Goal: Answer question/provide support

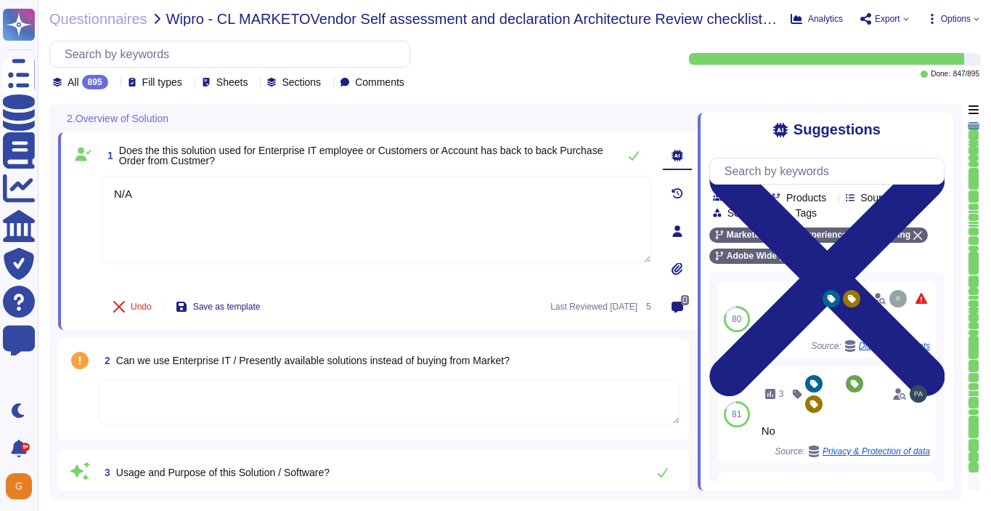
type textarea "N/A"
type textarea "Platform is used as the content management system for [DOMAIN_NAME]"
type textarea "End User from Irvine Co - License count provided was 1260 Acrobat Users, 197 Cr…"
click at [184, 401] on textarea at bounding box center [390, 401] width 582 height 45
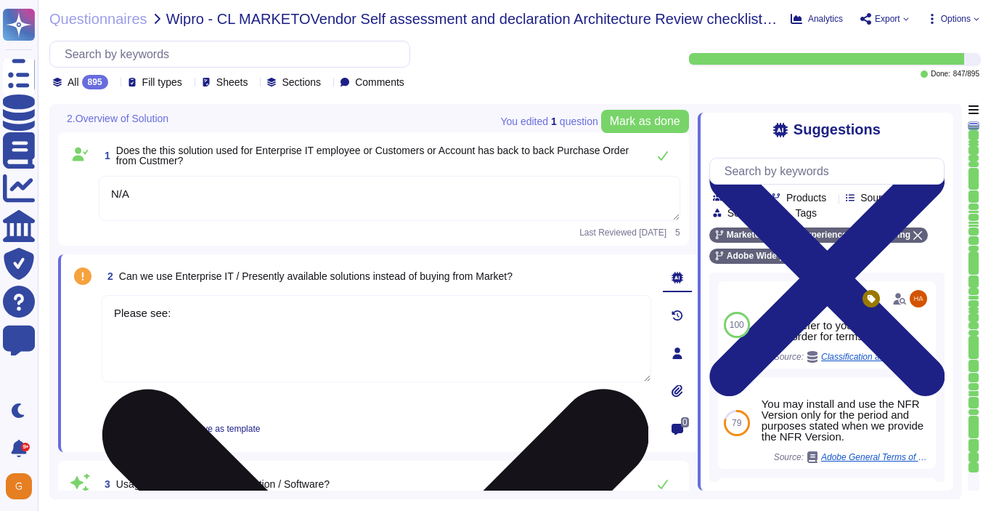
click at [224, 340] on textarea "Please see:" at bounding box center [377, 338] width 550 height 87
paste textarea "[URL][DOMAIN_NAME]"
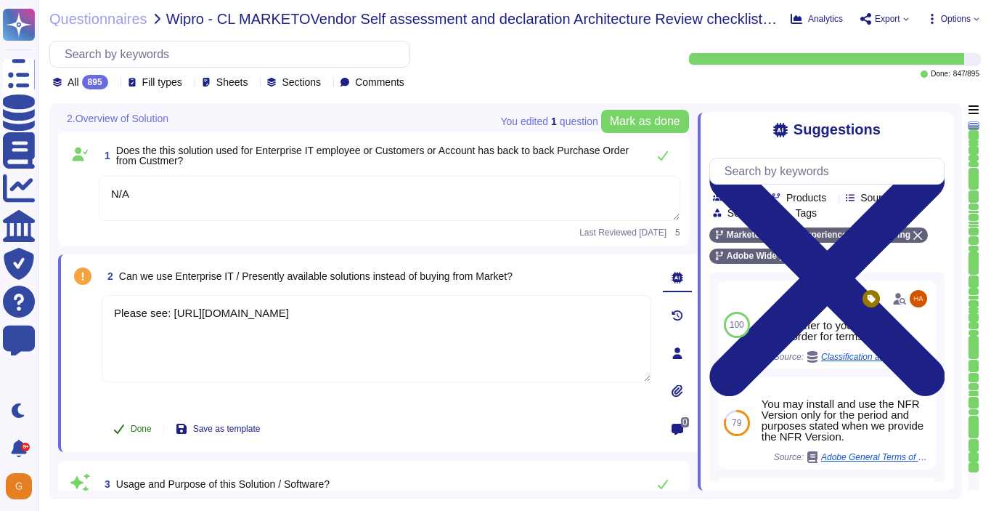
type textarea "Please see: [URL][DOMAIN_NAME]"
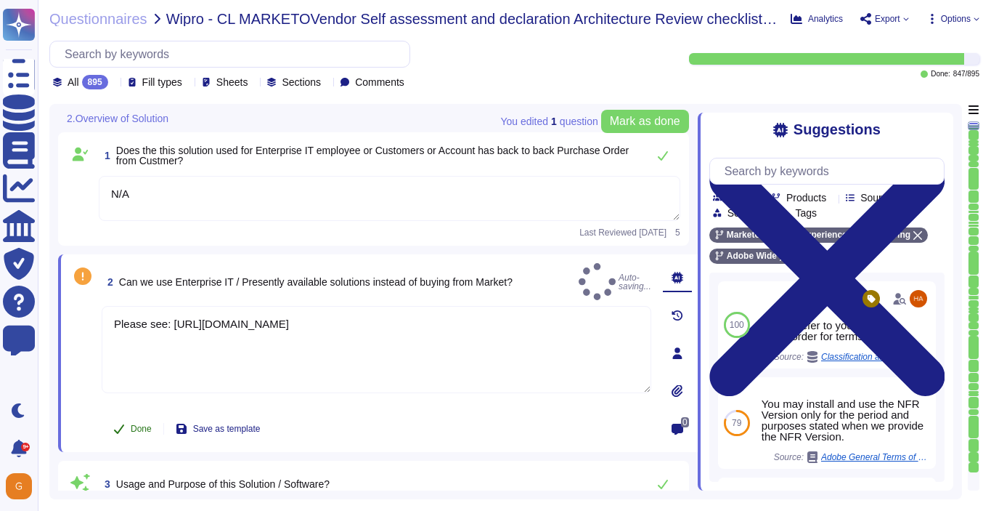
click at [140, 429] on span "Done" at bounding box center [141, 428] width 21 height 9
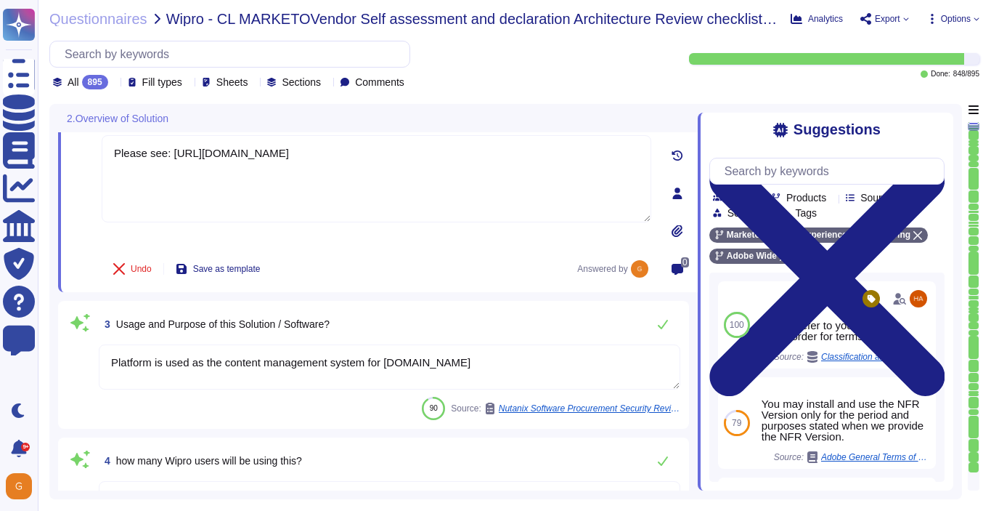
scroll to position [157, 0]
type textarea "Please refer to your products Sales order for terms."
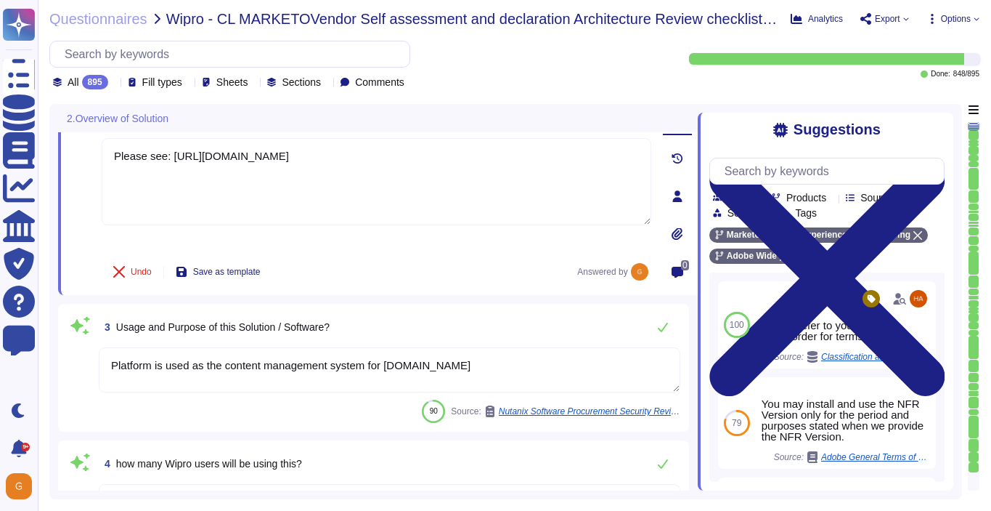
click at [474, 364] on textarea "Platform is used as the content management system for [DOMAIN_NAME]" at bounding box center [390, 369] width 582 height 45
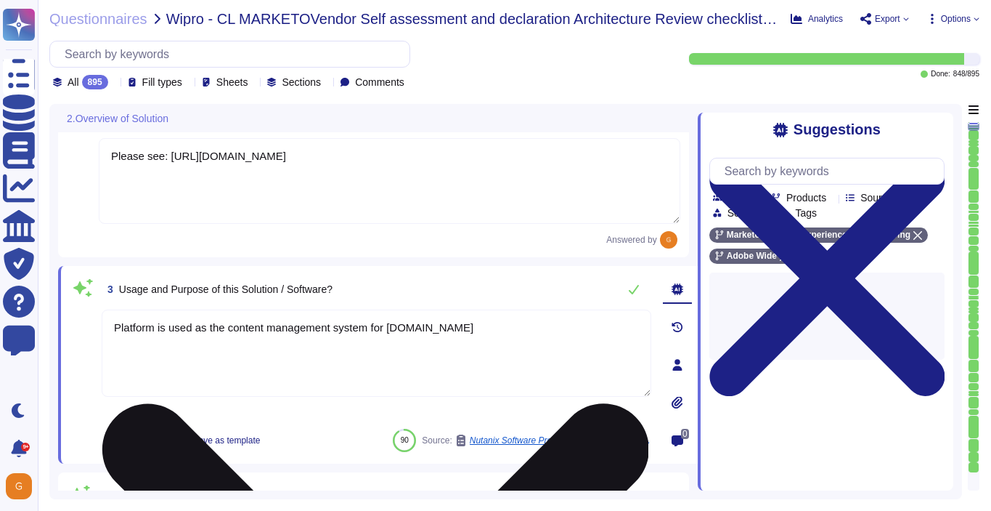
drag, startPoint x: 471, startPoint y: 330, endPoint x: 106, endPoint y: 318, distance: 364.8
click at [105, 318] on textarea "Platform is used as the content management system for [DOMAIN_NAME]" at bounding box center [377, 352] width 550 height 87
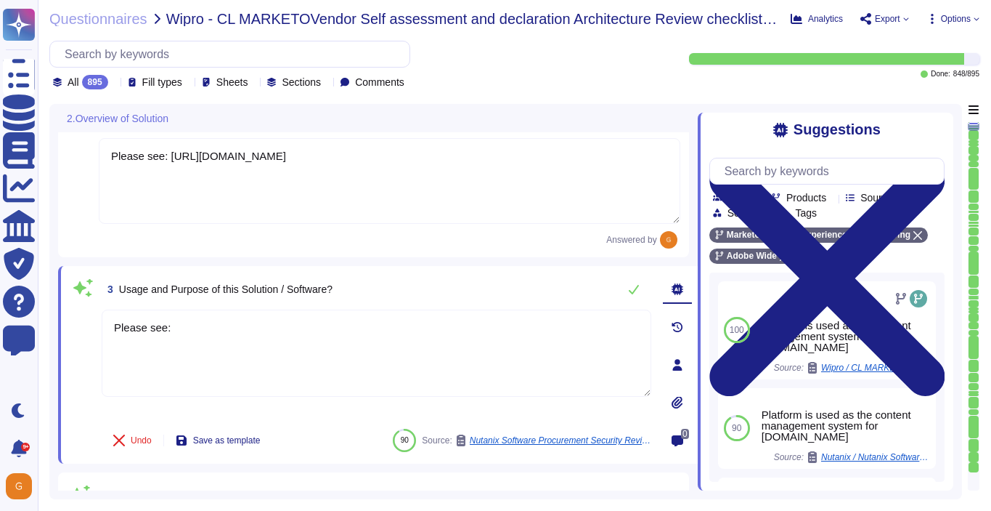
paste textarea "[URL][DOMAIN_NAME]"
type textarea "Please see: [URL][DOMAIN_NAME]"
click at [635, 288] on icon at bounding box center [634, 289] width 12 height 12
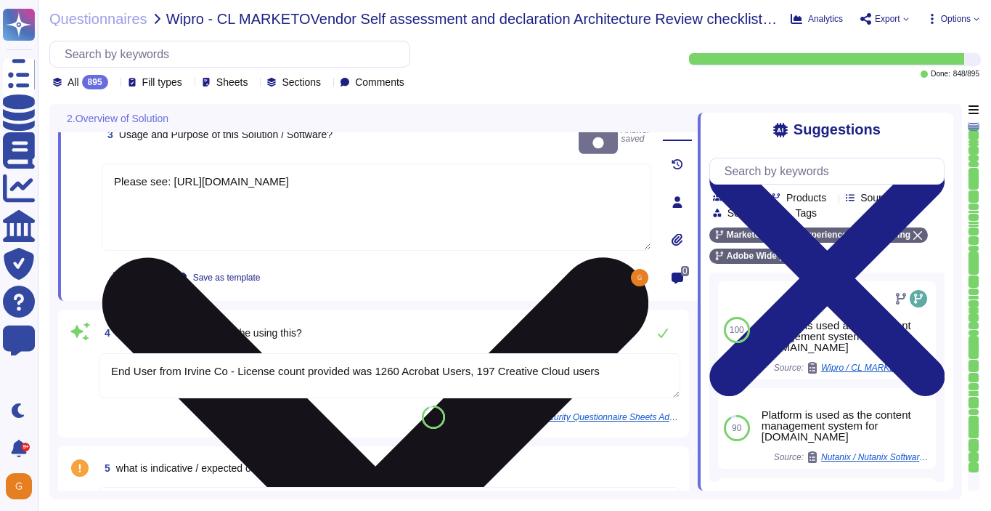
type textarea "ADBE"
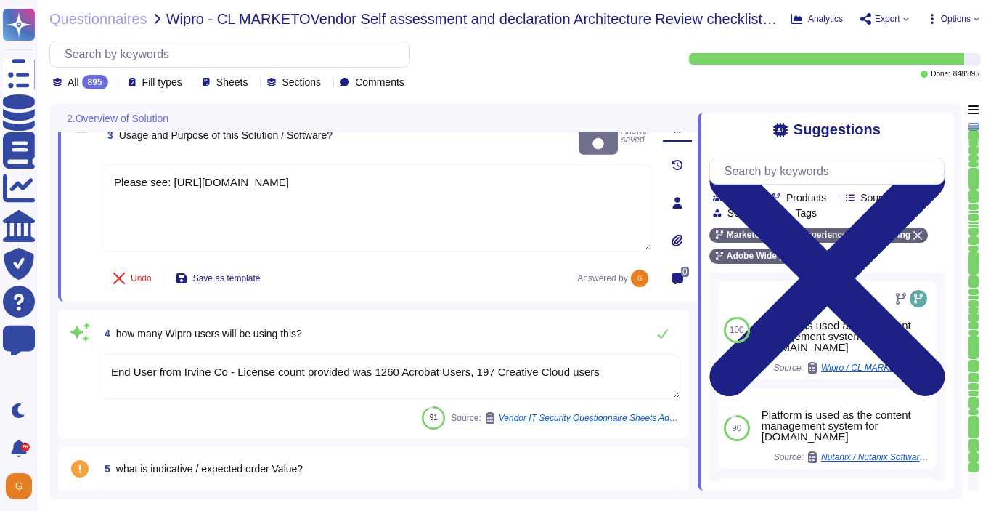
click at [608, 374] on textarea "End User from Irvine Co - License count provided was 1260 Acrobat Users, 197 Cr…" at bounding box center [390, 376] width 582 height 45
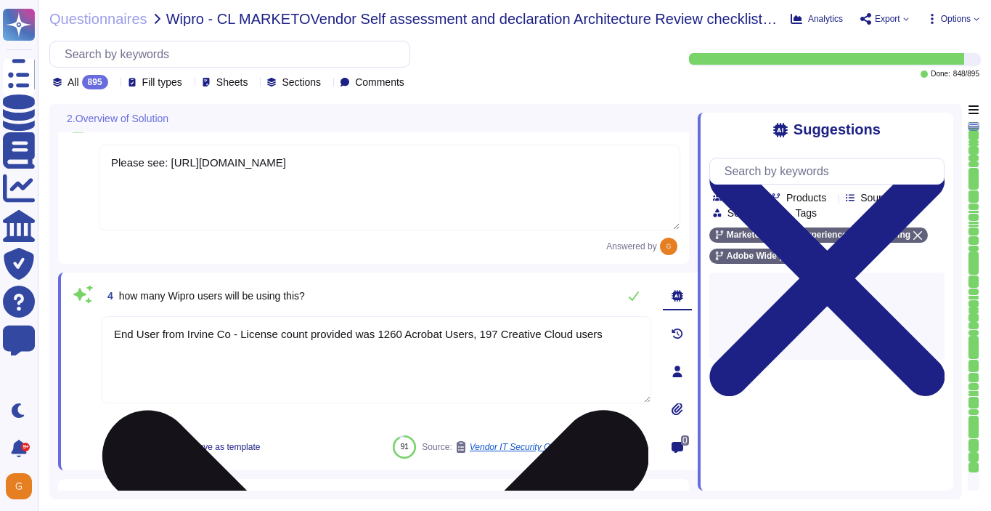
type textarea "ADBE"
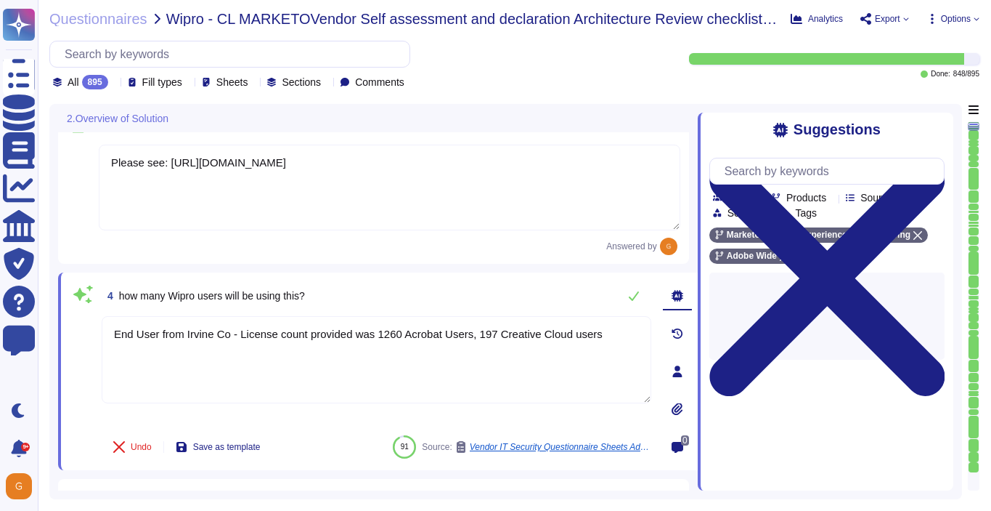
drag, startPoint x: 614, startPoint y: 340, endPoint x: 142, endPoint y: 297, distance: 473.3
click at [142, 297] on div "4 how many Wipro users will be using this? End User from Irvine Co - License co…" at bounding box center [361, 371] width 582 height 180
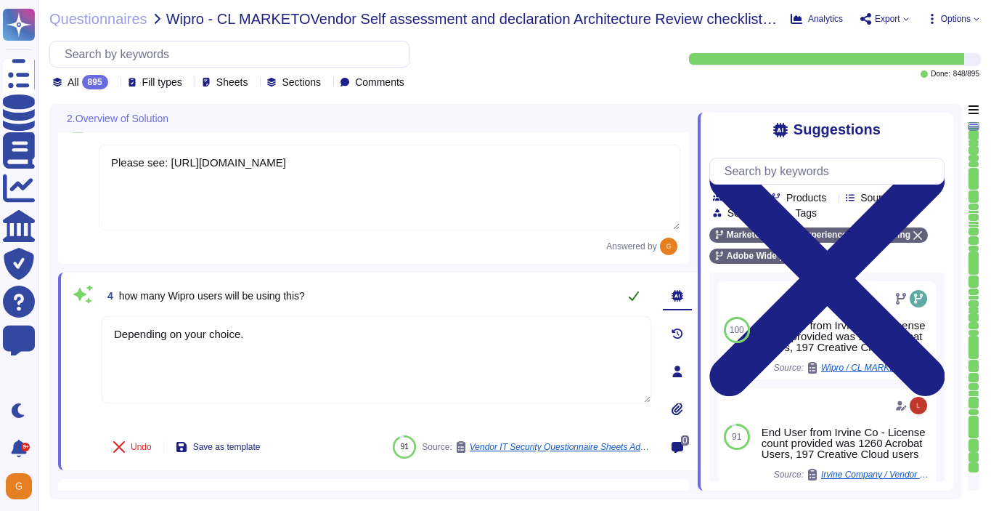
type textarea "Depending on your choice."
click at [629, 294] on icon at bounding box center [634, 296] width 12 height 12
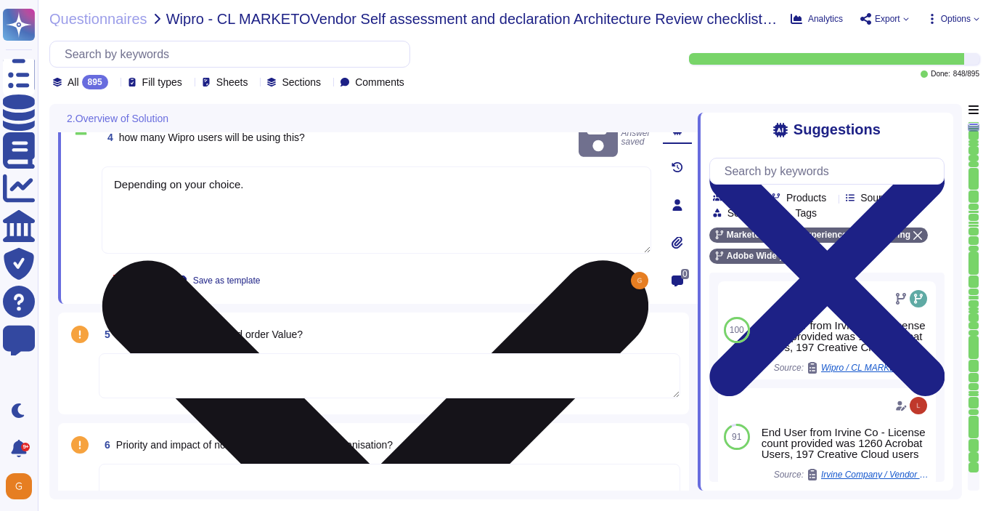
scroll to position [480, 0]
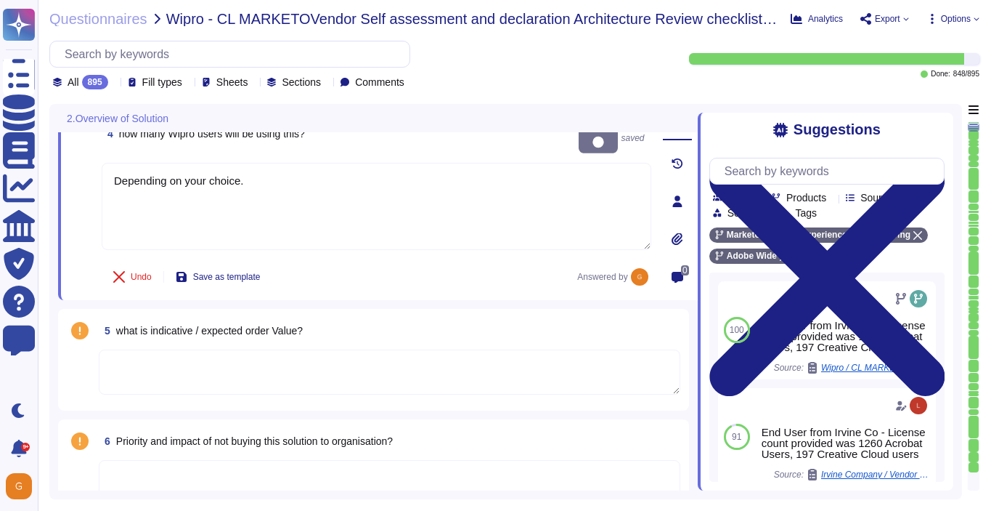
click at [455, 365] on textarea at bounding box center [390, 371] width 582 height 45
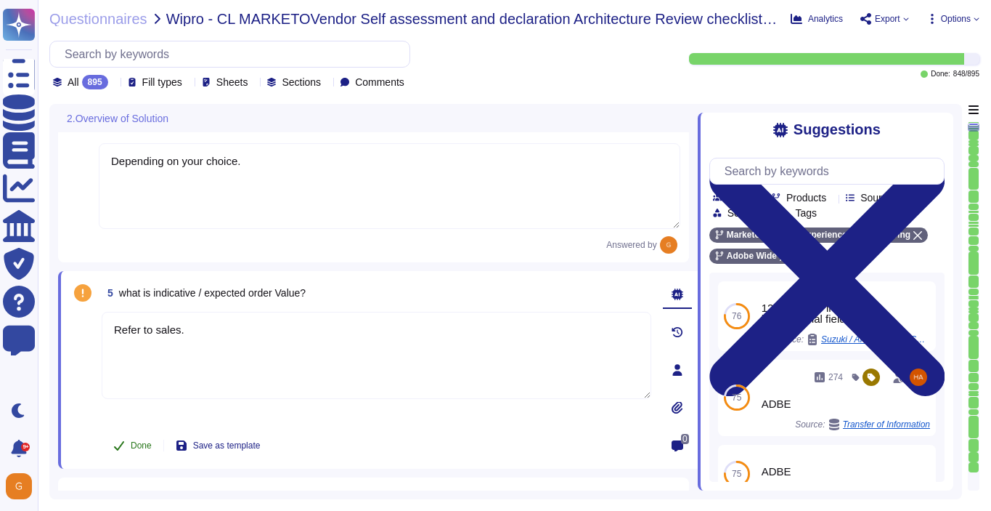
type textarea "Refer to sales."
click at [138, 445] on span "Done" at bounding box center [141, 445] width 21 height 9
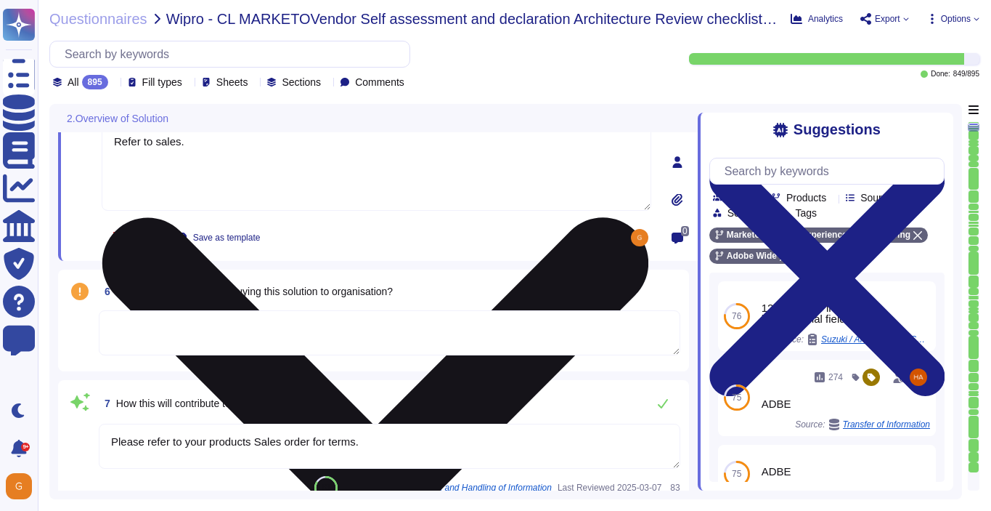
type textarea "SSO identity in which identity profiles are provided by the customer’s identity…"
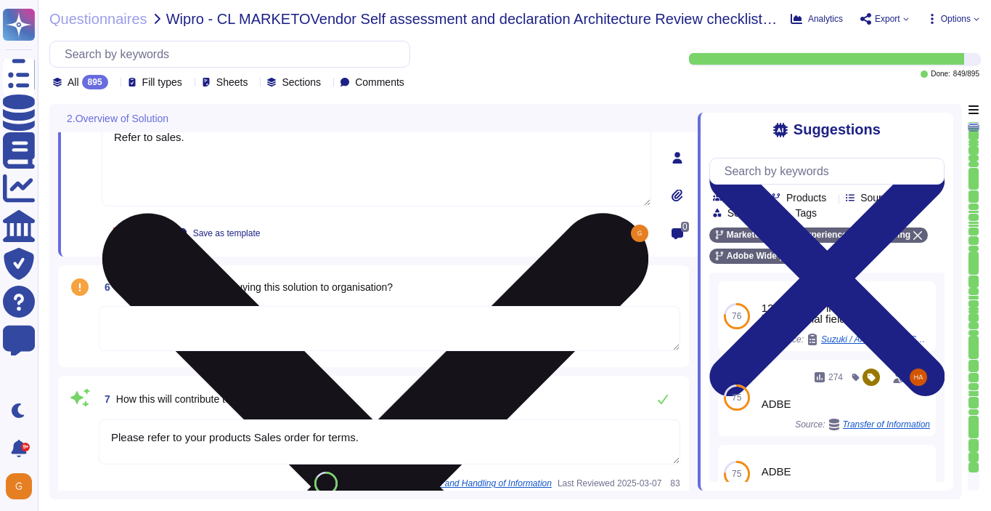
scroll to position [681, 0]
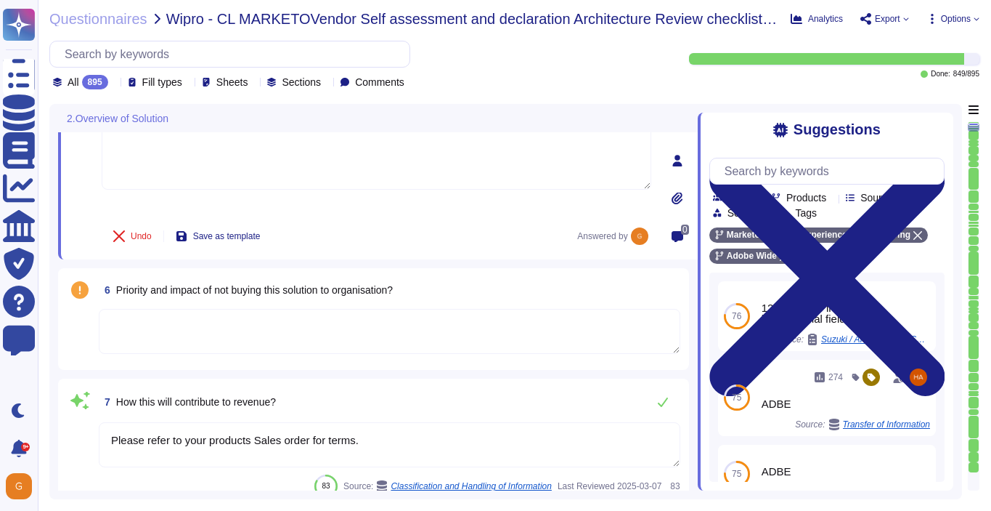
click at [360, 336] on textarea at bounding box center [390, 331] width 582 height 45
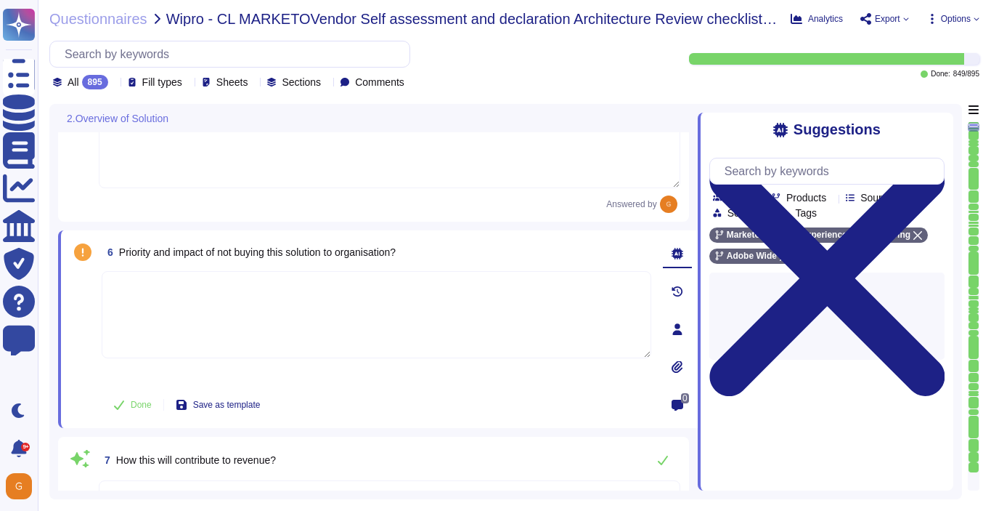
type textarea "SSO identity in which identity profiles are provided by the customer’s identity…"
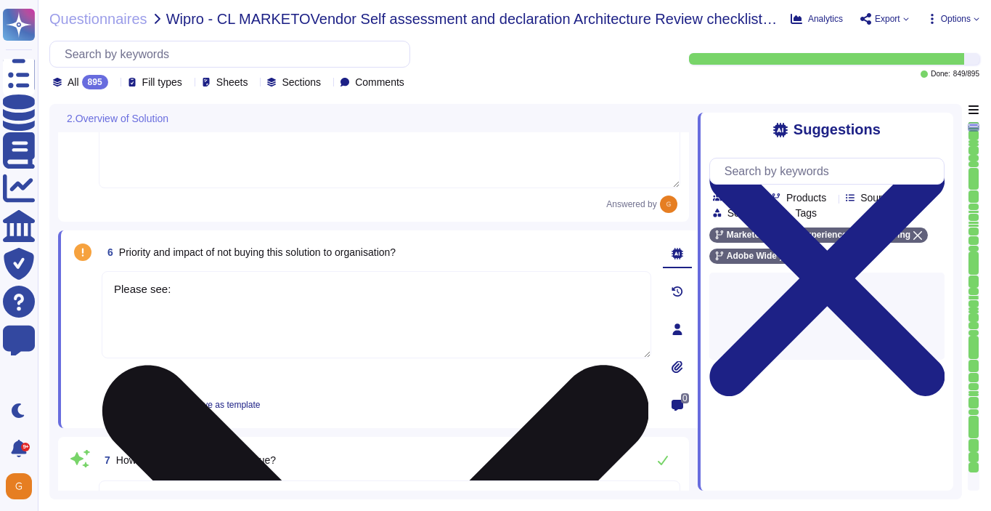
paste textarea "[URL][DOMAIN_NAME]"
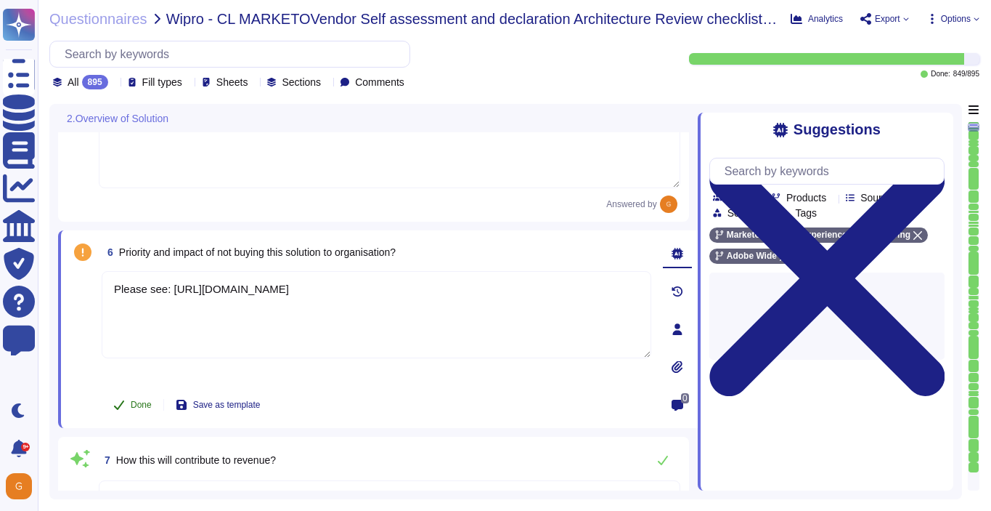
type textarea "Please see: [URL][DOMAIN_NAME]"
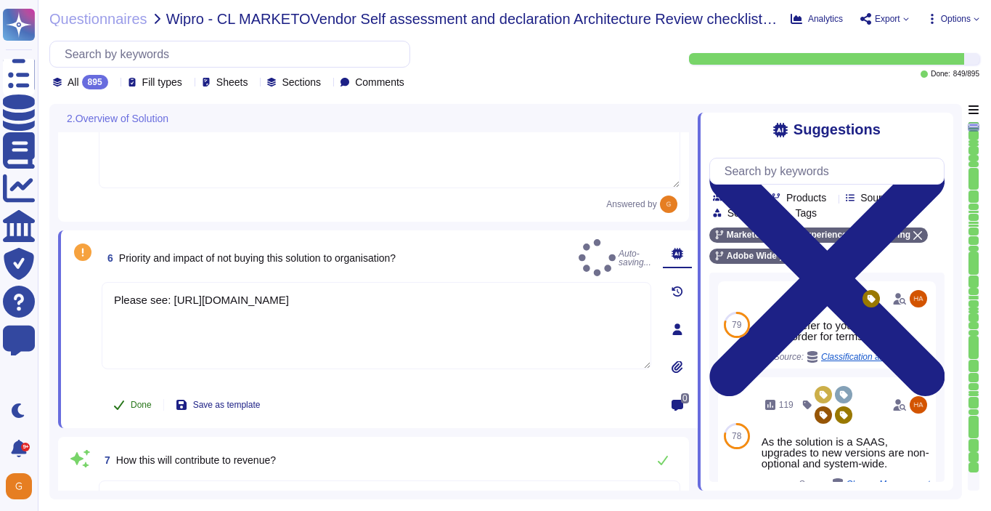
click at [131, 406] on span "Done" at bounding box center [141, 404] width 21 height 9
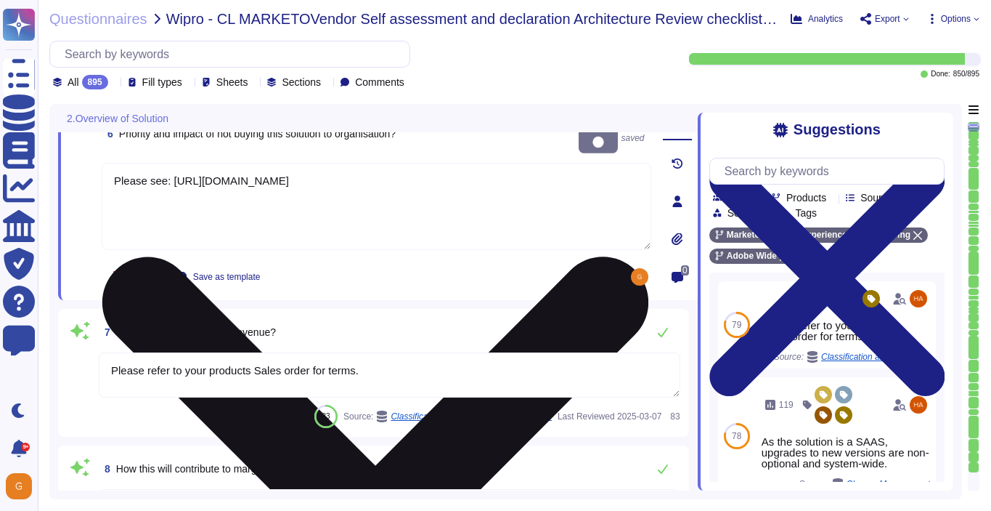
scroll to position [851, 0]
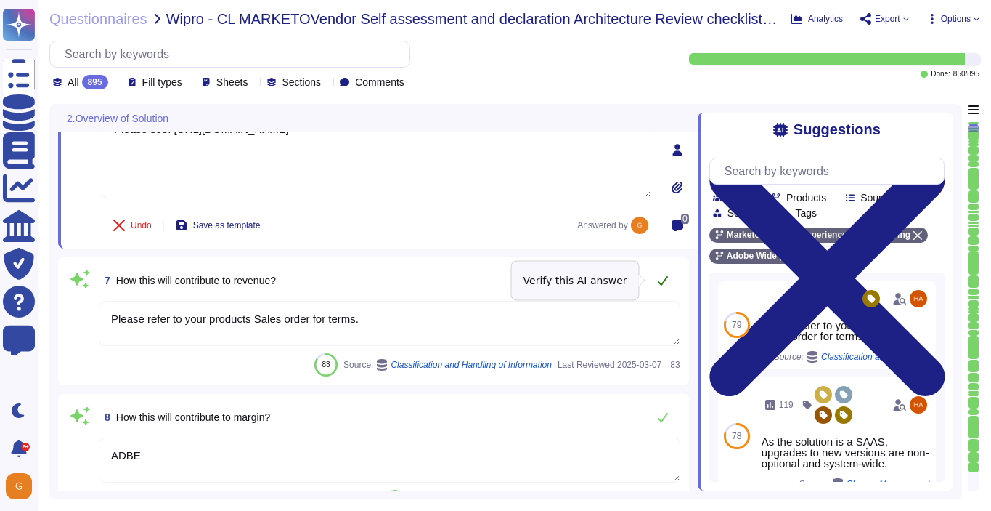
click at [660, 283] on icon at bounding box center [663, 281] width 12 height 12
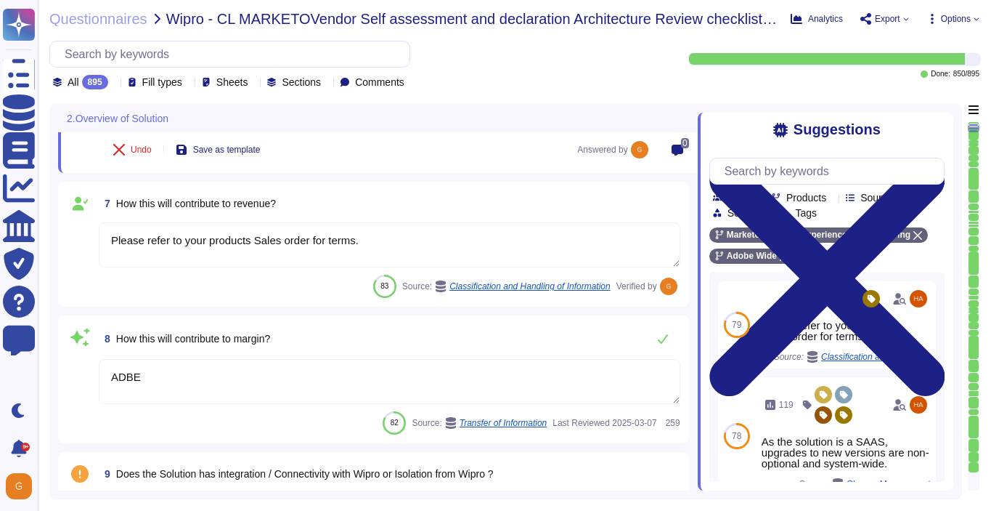
scroll to position [969, 0]
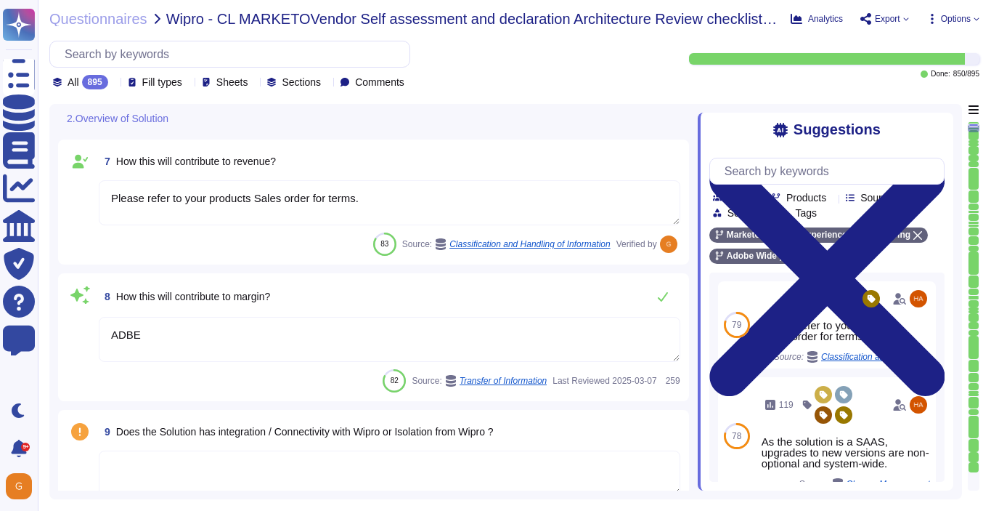
click at [284, 336] on textarea "ADBE" at bounding box center [390, 339] width 582 height 45
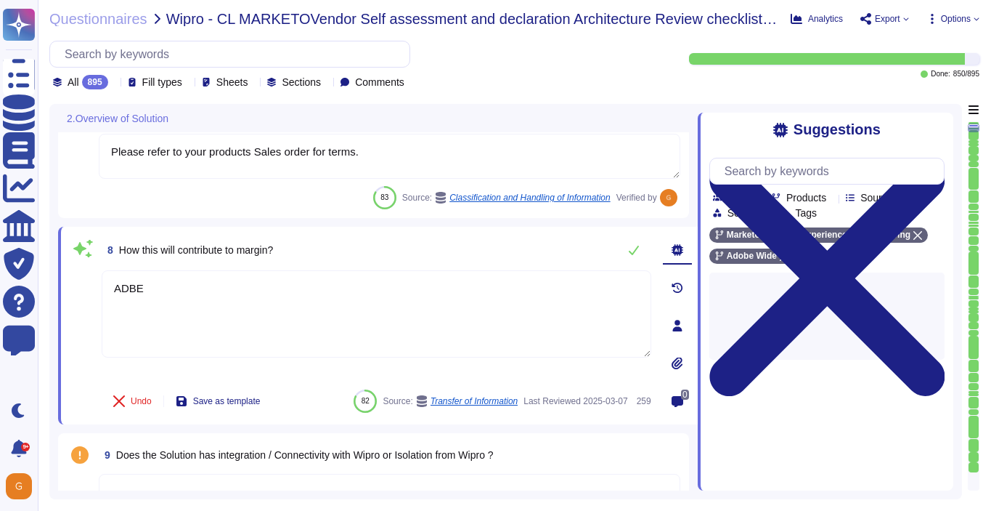
drag, startPoint x: 171, startPoint y: 279, endPoint x: 73, endPoint y: 280, distance: 98.1
click at [70, 281] on div "8 How this will contribute to margin? ADBE Undo Save as template 82 Source: Tra…" at bounding box center [361, 325] width 582 height 180
drag, startPoint x: 161, startPoint y: 293, endPoint x: 60, endPoint y: 286, distance: 101.2
click at [60, 286] on div "8 How this will contribute to margin? ADBE Undo Save as template 82 Source: Tra…" at bounding box center [378, 326] width 640 height 198
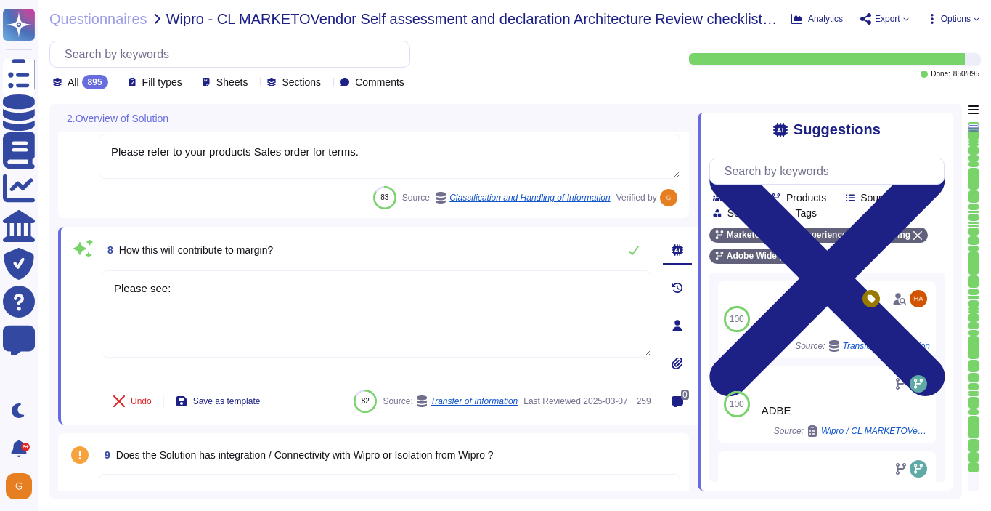
paste textarea "[URL][DOMAIN_NAME]"
type textarea "Please see: [URL][DOMAIN_NAME]"
click at [635, 251] on icon at bounding box center [634, 249] width 10 height 9
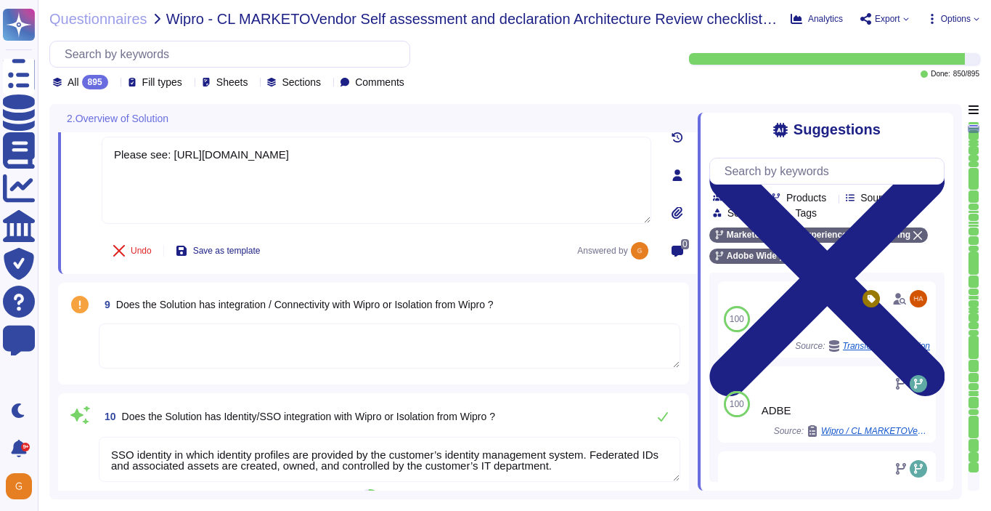
scroll to position [1121, 0]
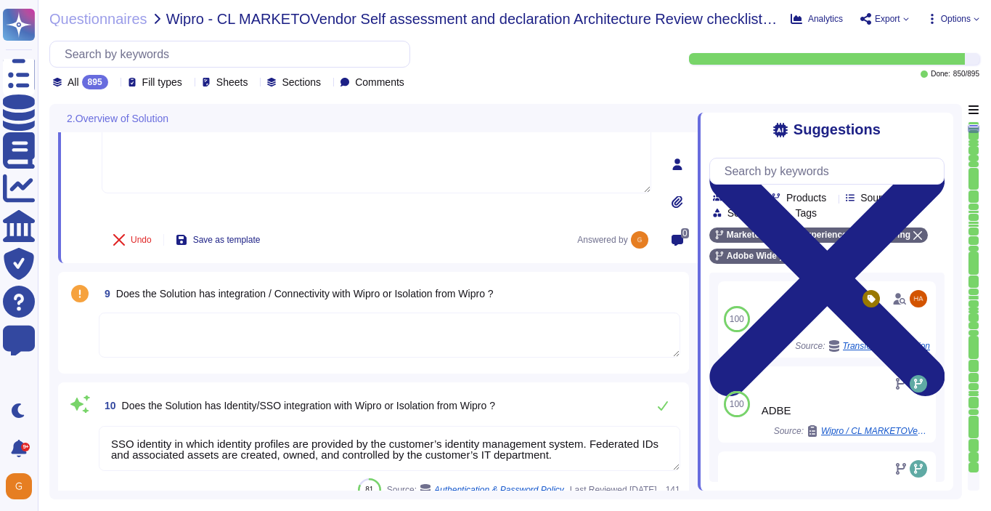
click at [411, 330] on textarea at bounding box center [390, 334] width 582 height 45
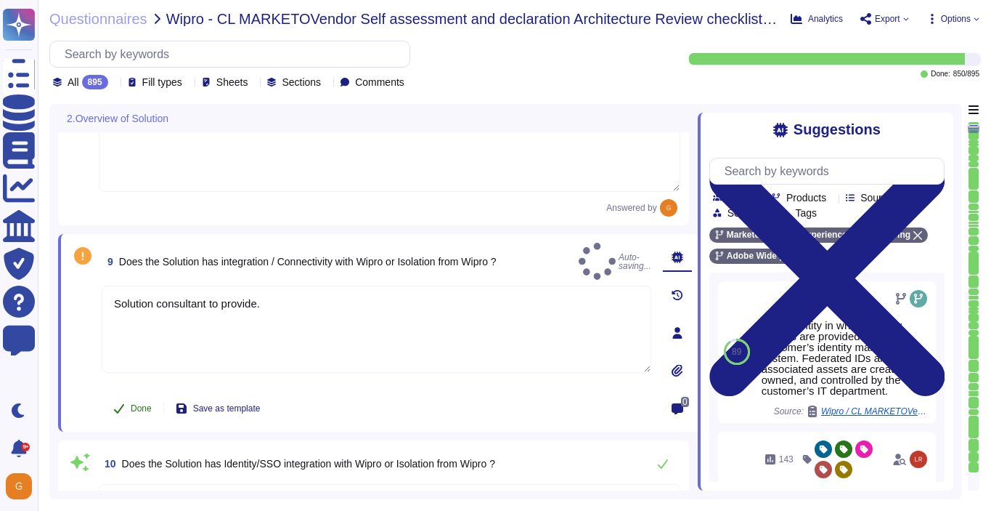
type textarea "Solution consultant to provide."
click at [131, 407] on span "Done" at bounding box center [141, 408] width 21 height 9
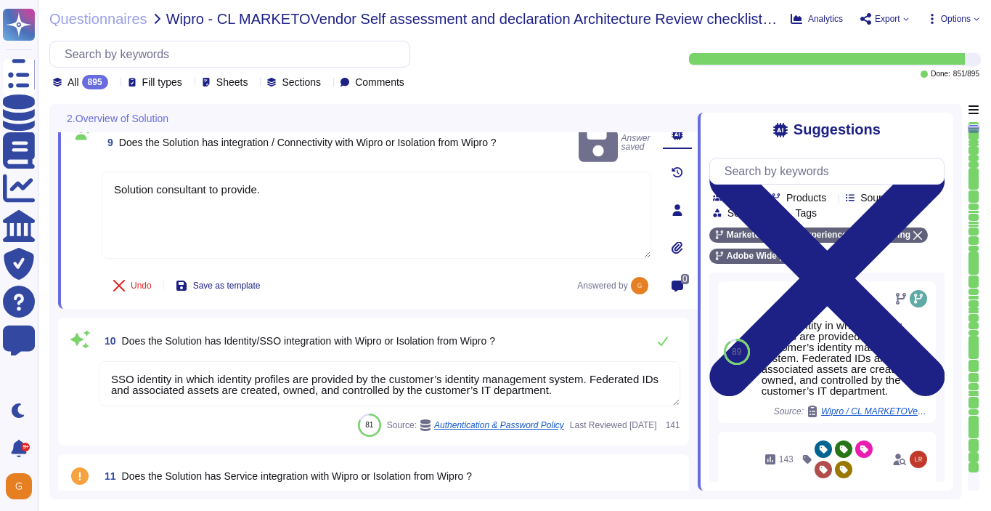
scroll to position [1243, 0]
click at [665, 346] on icon at bounding box center [663, 342] width 12 height 12
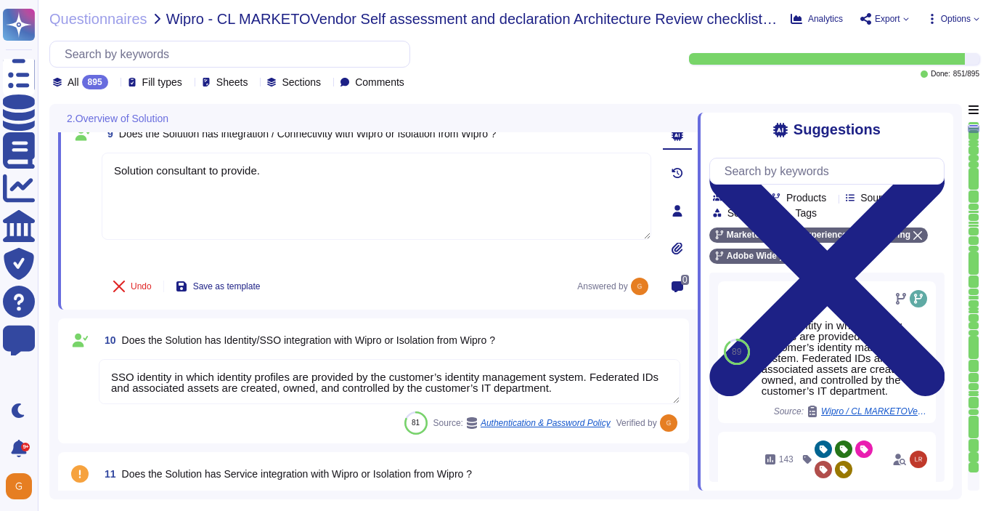
scroll to position [1, 0]
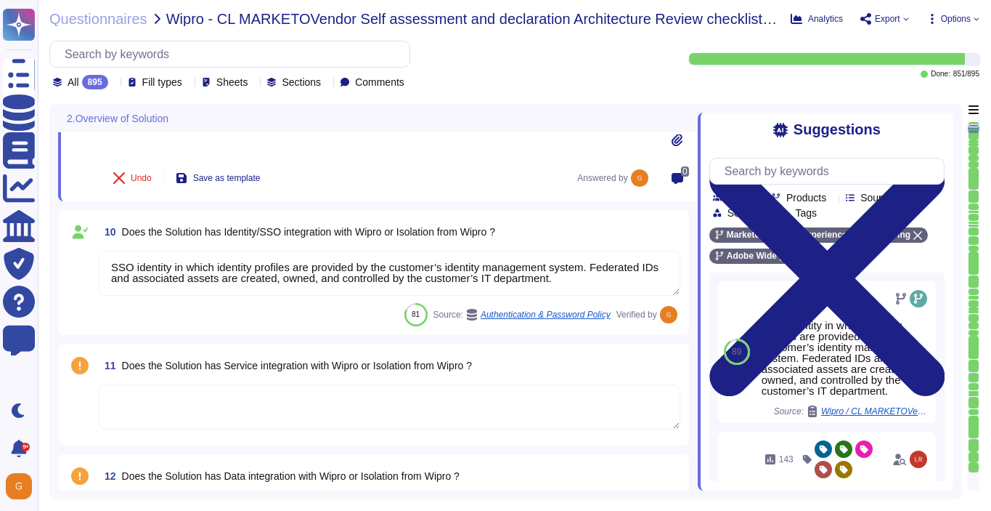
type textarea "Any Adobe business owner who wants to onboard a new third-party vendor must als…"
click at [413, 414] on textarea at bounding box center [390, 408] width 582 height 45
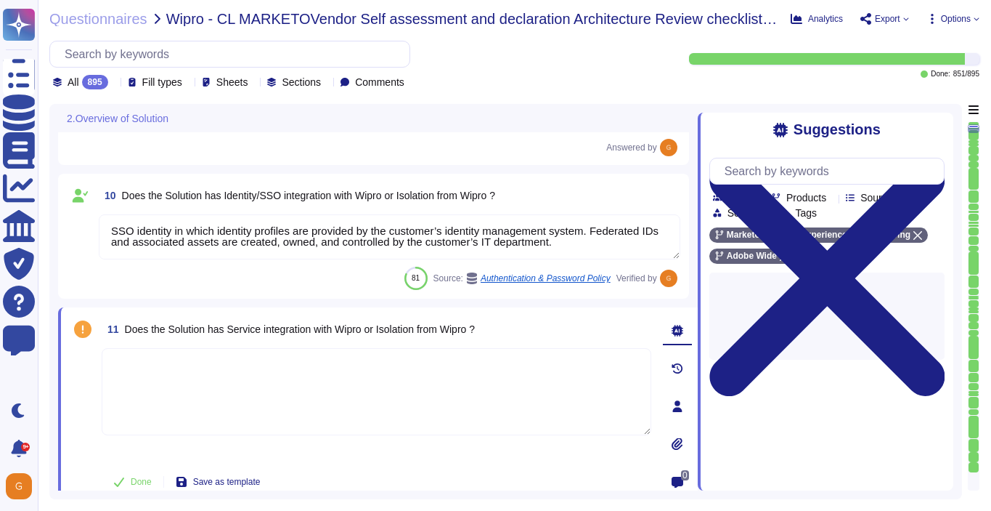
type textarea "Any Adobe business owner who wants to onboard a new third-party vendor must als…"
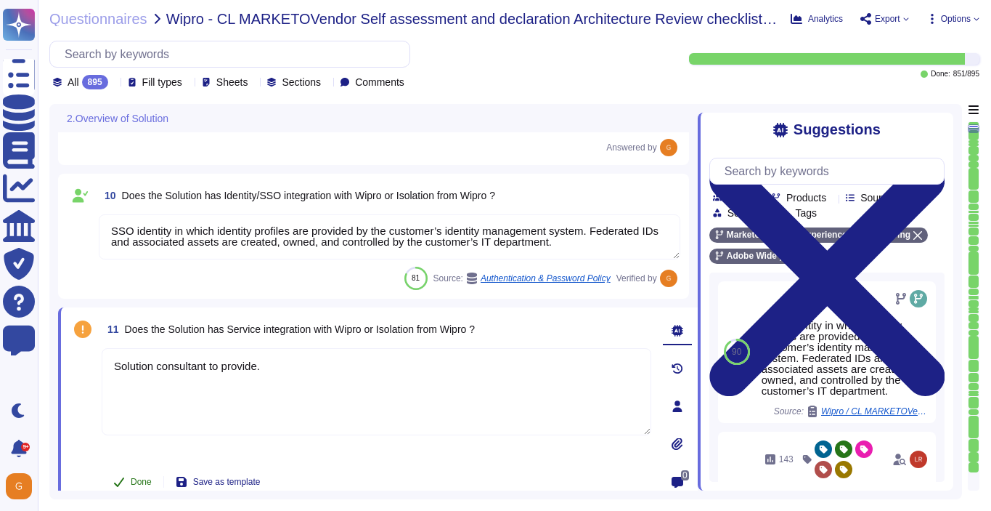
type textarea "Solution consultant to provide."
click at [139, 478] on span "Done" at bounding box center [141, 481] width 21 height 9
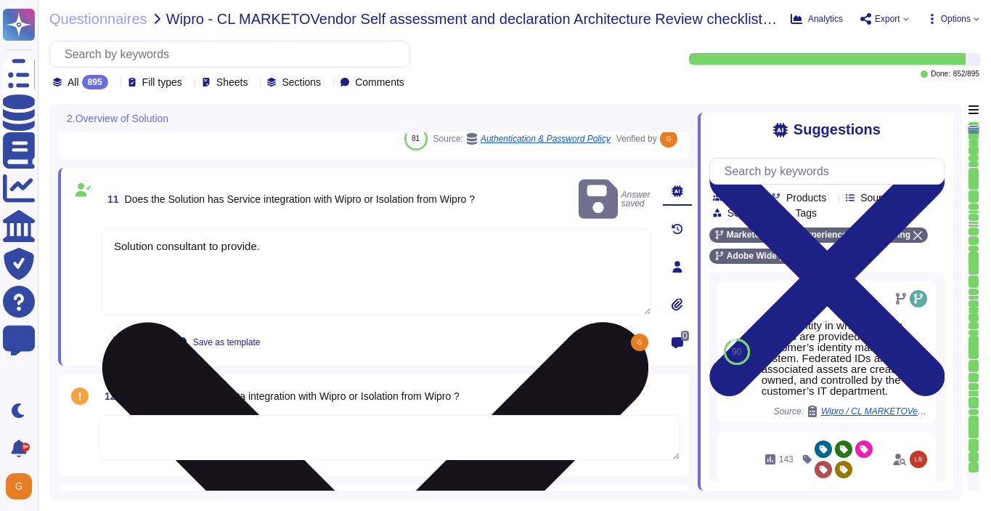
type textarea "As the data controller, you will determine the personal data that Adobe process…"
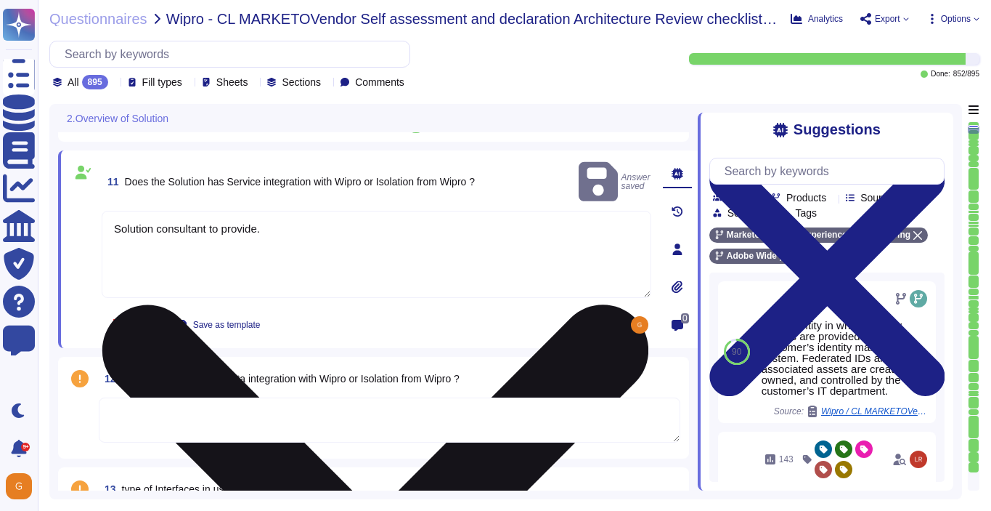
scroll to position [1498, 0]
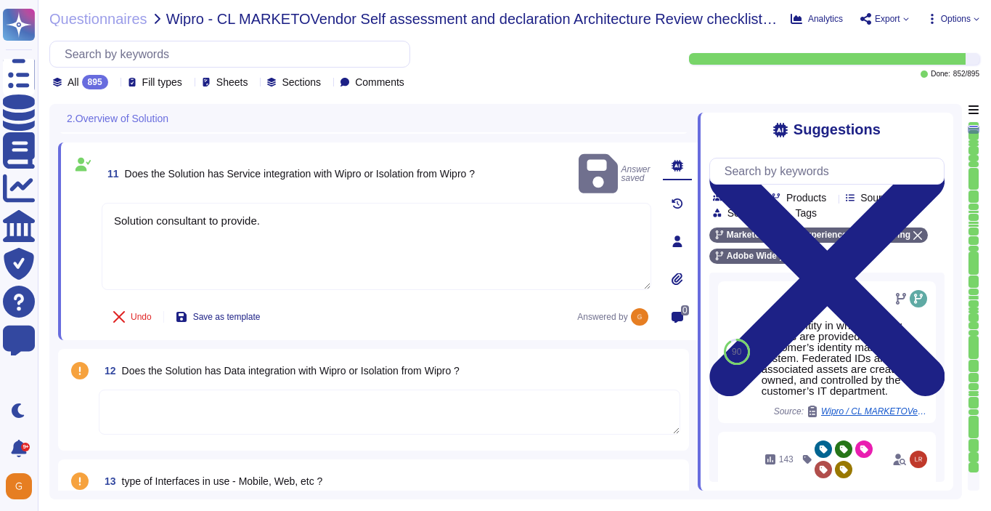
click at [346, 409] on textarea at bounding box center [390, 411] width 582 height 45
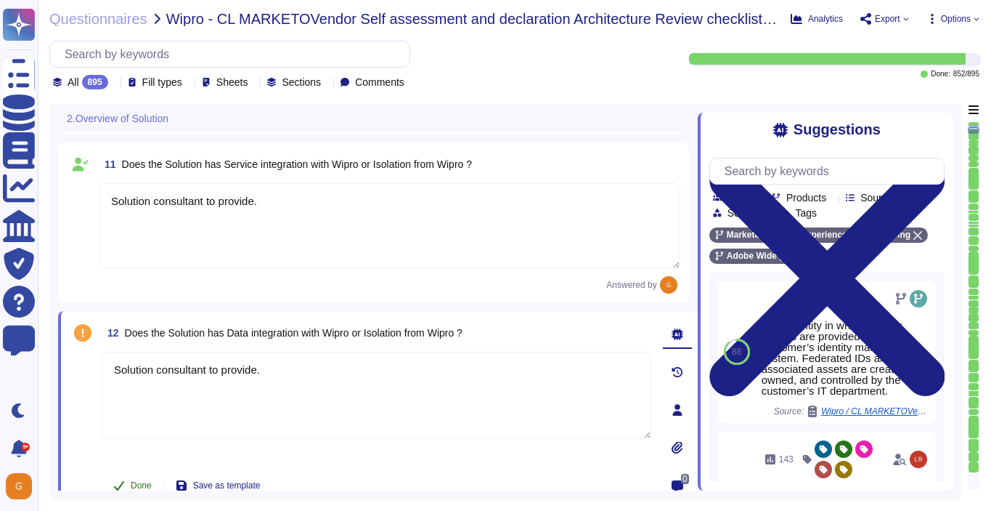
type textarea "Solution consultant to provide."
click at [129, 476] on button "Done" at bounding box center [133, 485] width 62 height 29
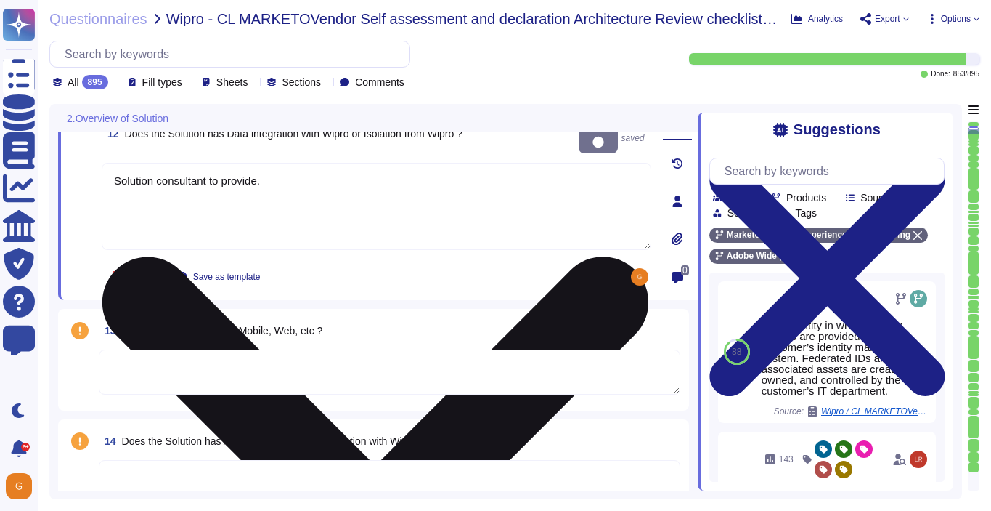
type textarea "As the data controller, you will determine the personal data that Adobe process…"
type textarea "Yes"
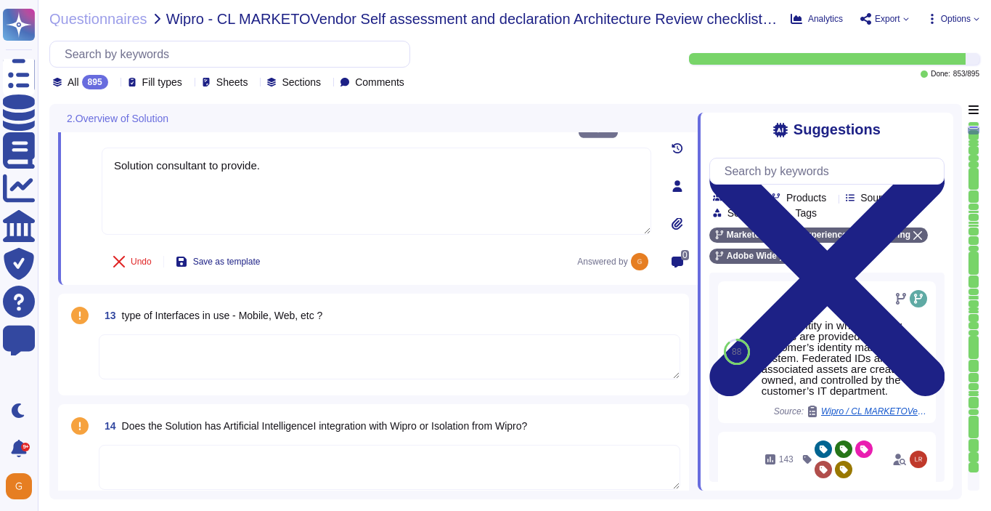
click at [367, 353] on textarea at bounding box center [390, 356] width 582 height 45
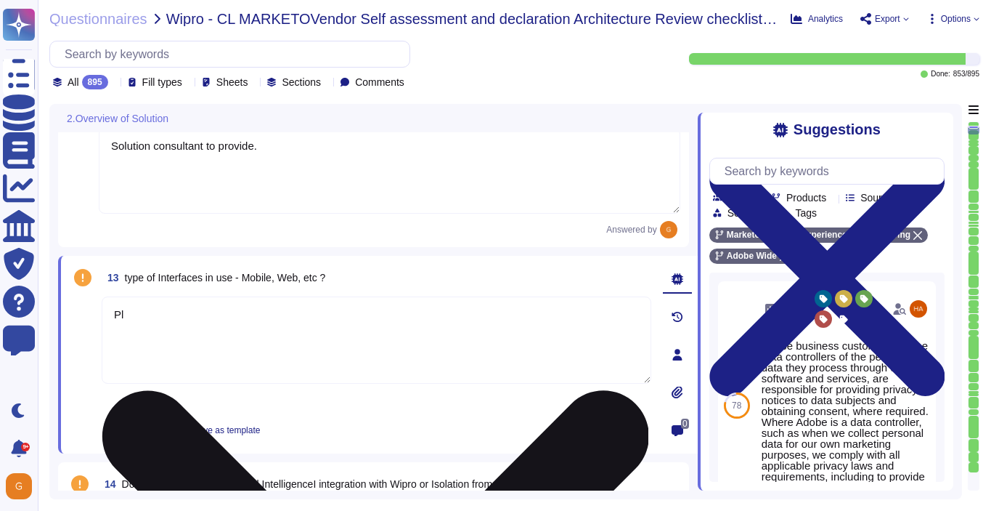
type textarea "P"
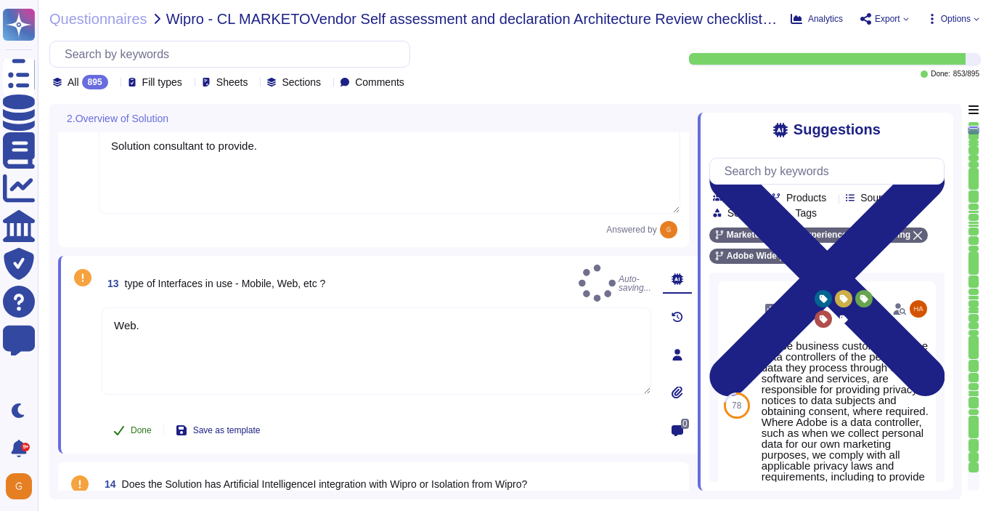
type textarea "Web."
click at [129, 427] on button "Done" at bounding box center [133, 429] width 62 height 29
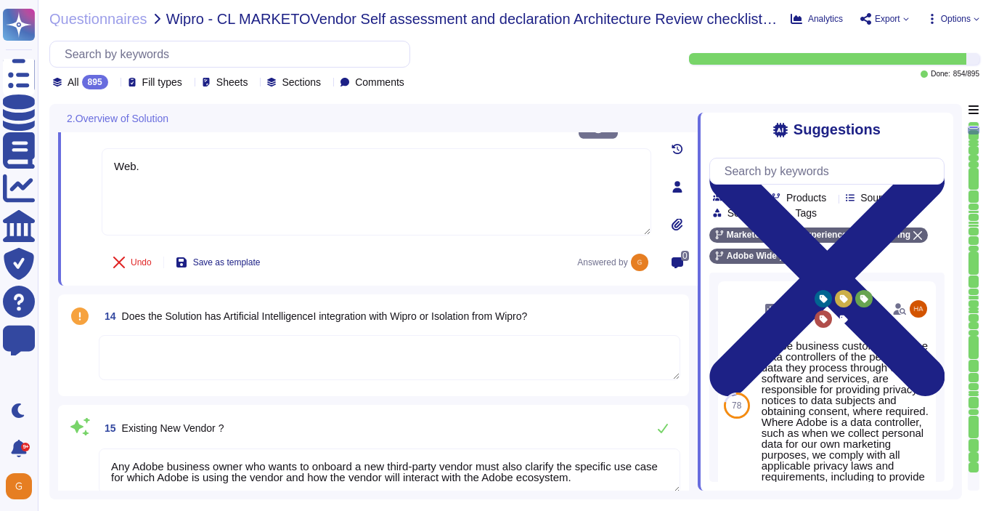
type textarea "Yes"
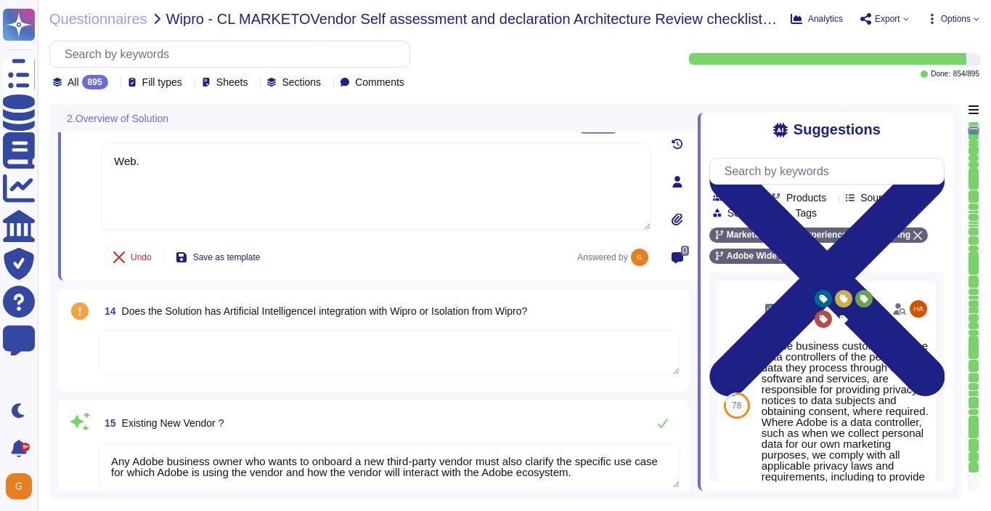
click at [247, 365] on textarea at bounding box center [390, 352] width 582 height 45
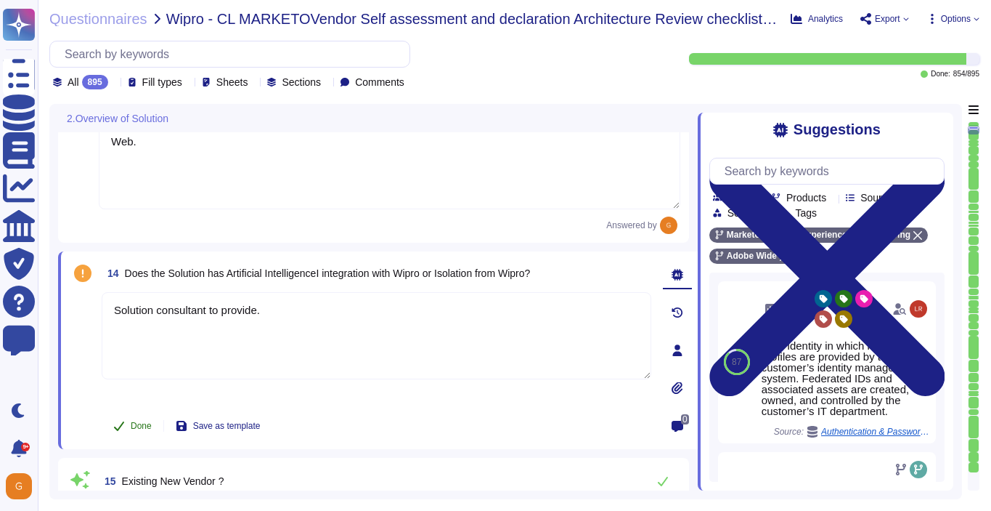
type textarea "Solution consultant to provide."
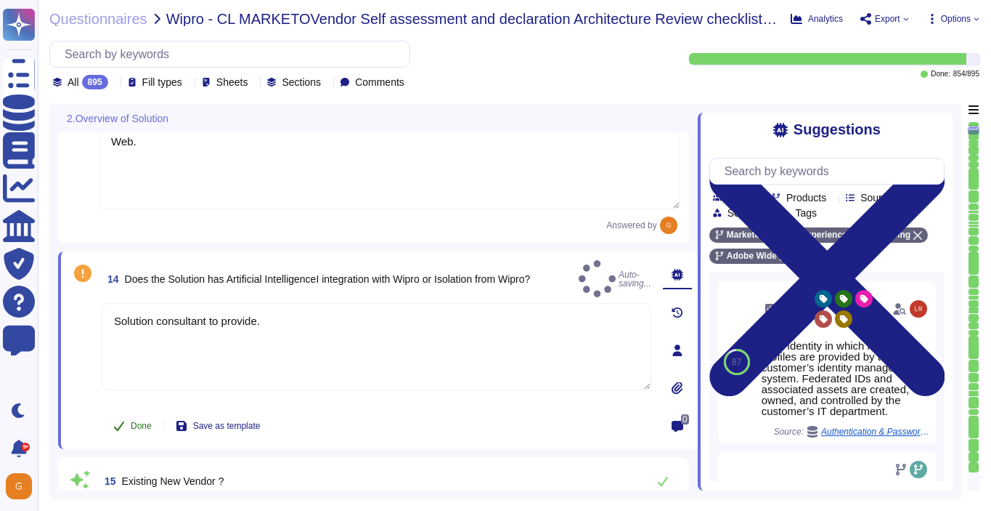
click at [127, 421] on button "Done" at bounding box center [133, 425] width 62 height 29
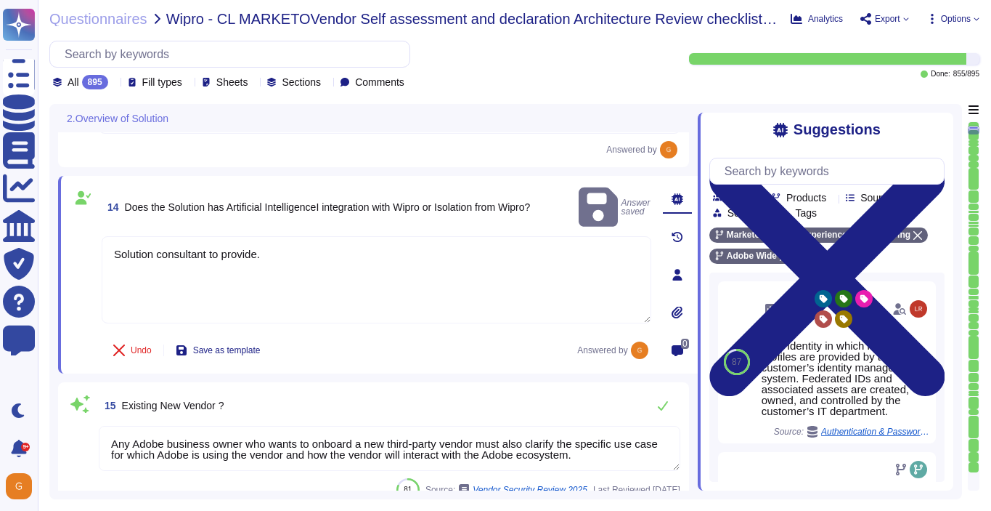
scroll to position [2045, 0]
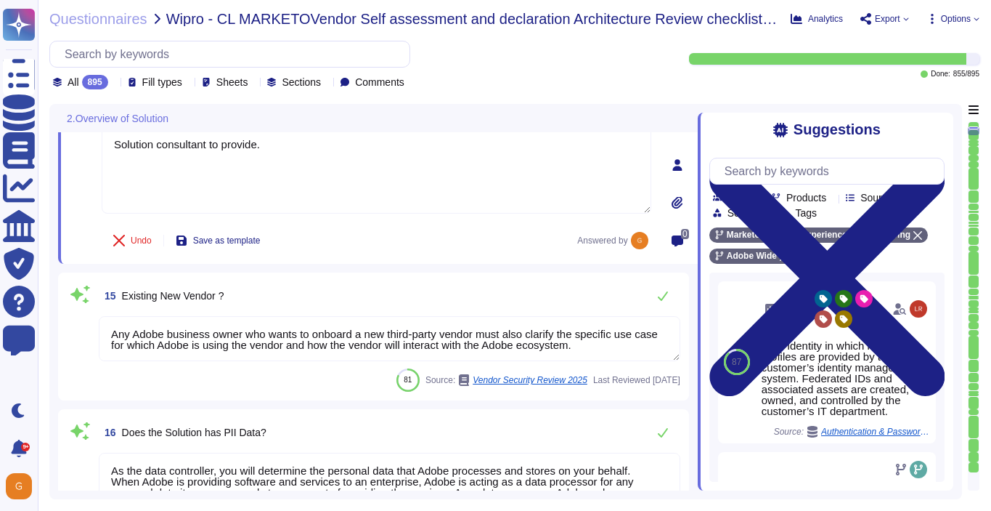
type textarea "Yes"
type textarea "Founded in [DATE], Adobe Inc. is one of the largest and most diversified softwa…"
click at [669, 291] on button at bounding box center [663, 295] width 35 height 29
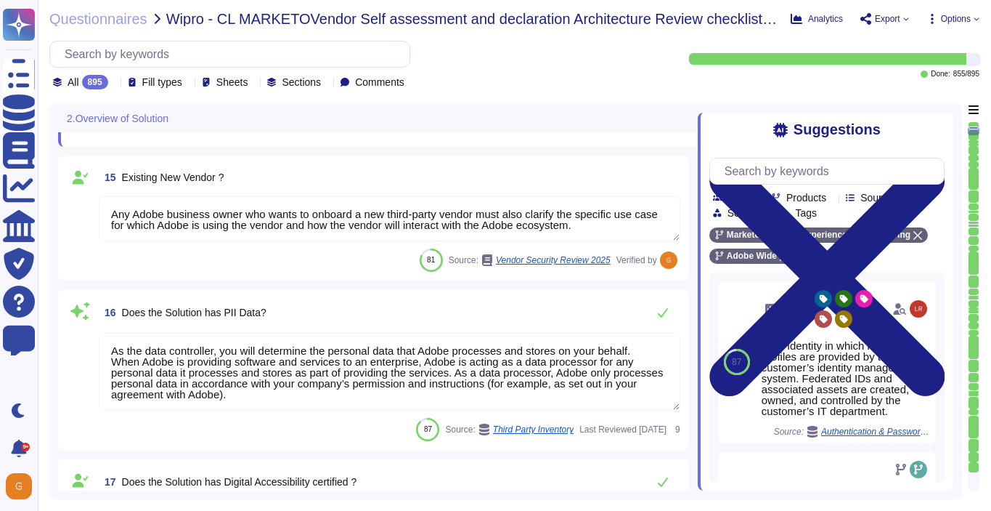
scroll to position [2159, 0]
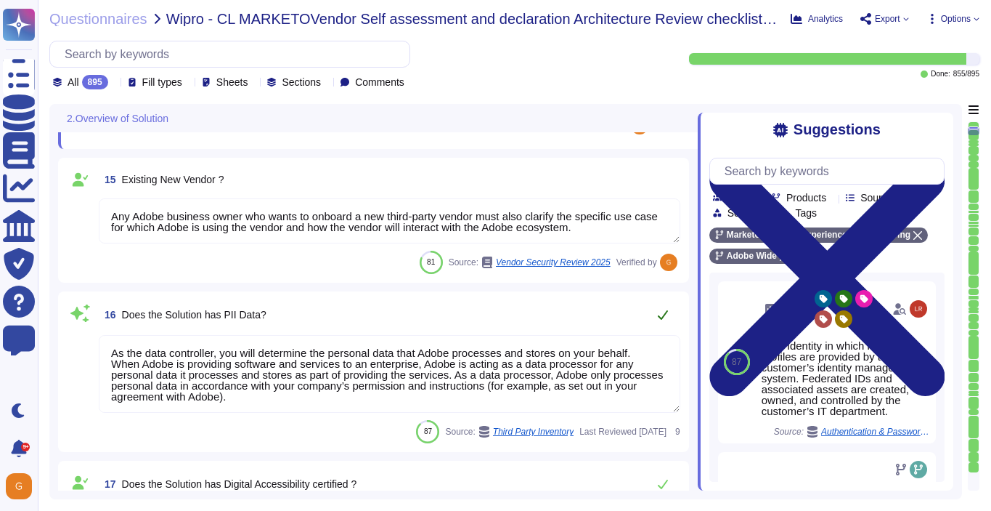
click at [660, 322] on button at bounding box center [663, 314] width 35 height 29
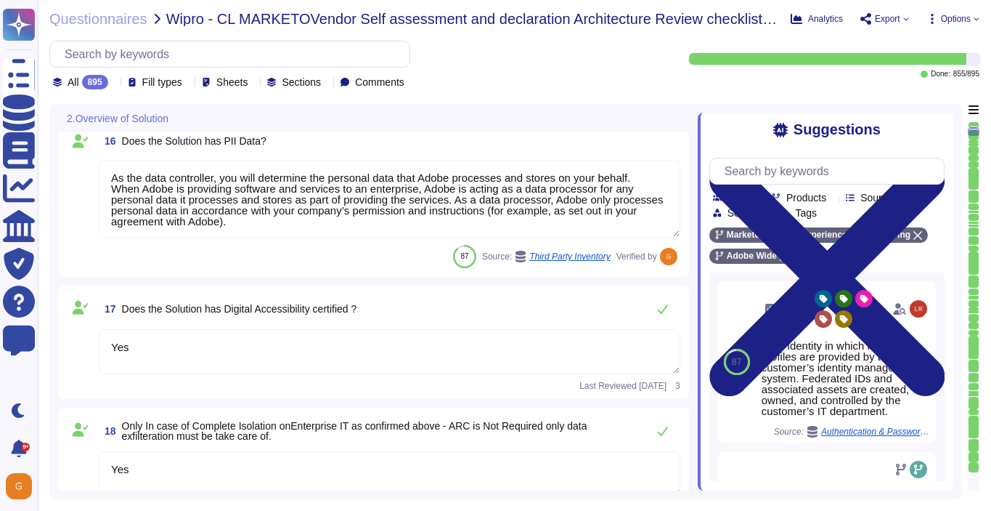
type textarea "Adobe offers several APIs to its clients, enabling them to integrate Adobe serv…"
click at [661, 317] on button at bounding box center [663, 310] width 35 height 29
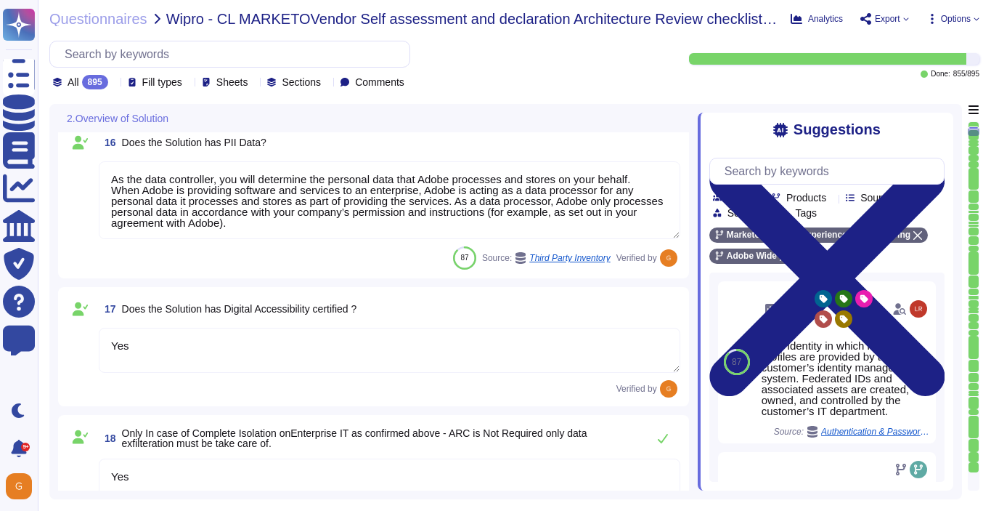
type textarea "Adobe offers several APIs to its clients, enabling them to integrate Adobe serv…"
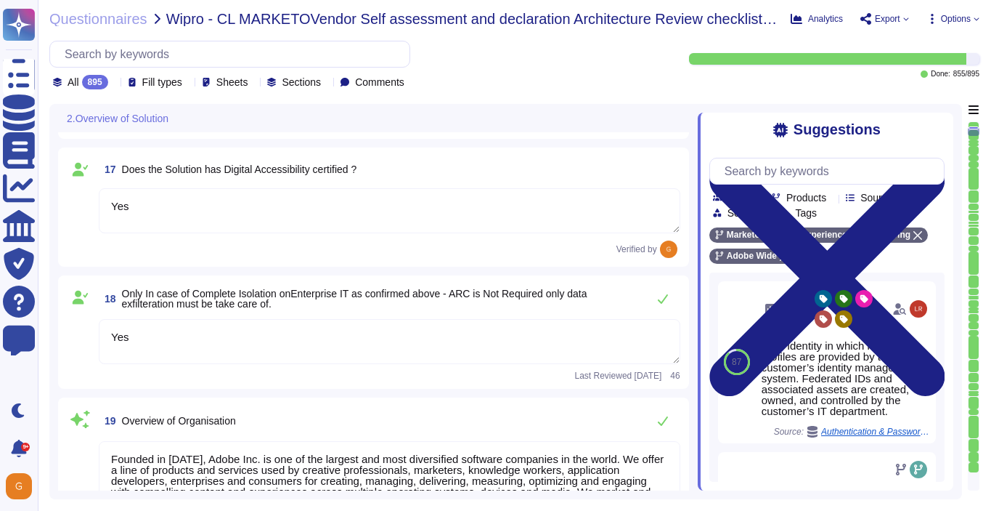
type textarea "Please see our General Terms of Use ([URL][DOMAIN_NAME]) which include language…"
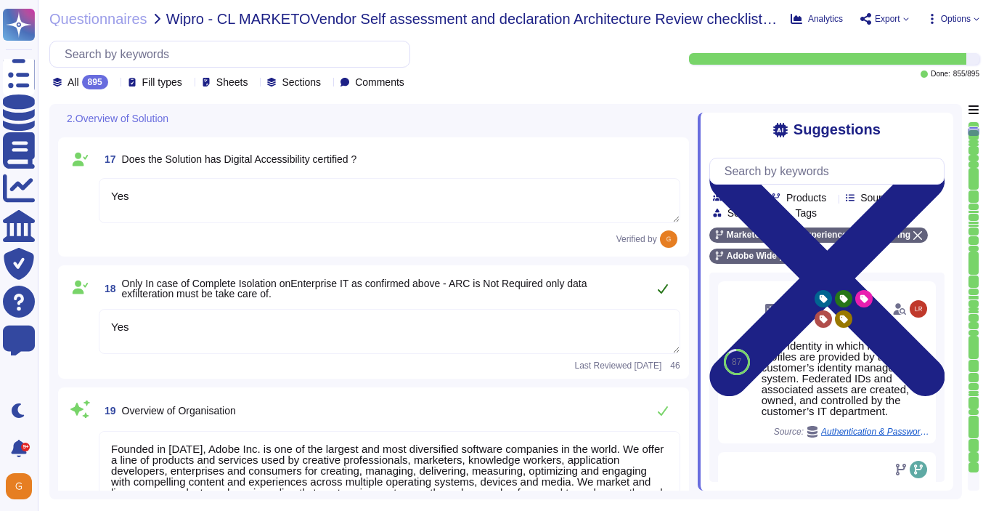
click at [662, 288] on icon at bounding box center [663, 289] width 12 height 12
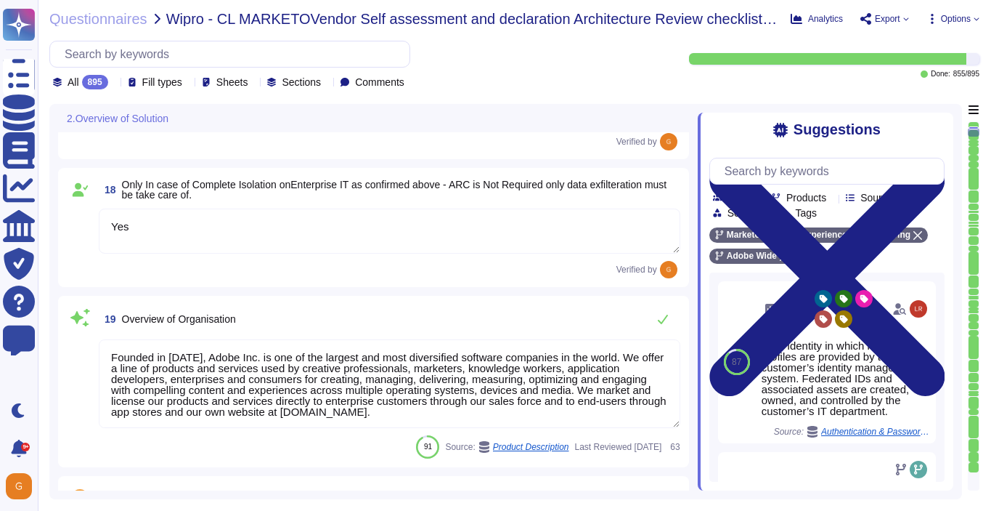
scroll to position [2568, 0]
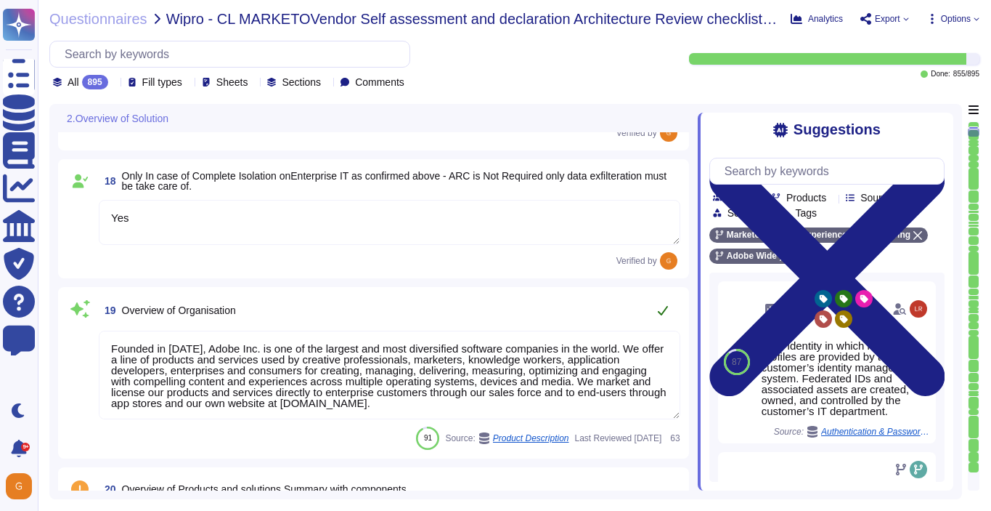
click at [664, 304] on icon at bounding box center [663, 310] width 12 height 12
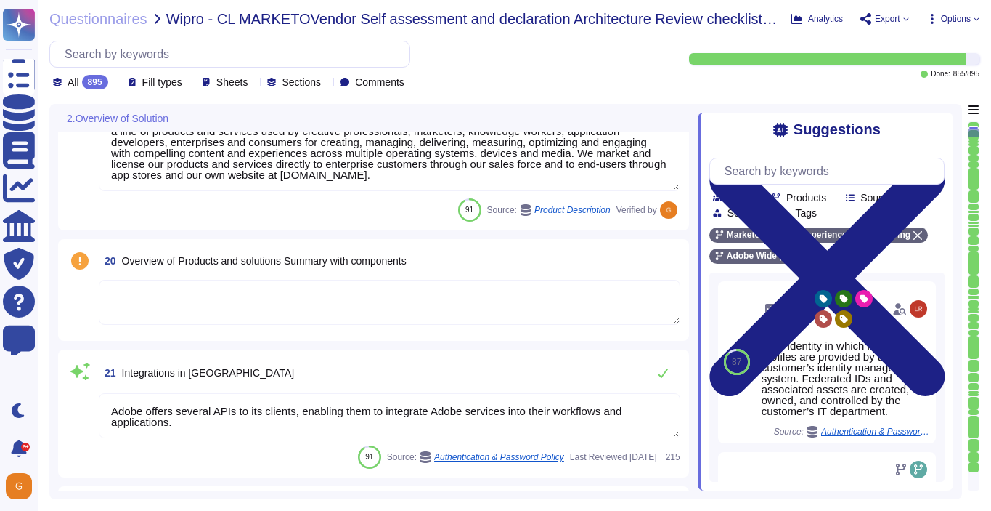
type textarea "All of our information, including current white papers, SOC2 reports, pen test …"
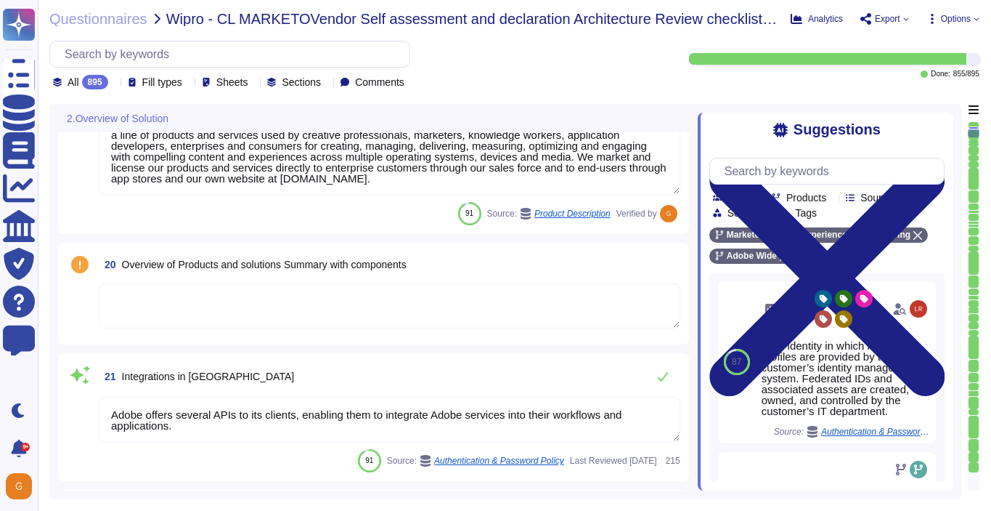
click at [477, 283] on textarea at bounding box center [390, 305] width 582 height 45
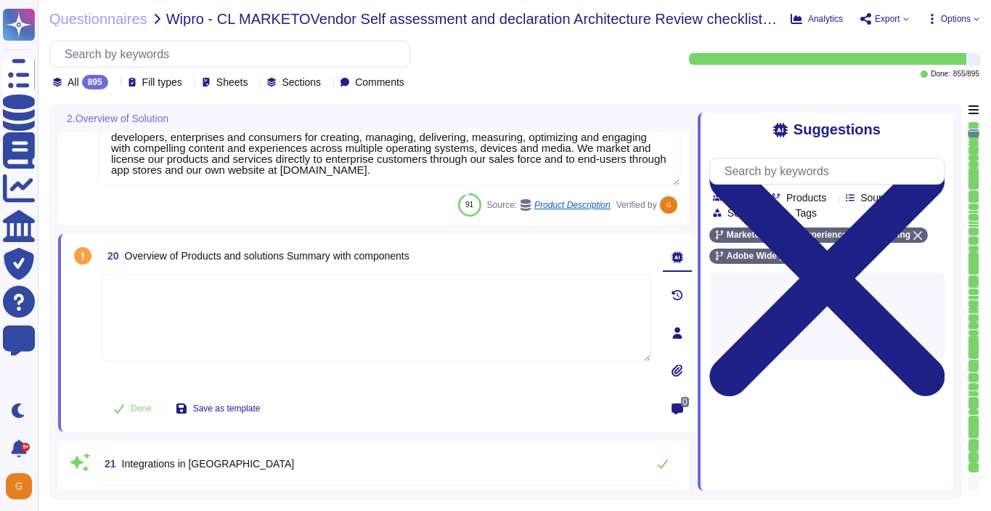
type textarea "All of our information, including current white papers, SOC2 reports, pen test …"
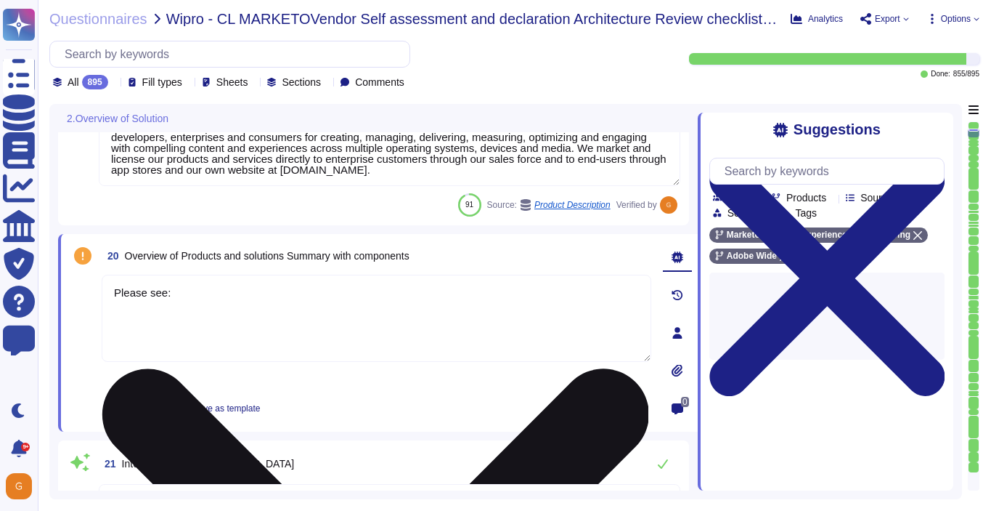
paste textarea "[URL][DOMAIN_NAME]"
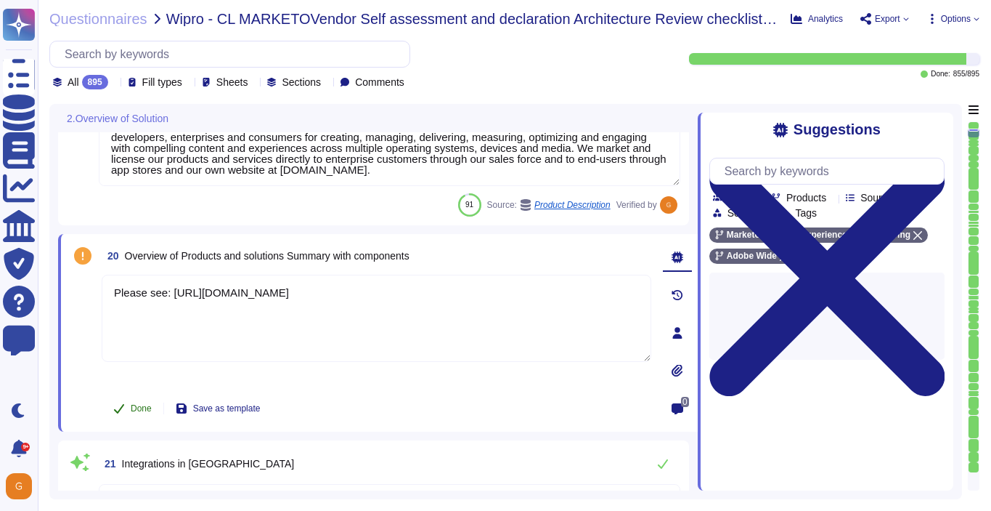
type textarea "Please see: [URL][DOMAIN_NAME]"
click at [137, 410] on span "Done" at bounding box center [141, 408] width 21 height 9
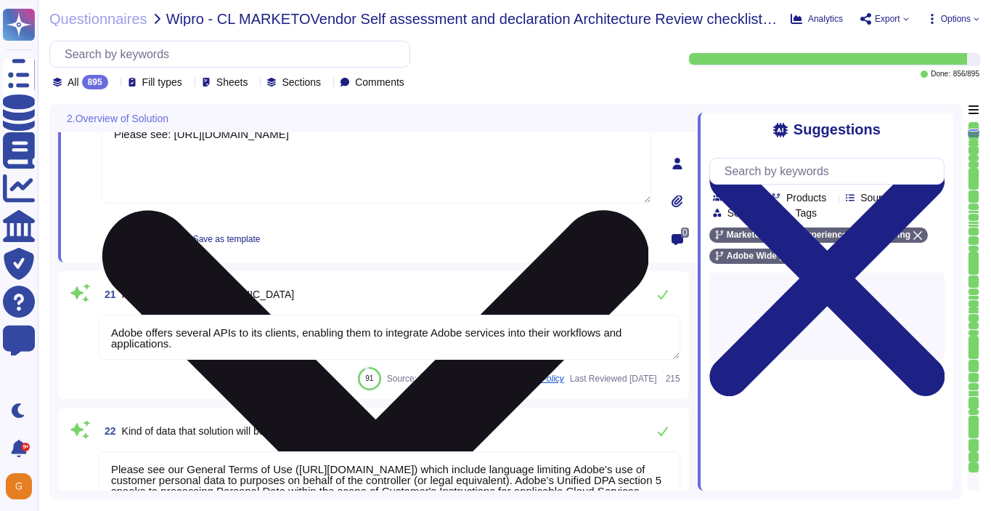
scroll to position [2940, 0]
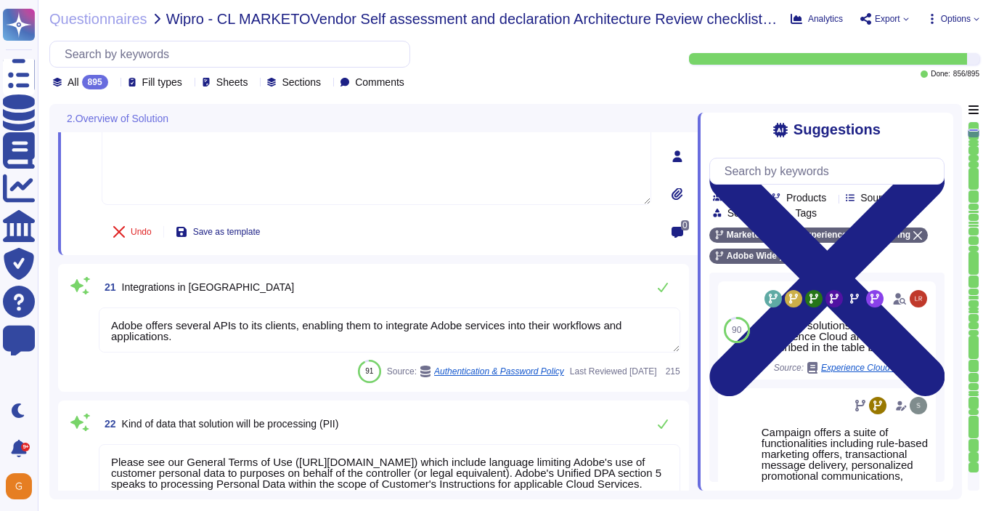
type textarea "Request this document from your Adobe Representative."
click at [668, 296] on button at bounding box center [663, 286] width 35 height 29
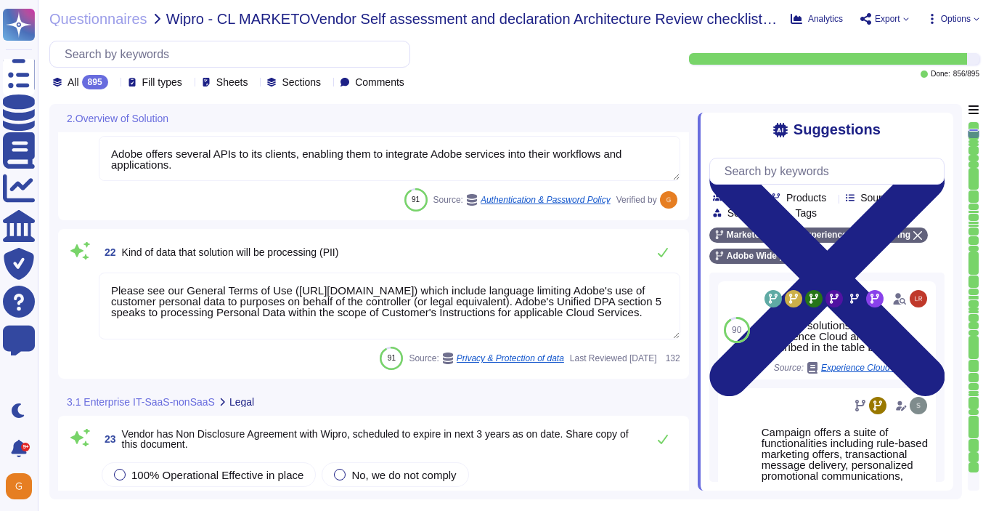
scroll to position [3107, 0]
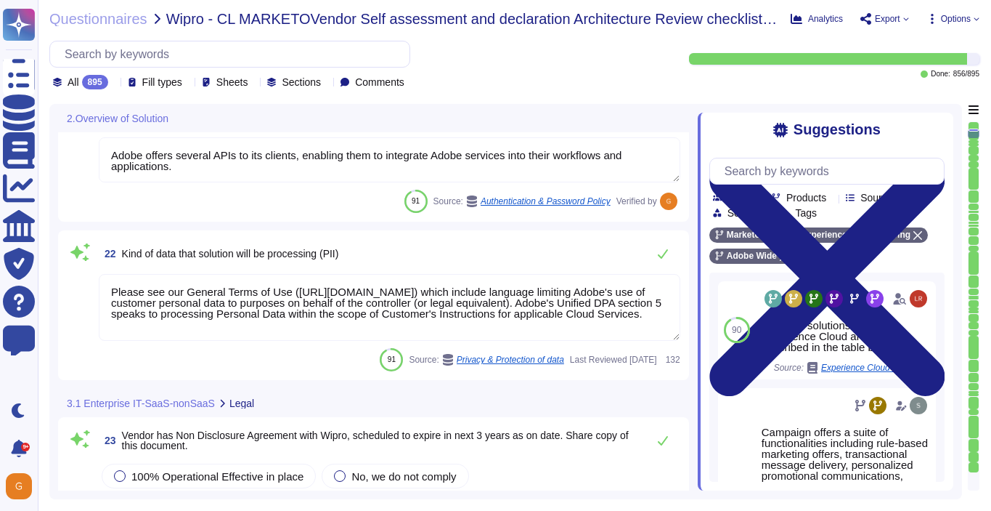
type textarea "Please see: [URL][DOMAIN_NAME]"
click at [657, 258] on icon at bounding box center [663, 254] width 12 height 12
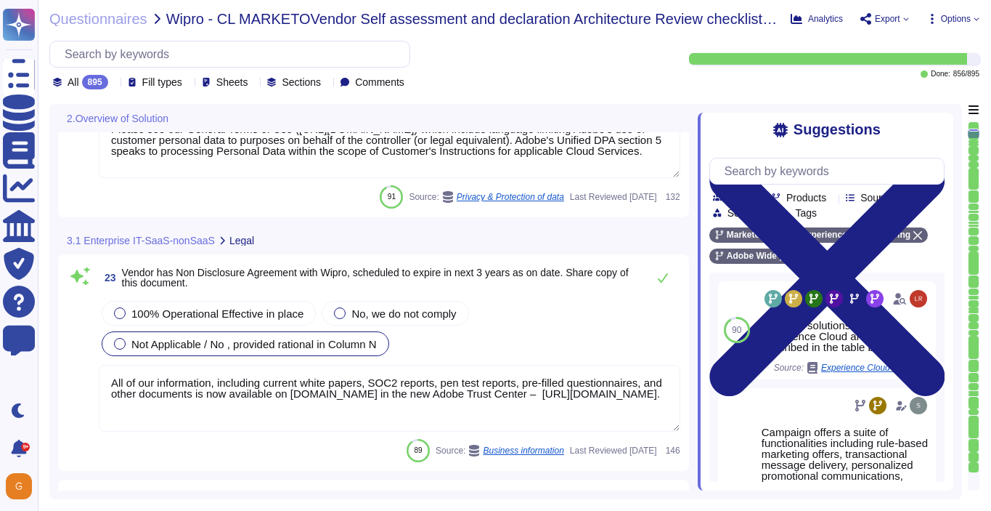
type textarea "To request a copy of the Adobe Data Processing Agreement and Standard Contractu…"
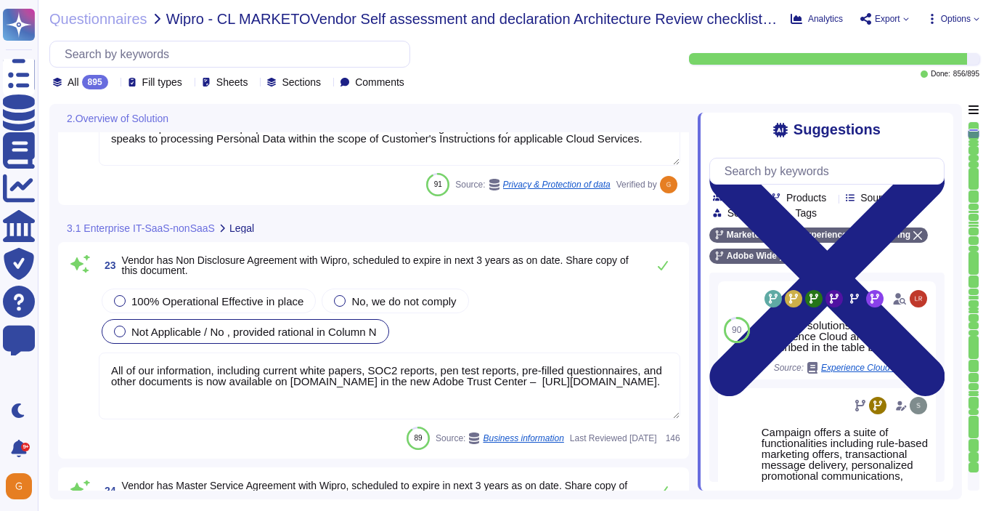
scroll to position [0, 0]
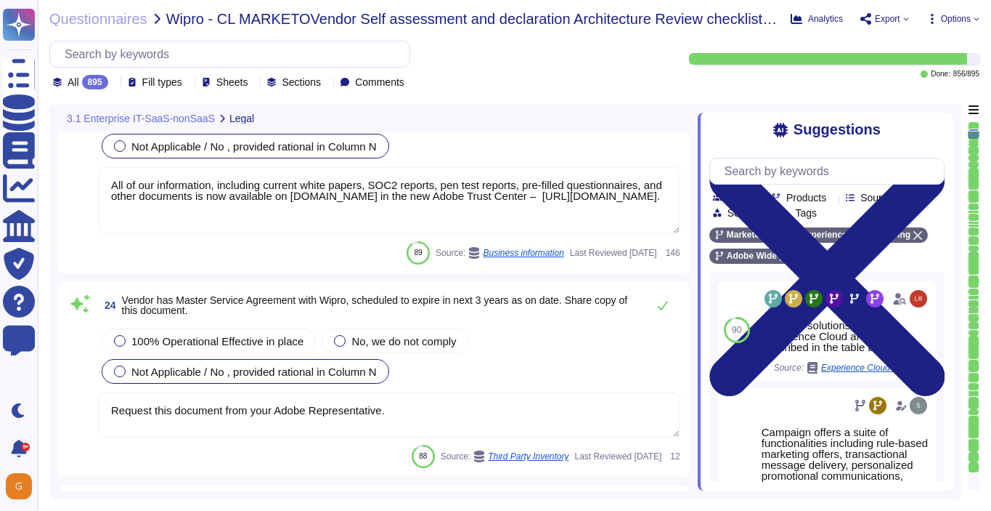
type textarea "[URL][DOMAIN_NAME]"
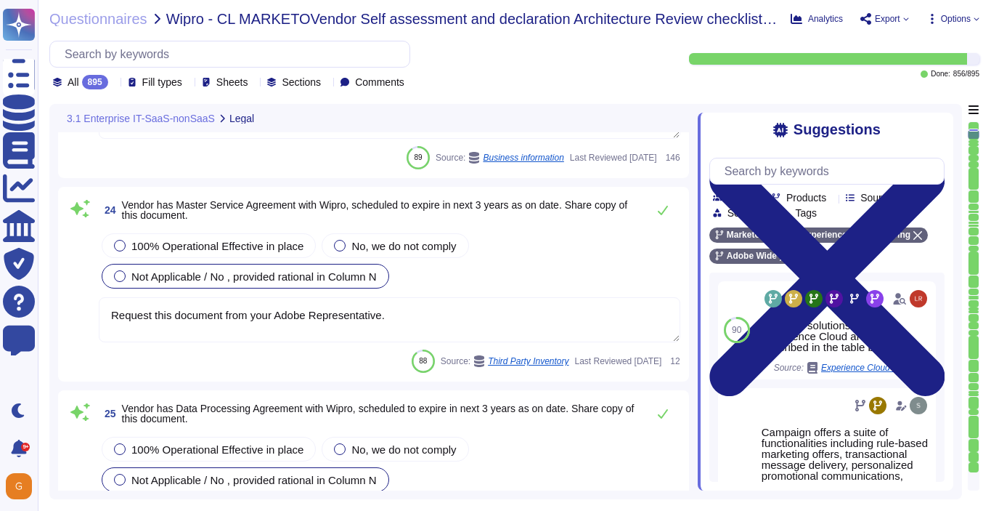
type textarea "All vendors are assessed against the Vendor Information Security Standard."
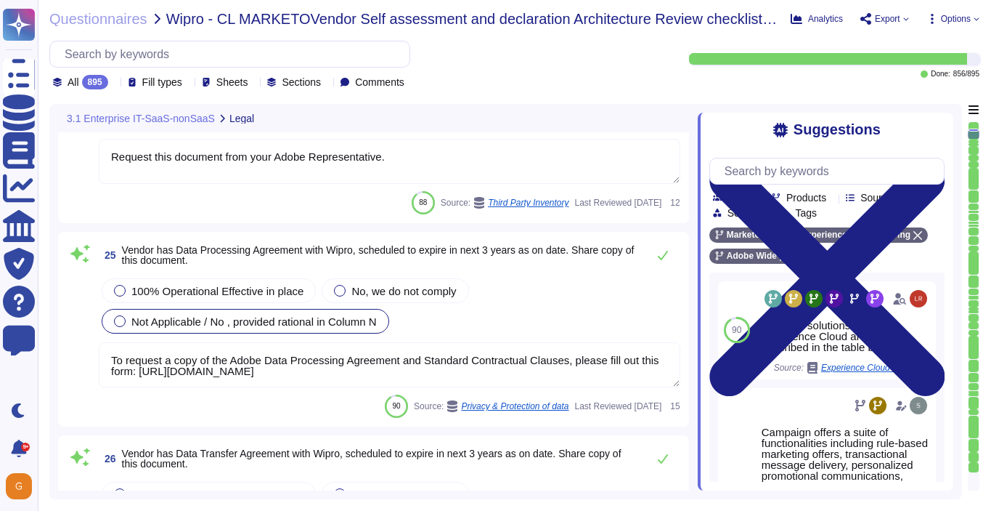
type textarea "All vendors are assessed against the Vendor Information Security Standard."
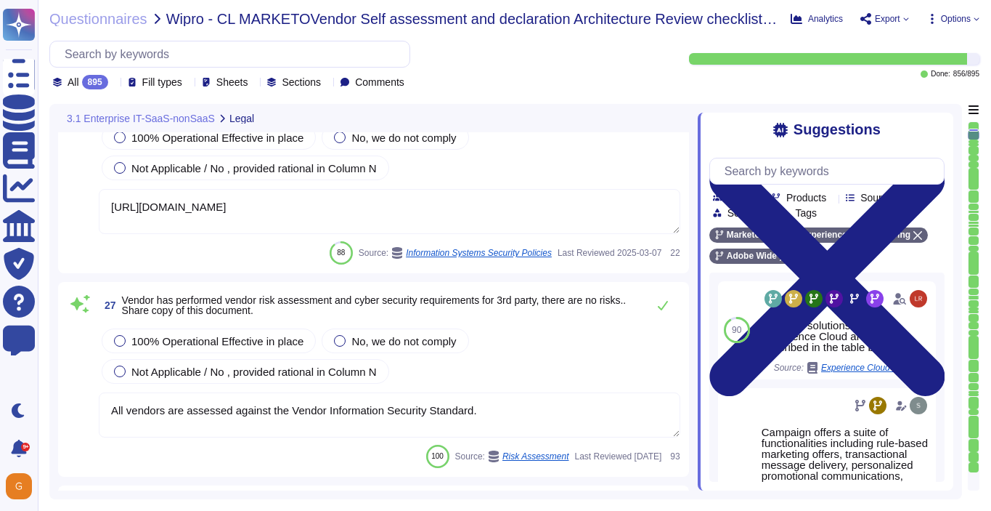
type textarea "Request this document from your Adobe Representative."
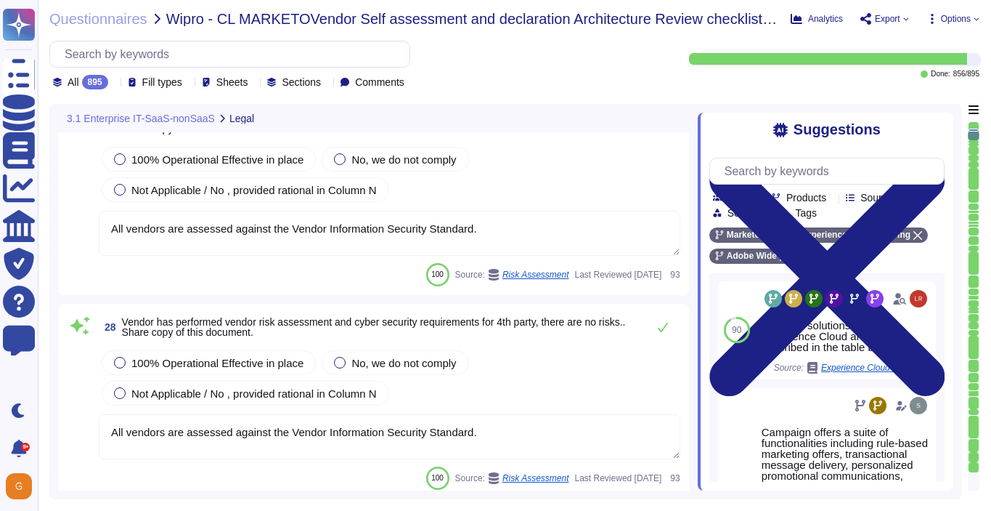
type textarea "Where required by law, Adobe includes a right to audit clause in contracts with…"
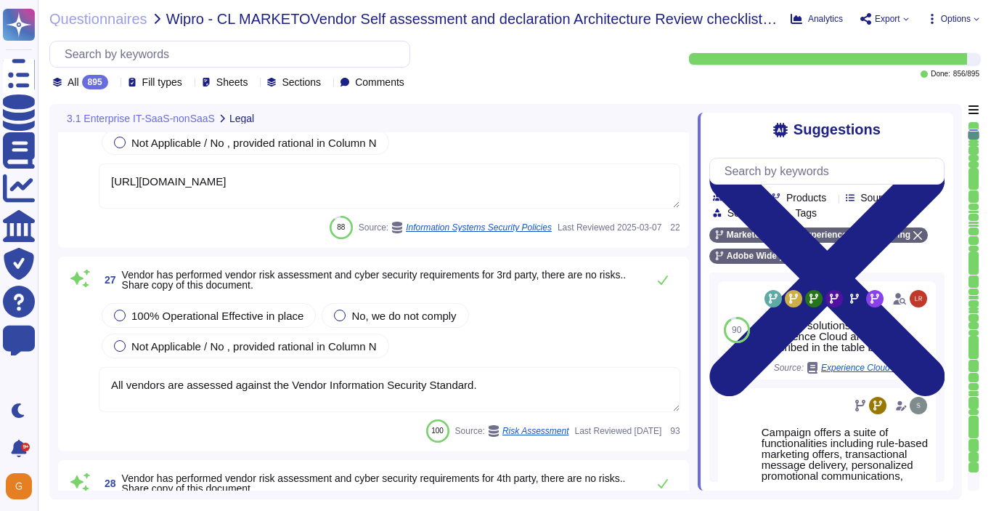
type textarea "Request this document from your Adobe Representative."
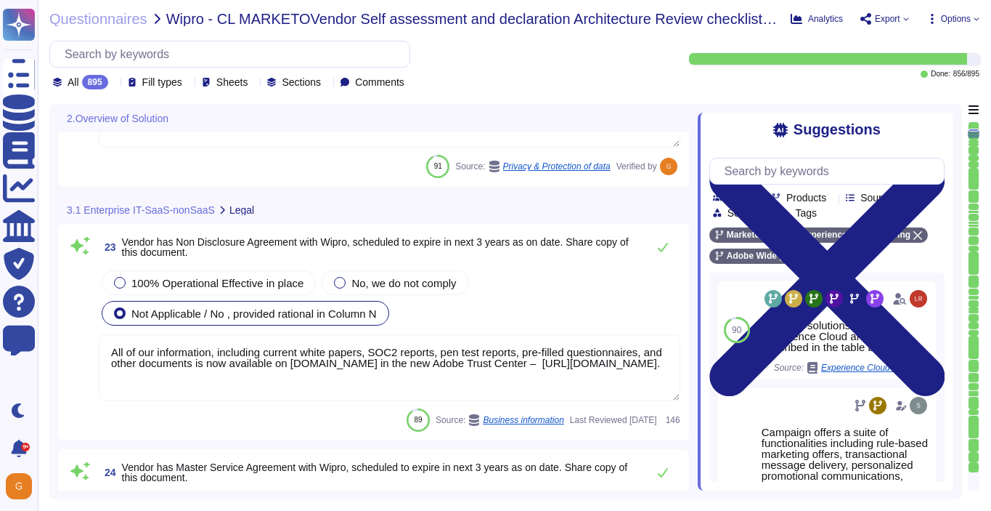
type textarea "Please see: [URL][DOMAIN_NAME]"
type textarea "Adobe offers several APIs to its clients, enabling them to integrate Adobe serv…"
type textarea "Please see our General Terms of Use ([URL][DOMAIN_NAME]) which include language…"
type textarea "All of our information, including current white papers, SOC2 reports, pen test …"
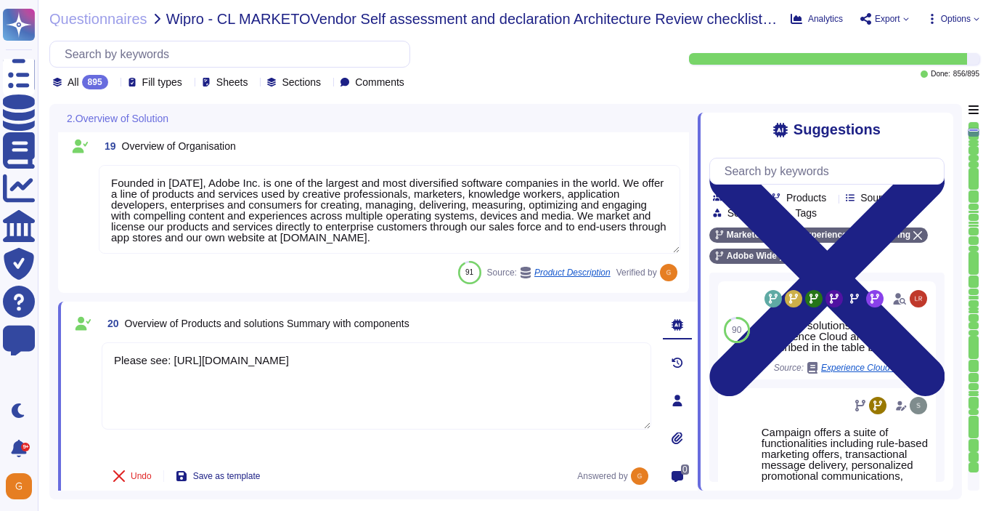
type textarea "As the data controller, you will determine the personal data that Adobe process…"
type textarea "Yes"
type textarea "Founded in [DATE], Adobe Inc. is one of the largest and most diversified softwa…"
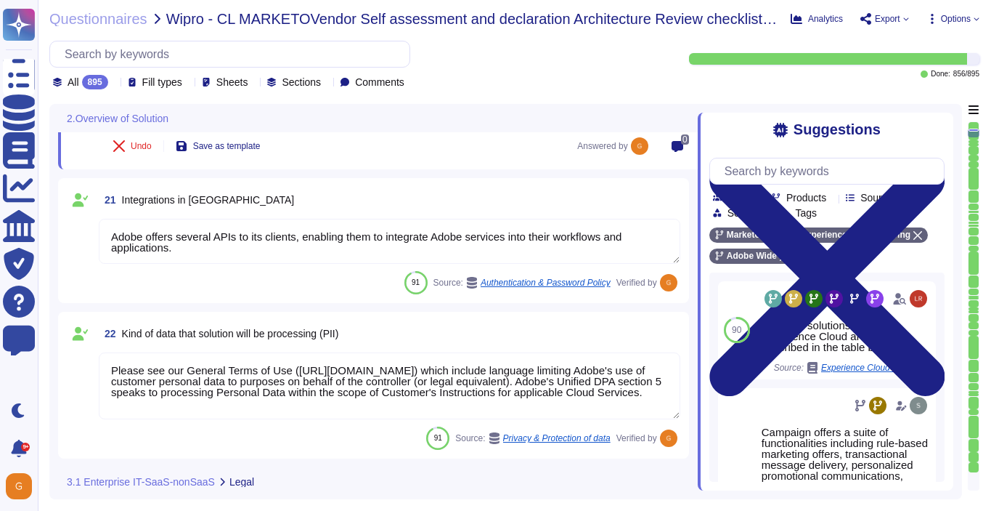
type textarea "Request this document from your Adobe Representative."
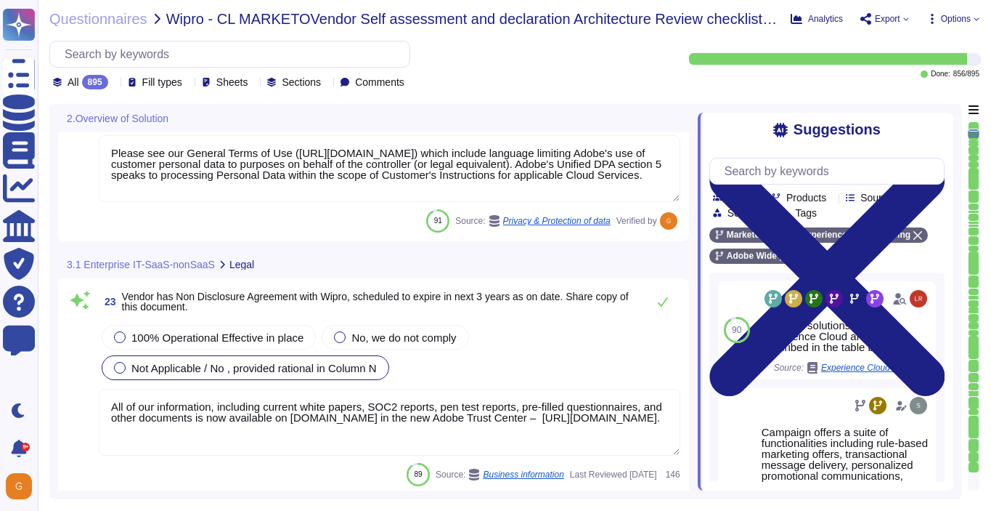
scroll to position [3248, 0]
type textarea "To request a copy of the Adobe Data Processing Agreement and Standard Contractu…"
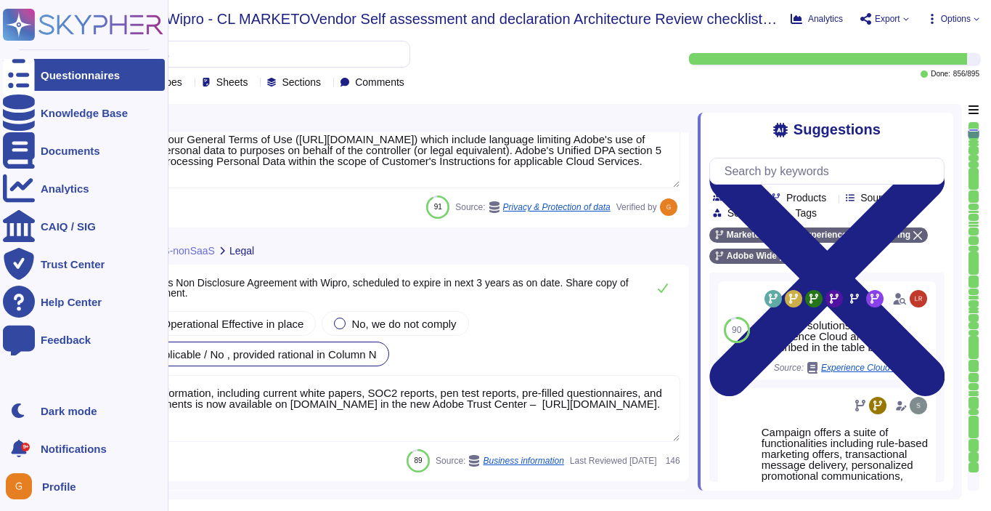
drag, startPoint x: 342, startPoint y: 413, endPoint x: 10, endPoint y: 383, distance: 333.2
click at [9, 384] on div "Questionnaires Knowledge Base Documents Analytics CAIQ / SIG Trust Center Help …" at bounding box center [495, 255] width 991 height 511
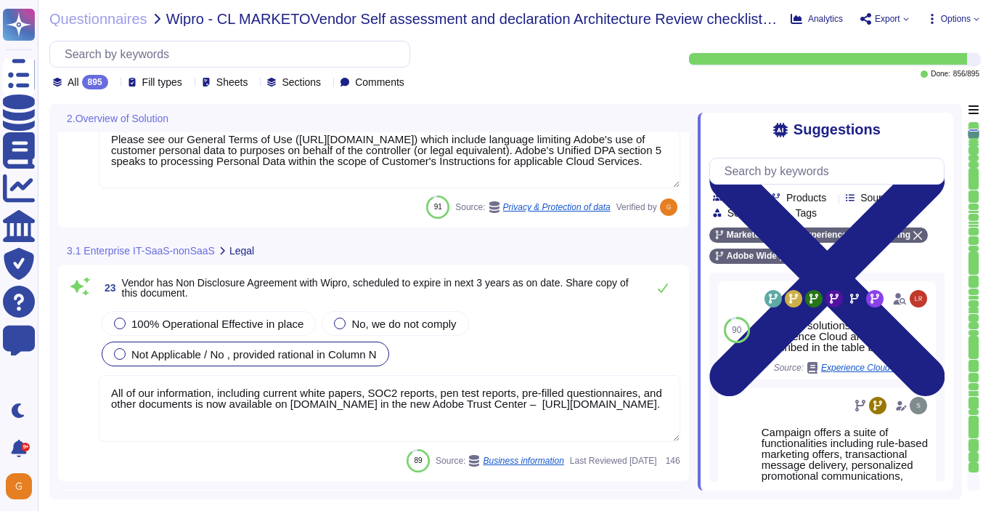
drag, startPoint x: 341, startPoint y: 417, endPoint x: -45, endPoint y: 367, distance: 389.6
click at [0, 367] on html "Questionnaires Knowledge Base Documents Analytics CAIQ / SIG Trust Center Help …" at bounding box center [495, 255] width 991 height 511
click at [145, 429] on textarea "All of our information, including current white papers, SOC2 reports, pen test …" at bounding box center [390, 408] width 582 height 67
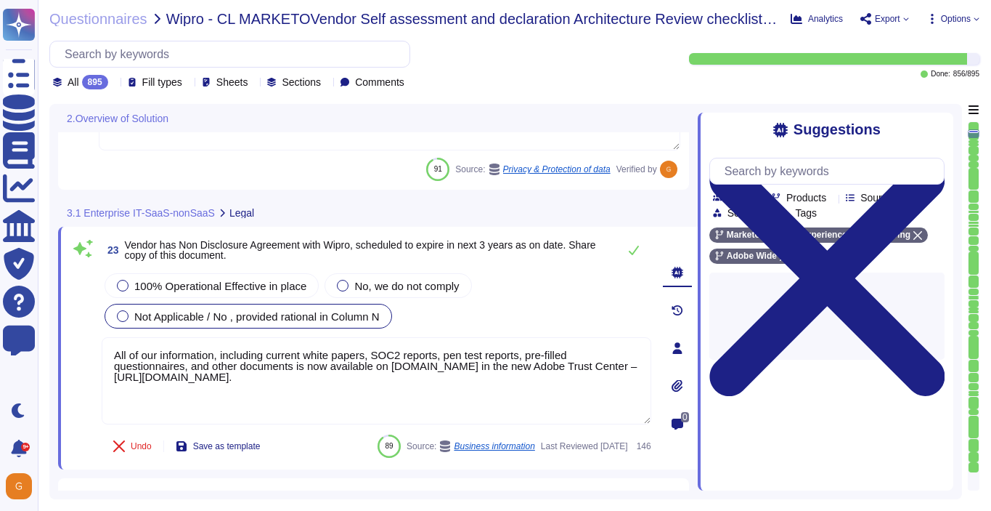
drag, startPoint x: 341, startPoint y: 375, endPoint x: 92, endPoint y: 349, distance: 250.4
click at [92, 349] on div "23 Vendor has Non Disclosure Agreement with Wipro, scheduled to expire in next …" at bounding box center [361, 347] width 582 height 225
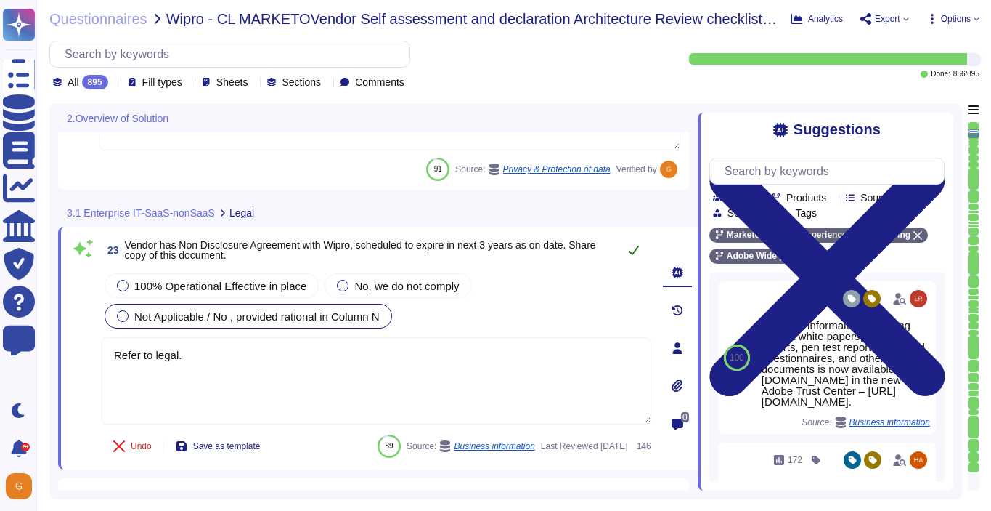
type textarea "Refer to legal."
click at [630, 245] on icon at bounding box center [634, 250] width 12 height 12
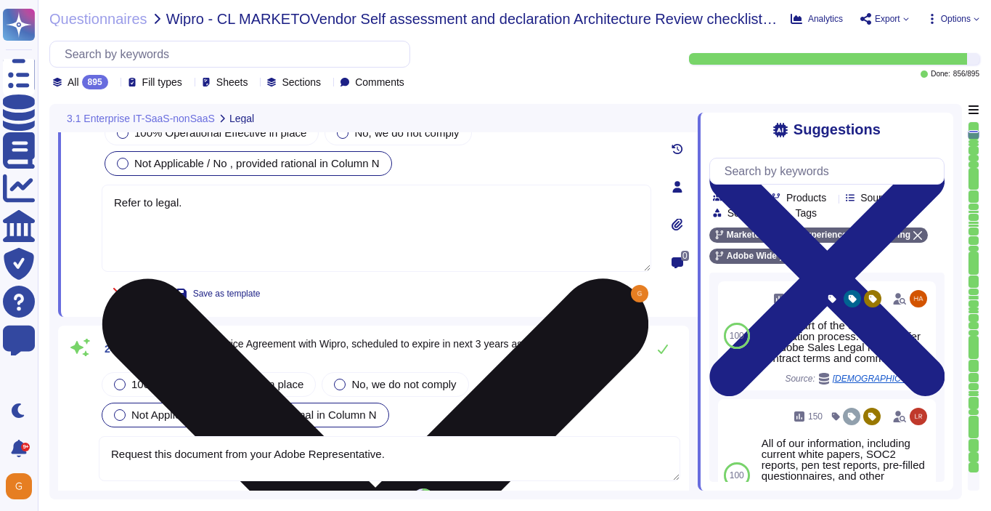
scroll to position [3423, 0]
type textarea "[URL][DOMAIN_NAME]"
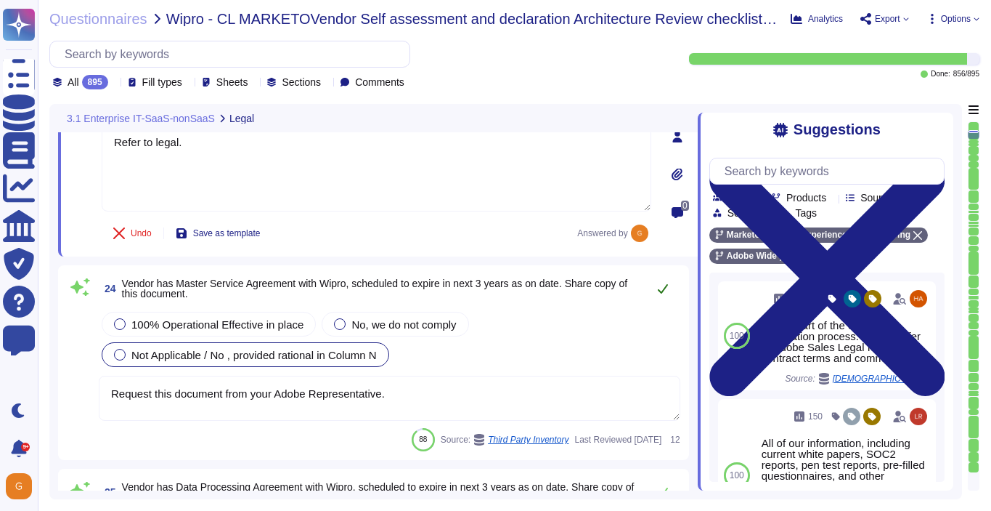
click at [665, 286] on icon at bounding box center [663, 288] width 10 height 9
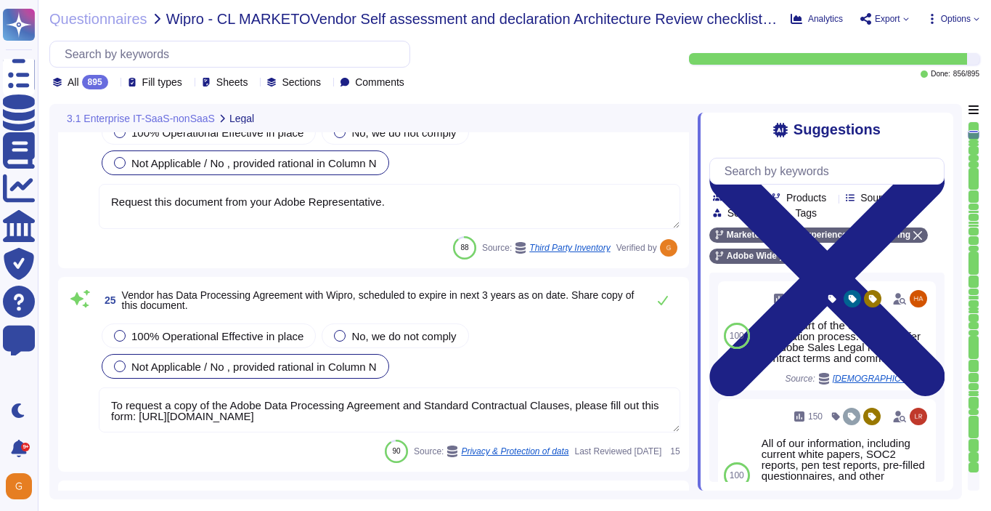
type textarea "All vendors are assessed against the Vendor Information Security Standard."
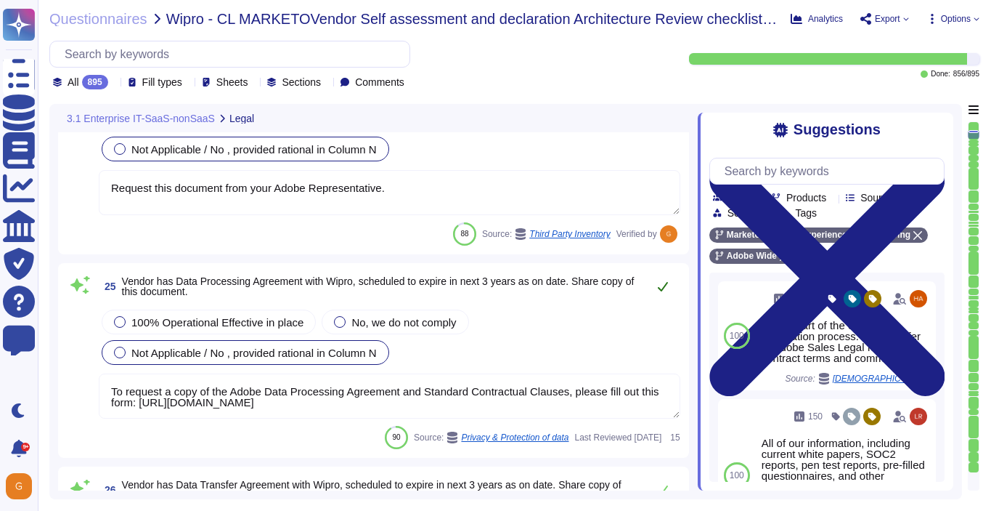
click at [659, 283] on icon at bounding box center [663, 286] width 12 height 12
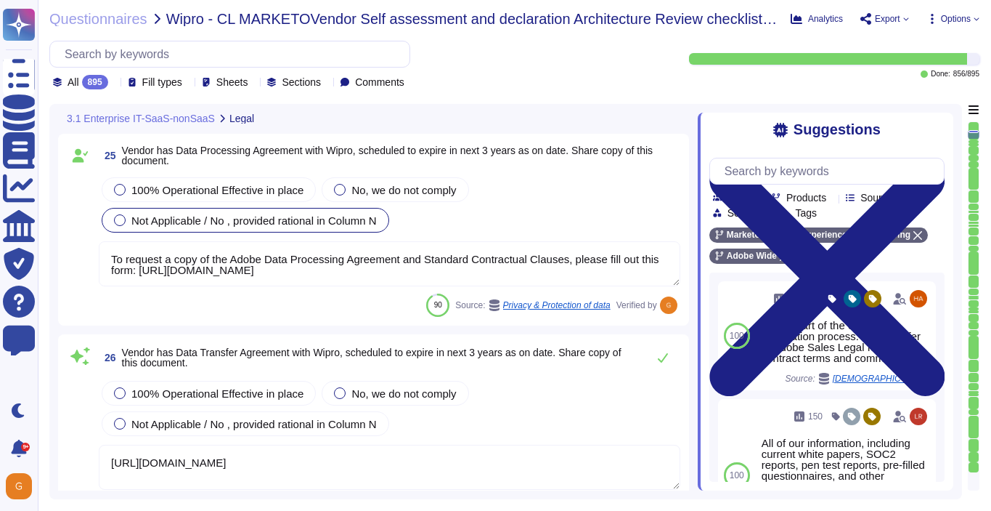
type textarea "All vendors are assessed against the Vendor Information Security Standard."
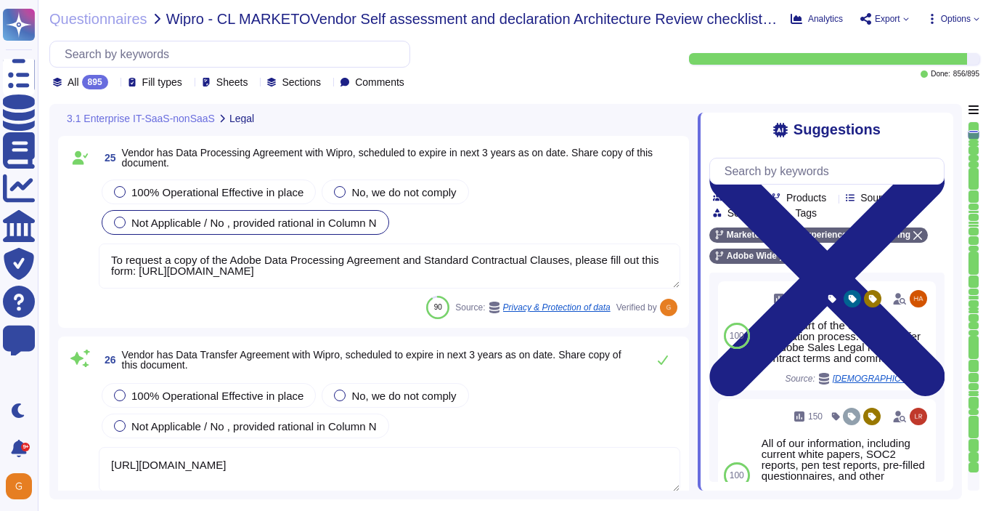
scroll to position [0, 0]
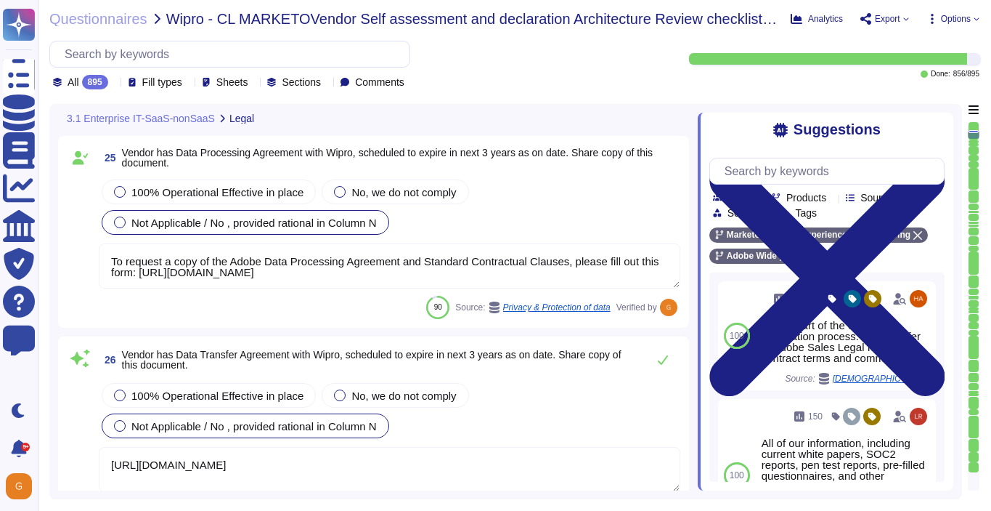
click at [359, 424] on span "Not Applicable / No , provided rational in Column N" at bounding box center [253, 426] width 245 height 12
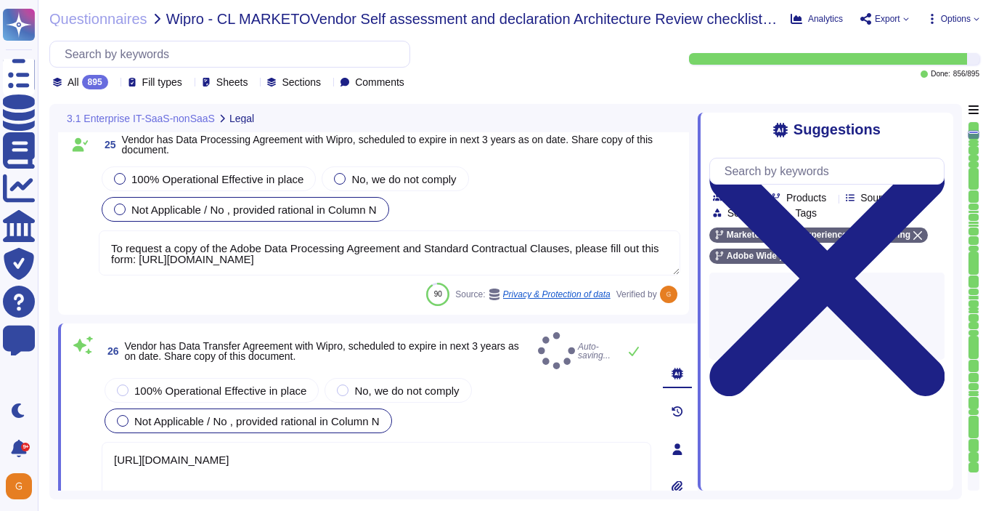
type textarea "All vendors are assessed against the Vendor Information Security Standard."
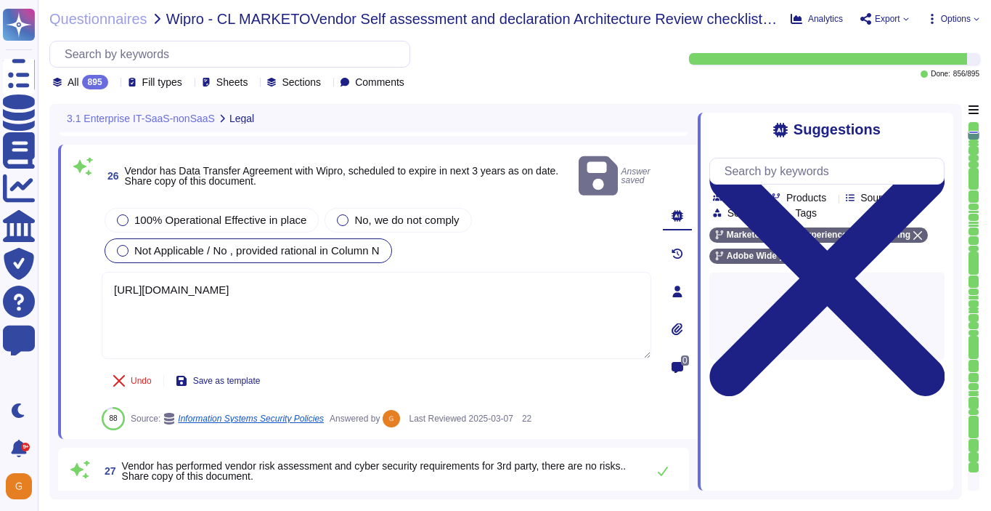
type textarea "Request this document from your Adobe Representative."
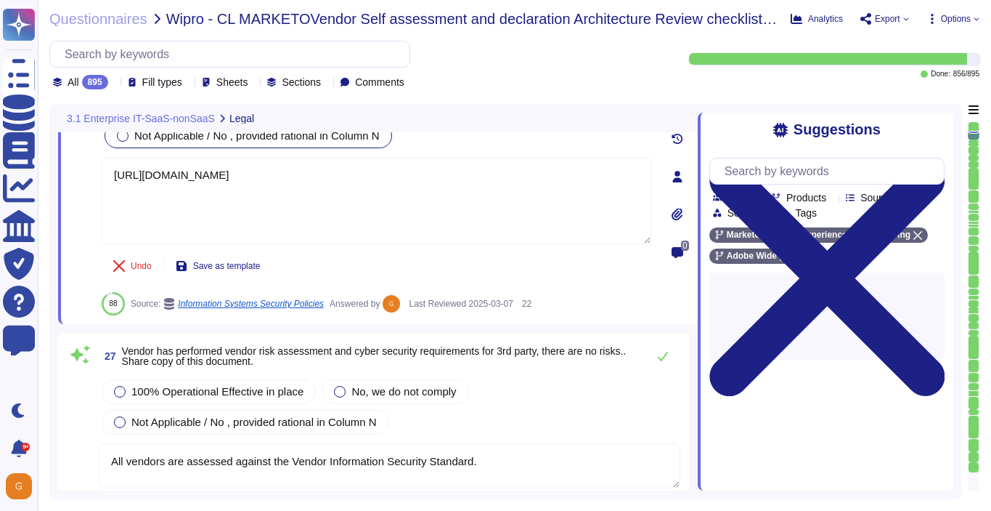
scroll to position [4054, 0]
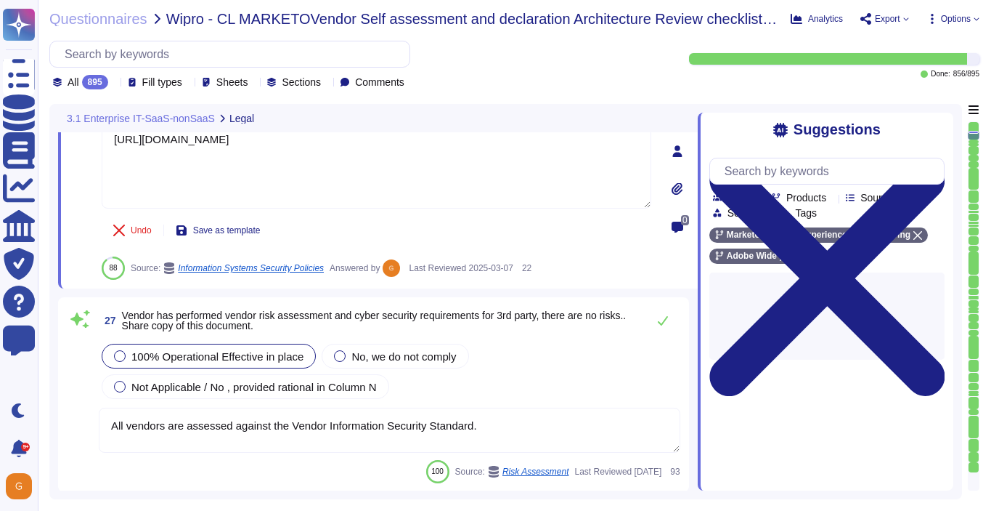
click at [195, 350] on span "100% Operational Effective in place" at bounding box center [217, 356] width 172 height 12
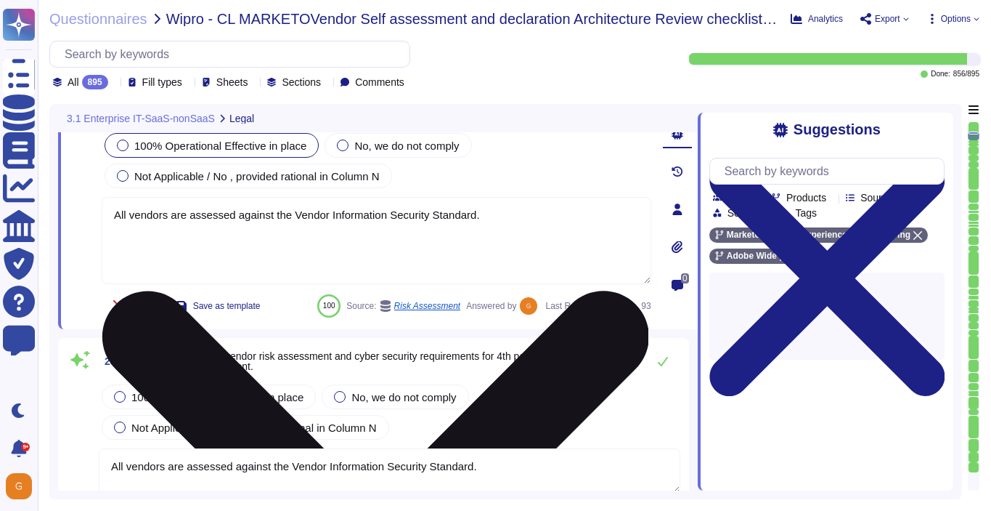
type textarea "Where required by law, Adobe includes a right to audit clause in contracts with…"
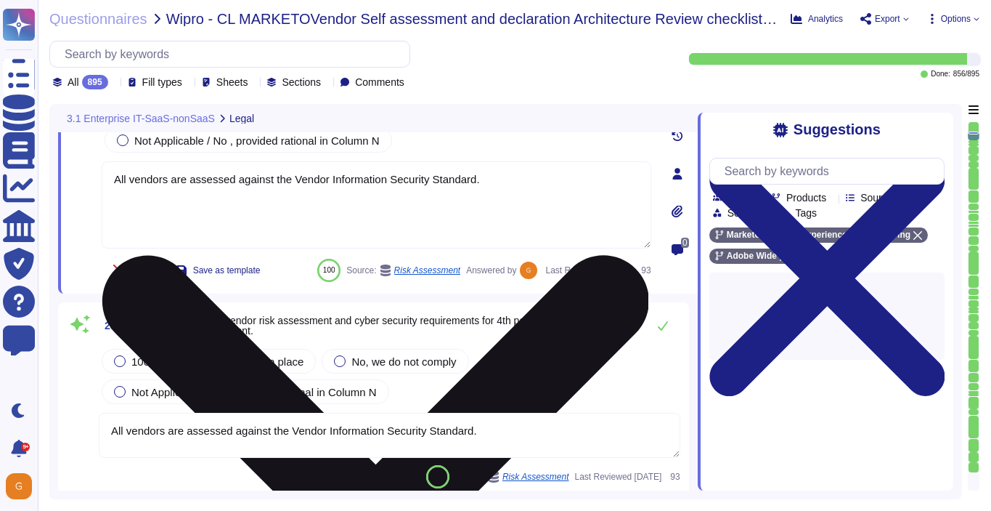
scroll to position [4206, 0]
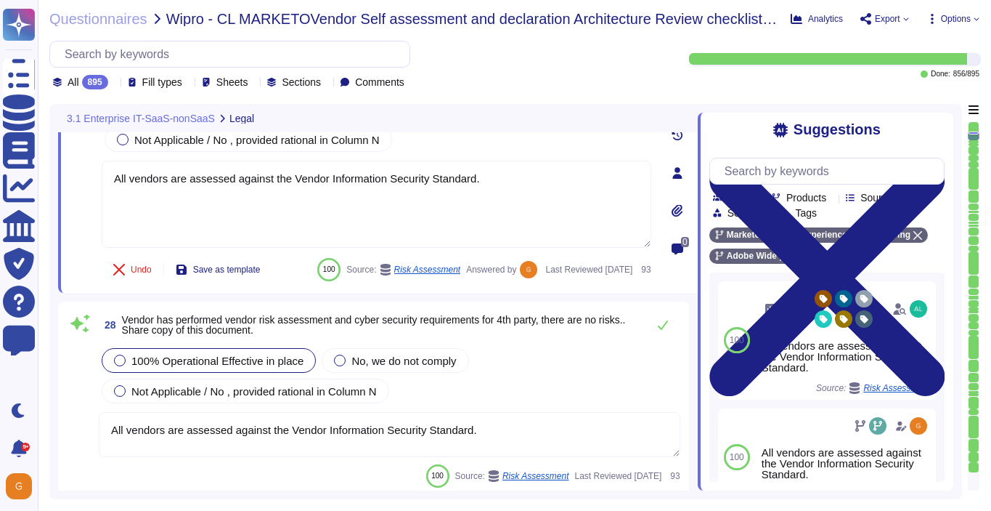
click at [232, 367] on span "100% Operational Effective in place" at bounding box center [217, 360] width 172 height 12
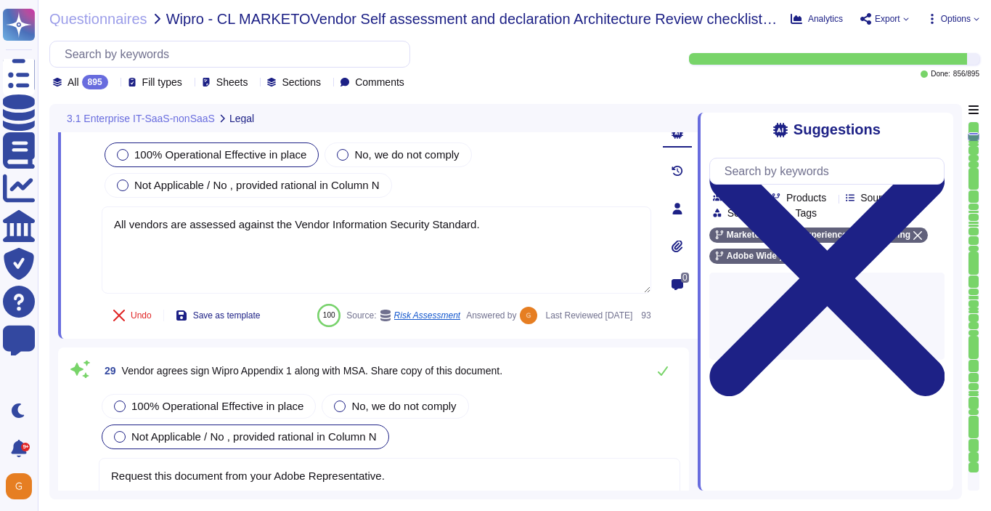
type textarea "This is covered in contract terms. Please refer to Adobe Sales Legal for contra…"
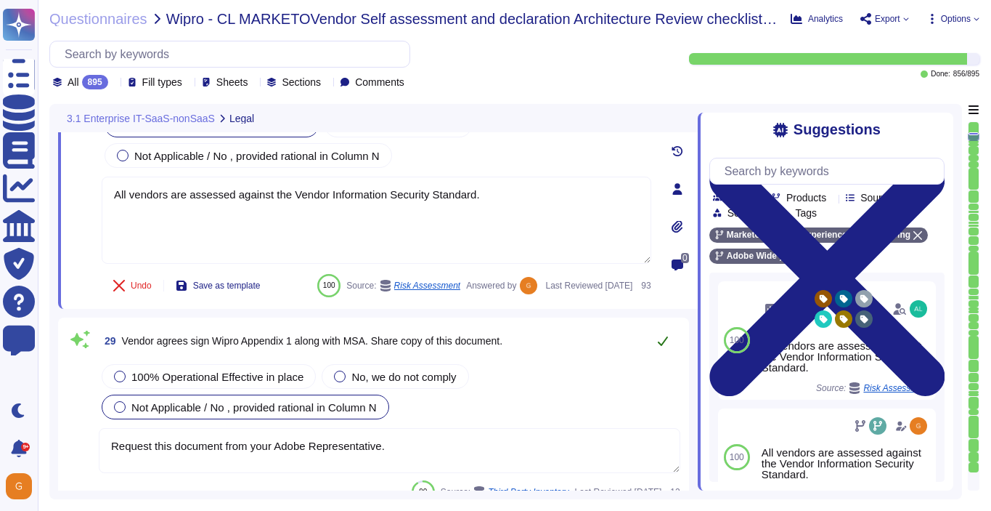
click at [662, 355] on button at bounding box center [663, 340] width 35 height 29
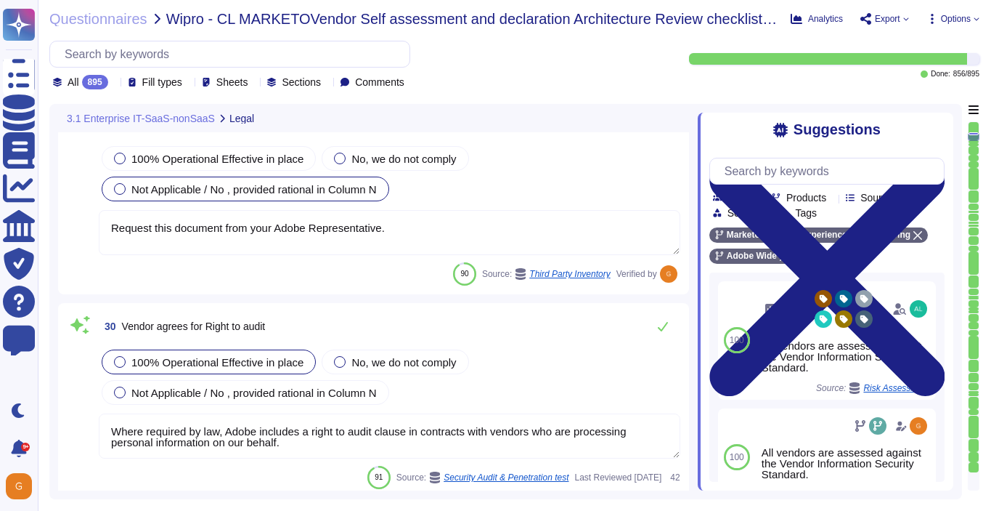
scroll to position [4599, 0]
type textarea "This would be called out and determined in the agreement and is dependent upon …"
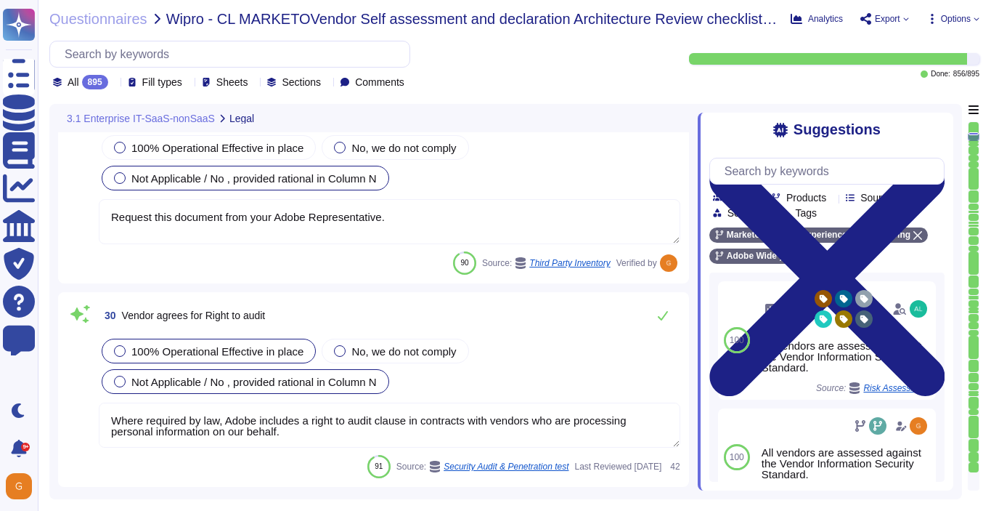
click at [143, 388] on span "Not Applicable / No , provided rational in Column N" at bounding box center [253, 382] width 245 height 12
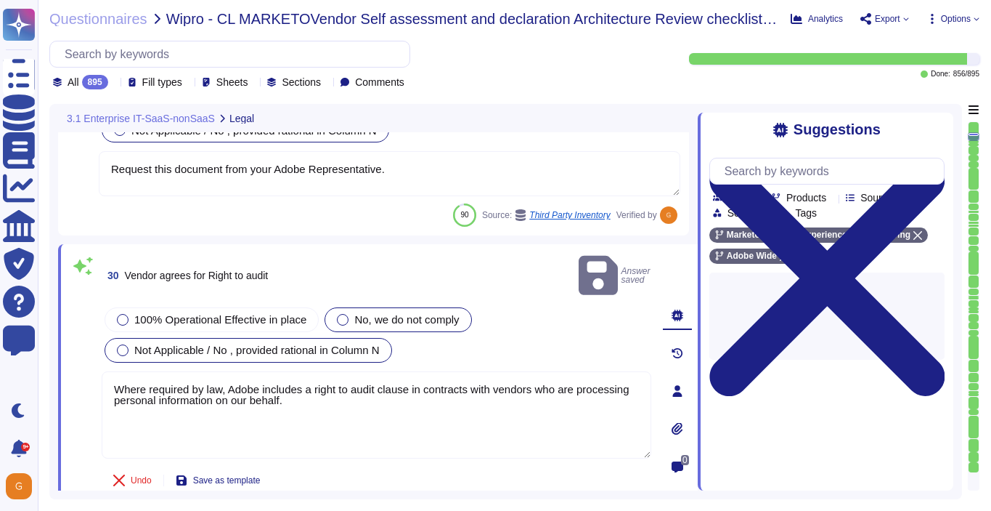
click at [349, 314] on div at bounding box center [343, 320] width 12 height 12
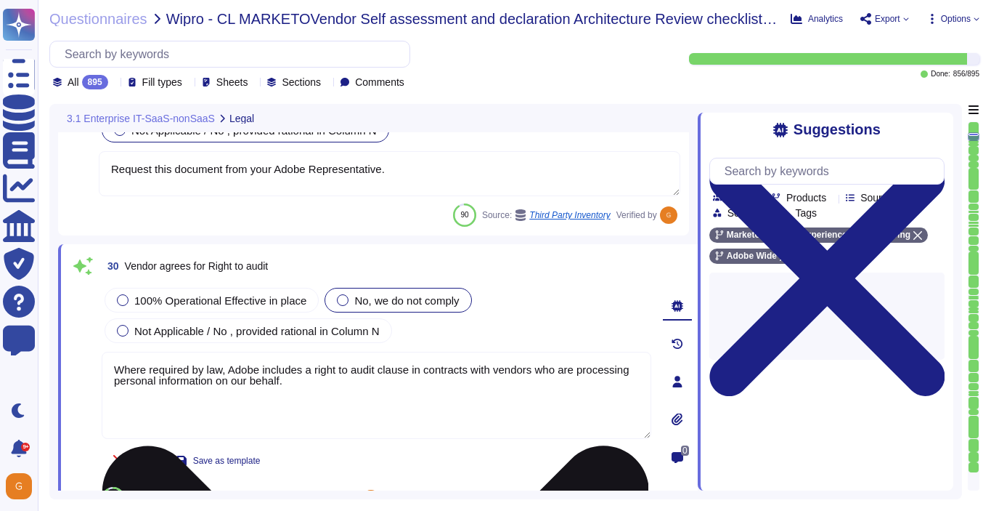
click at [351, 382] on textarea "Where required by law, Adobe includes a right to audit clause in contracts with…" at bounding box center [377, 395] width 550 height 87
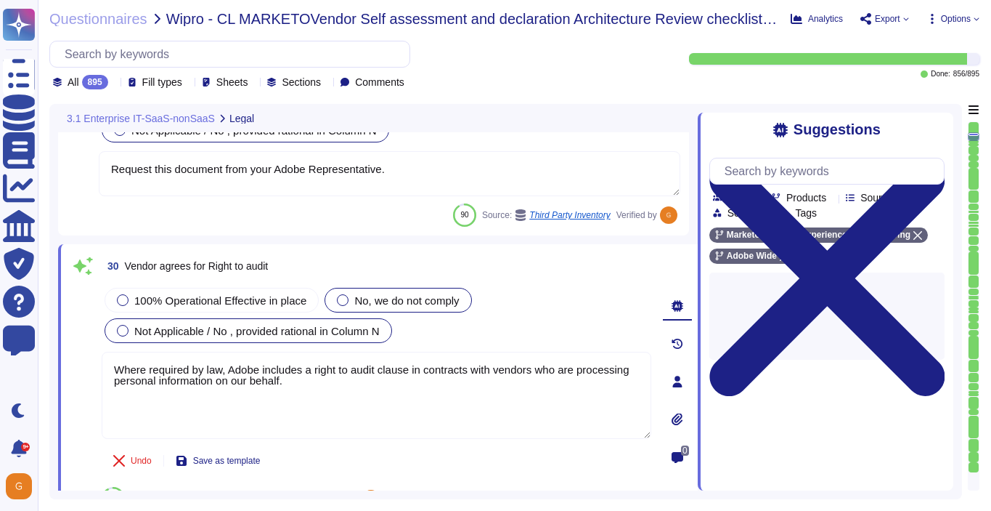
click at [341, 341] on div "Not Applicable / No , provided rational in Column N" at bounding box center [249, 330] width 288 height 25
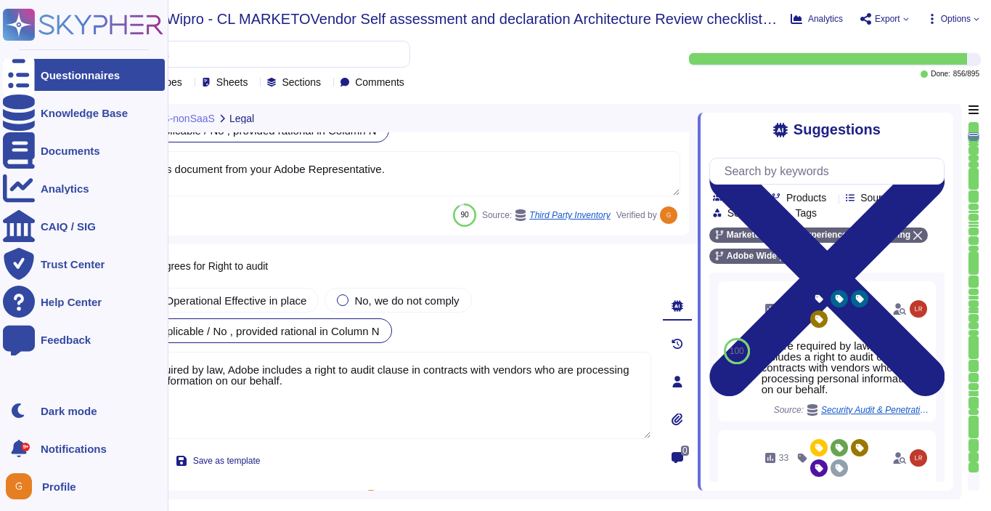
drag, startPoint x: 349, startPoint y: 377, endPoint x: 3, endPoint y: 363, distance: 346.0
click at [3, 363] on div "Questionnaires Knowledge Base Documents Analytics CAIQ / SIG Trust Center Help …" at bounding box center [495, 255] width 991 height 511
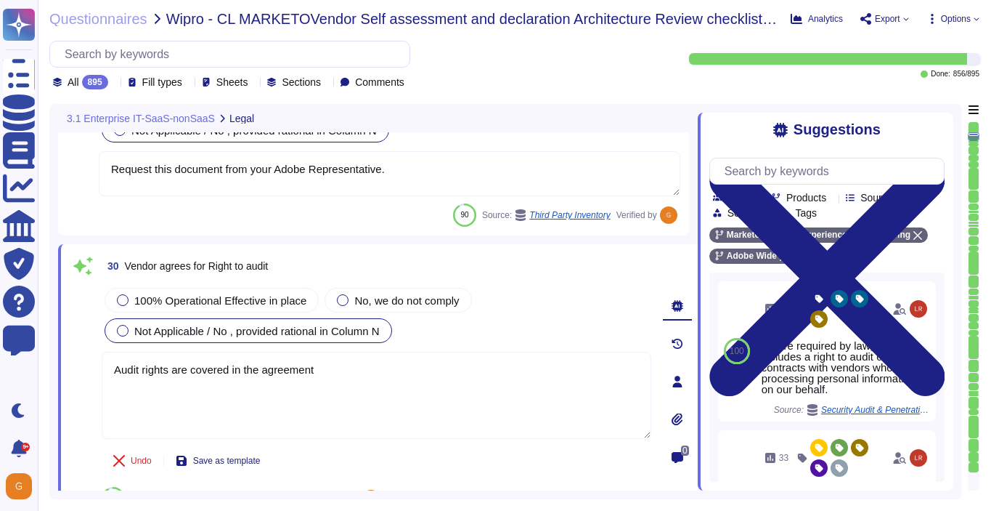
type textarea "Audit rights are covered in the agreement."
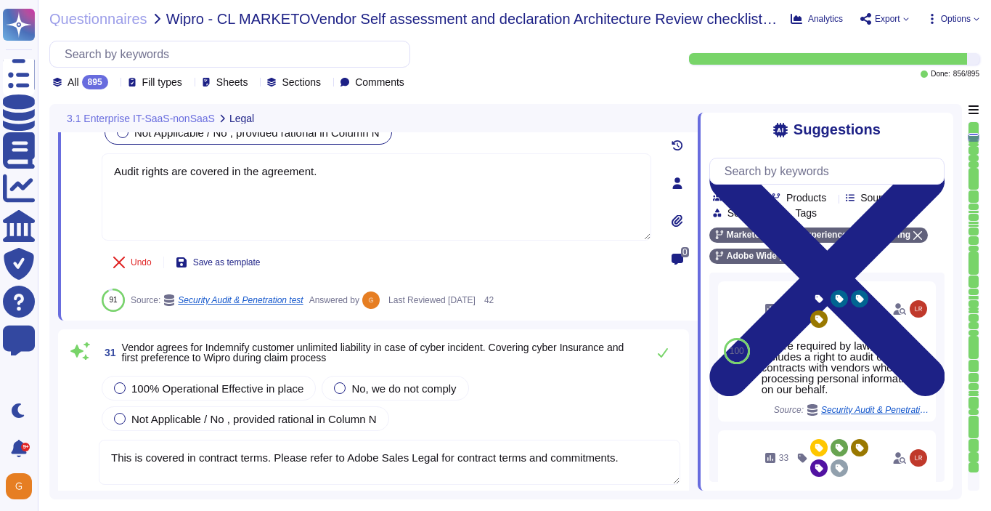
type textarea "All vendors are assessed against the Vendor Information Security Standard."
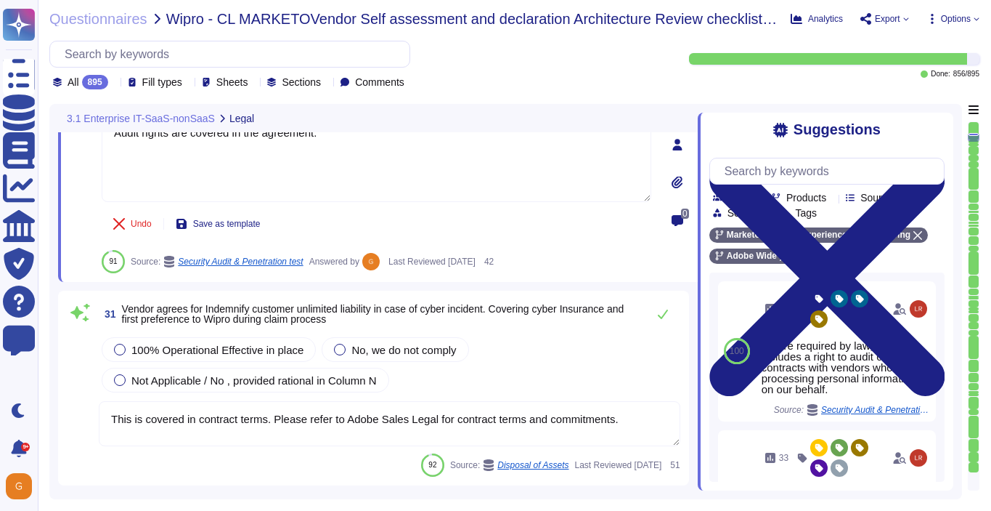
scroll to position [4828, 0]
type textarea "Audit rights are covered in the agreement."
click at [203, 378] on div "100% Operational Effective in place No, we do not comply Not Applicable / No , …" at bounding box center [390, 389] width 582 height 113
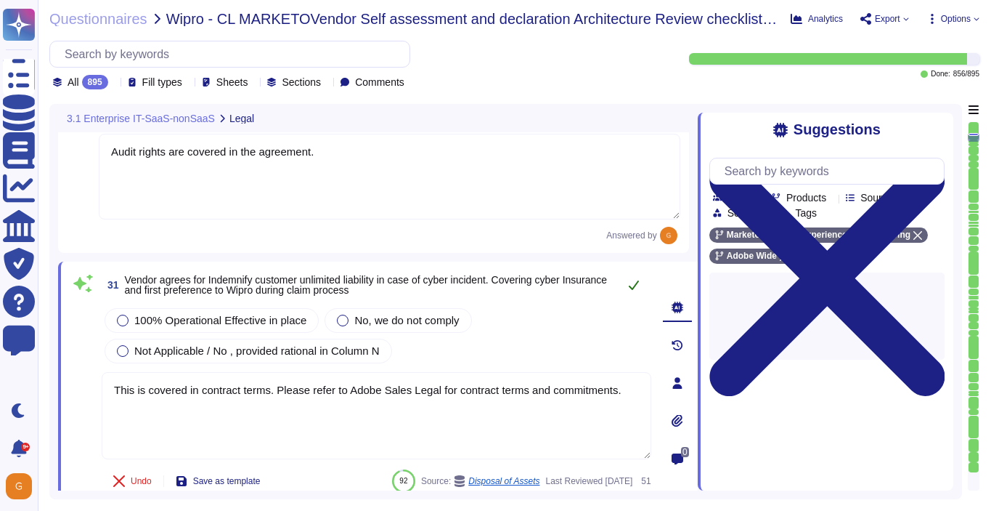
click at [633, 279] on icon at bounding box center [634, 285] width 12 height 12
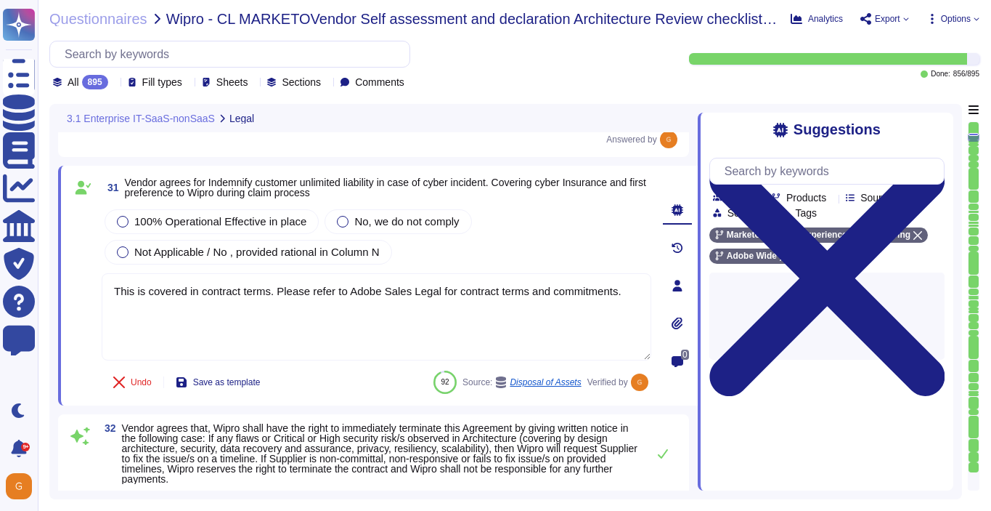
type textarea "We constantly look around the corner to see what is possible. But we don't wait…"
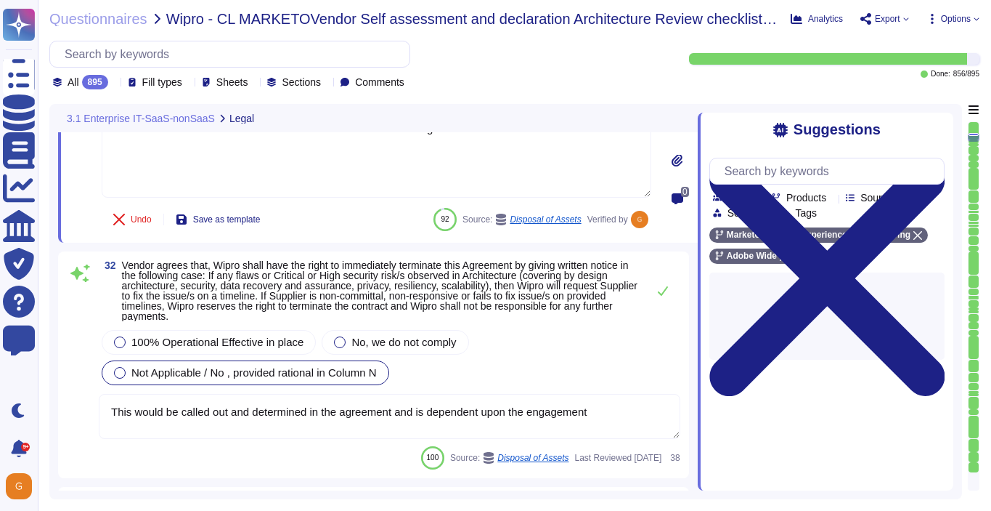
scroll to position [5076, 0]
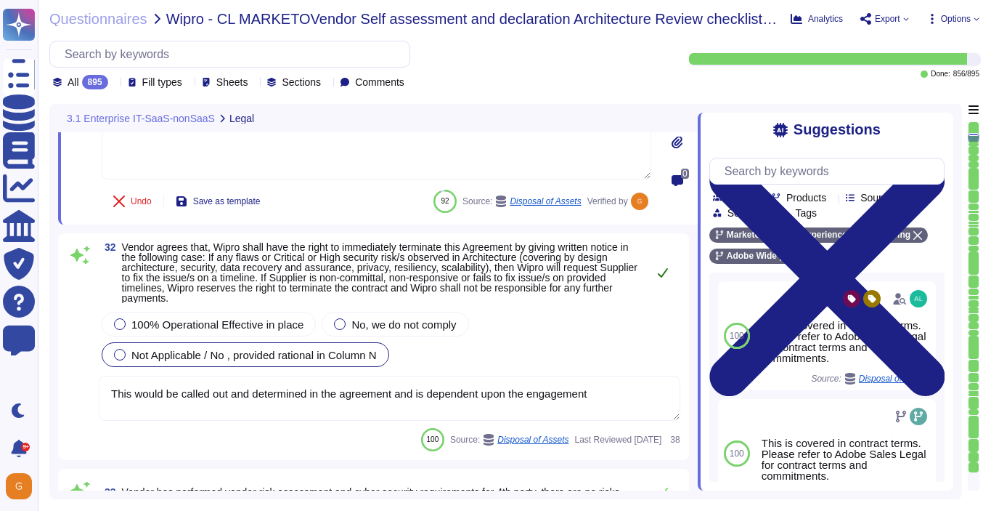
click at [661, 271] on icon at bounding box center [663, 273] width 12 height 12
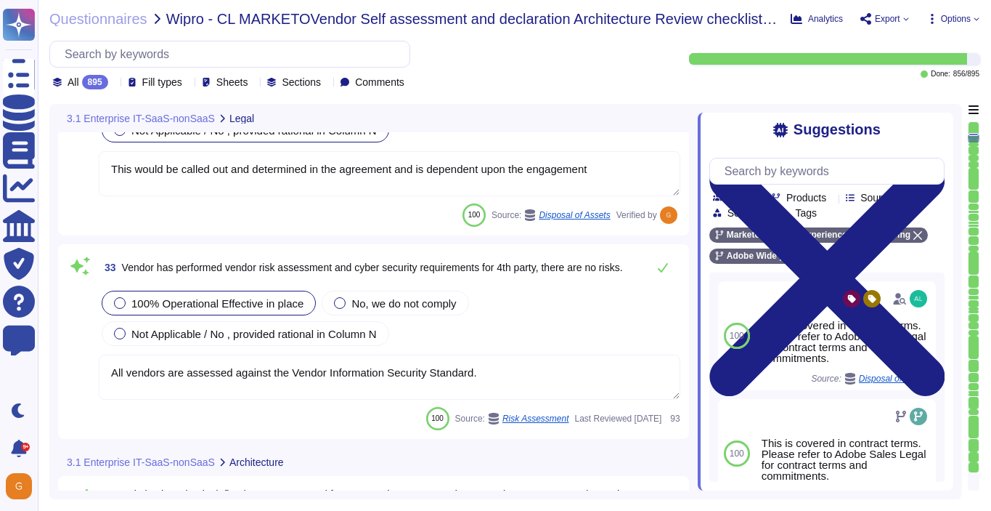
type textarea "Network segmentation is implemented within the Adobe services production enviro…"
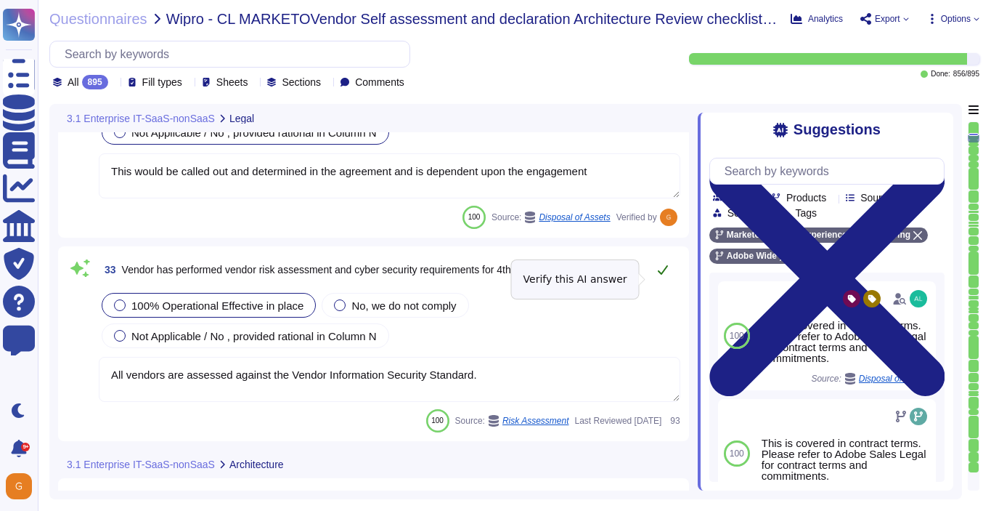
click at [663, 275] on icon at bounding box center [663, 270] width 12 height 12
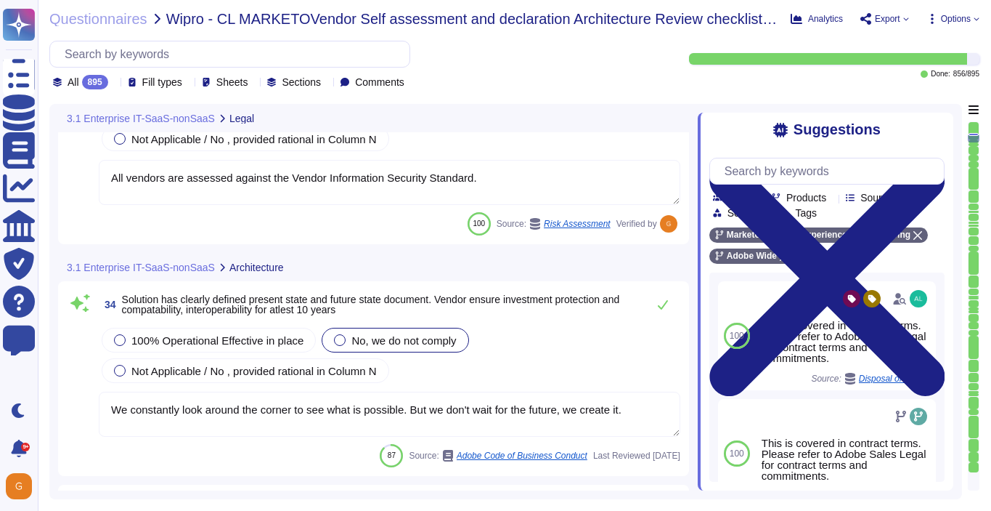
scroll to position [5486, 0]
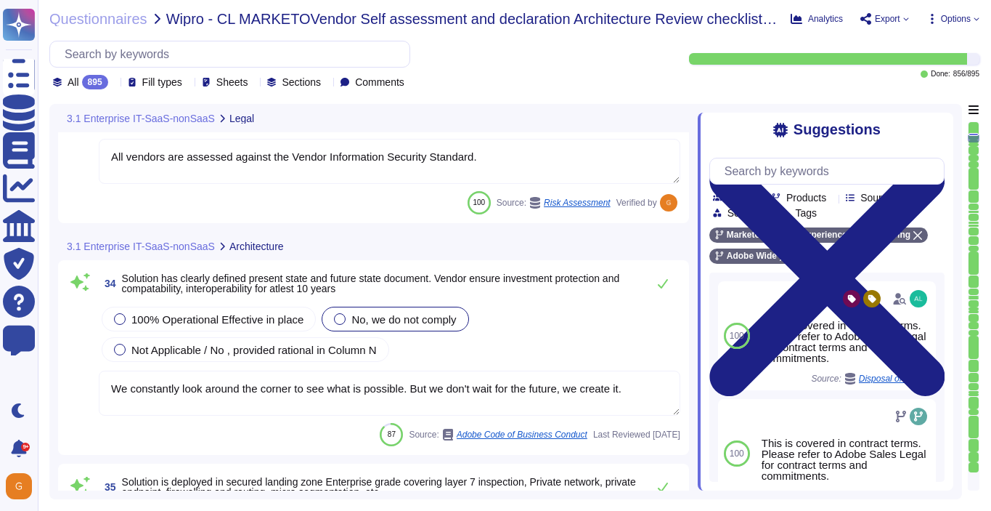
type textarea "Amazon Web Services uses strong tenant isolation security and control capabilit…"
click at [305, 356] on span "Not Applicable / No , provided rational in Column N" at bounding box center [253, 350] width 245 height 12
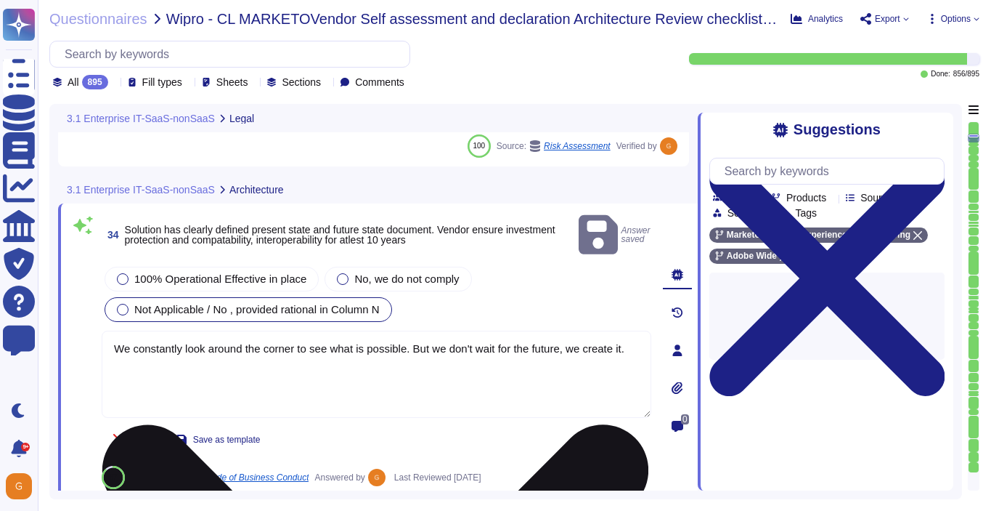
type textarea "Amazon Web Services uses strong tenant isolation security and control capabilit…"
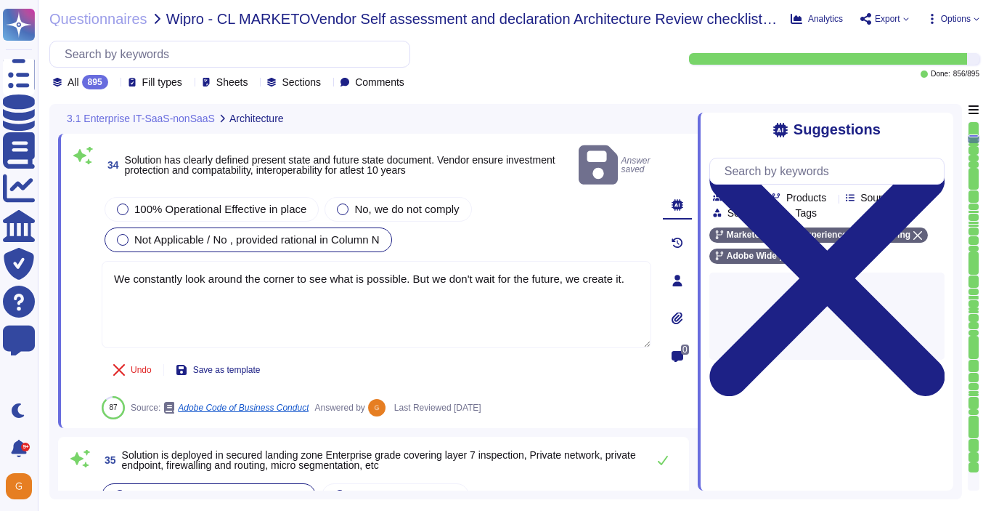
scroll to position [5678, 0]
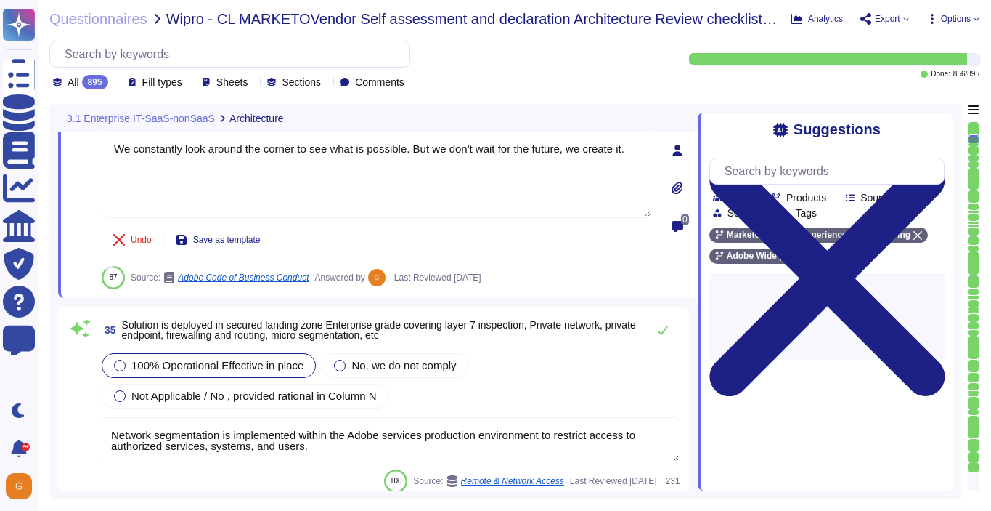
type textarea "Adobe's products and services' architecture diagrams are reviewed and updated, …"
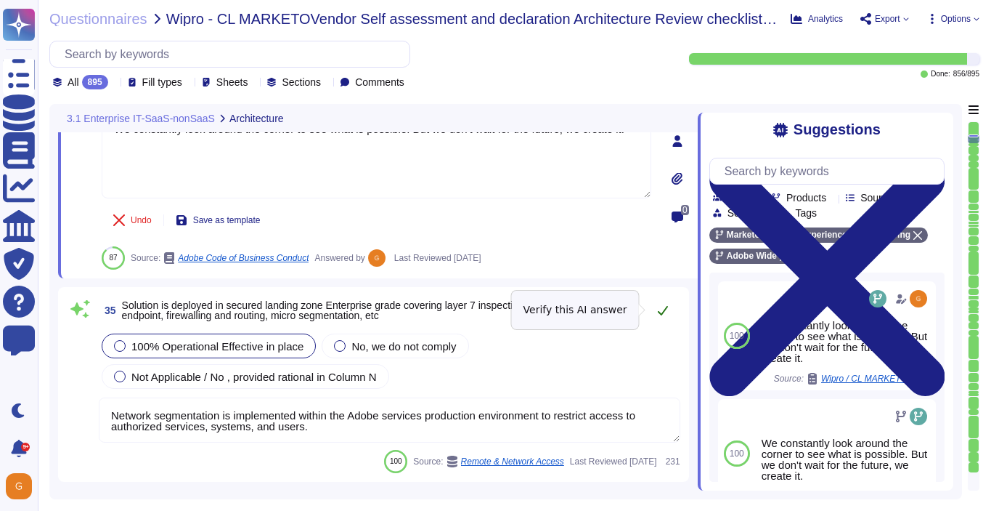
click at [666, 313] on icon at bounding box center [663, 310] width 12 height 12
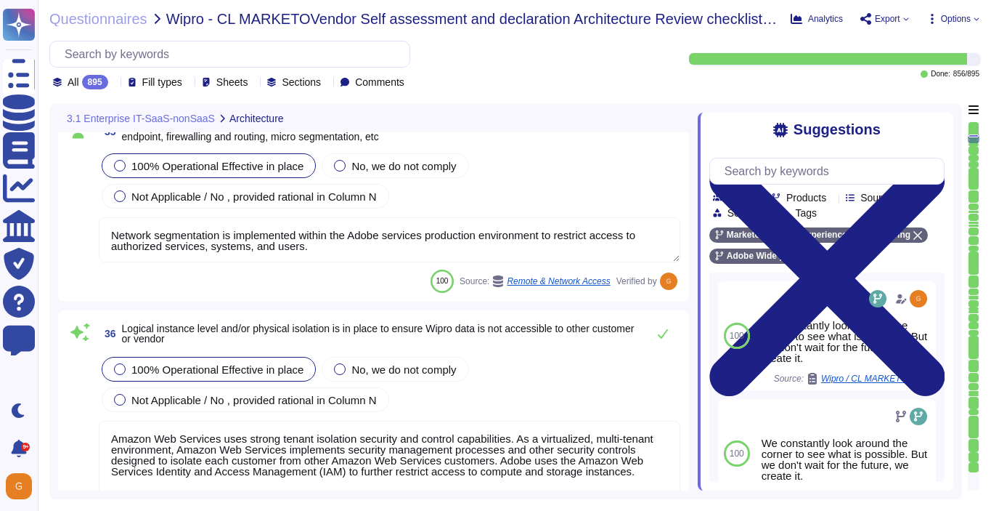
type textarea "Adobe had access controls in place to limit Adobe employee access to customer d…"
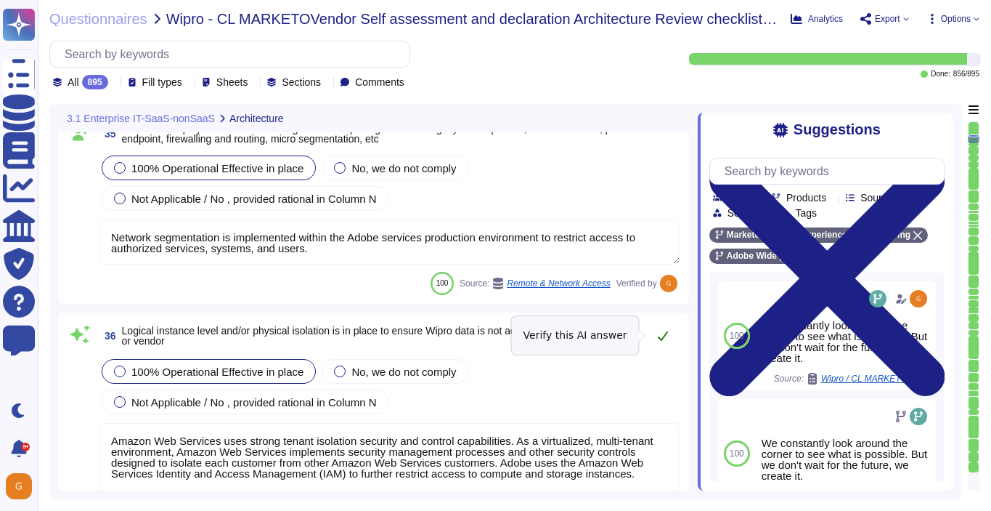
click at [661, 334] on icon at bounding box center [663, 336] width 12 height 12
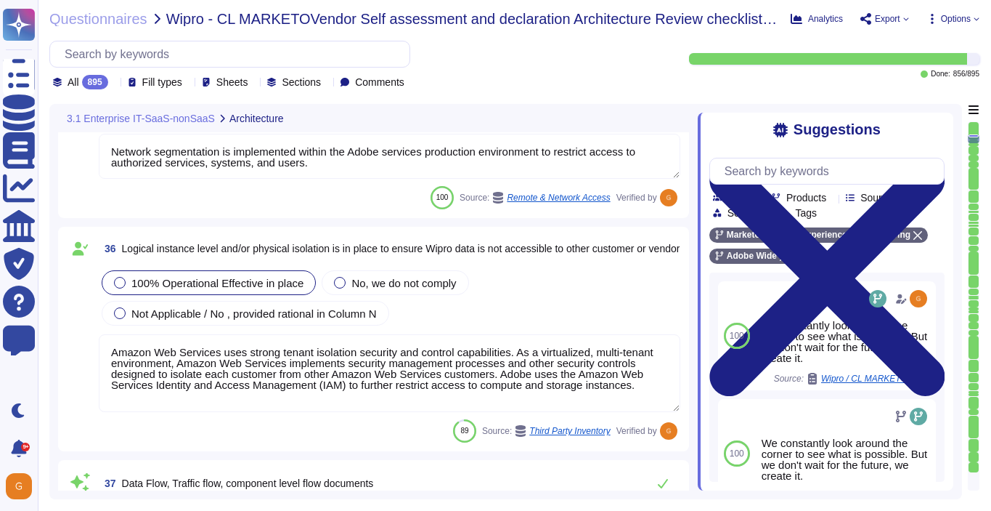
scroll to position [6020, 0]
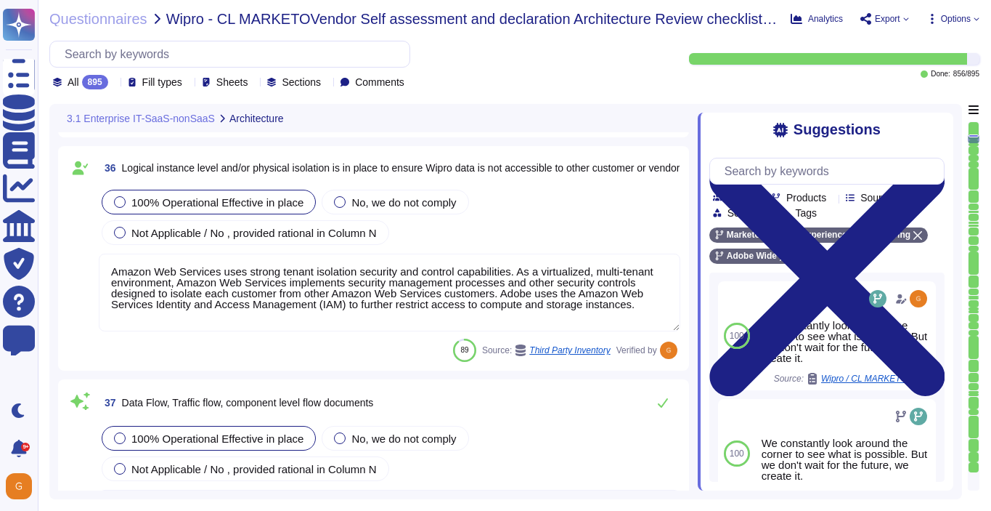
type textarea "Every component in the SaaS infrastructure is redundant. There are at least two…"
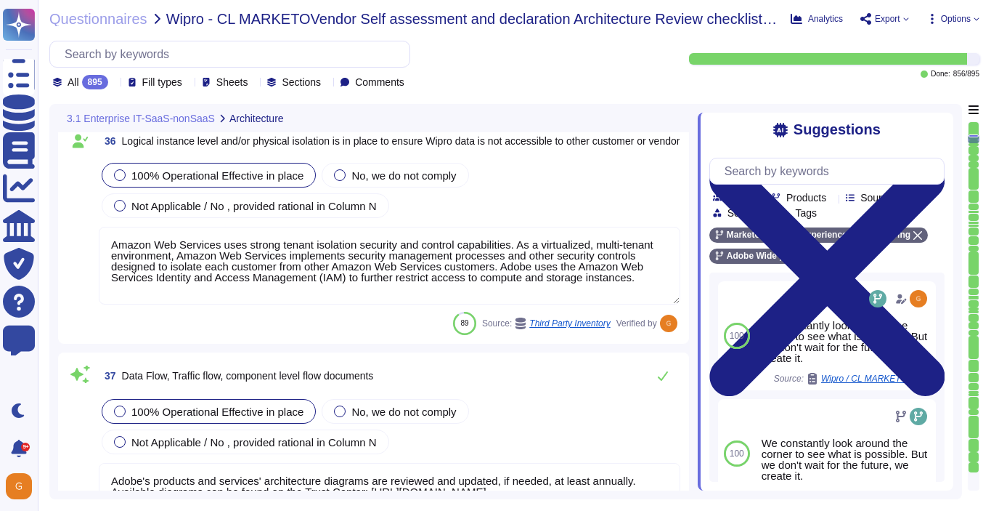
scroll to position [6067, 0]
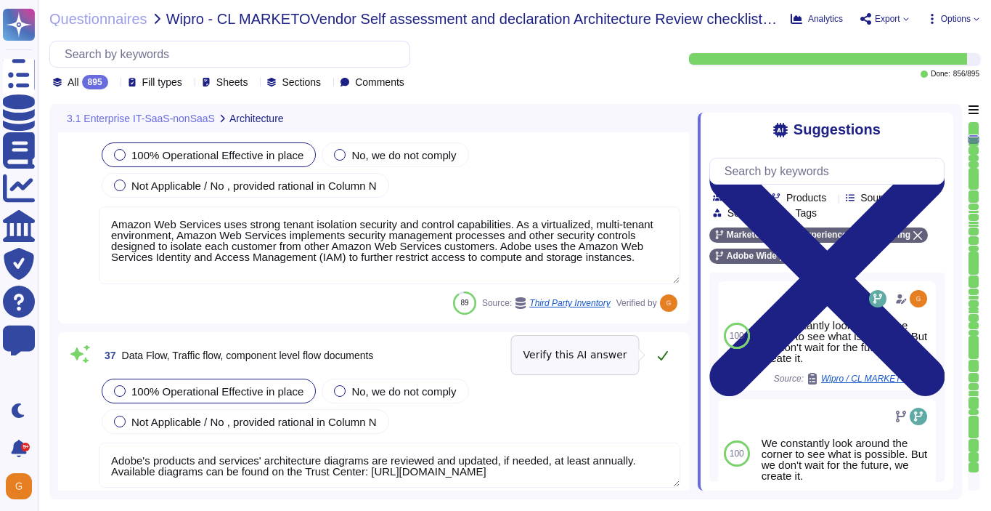
click at [661, 354] on icon at bounding box center [663, 355] width 12 height 12
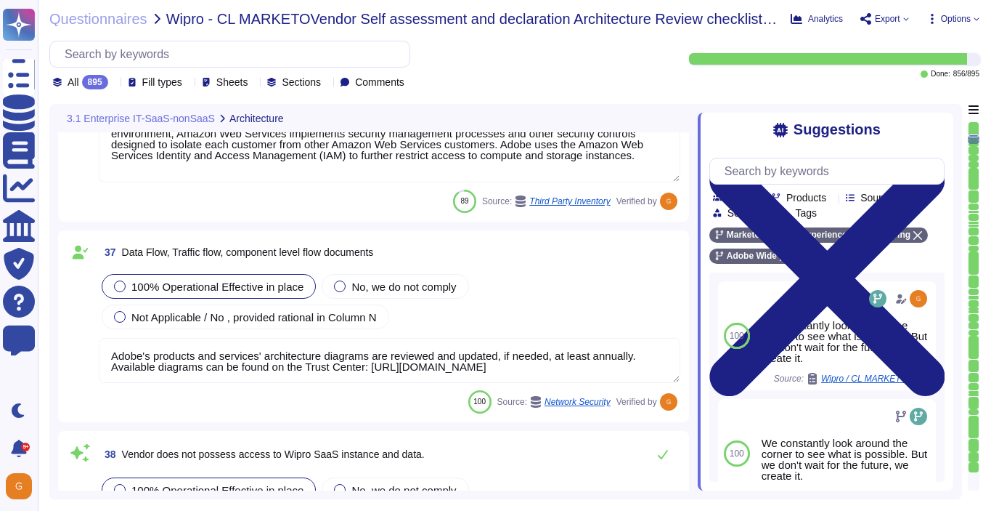
scroll to position [6233, 0]
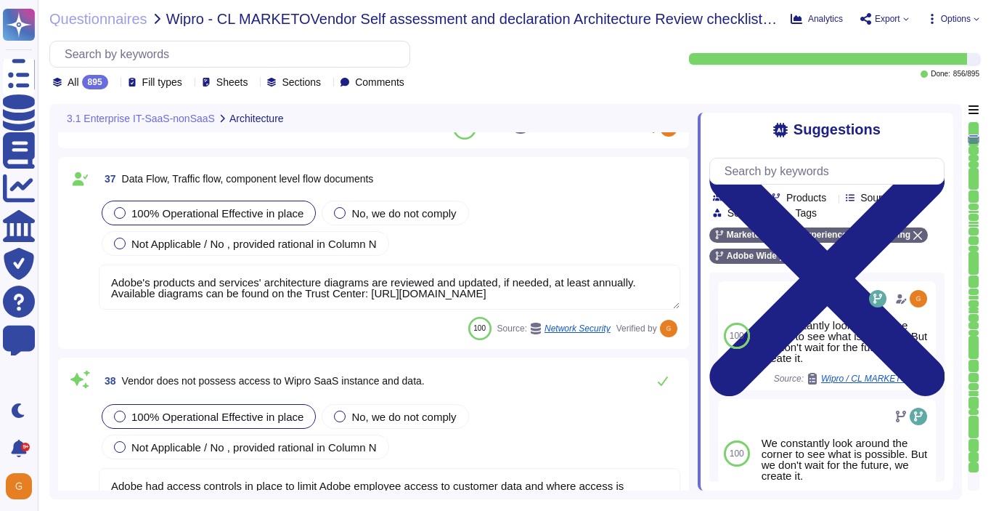
type textarea "No"
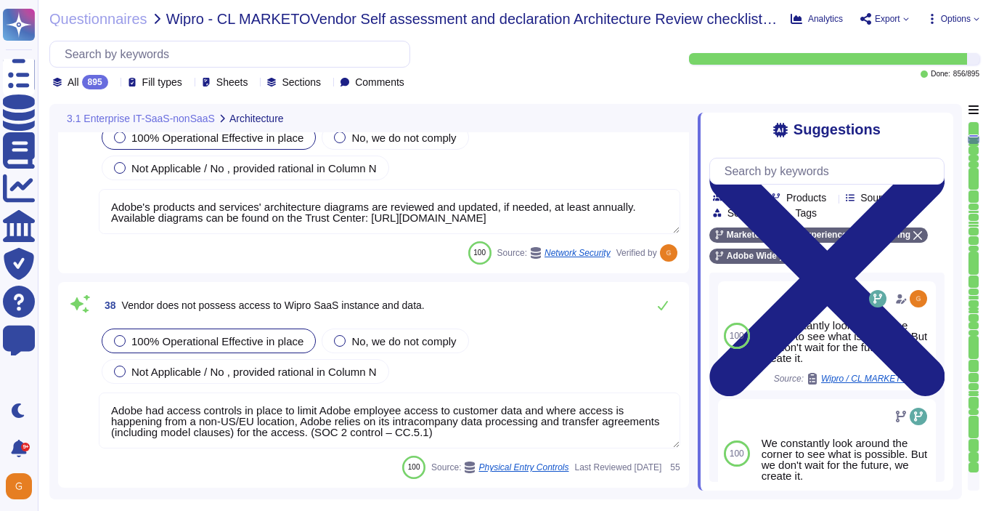
scroll to position [6303, 0]
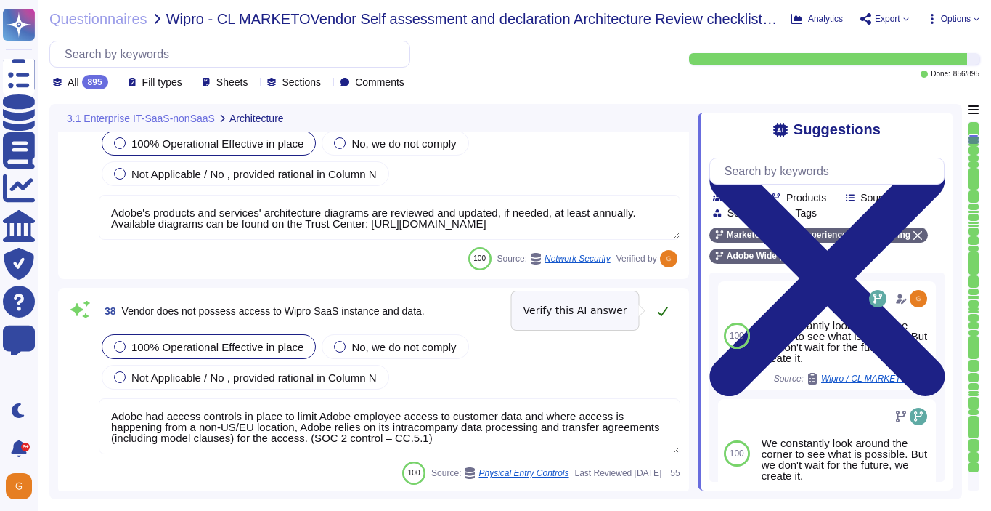
click at [663, 309] on icon at bounding box center [663, 311] width 12 height 12
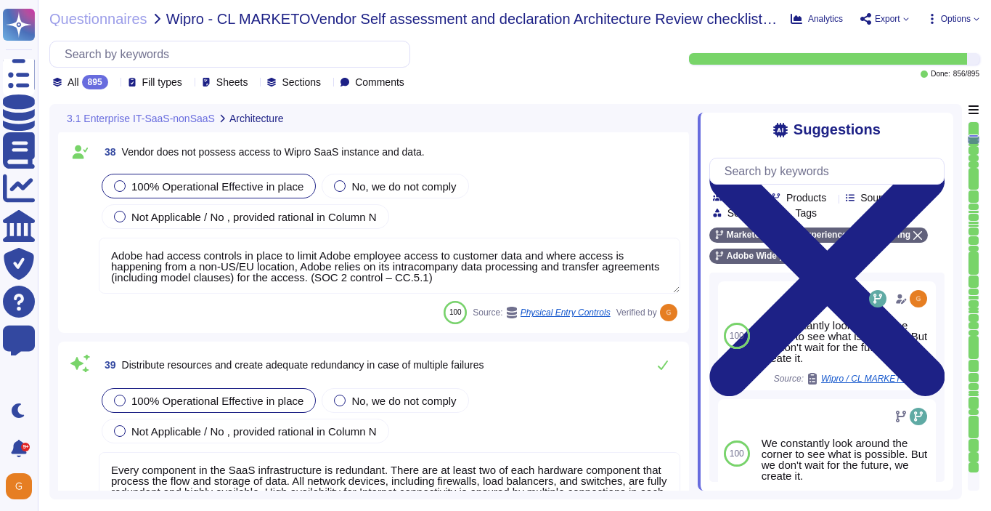
scroll to position [6472, 0]
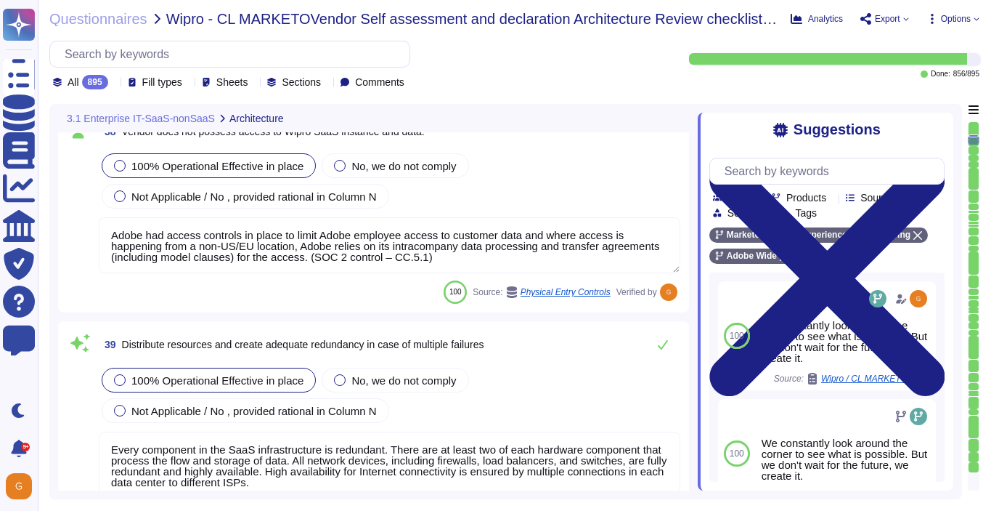
type textarea "Adobe’s Business Continuity Disaster Recovery program is supported by governing…"
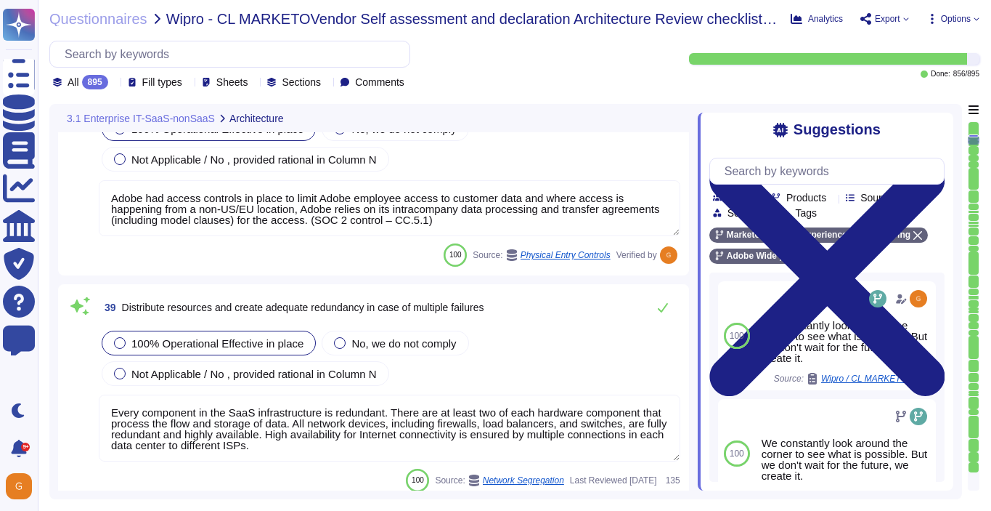
scroll to position [6507, 0]
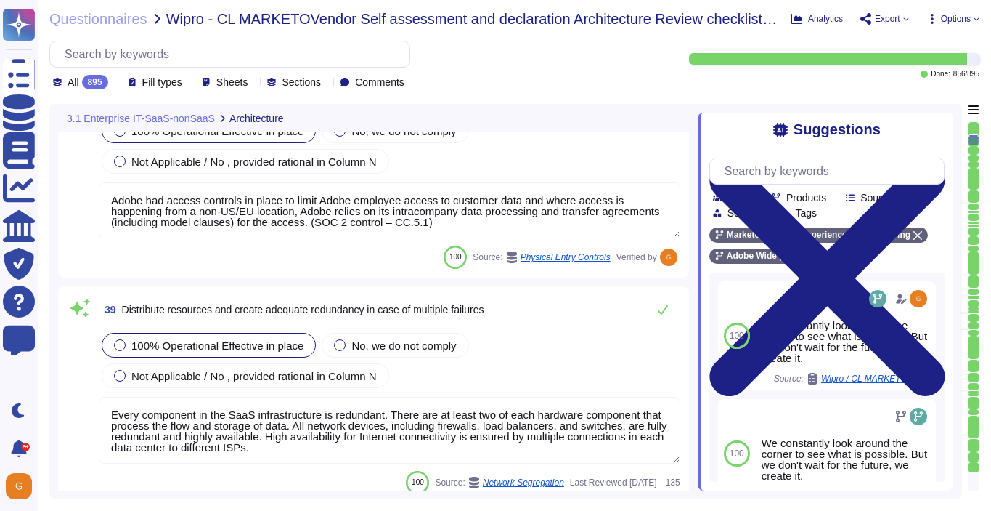
click at [663, 309] on icon at bounding box center [663, 309] width 10 height 9
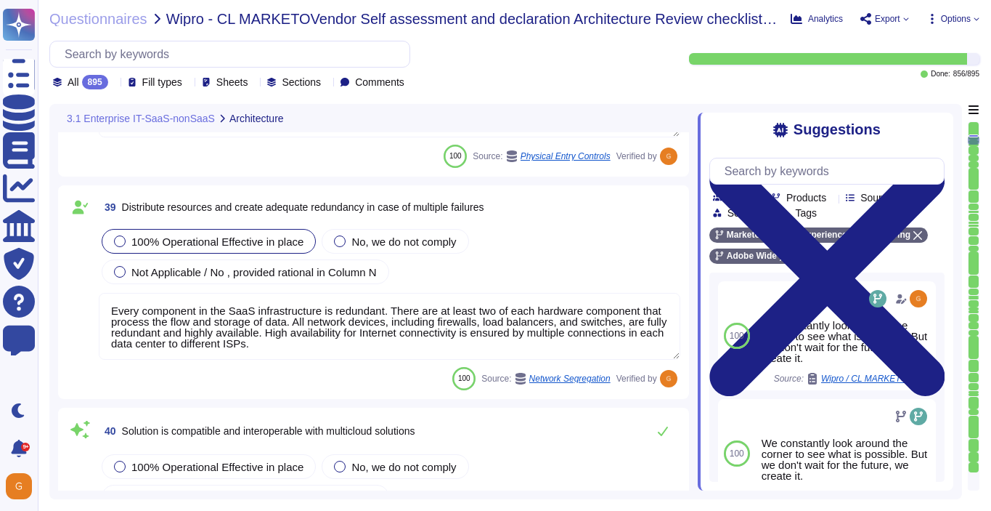
type textarea "Adobe’s Business Continuity Disaster Recovery program is supported by governing…"
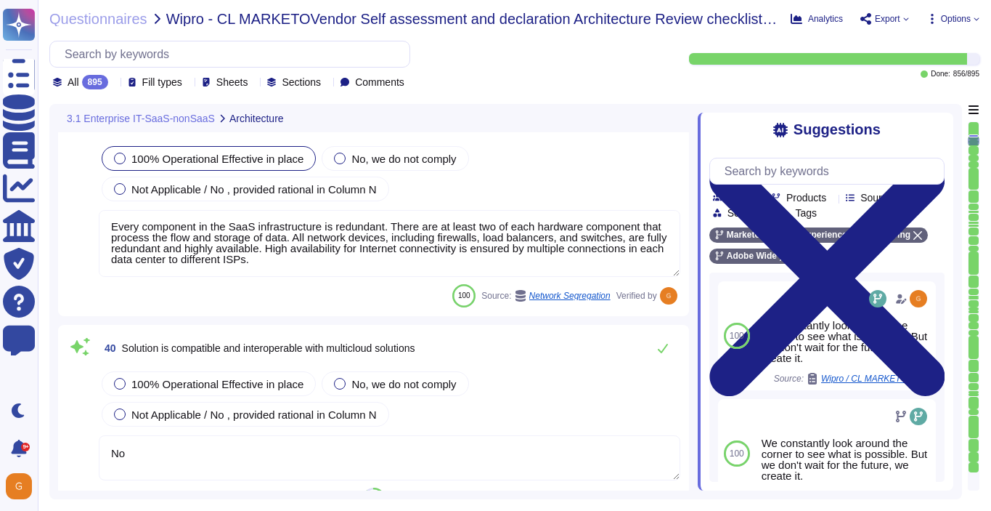
scroll to position [6685, 0]
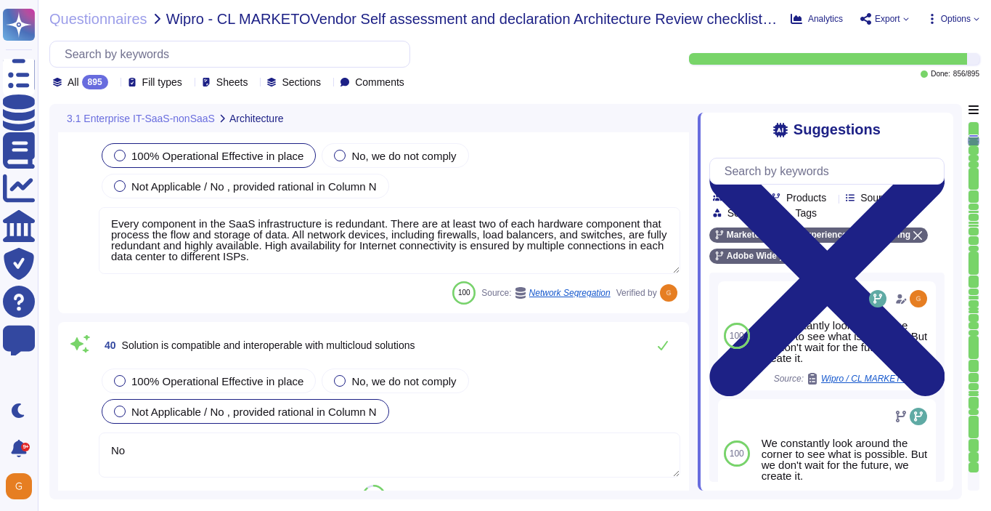
click at [185, 413] on span "Not Applicable / No , provided rational in Column N" at bounding box center [253, 411] width 245 height 12
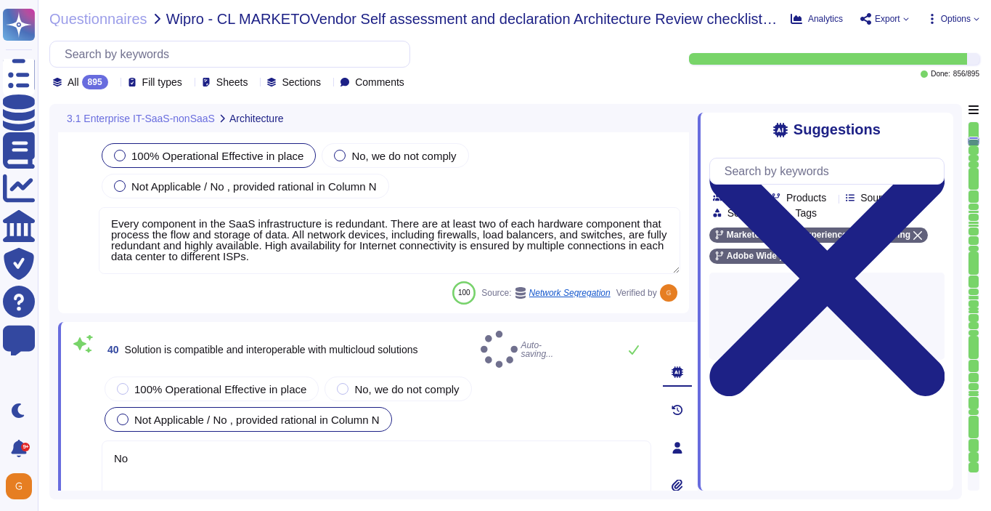
type textarea "Adobe’s Business Continuity Disaster Recovery program is supported by governing…"
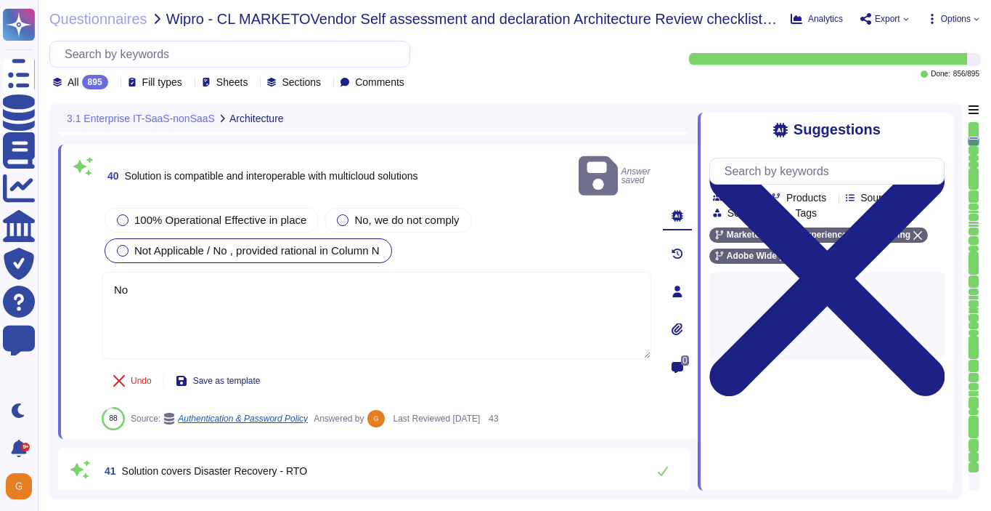
type textarea "Availability metrics and SLA related information are defined within the SLA agr…"
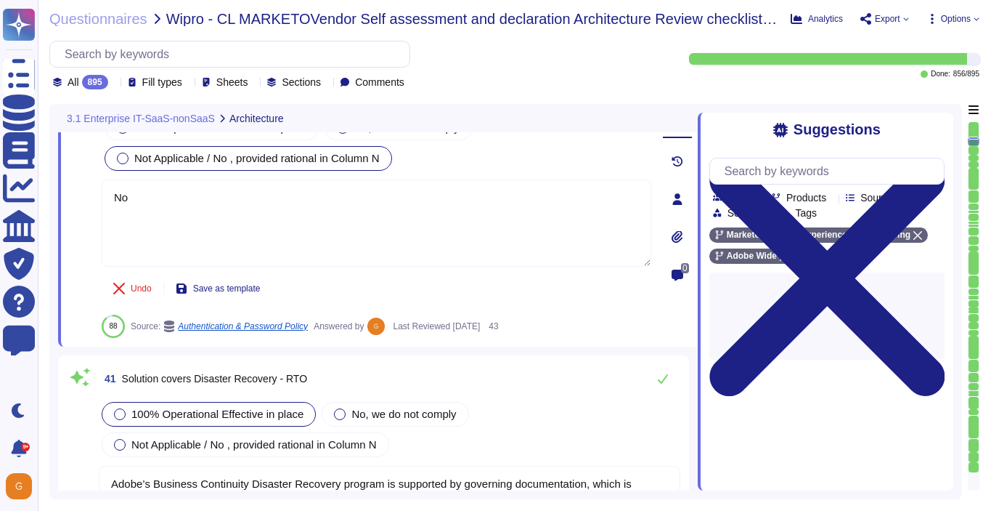
scroll to position [7013, 0]
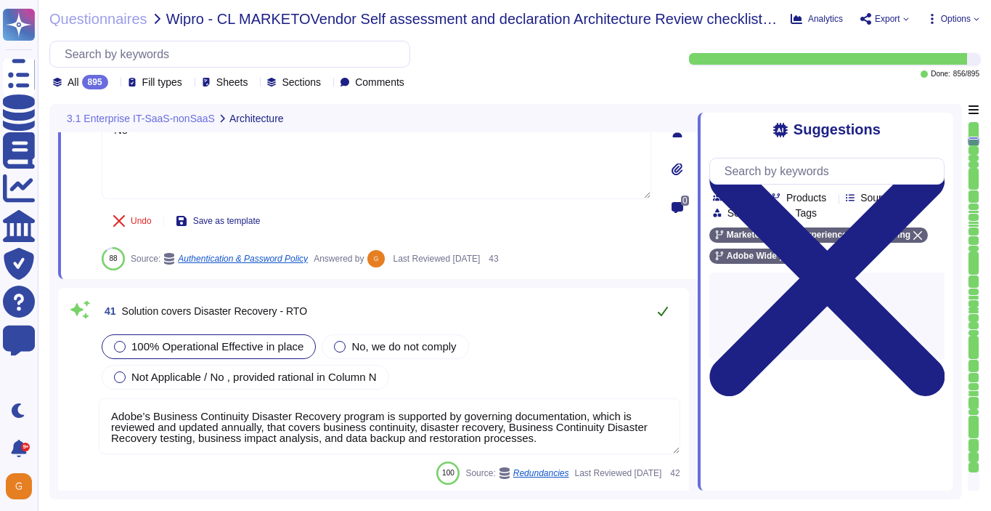
click at [652, 296] on button at bounding box center [663, 310] width 35 height 29
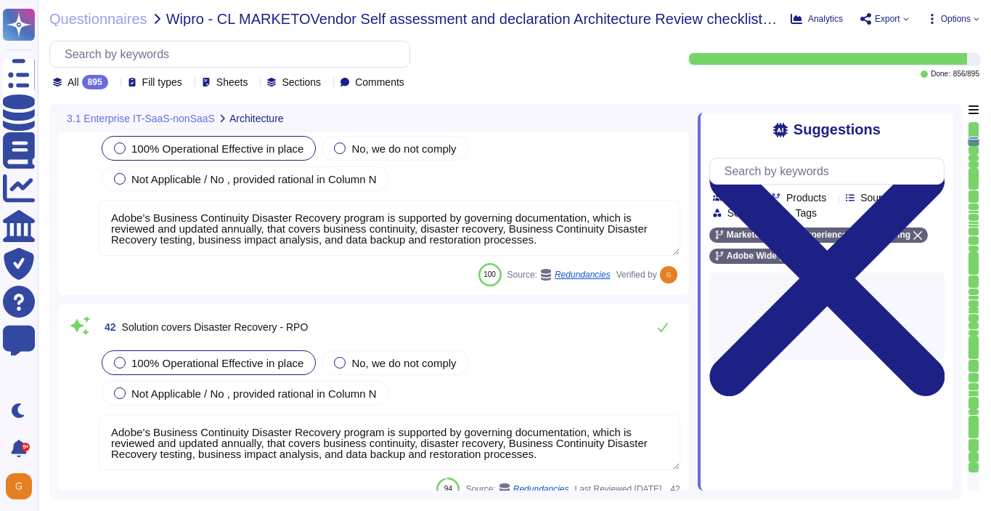
scroll to position [7179, 0]
type textarea "The SLA for Minimum Uptime Percentage for most of our products is 99.9% for cov…"
click at [657, 332] on icon at bounding box center [663, 328] width 12 height 12
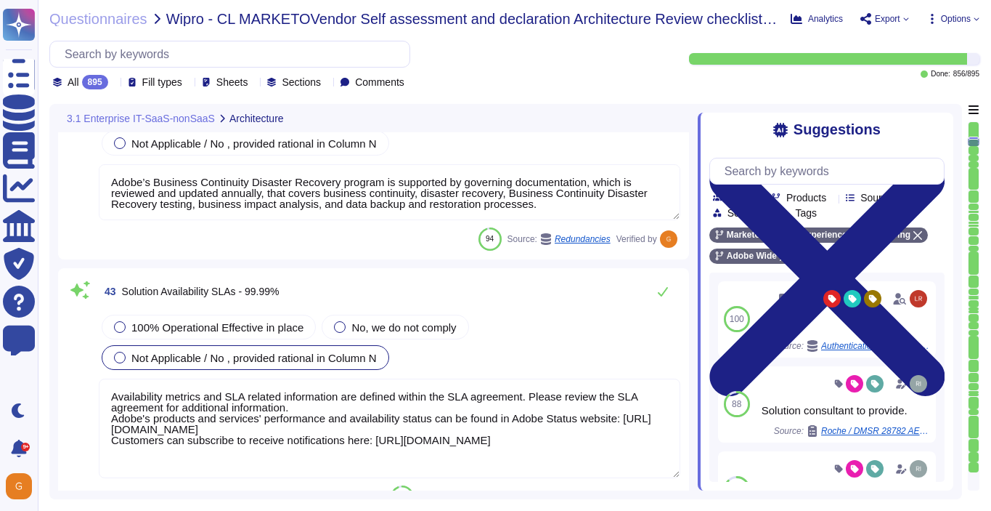
type textarea "As part of the continuous monitoring program, each month Adobe is required to r…"
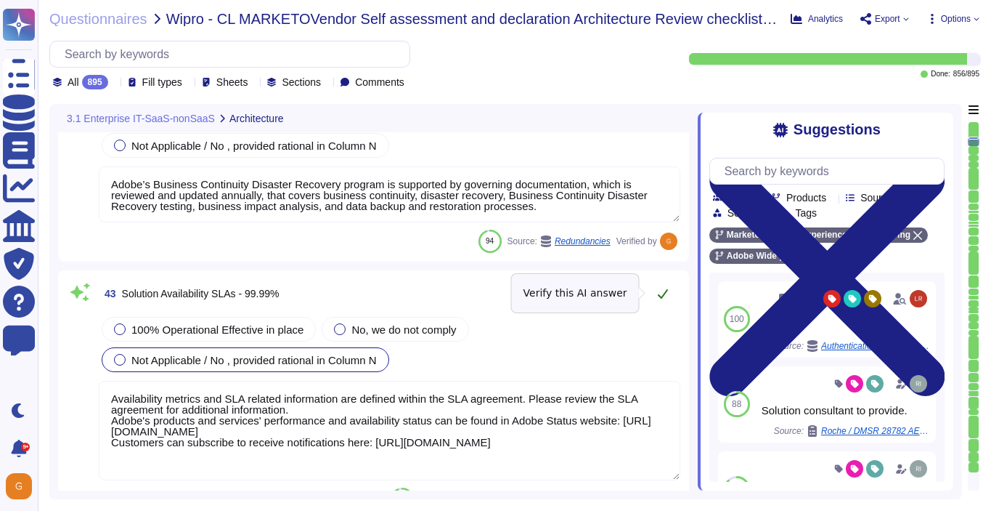
click at [663, 292] on icon at bounding box center [663, 294] width 12 height 12
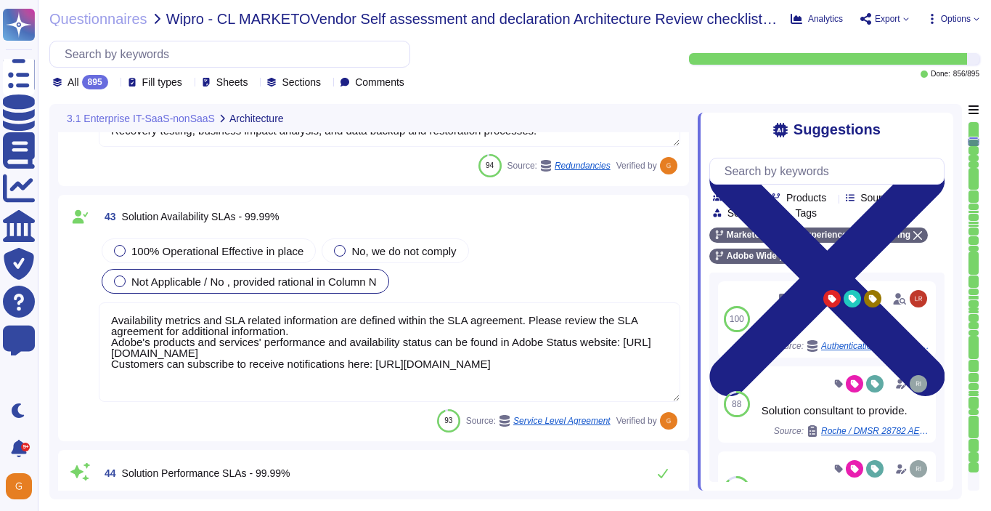
type textarea "ISO/IEC 27002 is an international standard that provides guidance for organizat…"
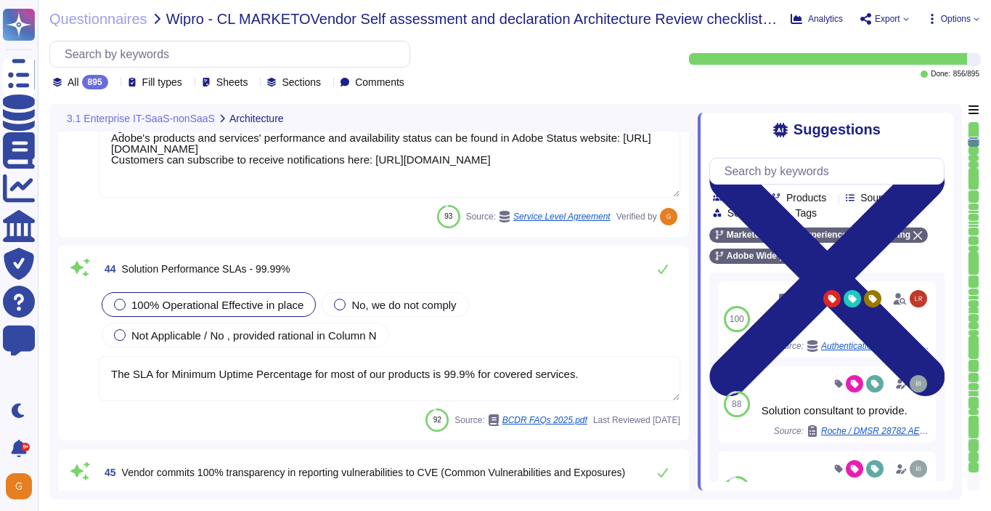
scroll to position [7686, 0]
click at [651, 275] on button at bounding box center [663, 270] width 35 height 29
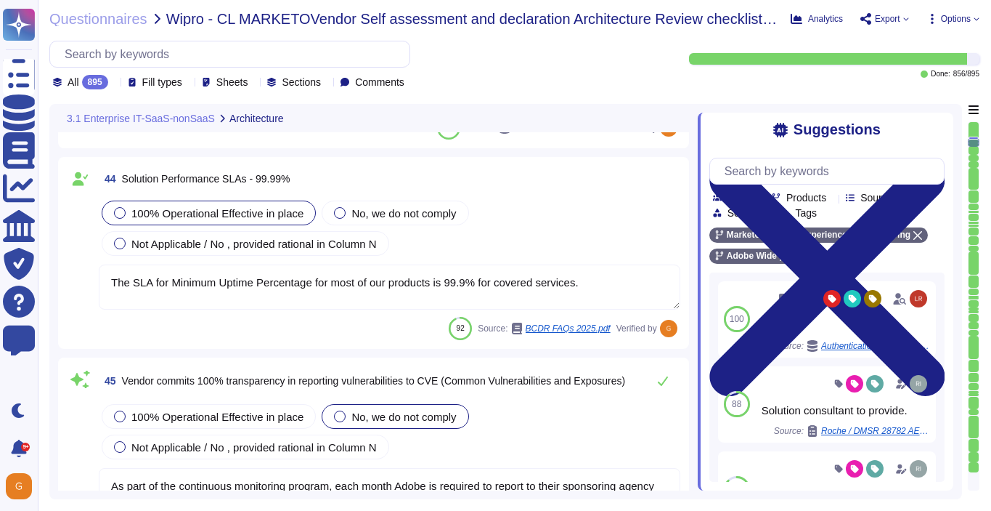
scroll to position [7844, 0]
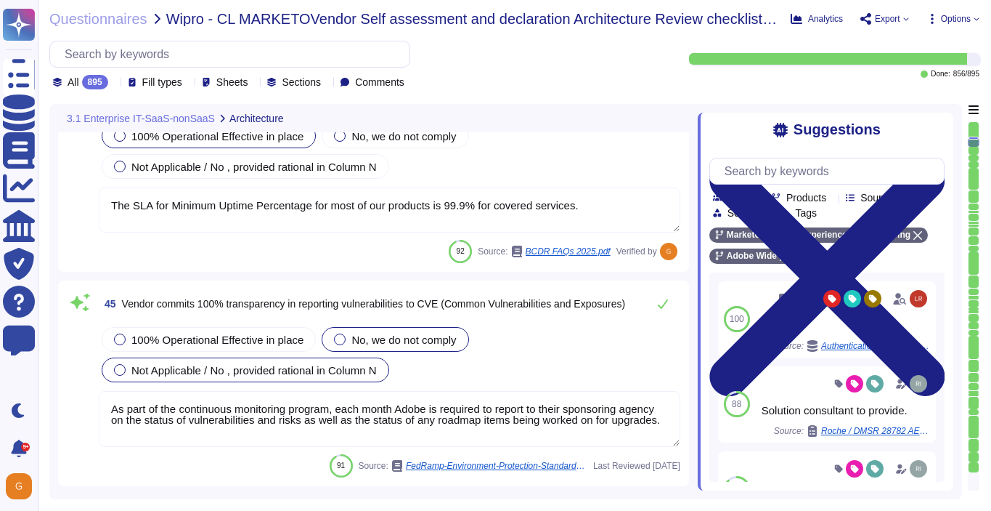
click at [222, 370] on span "Not Applicable / No , provided rational in Column N" at bounding box center [253, 370] width 245 height 12
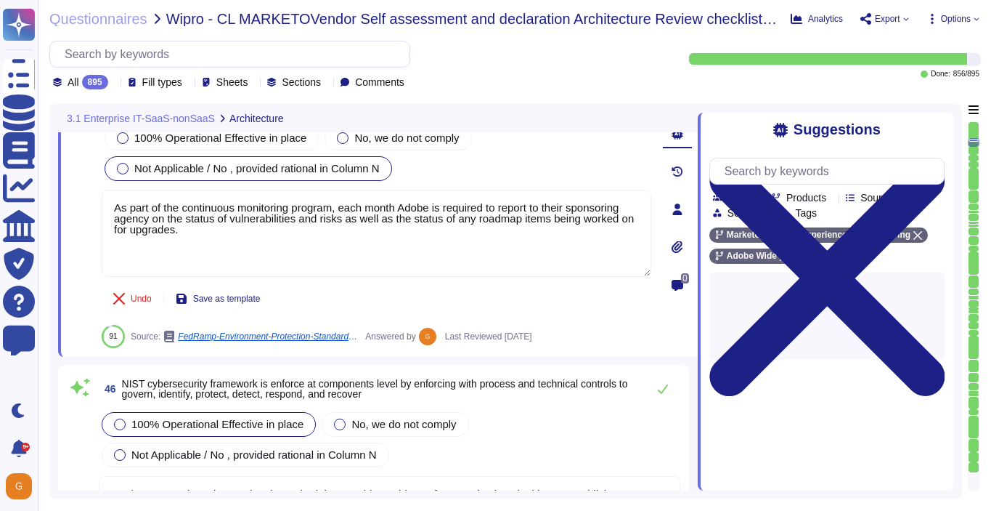
scroll to position [8056, 0]
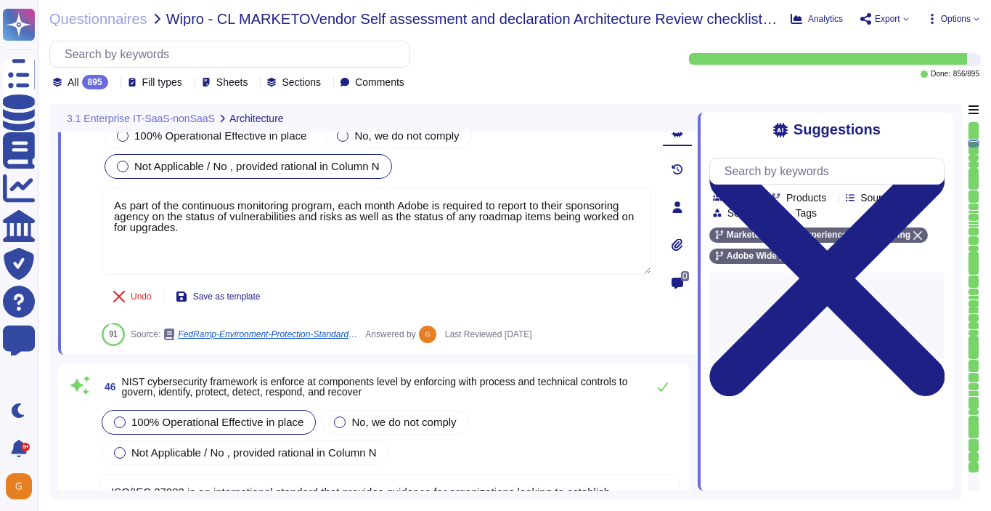
type textarea "On a regular basis, the security team reviews operating systems used in the clo…"
click at [661, 381] on icon at bounding box center [663, 387] width 12 height 12
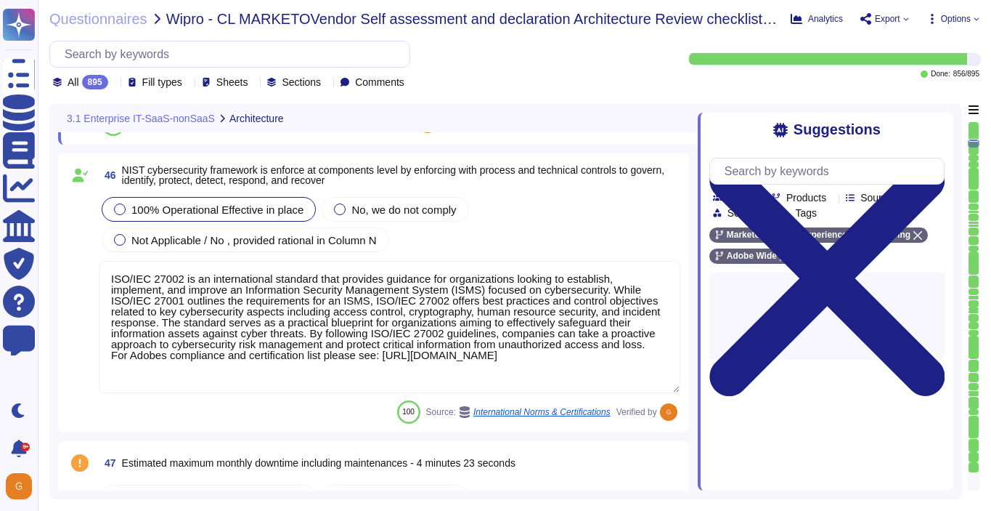
scroll to position [1, 0]
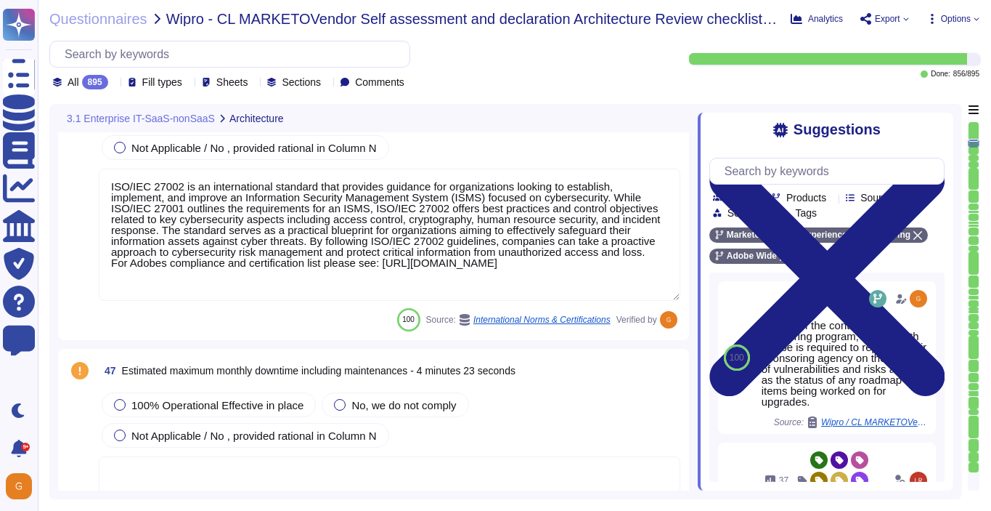
type textarea "Lor ip dolo sitamet con adipisc eli seddoe (te incididunt) utl et dolore, mag a…"
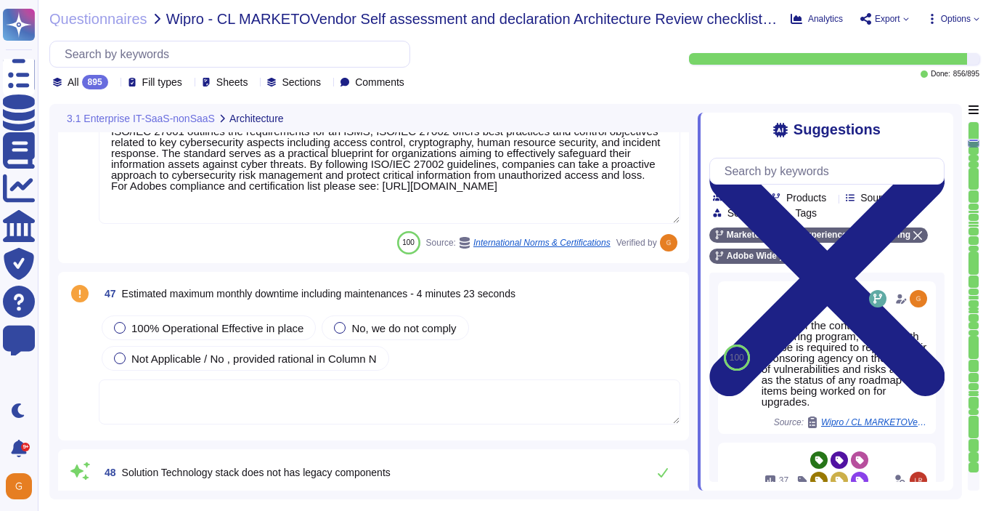
scroll to position [8417, 0]
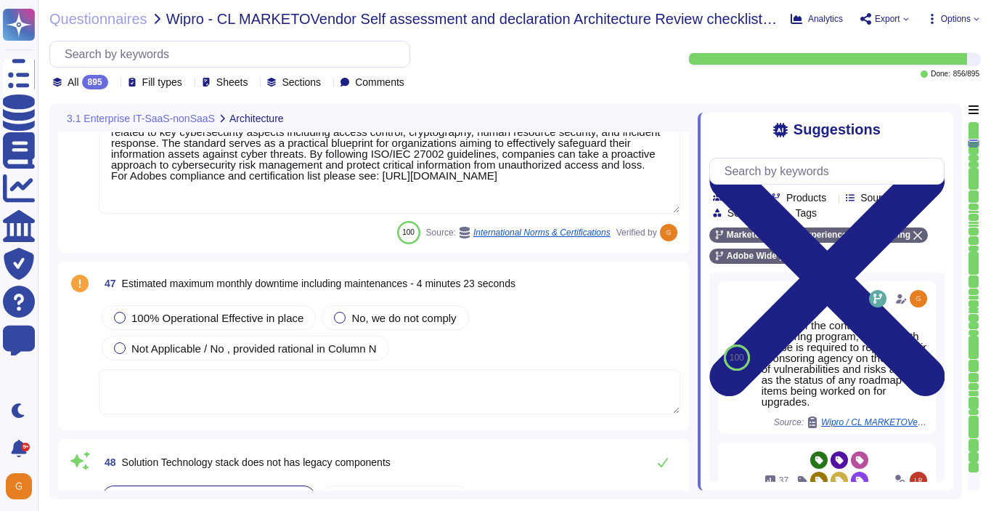
click at [383, 365] on div "100% Operational Effective in place No, we do not comply Not Applicable / No , …" at bounding box center [390, 358] width 582 height 113
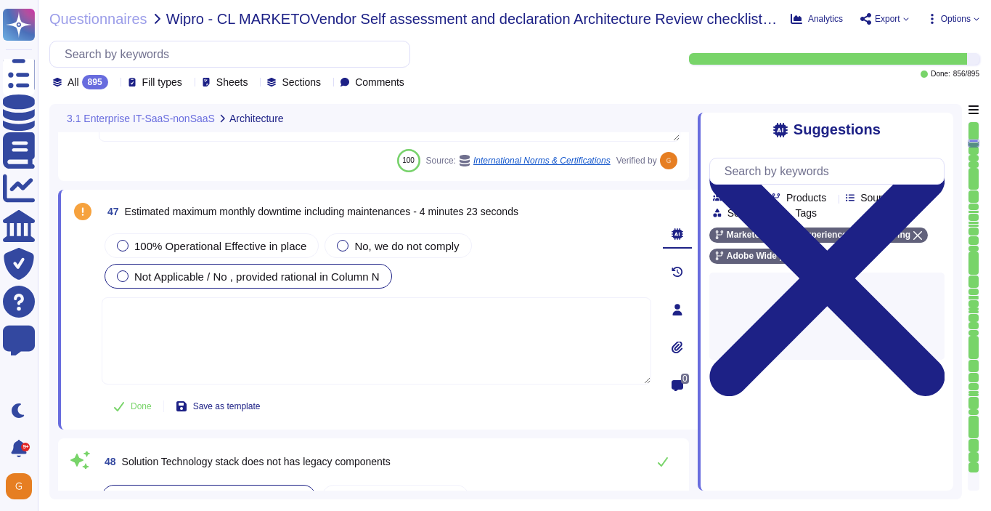
click at [251, 280] on span "Not Applicable / No , provided rational in Column N" at bounding box center [256, 276] width 245 height 12
click at [630, 111] on button "Mark as done" at bounding box center [645, 121] width 88 height 23
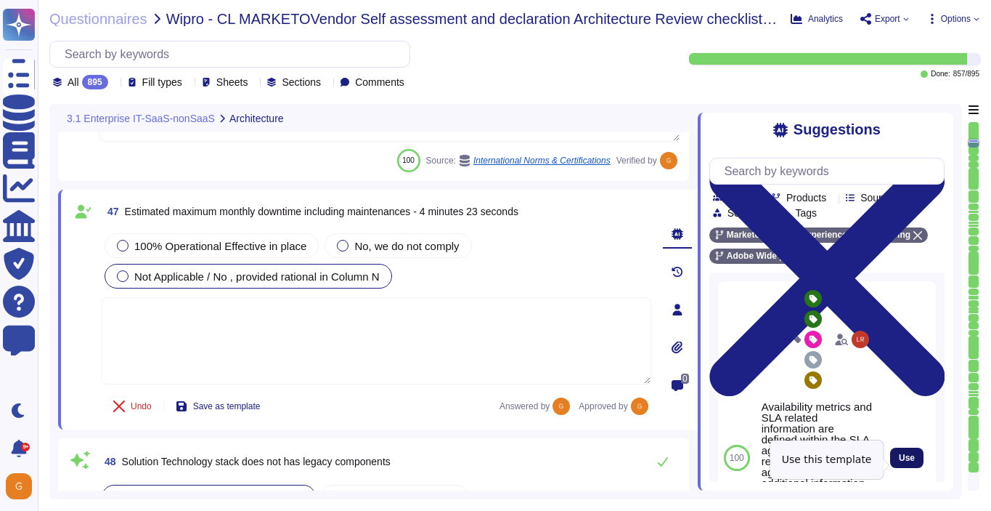
click at [903, 462] on span "Use" at bounding box center [907, 457] width 16 height 9
type textarea "Availability metrics and SLA related information are defined within the SLA agr…"
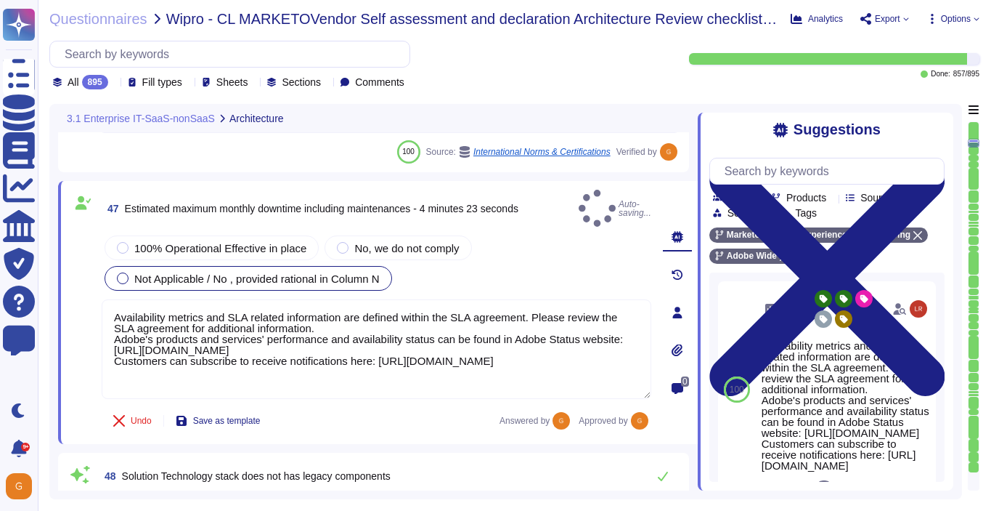
type textarea "Lor ip dolo sitamet con adipisc eli seddoe (te incididunt) utl et dolore, mag a…"
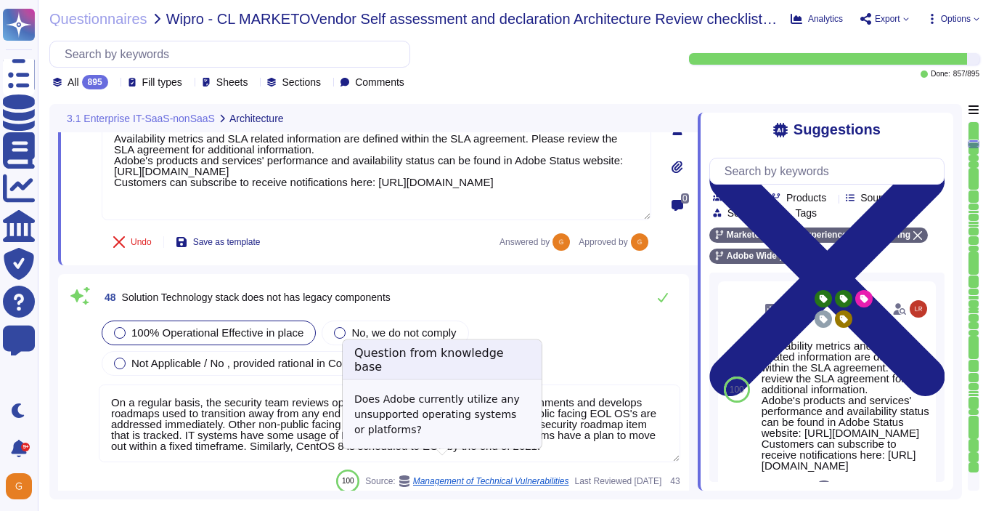
scroll to position [8605, 0]
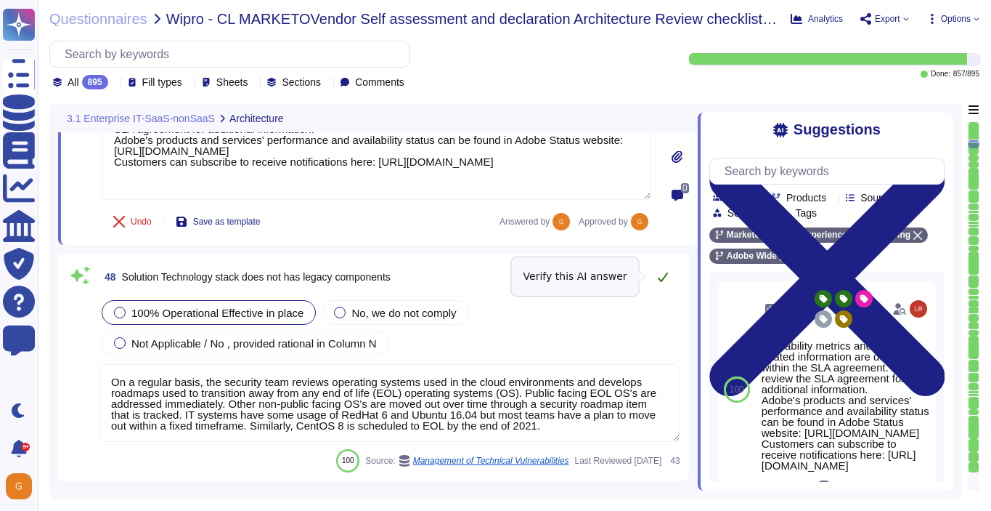
click at [659, 280] on icon at bounding box center [663, 277] width 12 height 12
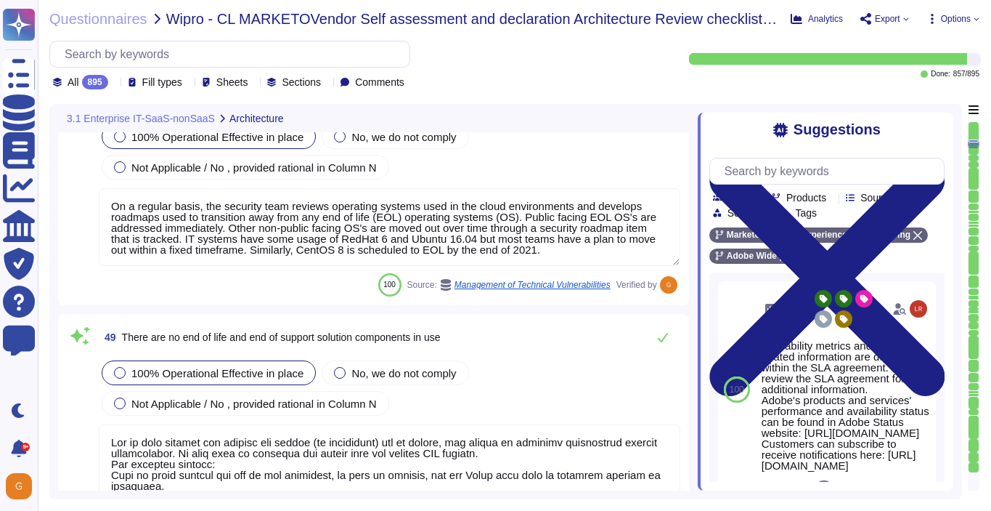
scroll to position [8772, 0]
type textarea "Products or services, both Adobe enterprise and customer-facing, that are no lo…"
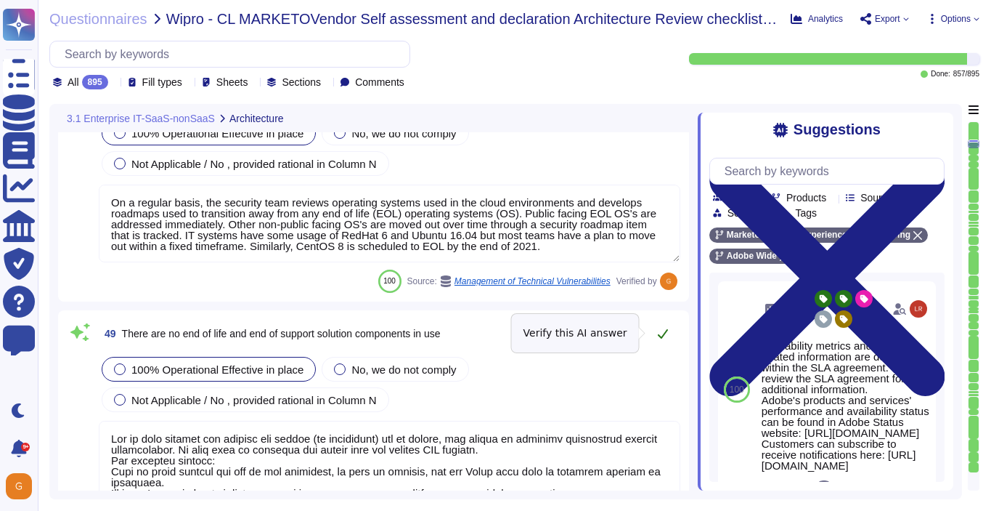
click at [660, 328] on icon at bounding box center [663, 334] width 12 height 12
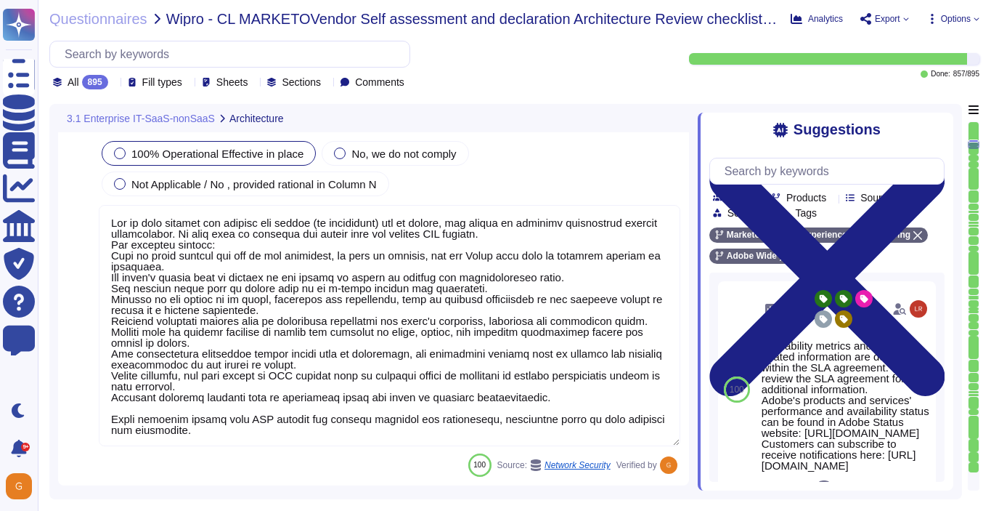
type textarea "There are no single points of failure in the system."
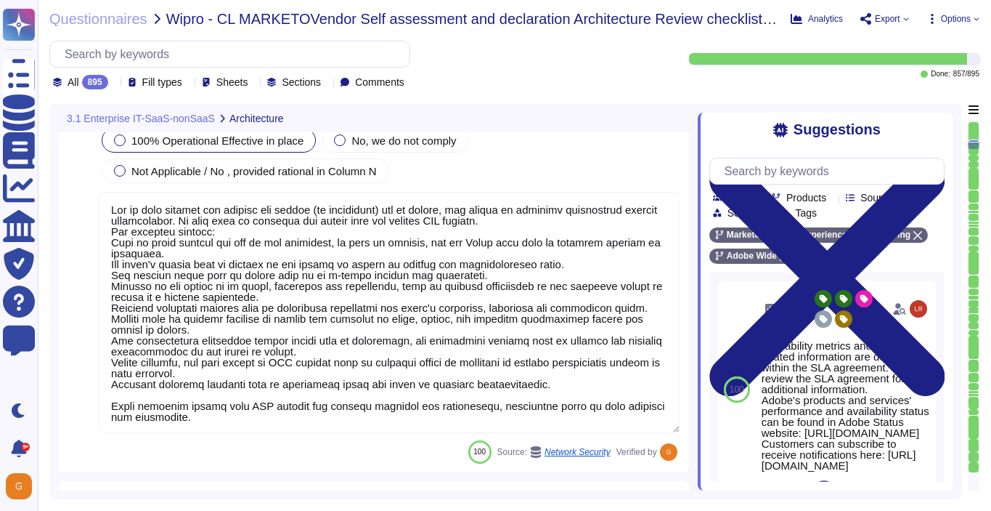
scroll to position [1, 0]
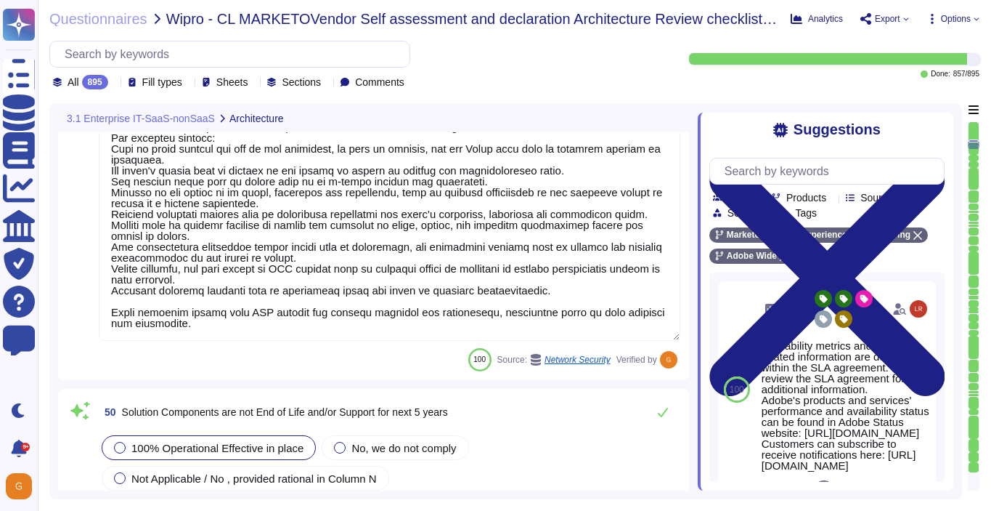
type textarea "Every component in the SaaS infrastructure is redundant. There are at least two…"
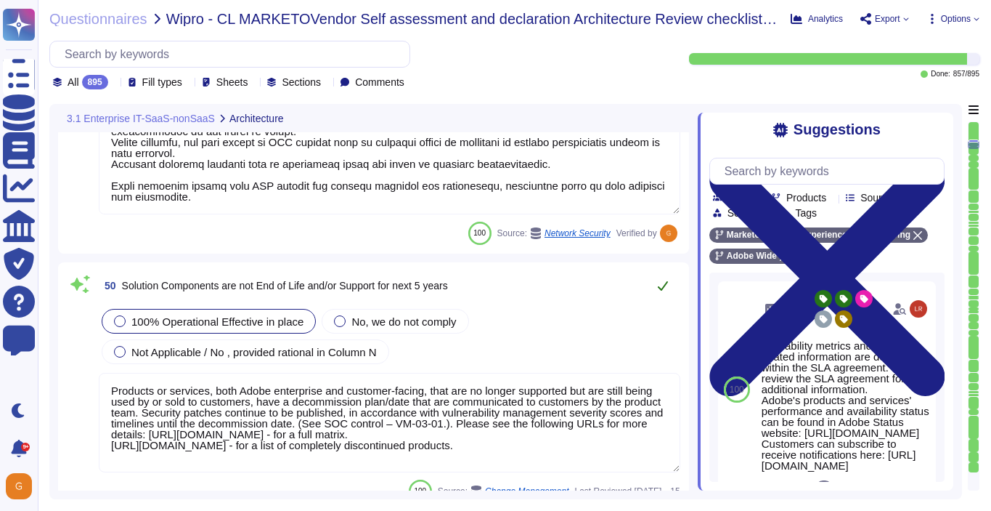
click at [662, 293] on button at bounding box center [663, 285] width 35 height 29
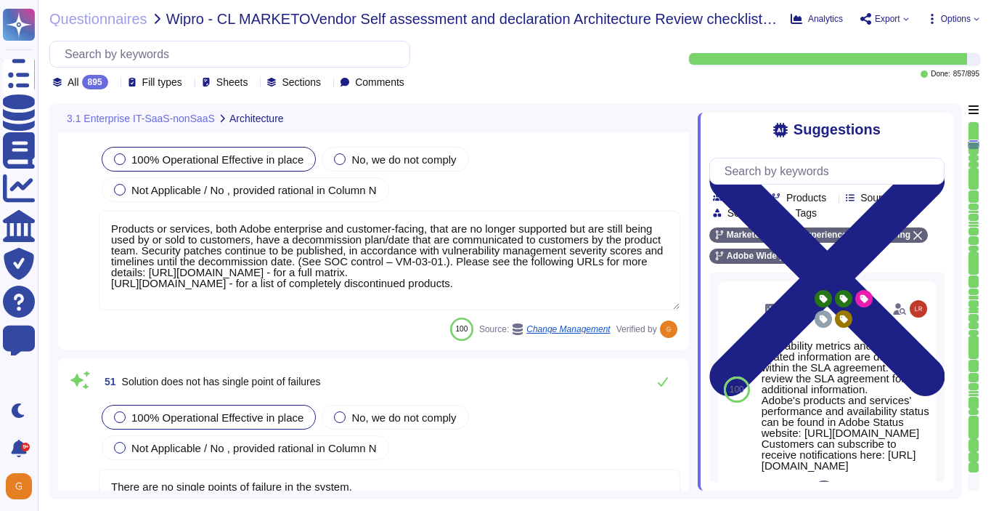
type textarea "Solution consultant to provide."
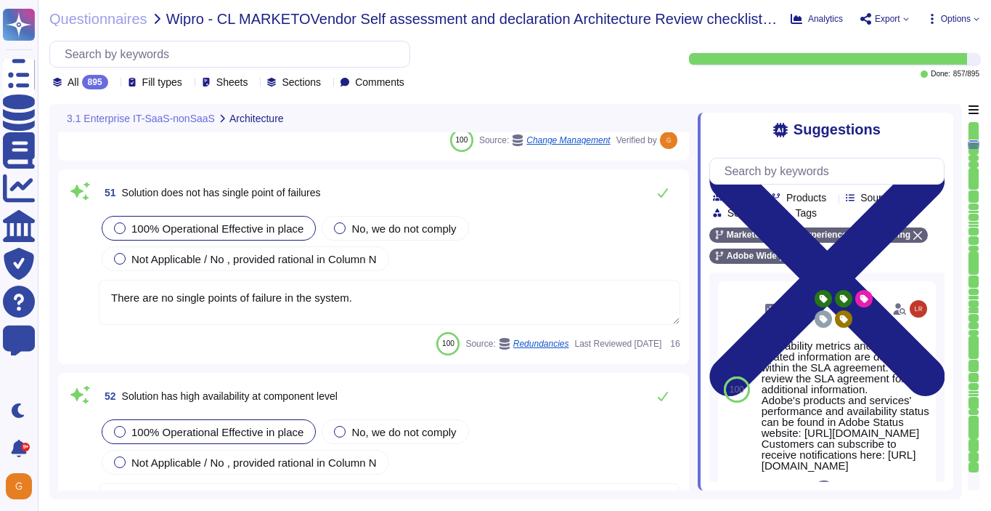
scroll to position [9550, 0]
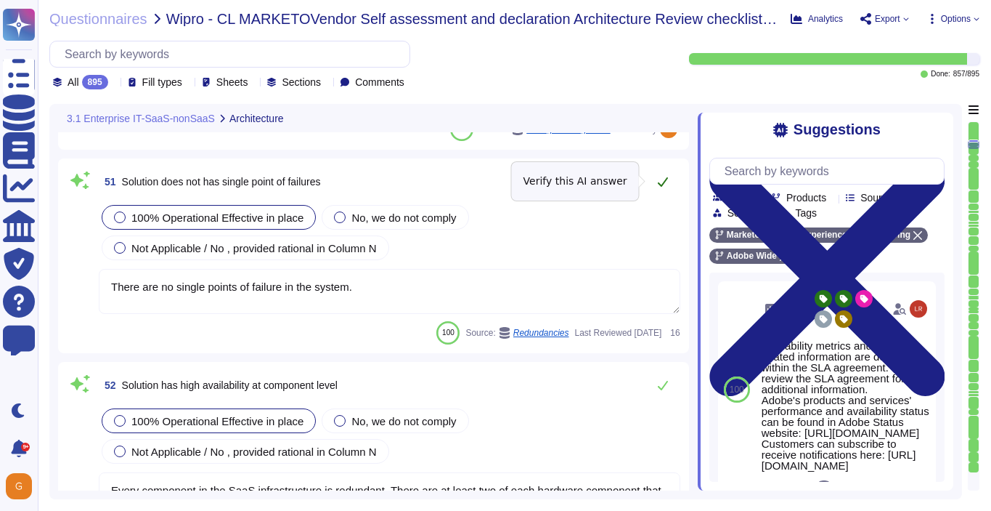
click at [662, 178] on icon at bounding box center [663, 182] width 12 height 12
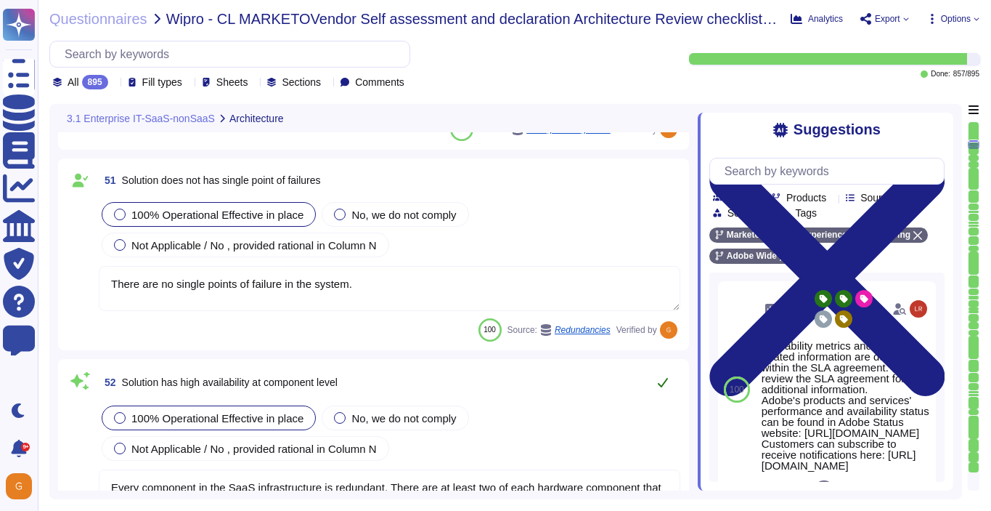
click at [669, 381] on button at bounding box center [663, 382] width 35 height 29
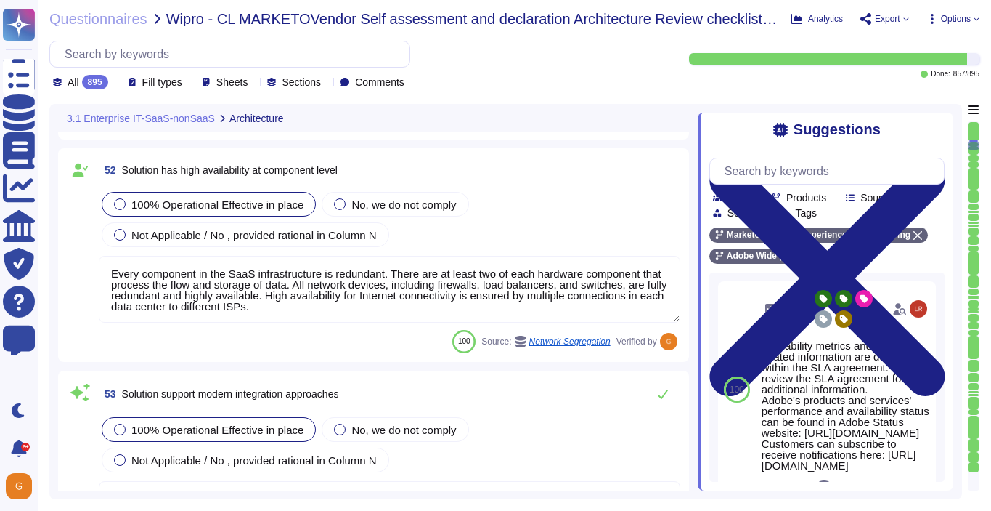
type textarea "All components and code produced by third parties, including open source librar…"
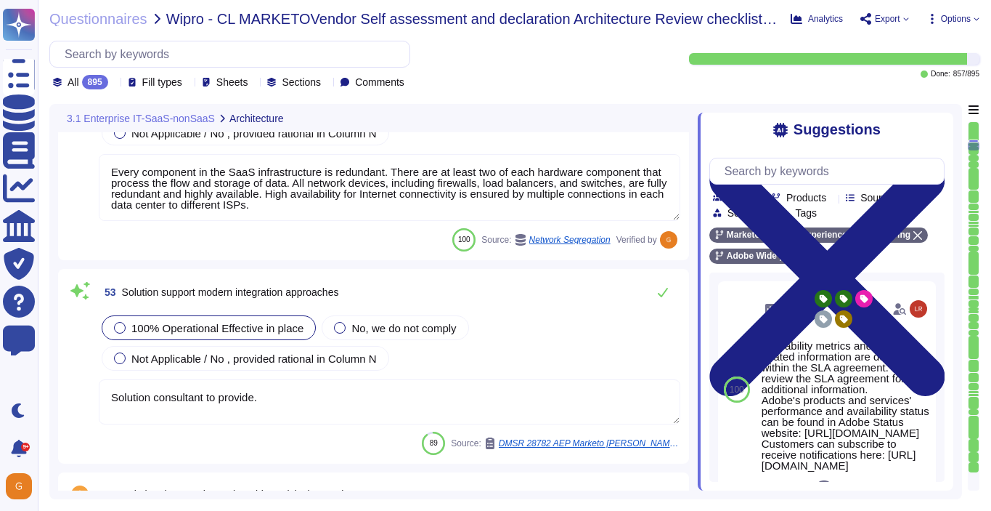
scroll to position [9856, 0]
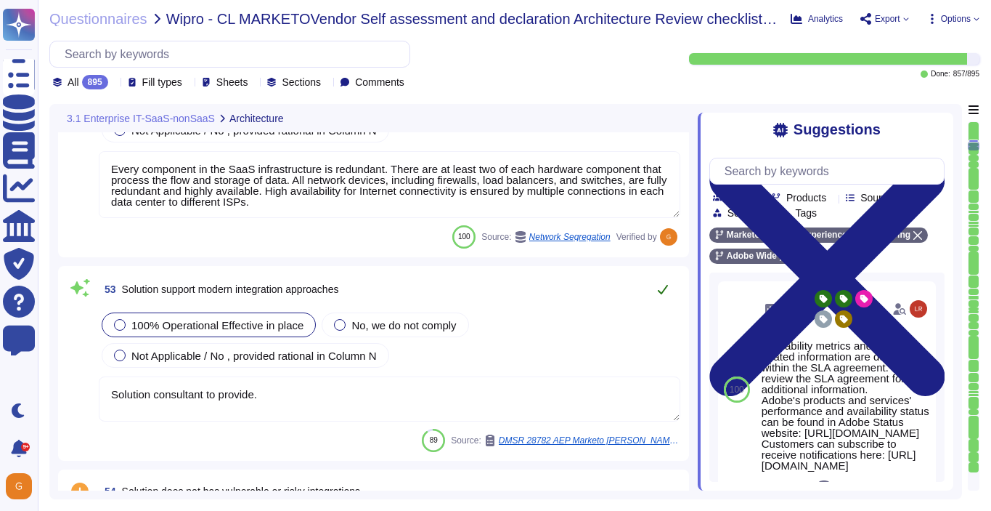
click at [665, 288] on icon at bounding box center [663, 289] width 10 height 9
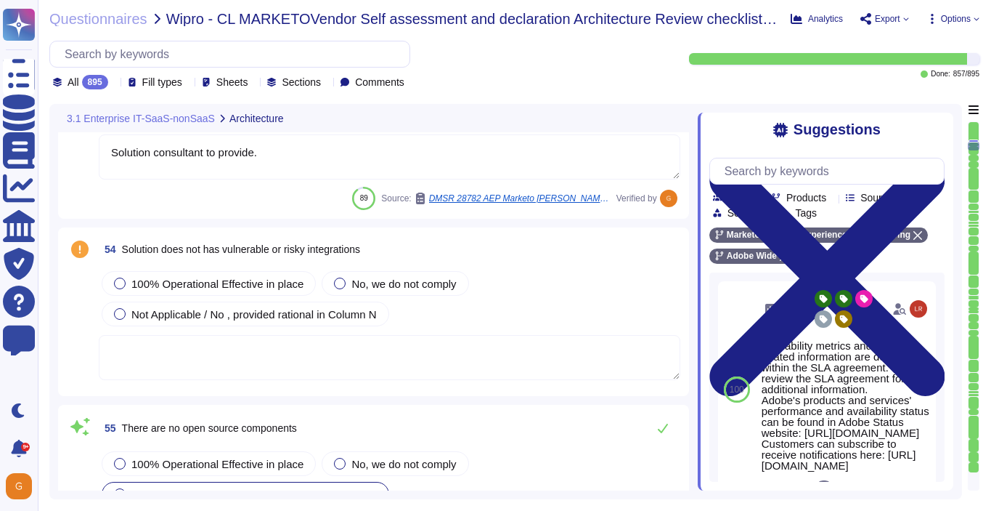
type textarea "Capacity and use data for all relevant components of our cloud service offering…"
click at [182, 283] on span "100% Operational Effective in place" at bounding box center [217, 284] width 172 height 12
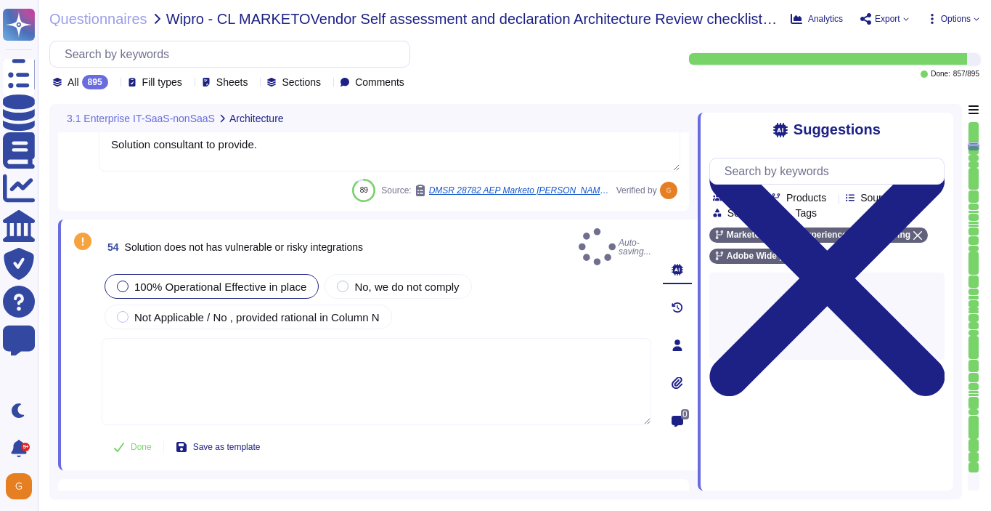
type textarea "Capacity and use data for all relevant components of our cloud service offering…"
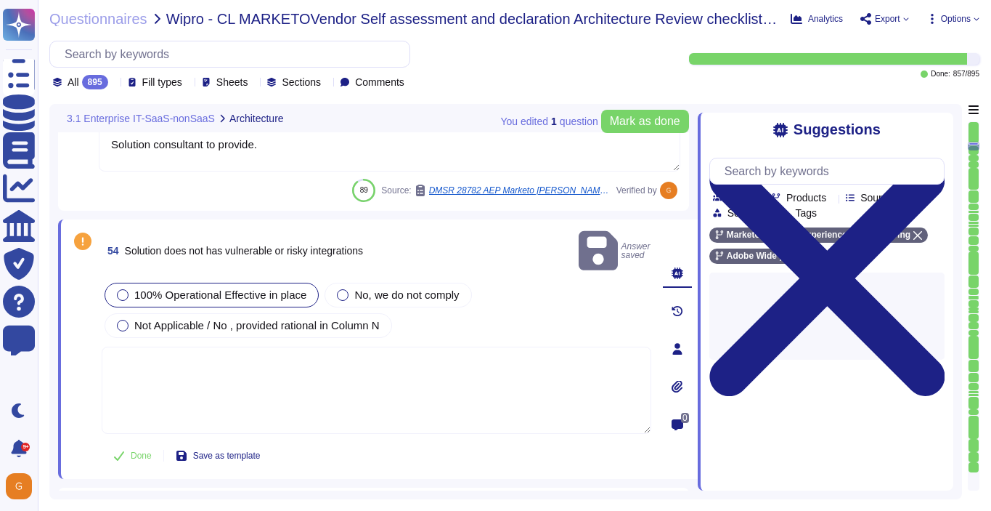
click at [188, 348] on textarea at bounding box center [377, 389] width 550 height 87
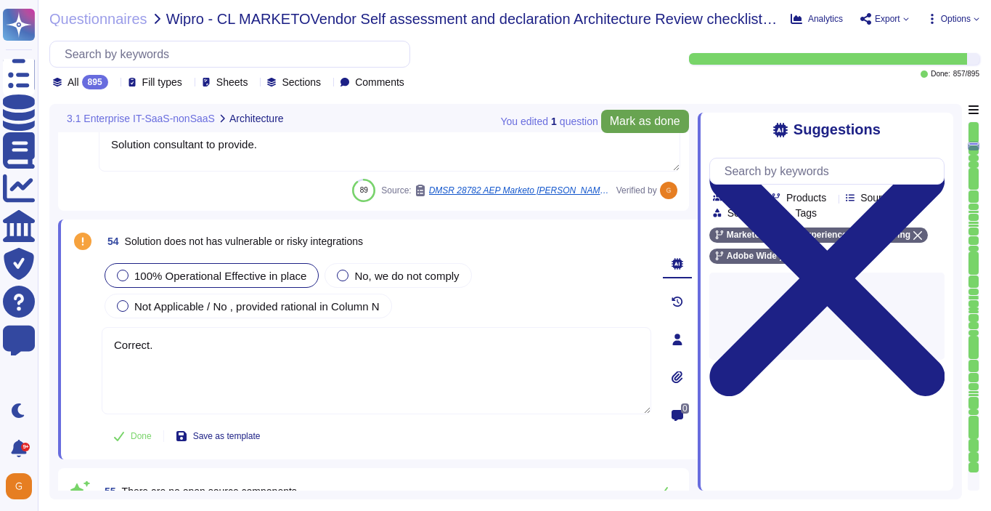
type textarea "Correct."
click at [628, 120] on span "Mark as done" at bounding box center [645, 121] width 70 height 12
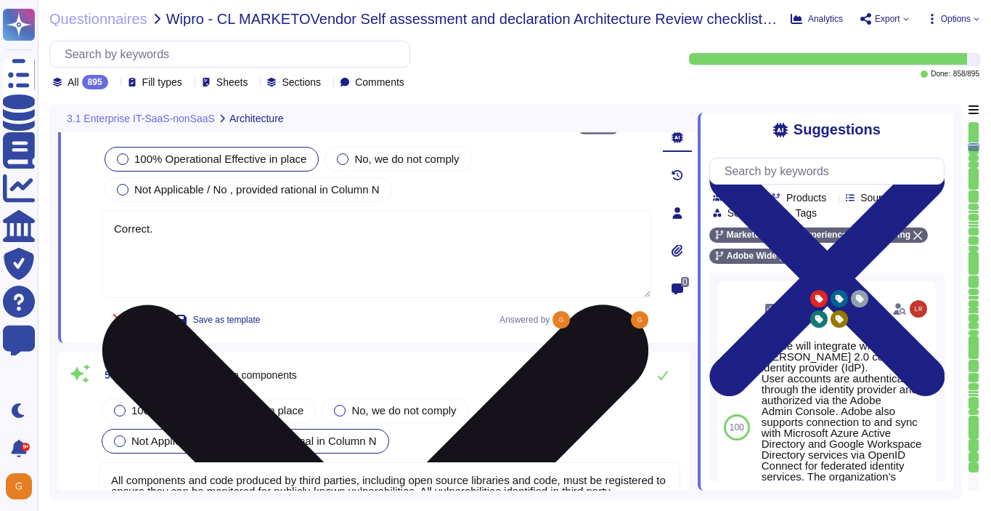
type textarea "Data localization is not currently supported. Storage location is provided to t…"
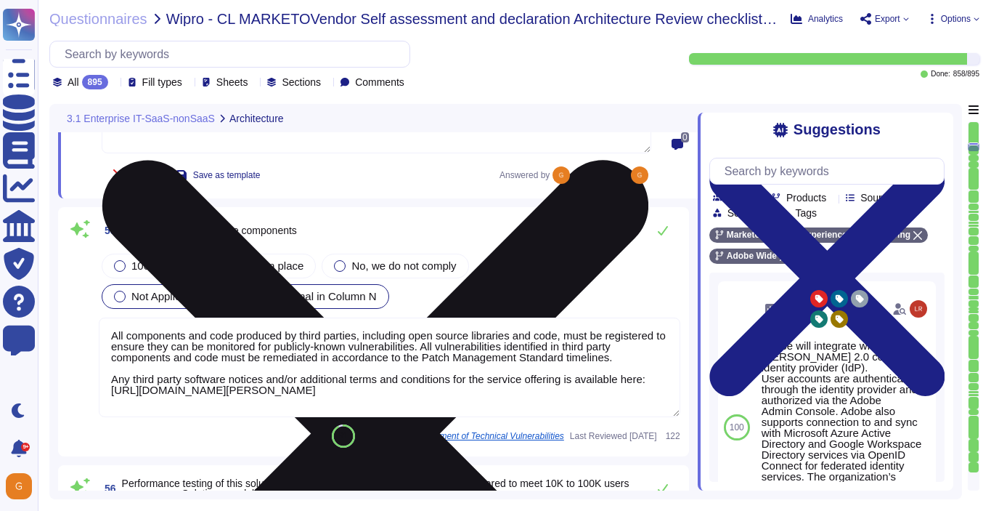
scroll to position [10364, 0]
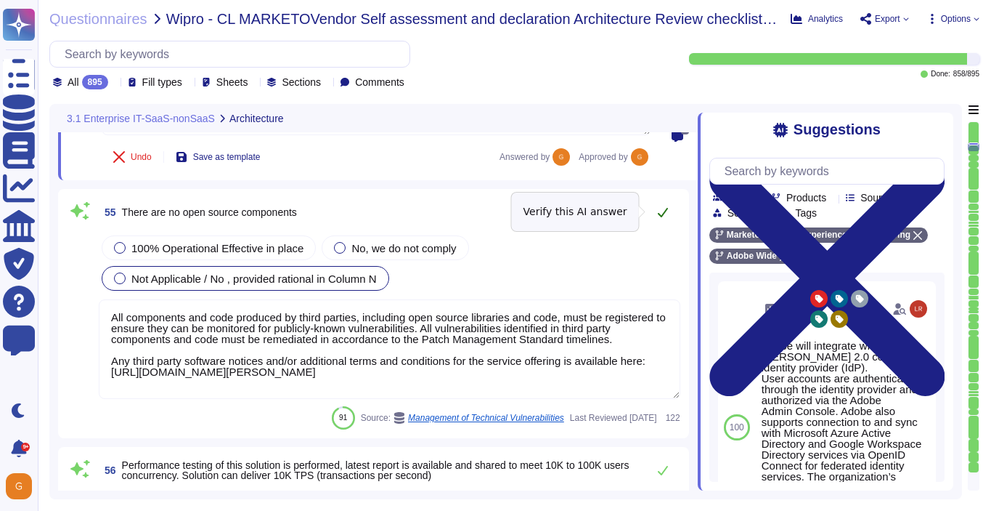
click at [661, 203] on button at bounding box center [663, 212] width 35 height 29
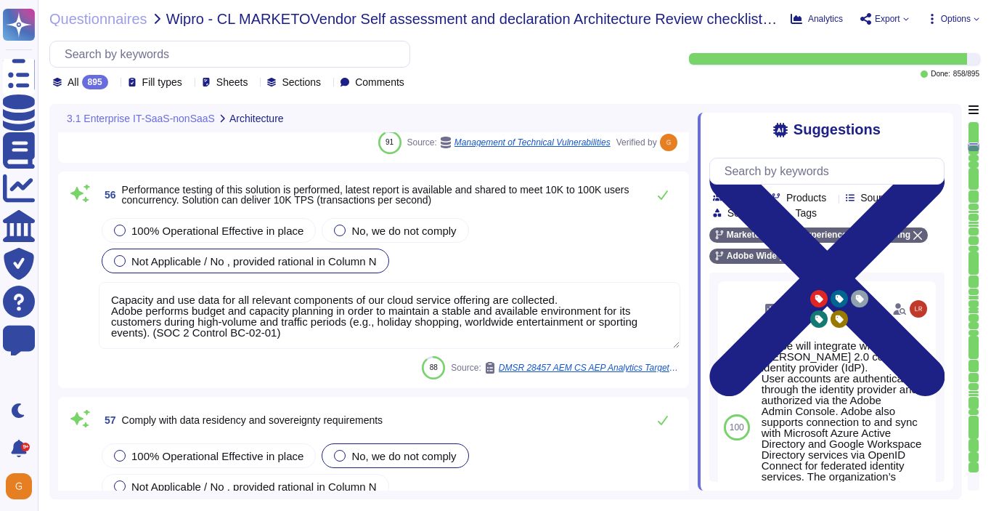
scroll to position [10589, 0]
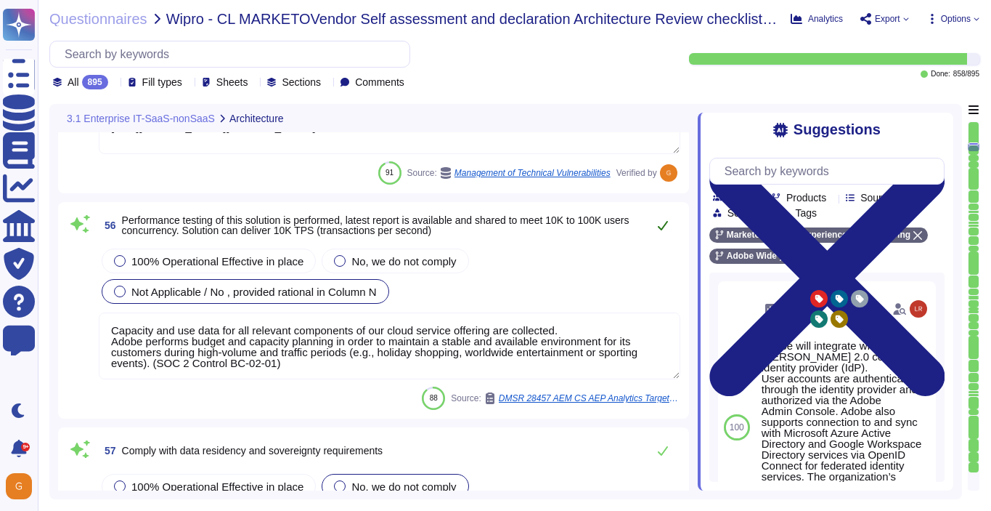
click at [662, 225] on icon at bounding box center [663, 225] width 12 height 12
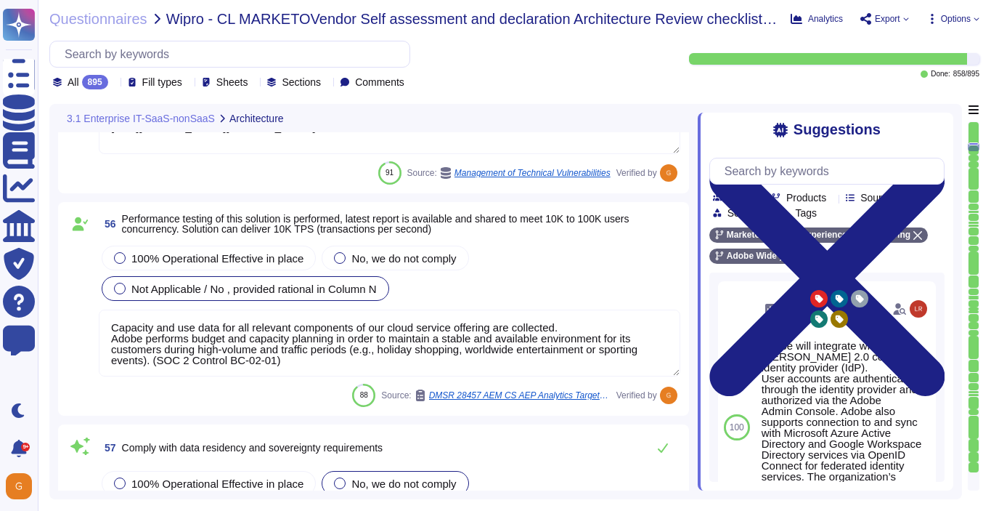
scroll to position [1, 0]
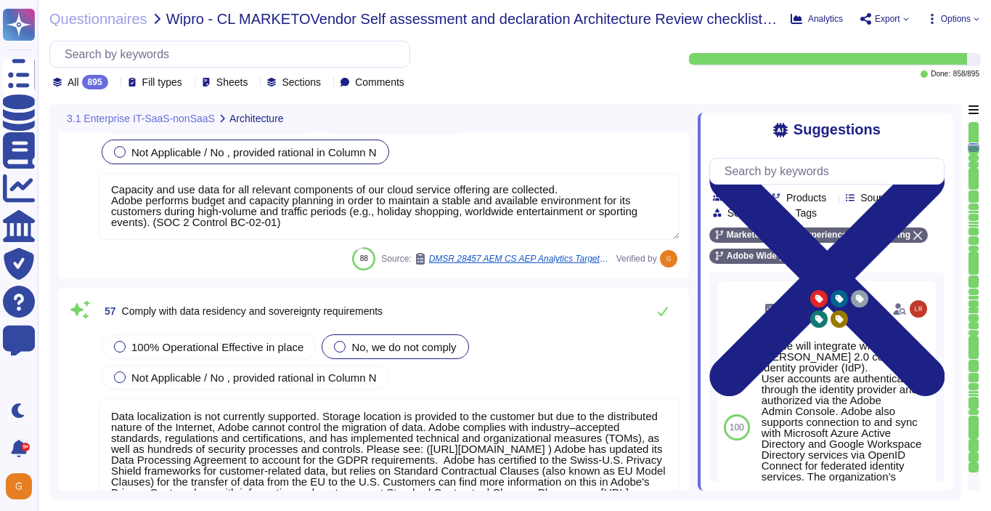
type textarea "SOC 2 certification is a security framework developed by the American Institute…"
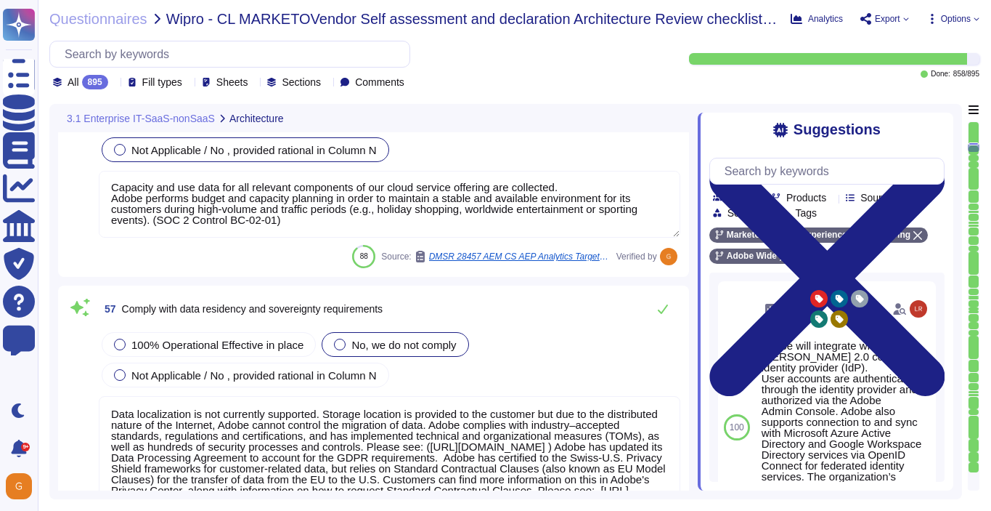
scroll to position [10726, 0]
click at [215, 386] on div "Not Applicable / No , provided rational in Column N" at bounding box center [246, 376] width 288 height 25
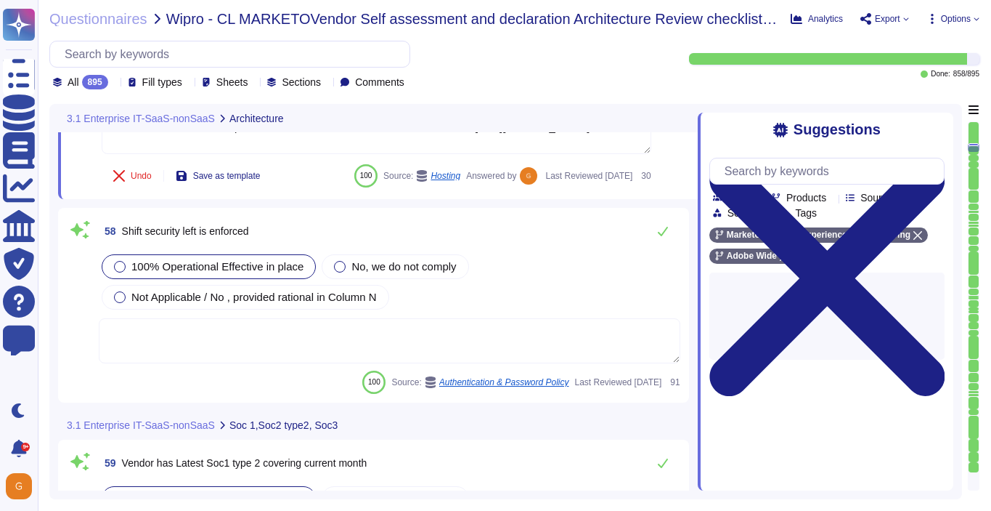
type textarea "SOC 2 certification is a security framework developed by the American Institute…"
click at [511, 320] on textarea at bounding box center [390, 342] width 582 height 45
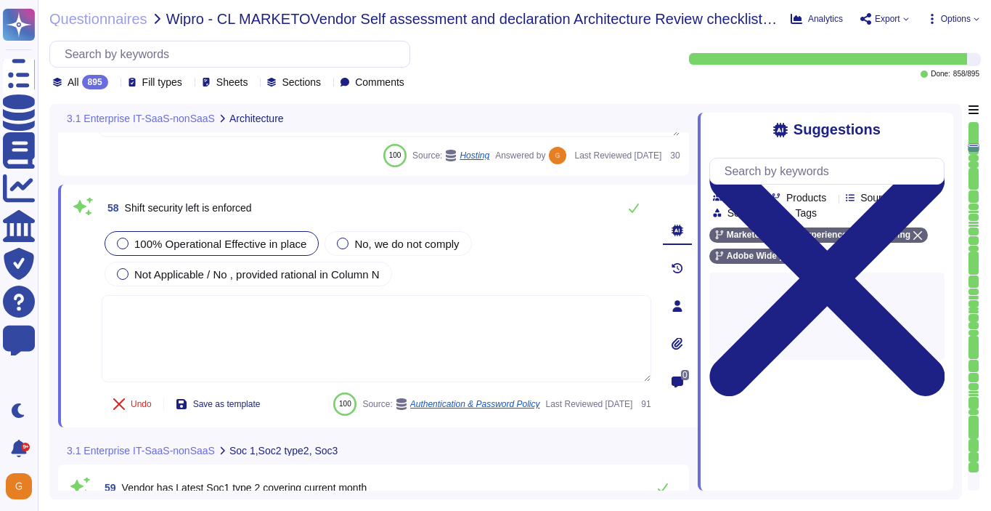
type textarea "SOC 2 certification is a security framework developed by the American Institute…"
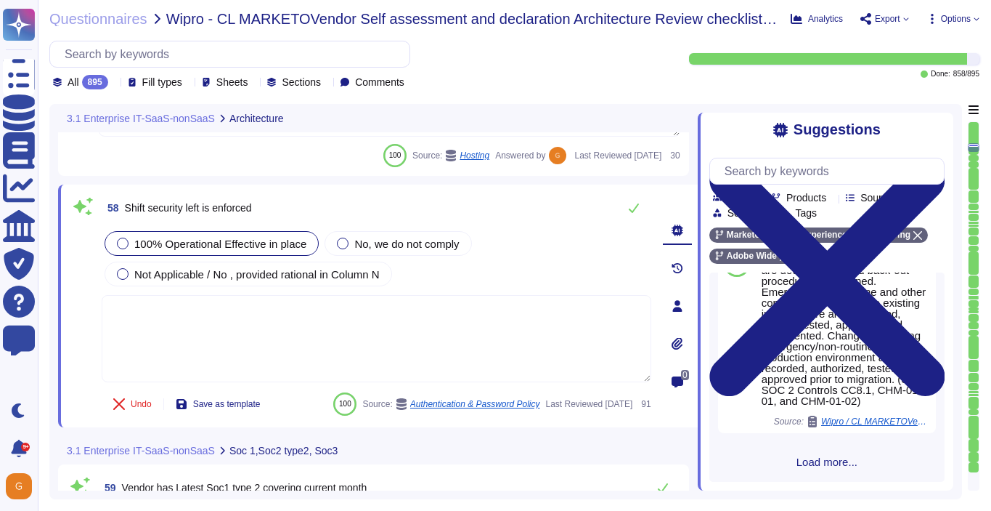
scroll to position [1580, 0]
click at [813, 460] on span "Load more..." at bounding box center [827, 461] width 235 height 11
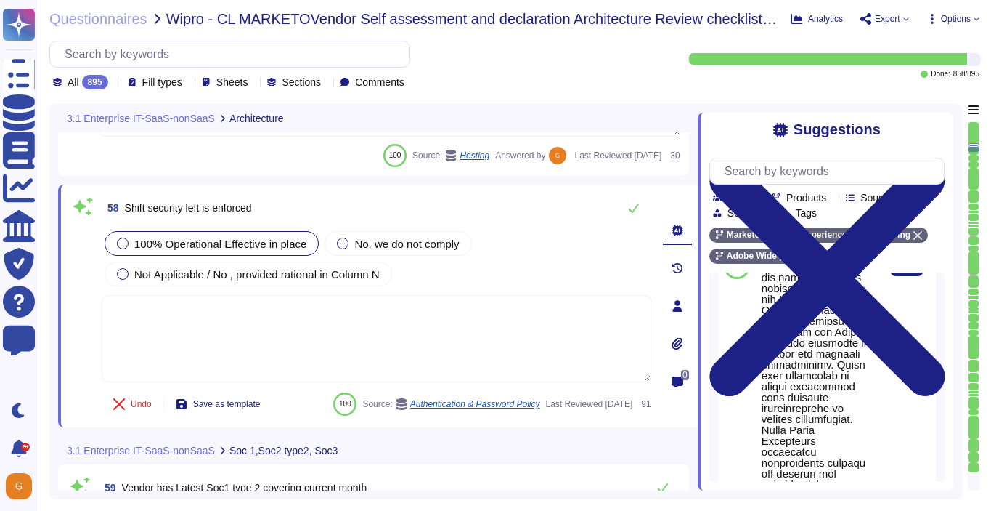
scroll to position [3143, 0]
click at [908, 269] on span "Use" at bounding box center [907, 265] width 16 height 9
type textarea "This is one of many recommended practices, processes, and tools included in Ado…"
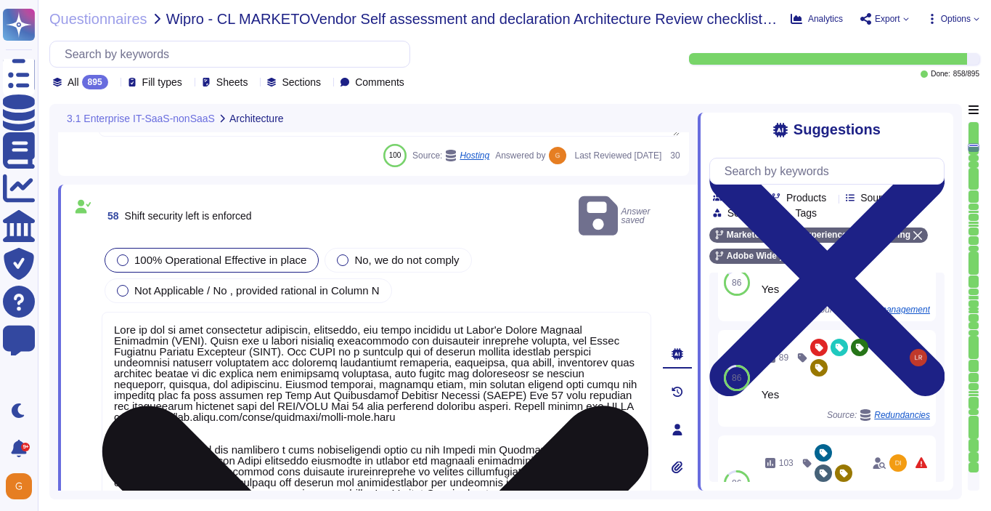
scroll to position [1, 0]
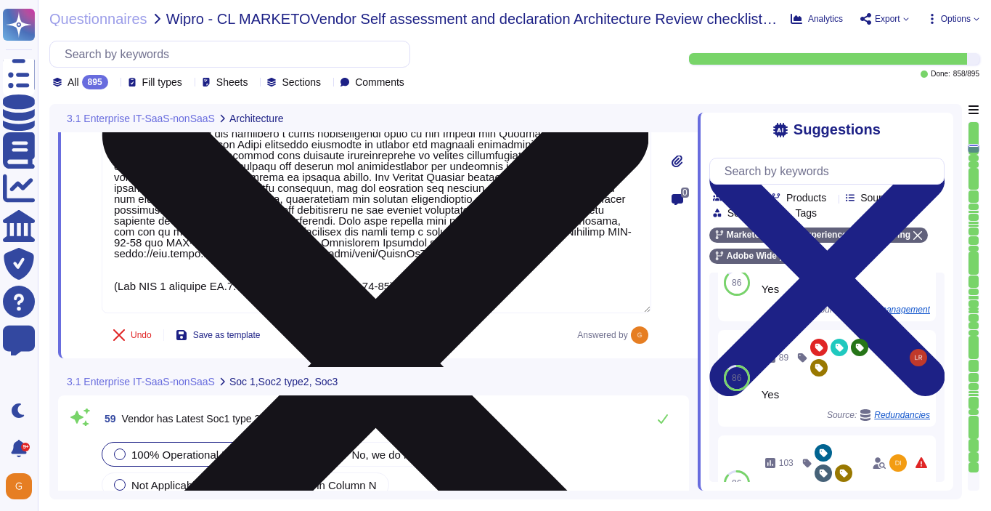
type textarea "SOC 2 certification is a security framework developed by the American Institute…"
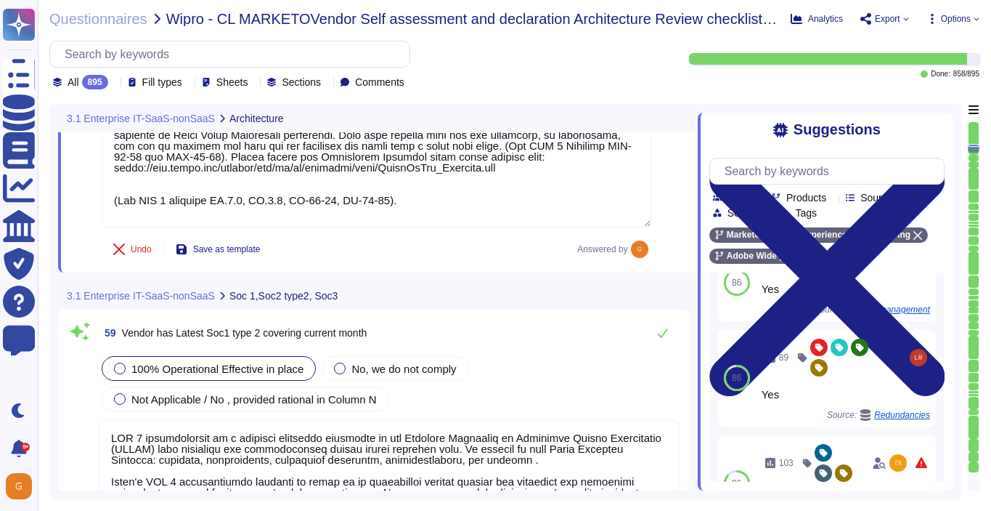
scroll to position [11466, 0]
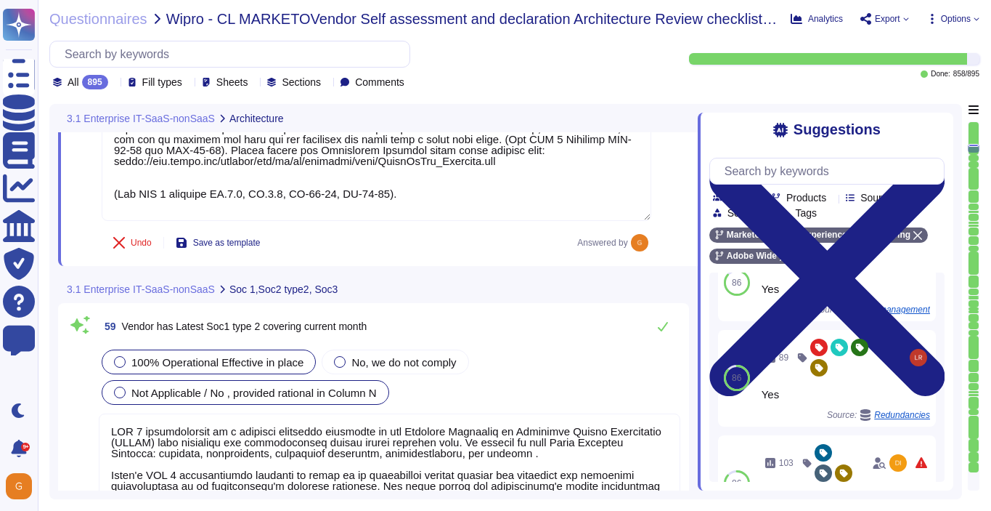
click at [260, 392] on span "Not Applicable / No , provided rational in Column N" at bounding box center [253, 392] width 245 height 12
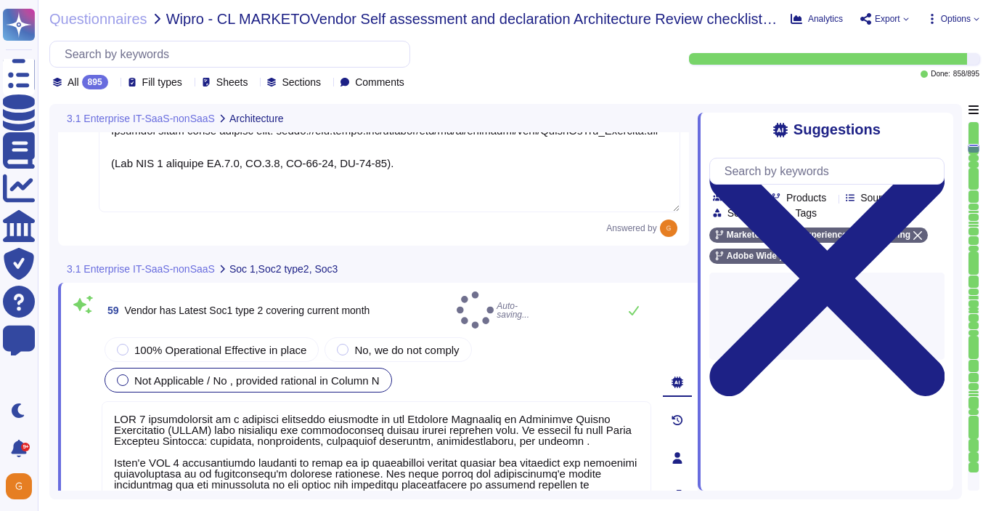
type textarea "SOC 2 certification is a security framework developed by the American Institute…"
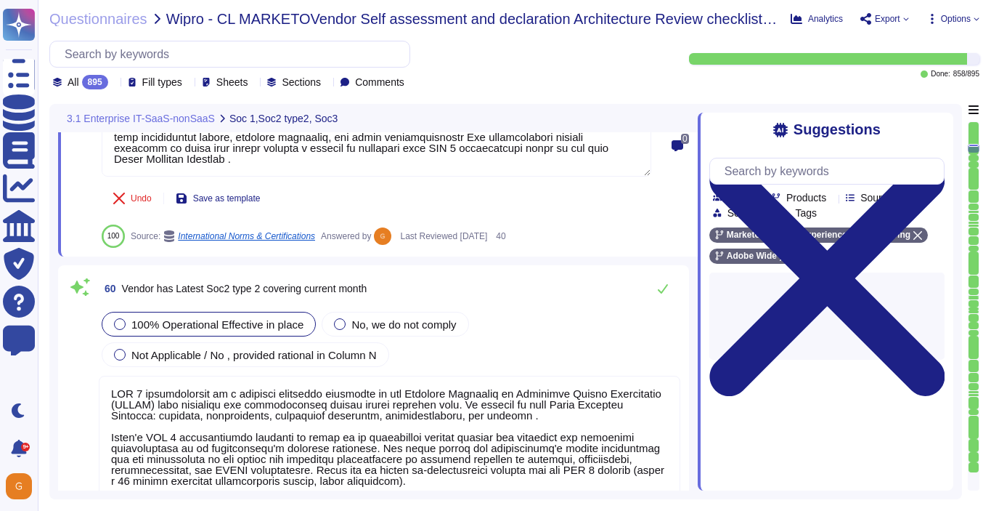
scroll to position [11861, 0]
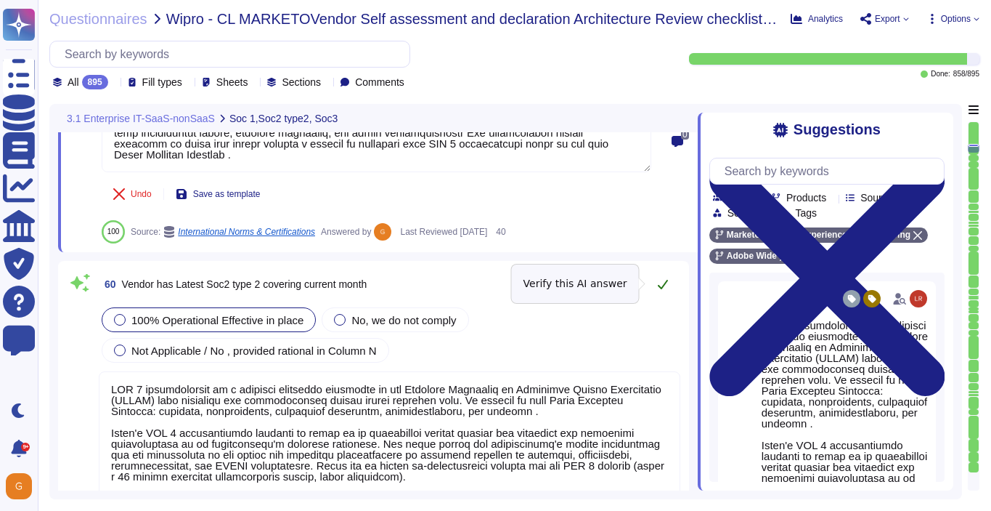
click at [658, 290] on button at bounding box center [663, 283] width 35 height 29
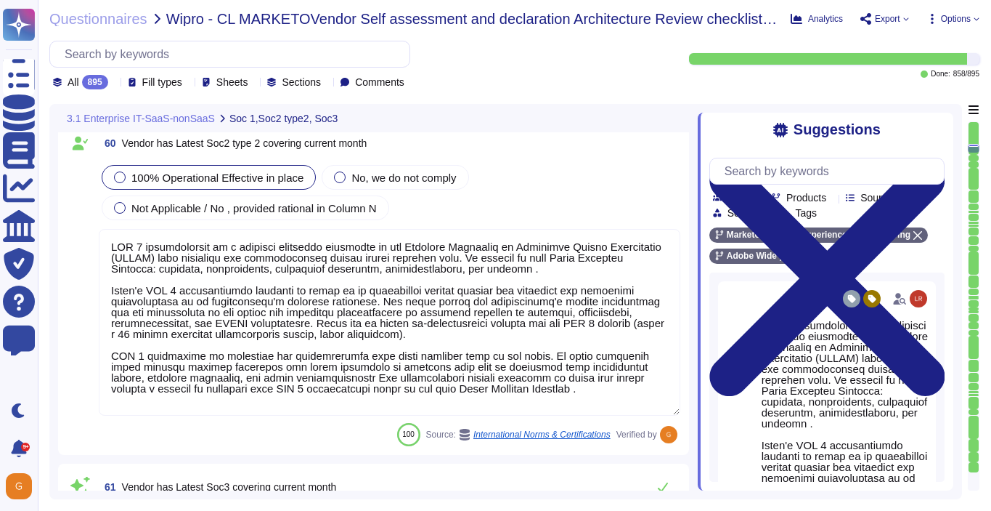
scroll to position [1, 0]
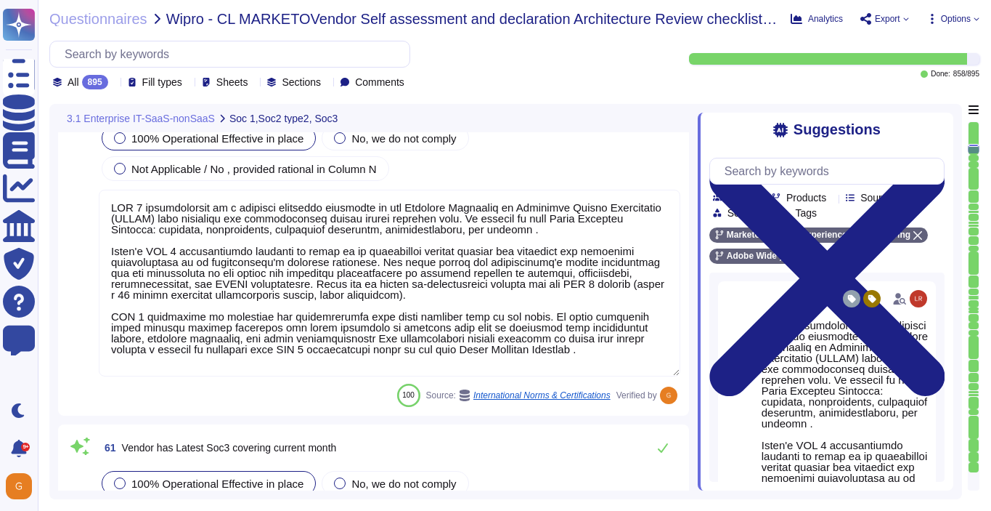
type textarea "Exceptions are only ever temporary and never permanent. To request an exception…"
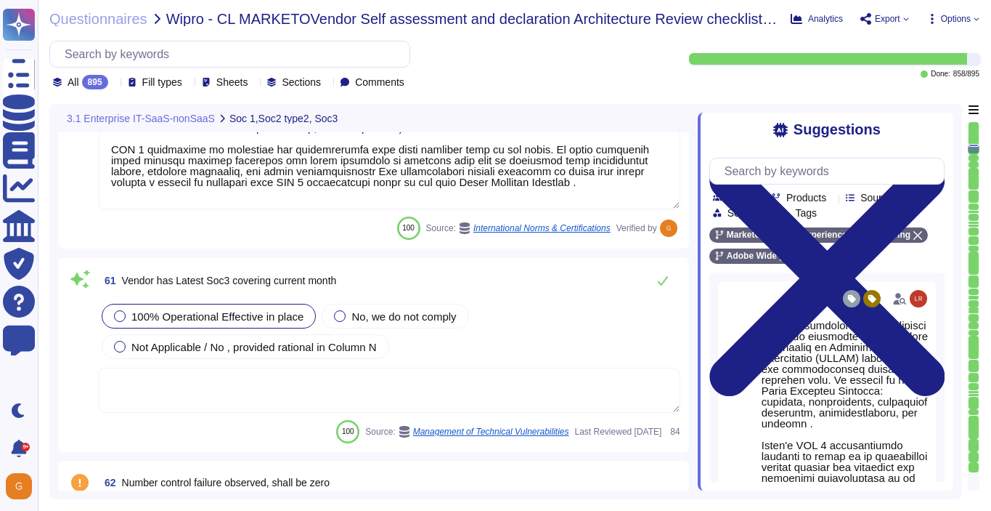
scroll to position [12213, 0]
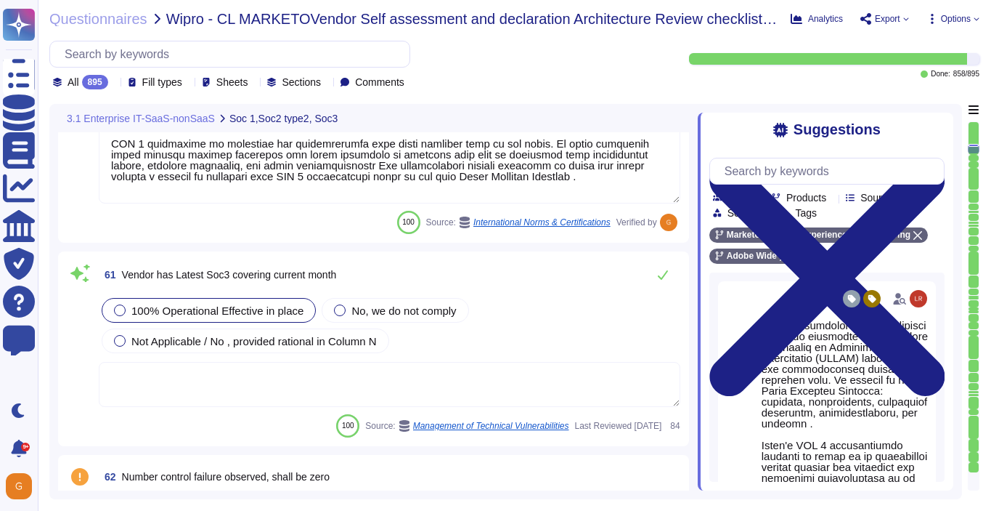
click at [476, 378] on textarea at bounding box center [390, 384] width 582 height 45
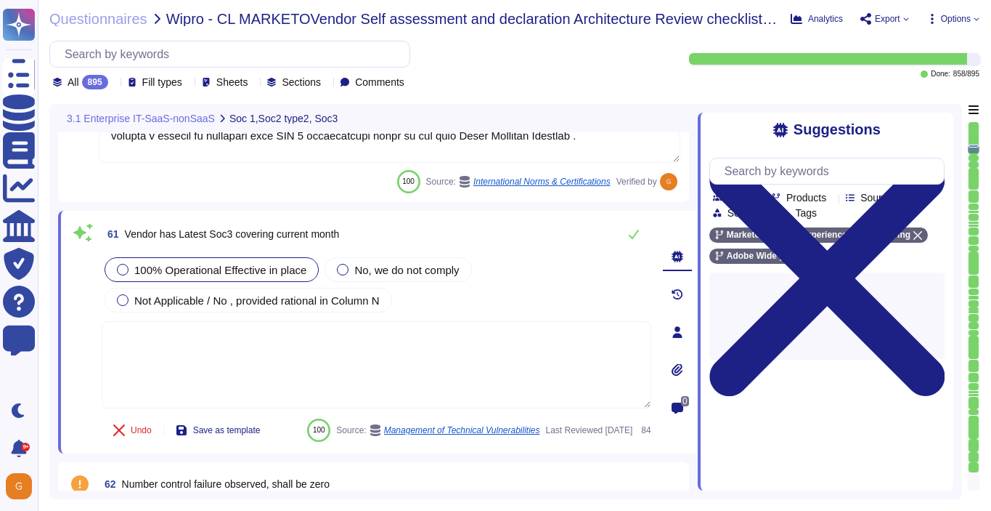
type textarea "Exceptions are only ever temporary and never permanent. To request an exception…"
type textarea "Yes."
click at [625, 230] on button at bounding box center [634, 233] width 35 height 29
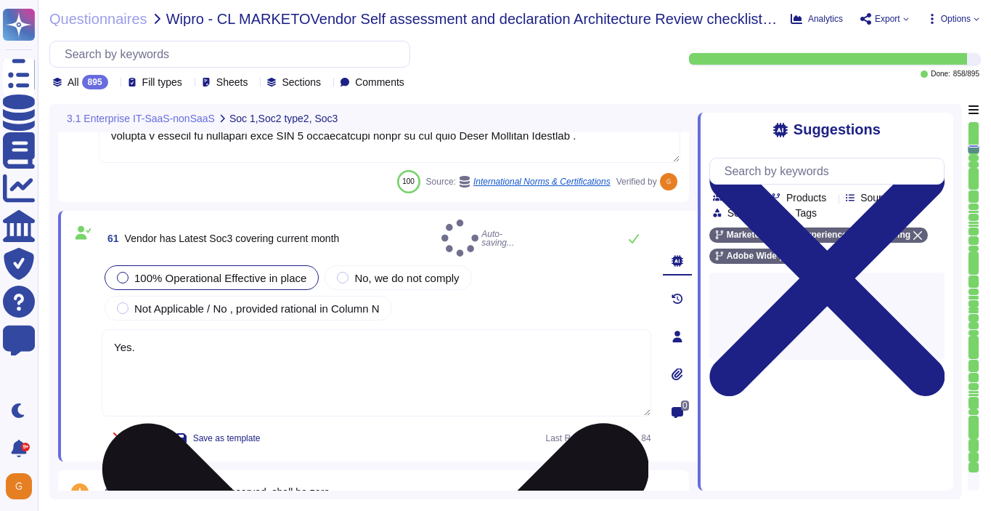
type textarea "Yes."
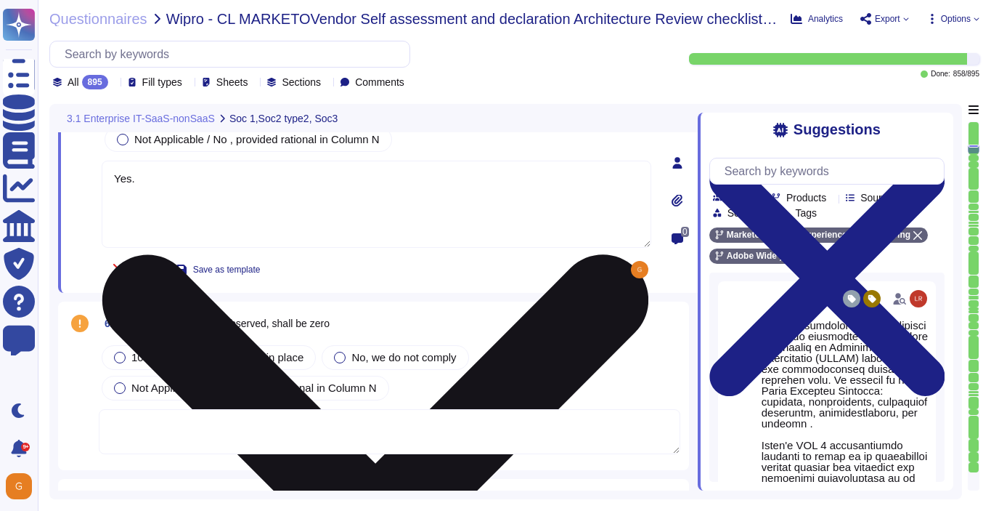
type textarea "Adobe does not provide this level of information externally. Release notes are …"
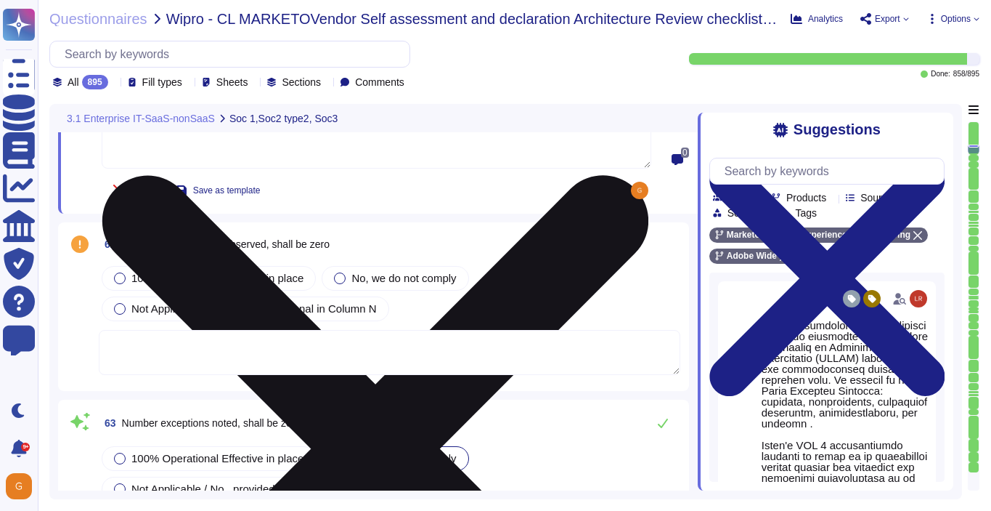
scroll to position [12473, 0]
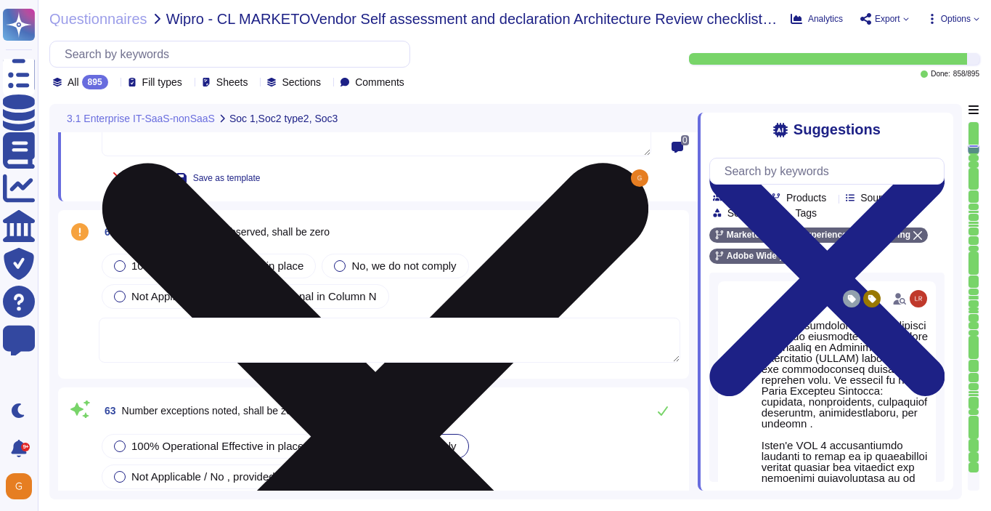
type textarea "Refer to the trust center for more information: [URL][DOMAIN_NAME]"
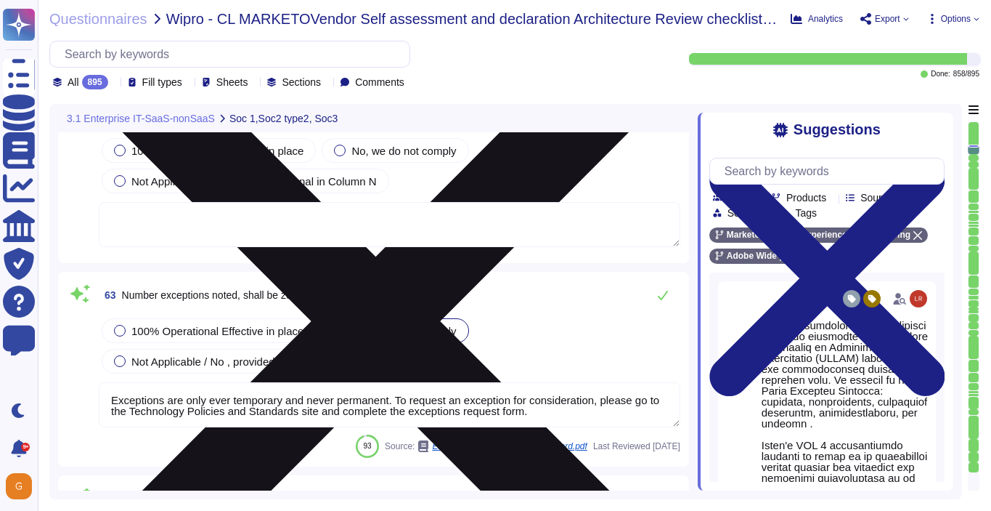
scroll to position [12581, 0]
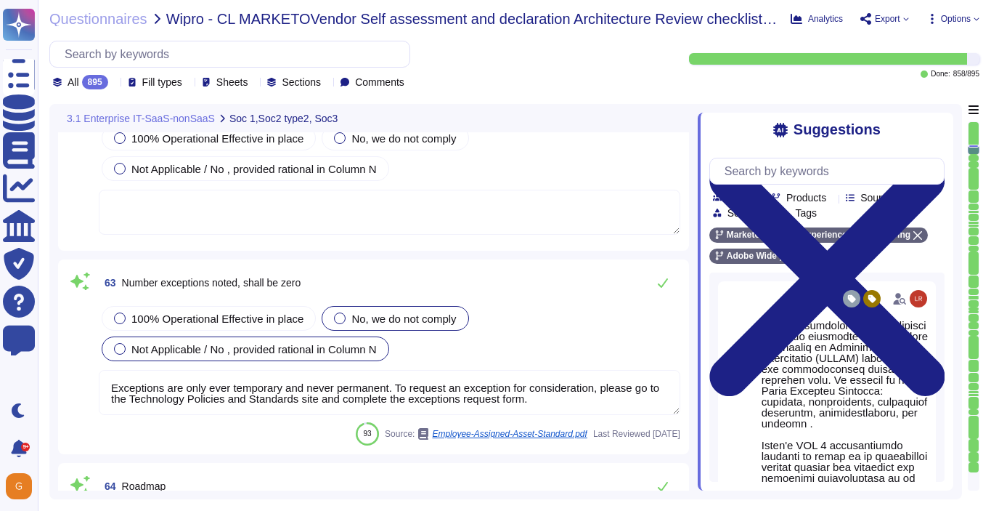
click at [288, 349] on span "Not Applicable / No , provided rational in Column N" at bounding box center [253, 349] width 245 height 12
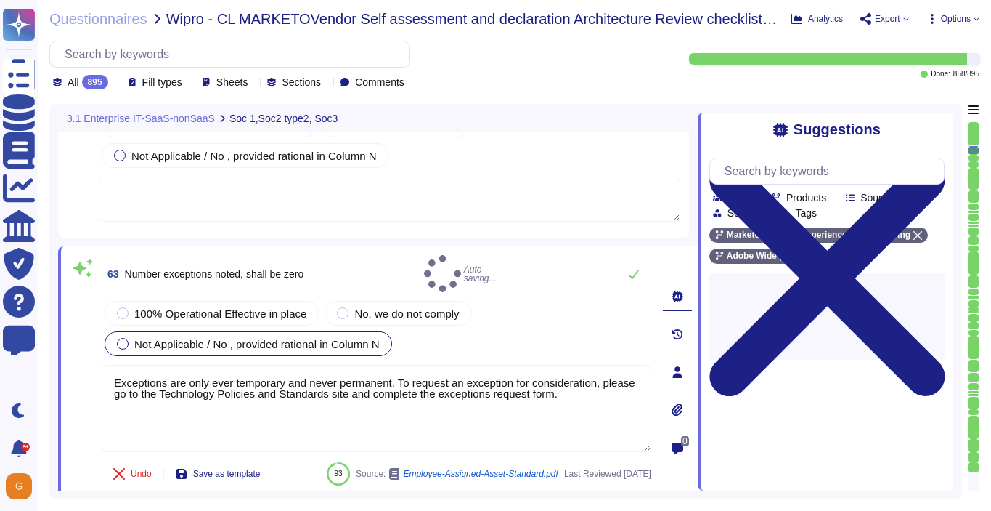
type textarea "Refer to the trust center for more information: [URL][DOMAIN_NAME]"
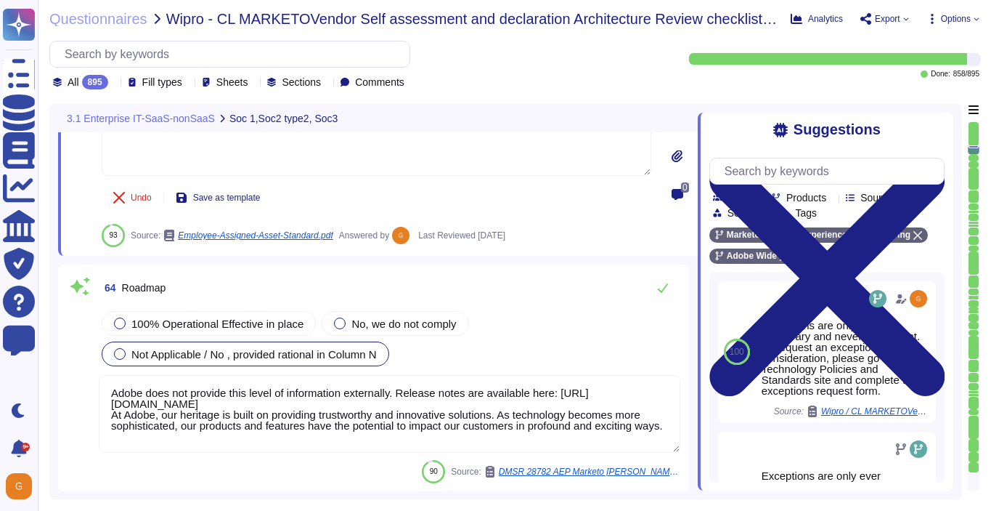
type textarea "Adobe does not share any vulnerability scan results with tenants/customers as t…"
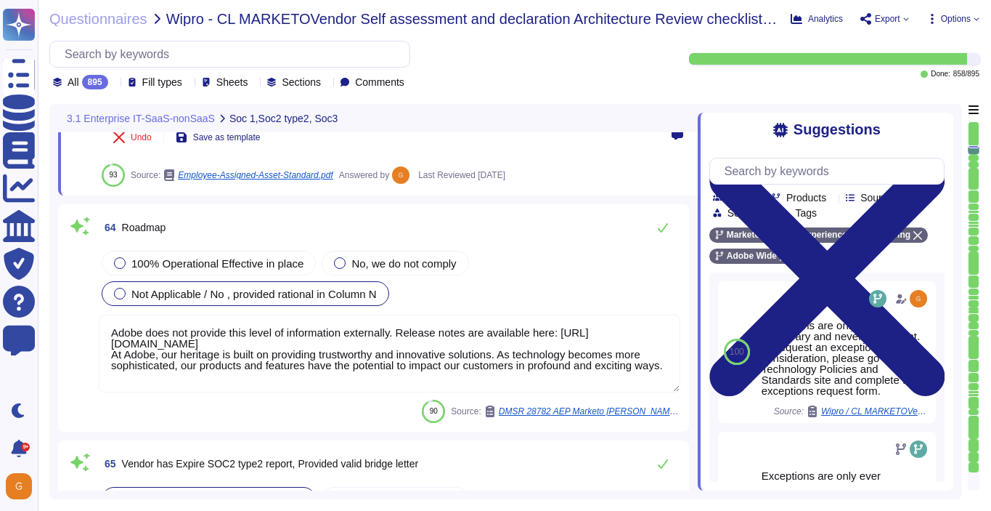
scroll to position [12900, 0]
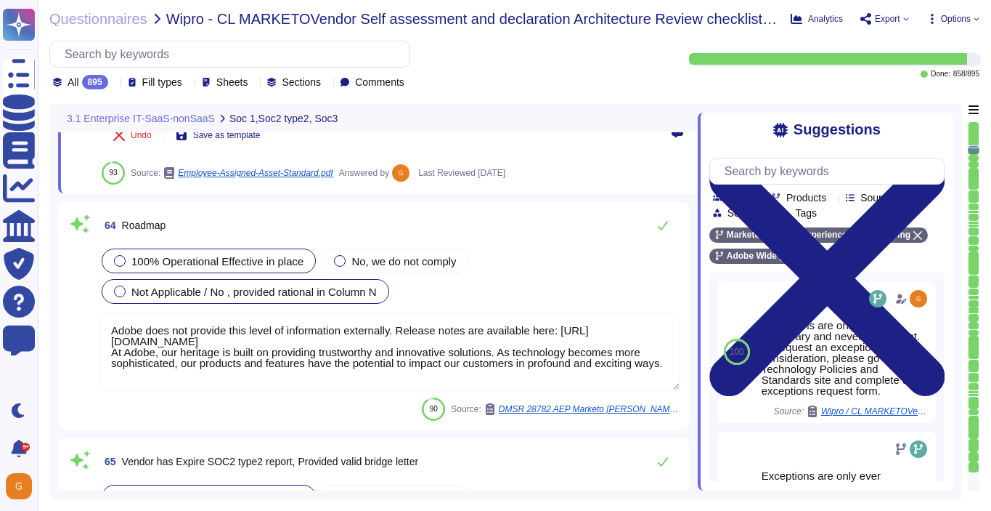
click at [222, 257] on span "100% Operational Effective in place" at bounding box center [217, 261] width 172 height 12
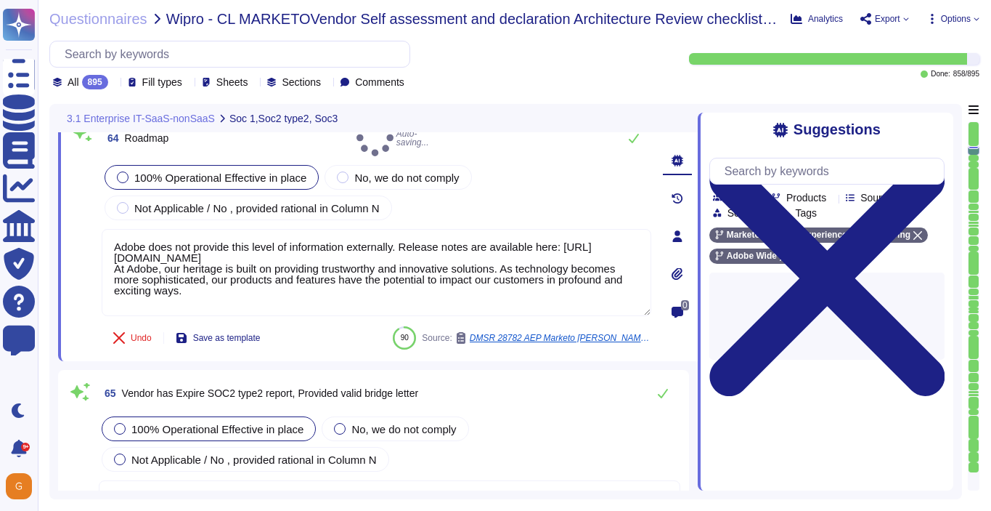
type textarea "Adobe does not share any vulnerability scan results with tenants/customers as t…"
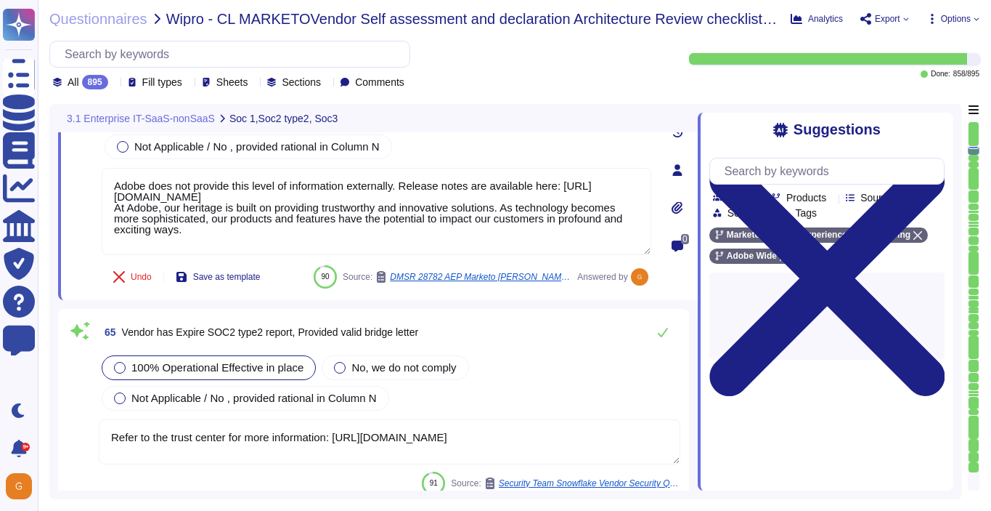
scroll to position [12973, 0]
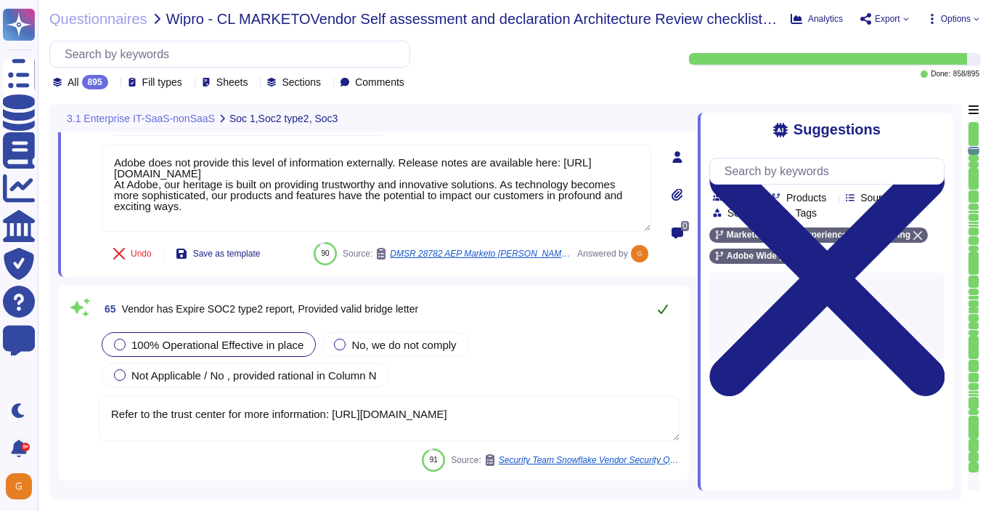
click at [663, 301] on button at bounding box center [663, 308] width 35 height 29
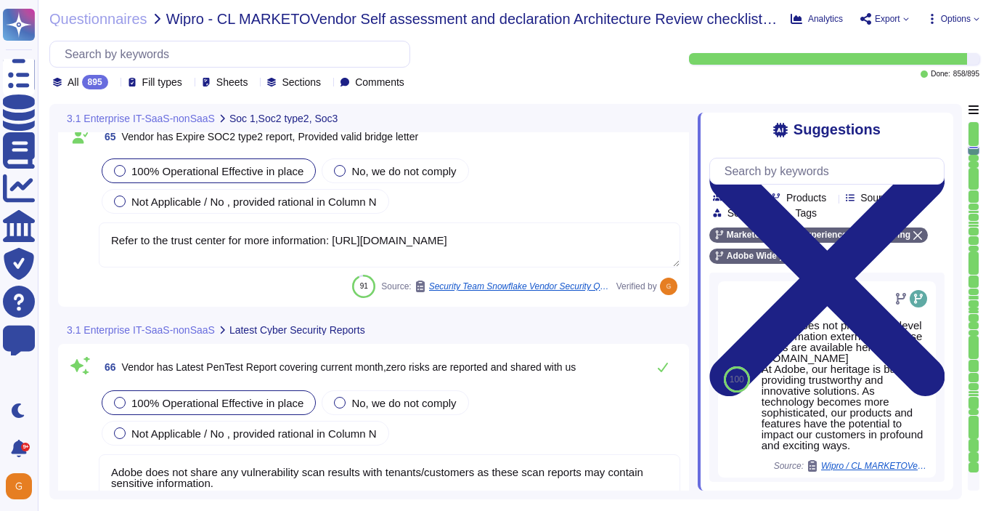
type textarea "Adobe does not share any vulnerability scan results with tenants/customers as t…"
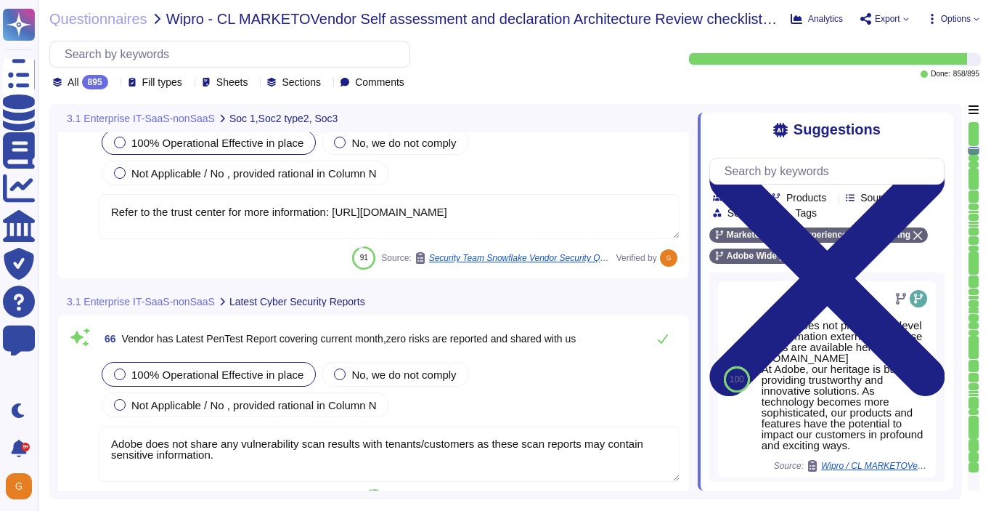
scroll to position [13190, 0]
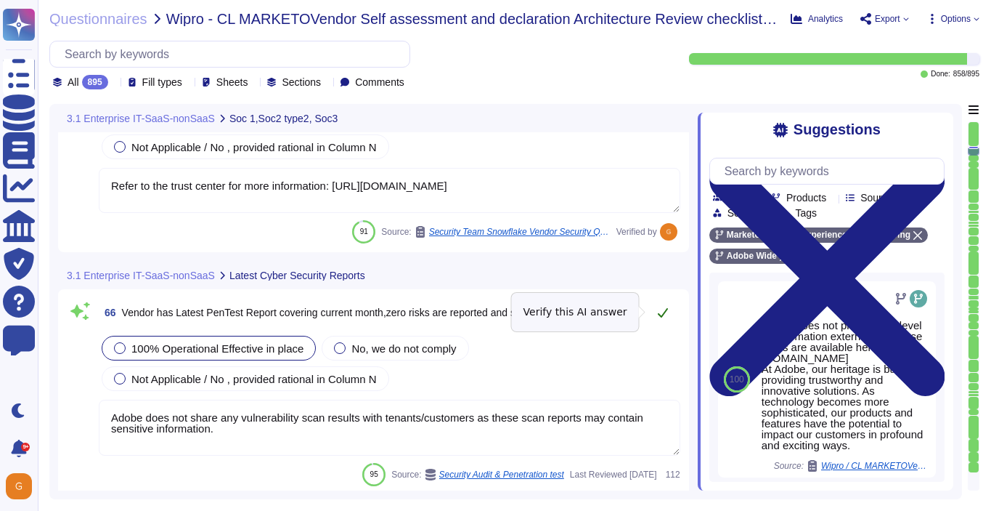
click at [665, 315] on icon at bounding box center [663, 313] width 12 height 12
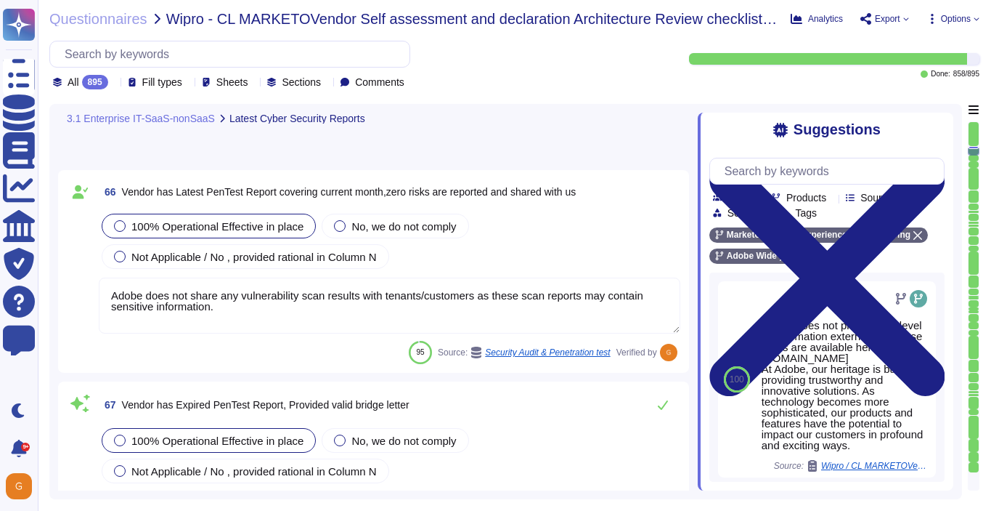
type textarea "Adobe does not share any vulnerability scan results with tenants/customers as t…"
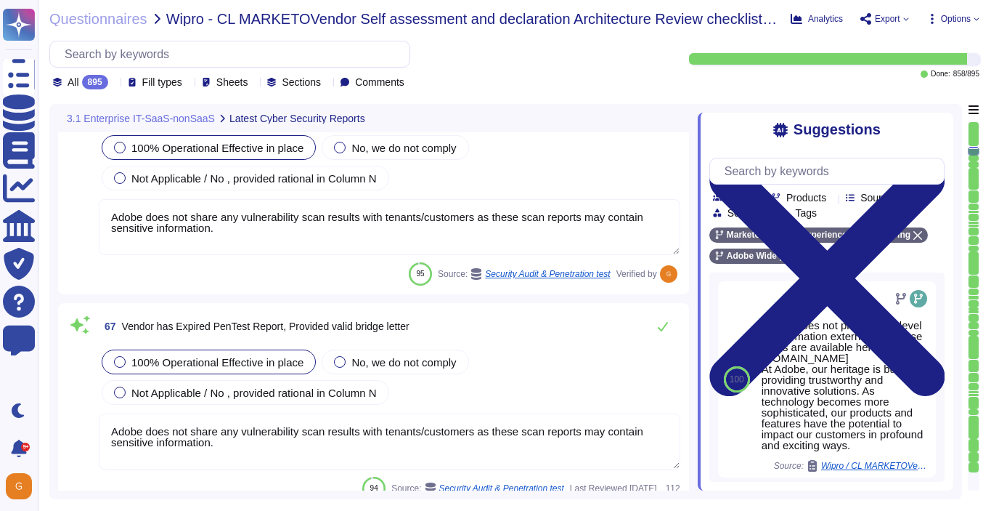
scroll to position [13393, 0]
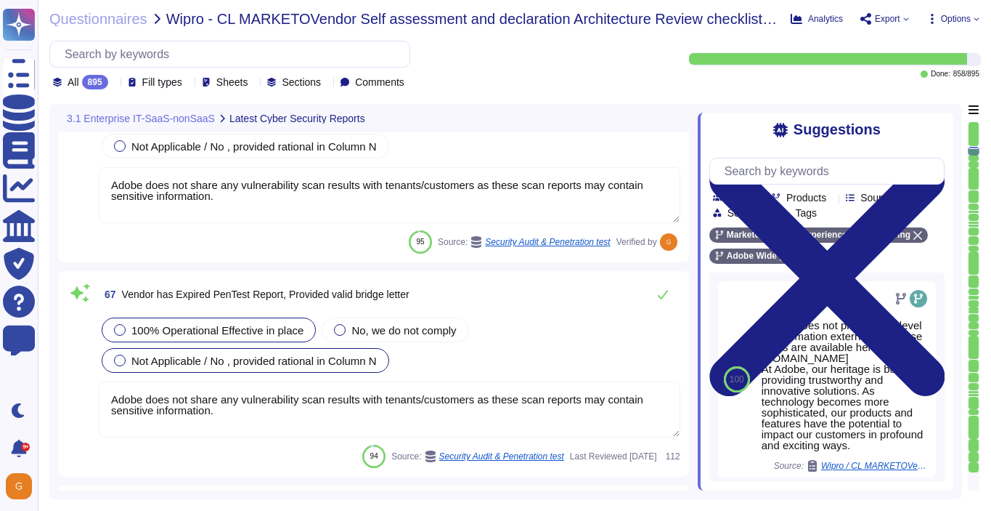
click at [243, 350] on div "Not Applicable / No , provided rational in Column N" at bounding box center [246, 360] width 288 height 25
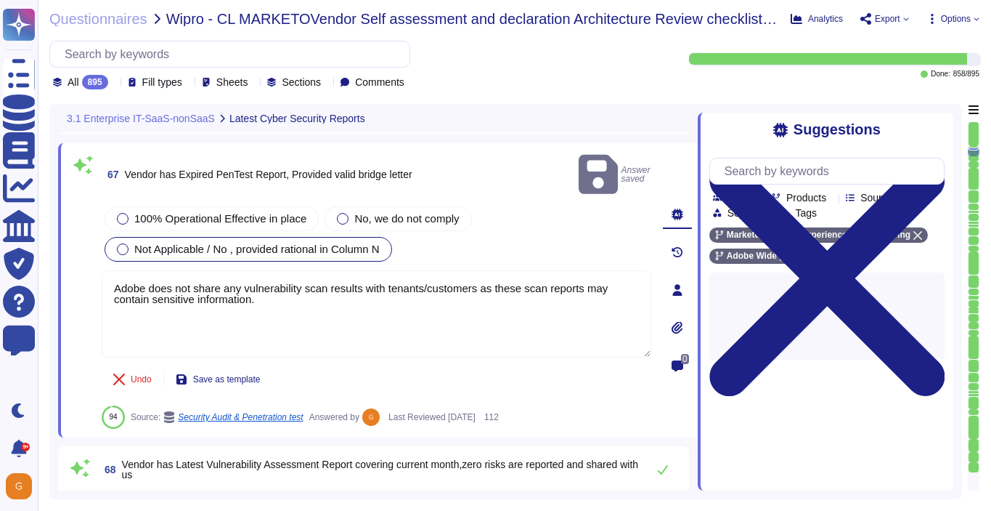
type textarea "Adobe does not share any vulnerability scan results with tenants/customers as t…"
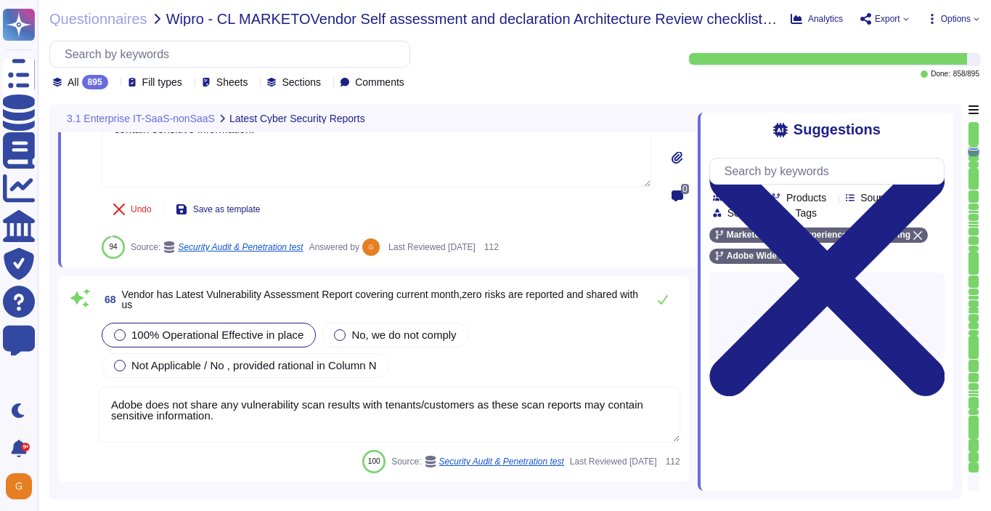
scroll to position [13689, 0]
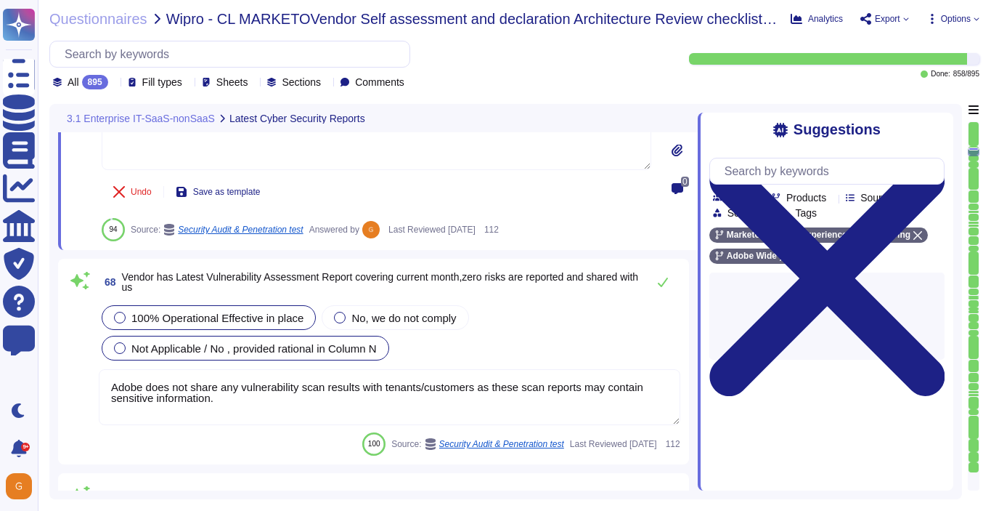
click at [266, 344] on span "Not Applicable / No , provided rational in Column N" at bounding box center [253, 348] width 245 height 12
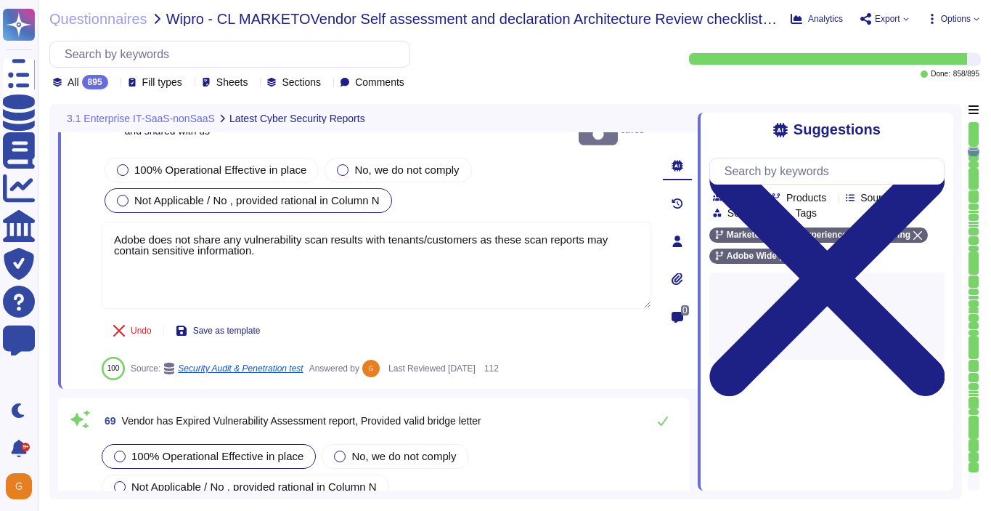
type textarea "Adobe does not share any vulnerability scan results with tenants/customers as t…"
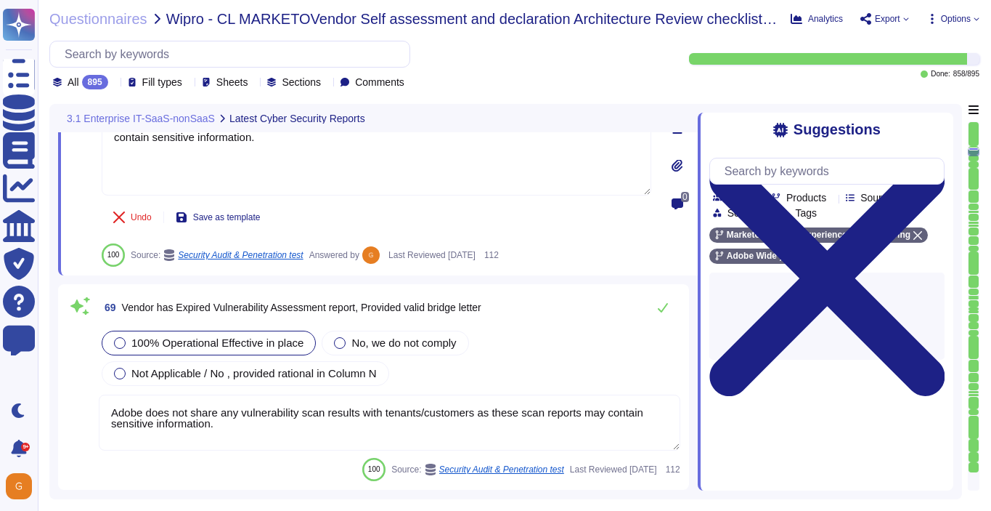
scroll to position [13908, 0]
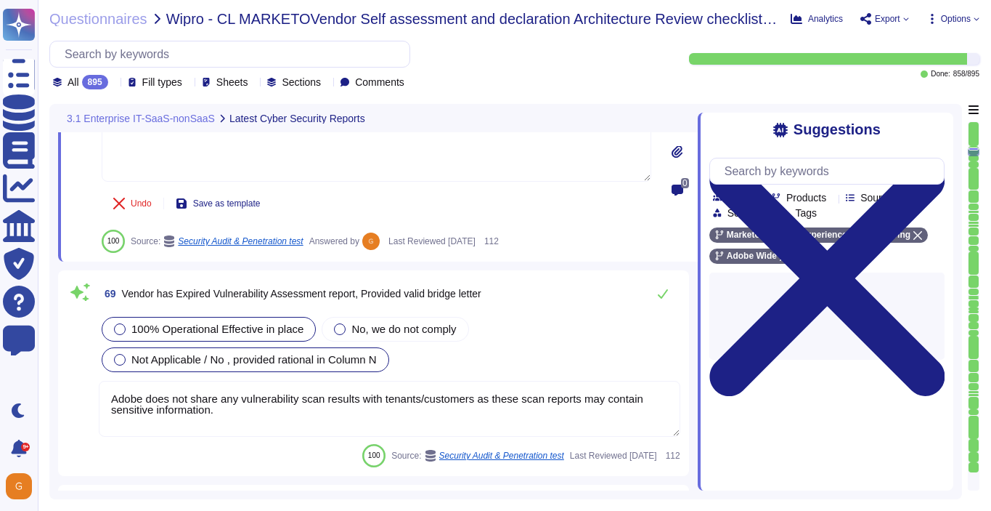
click at [304, 353] on span "Not Applicable / No , provided rational in Column N" at bounding box center [253, 359] width 245 height 12
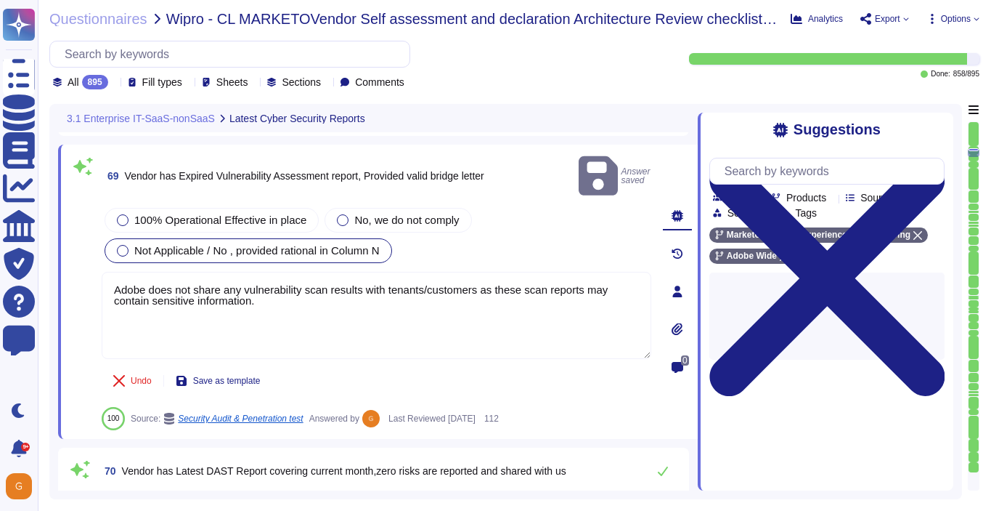
type textarea "Adobe does not share any vulnerability scan results with tenants/customers as t…"
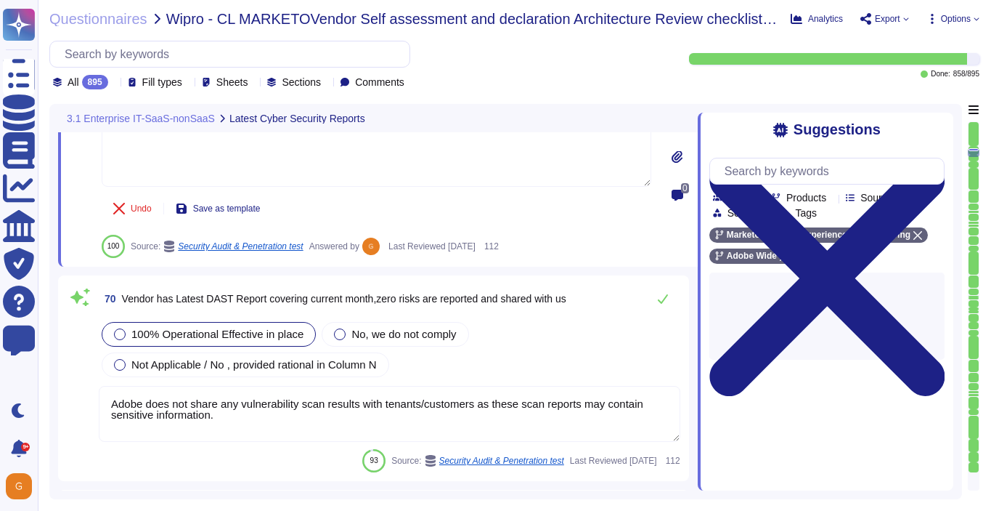
scroll to position [14131, 0]
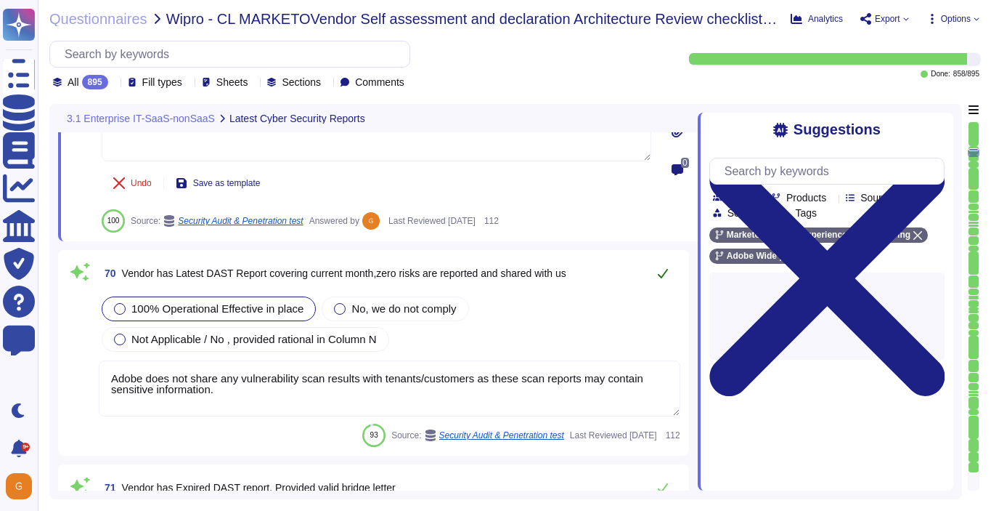
click at [657, 267] on icon at bounding box center [663, 273] width 12 height 12
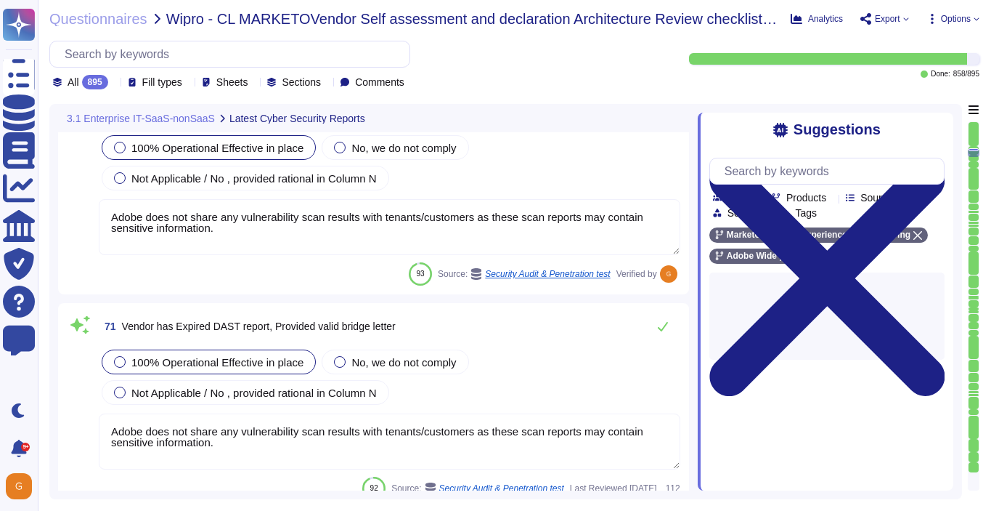
type textarea "Adobe does not share any vulnerability scan results with tenants/customers as t…"
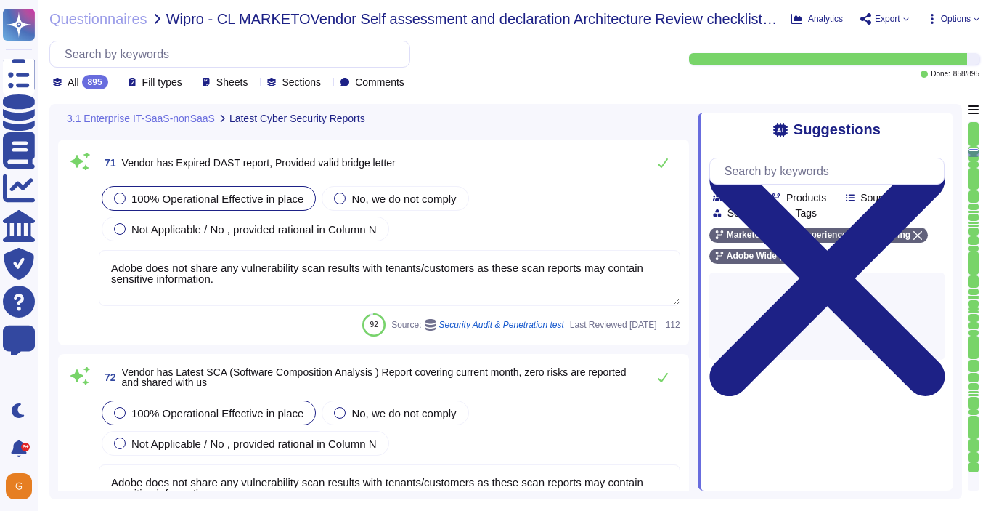
type textarea "Adobe does not share any vulnerability scan results with tenants/customers as t…"
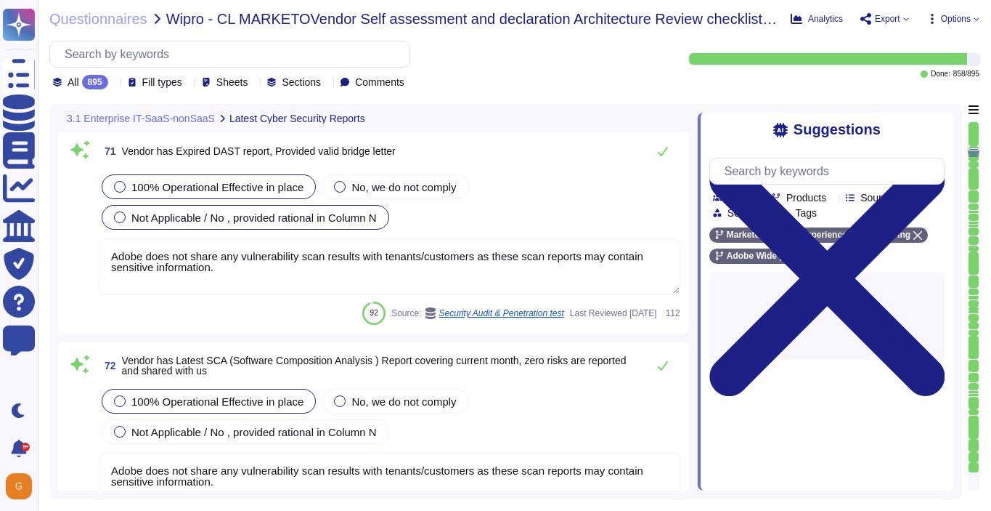
click at [336, 216] on span "Not Applicable / No , provided rational in Column N" at bounding box center [253, 217] width 245 height 12
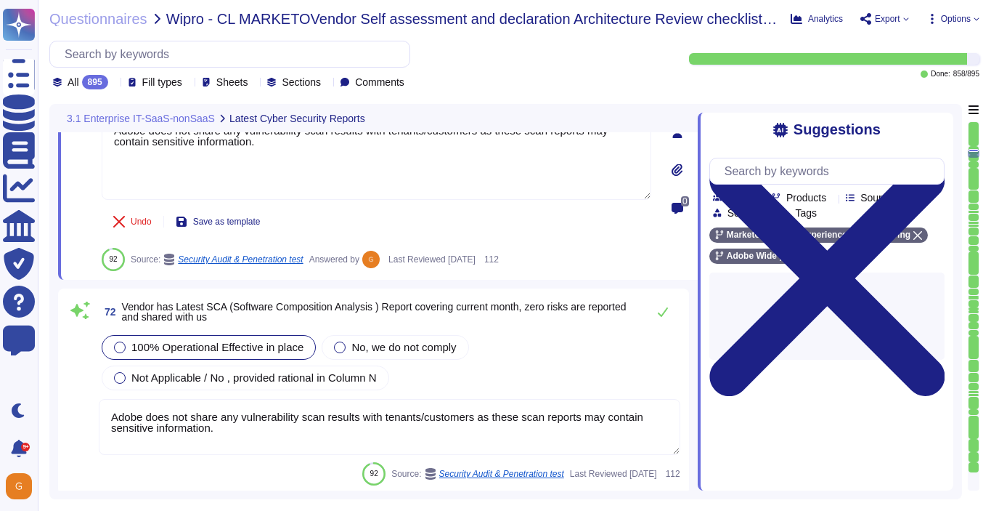
scroll to position [14541, 0]
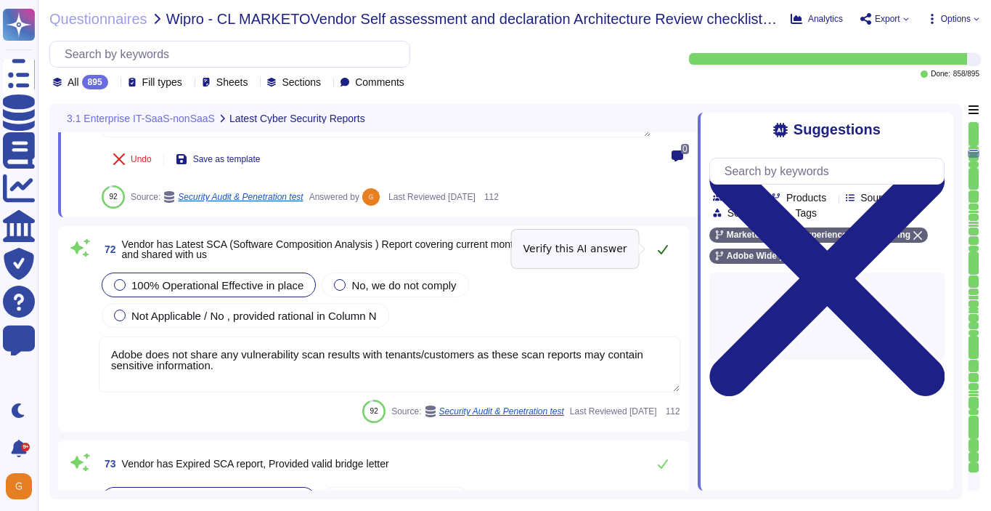
click at [665, 248] on icon at bounding box center [663, 249] width 10 height 9
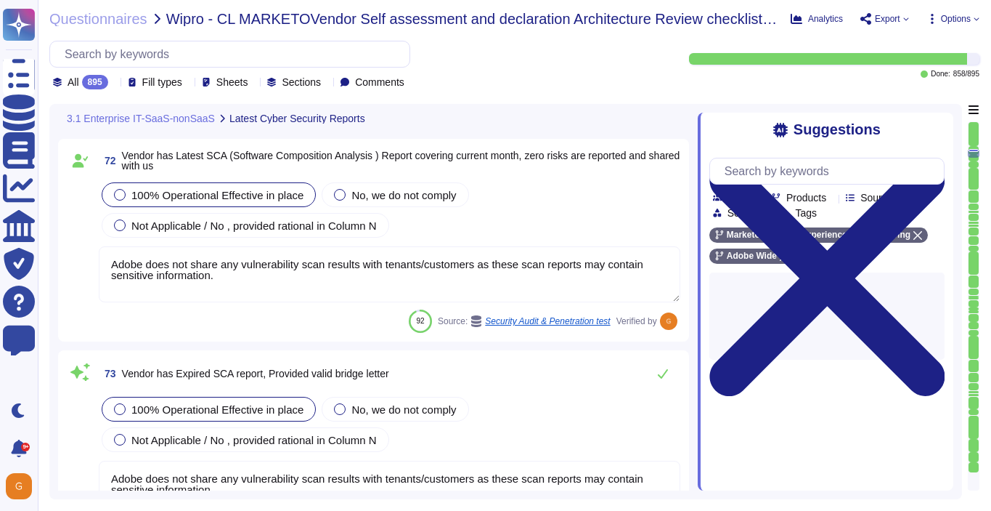
scroll to position [14729, 0]
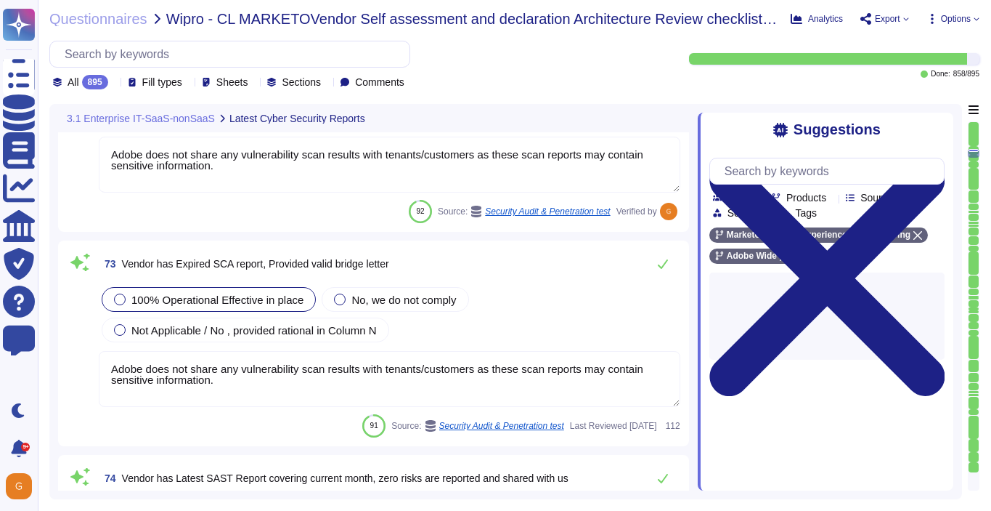
type textarea "Adobe does not share any vulnerability scan results with tenants/customers as t…"
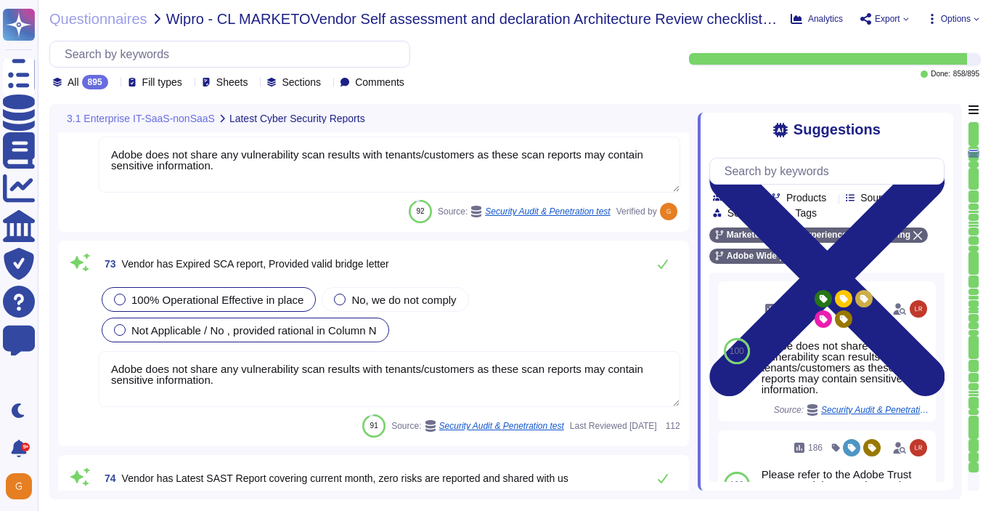
click at [179, 338] on div "Not Applicable / No , provided rational in Column N" at bounding box center [246, 329] width 288 height 25
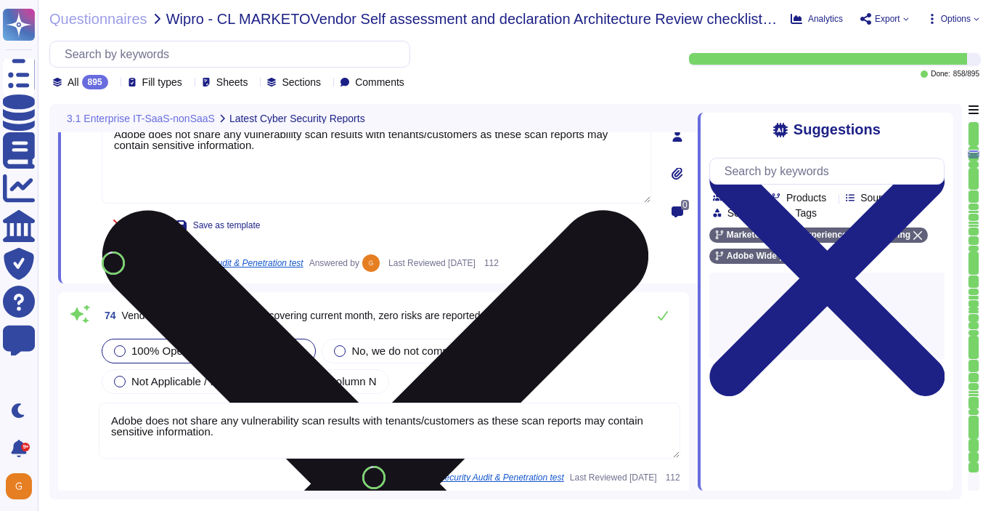
type textarea "Adobe has established, documented, approved, communicated, applied, evaluated, …"
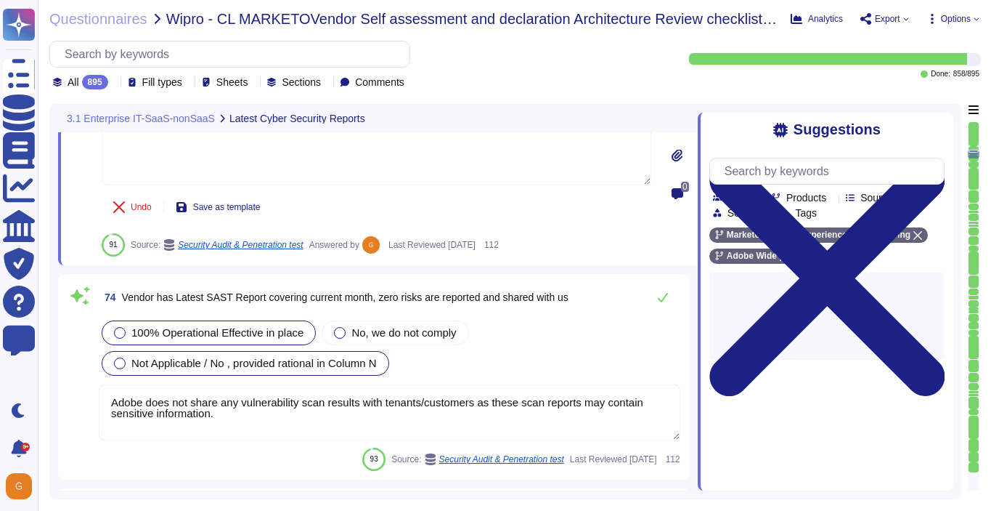
click at [344, 351] on div "Not Applicable / No , provided rational in Column N" at bounding box center [246, 363] width 288 height 25
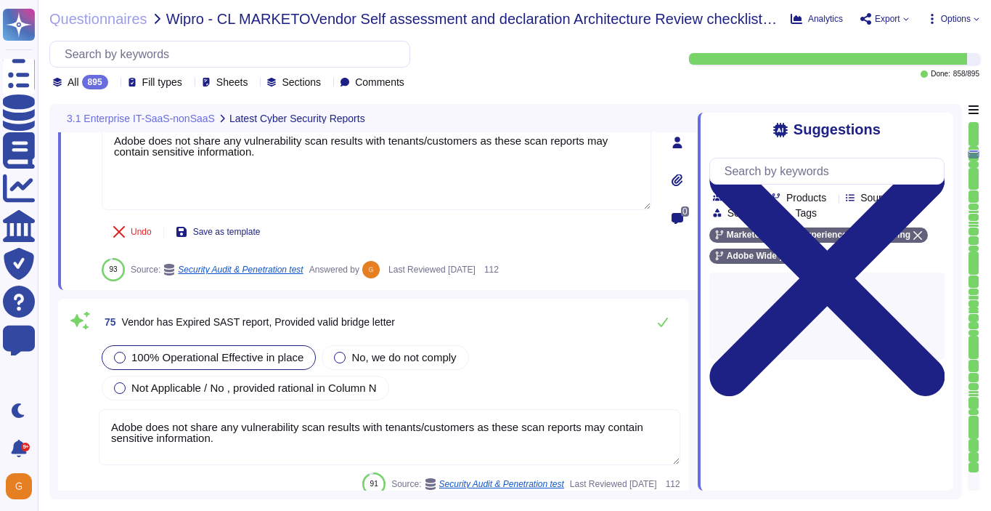
scroll to position [15156, 0]
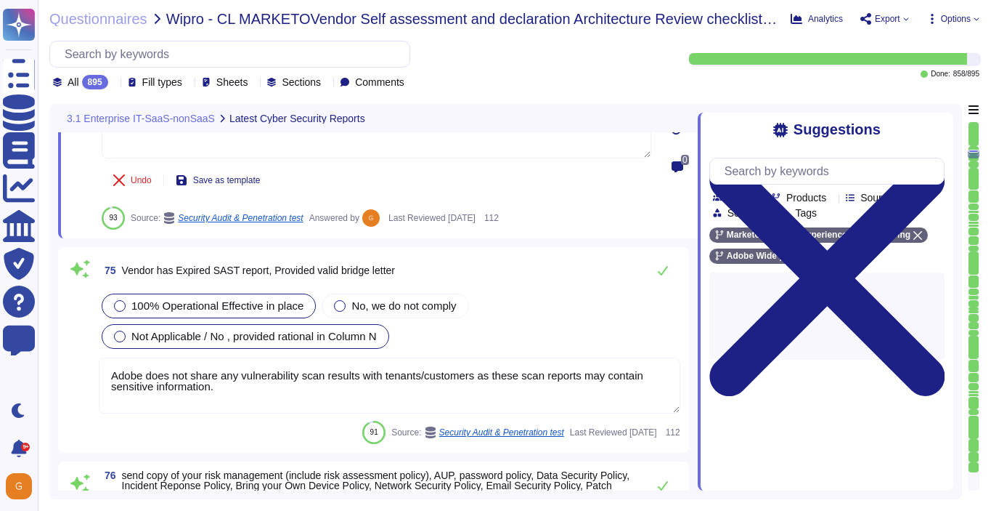
click at [311, 330] on span "Not Applicable / No , provided rational in Column N" at bounding box center [253, 336] width 245 height 12
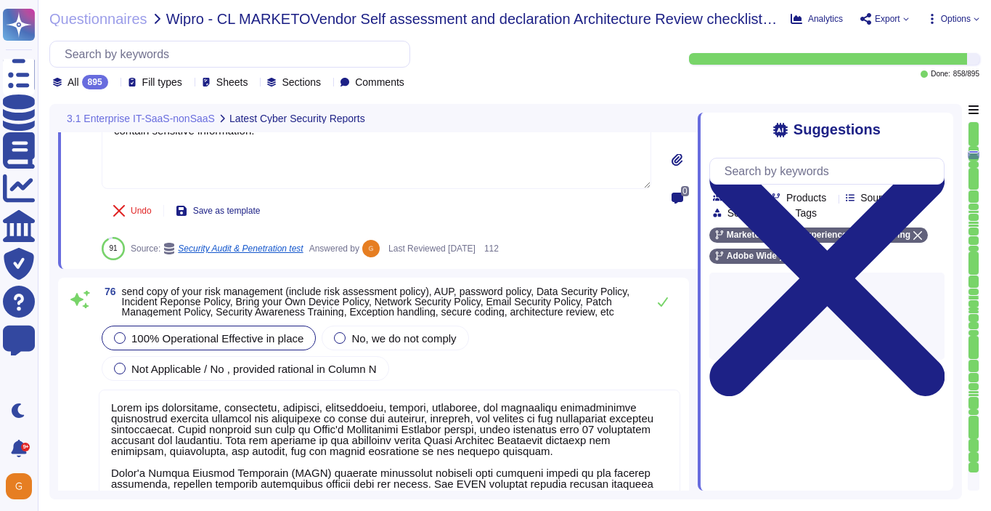
type textarea "Adobe does not share any vulnerability scan results with tenants/customers as t…"
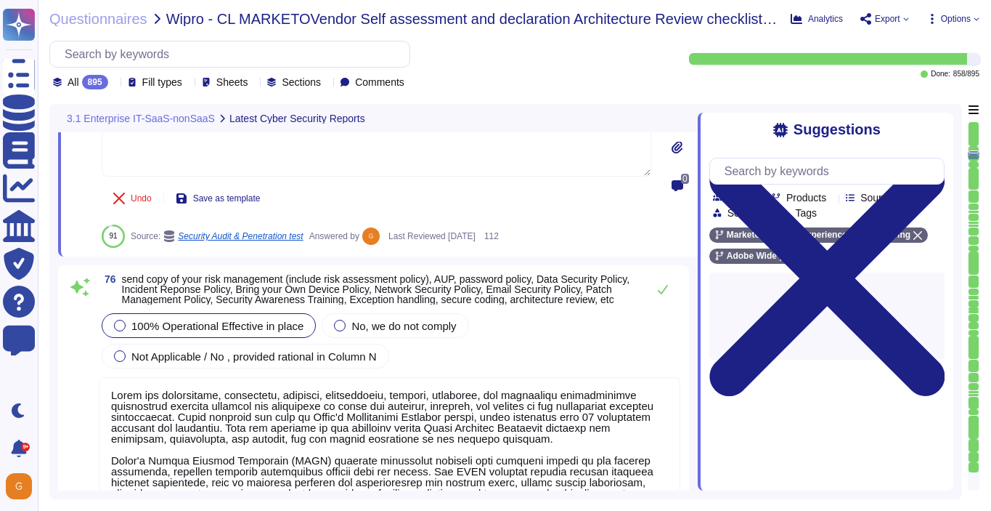
scroll to position [15350, 0]
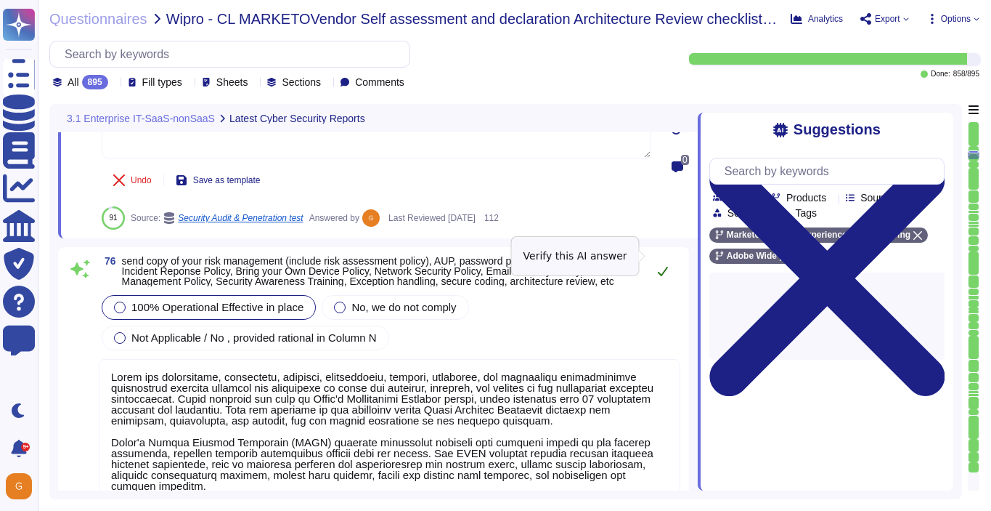
click at [653, 259] on button at bounding box center [663, 270] width 35 height 29
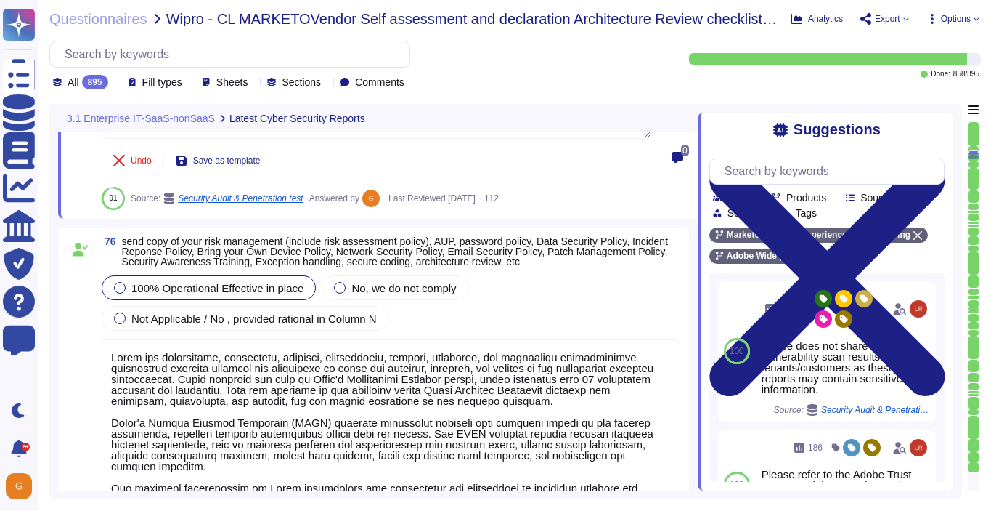
scroll to position [1, 0]
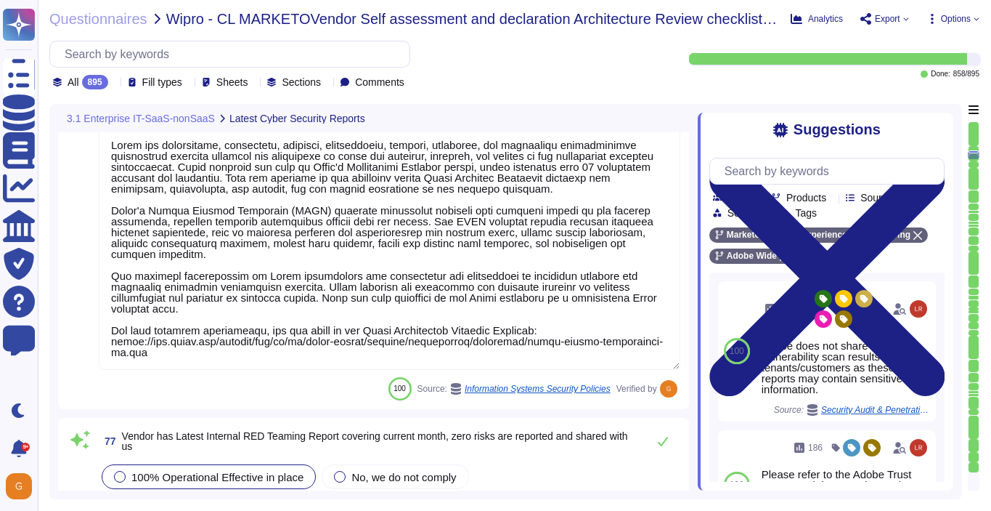
type textarea "Adobe utilizes cloud-native key management systems (KMS) and/or approved key re…"
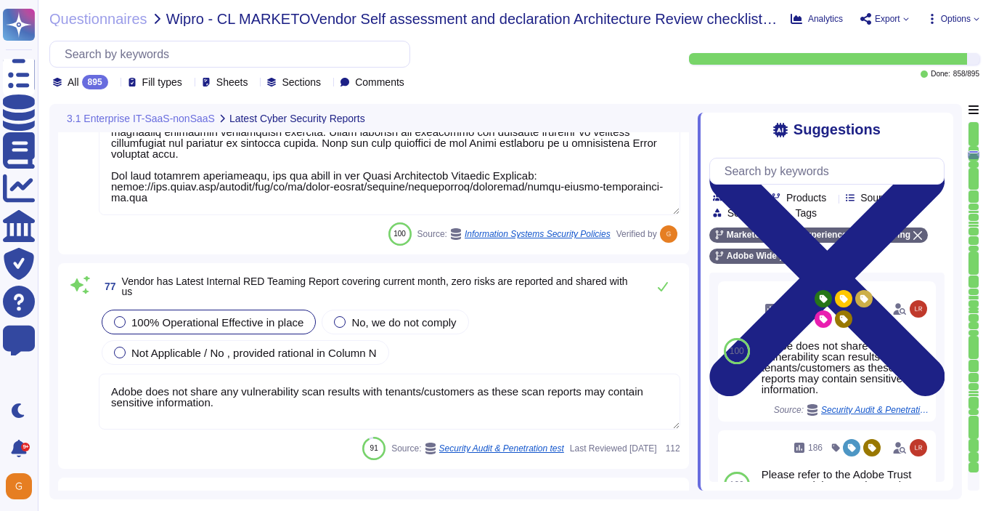
scroll to position [15728, 0]
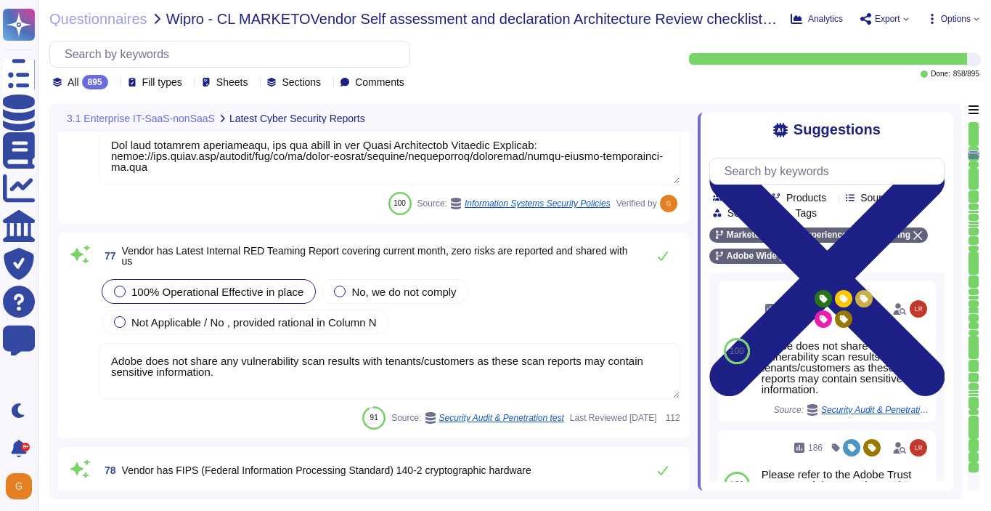
type textarea "Amazon Web Services Server-Side Encryption S3 buckets are used to encrypt data …"
click at [665, 255] on icon at bounding box center [663, 255] width 10 height 9
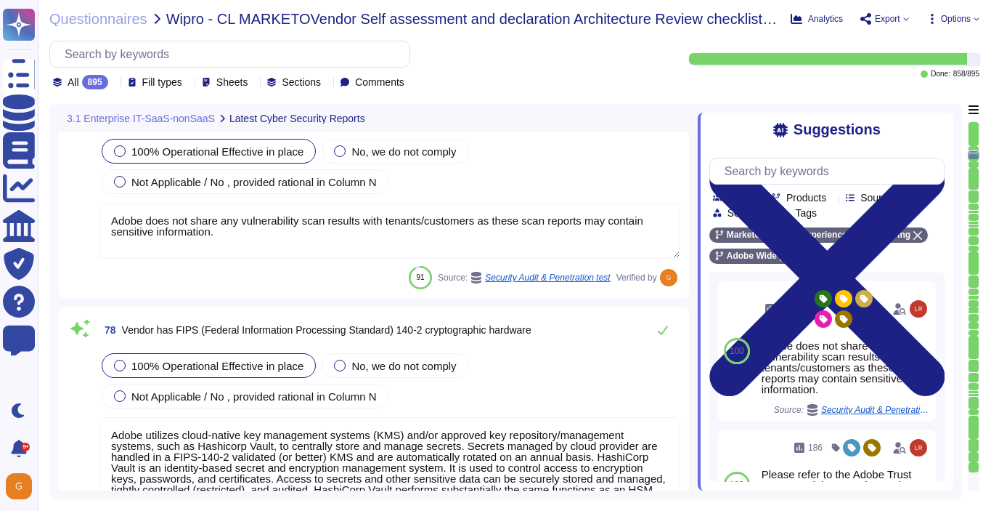
scroll to position [15890, 0]
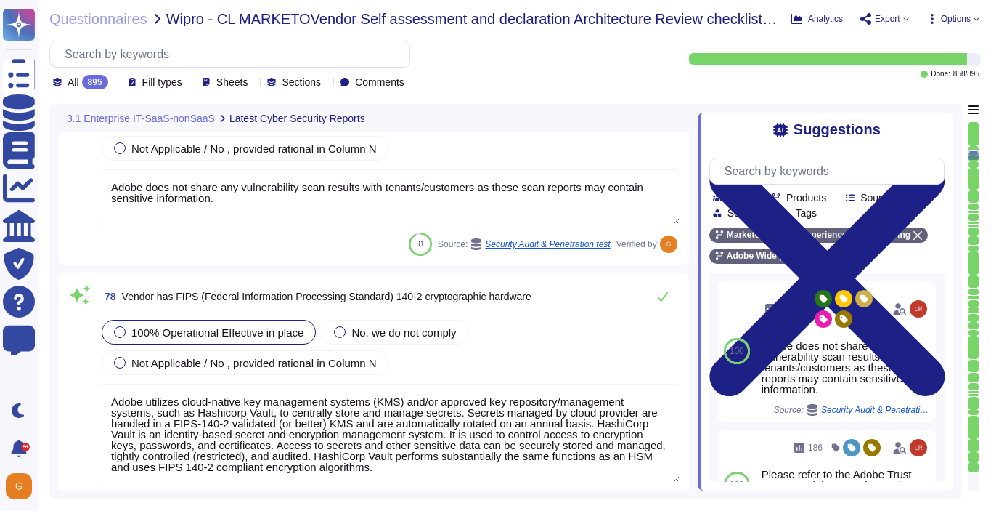
type textarea "Files are validated to ensure they have proper formats."
click at [661, 294] on icon at bounding box center [663, 297] width 12 height 12
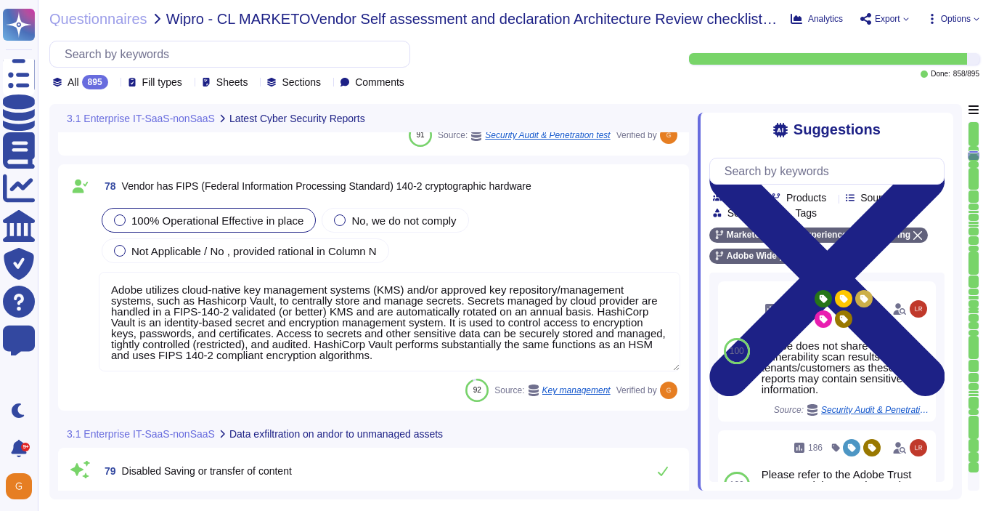
scroll to position [16014, 0]
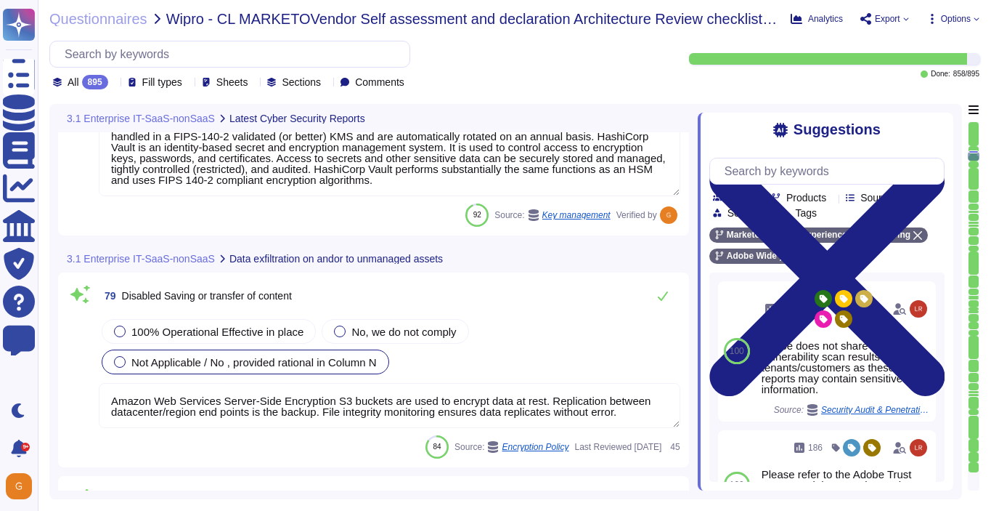
type textarea "Information is not printed."
click at [653, 291] on button at bounding box center [663, 296] width 35 height 29
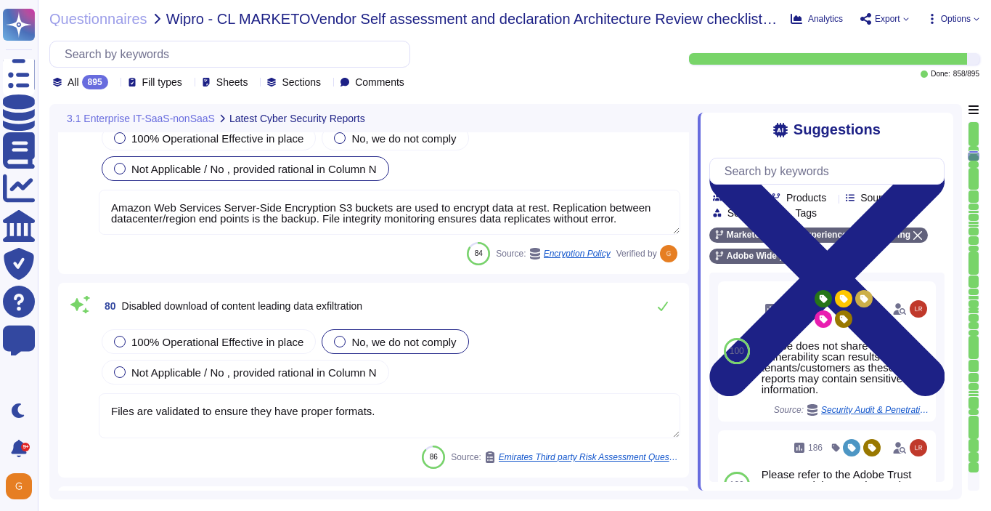
scroll to position [16378, 0]
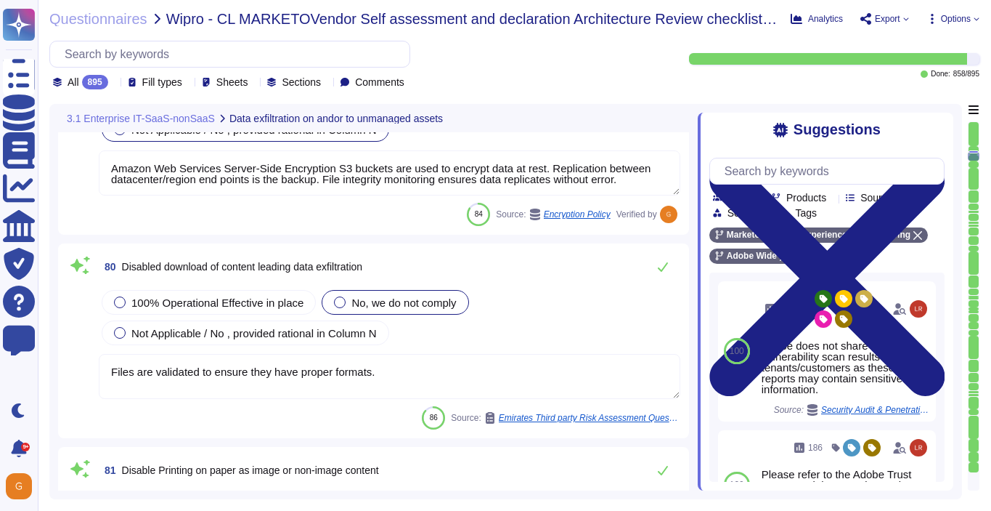
type textarea "Lorem ipsu dol sita co adi elitsedd eius temp incididunt (UTL) etdo mag aliquae…"
click at [302, 307] on span "100% Operational Effective in place" at bounding box center [217, 302] width 172 height 12
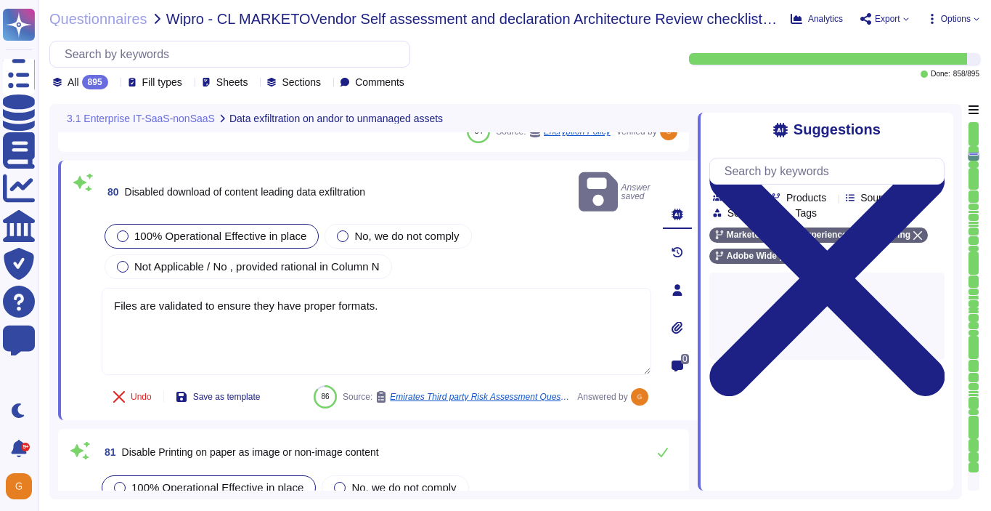
scroll to position [16513, 0]
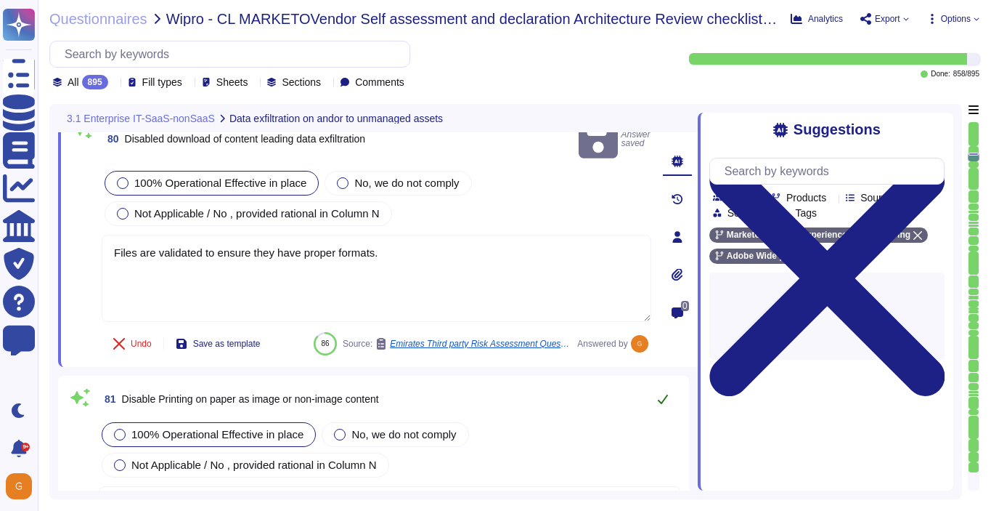
click at [660, 393] on icon at bounding box center [663, 399] width 12 height 12
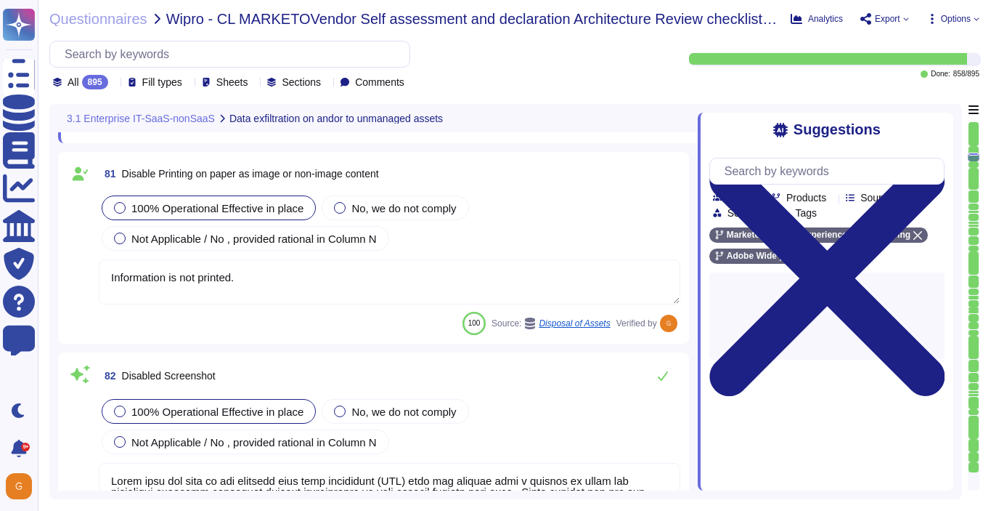
scroll to position [16726, 0]
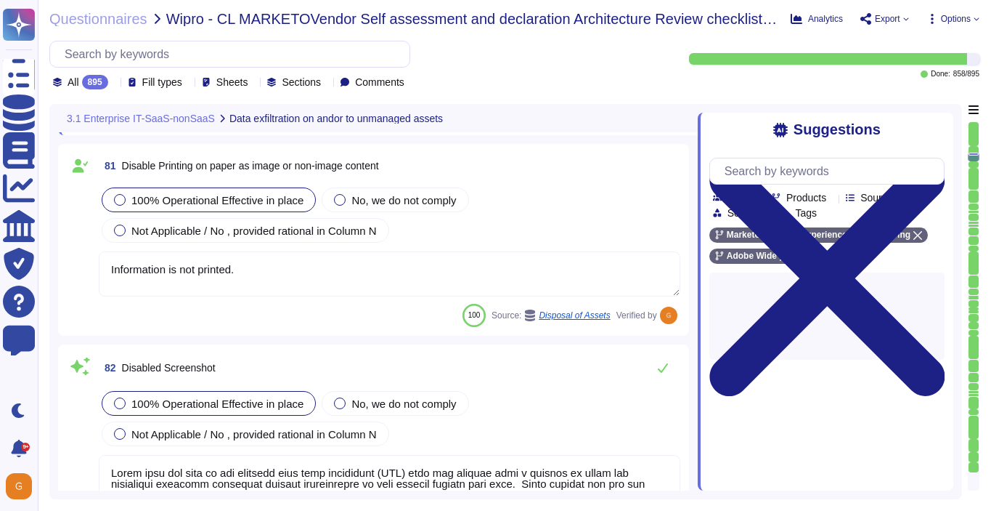
type textarea "Lorem ipsu dol sita co adi elitsedd eius temp incididunt (UTL) etdo mag aliquae…"
click at [660, 379] on button at bounding box center [663, 367] width 35 height 29
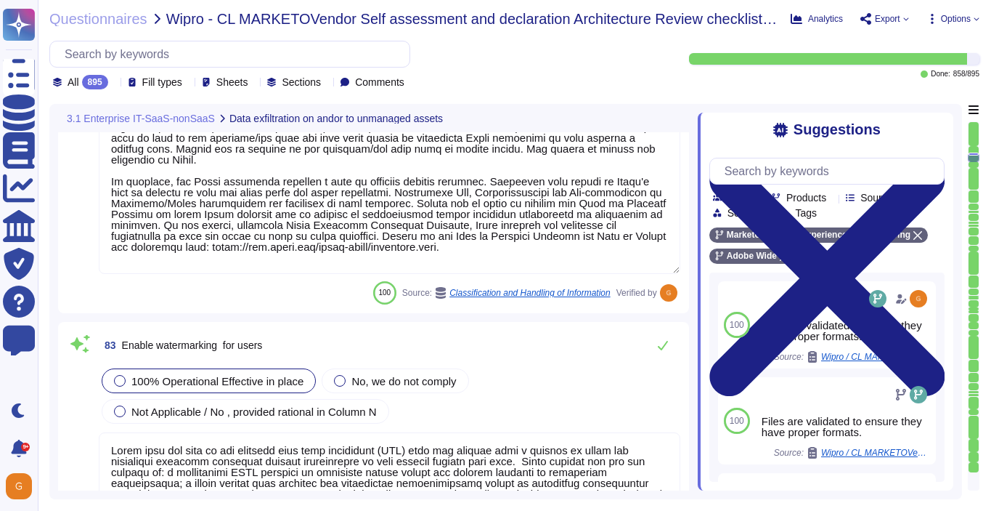
scroll to position [17285, 0]
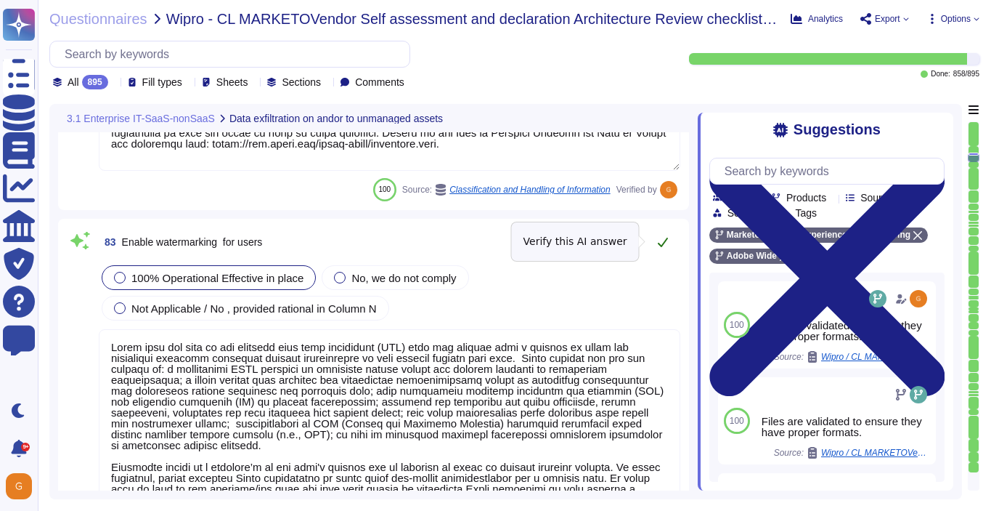
click at [666, 245] on icon at bounding box center [663, 242] width 12 height 12
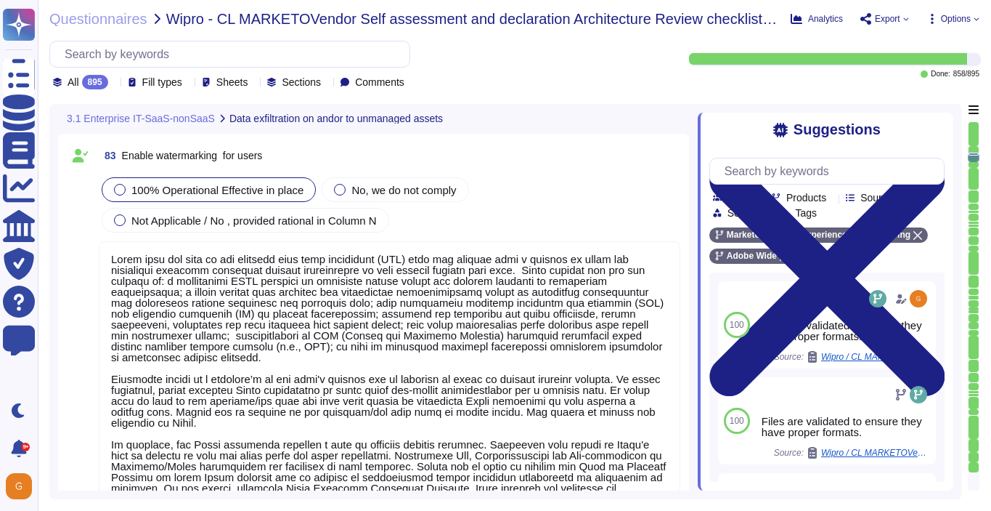
type textarea "Host-based and network firewalls are in place, as well as strict firewall polic…"
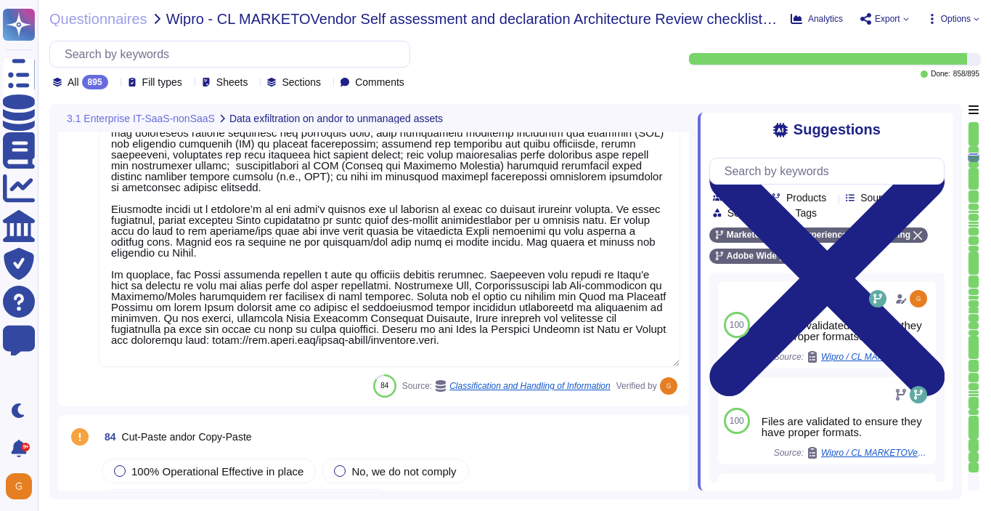
scroll to position [1, 0]
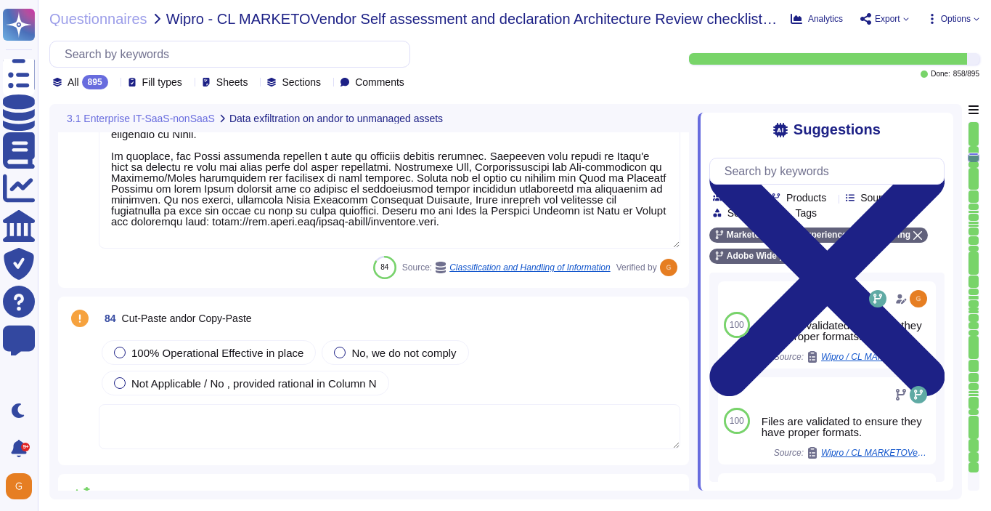
type textarea "Any connection requests from the production environment to the corporate networ…"
click at [192, 369] on div "Not Applicable / No , provided rational in Column N" at bounding box center [246, 381] width 288 height 25
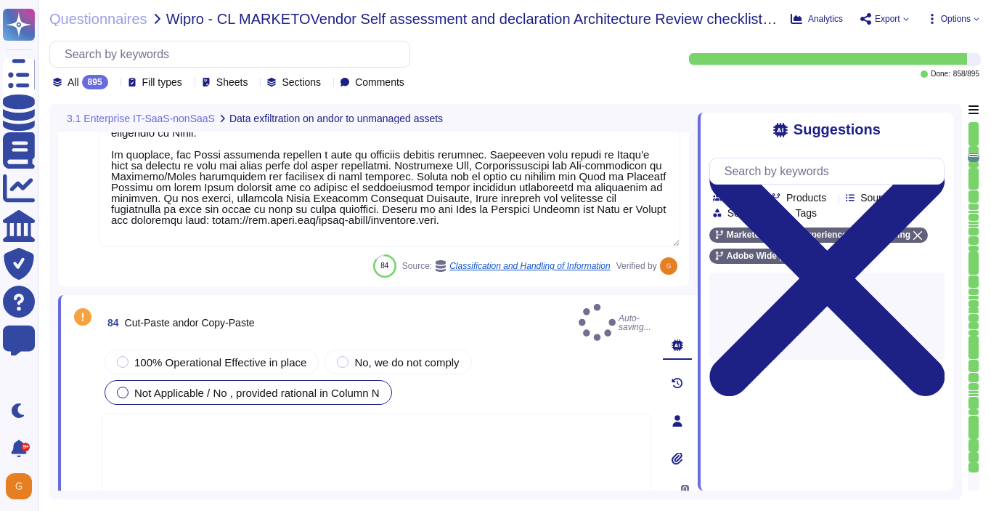
type textarea "Any connection requests from the production environment to the corporate networ…"
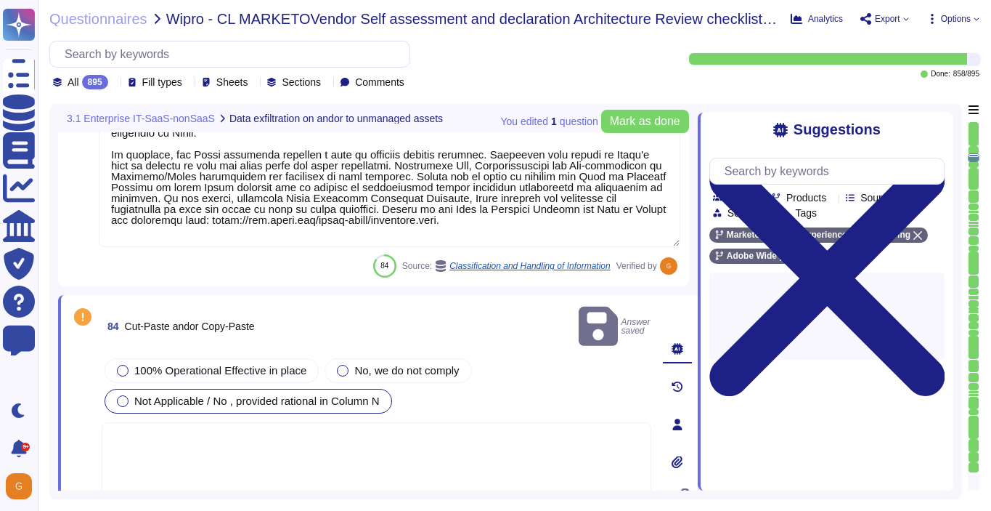
click at [191, 434] on textarea at bounding box center [377, 465] width 550 height 87
type textarea "e"
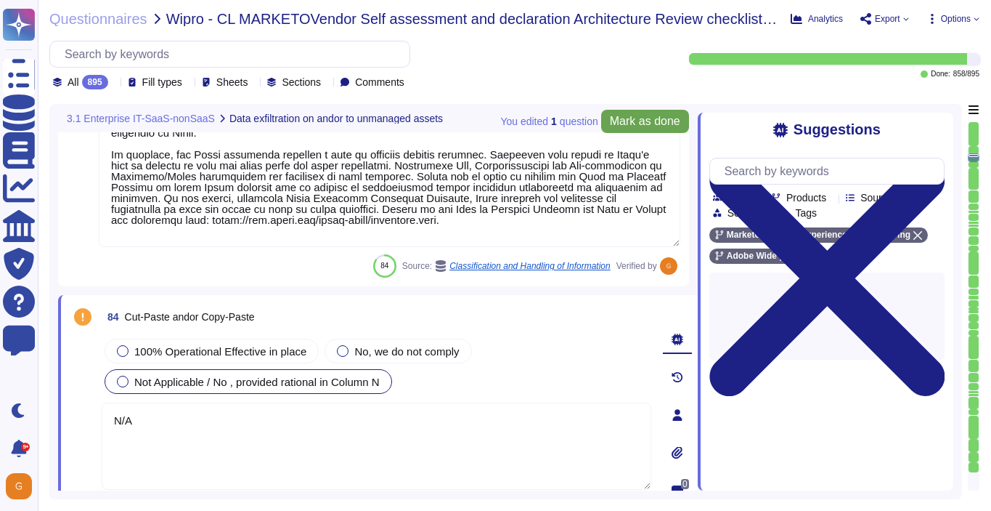
type textarea "N/A"
click at [622, 113] on button "Mark as done" at bounding box center [645, 121] width 88 height 23
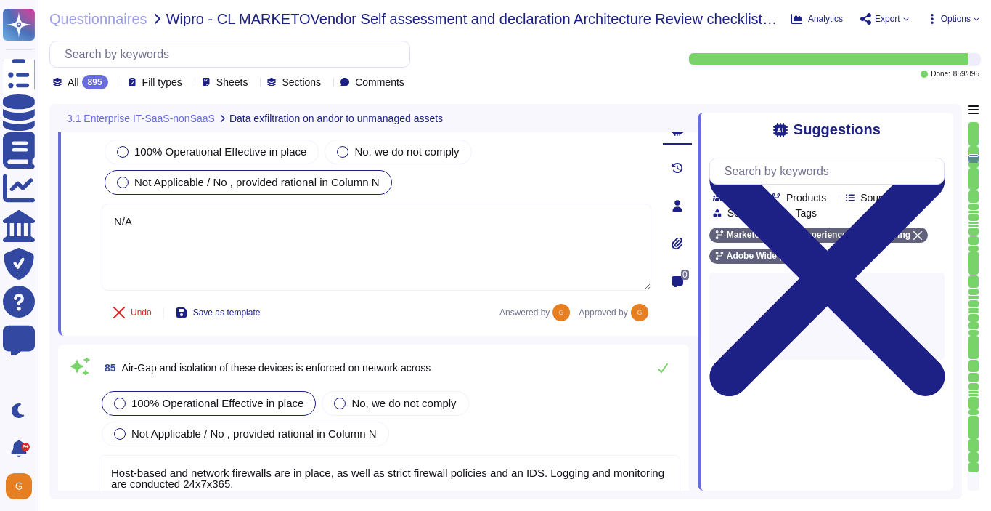
type textarea "Privileged accounts are stored and managed in an approved secrets management so…"
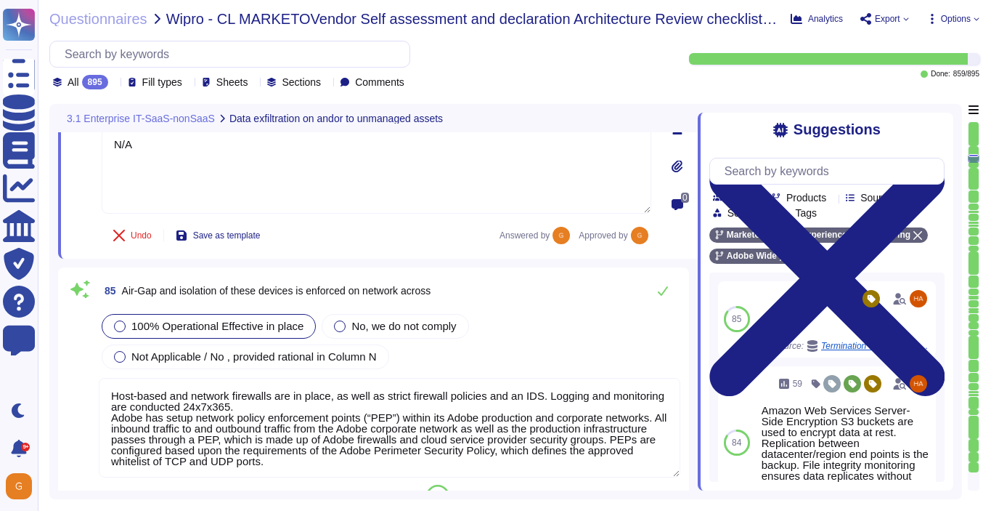
scroll to position [17940, 0]
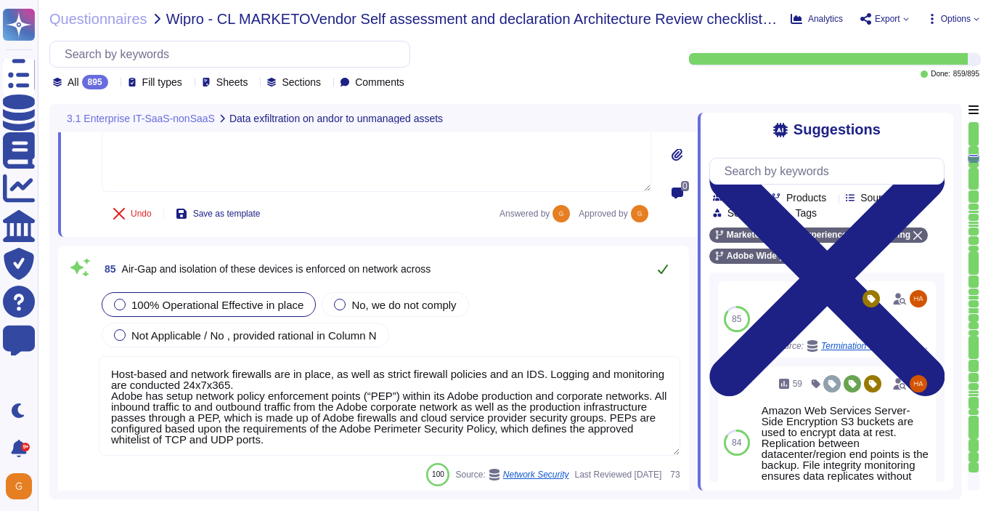
click at [665, 273] on icon at bounding box center [663, 269] width 12 height 12
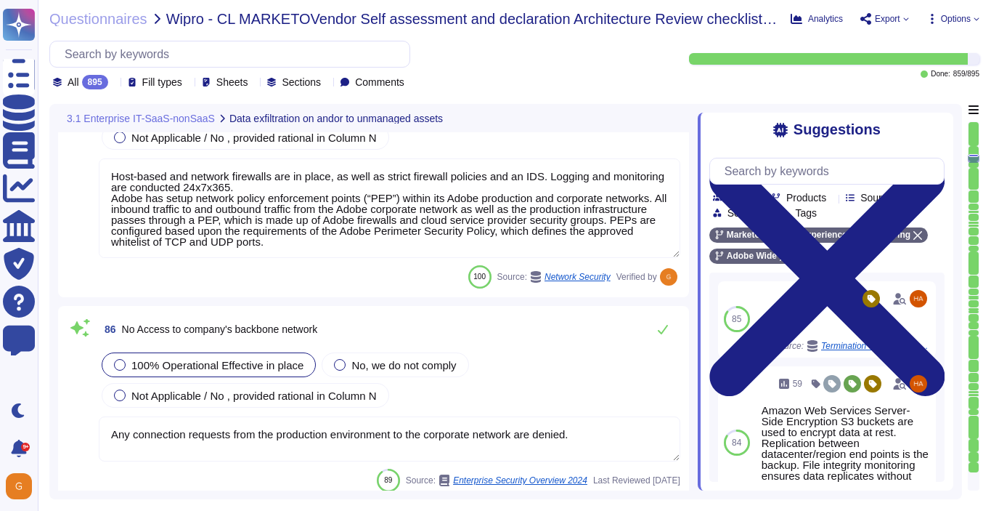
scroll to position [18145, 0]
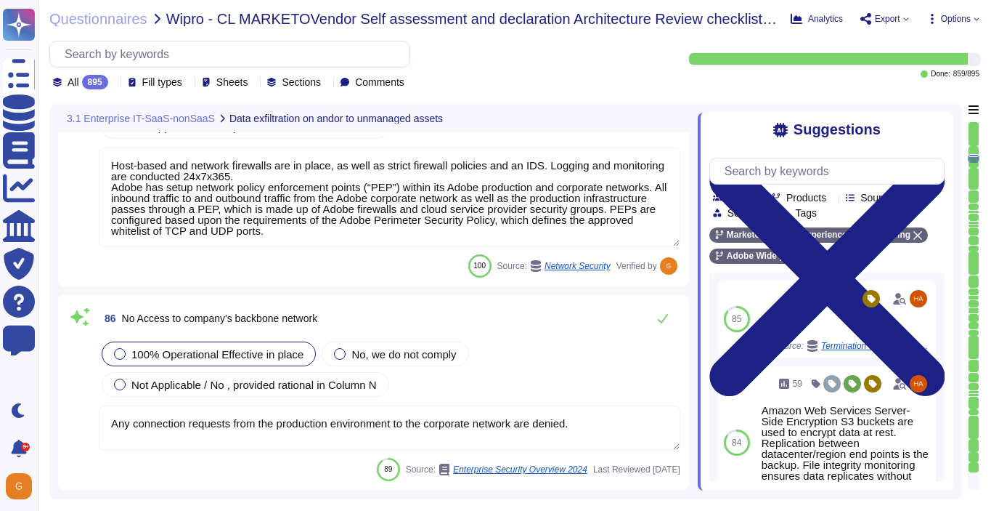
type textarea "In certain cases, de-identification techniques may be applied against Personal …"
click at [665, 317] on icon at bounding box center [663, 318] width 10 height 9
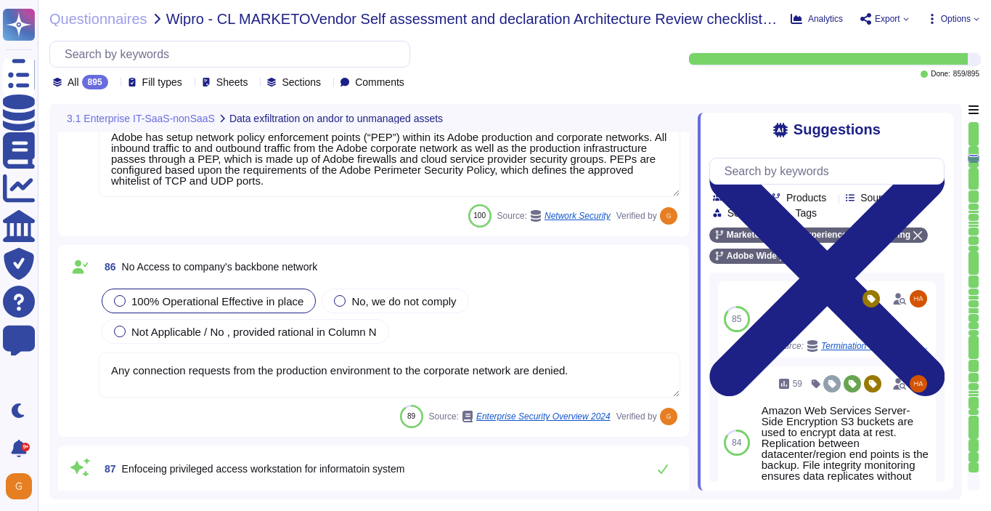
scroll to position [18298, 0]
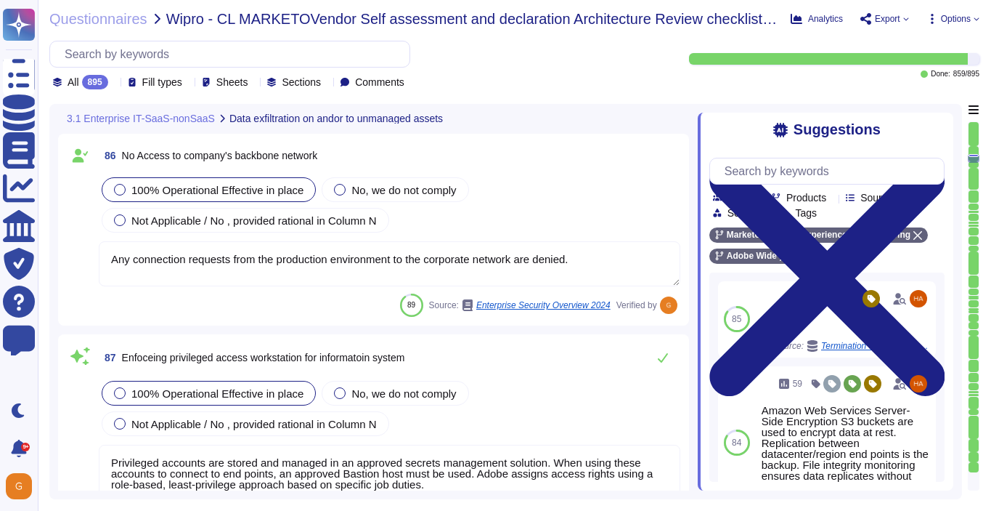
type textarea "Adobe has a Data Classification and Handling Standard governing this function. …"
click at [664, 359] on icon at bounding box center [663, 358] width 12 height 12
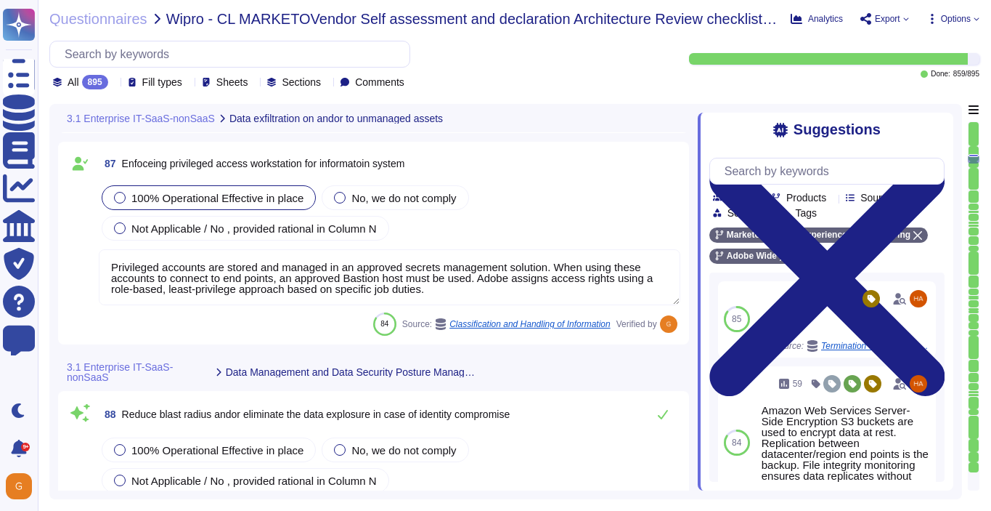
scroll to position [18519, 0]
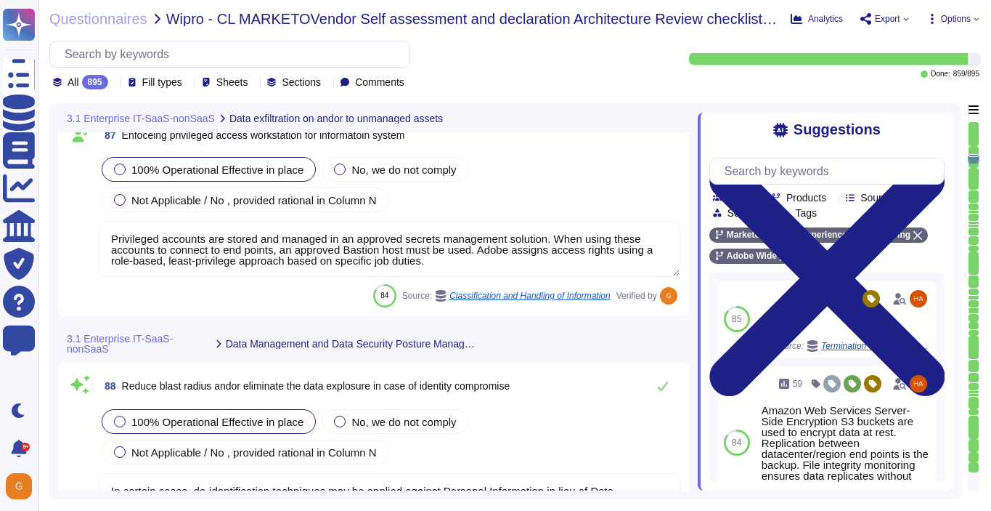
click at [234, 419] on span "100% Operational Effective in place" at bounding box center [217, 421] width 172 height 12
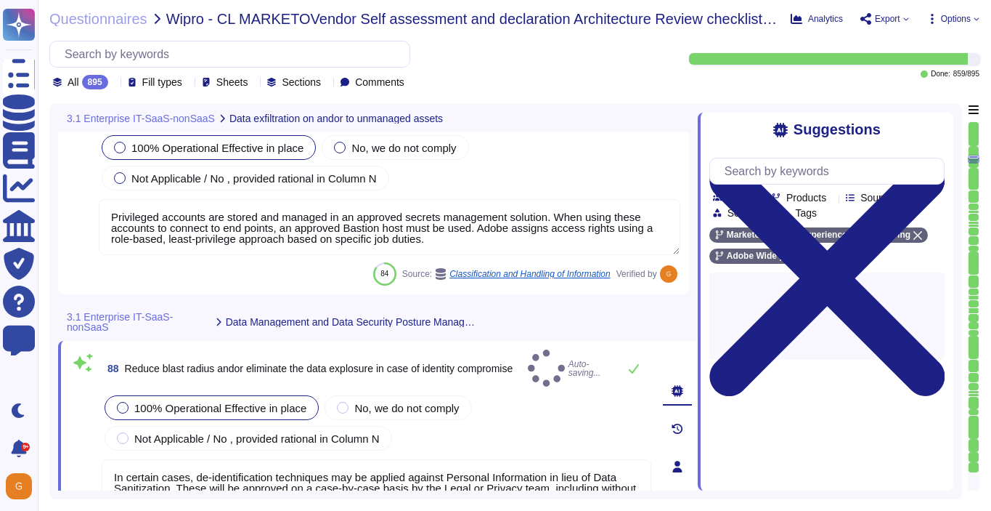
type textarea "Adobe has a Data Classification and Handling Standard governing this function. …"
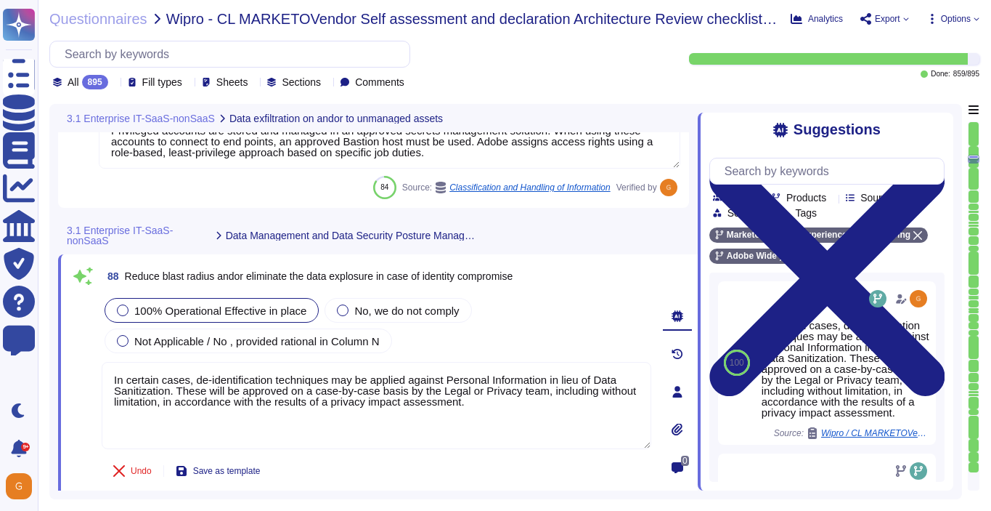
scroll to position [18617, 0]
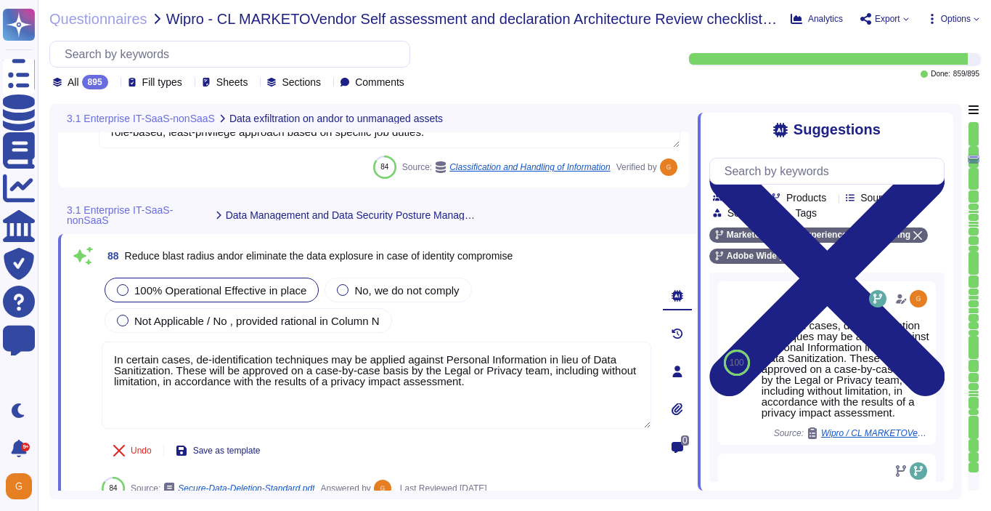
type textarea "Customer Data will be maintained and/or deleted in accordance with the Agreemen…"
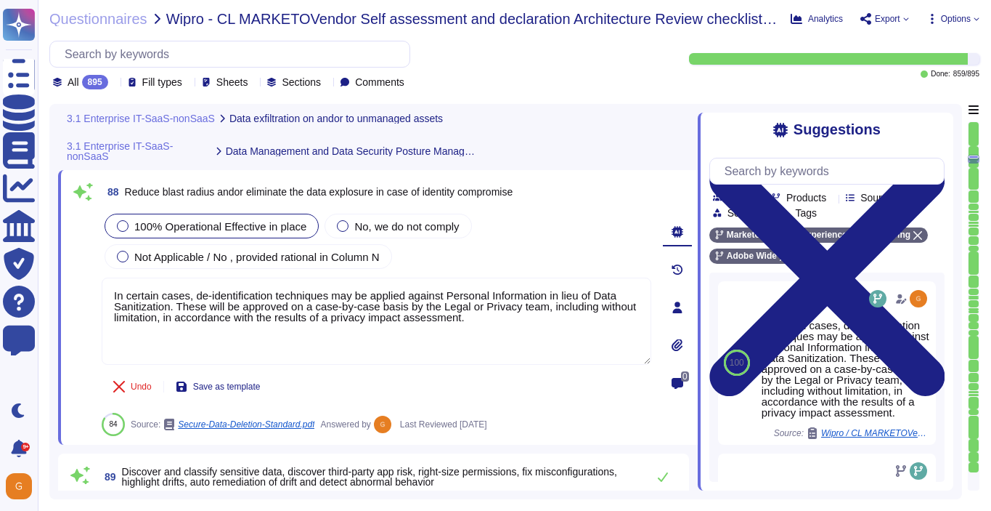
scroll to position [18762, 0]
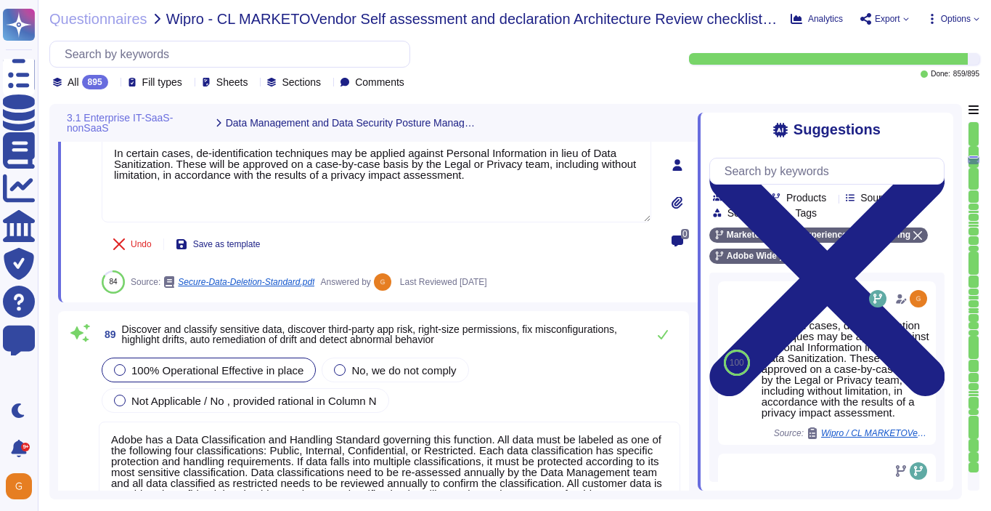
type textarea "No. For auditability reasons, technical logs are not deleted automatically. If …"
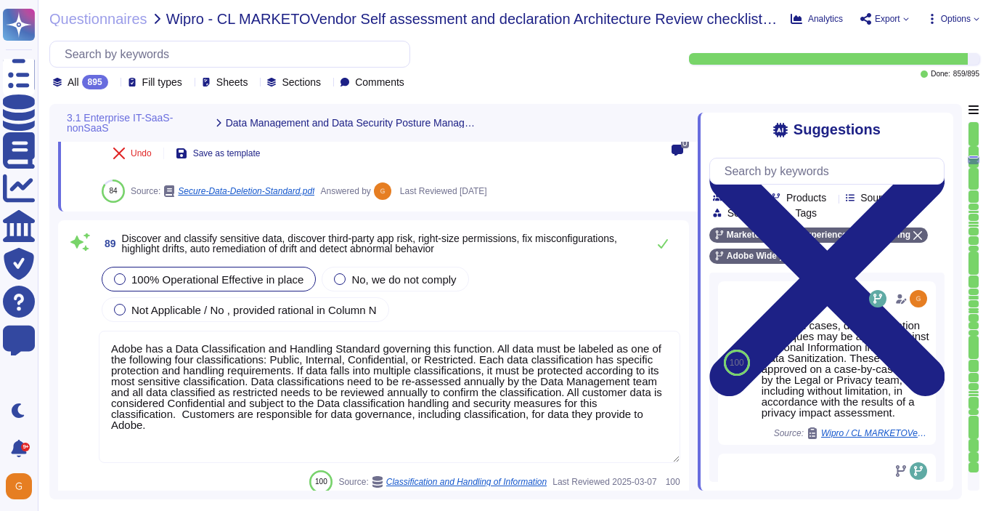
scroll to position [18898, 0]
click at [655, 245] on button at bounding box center [663, 241] width 35 height 29
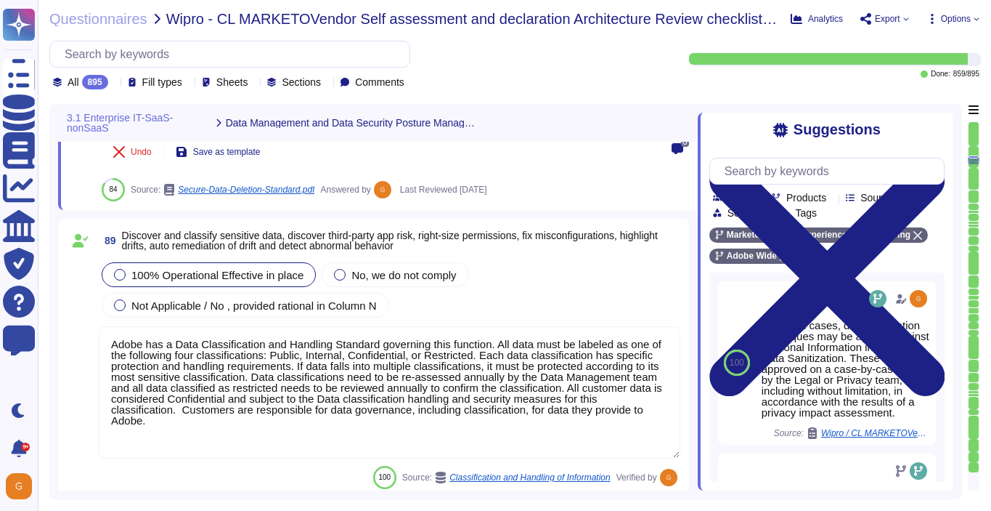
scroll to position [1, 0]
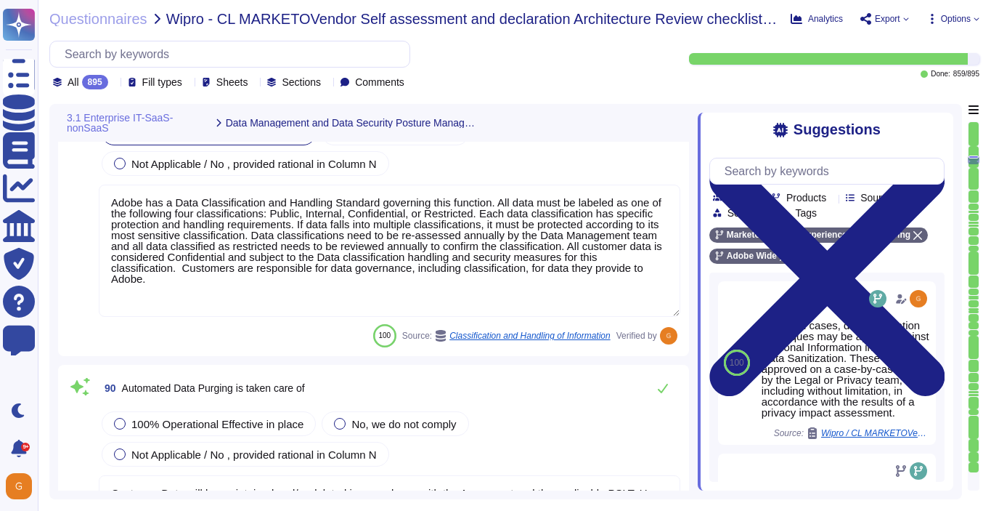
type textarea "We provide a data governance framework to enable brands to apply specific label…"
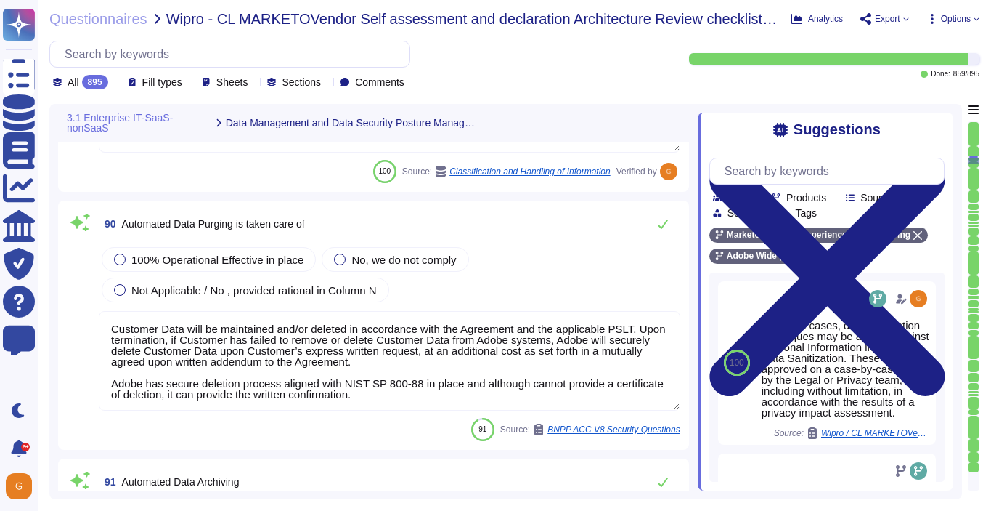
scroll to position [19211, 0]
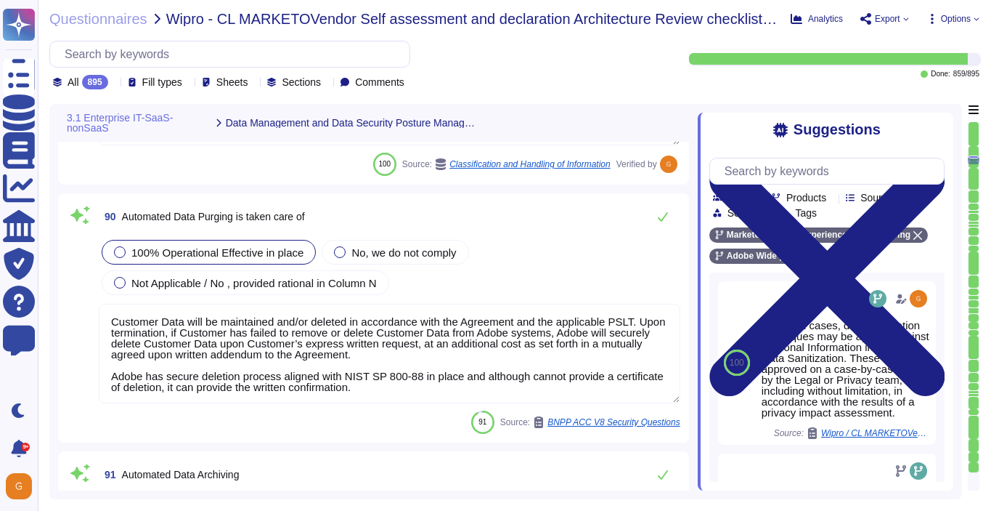
click at [301, 255] on span "100% Operational Effective in place" at bounding box center [217, 252] width 172 height 12
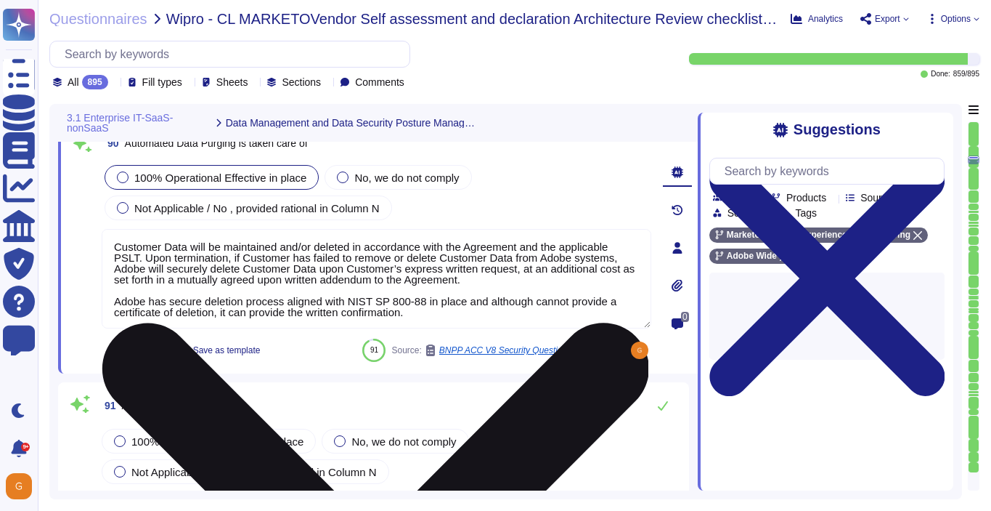
scroll to position [1, 0]
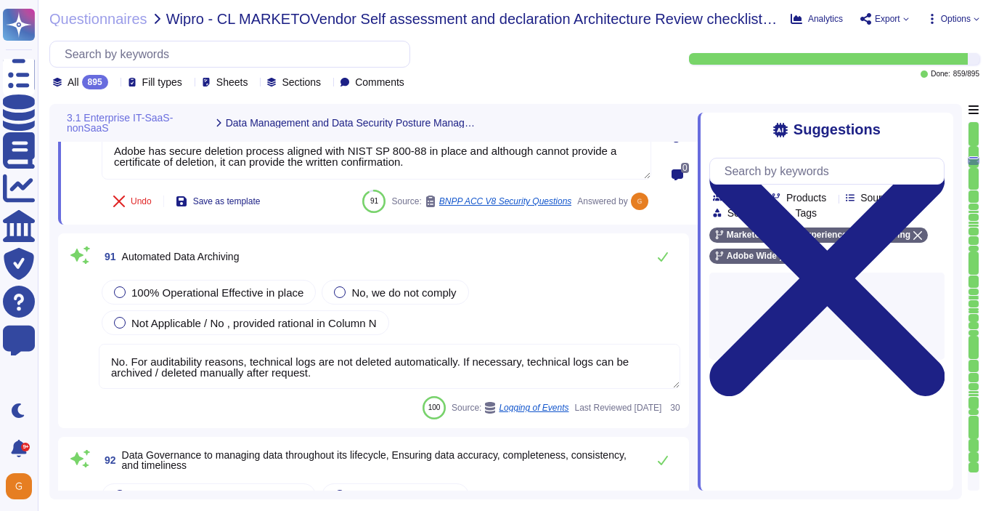
type textarea "Adobe utilizes AES-256 bit encryption at rest and TLS v1.2 or higher for data i…"
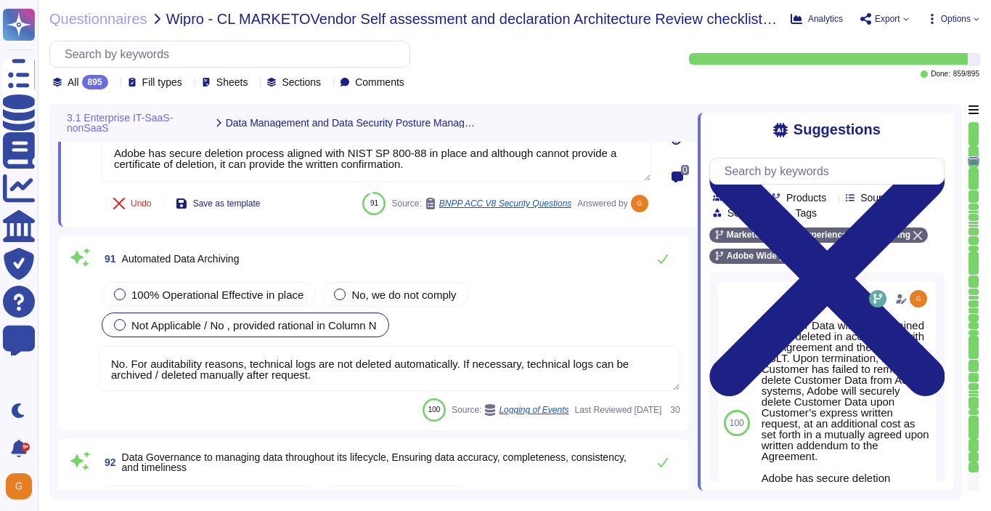
click at [343, 317] on div "Not Applicable / No , provided rational in Column N" at bounding box center [246, 324] width 288 height 25
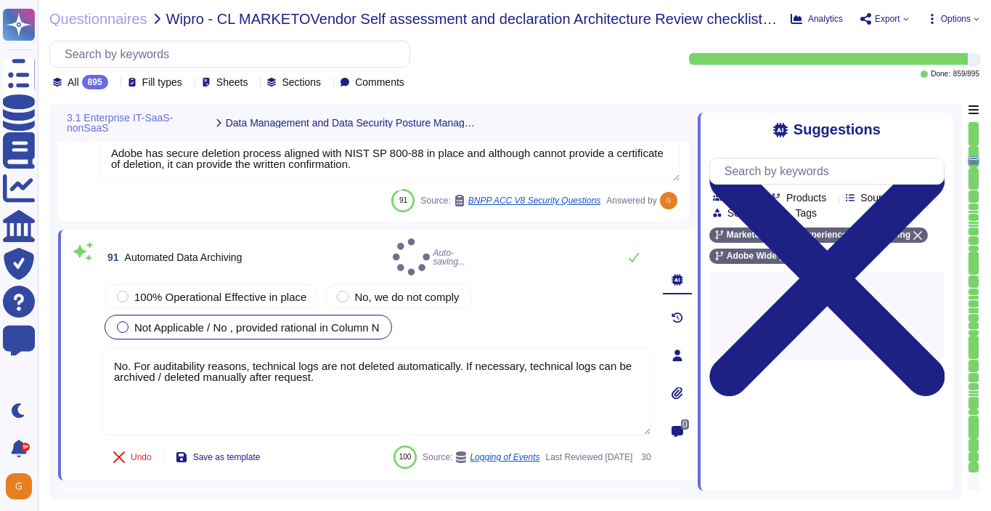
type textarea "Adobe utilizes AES-256 bit encryption at rest and TLS v1.2 or higher for data i…"
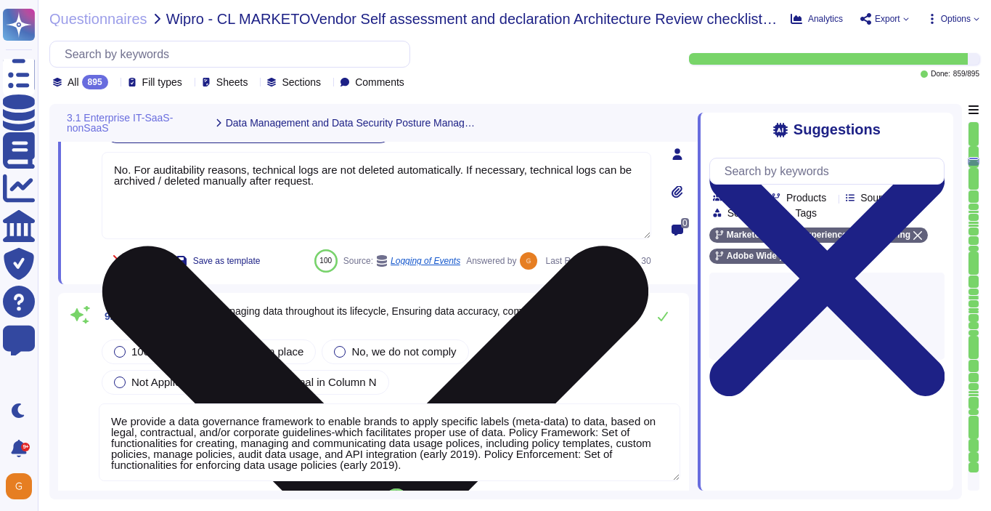
type textarea "Adobe utilizes AES-256 bit encryption at rest and TLS v1.2 or higher for data i…"
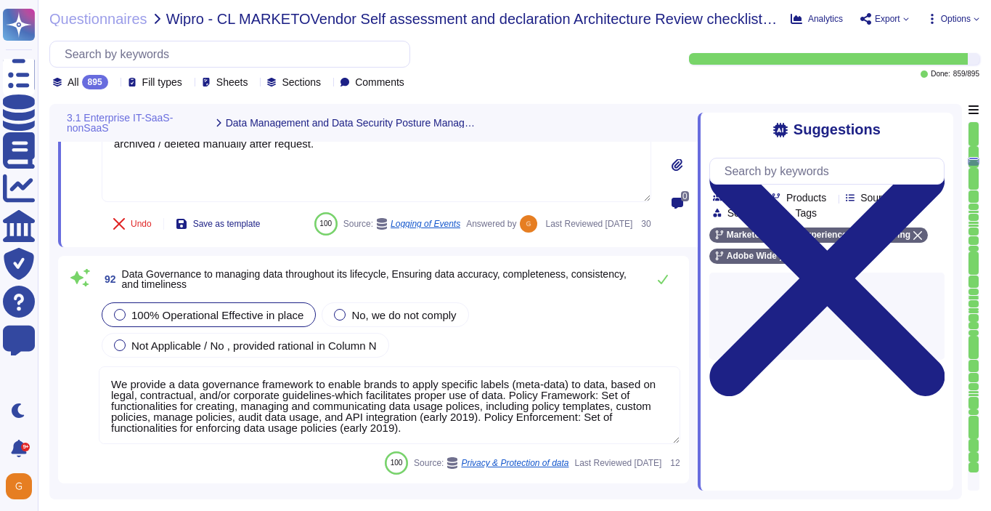
click at [245, 321] on span "100% Operational Effective in place" at bounding box center [217, 315] width 172 height 12
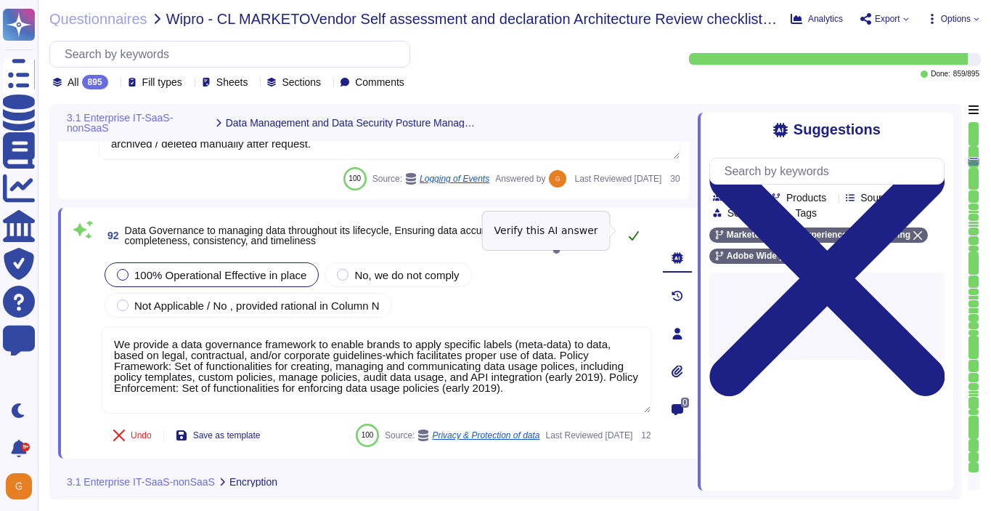
click at [633, 232] on icon at bounding box center [634, 235] width 10 height 9
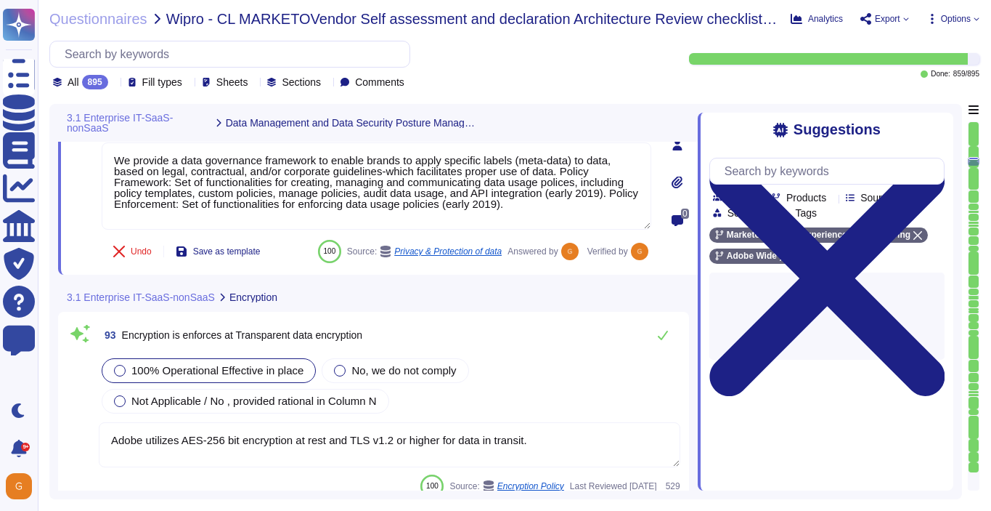
scroll to position [19765, 0]
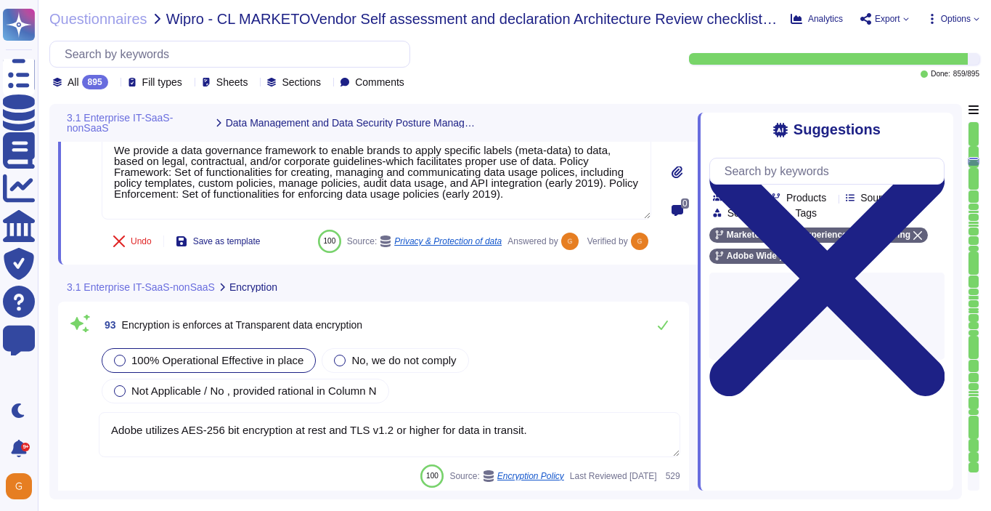
type textarea "The phrase "full disk encryption" doesn't apply to SaaS offerings but instead a…"
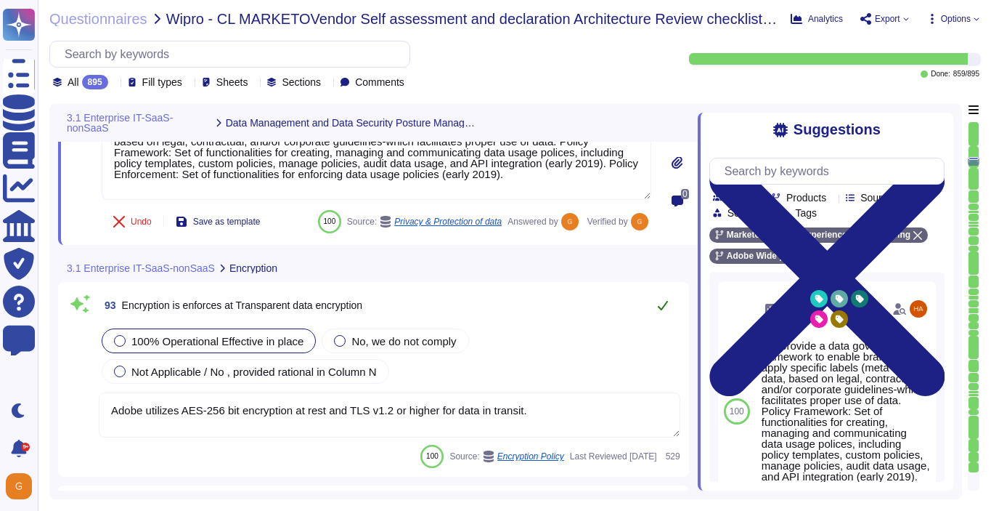
click at [657, 312] on button at bounding box center [663, 305] width 35 height 29
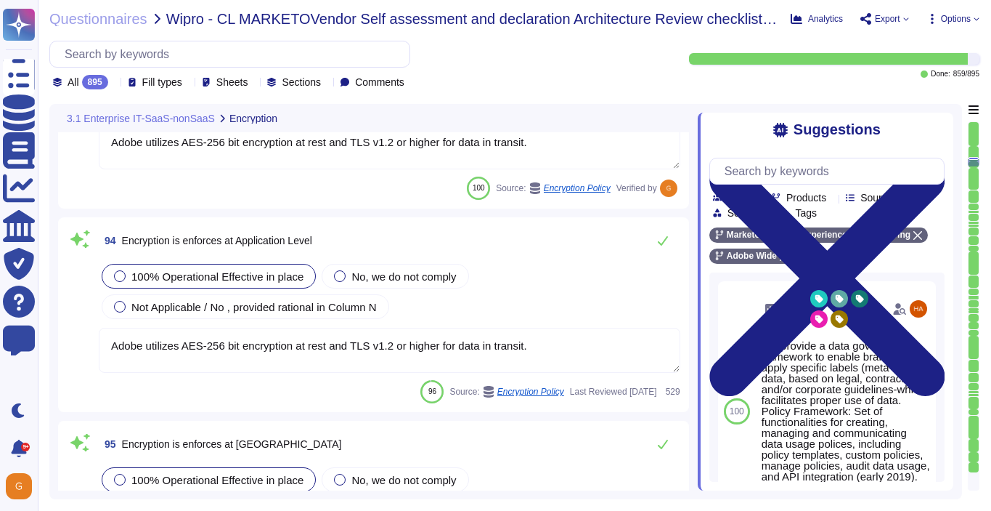
scroll to position [20035, 0]
type textarea "The phrase "full disk encryption" doesn't apply to SaaS offerings but instead a…"
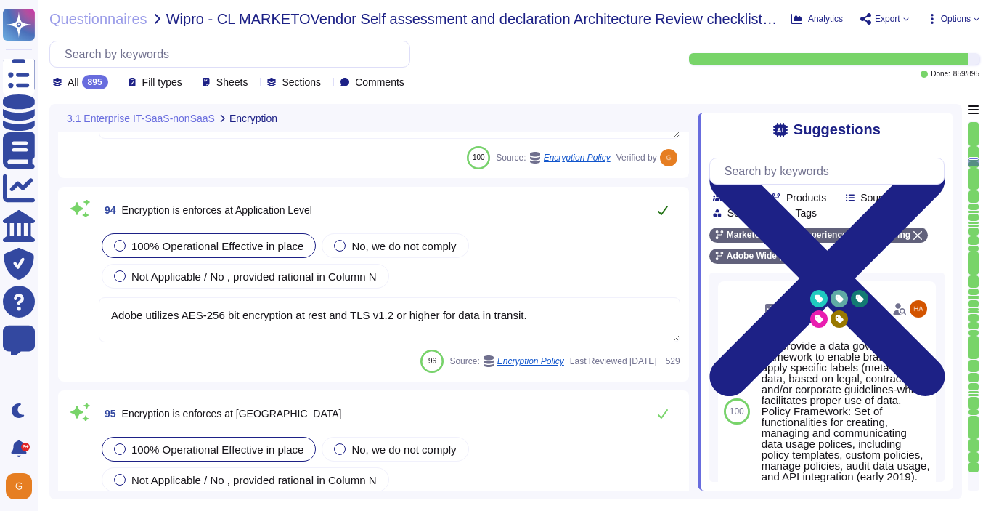
click at [657, 211] on icon at bounding box center [663, 210] width 12 height 12
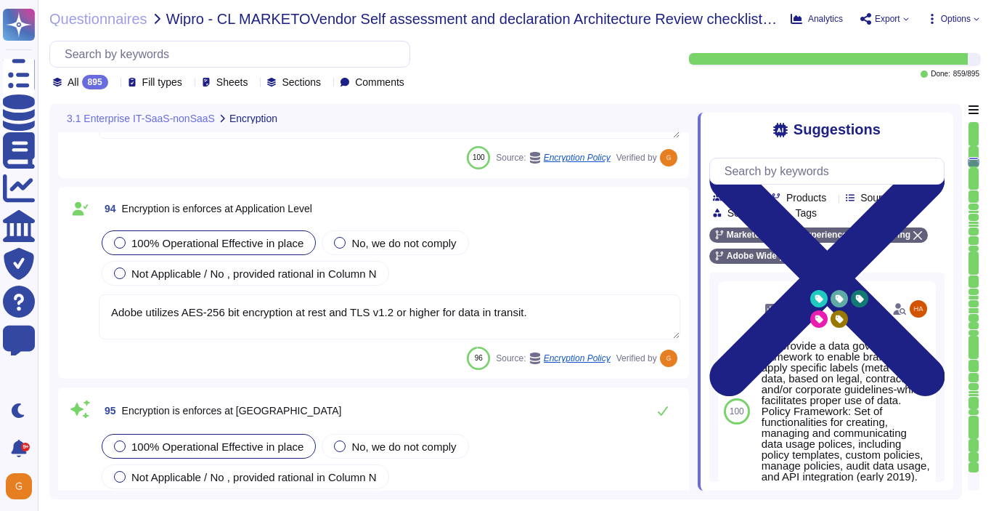
type textarea "The phrase "full disk encryption" doesn't apply to SaaS offerings but instead a…"
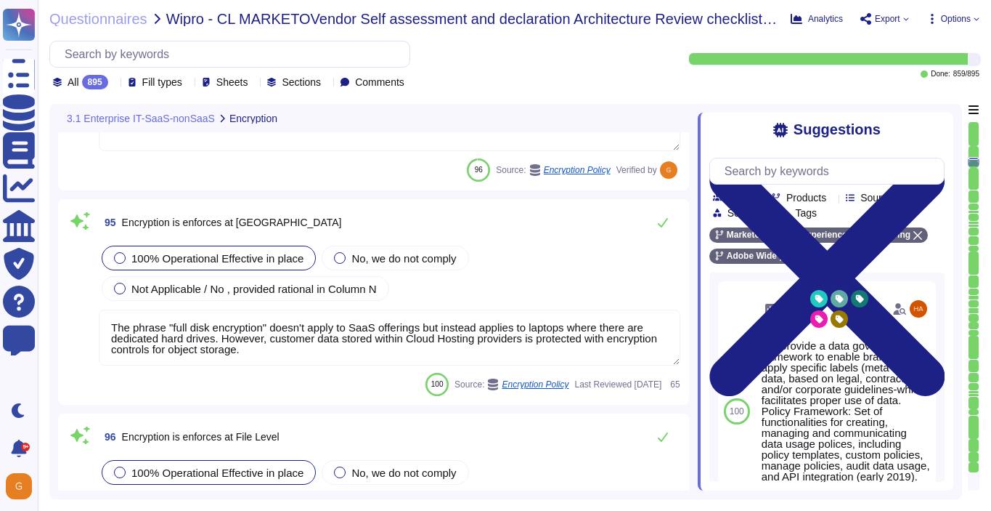
scroll to position [20229, 0]
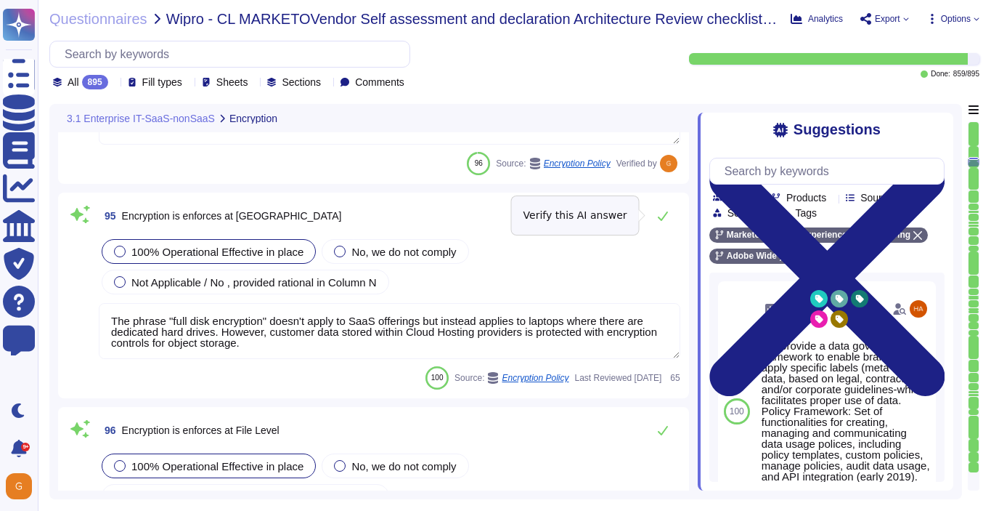
click at [657, 211] on icon at bounding box center [663, 216] width 12 height 12
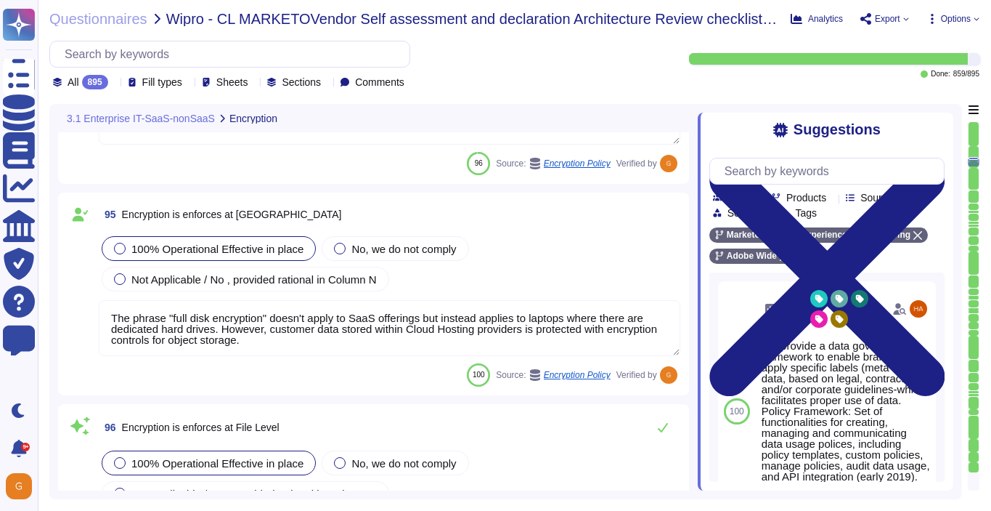
type textarea "Adobe uses TLS 1.2 over HTTPS, a cryptographic protocol designed to protect aga…"
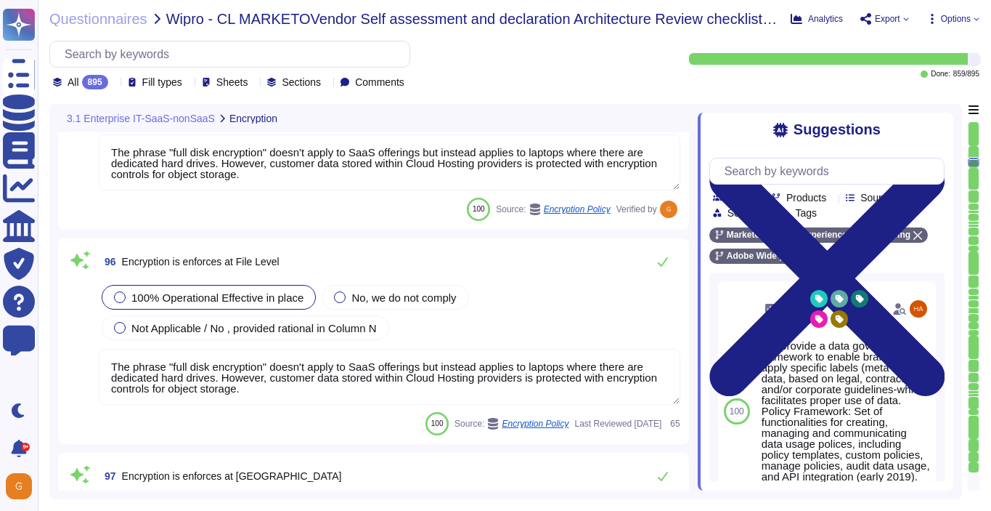
scroll to position [20412, 0]
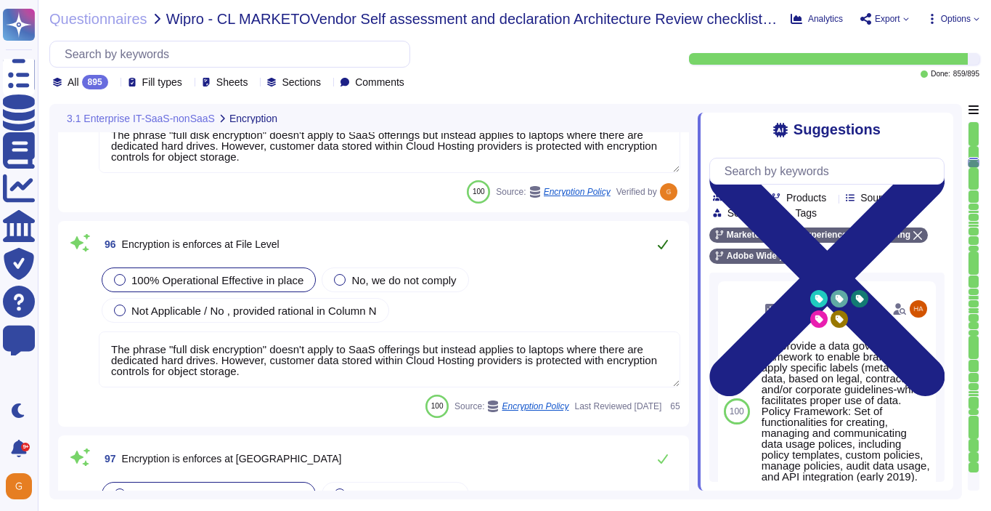
click at [667, 253] on button at bounding box center [663, 244] width 35 height 29
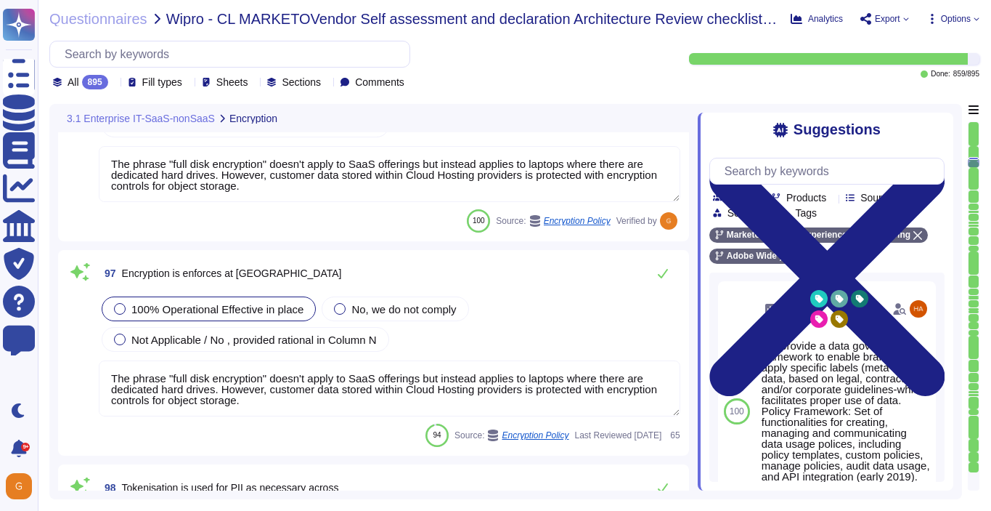
type textarea "Adobe does not use data outside of production. Please refer to the privacy poli…"
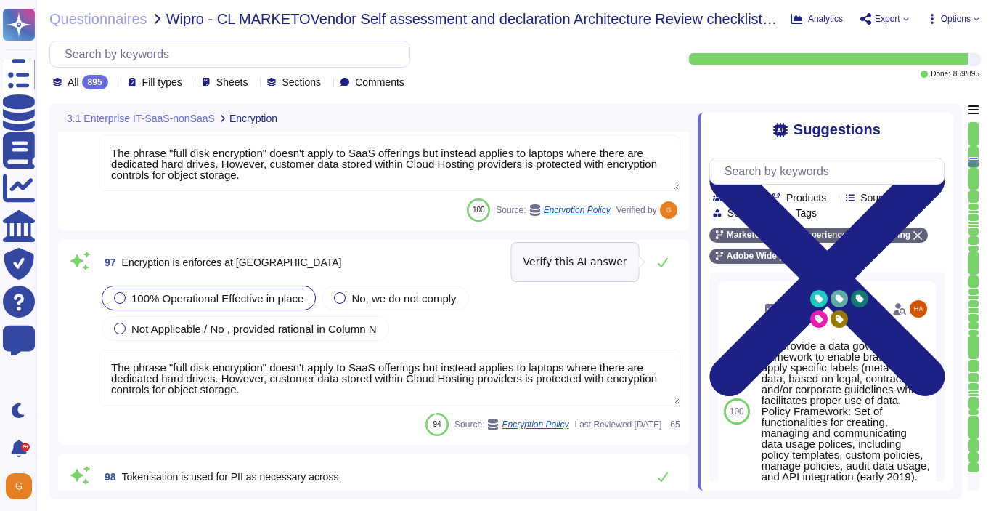
click at [667, 253] on button at bounding box center [663, 262] width 35 height 29
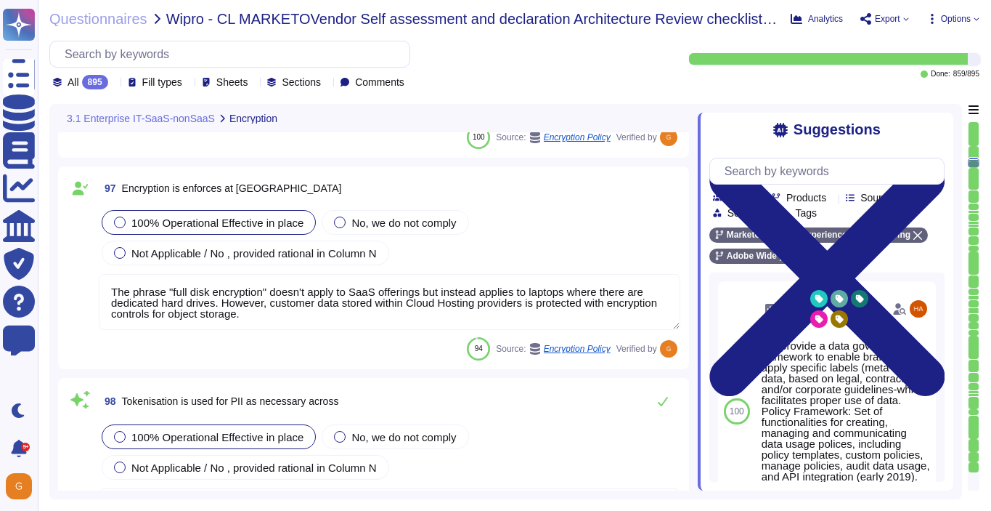
type textarea "Adobe also provides a range of hands-on support, practical training, and commun…"
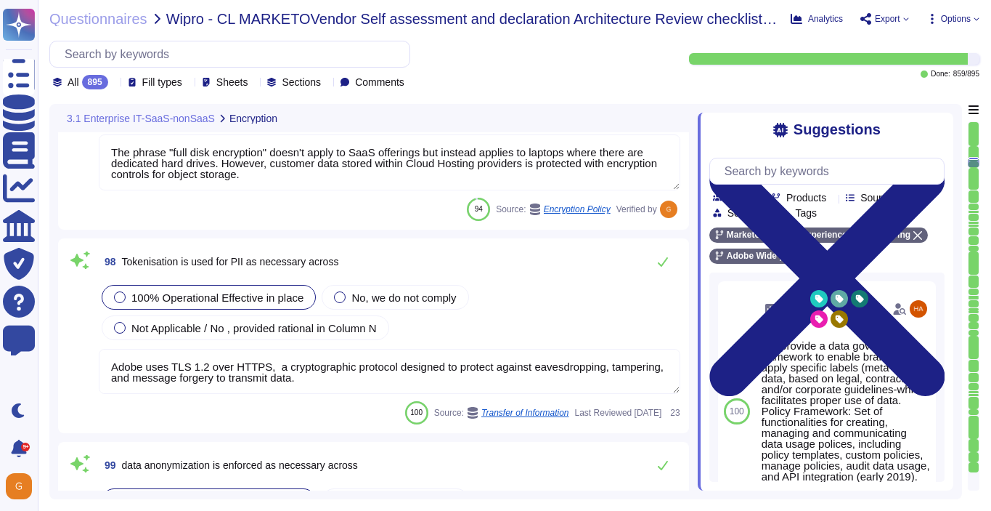
scroll to position [20798, 0]
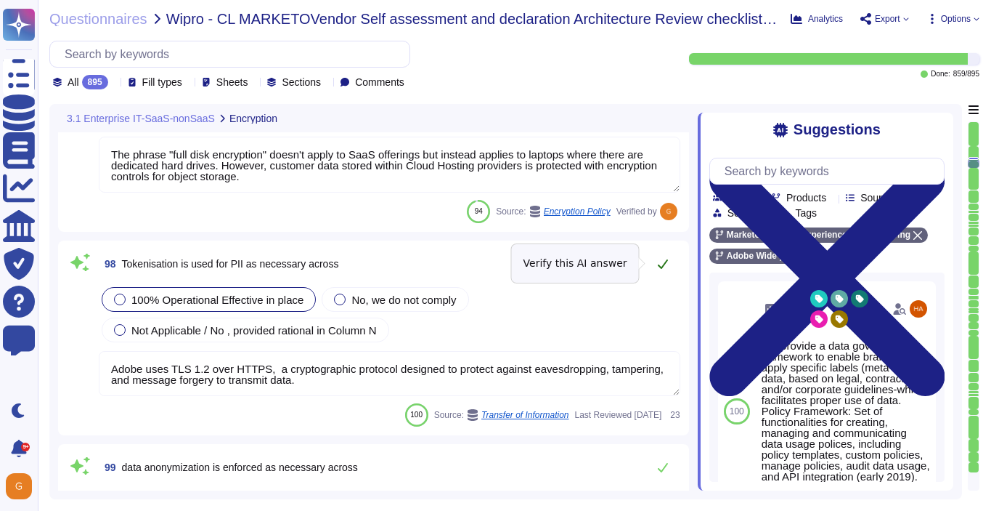
click at [663, 255] on button at bounding box center [663, 263] width 35 height 29
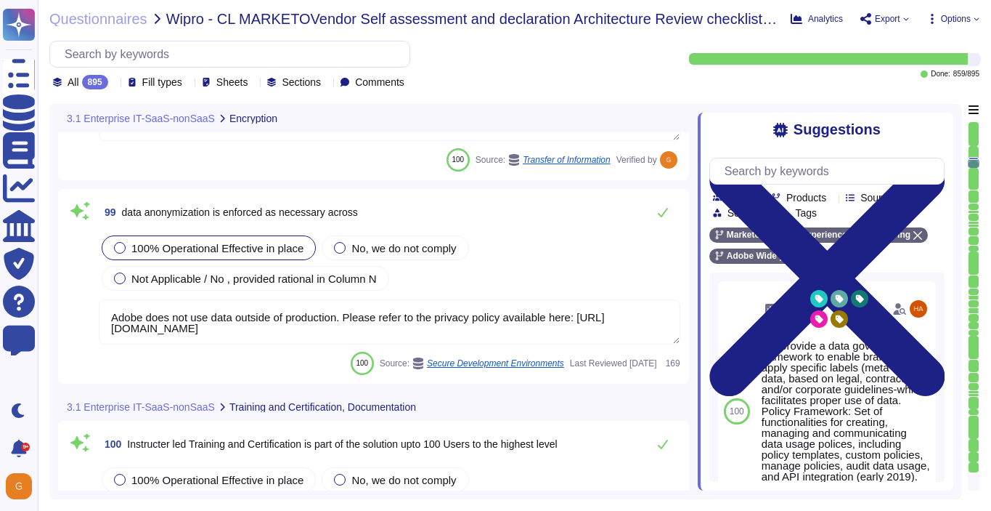
type textarea "This is handled by each product team. Please see [URL][DOMAIN_NAME]"
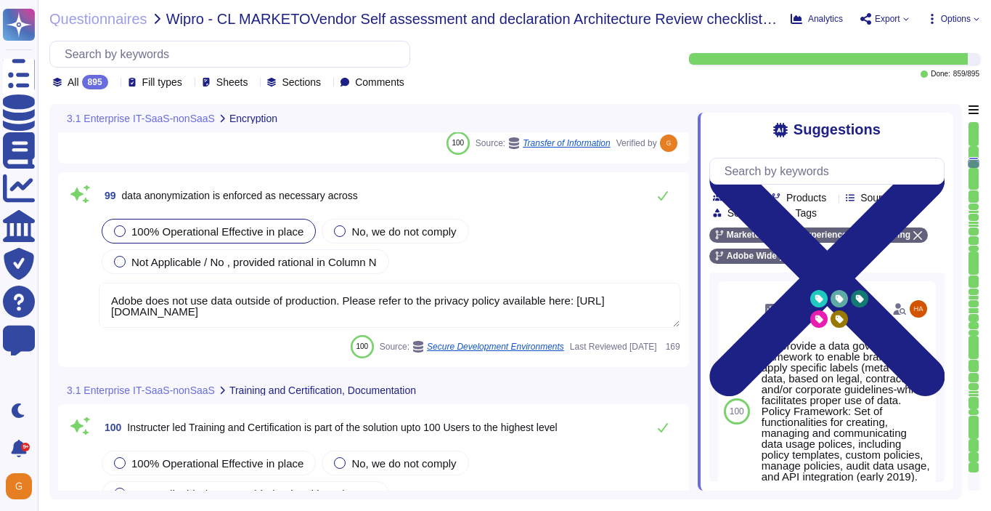
scroll to position [21047, 0]
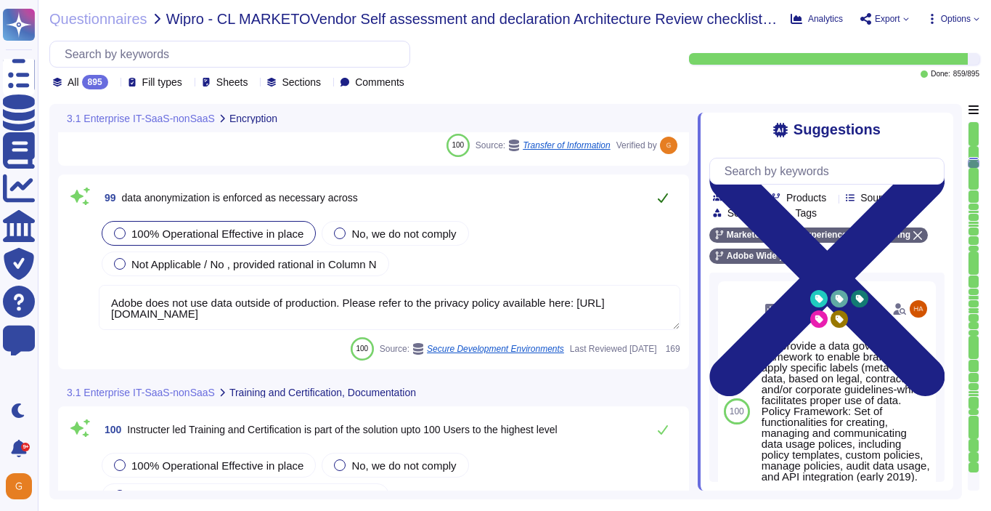
click at [655, 203] on button at bounding box center [663, 197] width 35 height 29
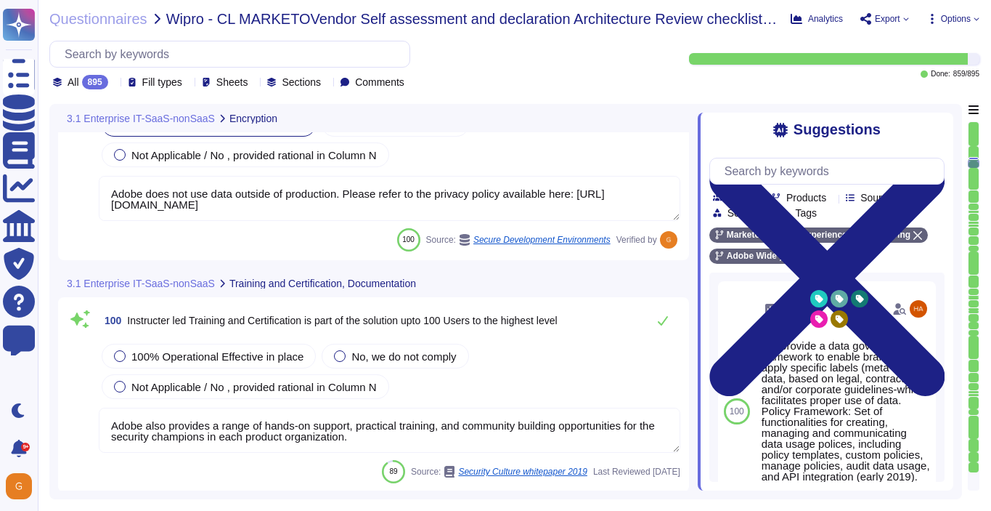
scroll to position [21180, 0]
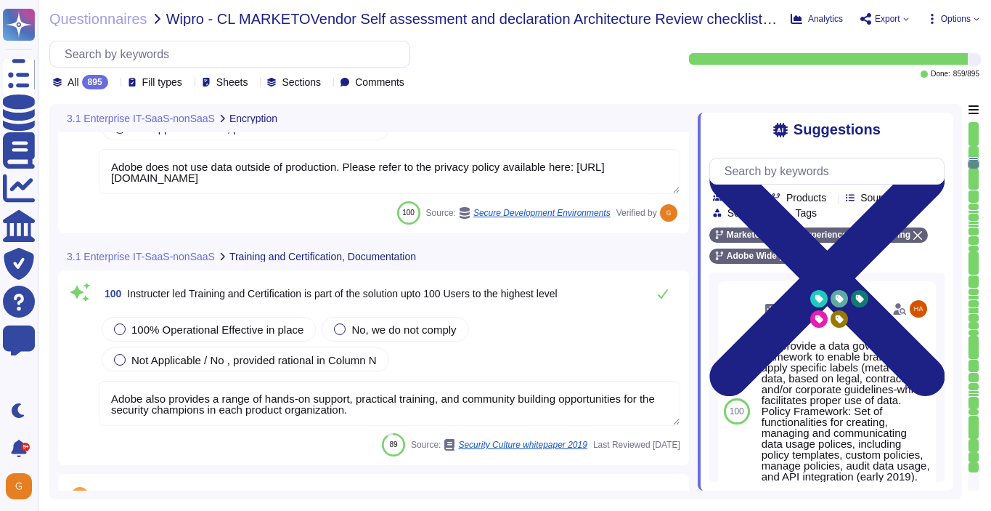
click at [209, 312] on div "100 Instructer led Training and Certification is part of the solution upto 100 …" at bounding box center [374, 367] width 614 height 177
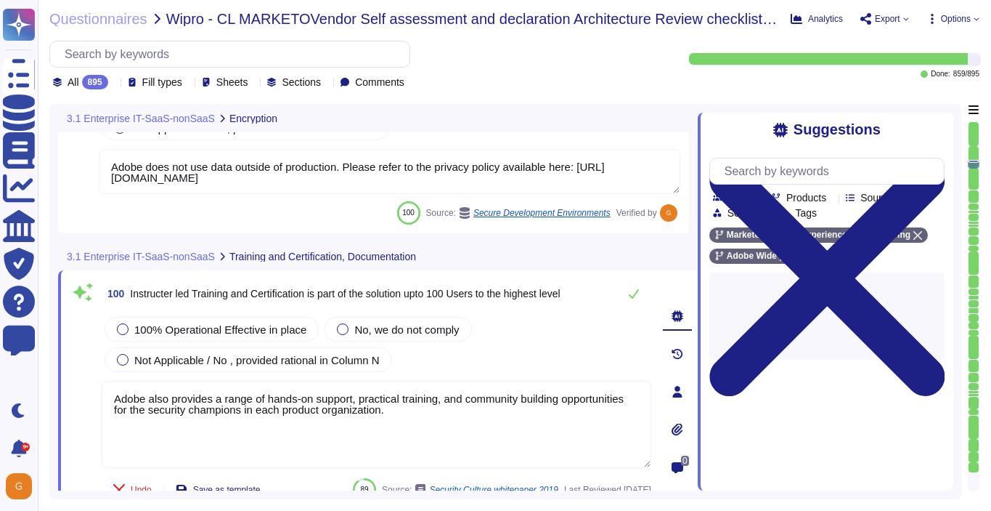
type textarea "This is handled by each product team. Please see [URL][DOMAIN_NAME]"
click at [178, 325] on span "100% Operational Effective in place" at bounding box center [220, 329] width 172 height 12
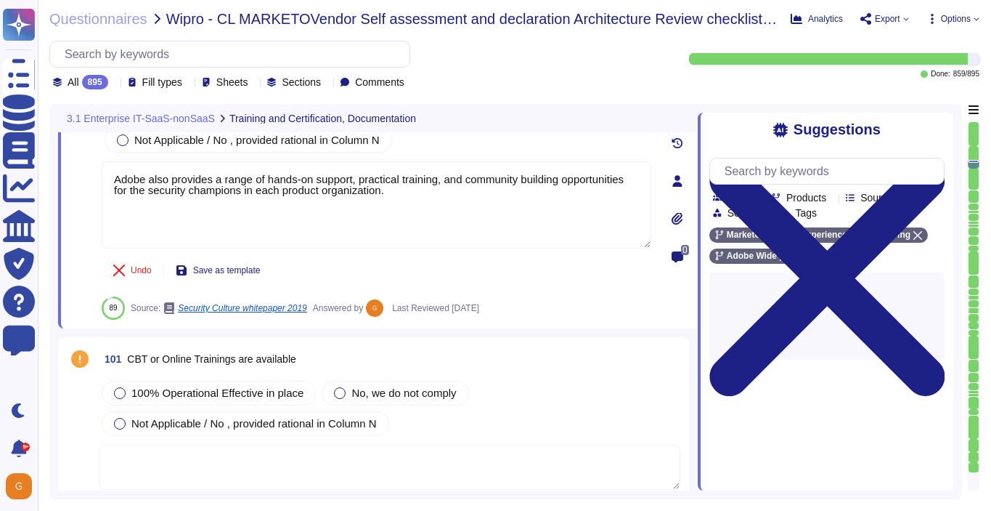
type textarea "This is handled by each product team. Please see [URL][DOMAIN_NAME]"
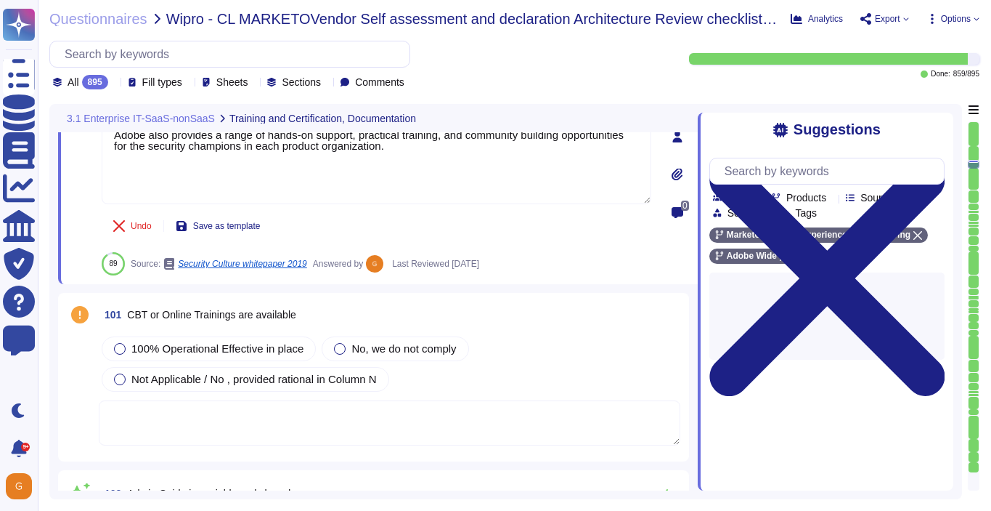
scroll to position [21435, 0]
click at [197, 341] on span "100% Operational Effective in place" at bounding box center [217, 347] width 172 height 12
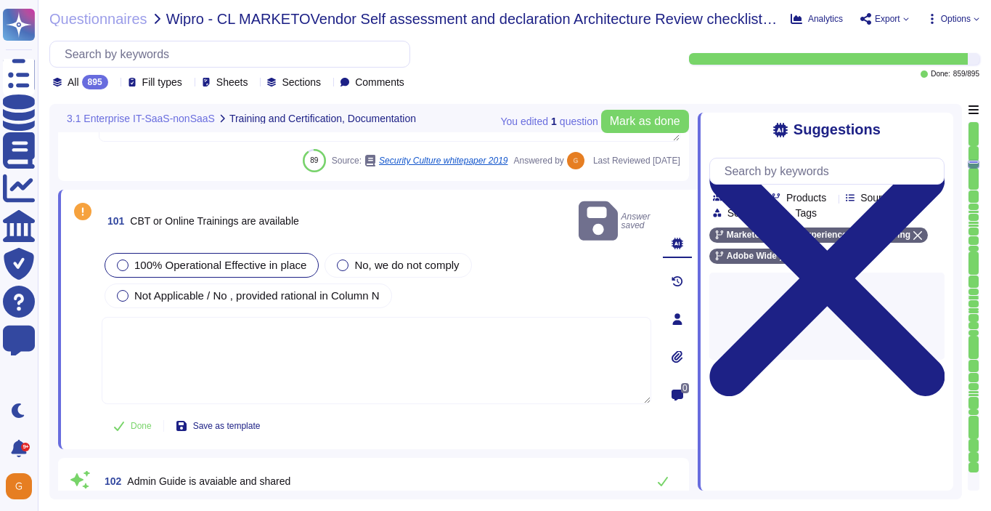
click at [182, 325] on textarea at bounding box center [377, 360] width 550 height 87
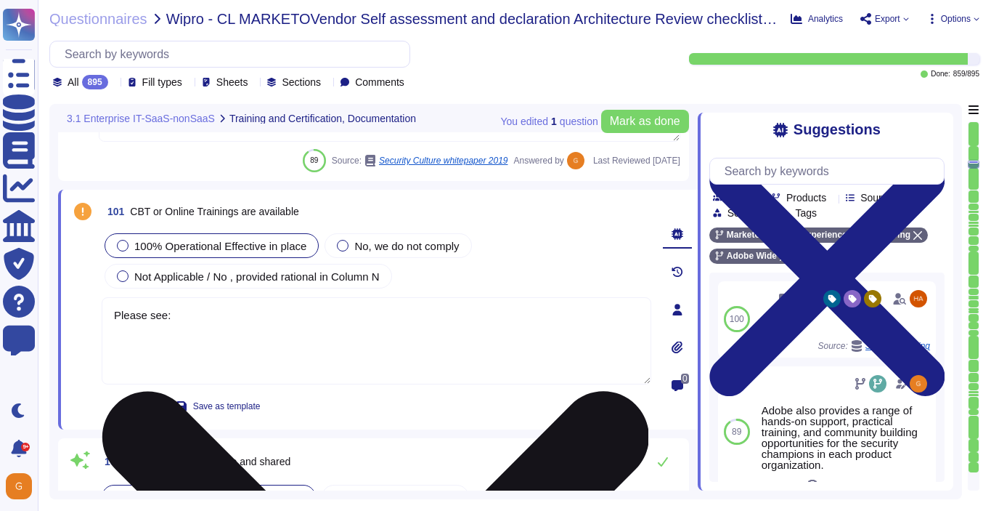
click at [236, 319] on textarea "Please see:" at bounding box center [377, 340] width 550 height 87
paste textarea "[URL][DOMAIN_NAME]"
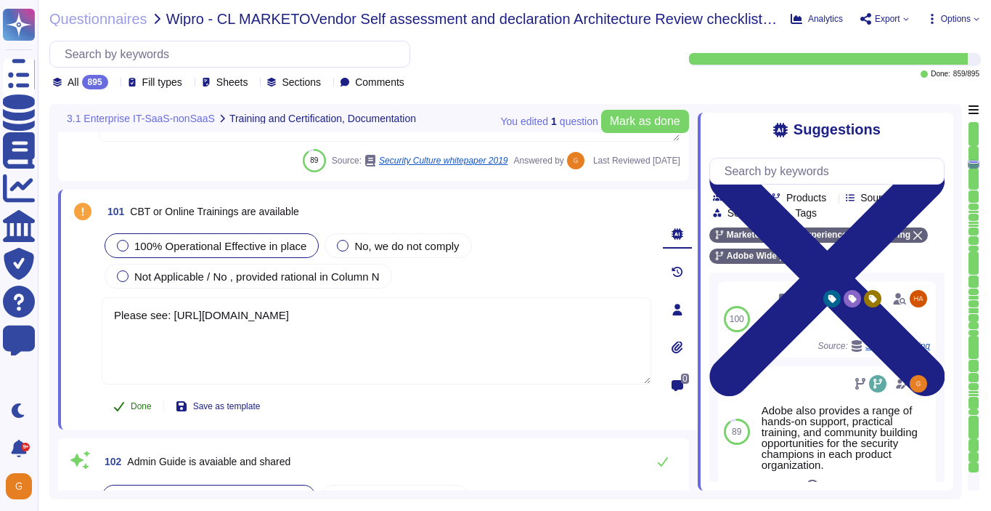
type textarea "Please see: [URL][DOMAIN_NAME]"
click at [127, 410] on button "Done" at bounding box center [133, 405] width 62 height 29
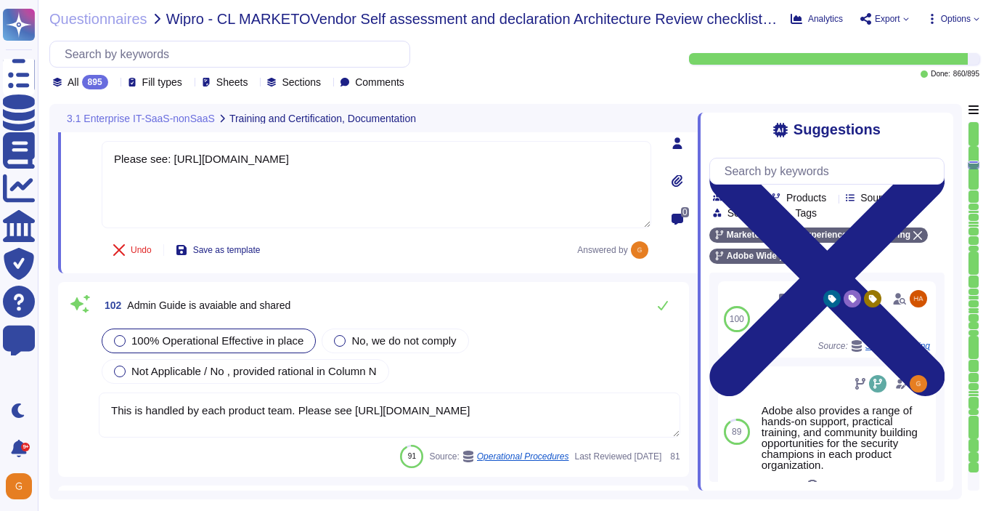
type textarea "This is handled by each product team. Please see [URL][DOMAIN_NAME]"
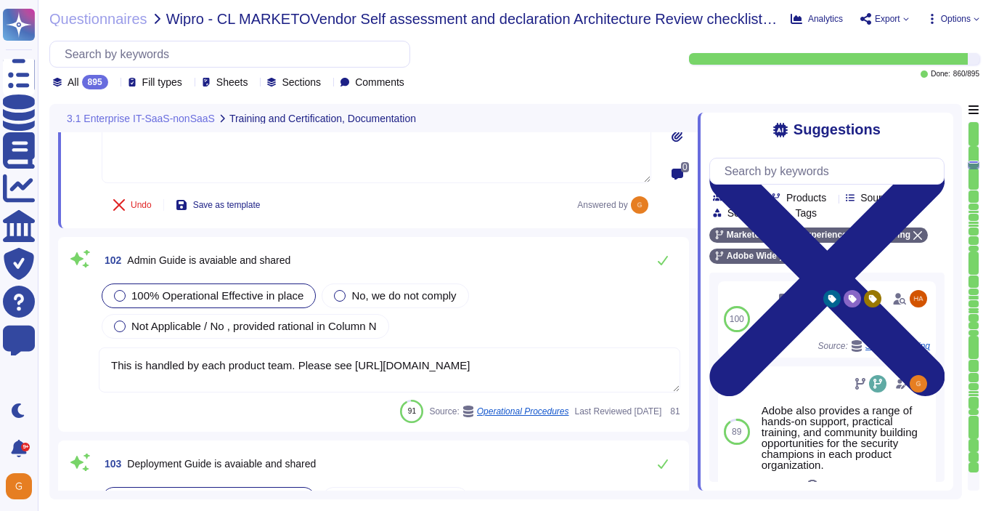
scroll to position [21667, 0]
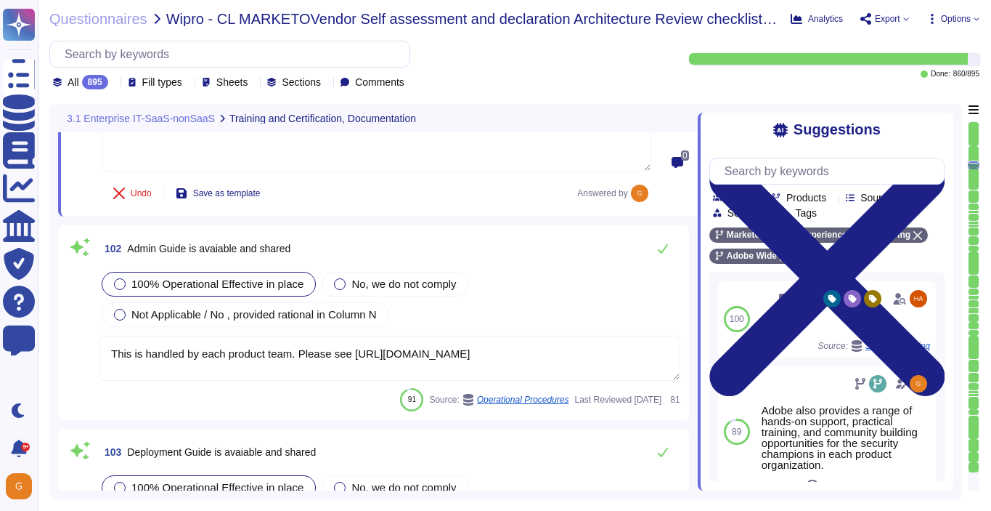
type textarea "This is handled by each product team. Please see [URL][DOMAIN_NAME]"
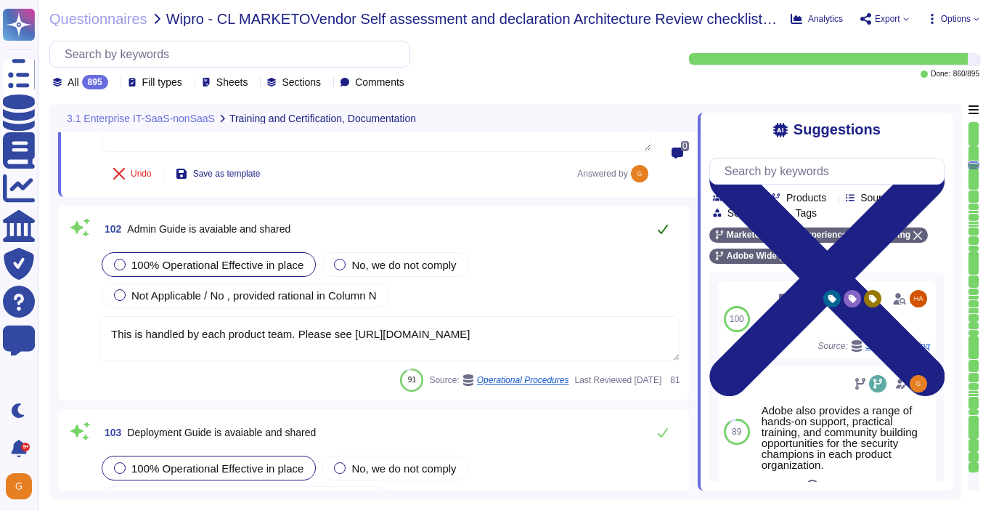
click at [659, 227] on icon at bounding box center [663, 229] width 12 height 12
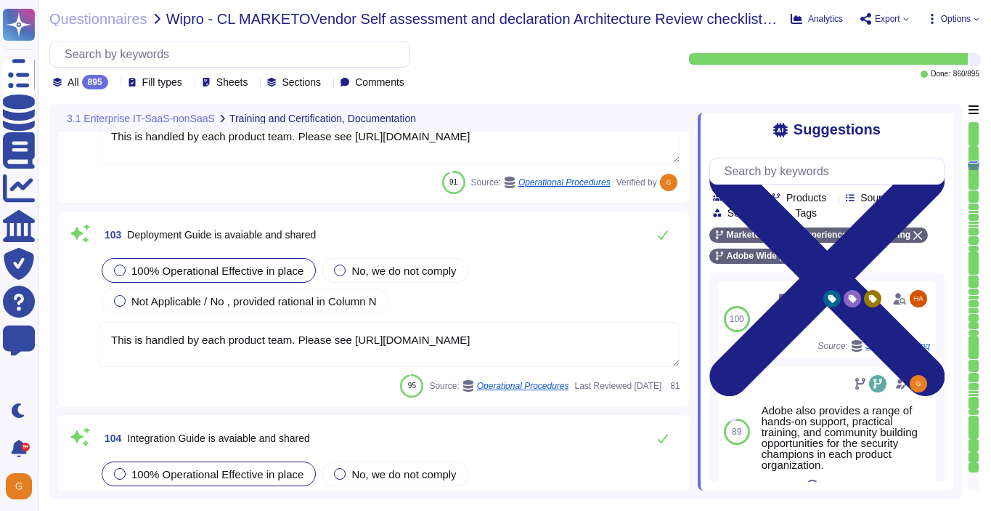
type textarea "This is handled by each product team. Please see [URL][DOMAIN_NAME]"
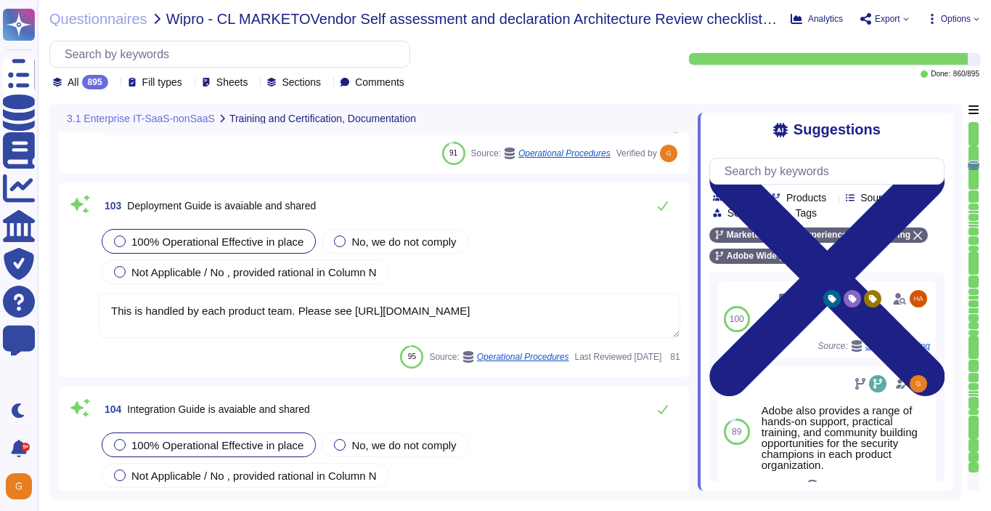
scroll to position [21884, 0]
click at [654, 211] on button at bounding box center [663, 204] width 35 height 29
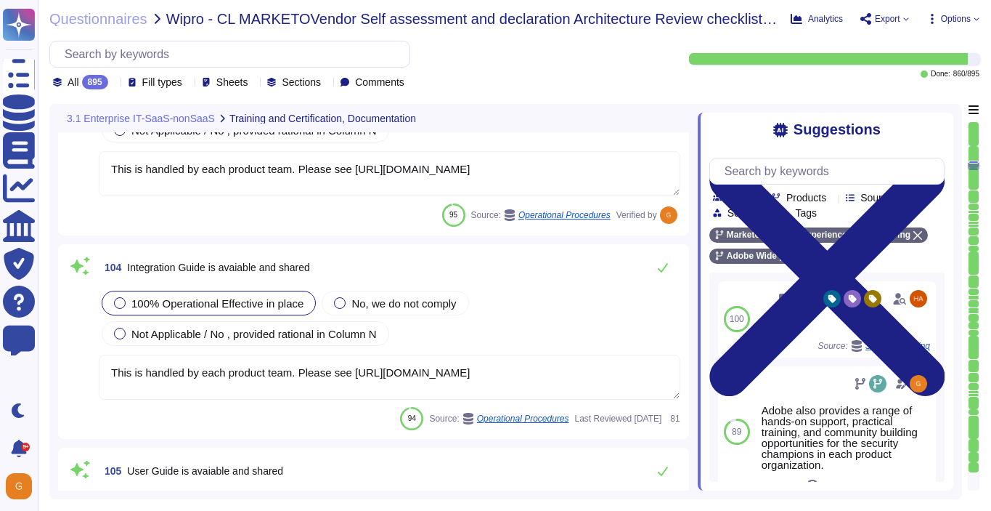
scroll to position [22020, 0]
click at [663, 264] on icon at bounding box center [663, 268] width 12 height 12
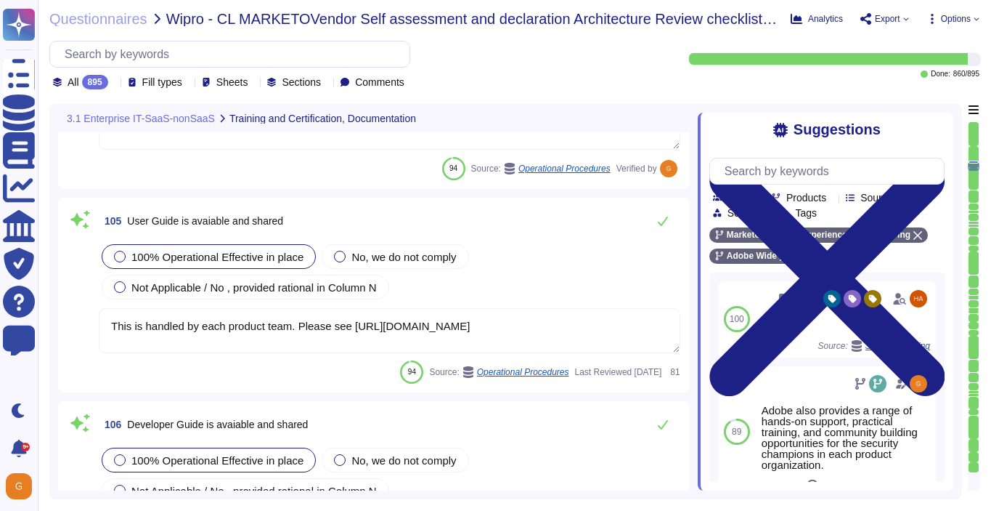
type textarea "Antivirus is running on employee desktops, laptops and email traffic is scanned…"
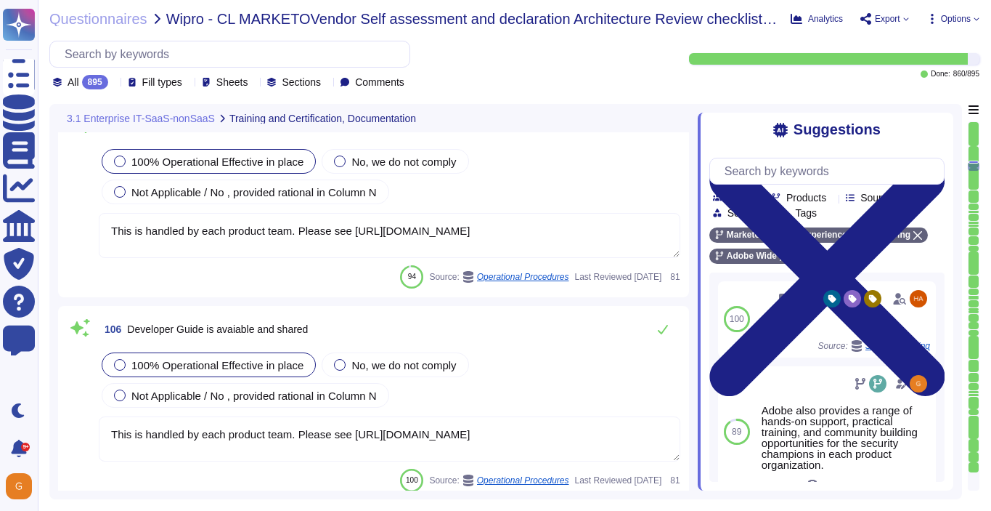
type textarea "Endpoint detection and response — CrowdStrike Falcon, a lightweight, next-gener…"
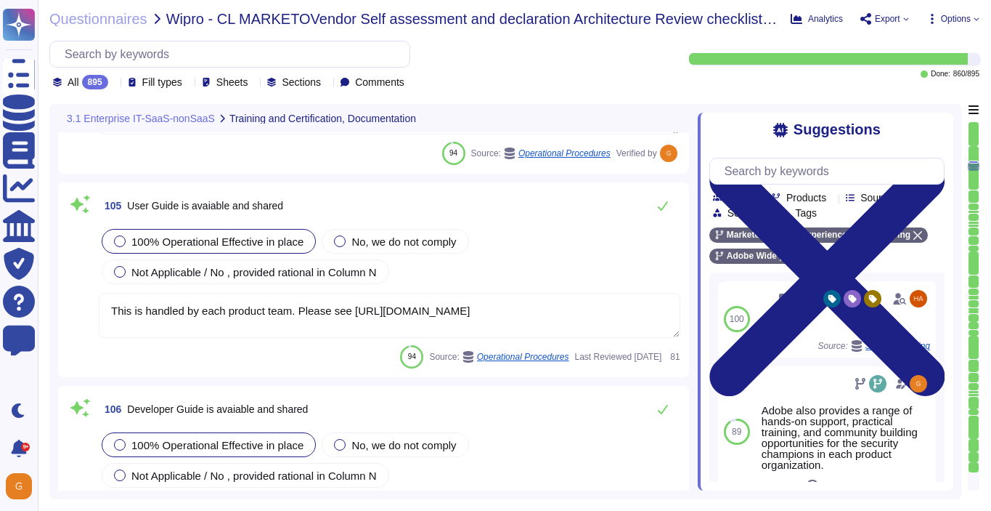
type textarea "This is handled by each product team. Please see [URL][DOMAIN_NAME]"
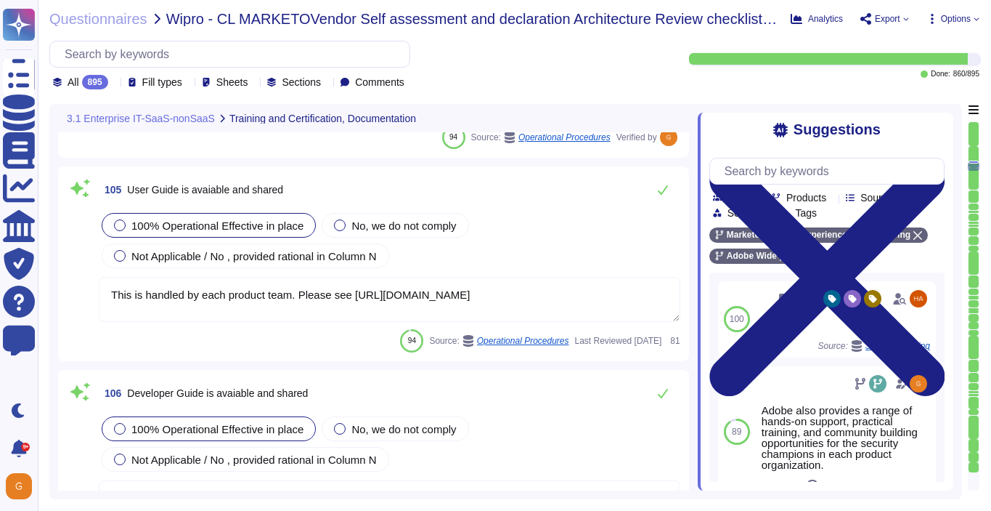
type textarea "Endpoint detection and response — CrowdStrike Falcon, a lightweight, next-gener…"
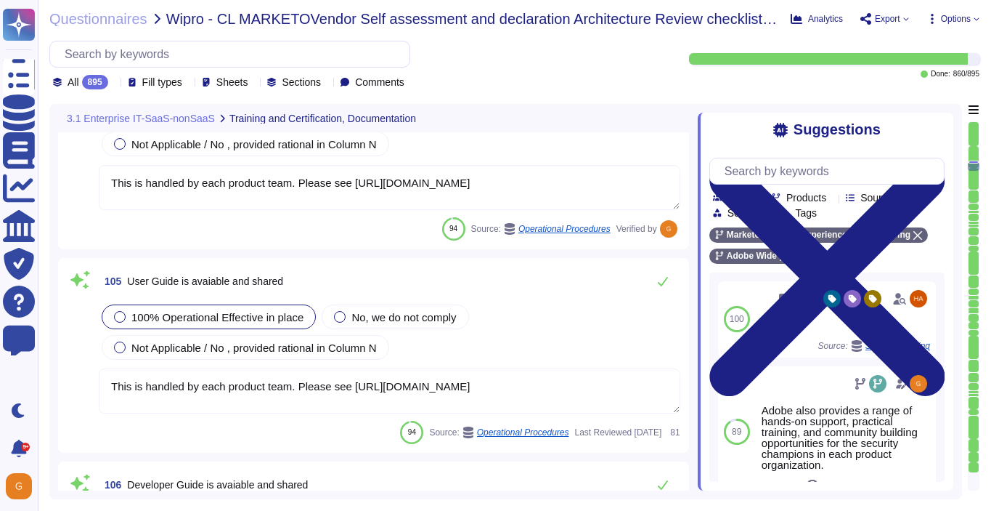
type textarea "This is handled by each product team. Please see [URL][DOMAIN_NAME]"
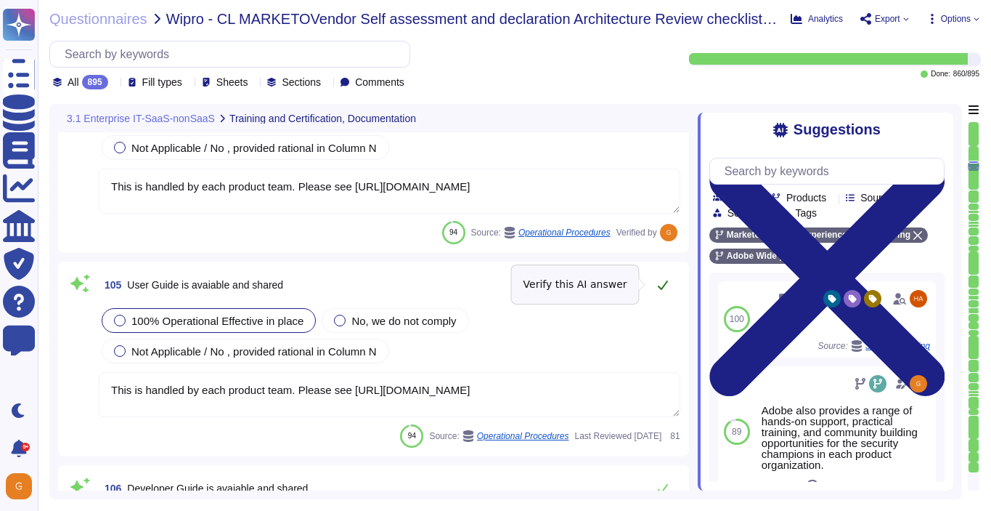
click at [663, 291] on button at bounding box center [663, 284] width 35 height 29
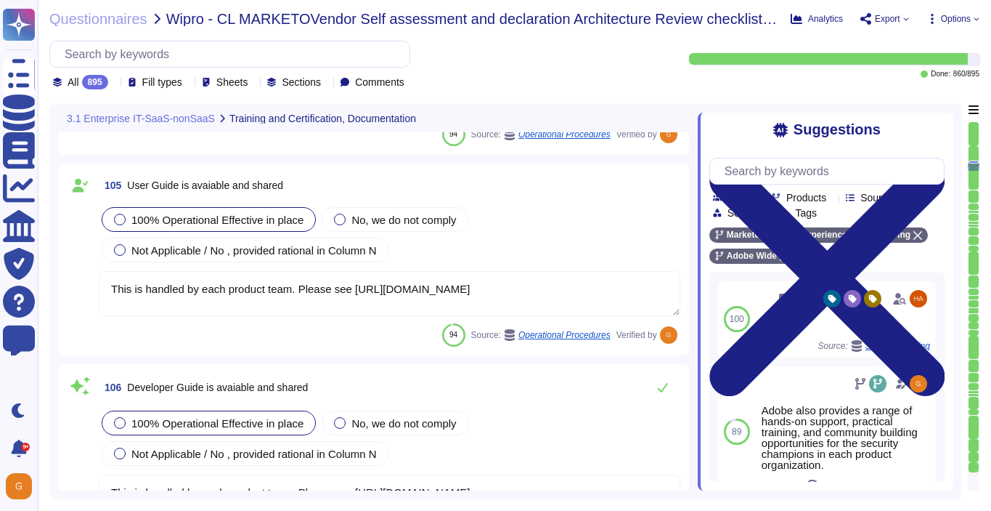
type textarea "Endpoint detection and response — CrowdStrike Falcon, a lightweight, next-gener…"
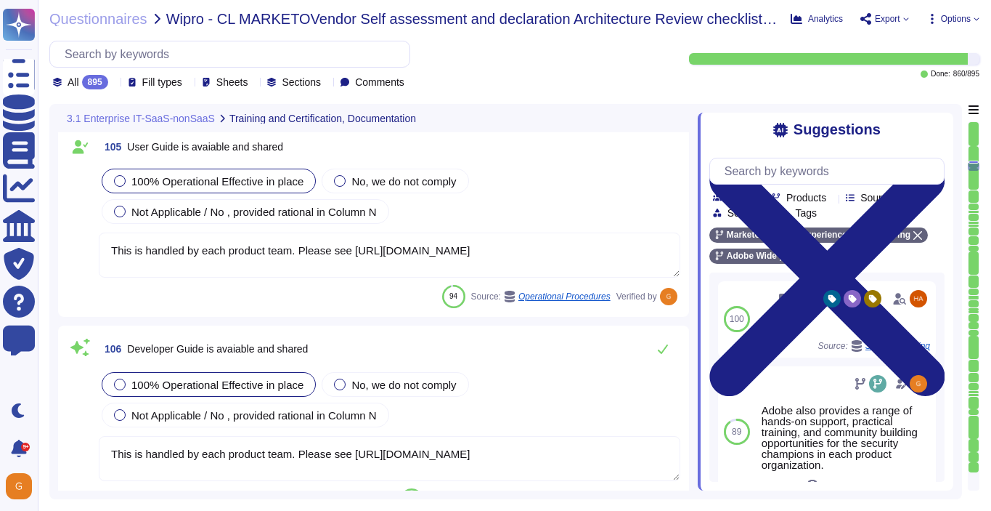
scroll to position [22324, 0]
click at [669, 352] on button at bounding box center [663, 347] width 35 height 29
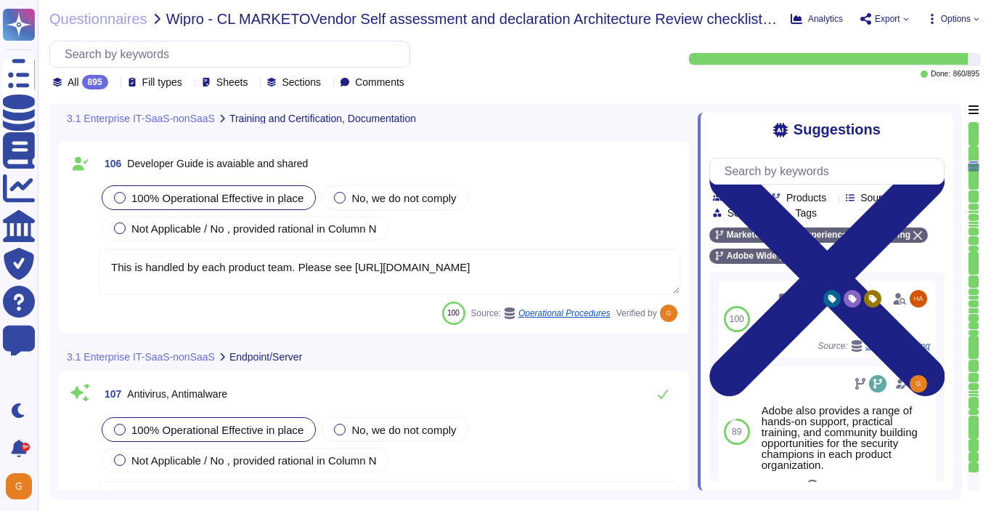
type textarea "Daily. Adobe has a SIEM in place to monitor security logs"
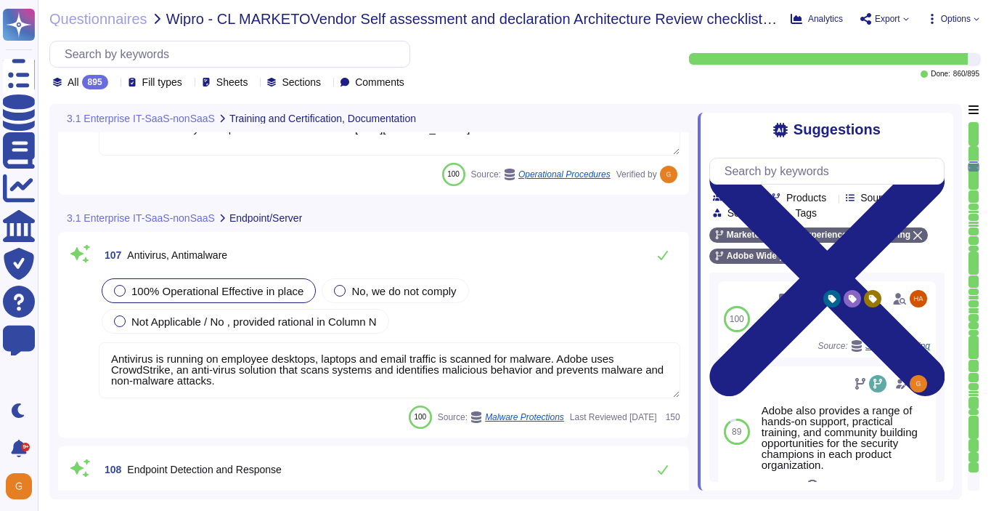
scroll to position [0, 0]
click at [664, 259] on icon at bounding box center [663, 255] width 12 height 12
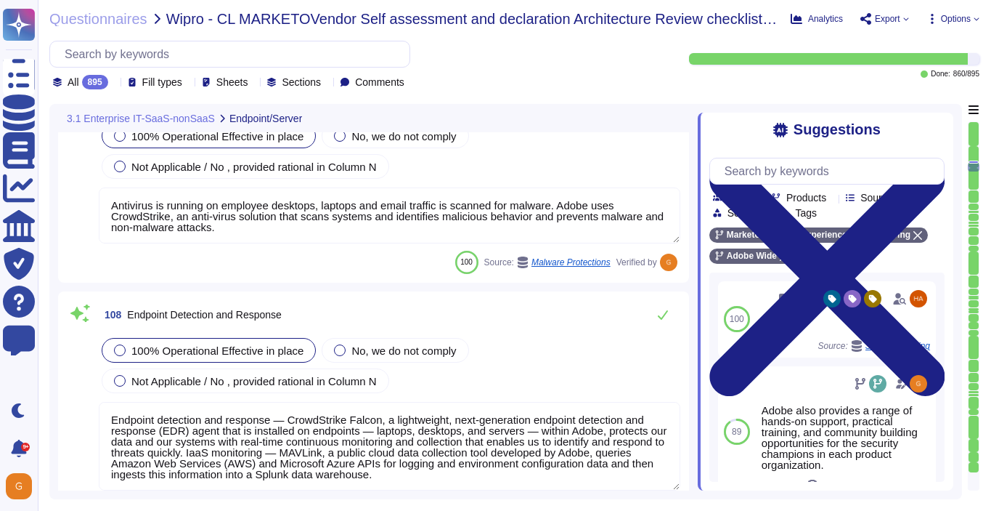
type textarea "Information gathered through these tools helps Adobe to detect potential threat…"
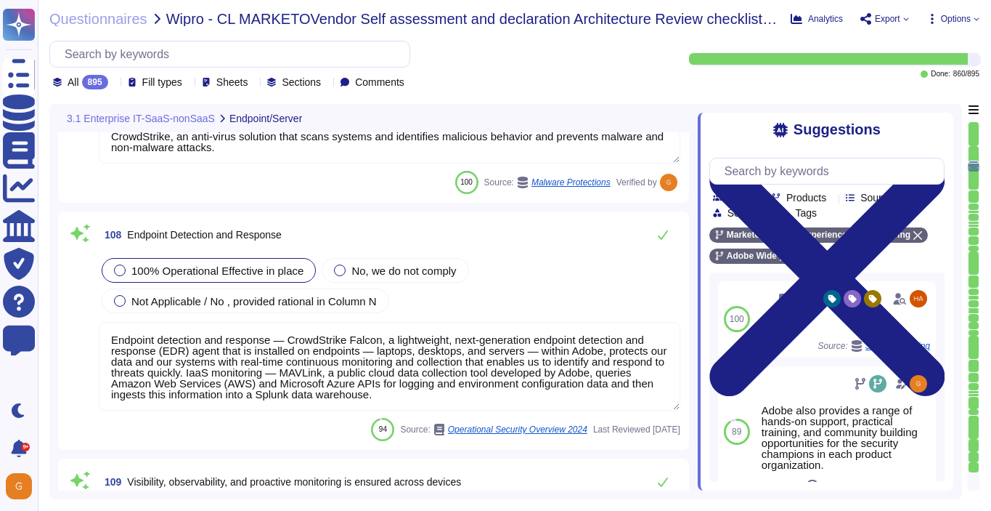
scroll to position [22841, 0]
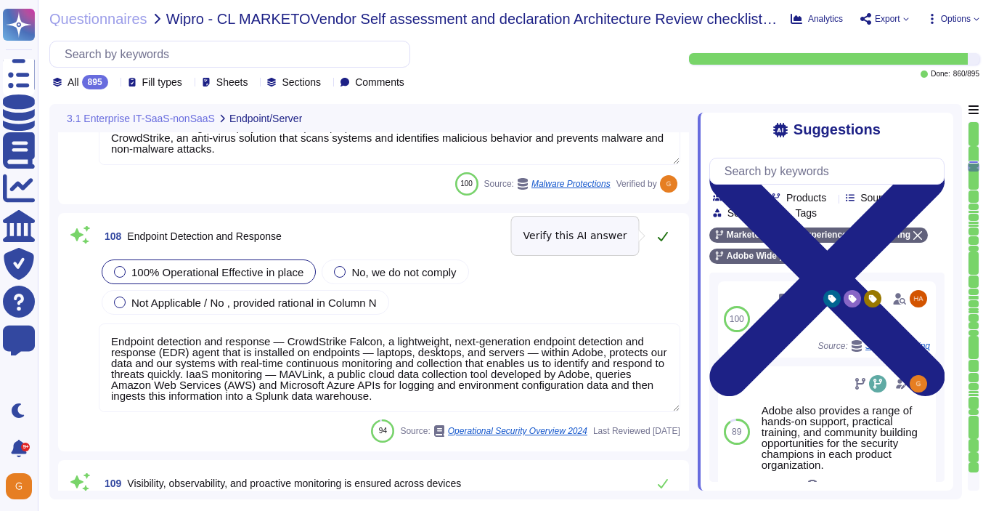
click at [662, 226] on button at bounding box center [663, 236] width 35 height 29
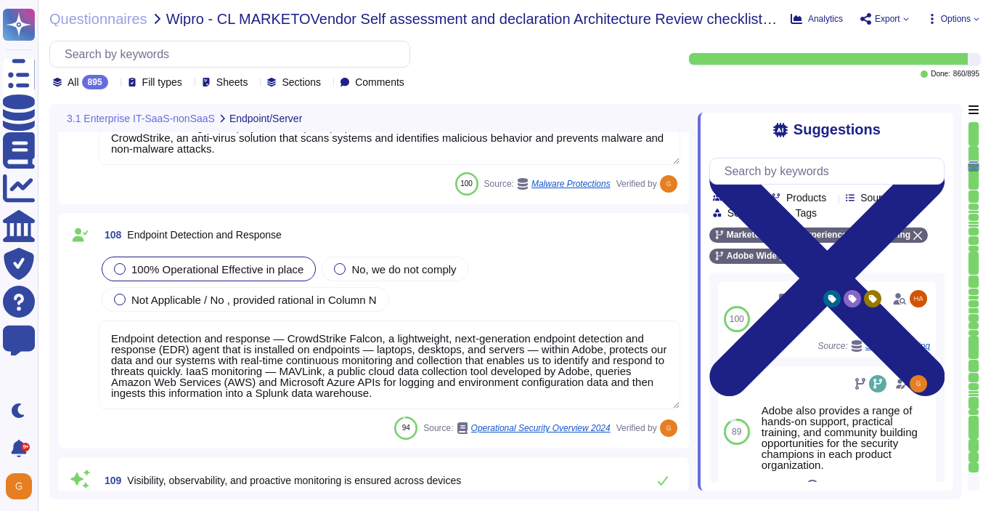
scroll to position [1, 0]
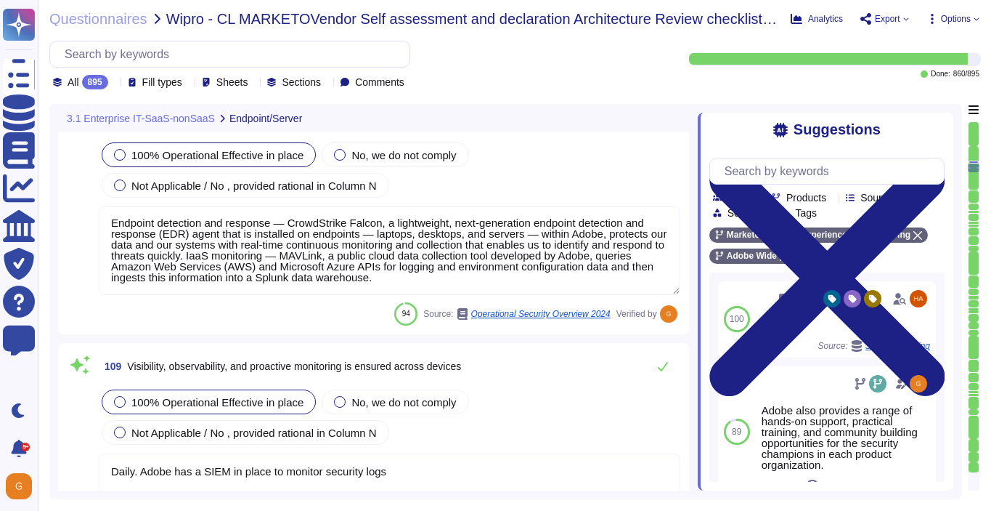
type textarea "Lorem ipsu dol sita co adi elitsedd eius temp incididunt (UTL) etdo mag aliquae…"
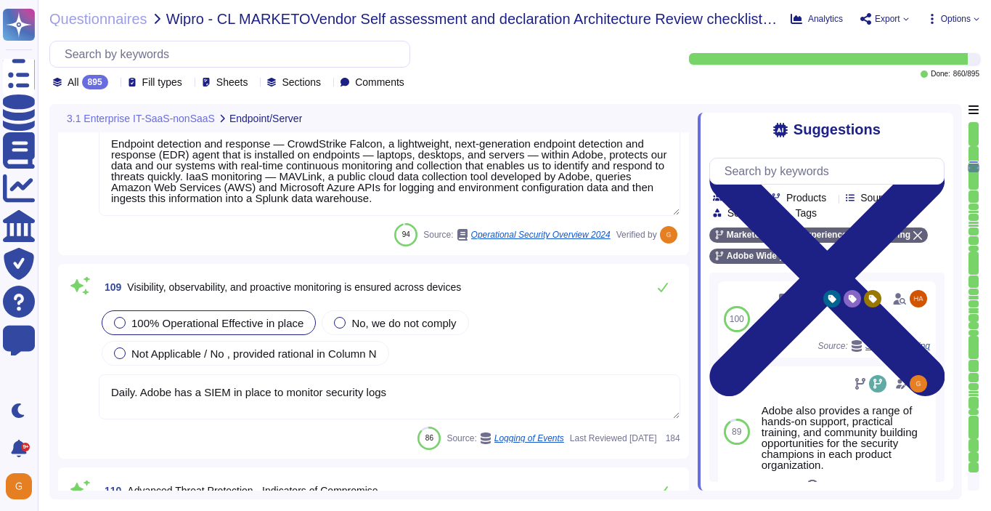
scroll to position [23045, 0]
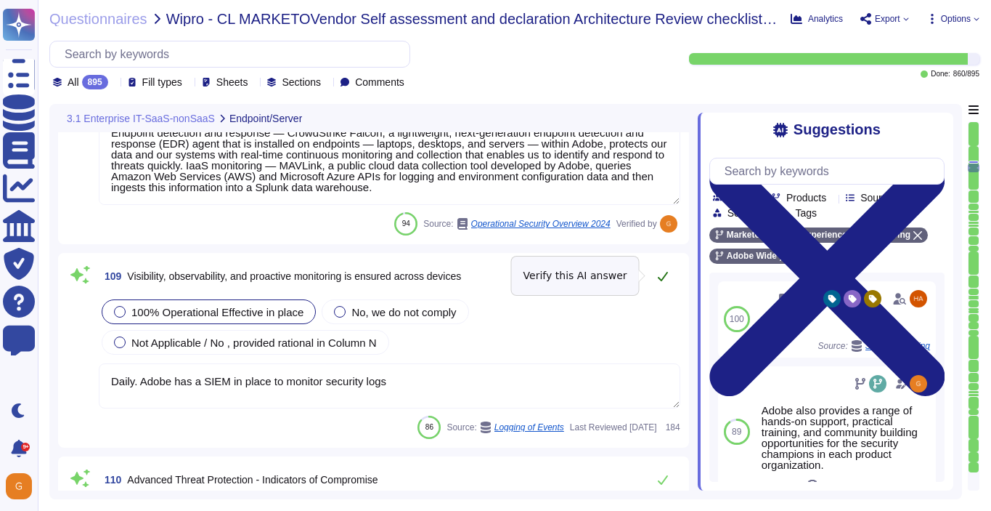
click at [665, 274] on icon at bounding box center [663, 276] width 10 height 9
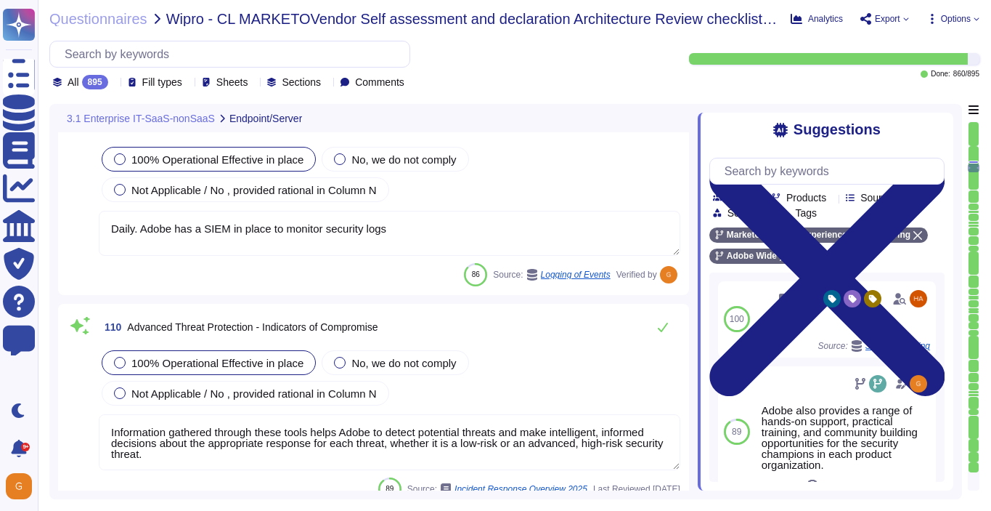
scroll to position [23197, 0]
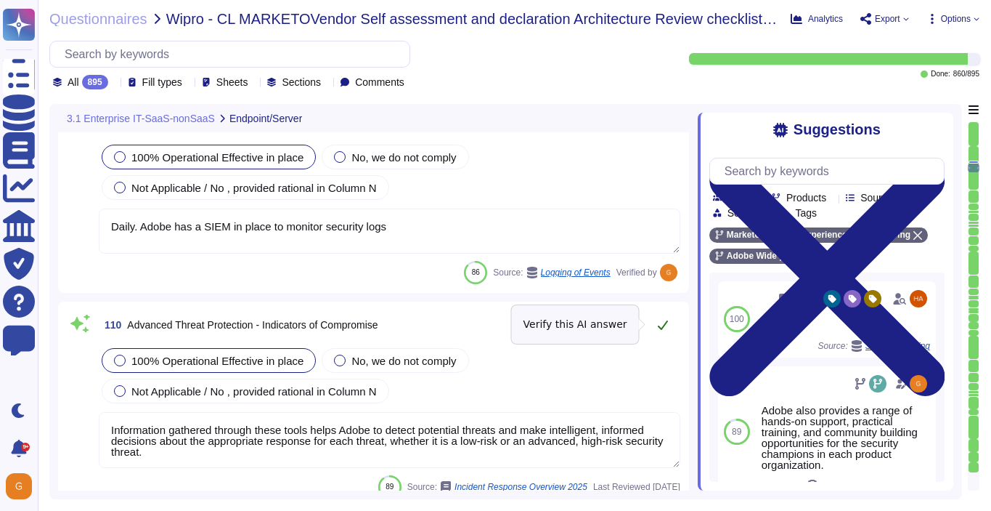
click at [667, 322] on icon at bounding box center [663, 325] width 12 height 12
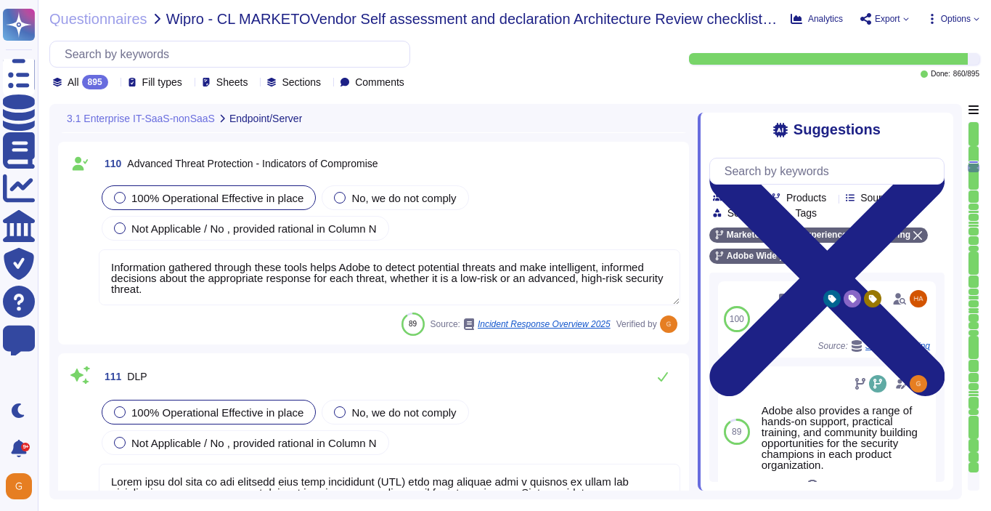
scroll to position [23355, 0]
type textarea "Adobe runs its own DNS infrastructure for all *. adobe domains. We now have ful…"
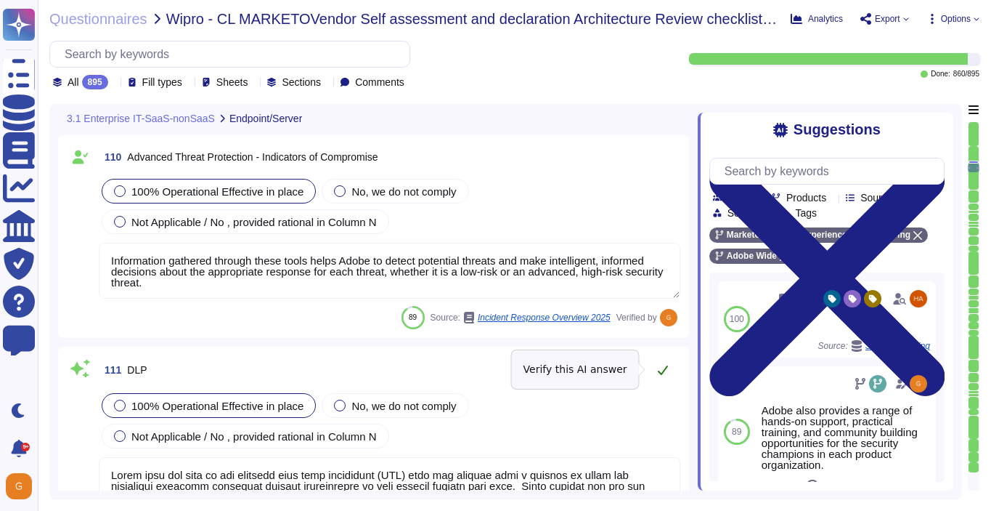
click at [671, 365] on button at bounding box center [663, 369] width 35 height 29
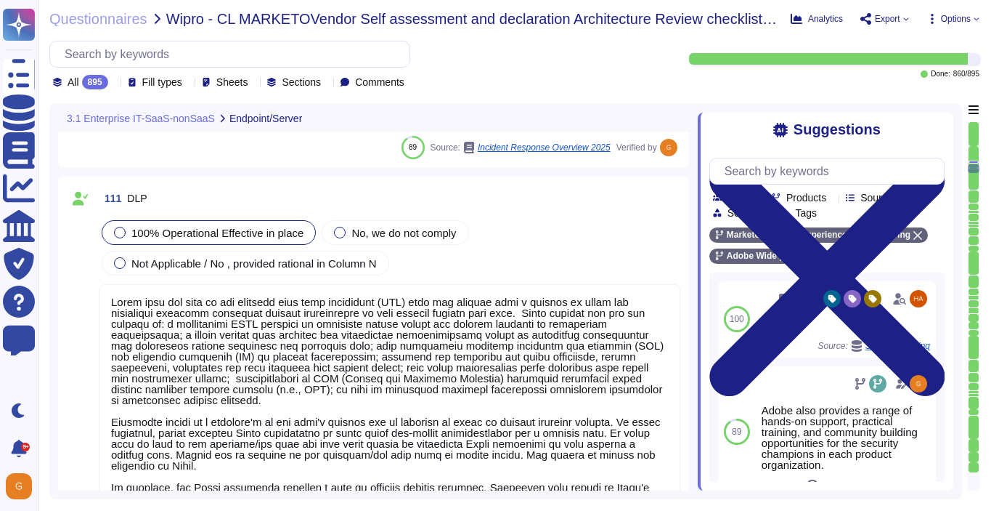
scroll to position [23541, 0]
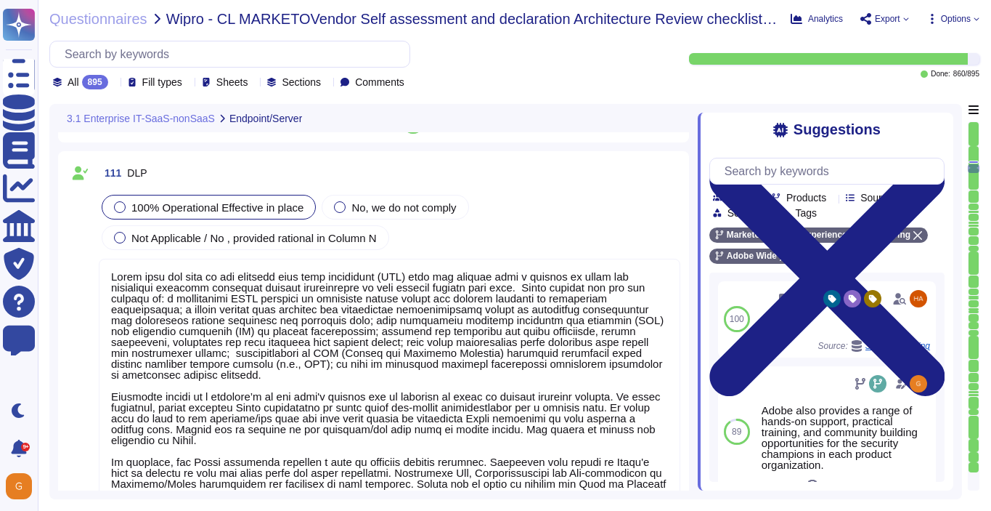
type textarea "Adobe utilizes AES-256 bit encryption at rest and TLS v1.2 or higher for data i…"
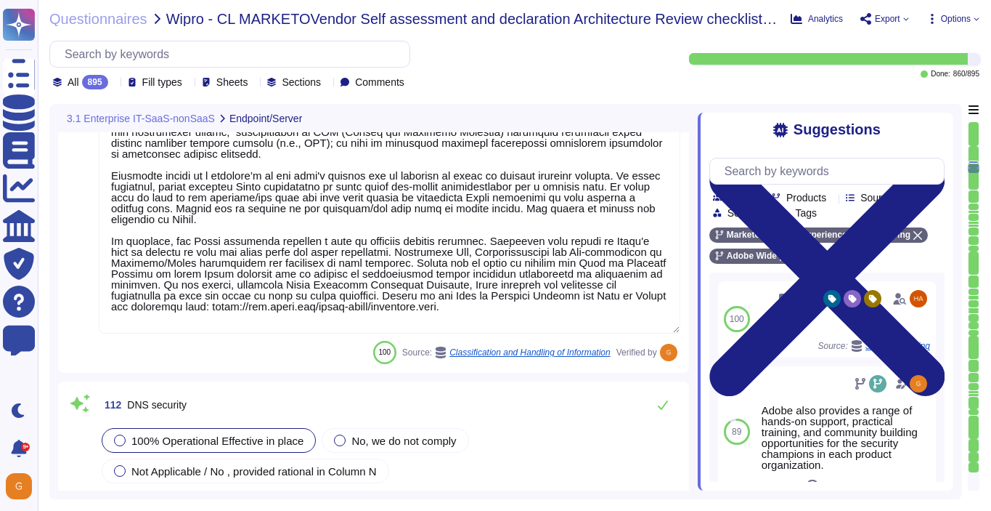
type textarea "Privileged access (administrator level) to information security management syst…"
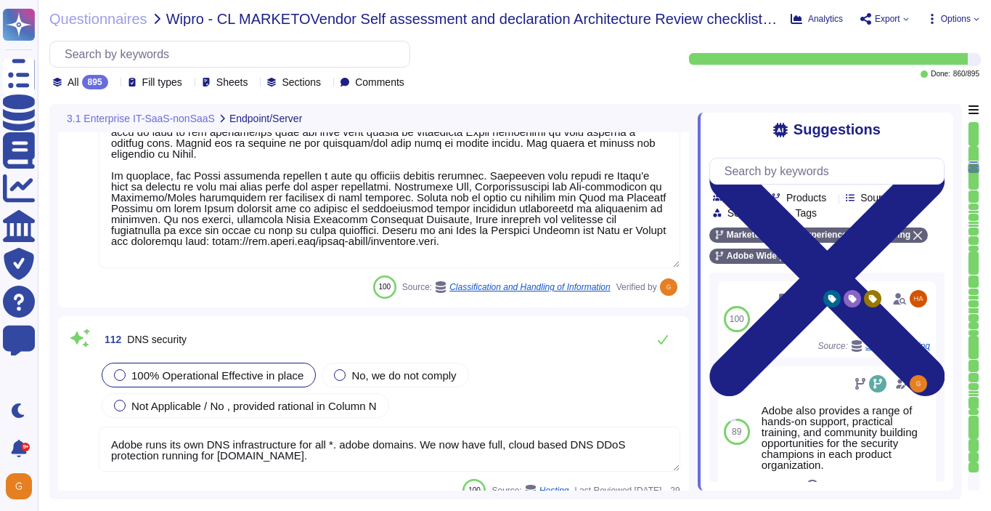
scroll to position [23871, 0]
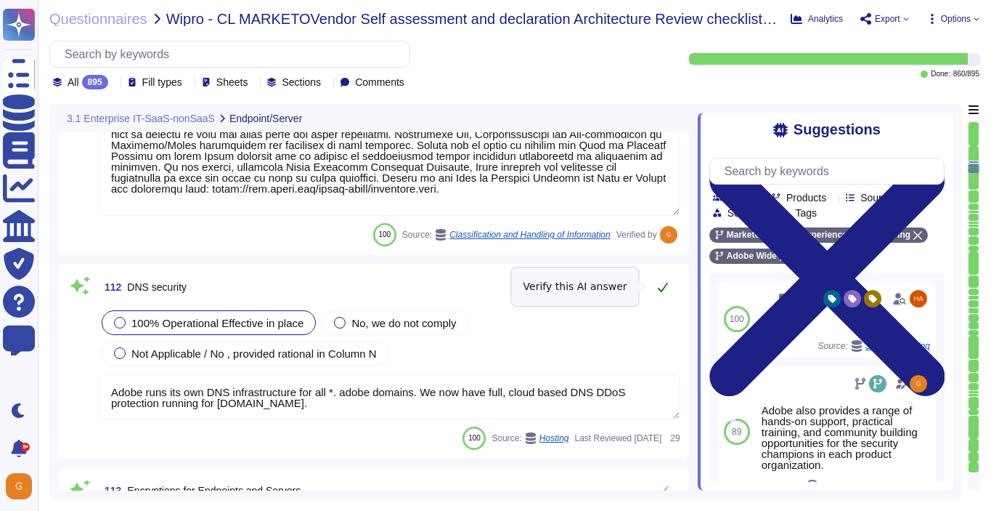
click at [657, 288] on icon at bounding box center [663, 287] width 12 height 12
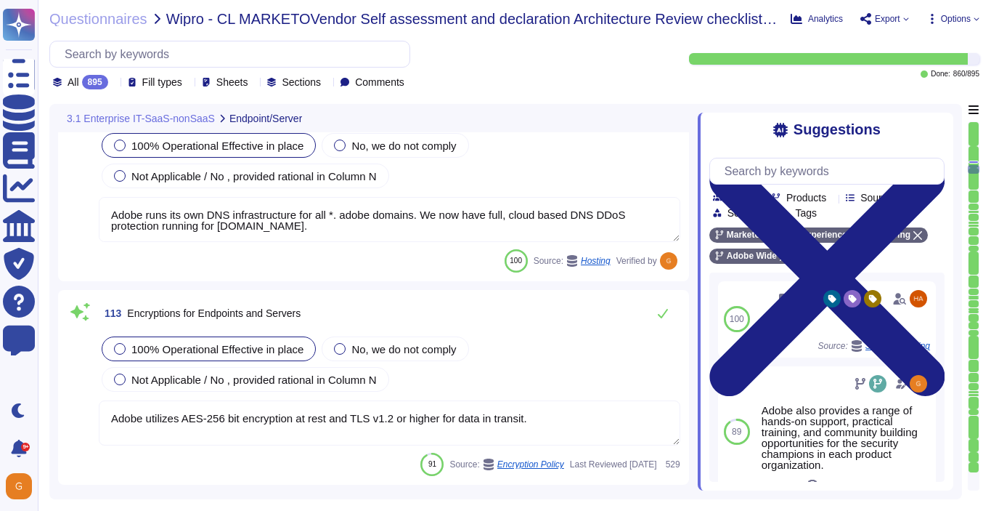
type textarea "Adobe has host firewall rules for some workstations/endpoints used for key admi…"
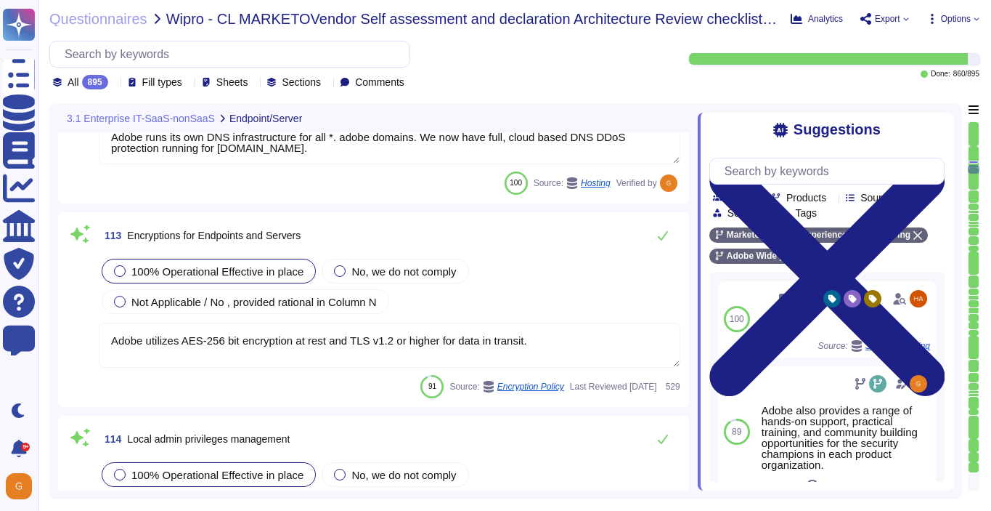
type textarea "The Device Management team must perform the following:"
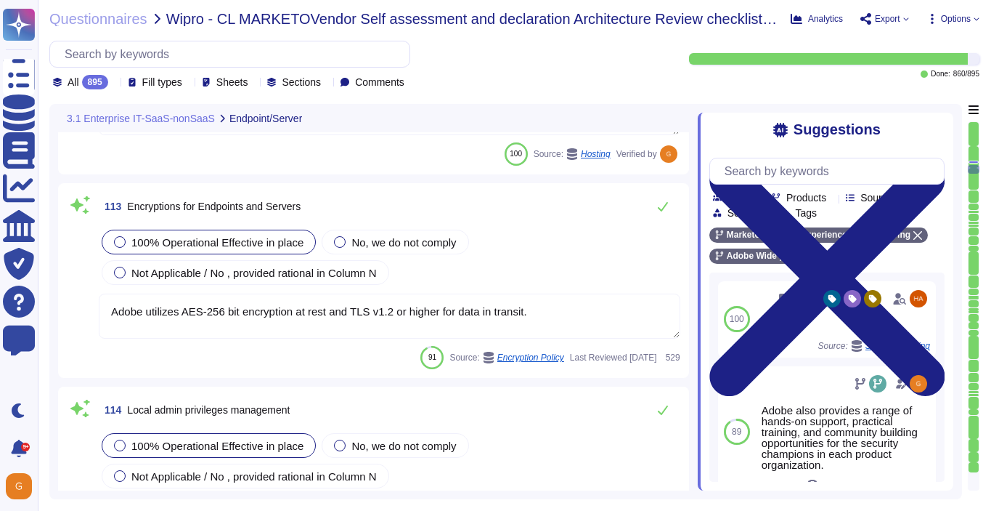
scroll to position [24144, 0]
click at [662, 200] on icon at bounding box center [663, 206] width 12 height 12
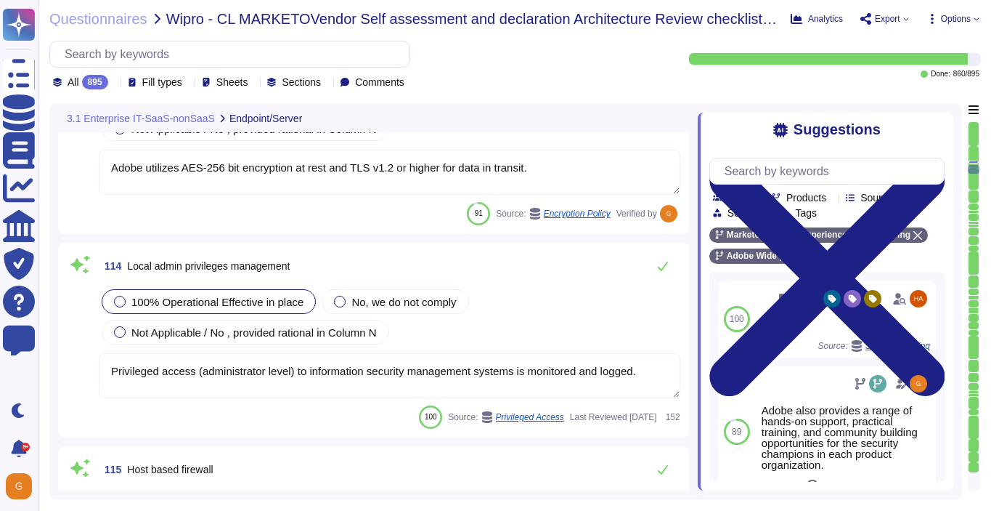
scroll to position [24330, 0]
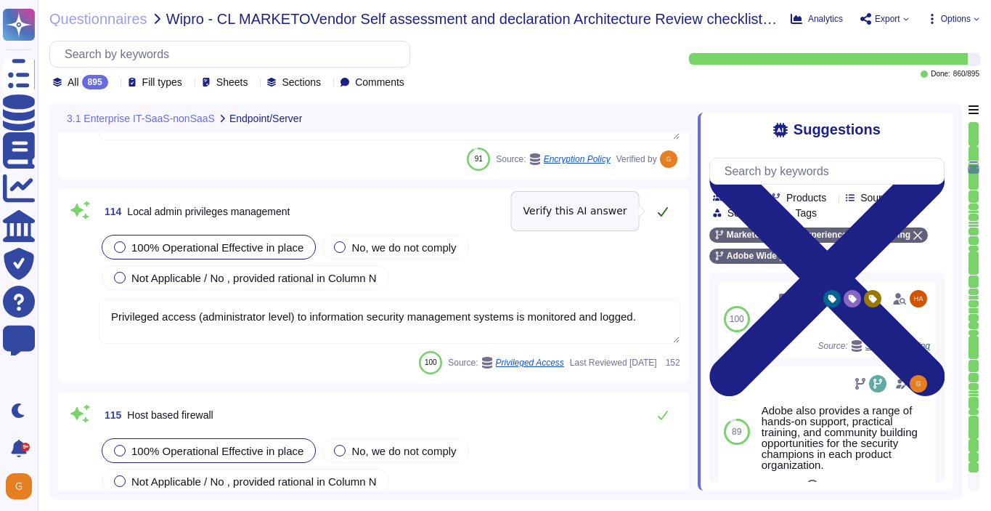
click at [662, 211] on icon at bounding box center [663, 212] width 12 height 12
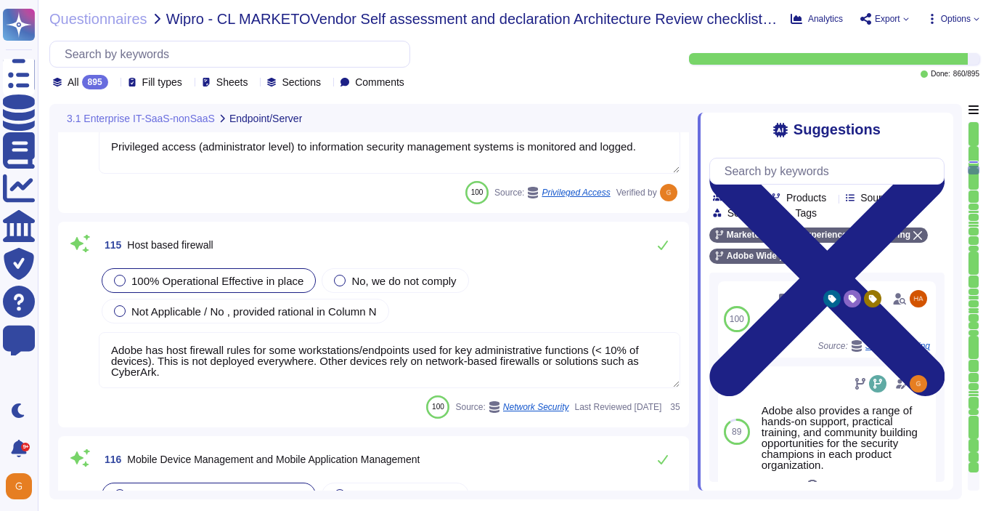
scroll to position [24510, 0]
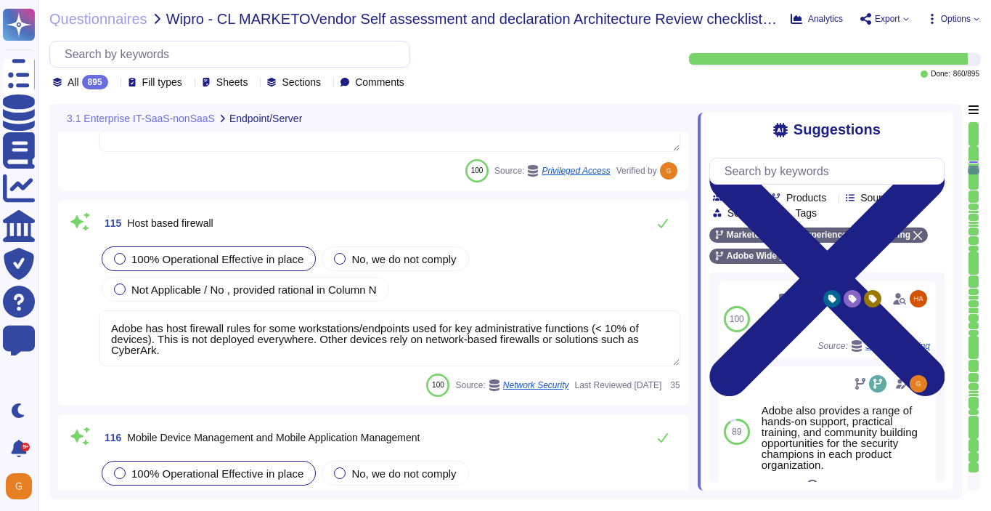
type textarea "Adobe does not implement Web Application Firewalls on most of its solutions. Ad…"
click at [662, 211] on button at bounding box center [663, 222] width 35 height 29
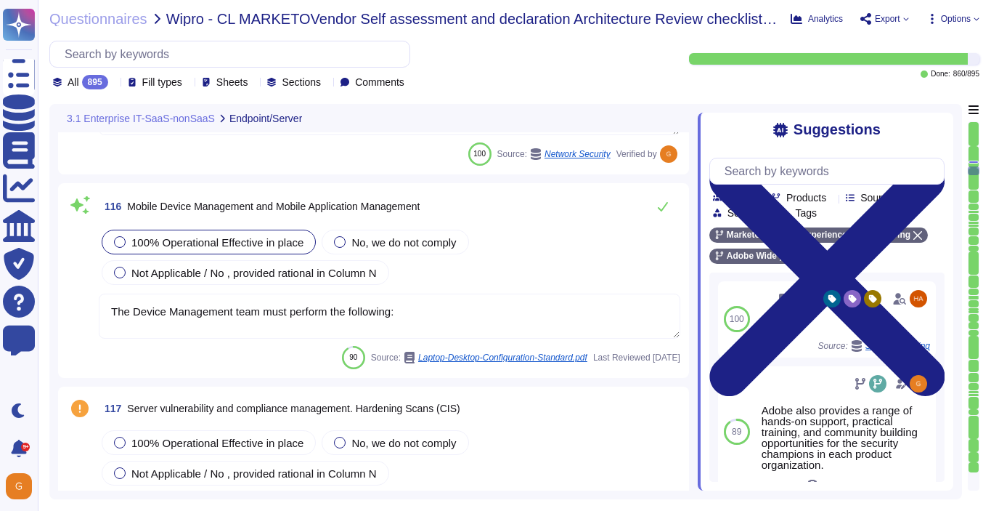
type textarea "Network segmentation is implemented within the Adobe services production enviro…"
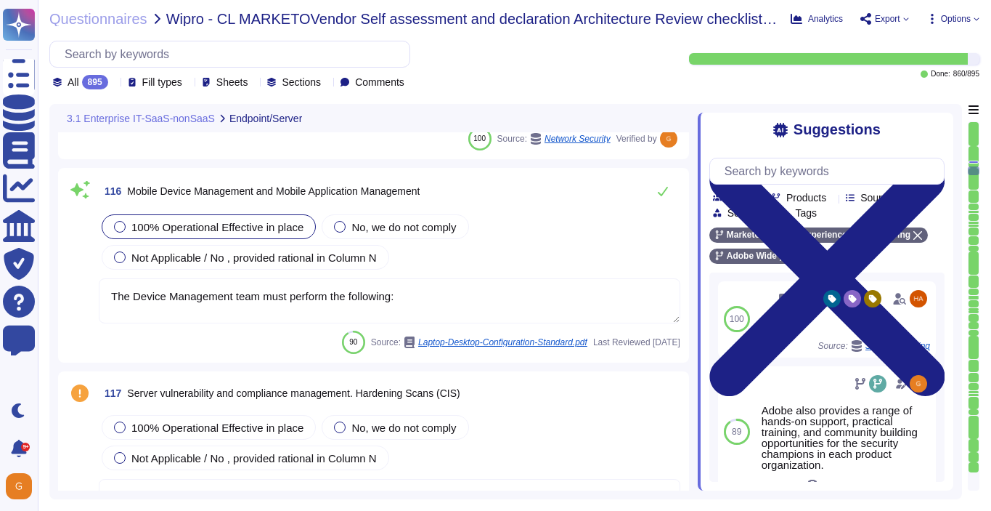
scroll to position [24743, 0]
click at [551, 307] on textarea "The Device Management team must perform the following:" at bounding box center [390, 302] width 582 height 45
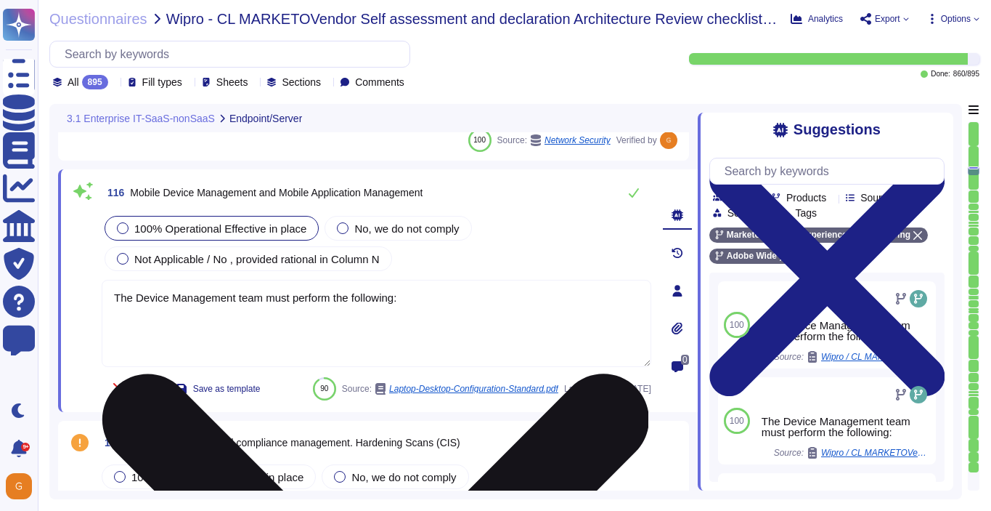
drag, startPoint x: 448, startPoint y: 310, endPoint x: 146, endPoint y: 285, distance: 303.2
click at [146, 285] on textarea "The Device Management team must perform the following:" at bounding box center [377, 323] width 550 height 87
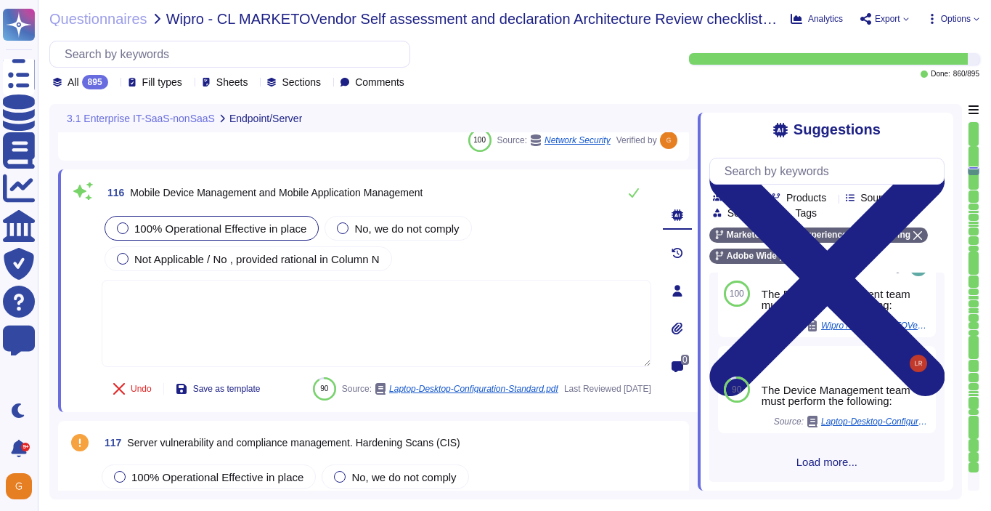
scroll to position [317, 0]
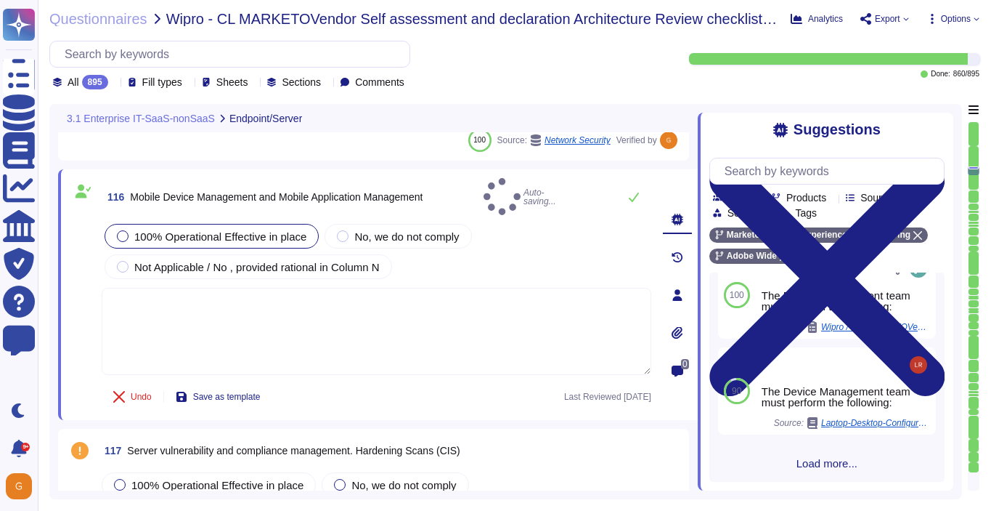
click at [830, 470] on div "100 The Device Management team must perform the following: Source: Wipro / CL M…" at bounding box center [827, 376] width 235 height 209
click at [833, 462] on span "Load more..." at bounding box center [827, 463] width 235 height 11
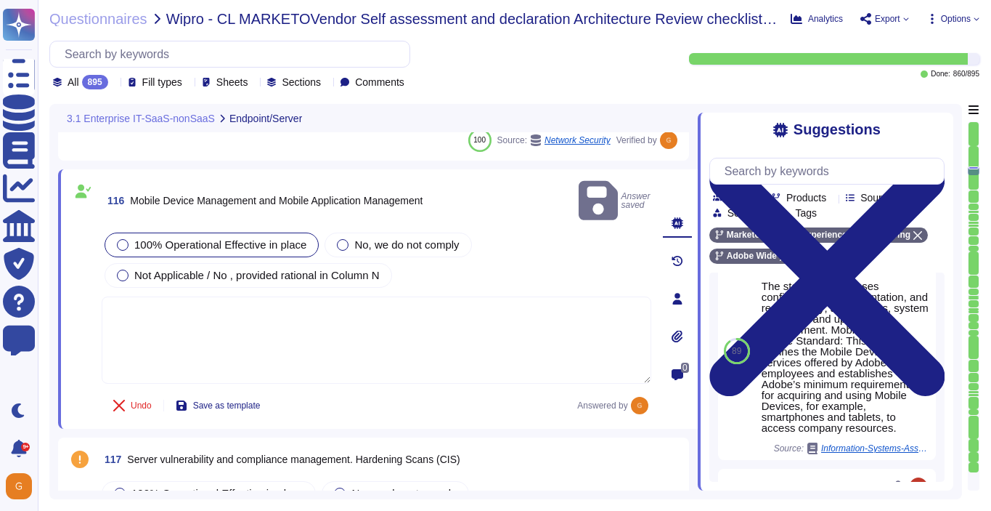
scroll to position [565, 0]
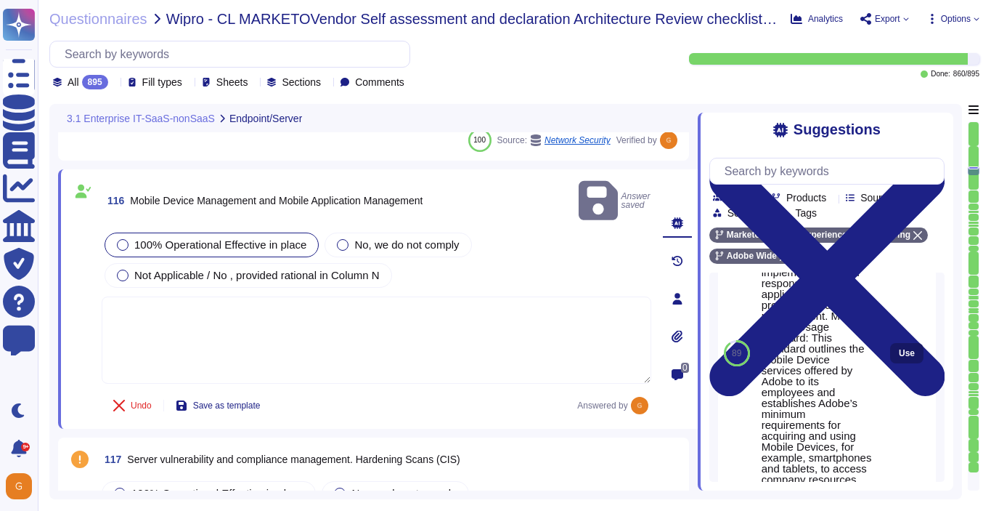
click at [904, 356] on span "Use" at bounding box center [907, 353] width 16 height 9
type textarea "The standard addresses configuration, implementation, and responsibility; appli…"
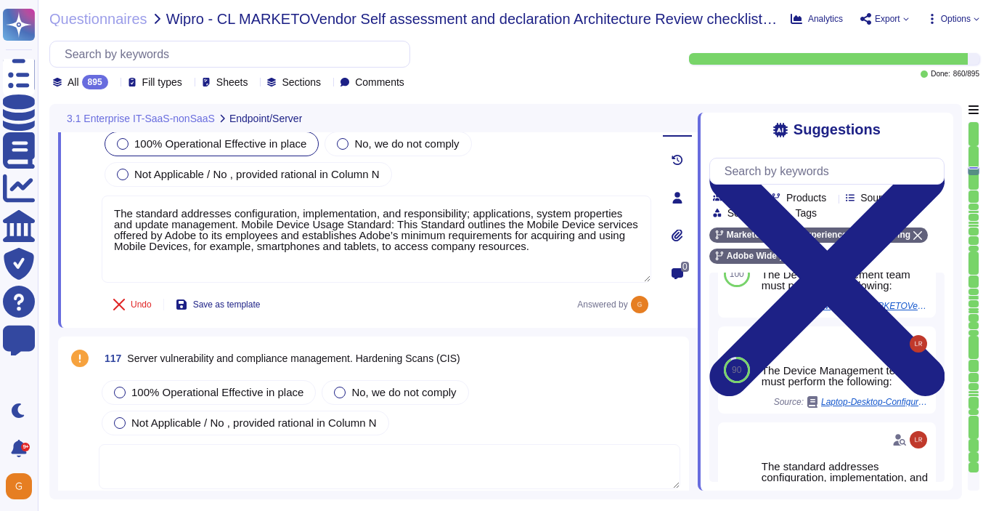
type textarea "Network segmentation is implemented within the Adobe services production enviro…"
click at [139, 386] on span "100% Operational Effective in place" at bounding box center [217, 392] width 172 height 12
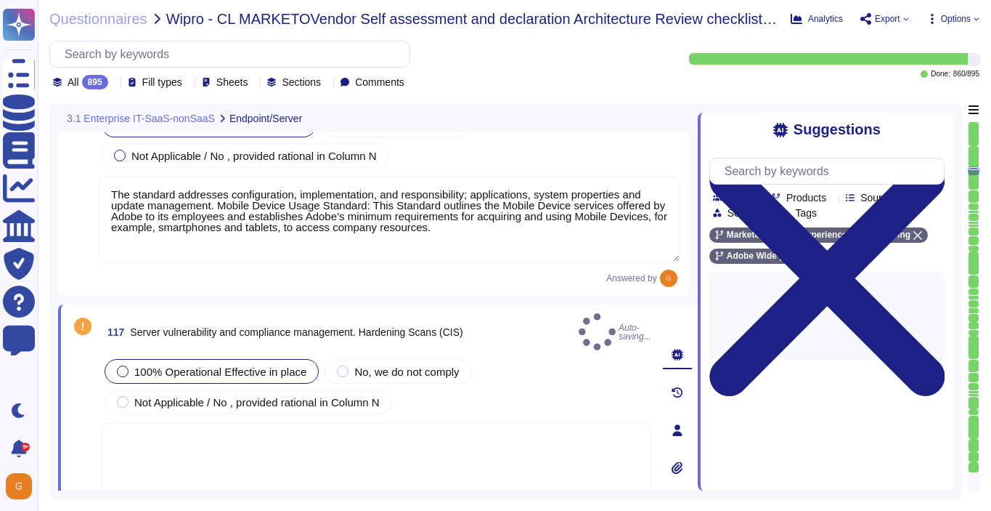
type textarea "Network segmentation is implemented within the Adobe services production enviro…"
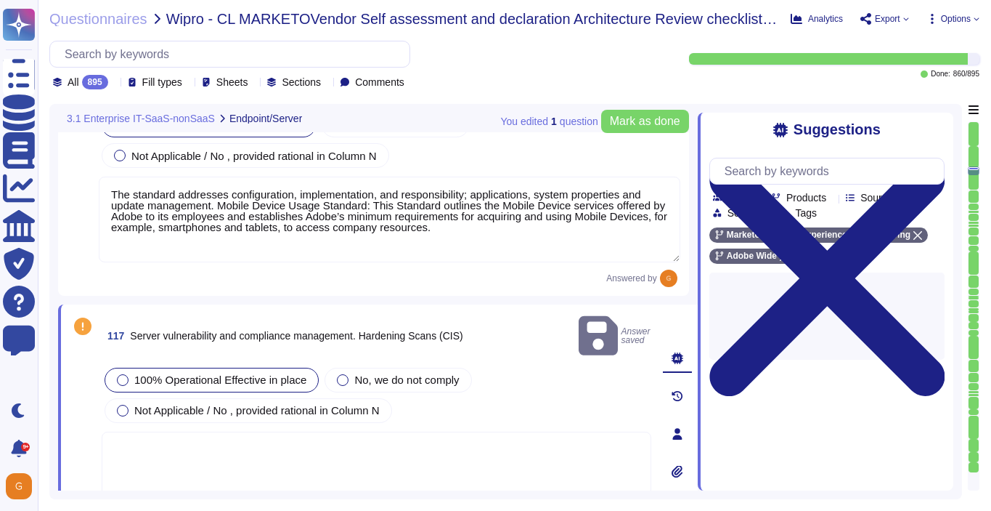
click at [189, 431] on textarea at bounding box center [377, 474] width 550 height 87
click at [633, 129] on button "Mark as done" at bounding box center [645, 121] width 88 height 23
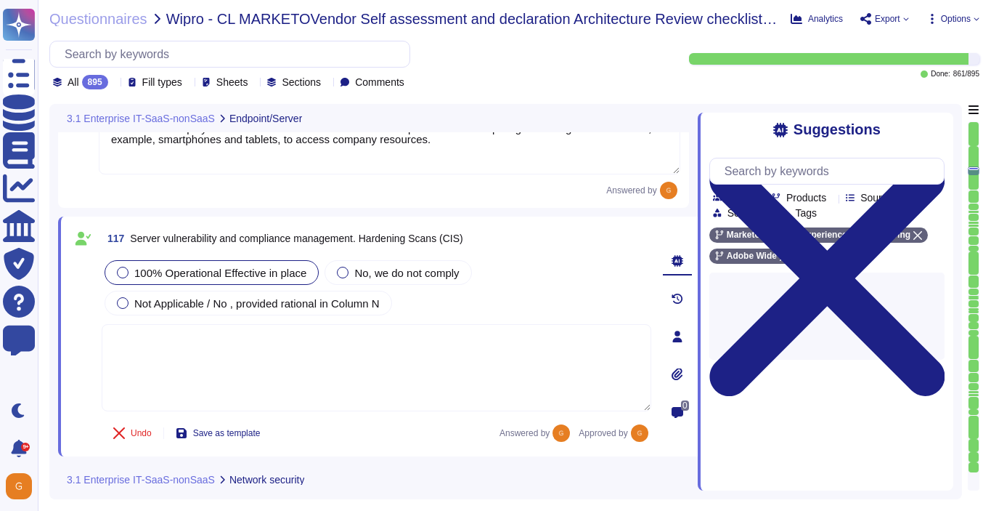
scroll to position [24934, 0]
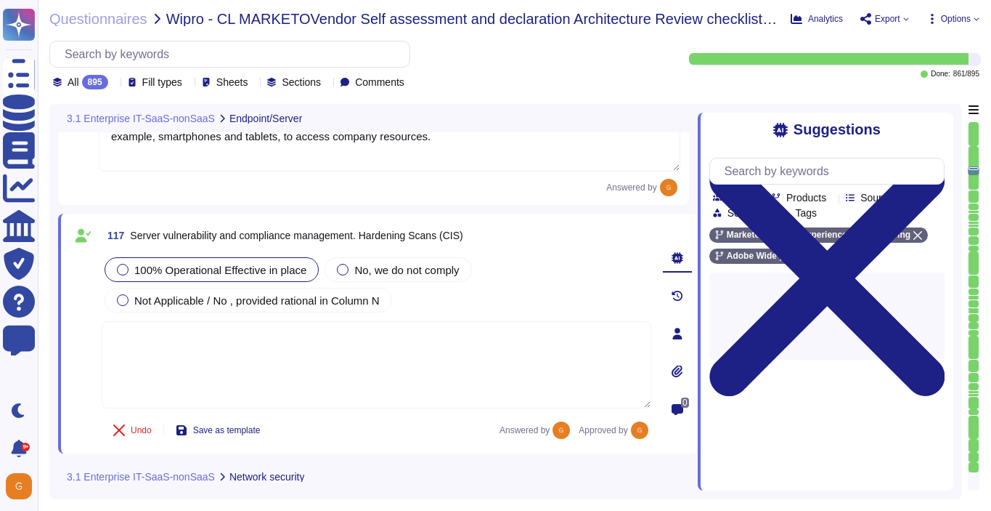
click at [449, 376] on textarea at bounding box center [377, 364] width 550 height 87
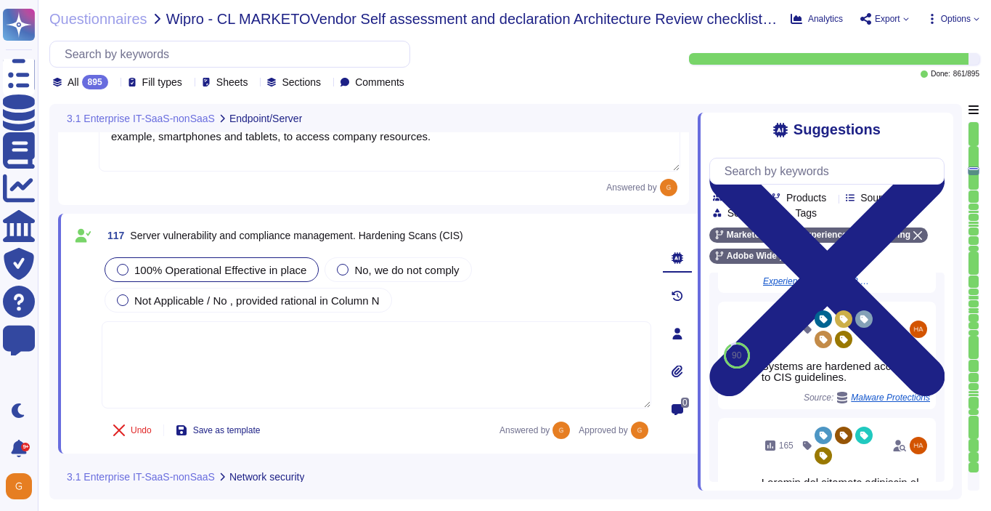
scroll to position [222, 0]
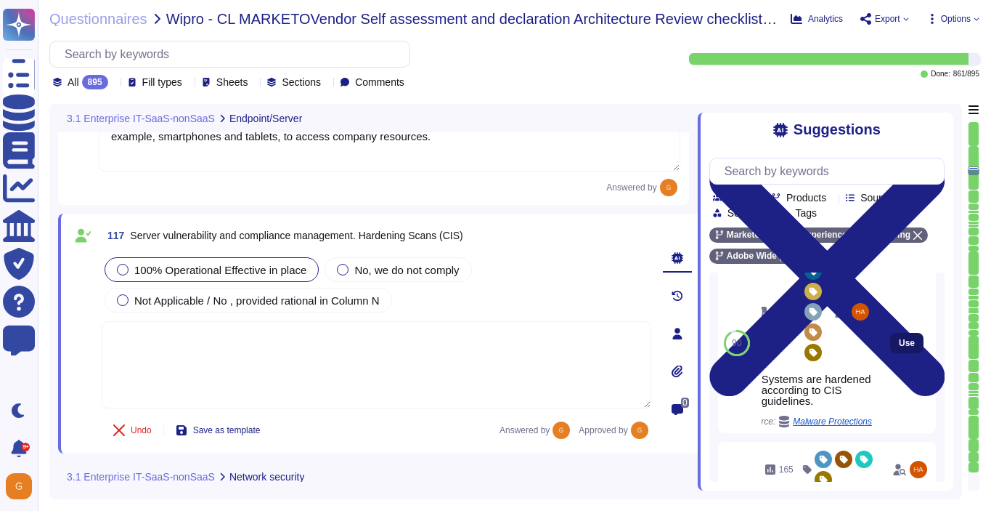
click at [898, 347] on button "Use" at bounding box center [906, 343] width 33 height 20
type textarea "Systems are hardened according to CIS guidelines."
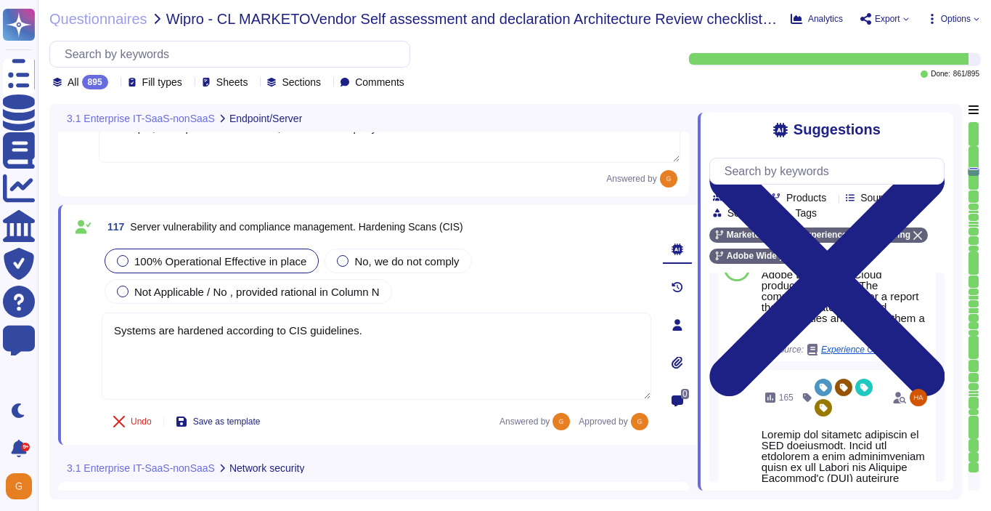
type textarea "User Credentials, Token- or Certificate-based authentication, various SSO (Sing…"
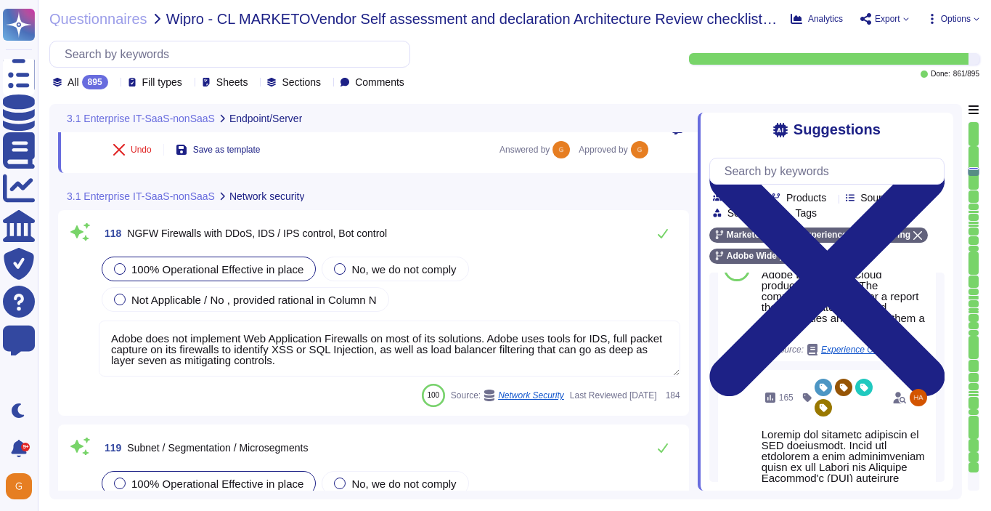
type textarea "Adobe has a centralized Device Management solution to manage mobile devices tha…"
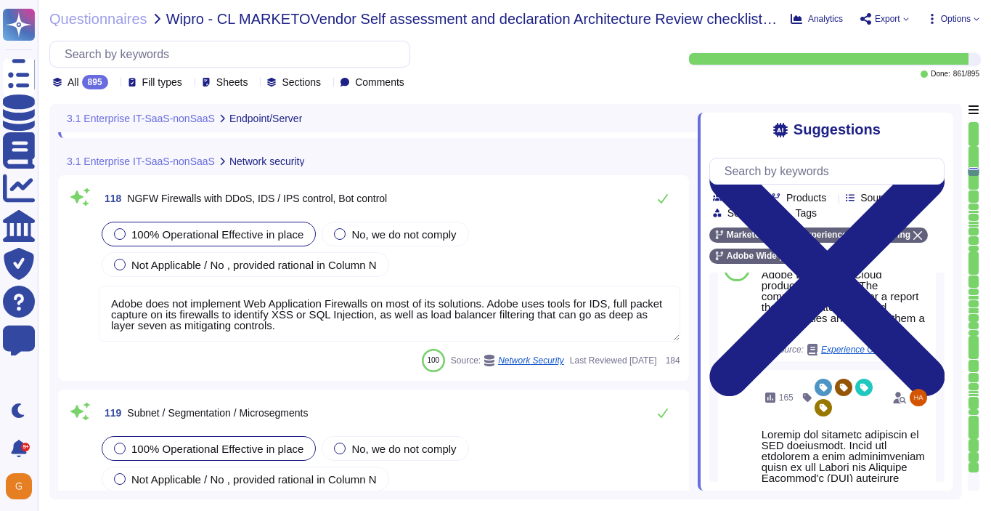
scroll to position [25234, 0]
click at [663, 193] on icon at bounding box center [663, 197] width 12 height 12
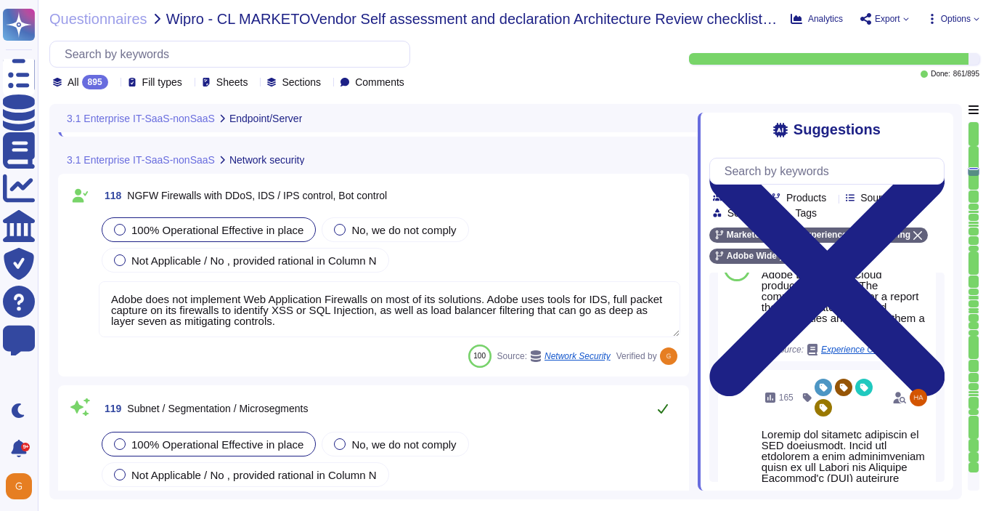
click at [670, 407] on button at bounding box center [663, 408] width 35 height 29
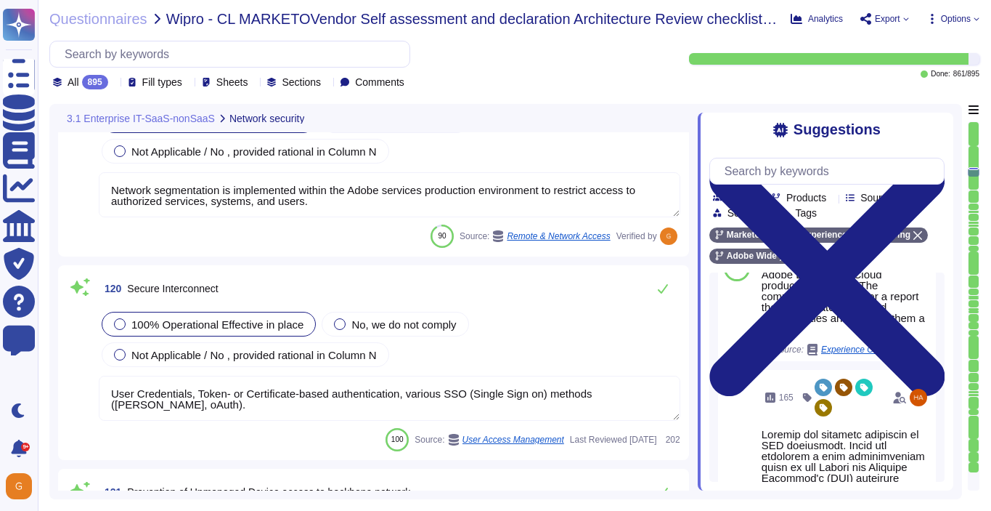
scroll to position [25542, 0]
type textarea "Yes we do all of the above - 2FA, audit trails, IP address filtering, firewalls…"
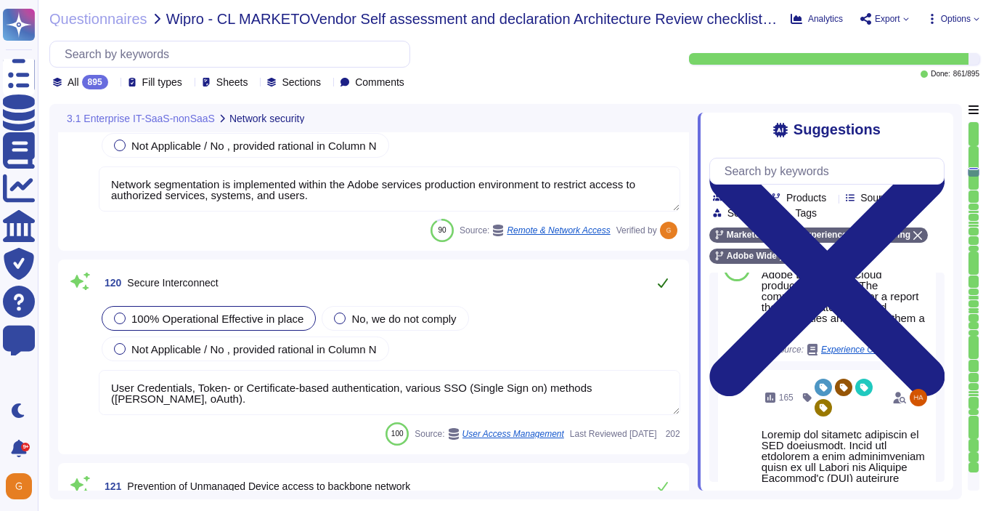
click at [661, 285] on icon at bounding box center [663, 282] width 10 height 9
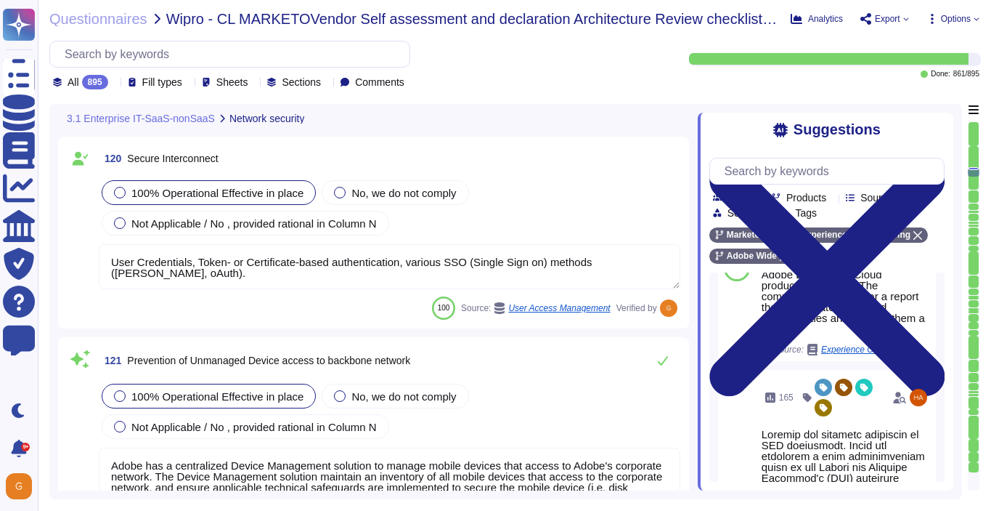
type textarea "The Adobe Zero-Trust Enterprise Network (ZEN) platform provides the foundation …"
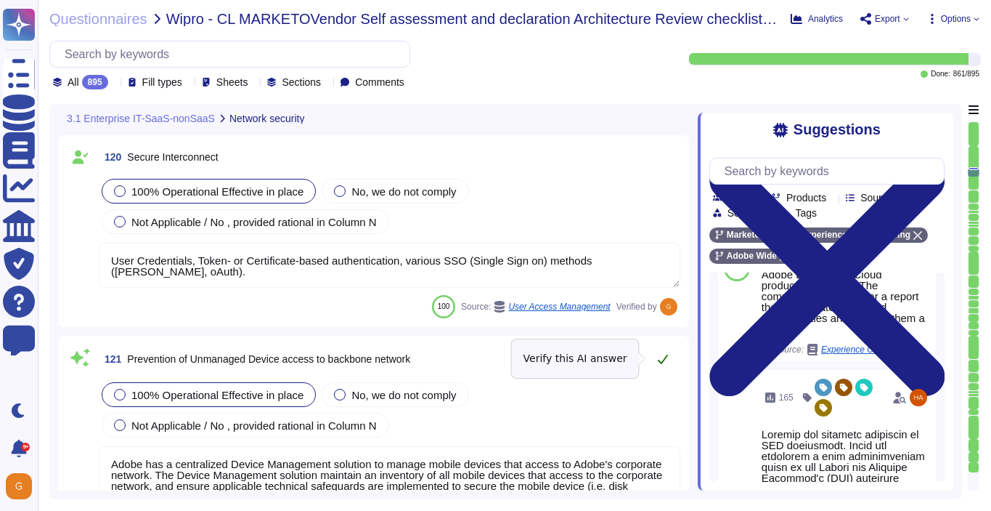
click at [665, 357] on icon at bounding box center [663, 358] width 10 height 9
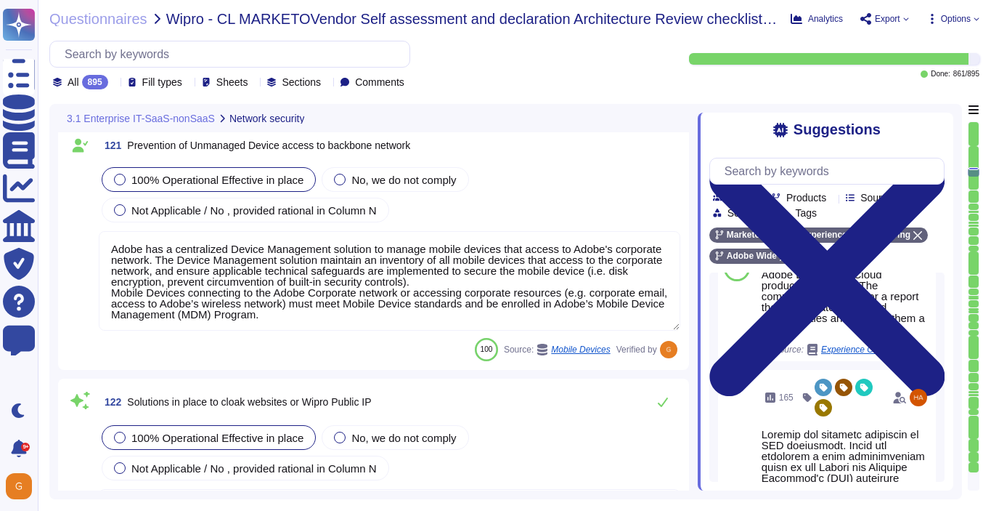
type textarea "Adobe relies on its current endpoint security stack, which includes Workspace O…"
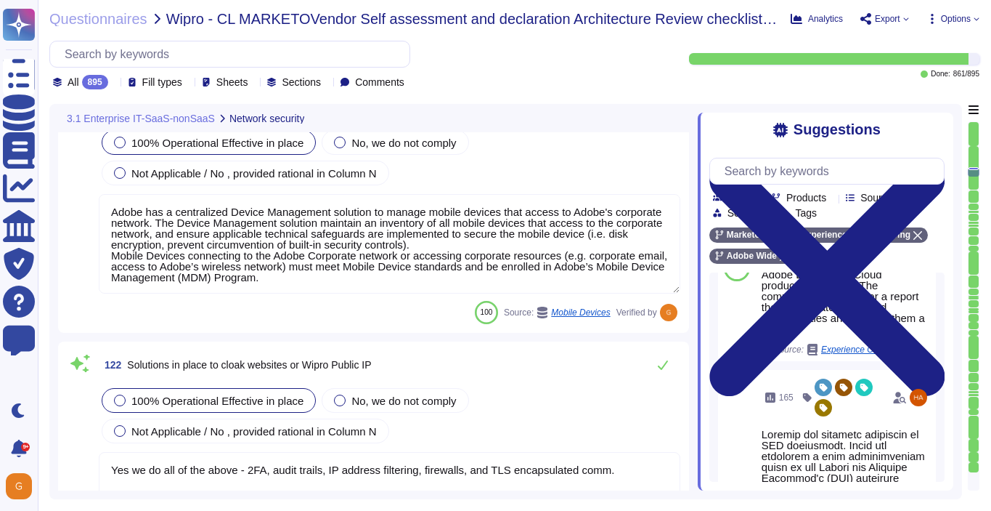
scroll to position [25934, 0]
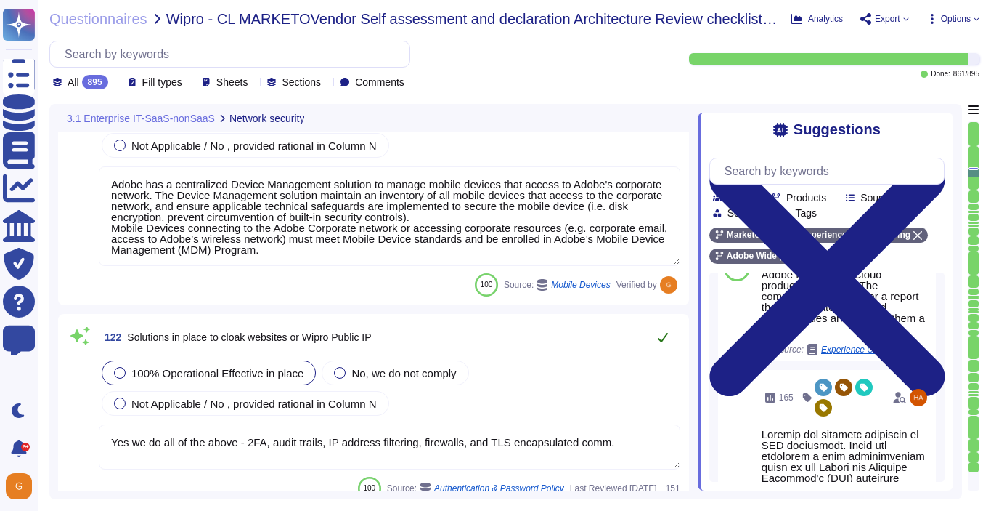
click at [671, 336] on button at bounding box center [663, 336] width 35 height 29
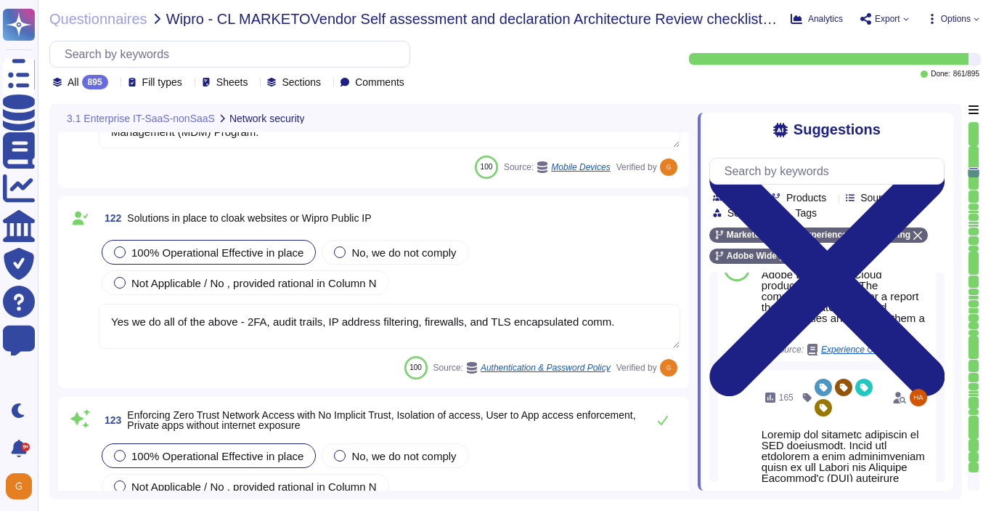
type textarea "A reverse proxy is a type of proxy that connects clients from less trusted netw…"
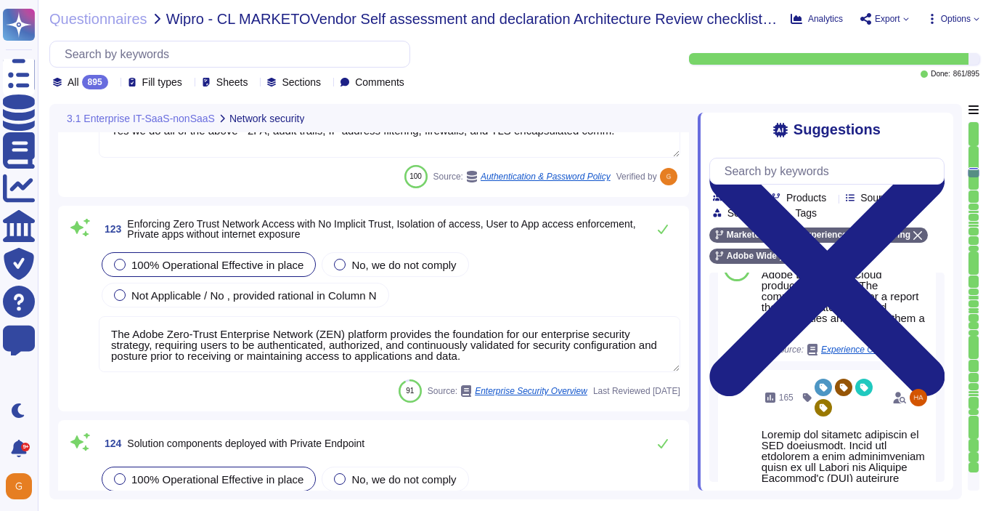
scroll to position [26250, 0]
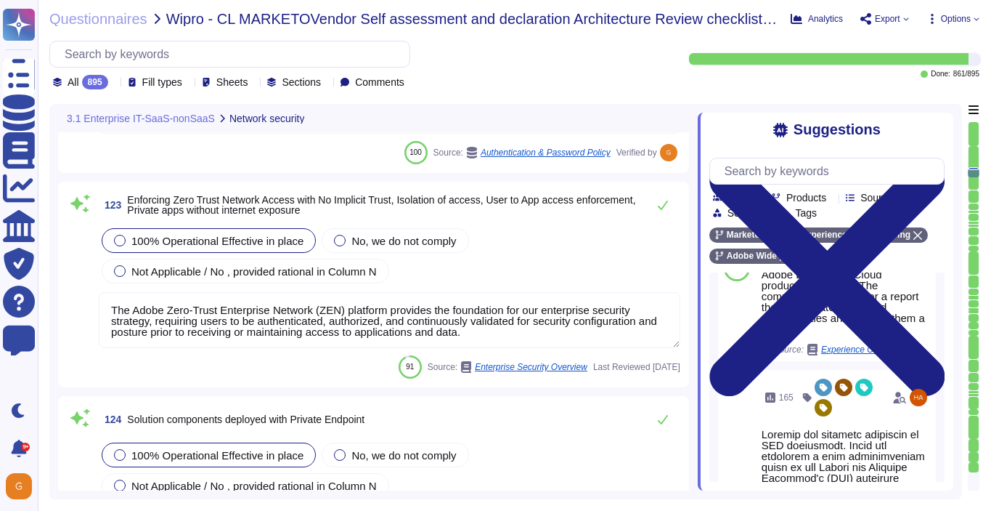
type textarea "Only organization owned equipment are permitted to connect from internal networ…"
click at [657, 199] on icon at bounding box center [663, 205] width 12 height 12
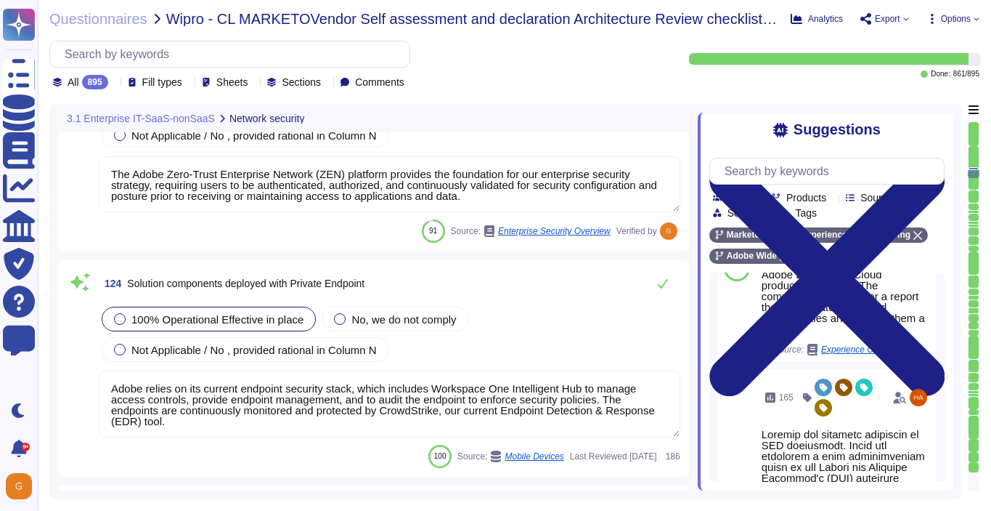
scroll to position [26387, 0]
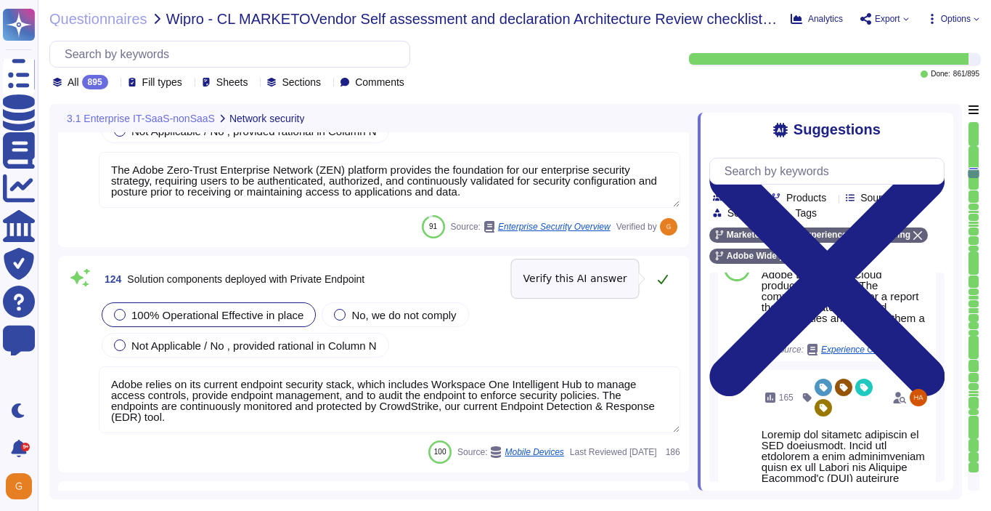
click at [663, 274] on icon at bounding box center [663, 279] width 12 height 12
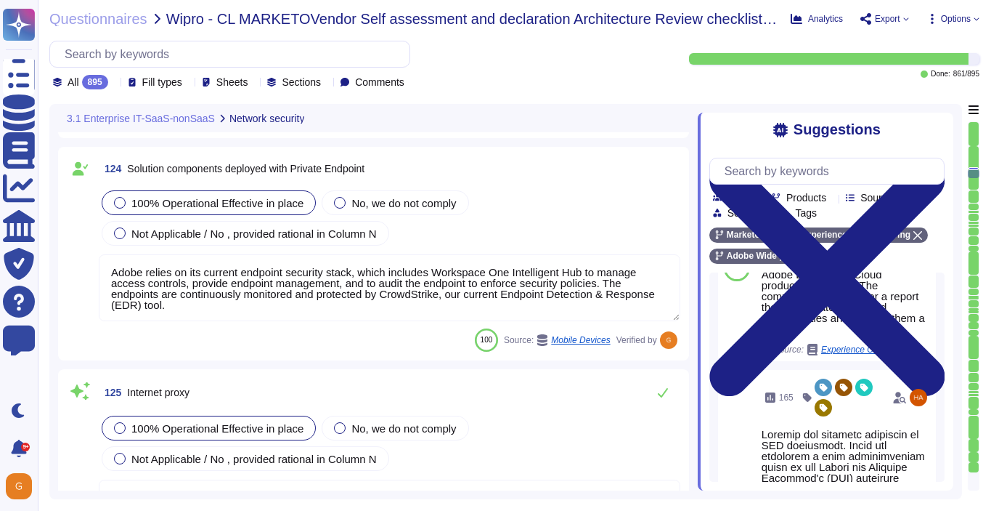
type textarea "Adobe is committed to the privacy and security of our users and their data. The…"
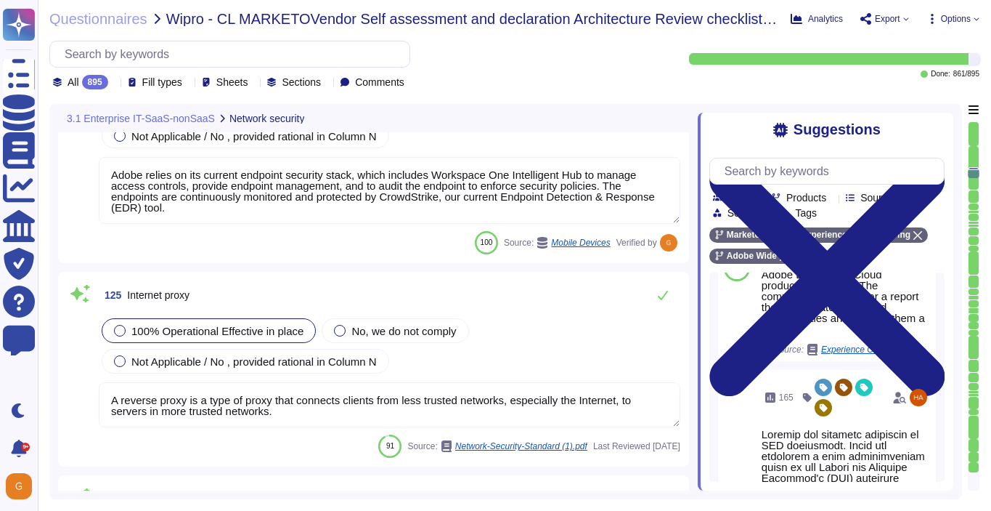
scroll to position [26587, 0]
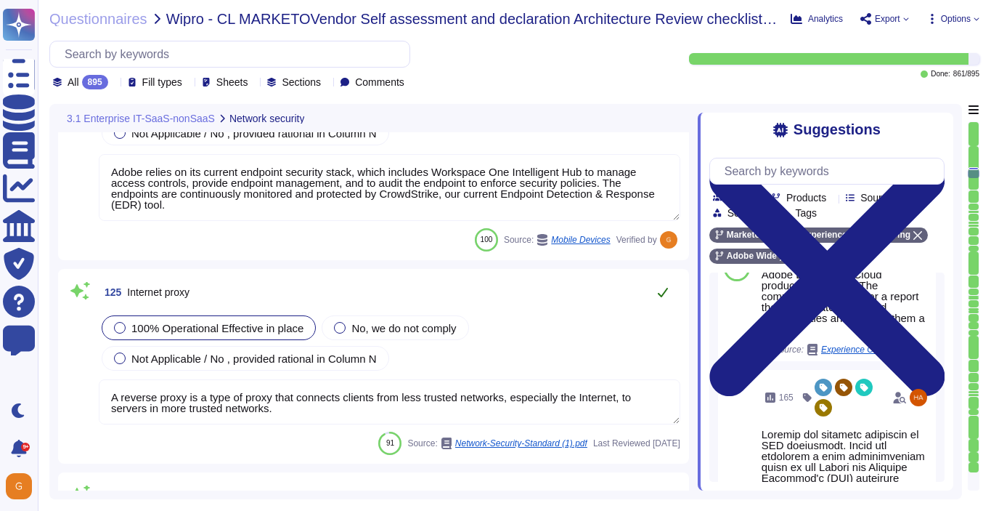
click at [654, 301] on button at bounding box center [663, 291] width 35 height 29
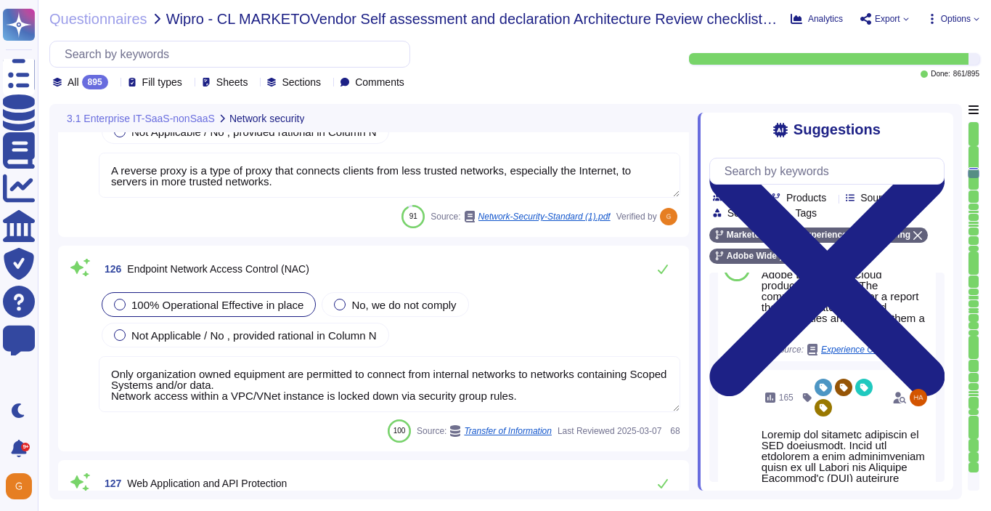
scroll to position [26818, 0]
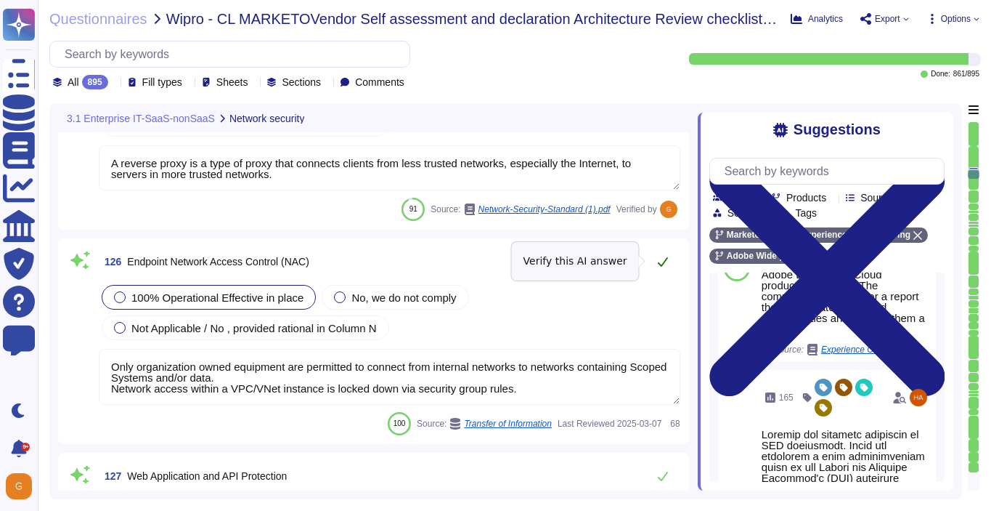
click at [668, 262] on icon at bounding box center [663, 262] width 12 height 12
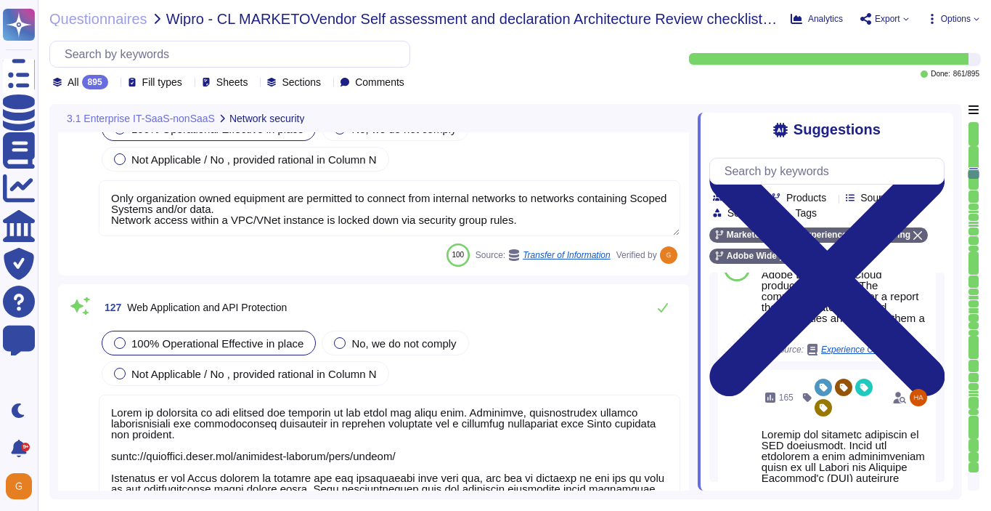
type textarea "Adobe uses GlobalProtect for our VPN."
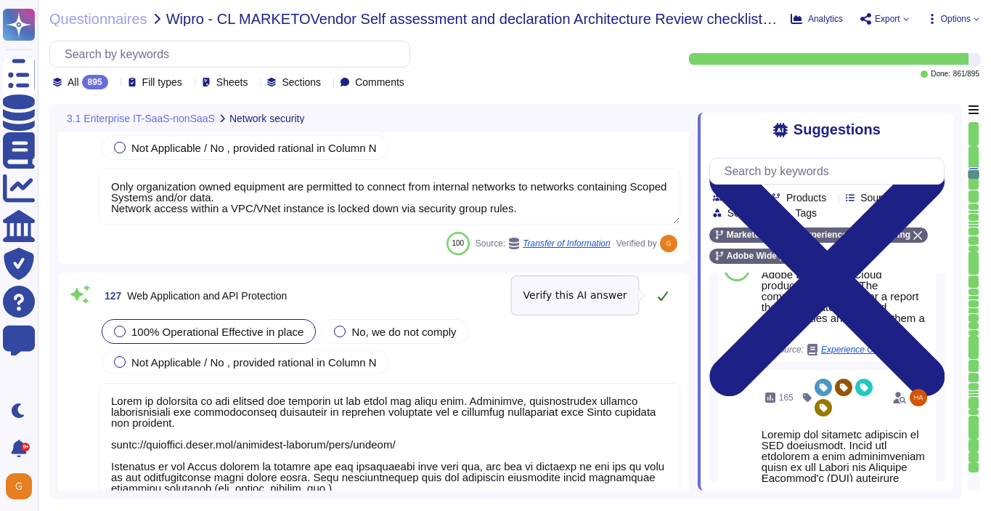
click at [670, 292] on button at bounding box center [663, 295] width 35 height 29
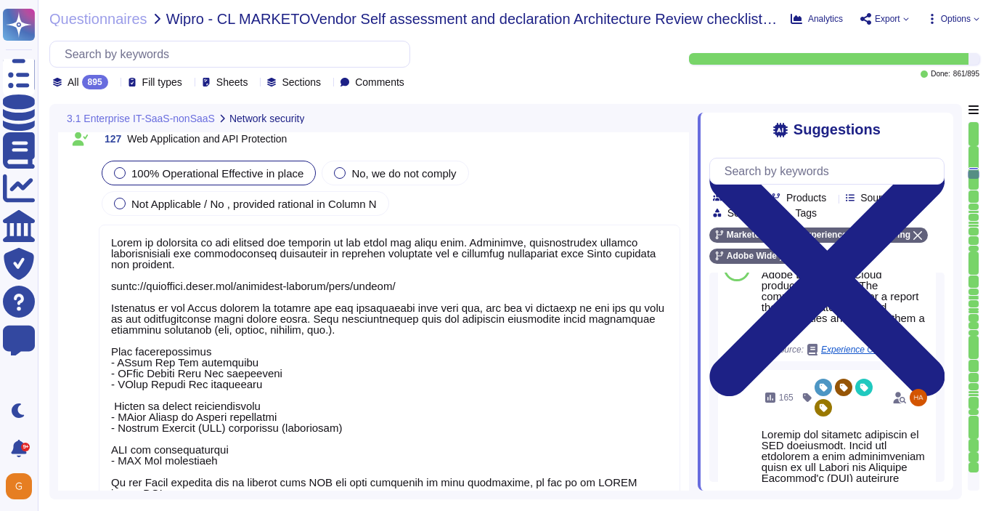
scroll to position [1, 0]
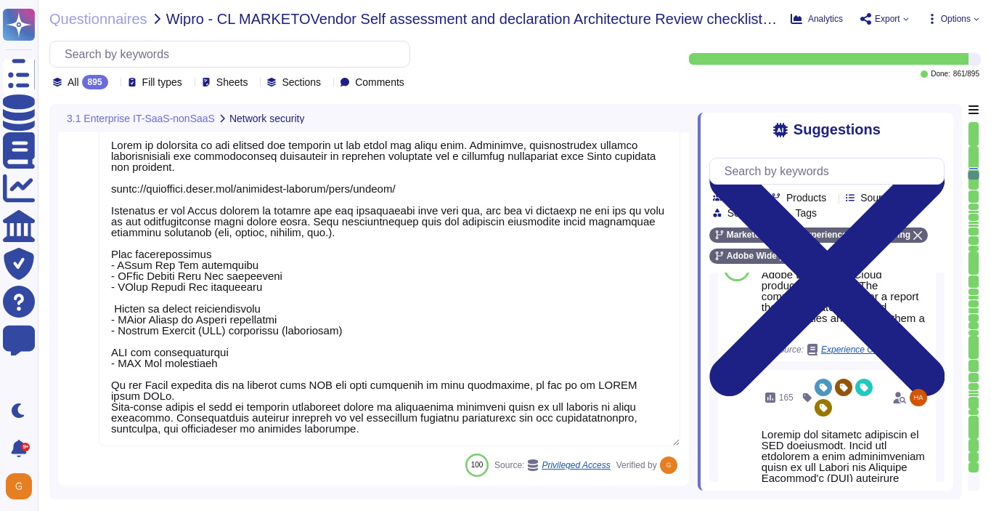
type textarea "If an Adobe employee receives an email they suspect is a phishing attempt or sp…"
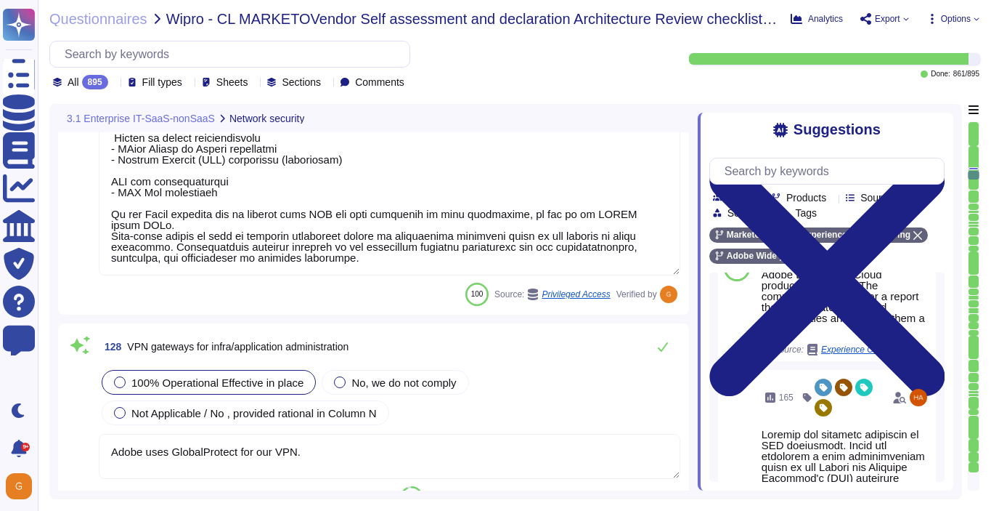
type textarea "Employee Privacy Policy Equal Employment Opportunity Policy Facilities Usage Po…"
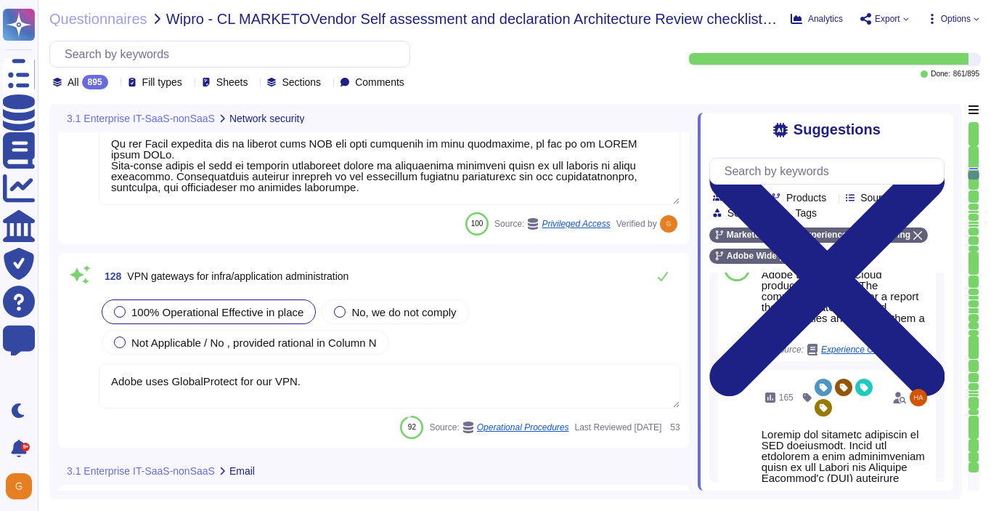
scroll to position [27452, 0]
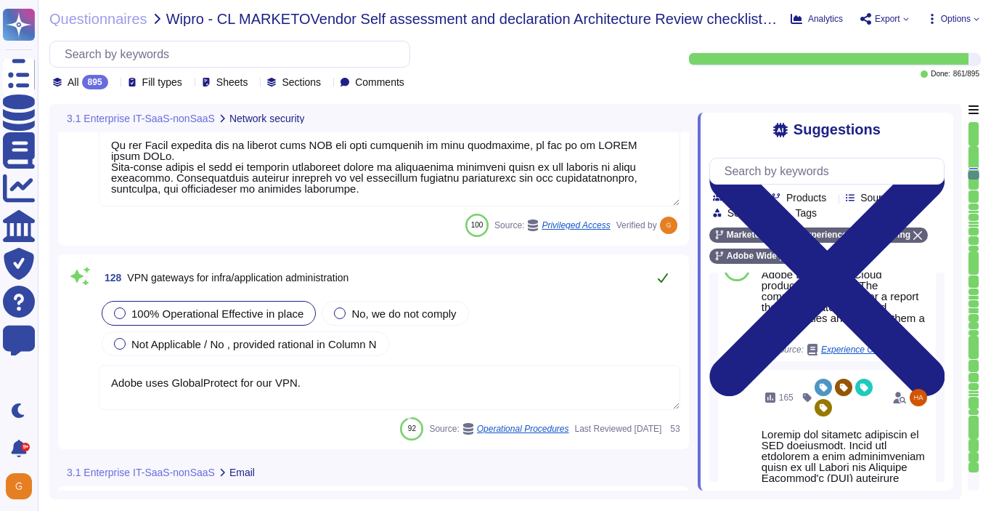
click at [669, 273] on button at bounding box center [663, 277] width 35 height 29
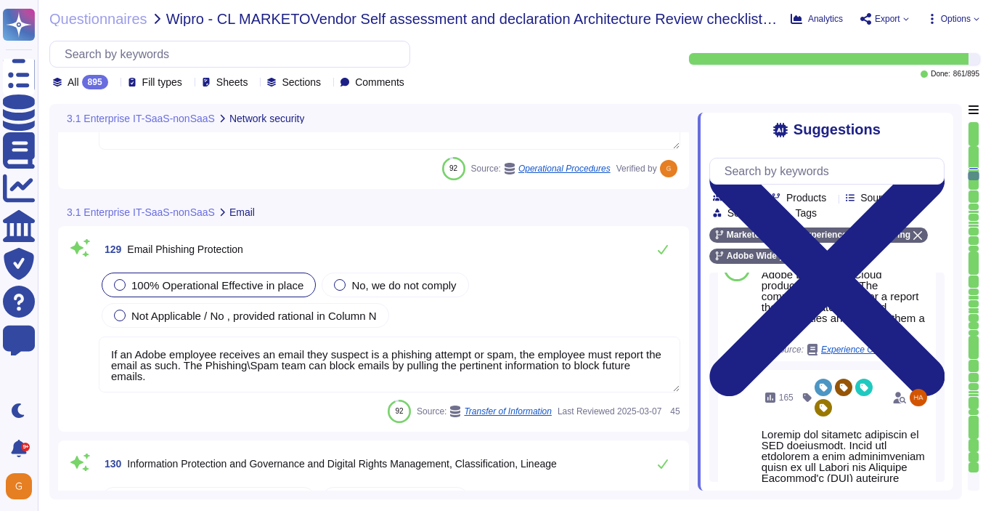
type textarea "Lorem ipsu dol sita co adi elitsedd eius temp incididunt (UTL) etdo mag aliquae…"
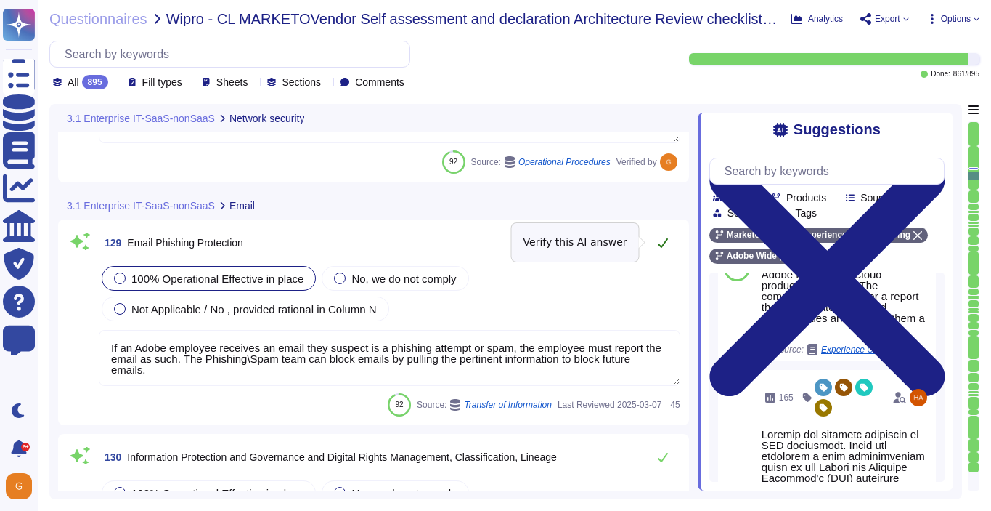
click at [662, 244] on icon at bounding box center [663, 242] width 10 height 9
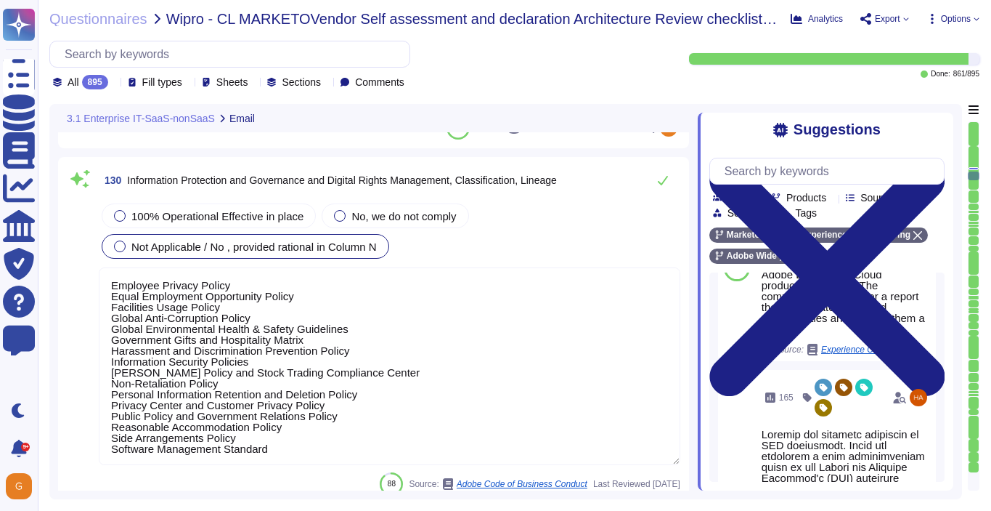
scroll to position [27965, 0]
click at [190, 206] on div "100% Operational Effective in place" at bounding box center [209, 214] width 214 height 25
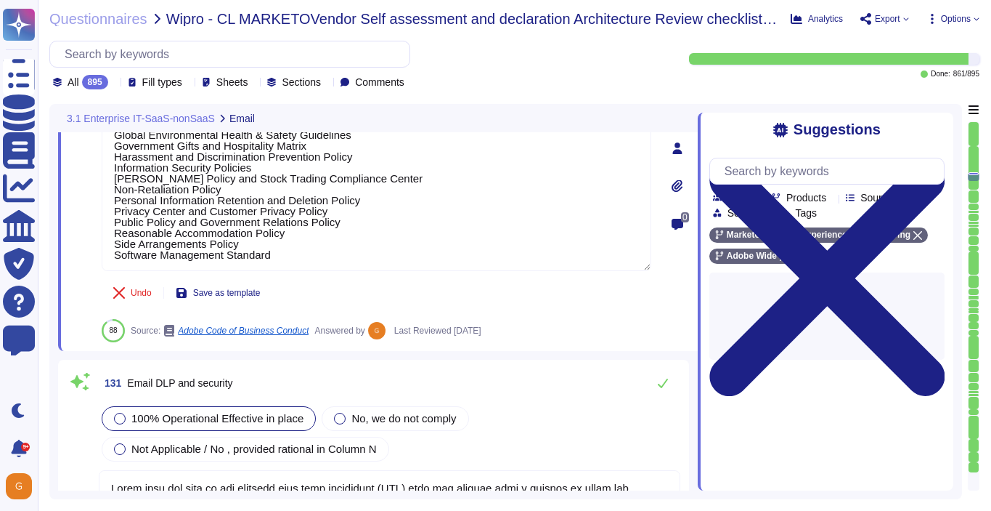
type textarea "Adobe utilizes AES-256 bit encryption at rest and TLS v1.2 or higher for data i…"
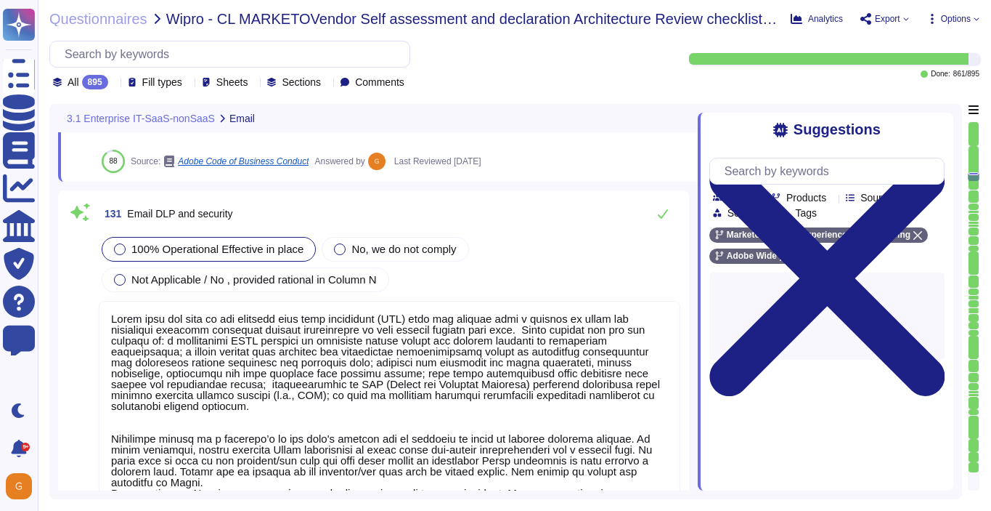
scroll to position [28341, 0]
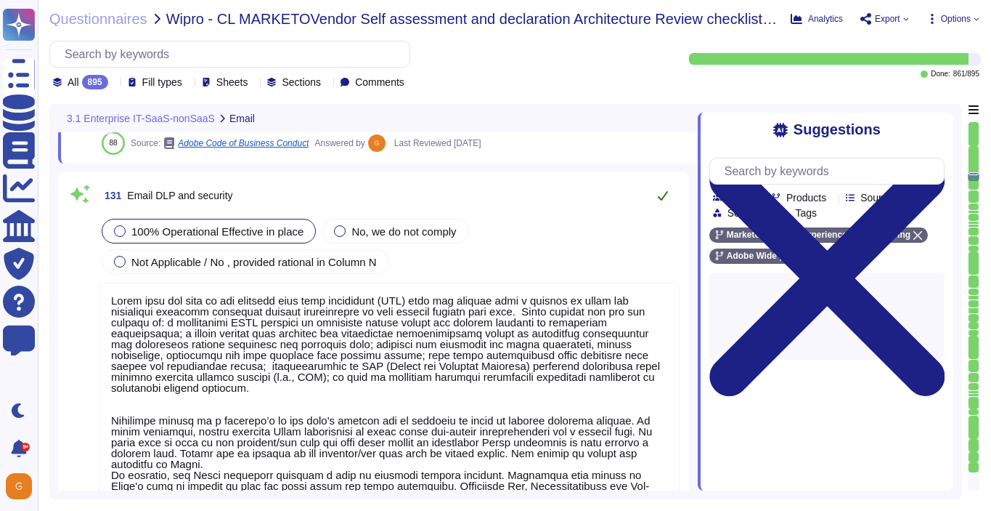
click at [662, 192] on icon at bounding box center [663, 196] width 12 height 12
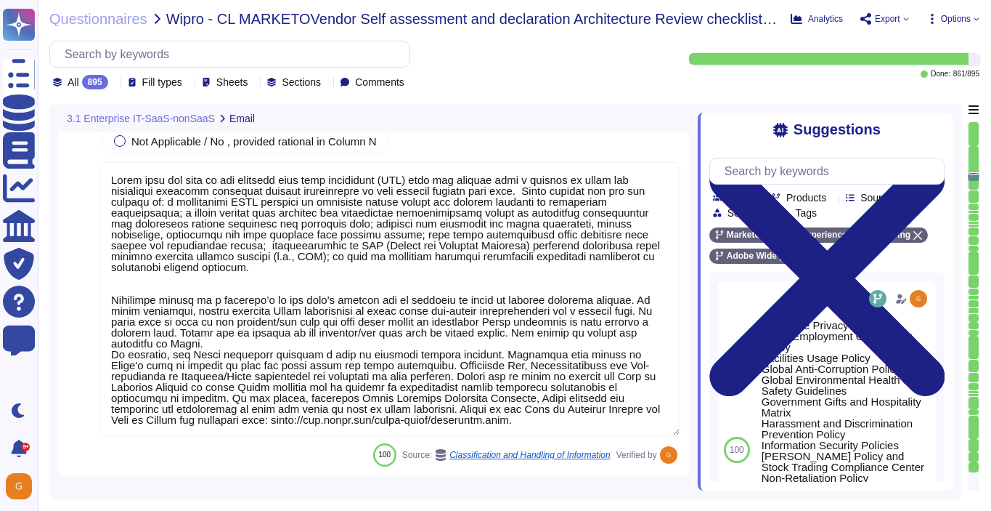
type textarea "File integrity monitoring is performed on files to ensure proper transfer and s…"
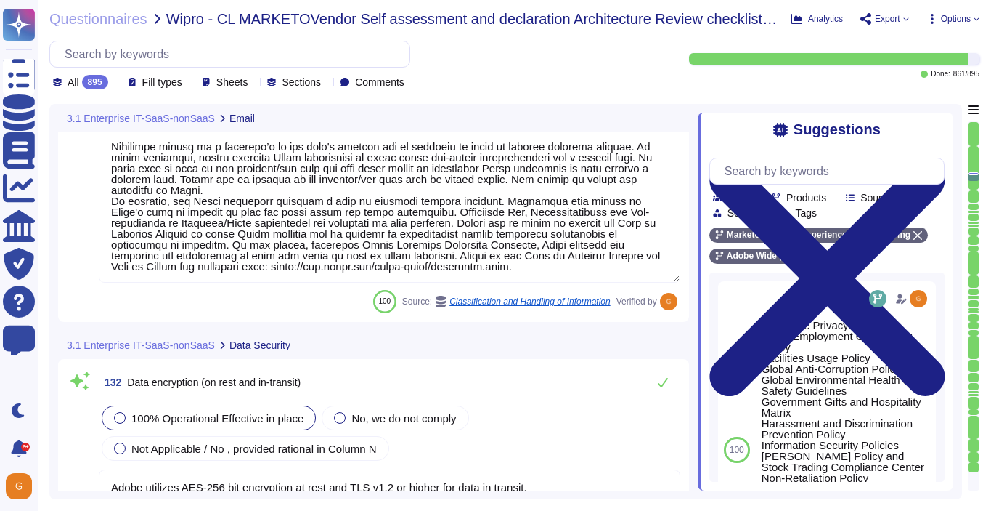
scroll to position [28609, 0]
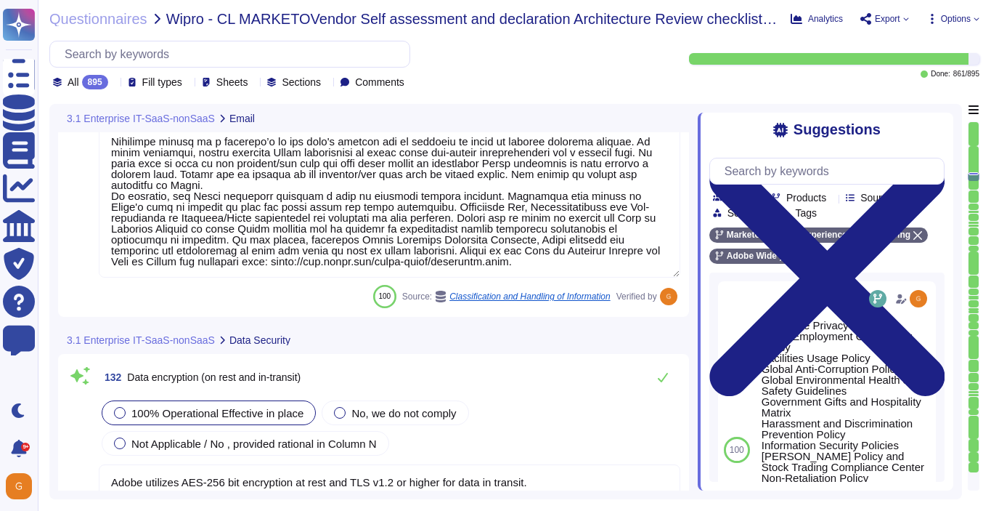
type textarea "Adobe utilizes AES-256 bit encryption at rest and TLS v1.2 or higher for data i…"
click at [660, 378] on icon at bounding box center [663, 377] width 12 height 12
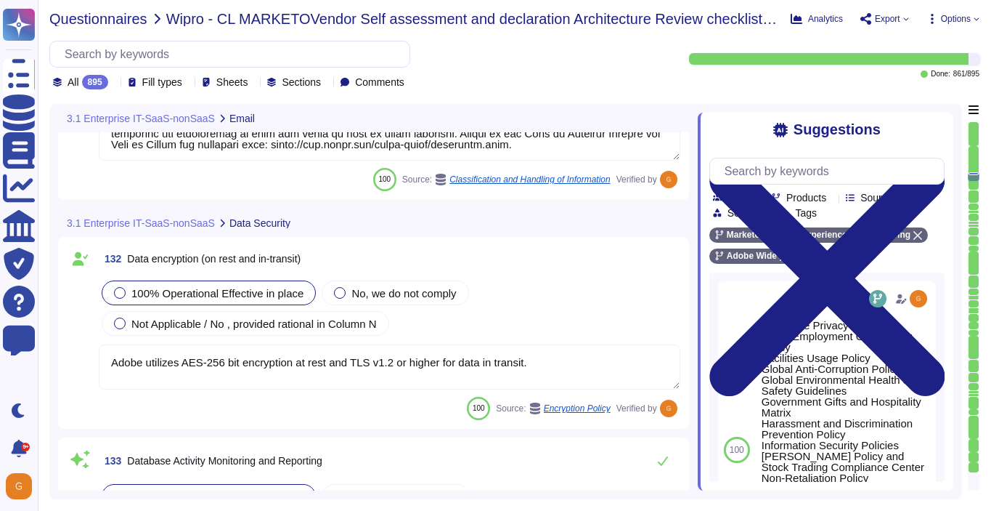
scroll to position [28728, 0]
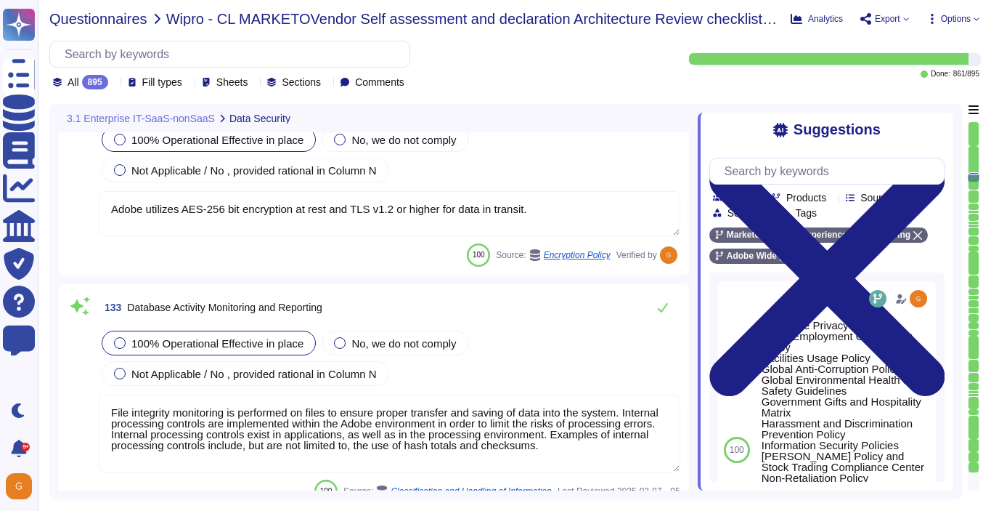
type textarea "Employee Privacy Policy Equal Employment Opportunity Policy Facilities Usage Po…"
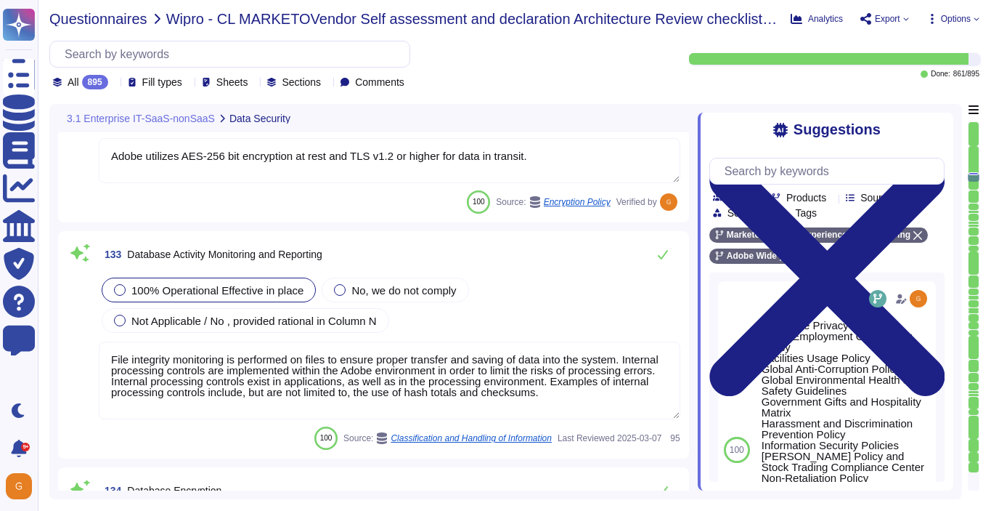
scroll to position [28929, 0]
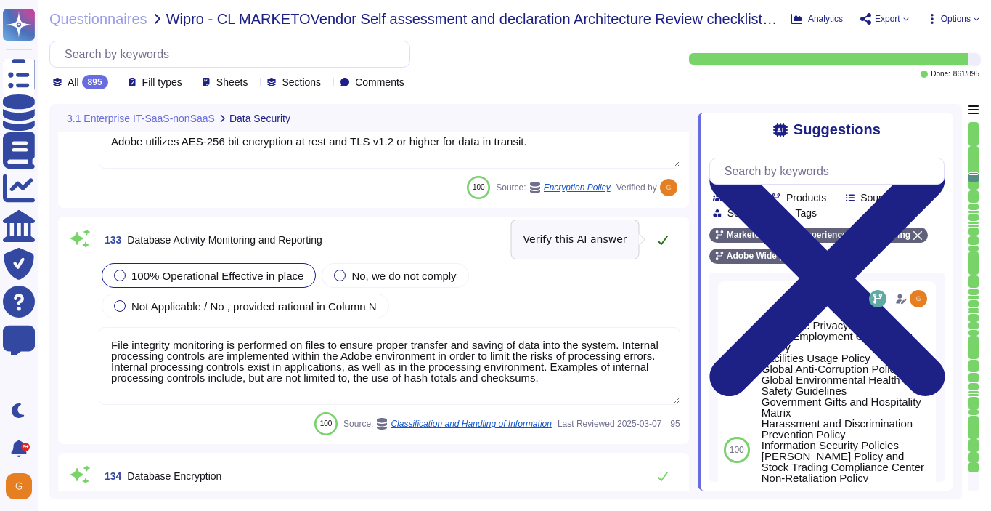
click at [663, 240] on icon at bounding box center [663, 240] width 12 height 12
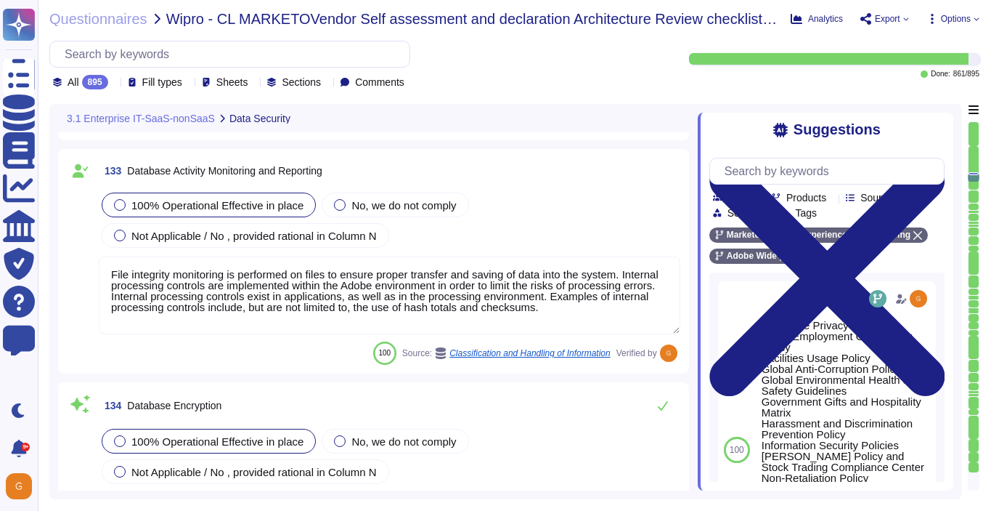
scroll to position [29059, 0]
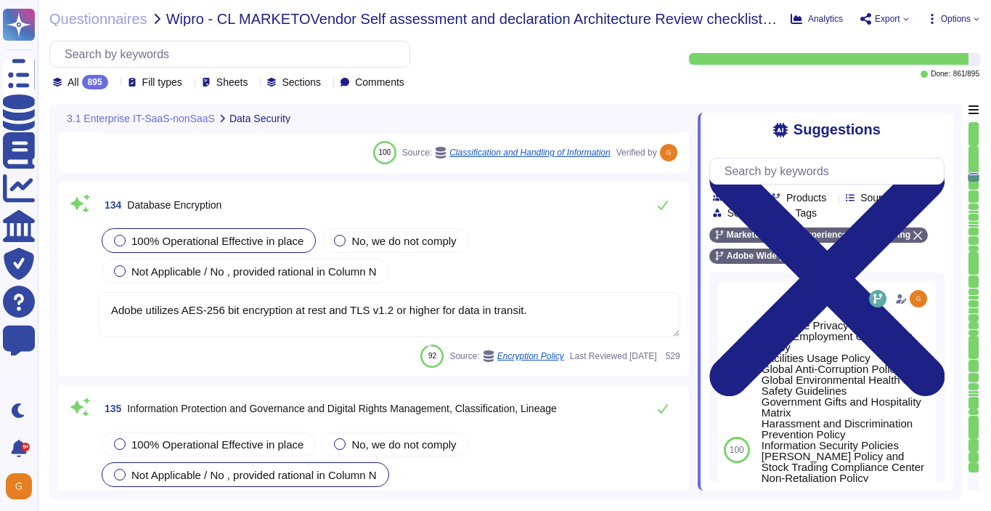
type textarea "Keys that are used by a service, are bound to a specific service. There are uni…"
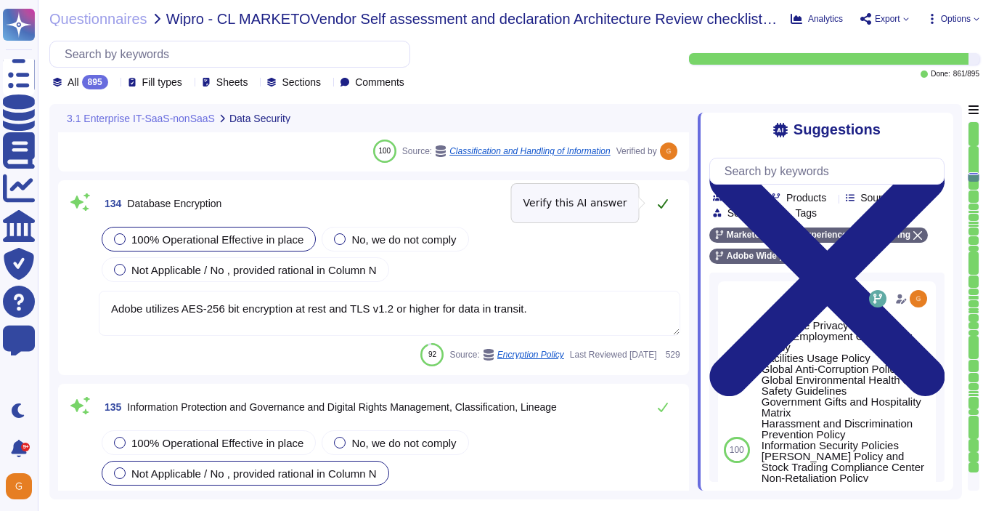
click at [670, 206] on button at bounding box center [663, 203] width 35 height 29
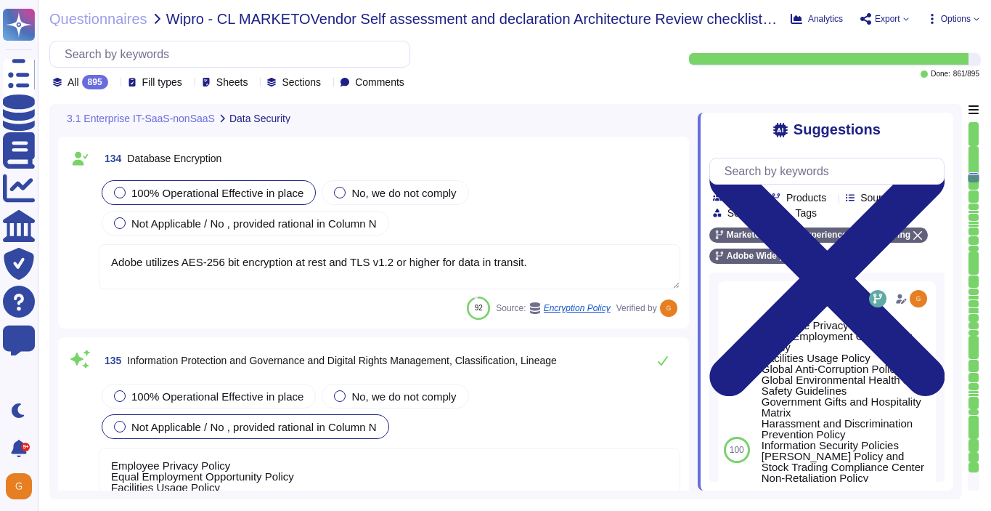
scroll to position [29293, 0]
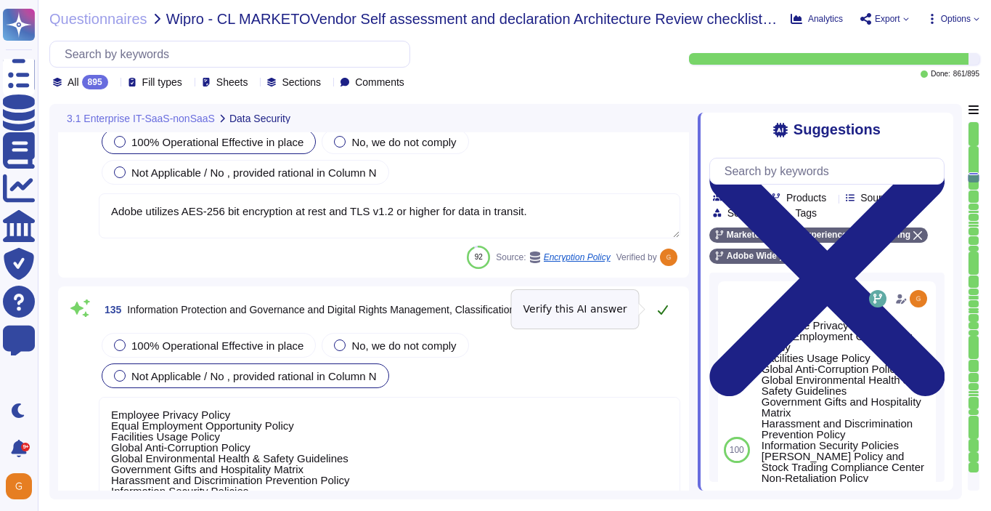
click at [659, 307] on icon at bounding box center [663, 310] width 12 height 12
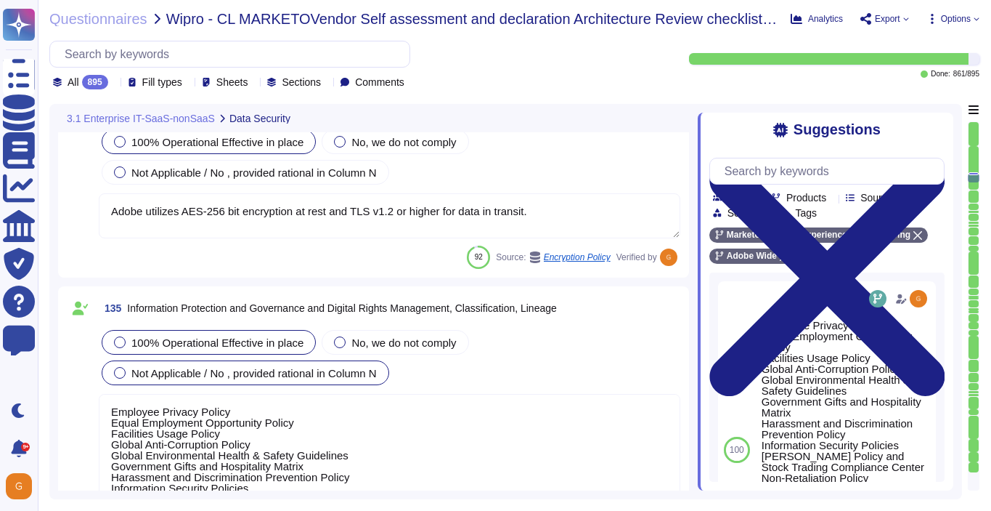
click at [269, 330] on div "100% Operational Effective in place" at bounding box center [209, 342] width 214 height 25
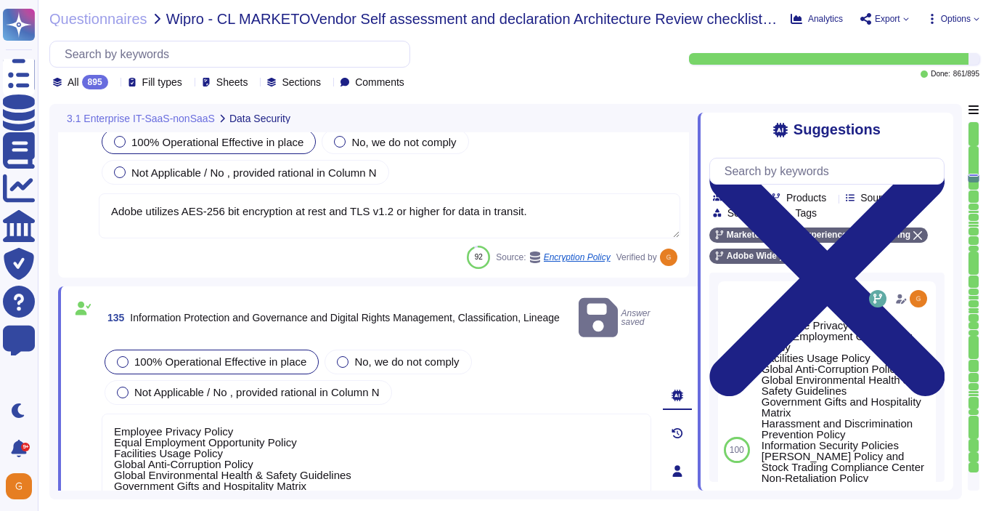
type textarea "Keys that are used by a service, are bound to a specific service. There are uni…"
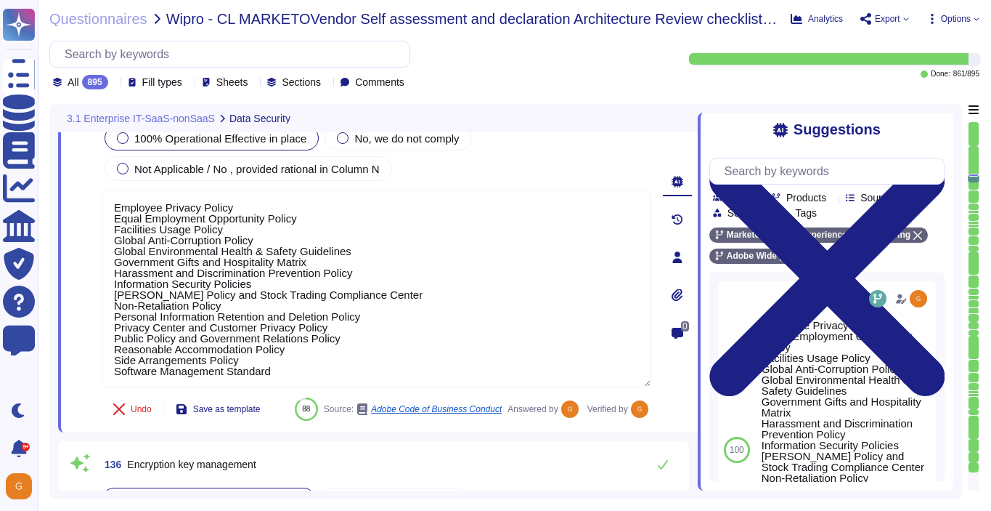
type textarea "Adobe services are expected to comply with the Key Management Standard. Adobe K…"
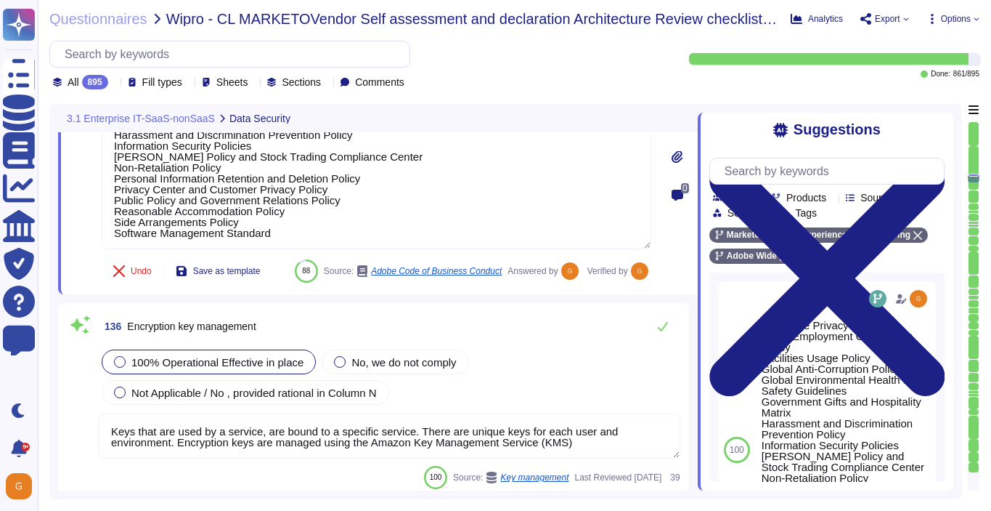
scroll to position [29655, 0]
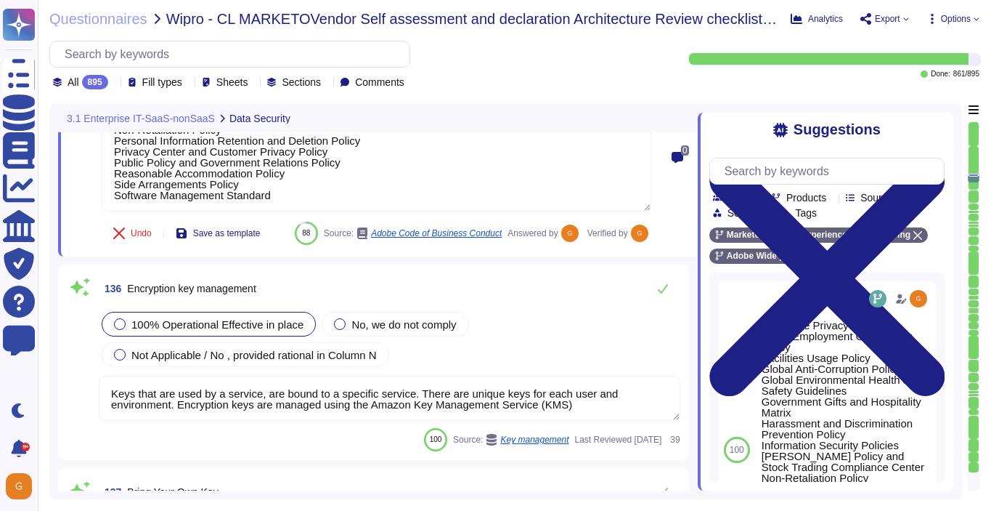
type textarea "Adobe ensures appropriate levels of security of customer's data by not altering…"
click at [662, 294] on icon at bounding box center [663, 289] width 12 height 12
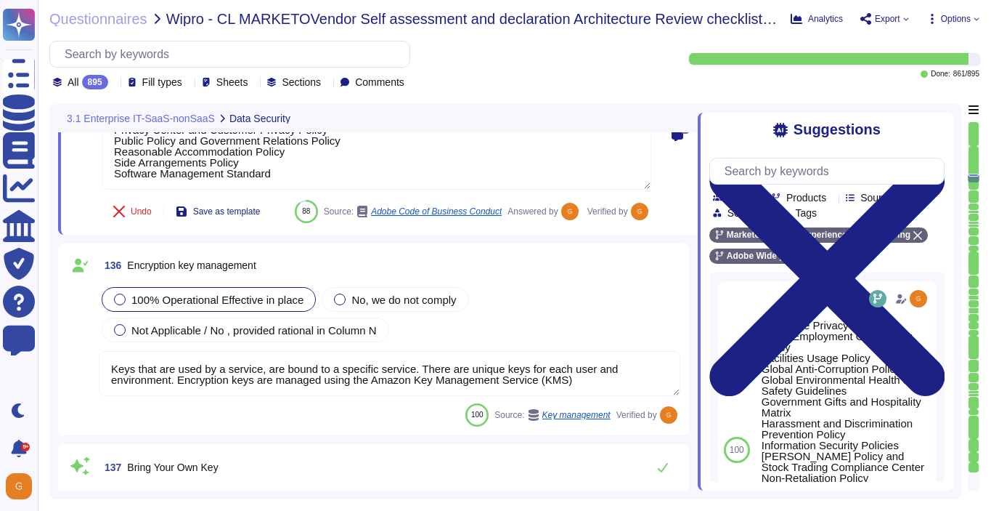
scroll to position [29685, 0]
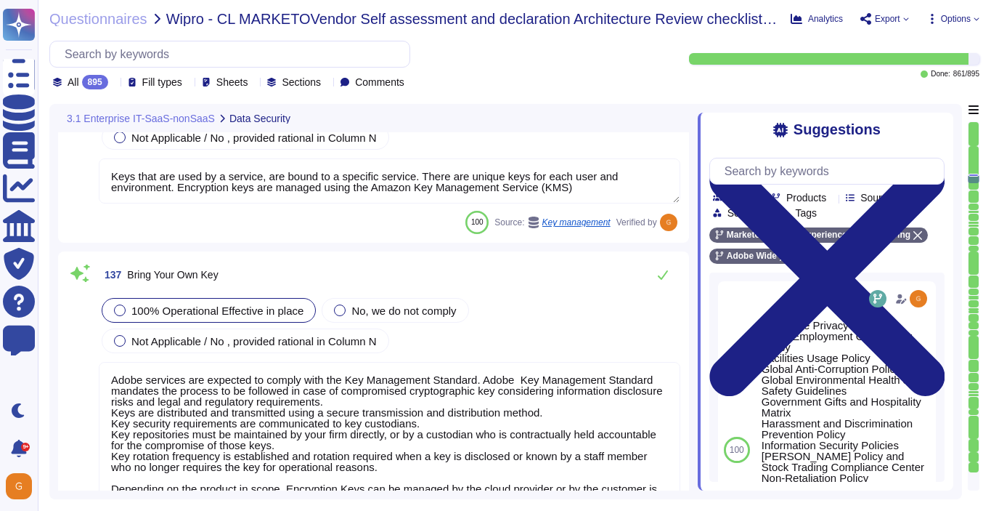
type textarea "Key management and rotation is handled by Adobe."
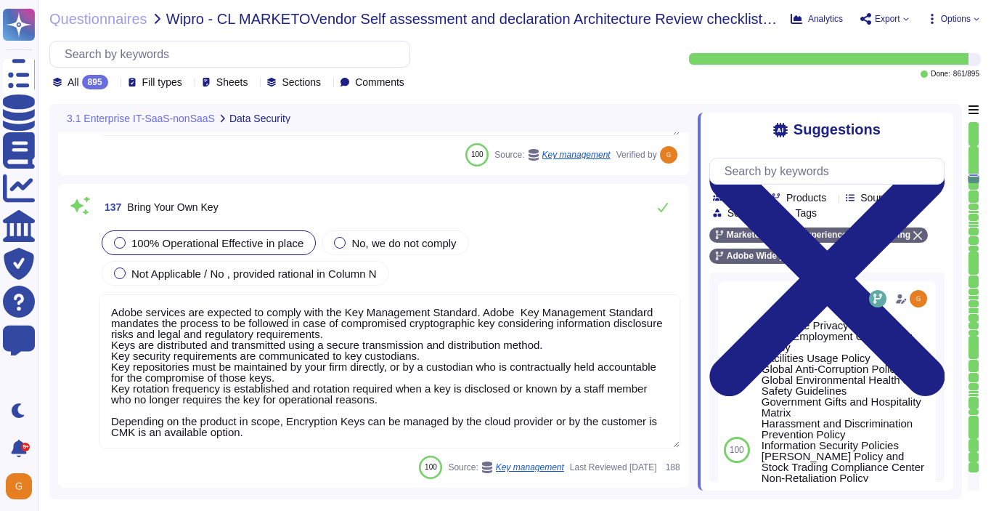
scroll to position [29964, 0]
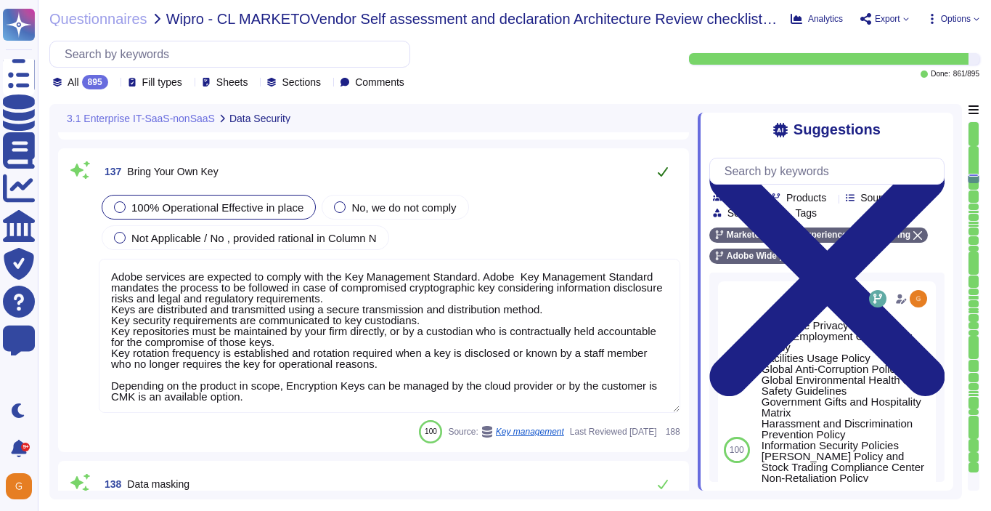
click at [663, 177] on icon at bounding box center [663, 172] width 12 height 12
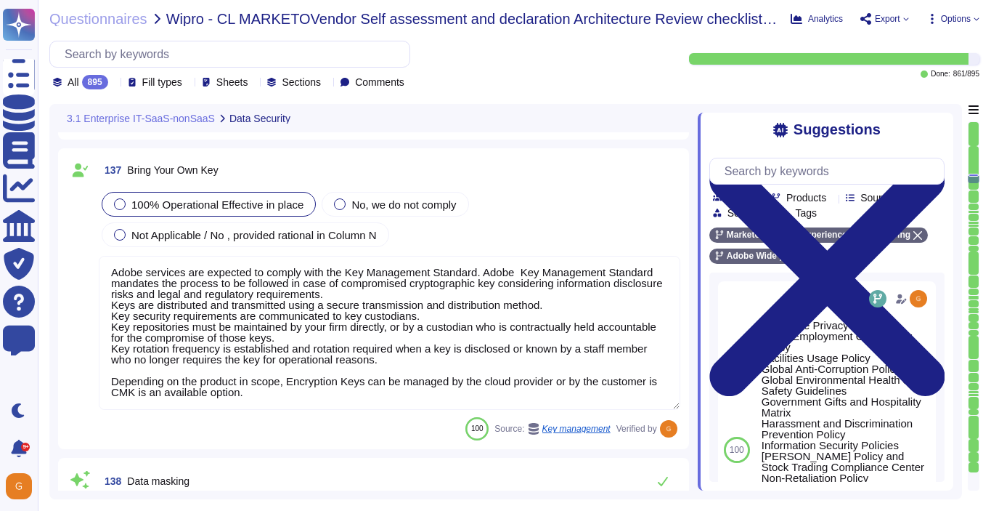
scroll to position [0, 0]
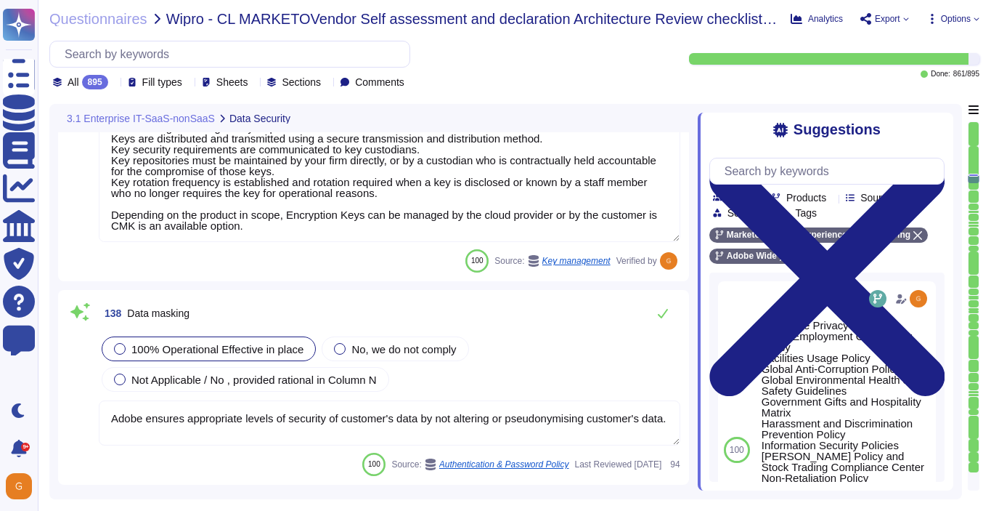
type textarea "User Credentials, Token- or Certificate-based authentication, various SSO (Sing…"
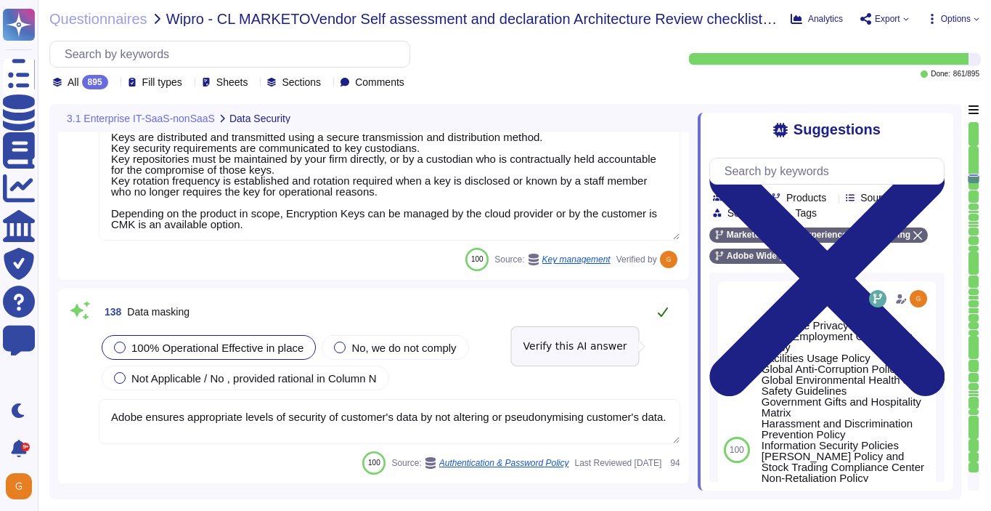
click at [665, 317] on icon at bounding box center [663, 312] width 12 height 12
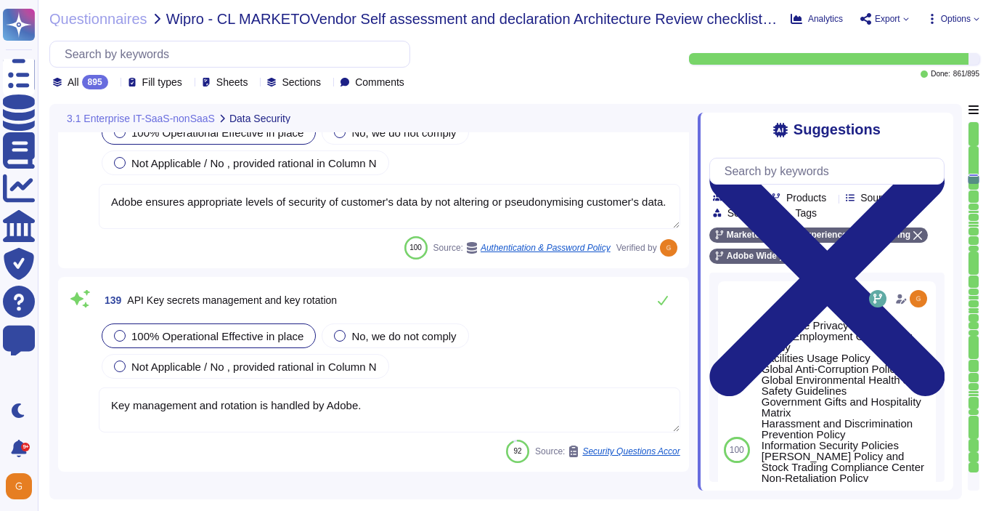
type textarea "Not Enabled by default. Multi-factor authentication is available for client acc…"
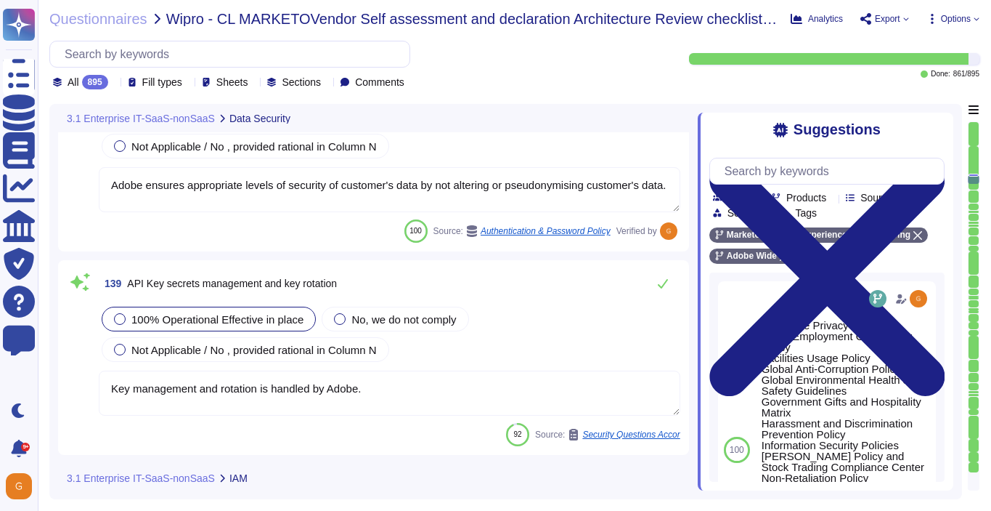
scroll to position [30385, 0]
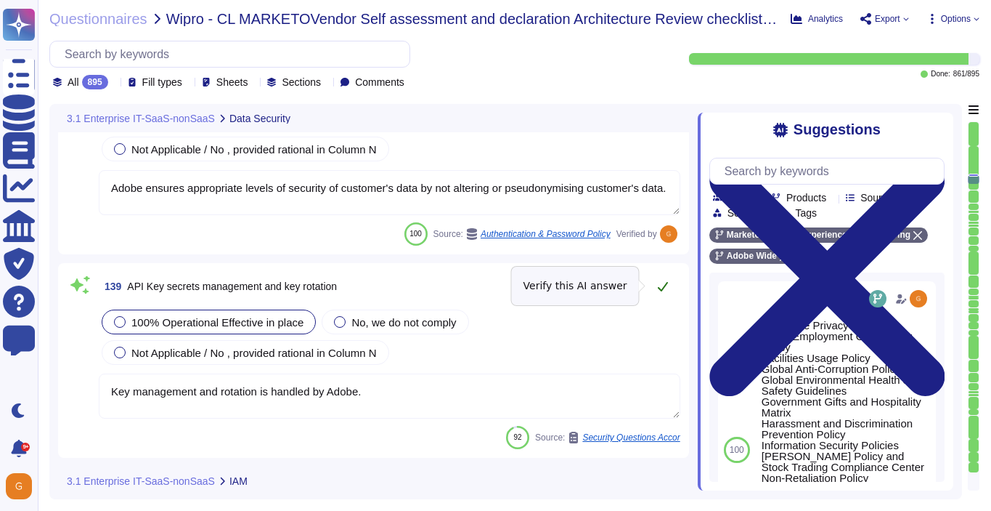
click at [665, 278] on button at bounding box center [663, 286] width 35 height 29
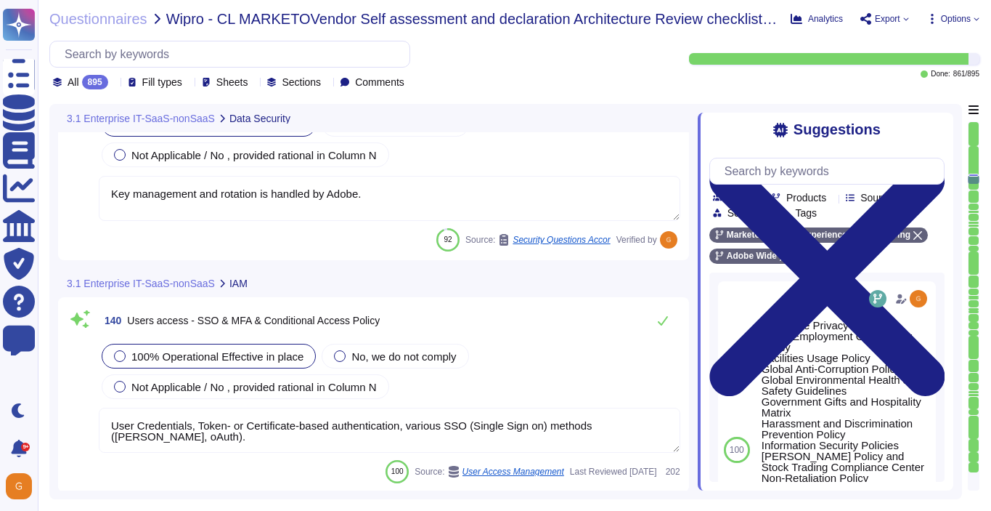
type textarea "Relevant professional certifications, including Certified Information Systems A…"
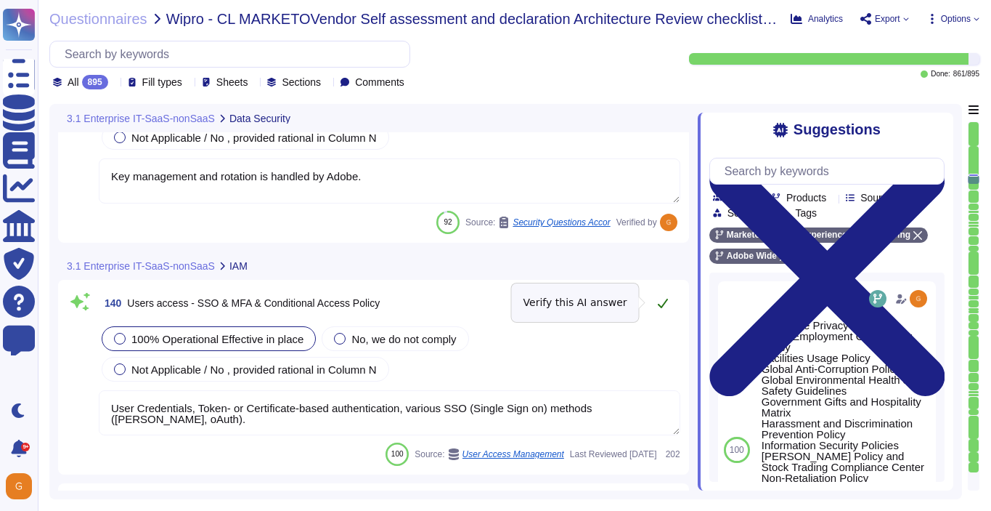
click at [664, 299] on icon at bounding box center [663, 303] width 12 height 12
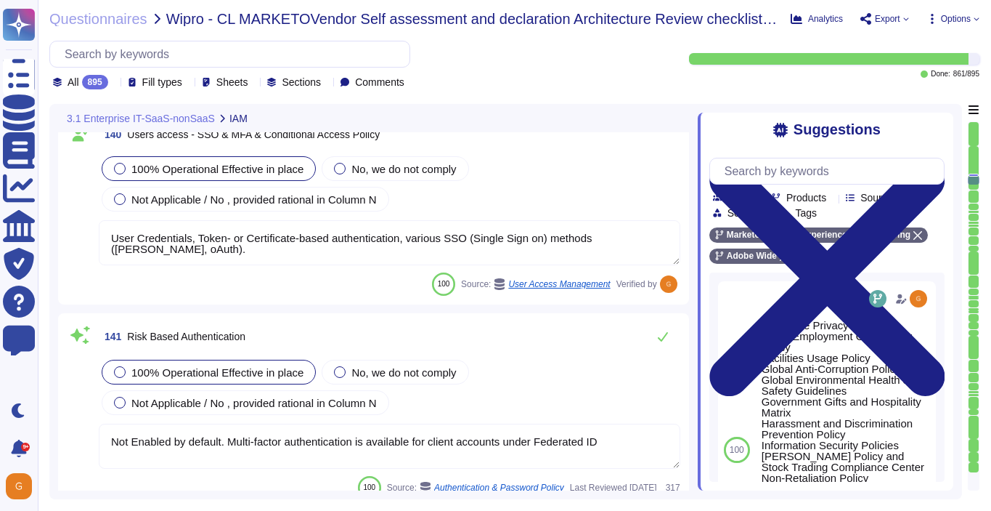
type textarea "Reviews and revalidation of user access for least privilege and separation of d…"
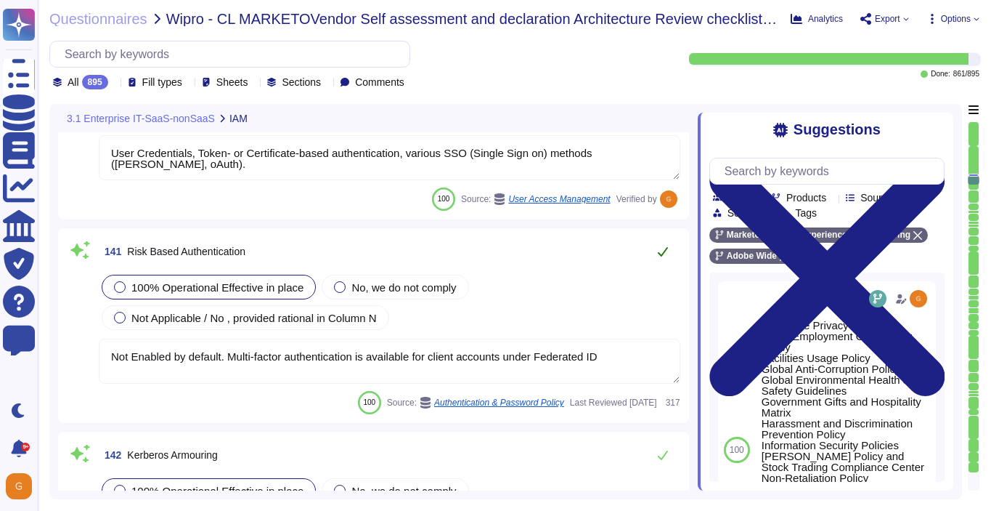
click at [665, 262] on button at bounding box center [663, 251] width 35 height 29
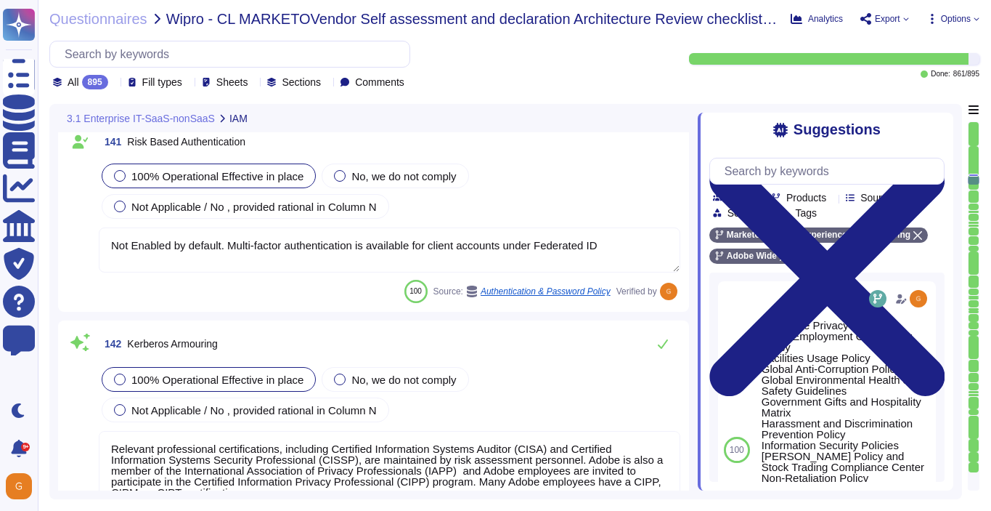
type textarea "Account permissions must be based on the principle of least privilege. Logical …"
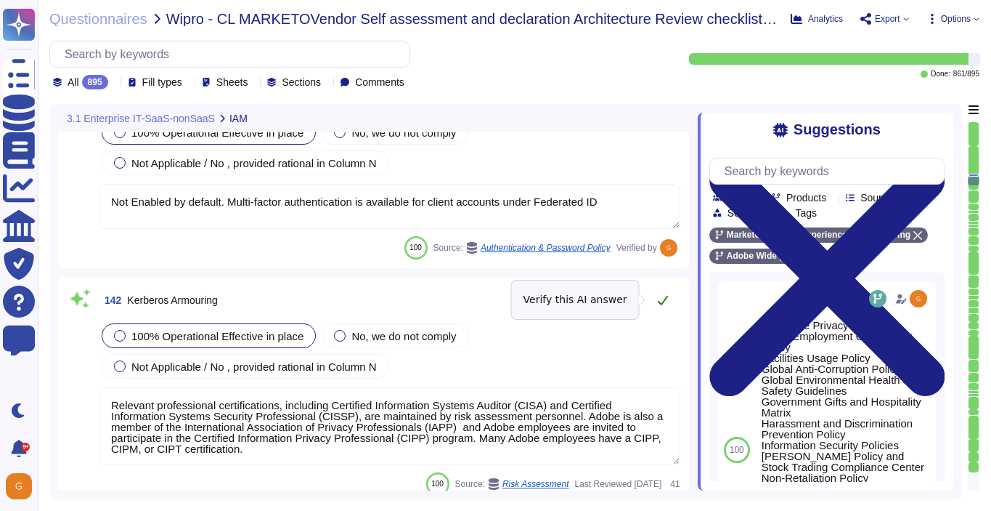
click at [660, 290] on button at bounding box center [663, 299] width 35 height 29
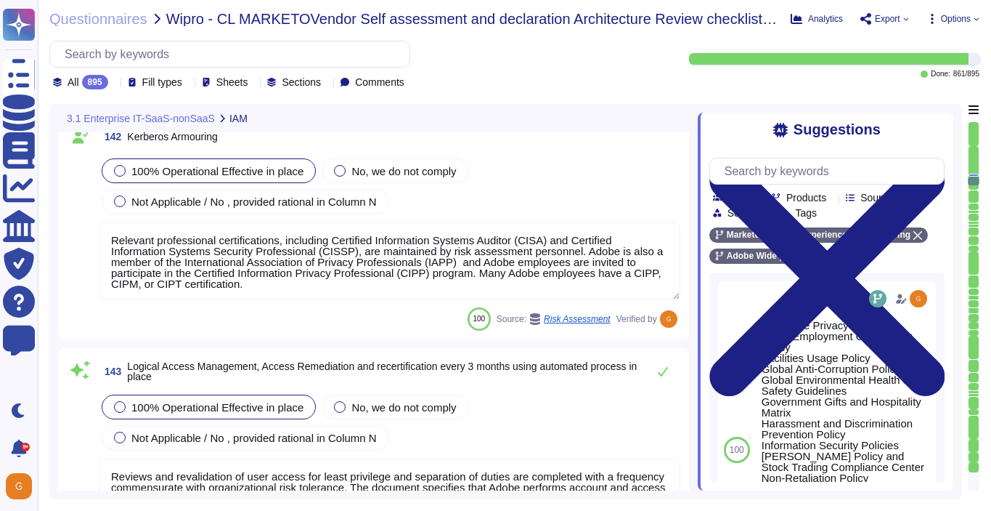
scroll to position [31137, 0]
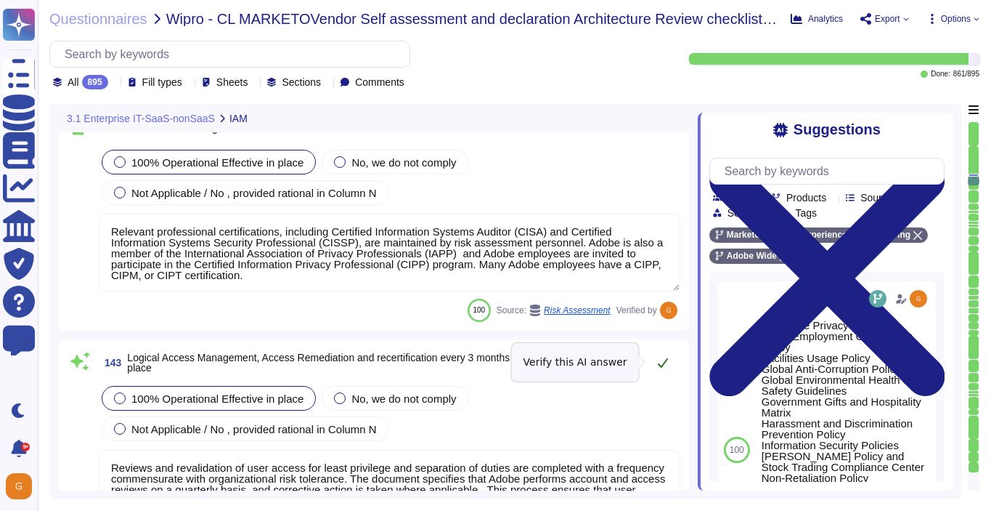
click at [662, 363] on icon at bounding box center [663, 363] width 12 height 12
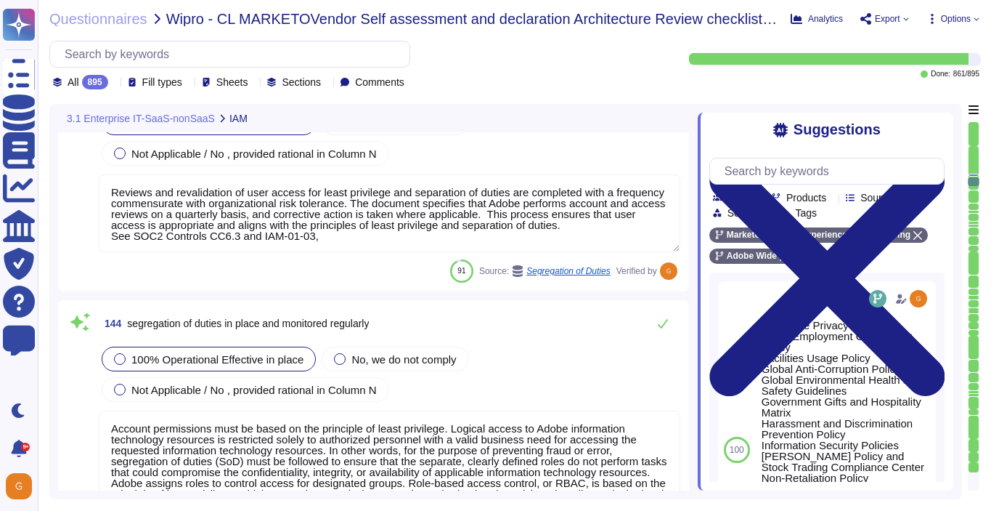
scroll to position [31409, 0]
click at [661, 328] on icon at bounding box center [663, 324] width 10 height 9
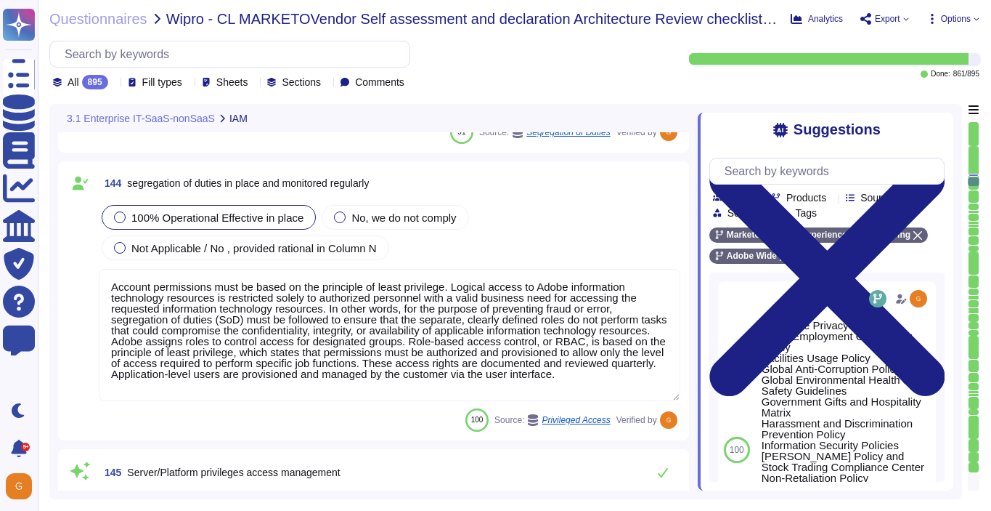
scroll to position [31656, 0]
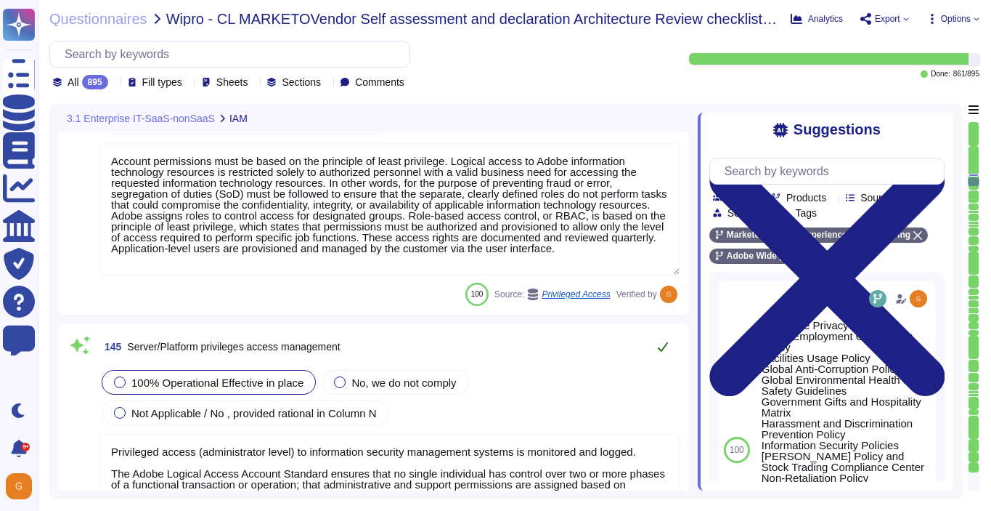
click at [662, 336] on button at bounding box center [663, 346] width 35 height 29
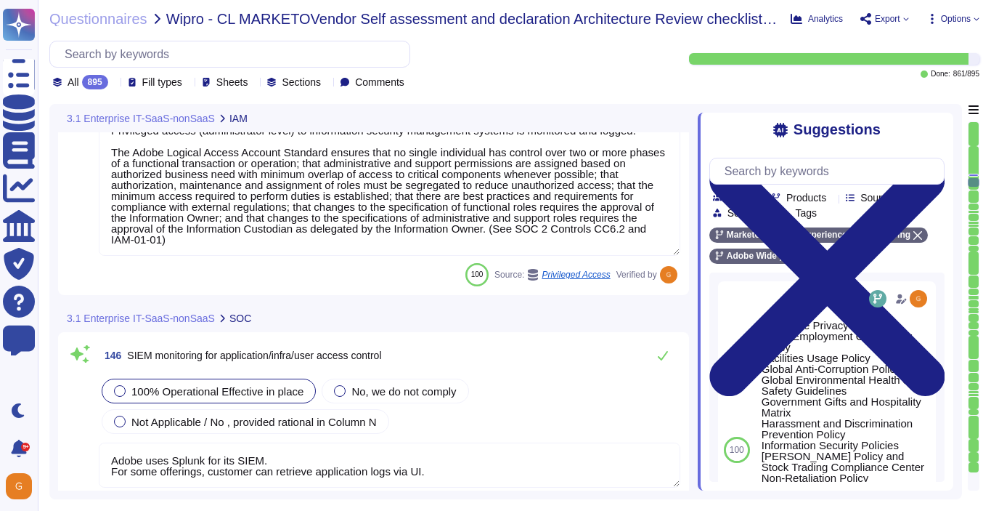
scroll to position [31977, 0]
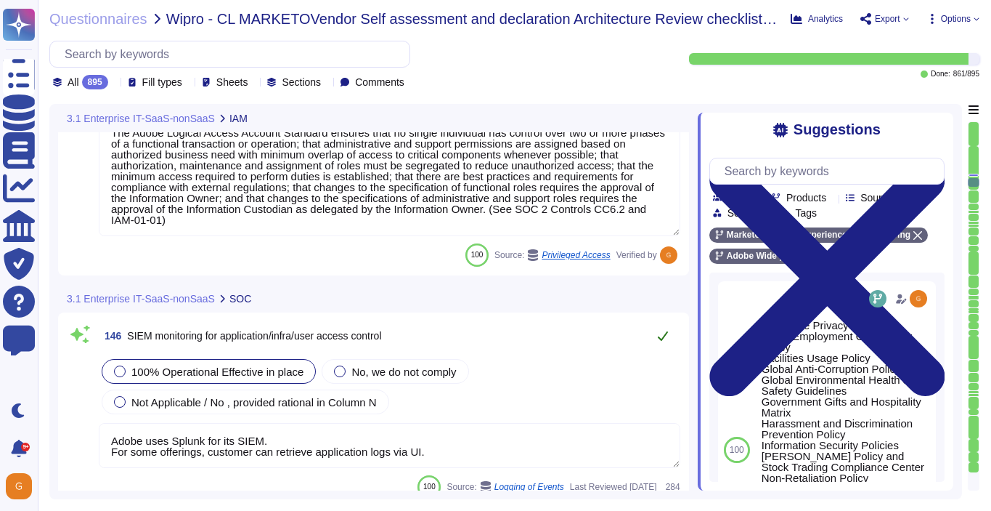
click at [665, 338] on icon at bounding box center [663, 336] width 12 height 12
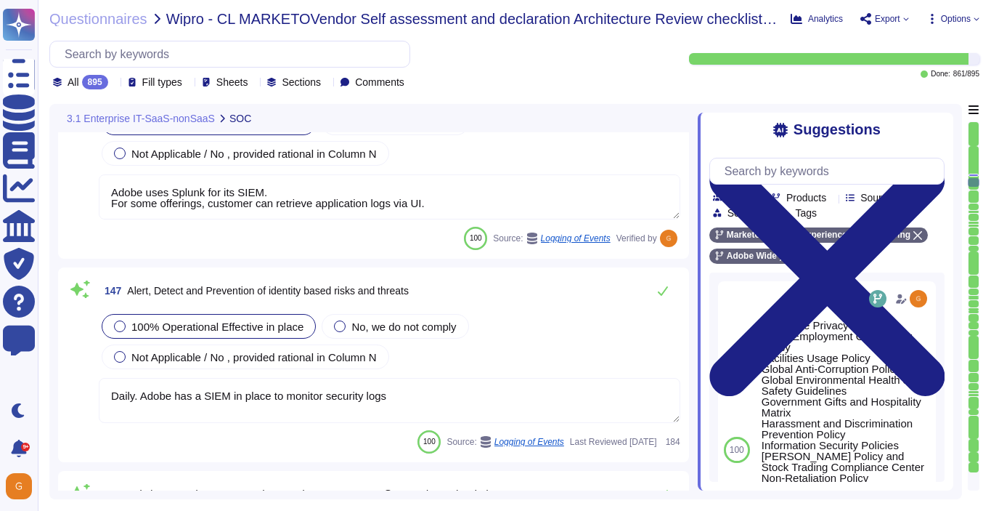
scroll to position [32203, 0]
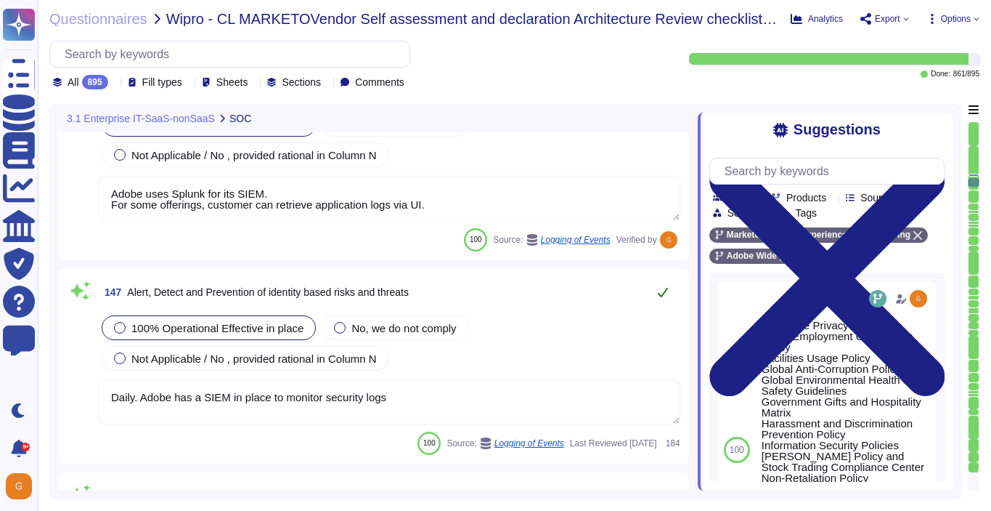
click at [661, 299] on button at bounding box center [663, 291] width 35 height 29
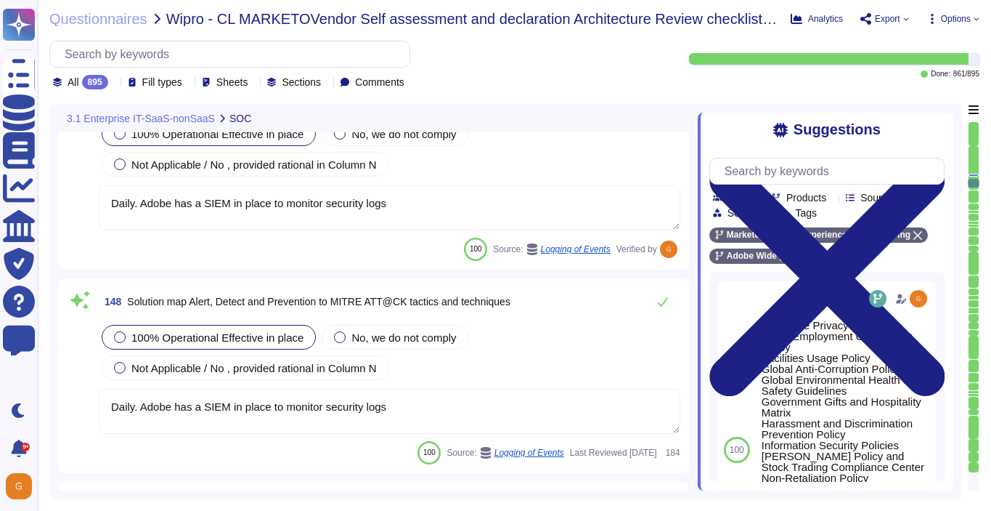
scroll to position [32412, 0]
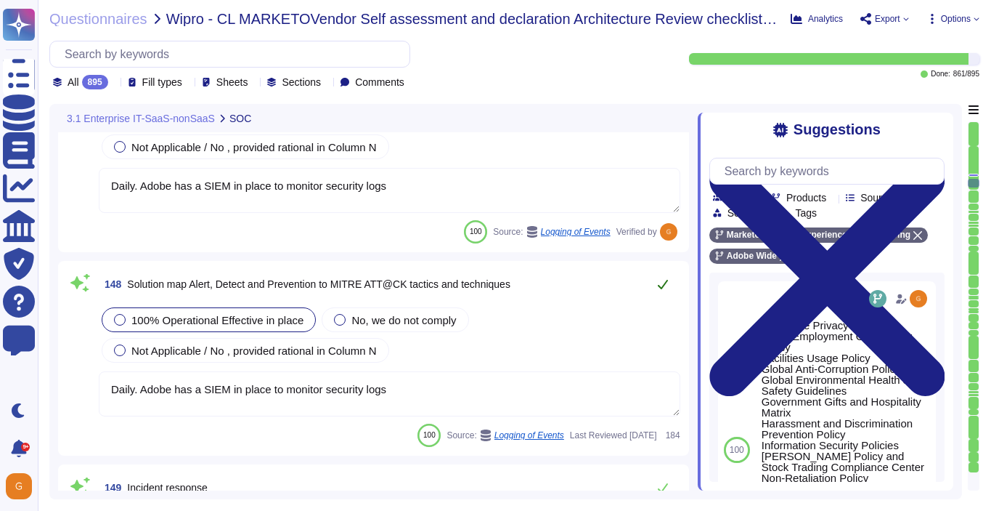
click at [664, 281] on icon at bounding box center [663, 284] width 12 height 12
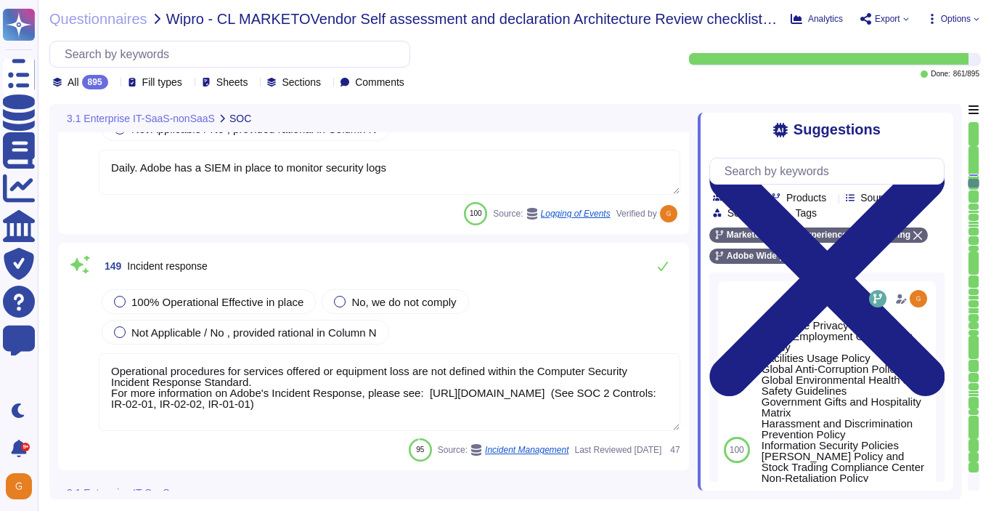
scroll to position [32622, 0]
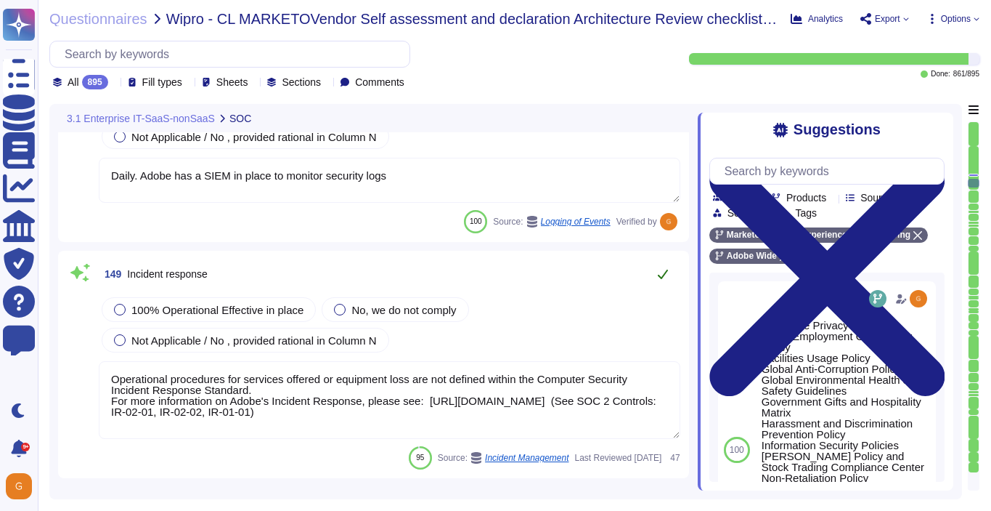
click at [664, 270] on icon at bounding box center [663, 274] width 12 height 12
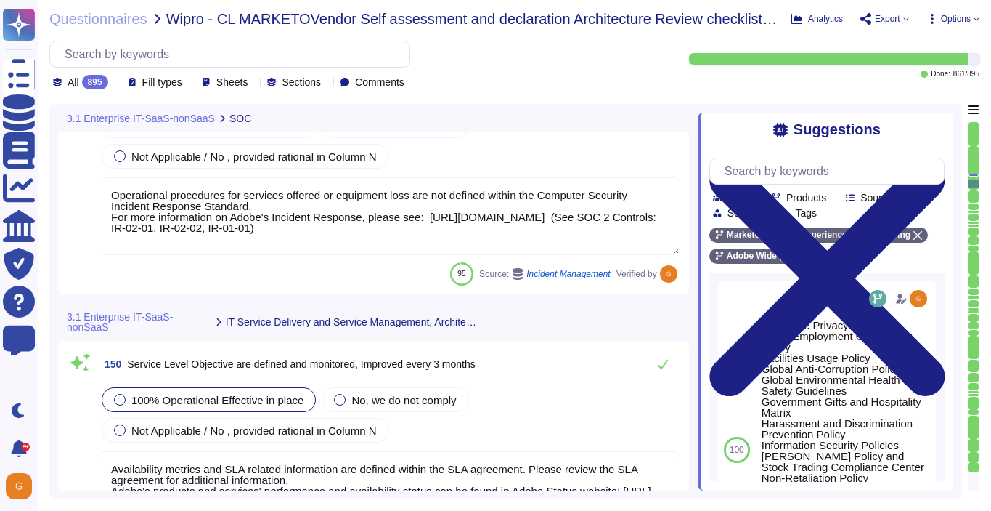
scroll to position [32802, 0]
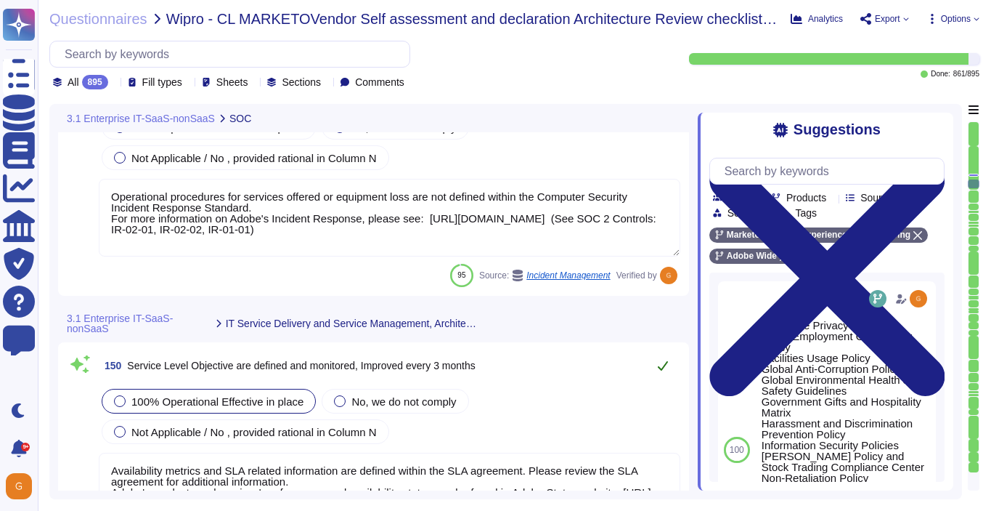
click at [664, 368] on icon at bounding box center [663, 366] width 12 height 12
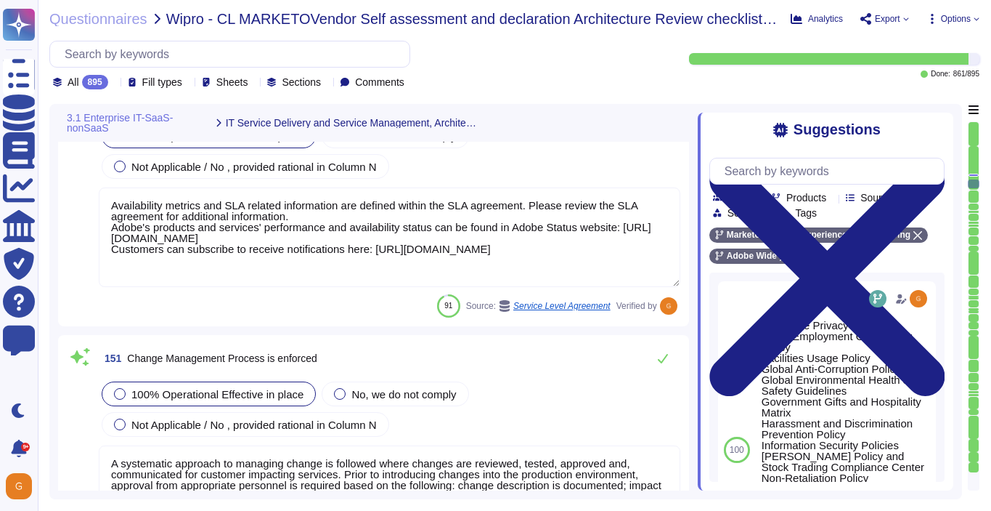
scroll to position [33028, 0]
click at [664, 368] on button at bounding box center [663, 358] width 35 height 29
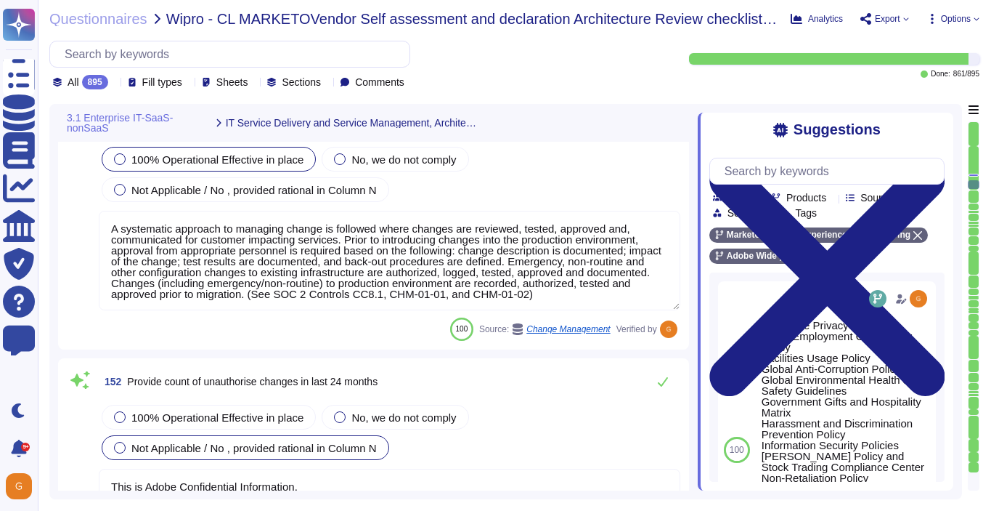
scroll to position [33262, 0]
click at [201, 410] on span "100% Operational Effective in place" at bounding box center [217, 416] width 172 height 12
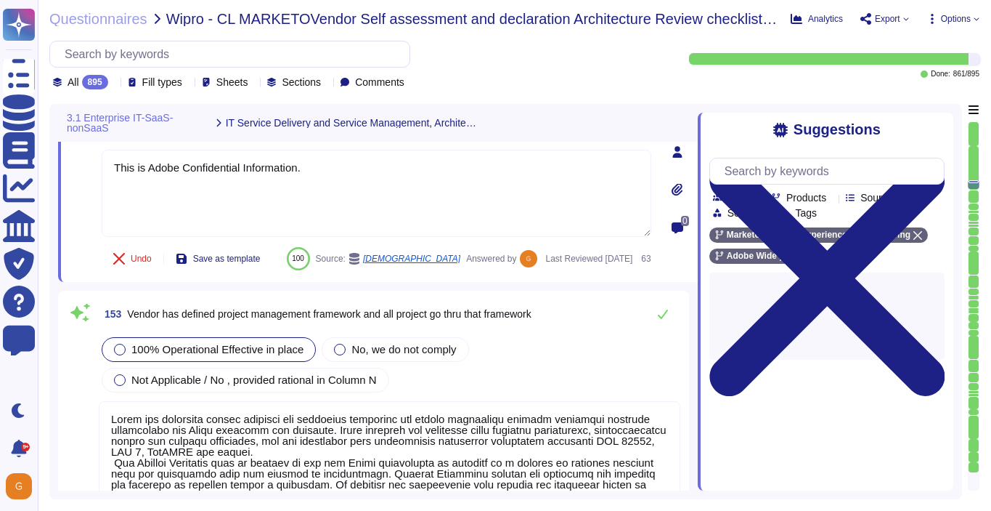
scroll to position [33602, 0]
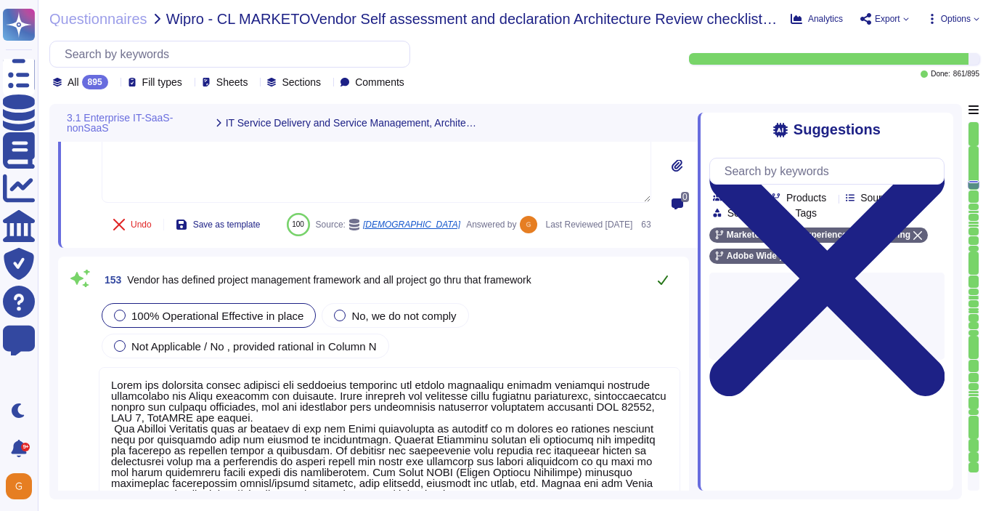
click at [667, 294] on button at bounding box center [663, 279] width 35 height 29
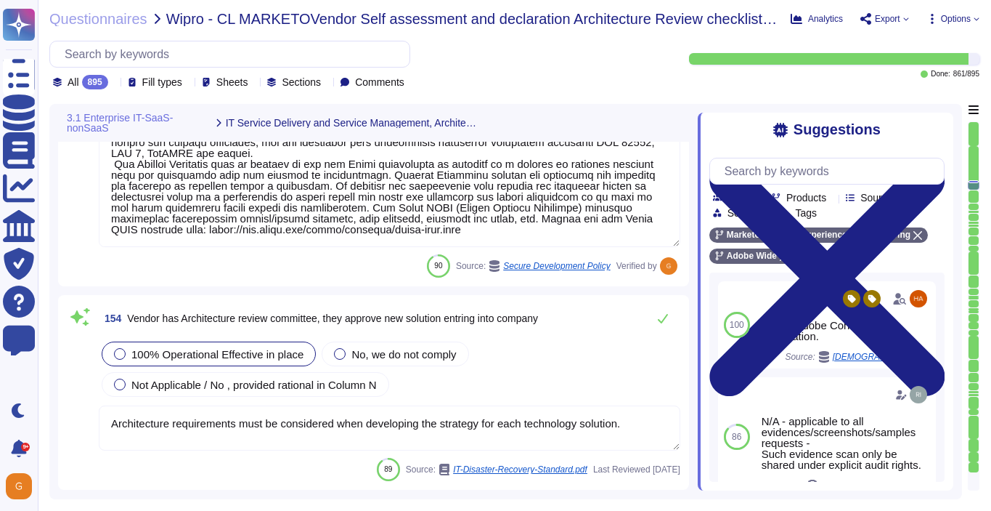
scroll to position [33904, 0]
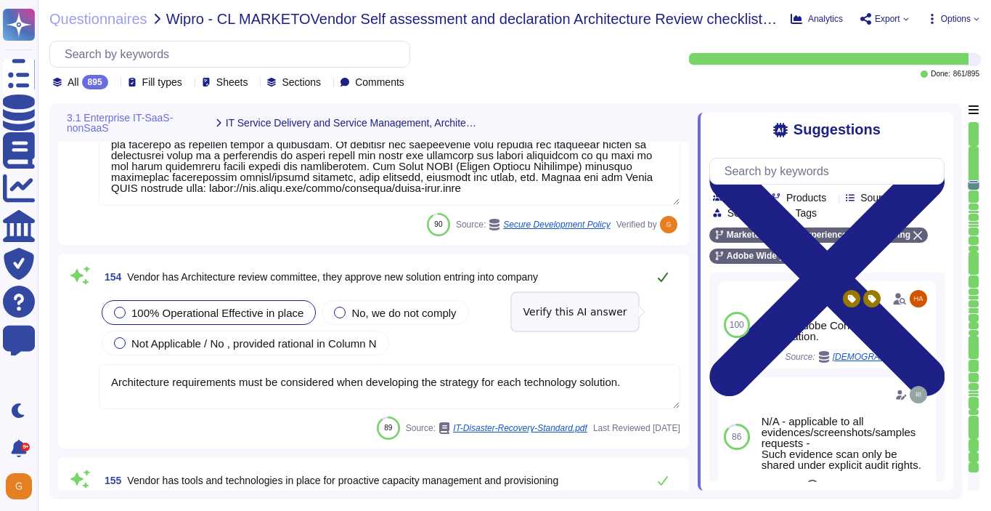
click at [660, 283] on icon at bounding box center [663, 277] width 12 height 12
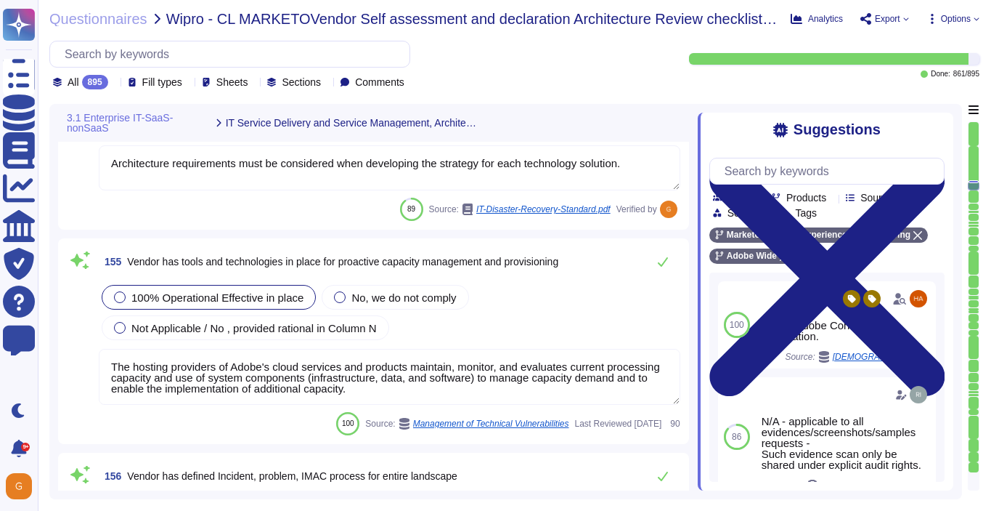
scroll to position [34108, 0]
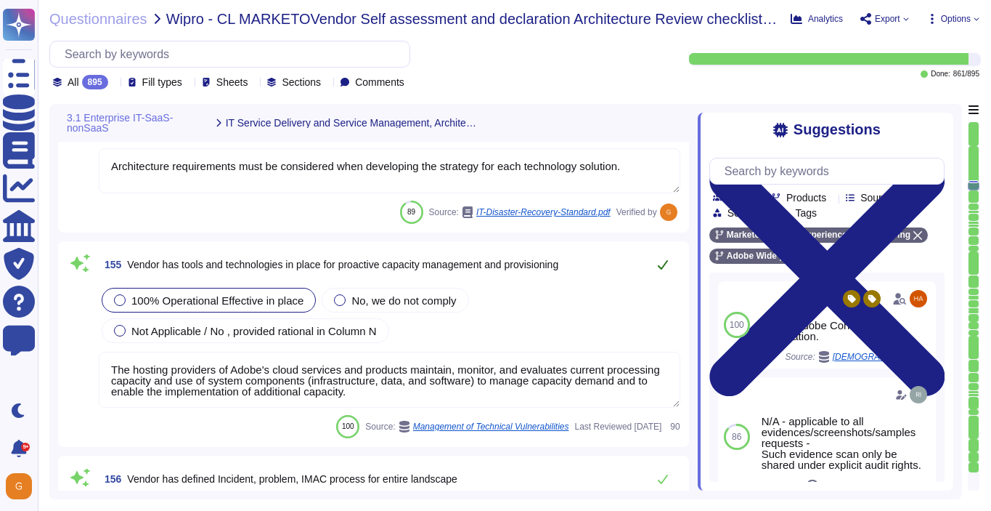
click at [663, 270] on icon at bounding box center [663, 265] width 12 height 12
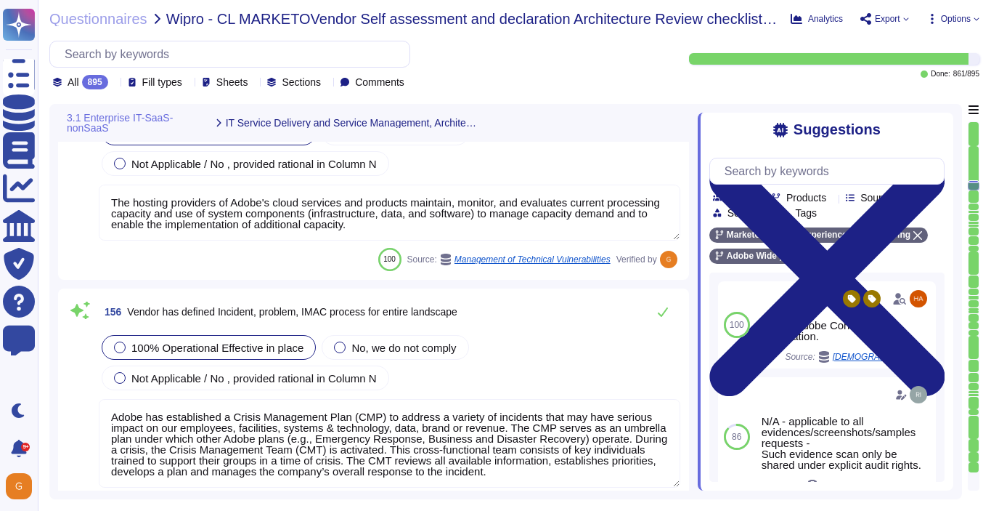
scroll to position [34298, 0]
click at [662, 304] on button at bounding box center [663, 311] width 35 height 29
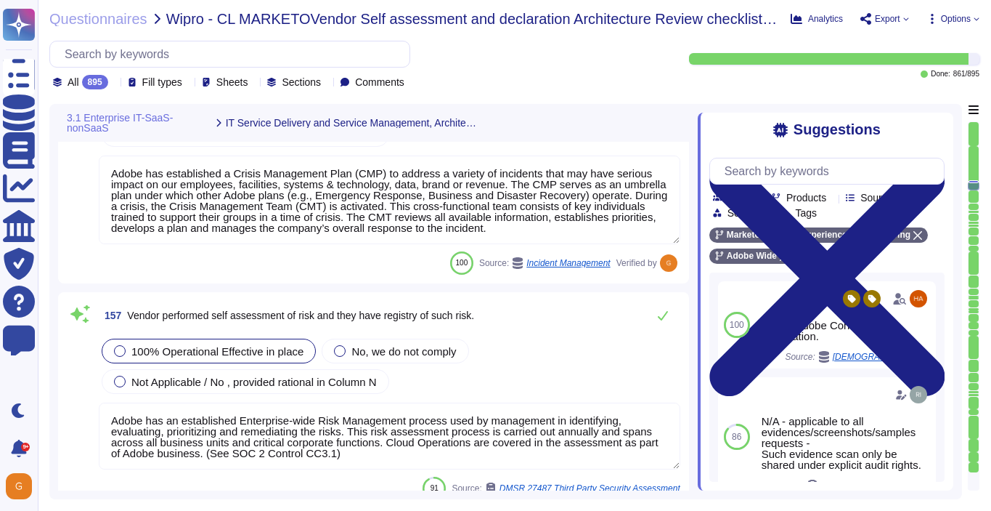
scroll to position [34538, 0]
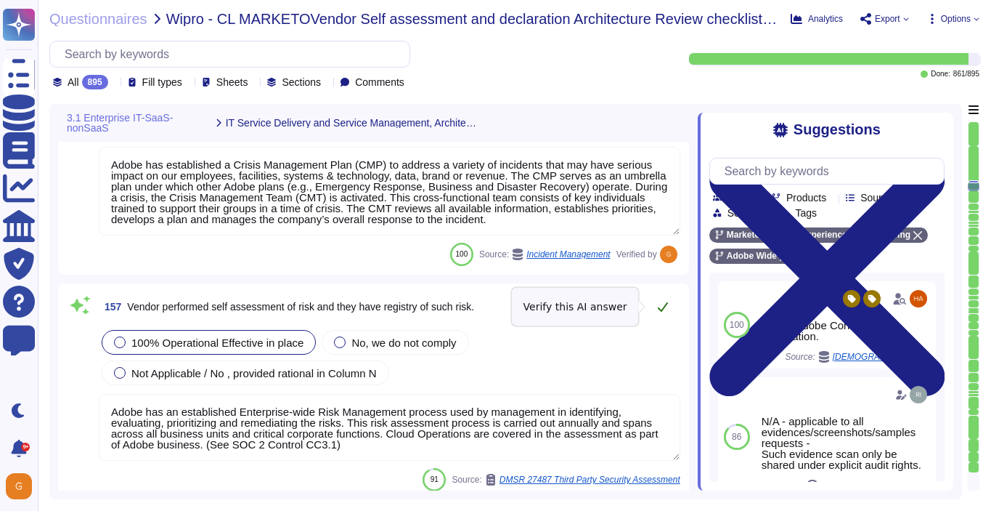
click at [662, 309] on icon at bounding box center [663, 306] width 10 height 9
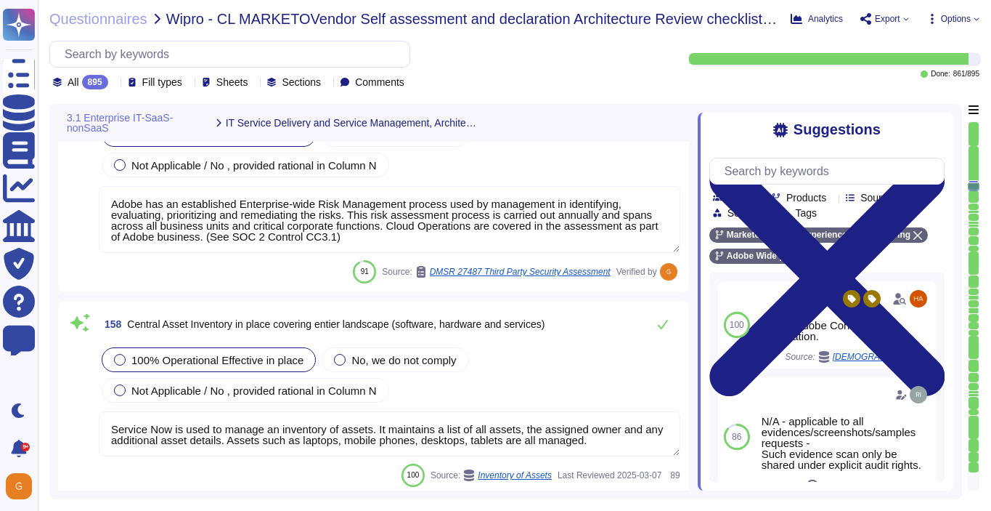
scroll to position [34755, 0]
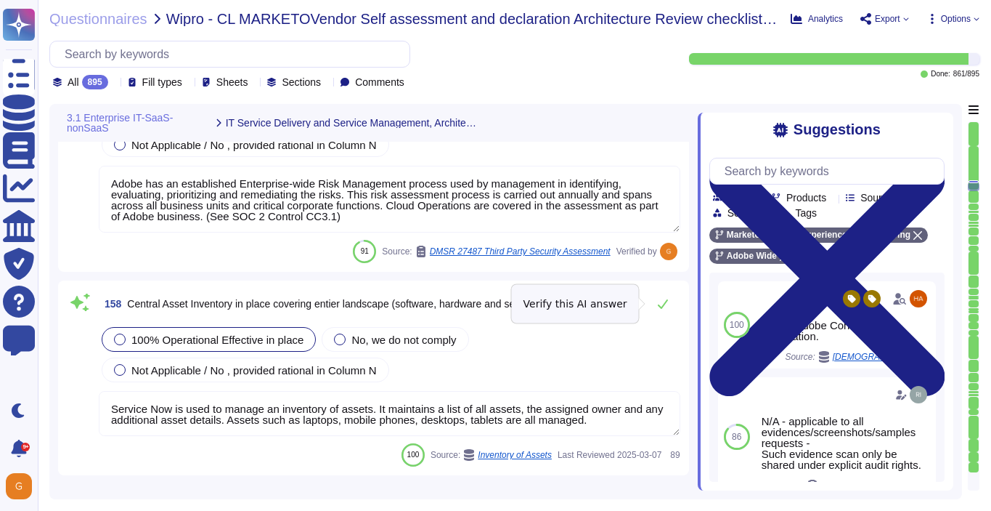
click at [662, 309] on icon at bounding box center [663, 304] width 12 height 12
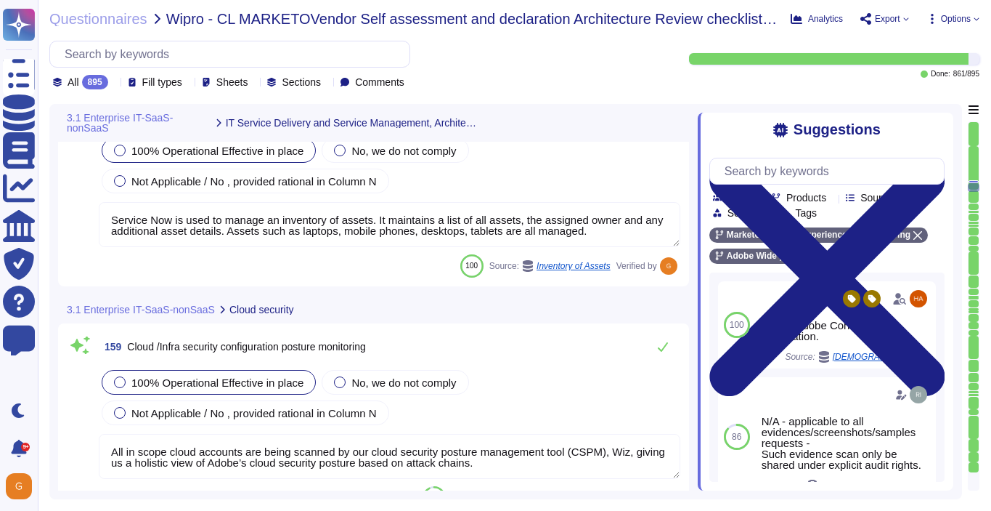
scroll to position [34939, 0]
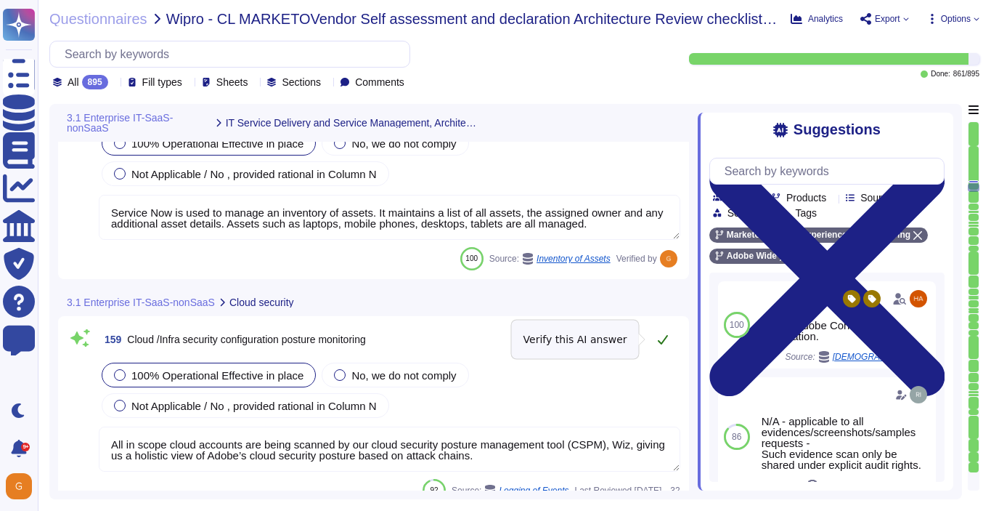
click at [663, 341] on icon at bounding box center [663, 339] width 10 height 9
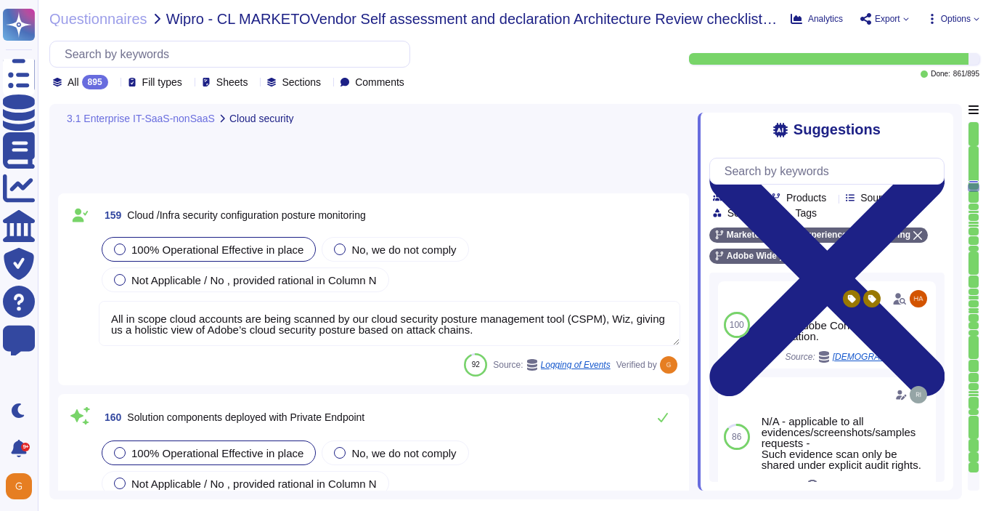
scroll to position [35142, 0]
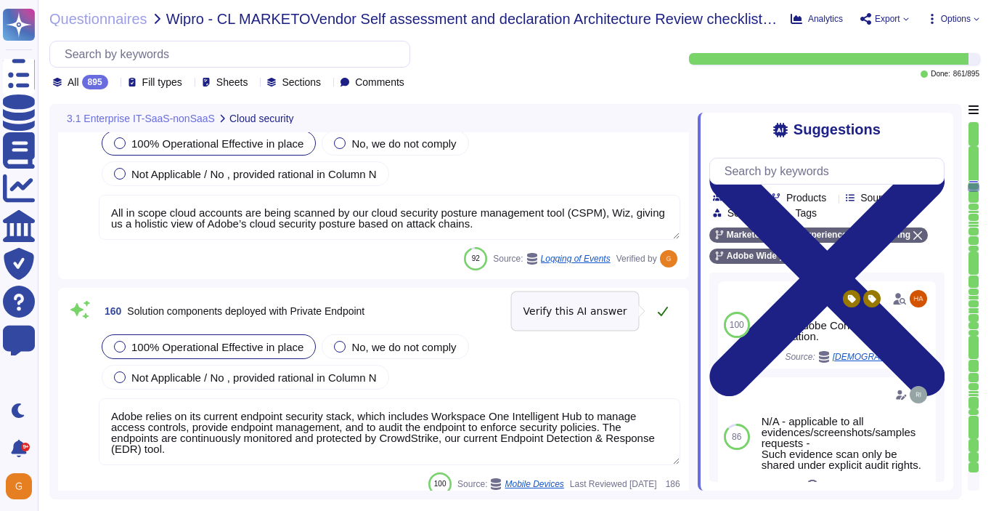
click at [661, 312] on icon at bounding box center [663, 311] width 12 height 12
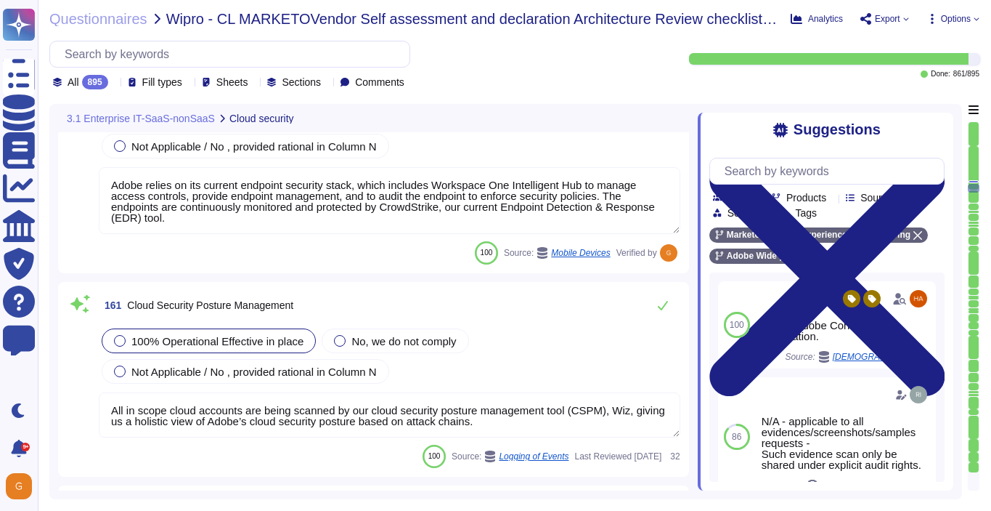
scroll to position [35406, 0]
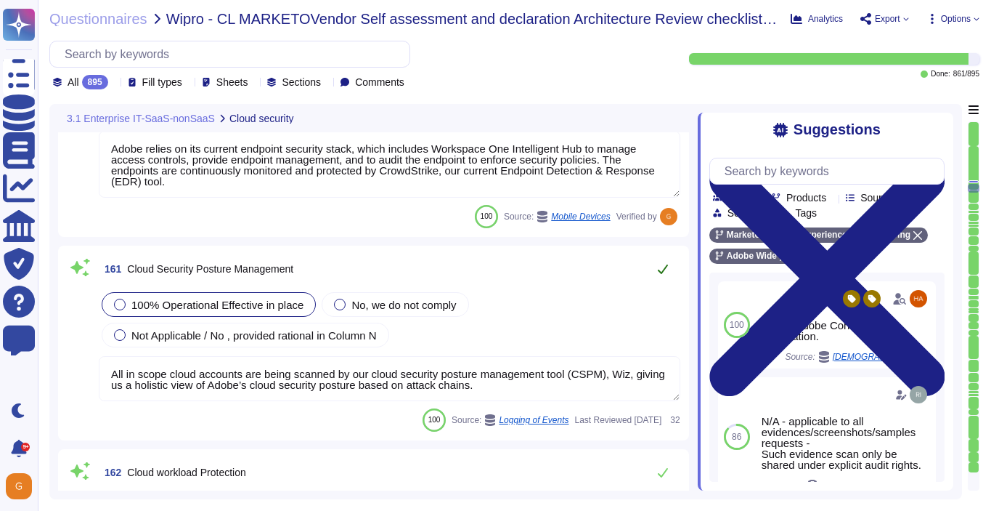
click at [670, 265] on button at bounding box center [663, 268] width 35 height 29
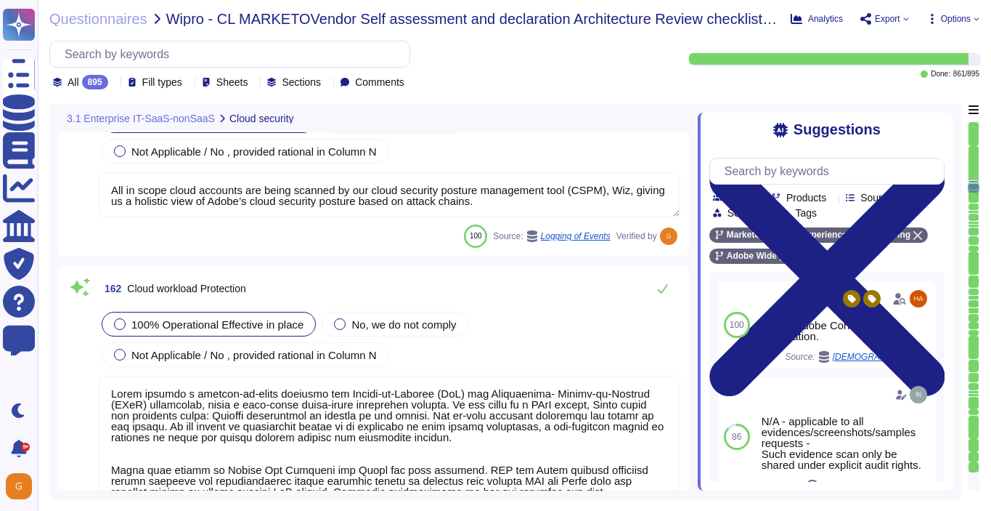
scroll to position [35594, 0]
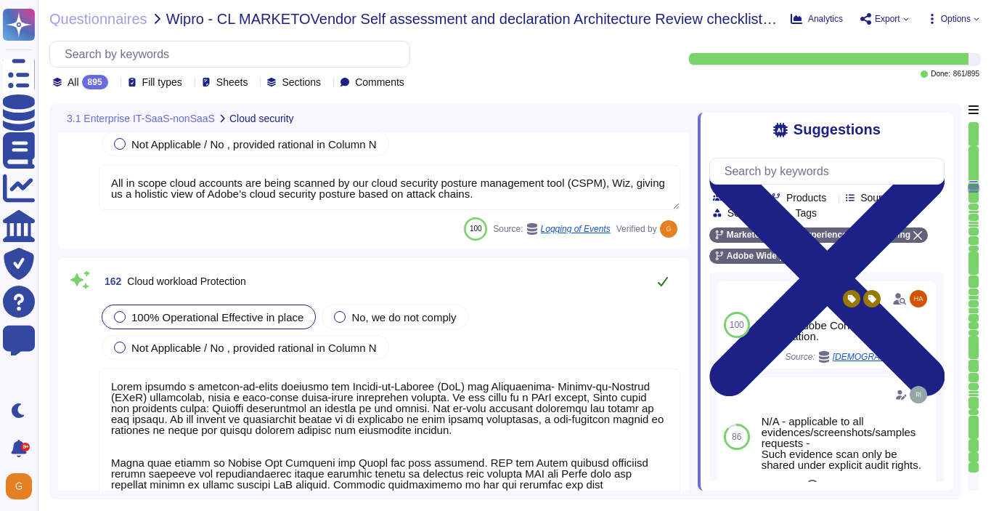
click at [663, 280] on icon at bounding box center [663, 281] width 12 height 12
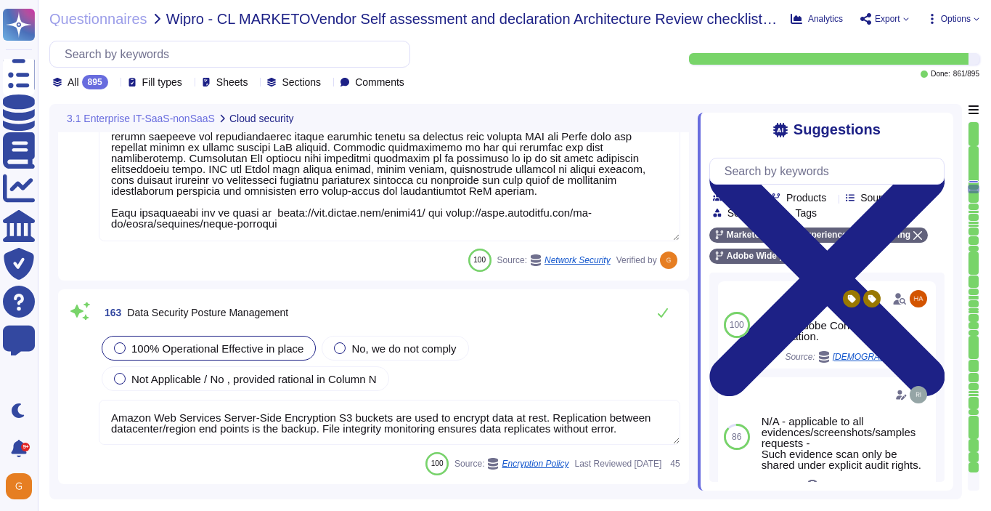
scroll to position [35914, 0]
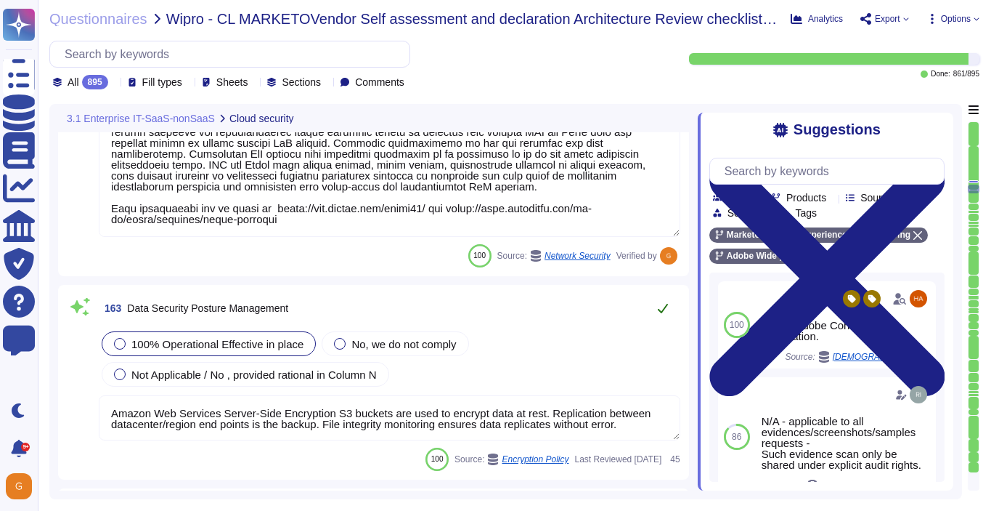
click at [657, 304] on icon at bounding box center [663, 308] width 12 height 12
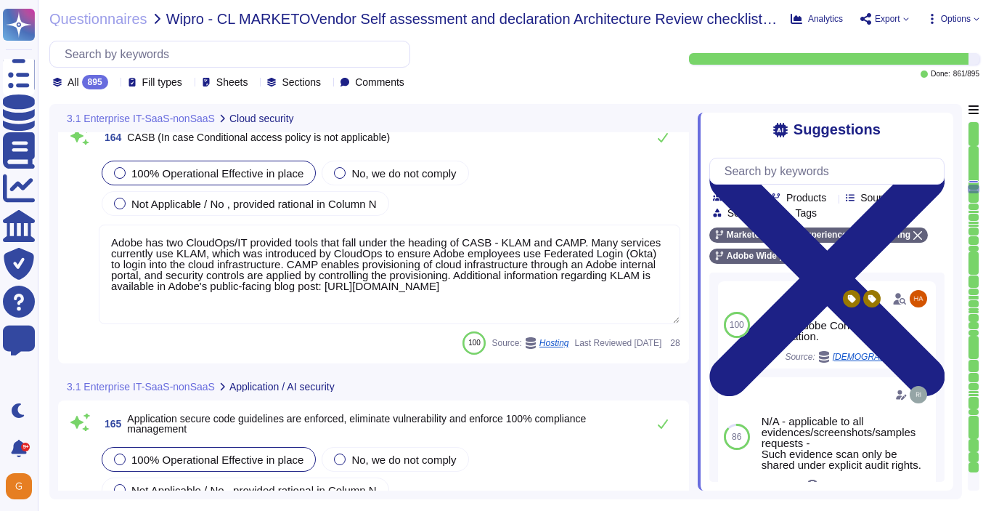
scroll to position [36228, 0]
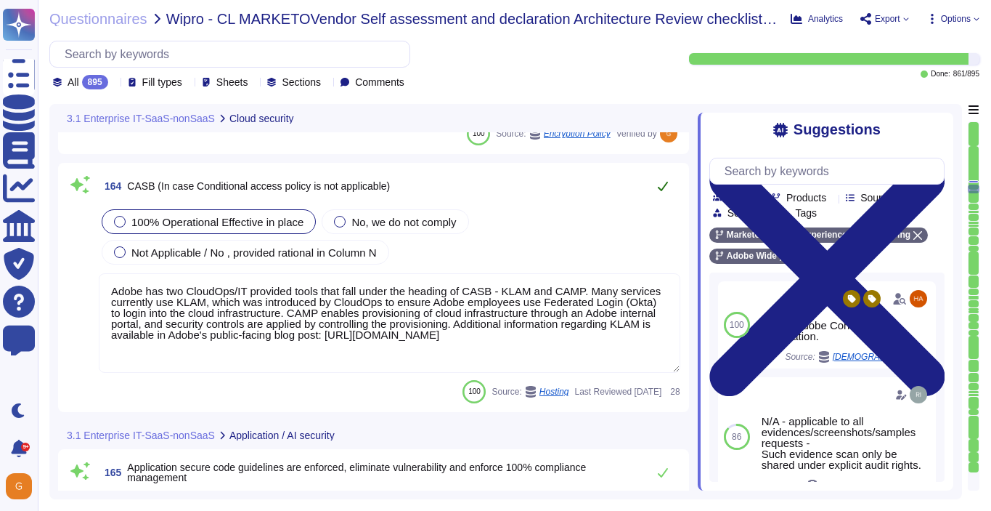
click at [670, 182] on button at bounding box center [663, 185] width 35 height 29
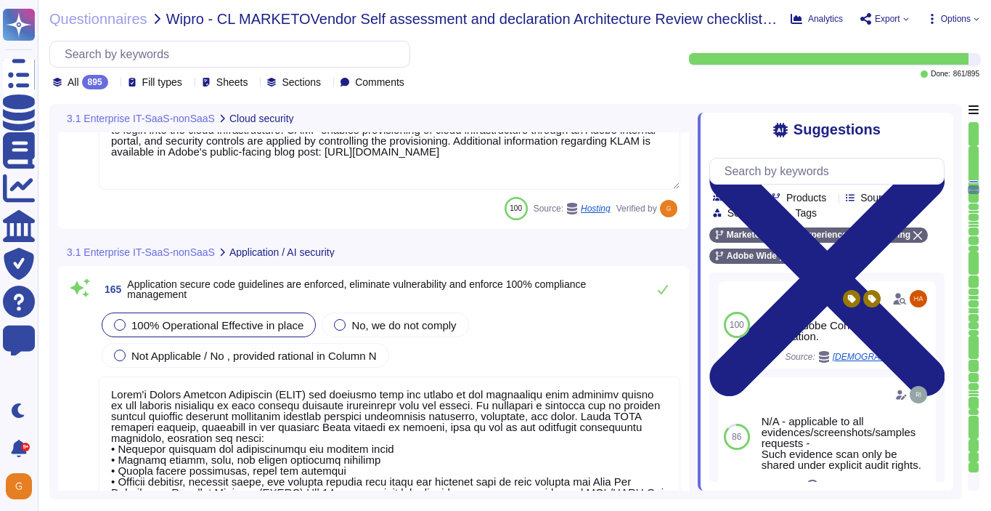
scroll to position [36406, 0]
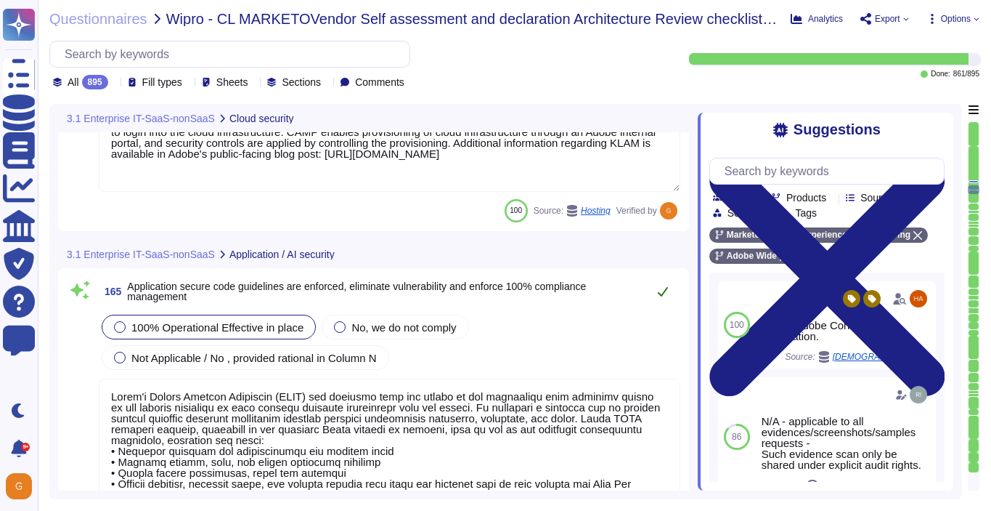
click at [655, 280] on button at bounding box center [663, 291] width 35 height 29
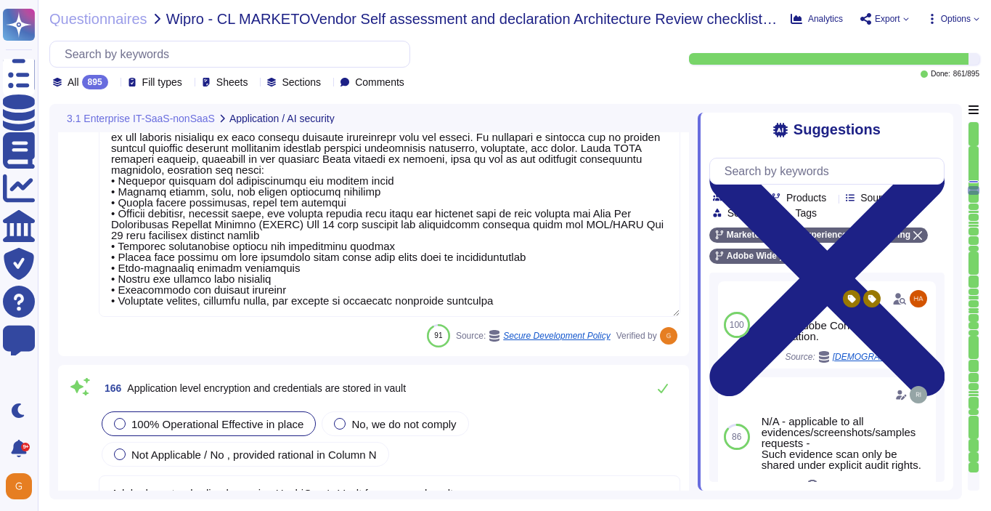
scroll to position [36643, 0]
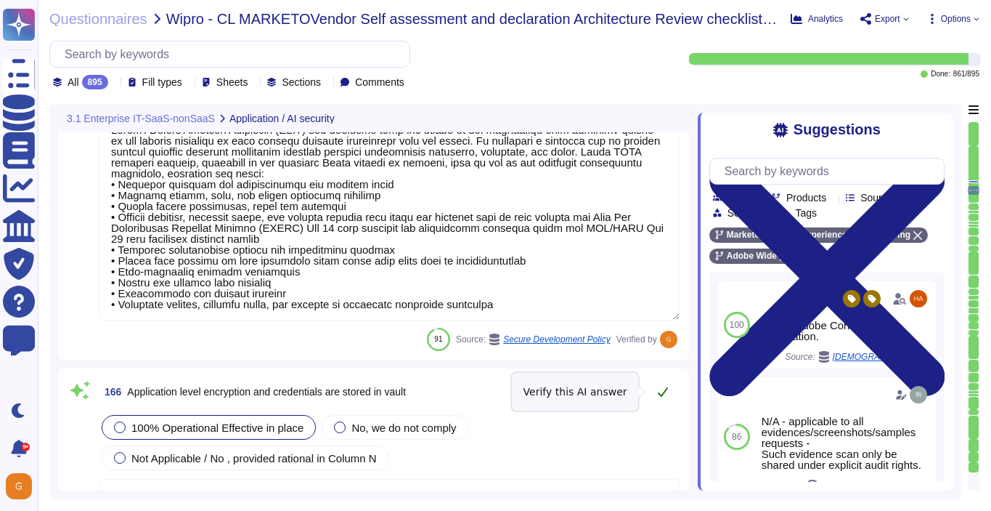
click at [662, 389] on icon at bounding box center [663, 392] width 12 height 12
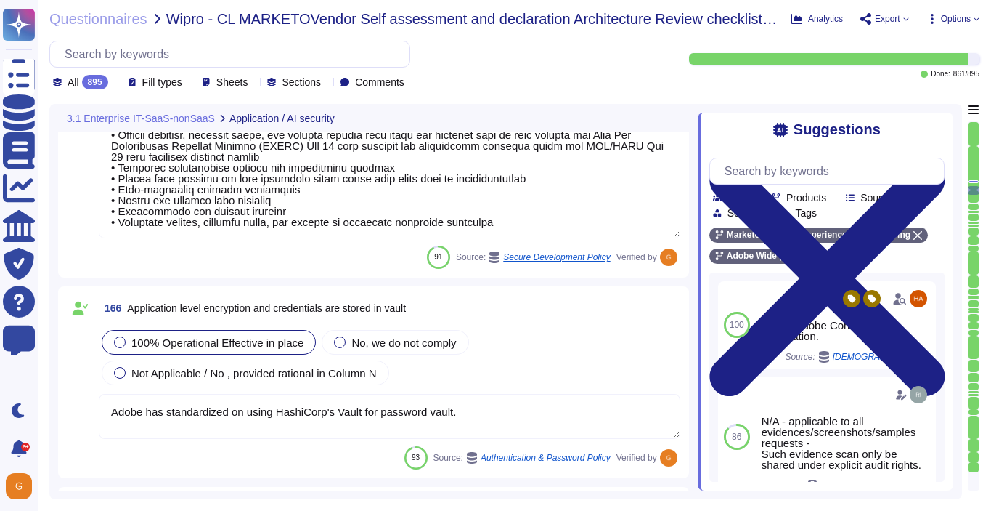
scroll to position [36850, 0]
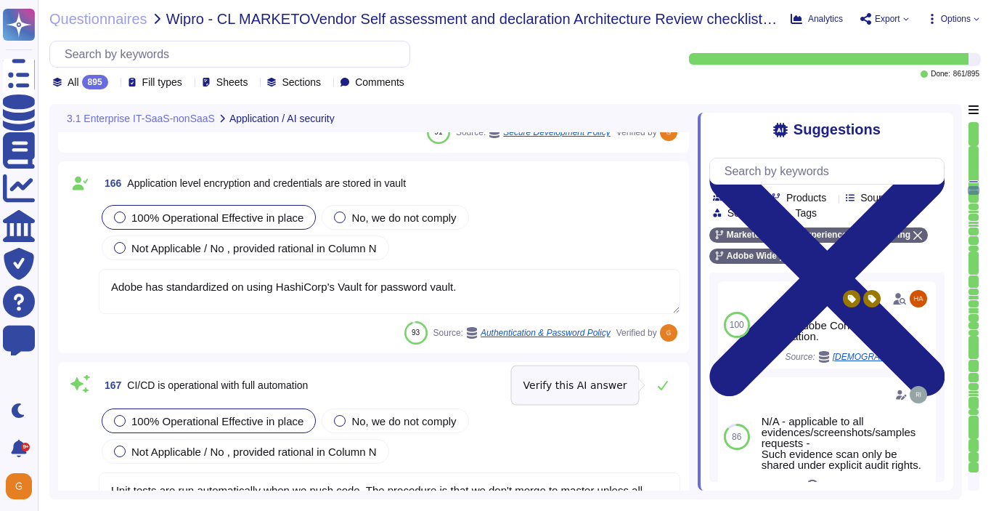
click at [662, 389] on icon at bounding box center [663, 385] width 10 height 9
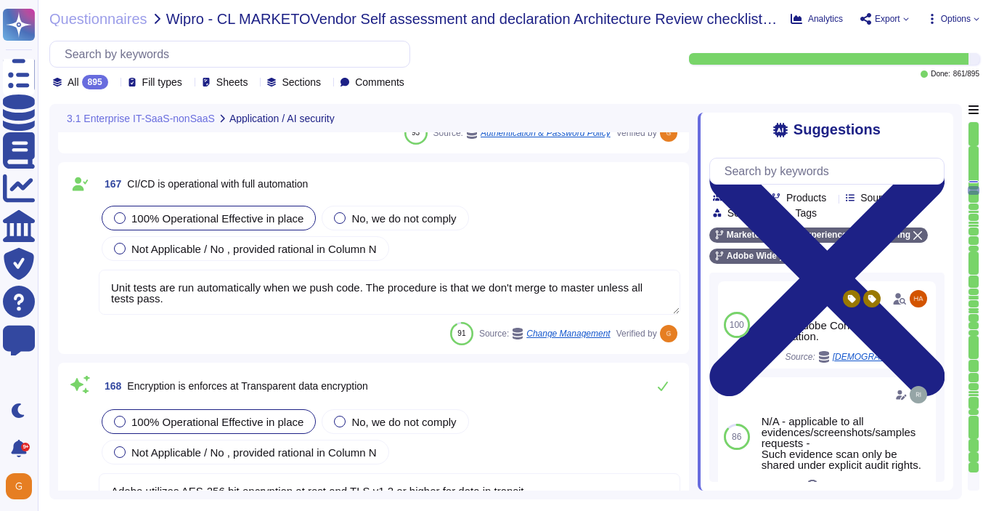
scroll to position [37069, 0]
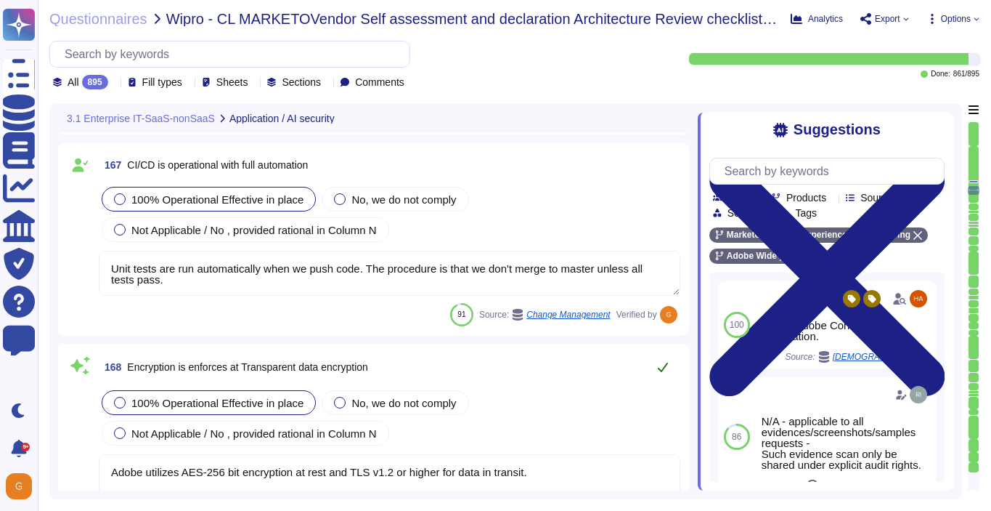
click at [665, 365] on icon at bounding box center [663, 366] width 10 height 9
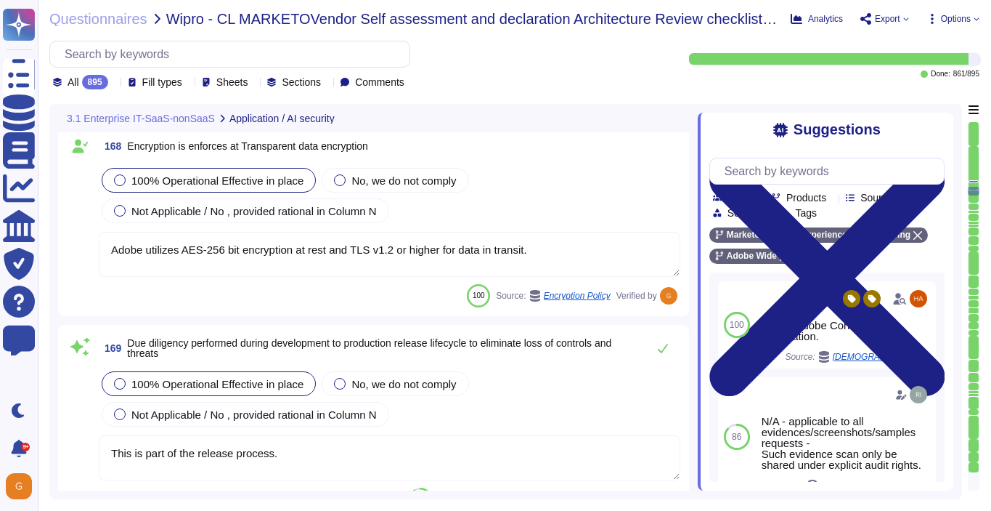
scroll to position [37286, 0]
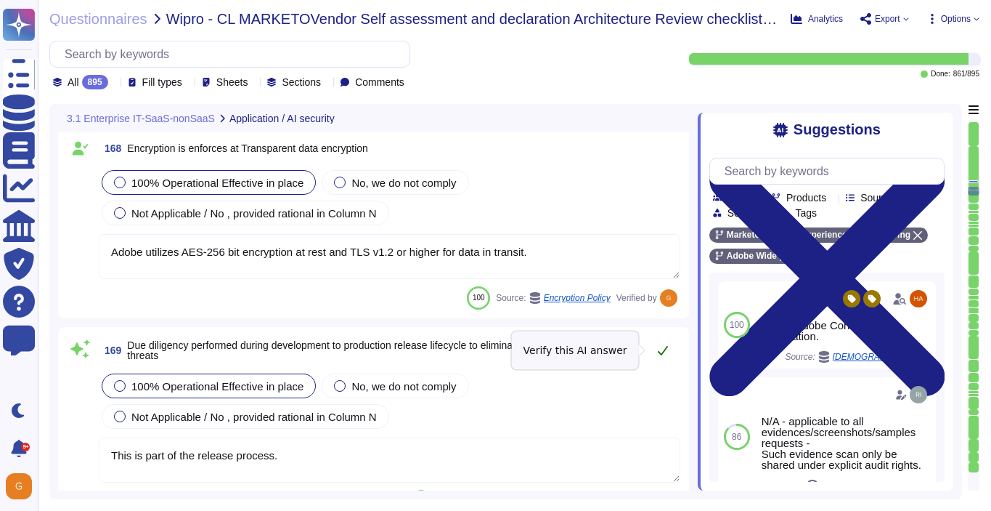
click at [665, 345] on icon at bounding box center [663, 350] width 12 height 12
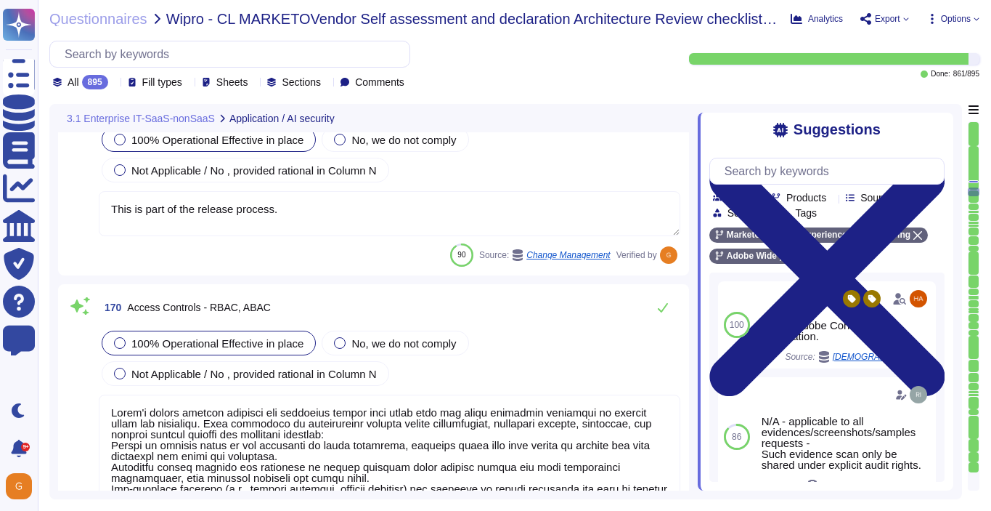
scroll to position [37508, 0]
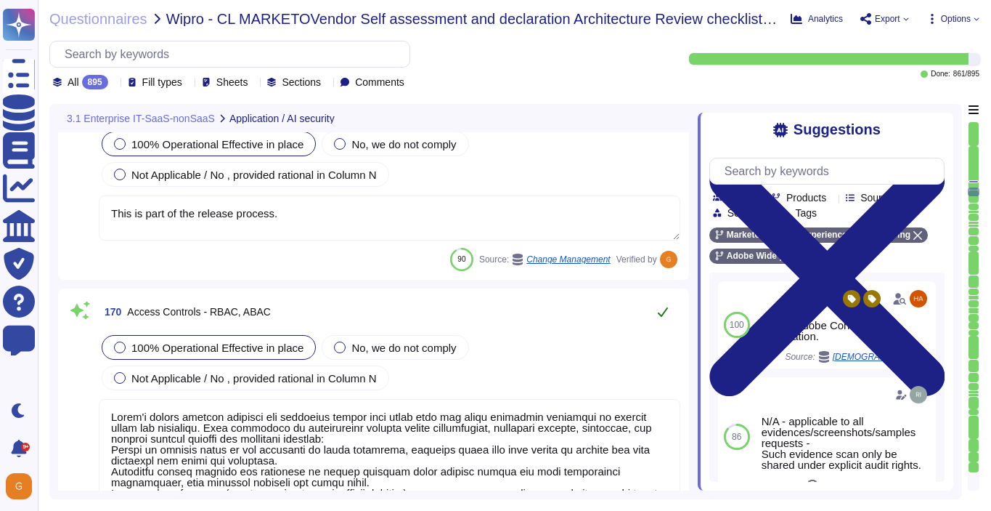
click at [662, 307] on icon at bounding box center [663, 312] width 12 height 12
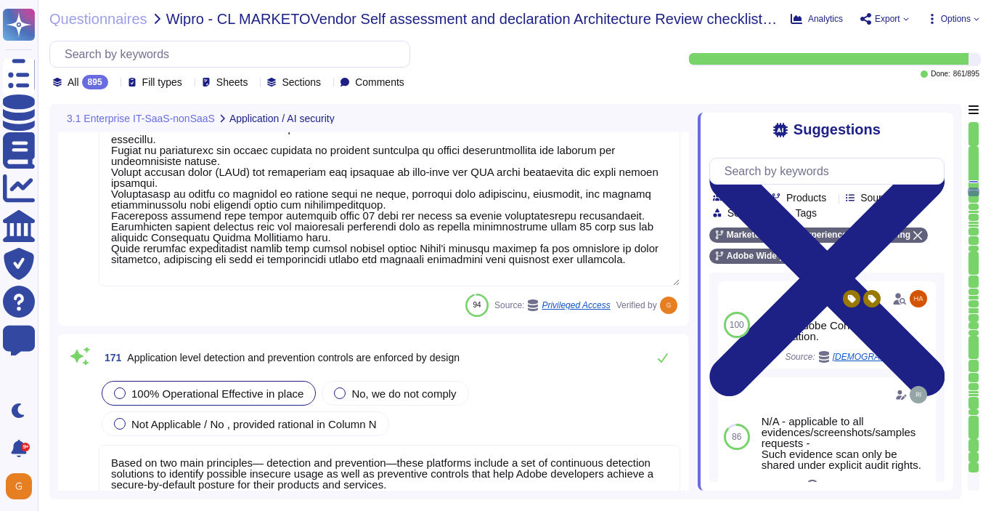
scroll to position [37923, 0]
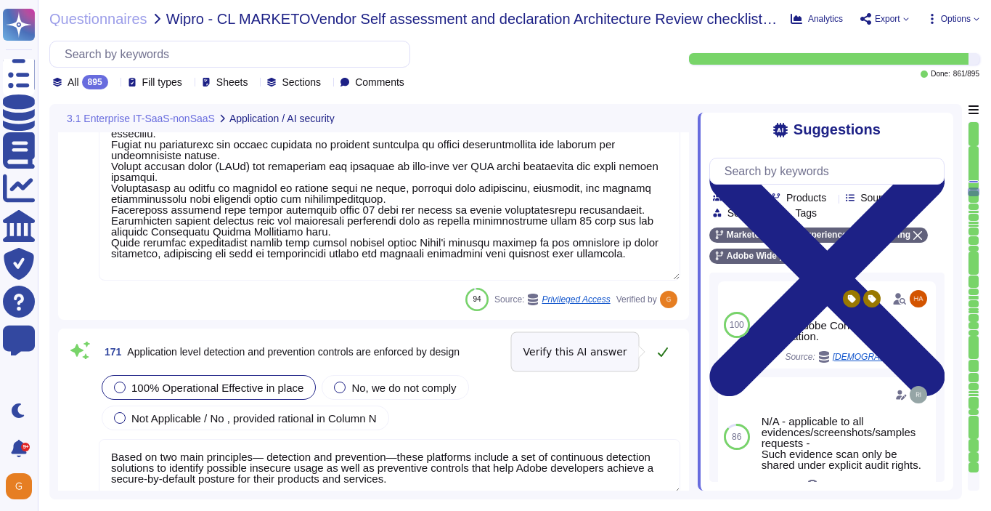
click at [665, 350] on icon at bounding box center [663, 351] width 10 height 9
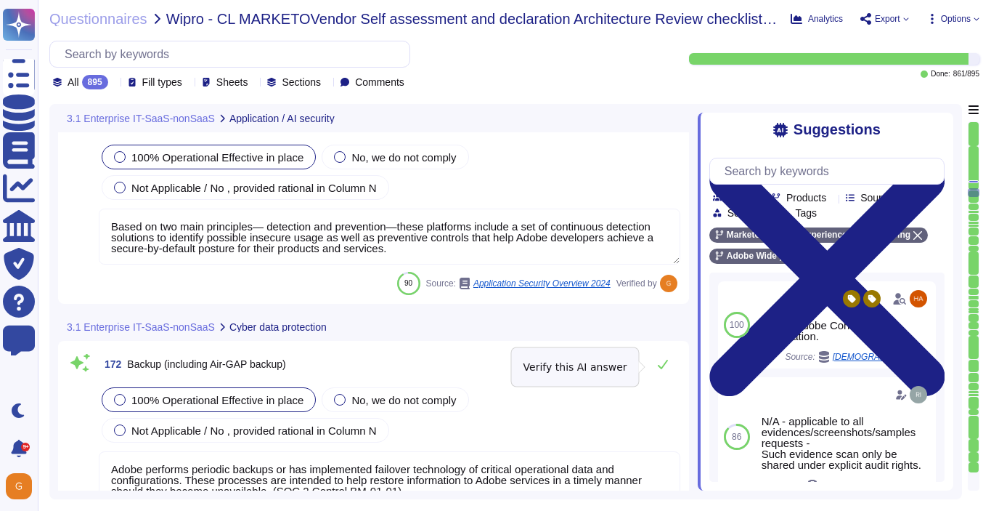
scroll to position [38139, 0]
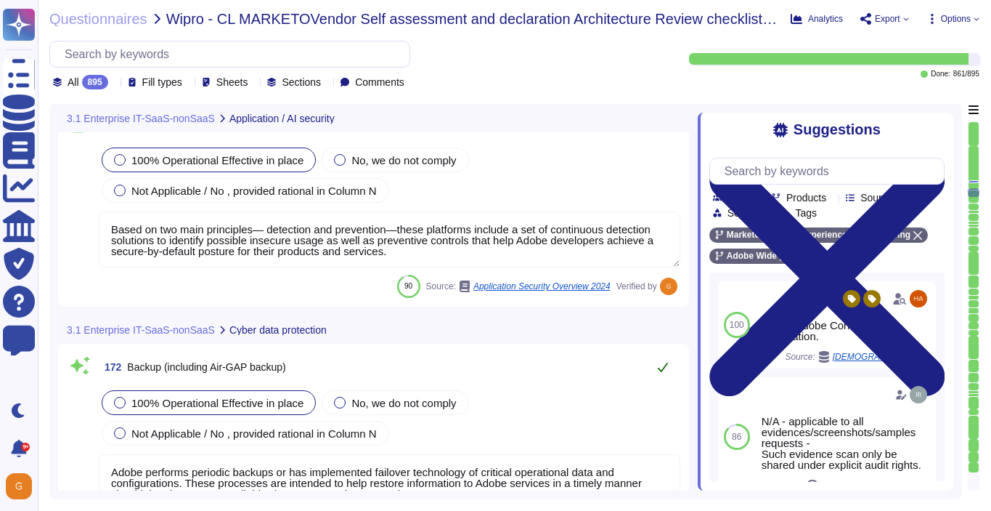
click at [662, 365] on icon at bounding box center [663, 367] width 12 height 12
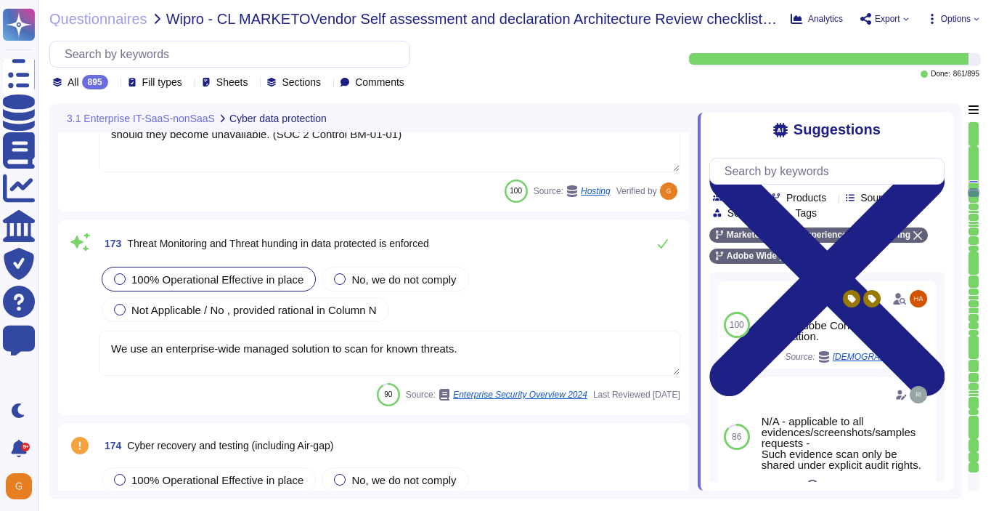
scroll to position [38476, 0]
click at [663, 249] on icon at bounding box center [663, 245] width 12 height 12
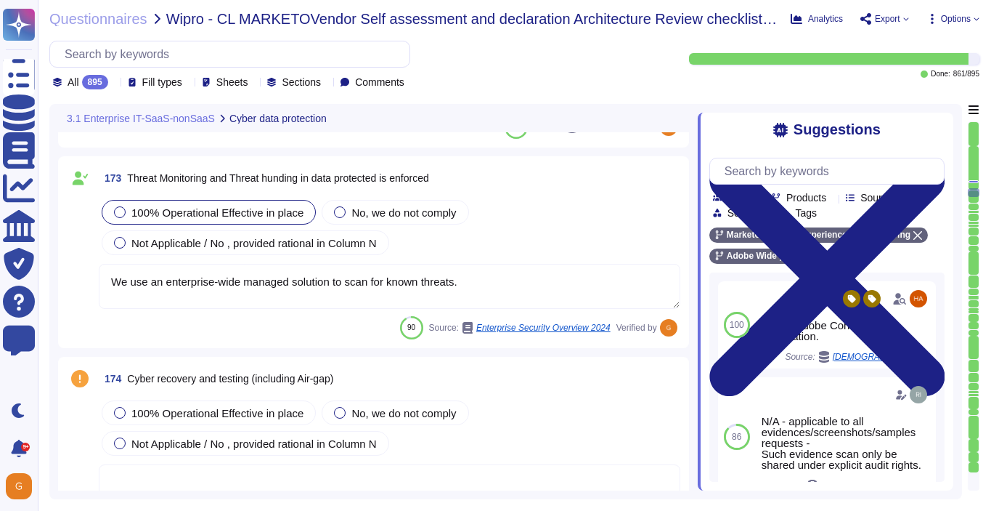
scroll to position [38612, 0]
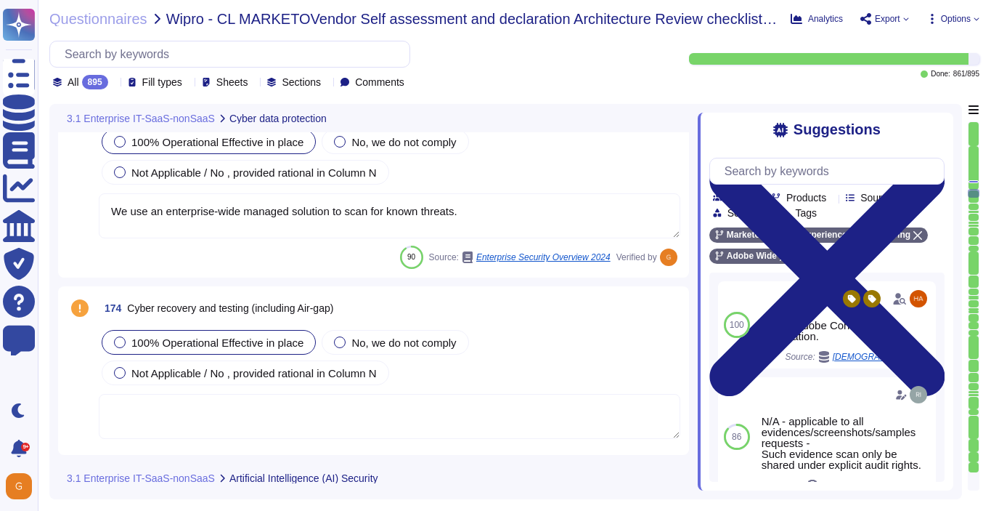
click at [269, 352] on div "100% Operational Effective in place" at bounding box center [209, 342] width 214 height 25
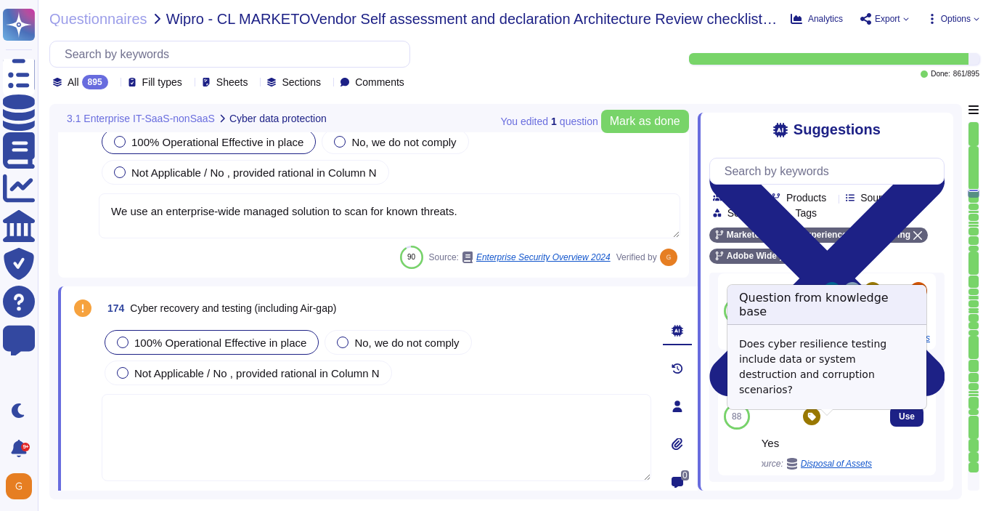
click at [823, 498] on span "Load more..." at bounding box center [827, 503] width 235 height 11
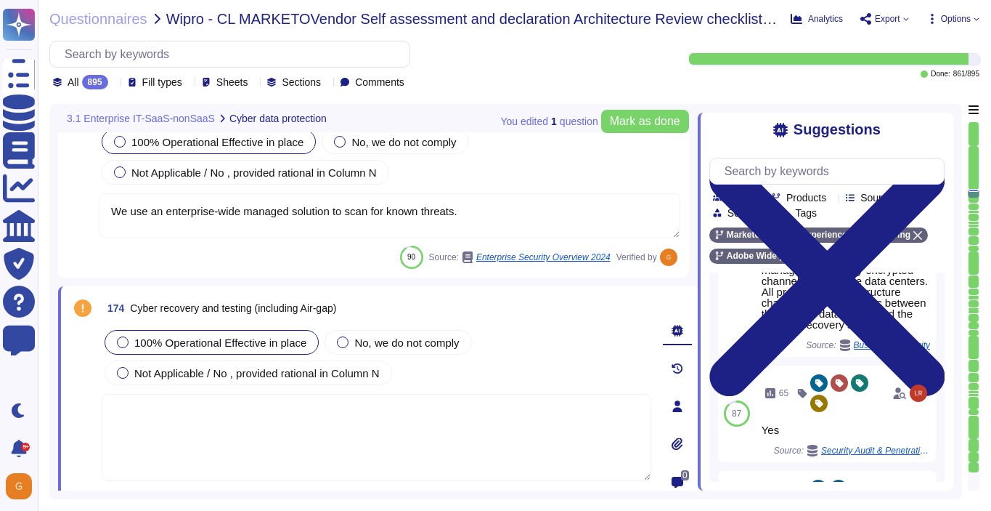
scroll to position [1753, 0]
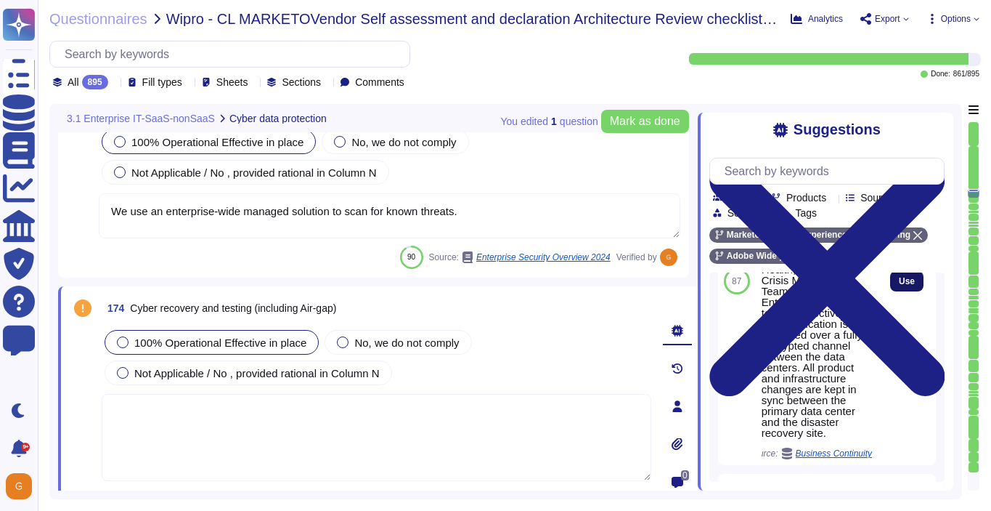
click at [900, 291] on button "Use" at bounding box center [906, 281] width 33 height 20
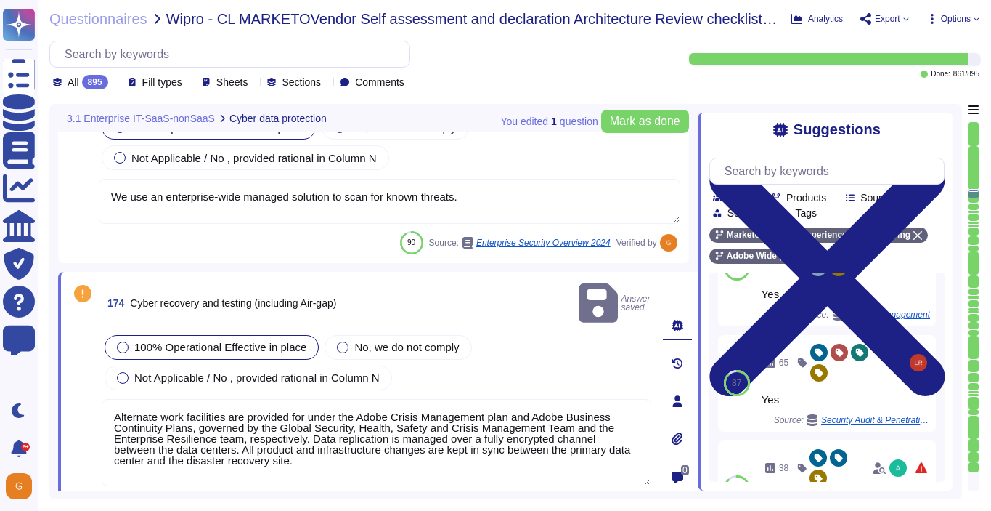
scroll to position [38683, 0]
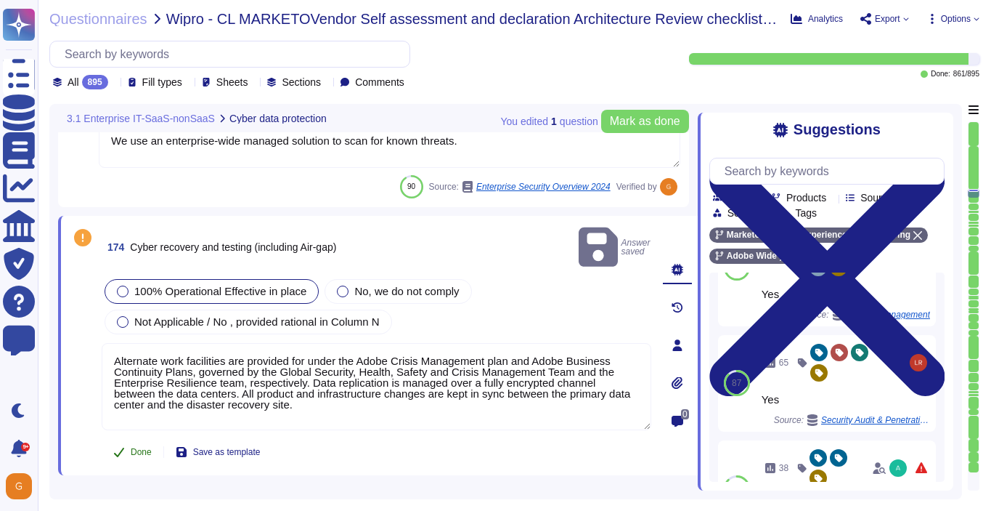
click at [137, 447] on span "Done" at bounding box center [141, 451] width 21 height 9
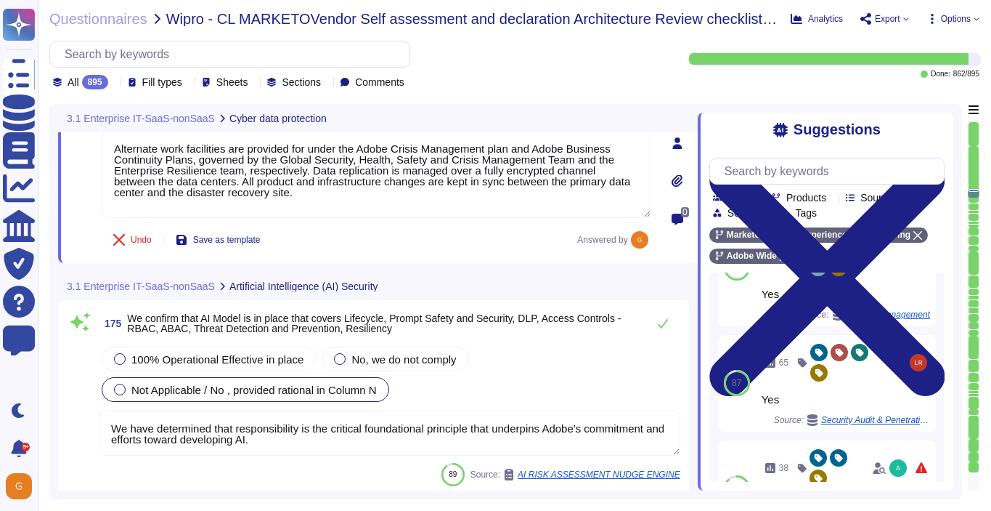
scroll to position [38881, 0]
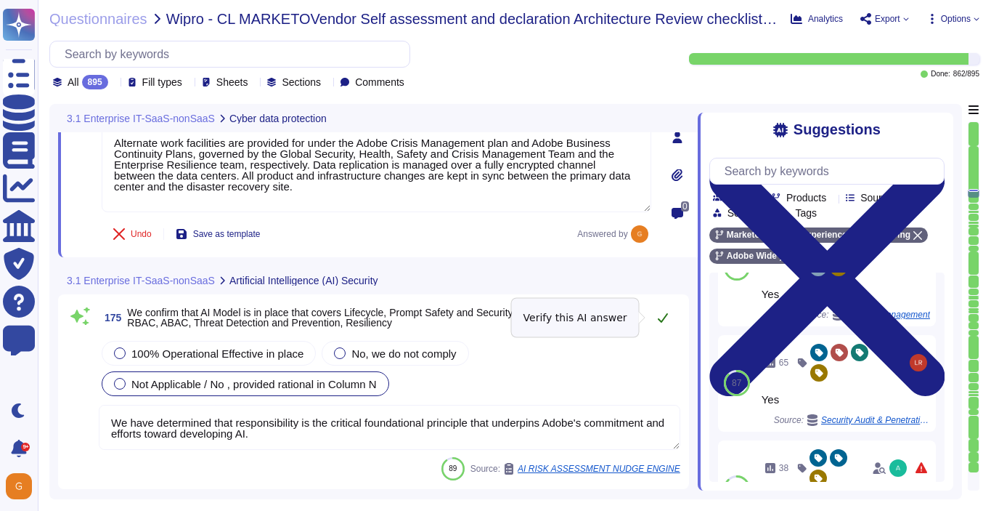
click at [660, 322] on icon at bounding box center [663, 317] width 10 height 9
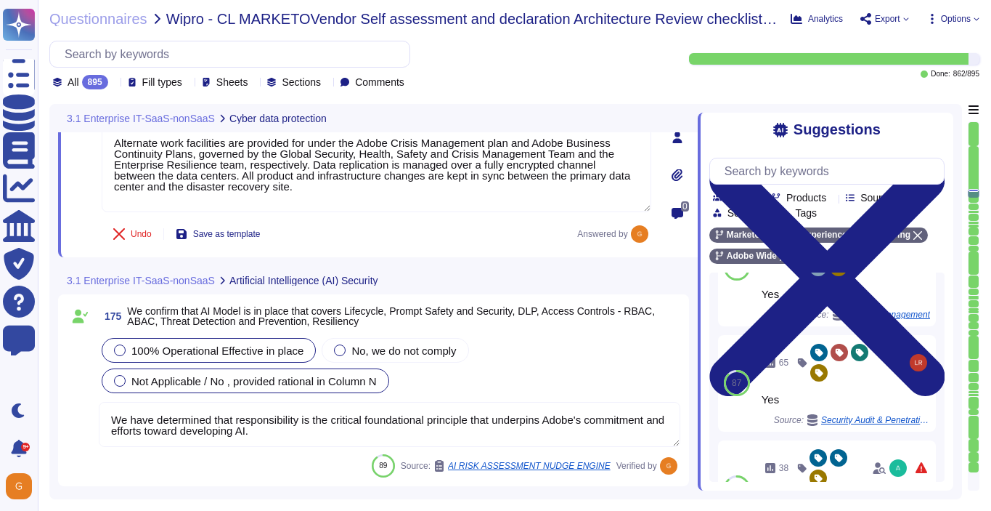
click at [199, 343] on div "100% Operational Effective in place" at bounding box center [209, 350] width 214 height 25
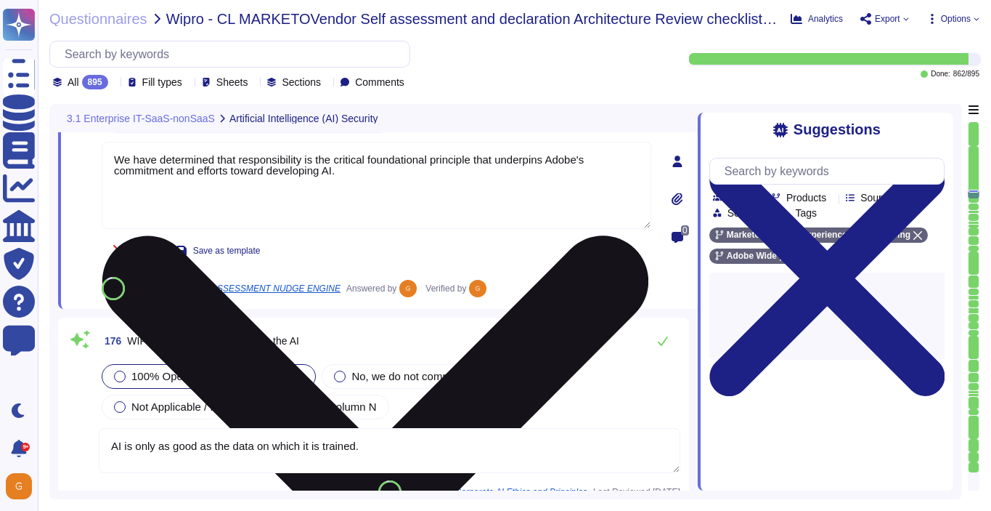
scroll to position [39128, 0]
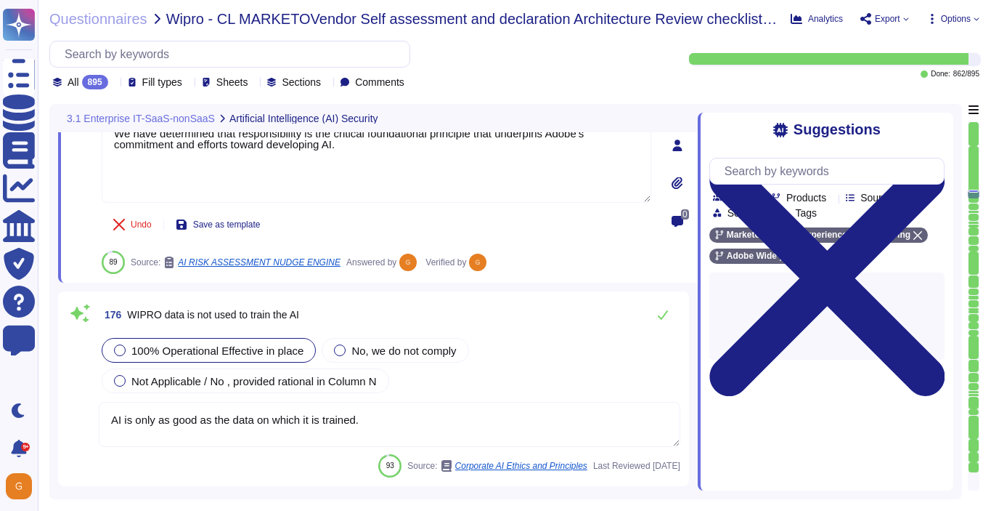
click at [432, 419] on textarea "AI is only as good as the data on which it is trained." at bounding box center [390, 424] width 582 height 45
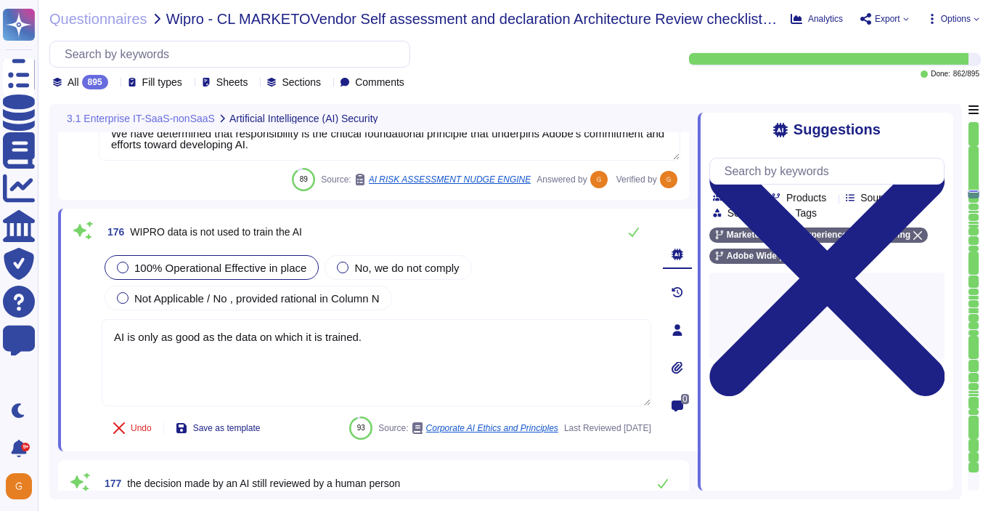
drag, startPoint x: 389, startPoint y: 341, endPoint x: 101, endPoint y: 336, distance: 287.7
click at [101, 336] on div "176 WIPRO data is not used to train the AI 100% Operational Effective in place …" at bounding box center [361, 329] width 582 height 225
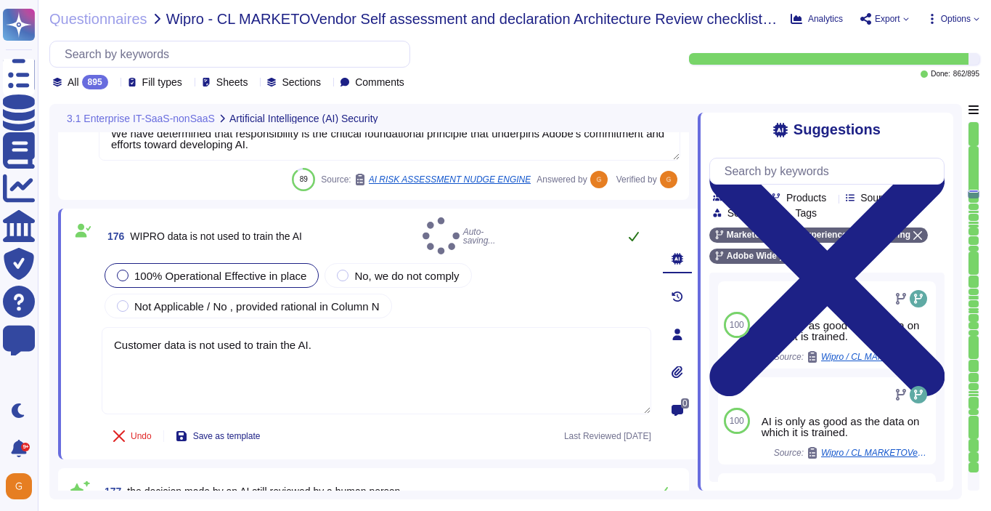
click at [630, 232] on icon at bounding box center [634, 236] width 12 height 12
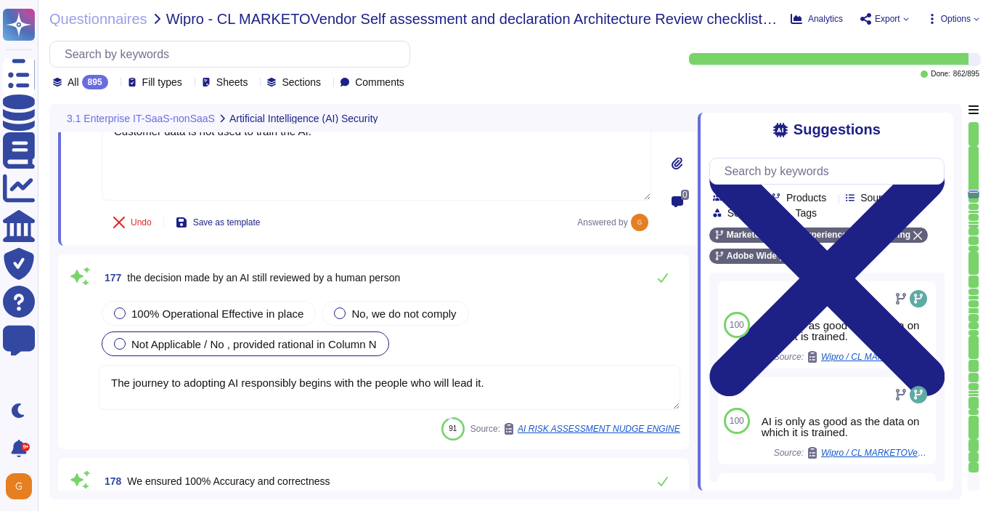
scroll to position [39336, 0]
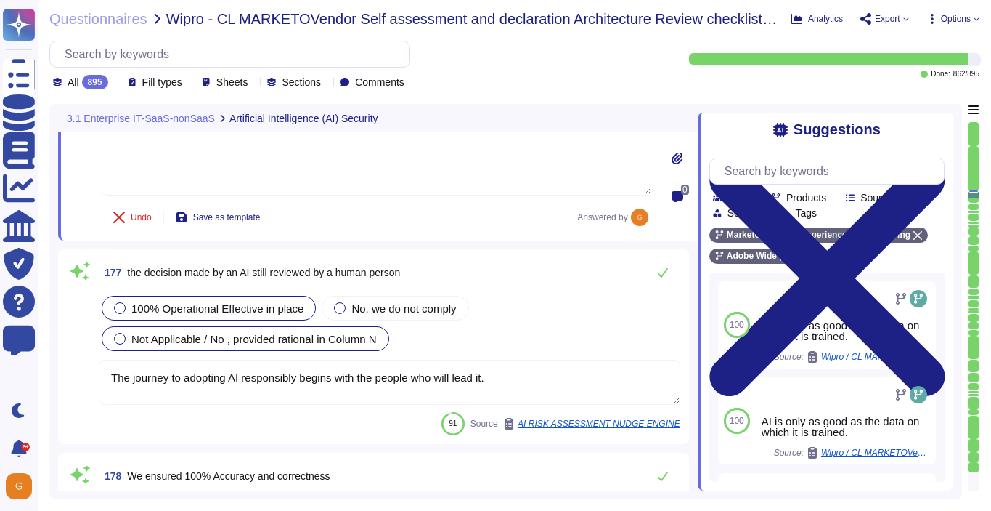
click at [213, 316] on div "100% Operational Effective in place" at bounding box center [209, 308] width 214 height 25
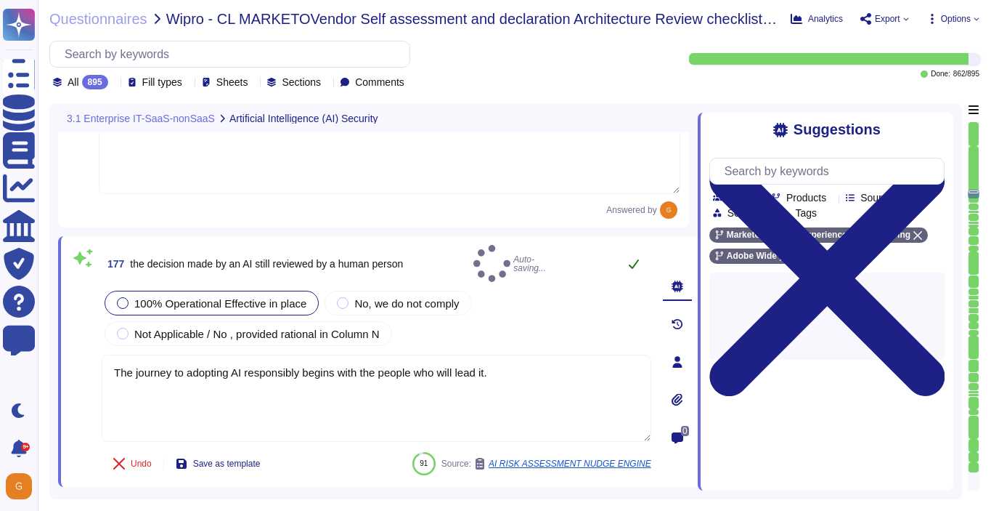
click at [630, 258] on icon at bounding box center [634, 264] width 12 height 12
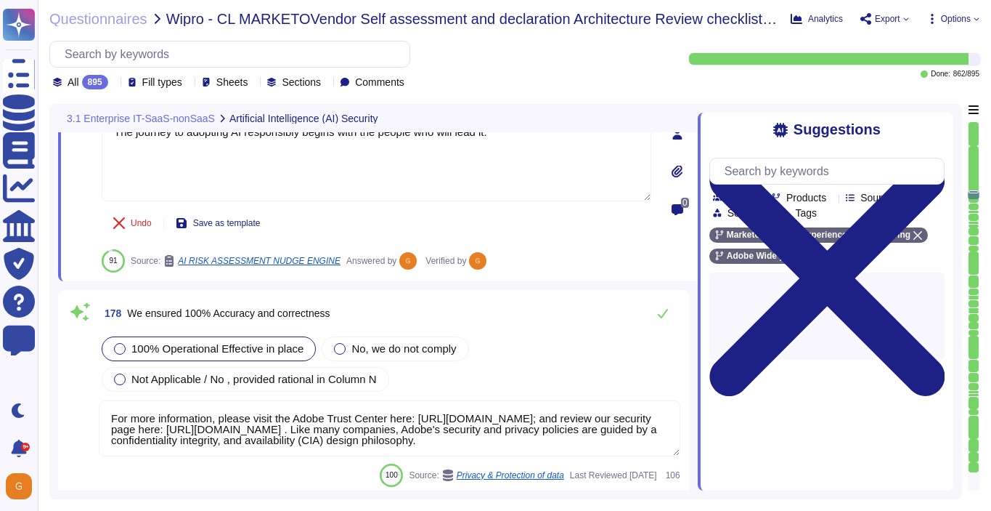
scroll to position [39625, 0]
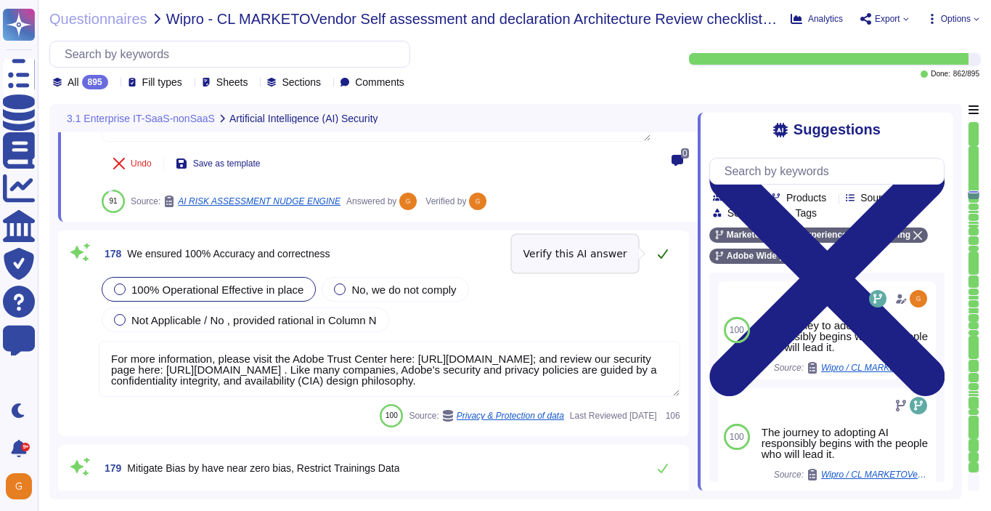
click at [660, 256] on icon at bounding box center [663, 254] width 12 height 12
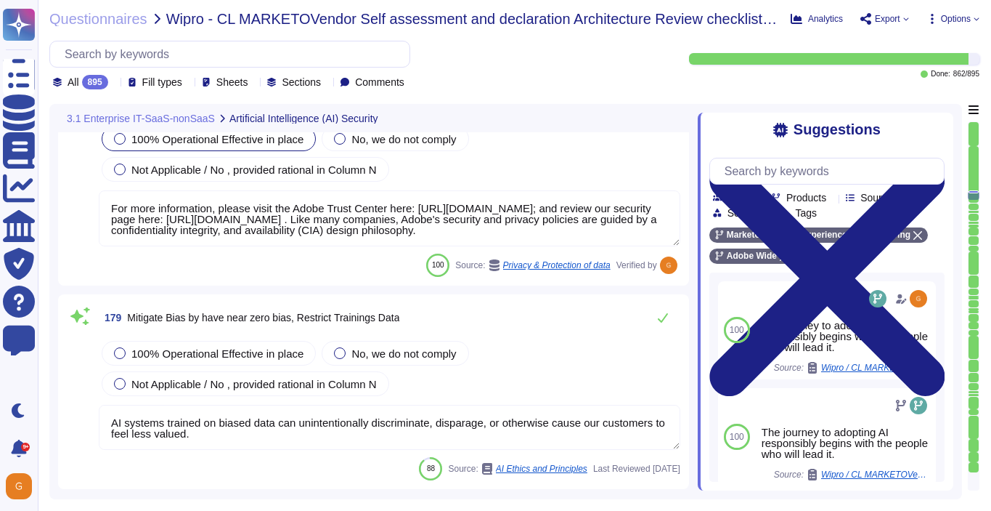
scroll to position [39769, 0]
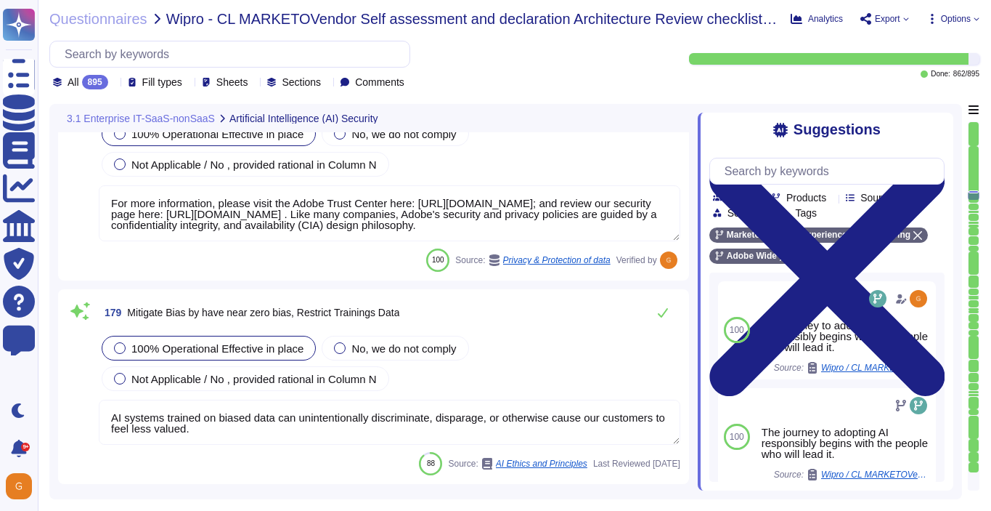
click at [230, 353] on span "100% Operational Effective in place" at bounding box center [217, 348] width 172 height 12
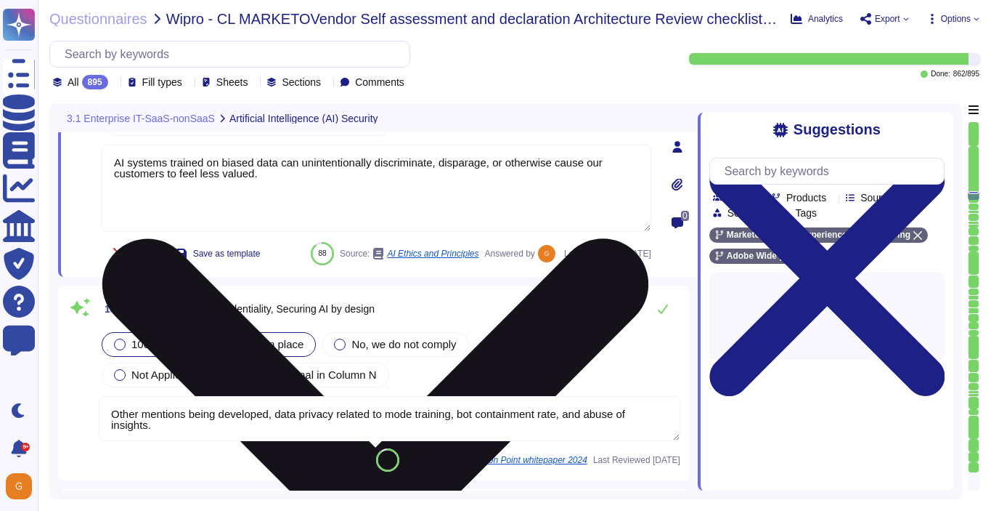
scroll to position [39963, 0]
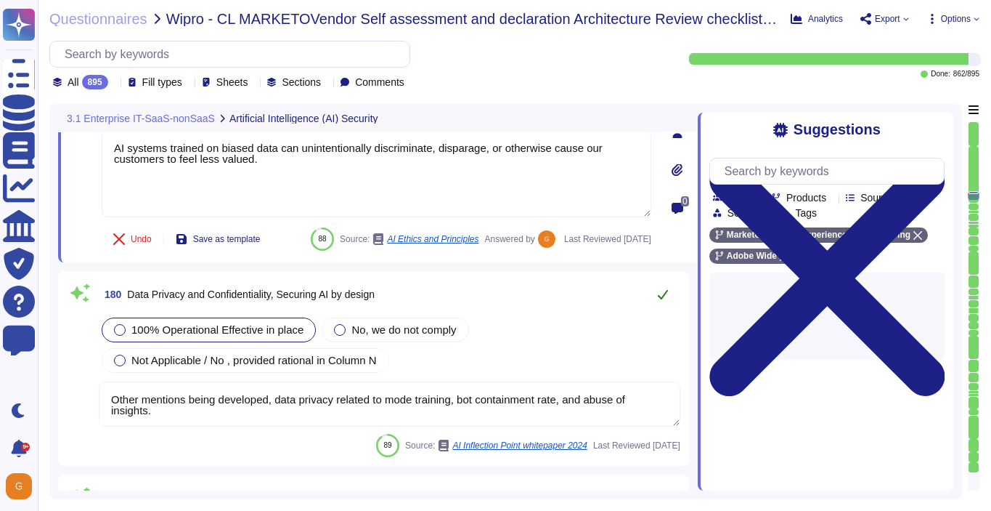
click at [658, 300] on icon at bounding box center [663, 294] width 12 height 12
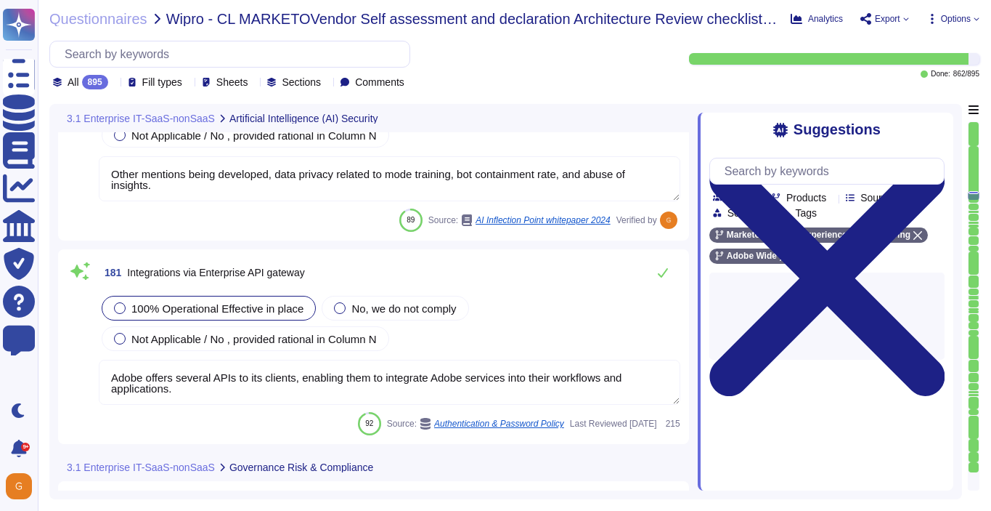
scroll to position [40163, 0]
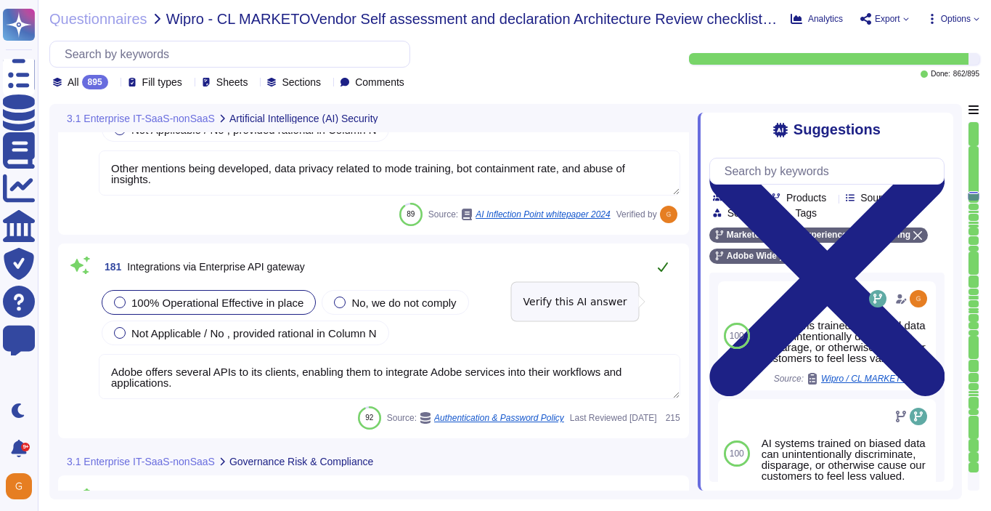
click at [657, 281] on button at bounding box center [663, 266] width 35 height 29
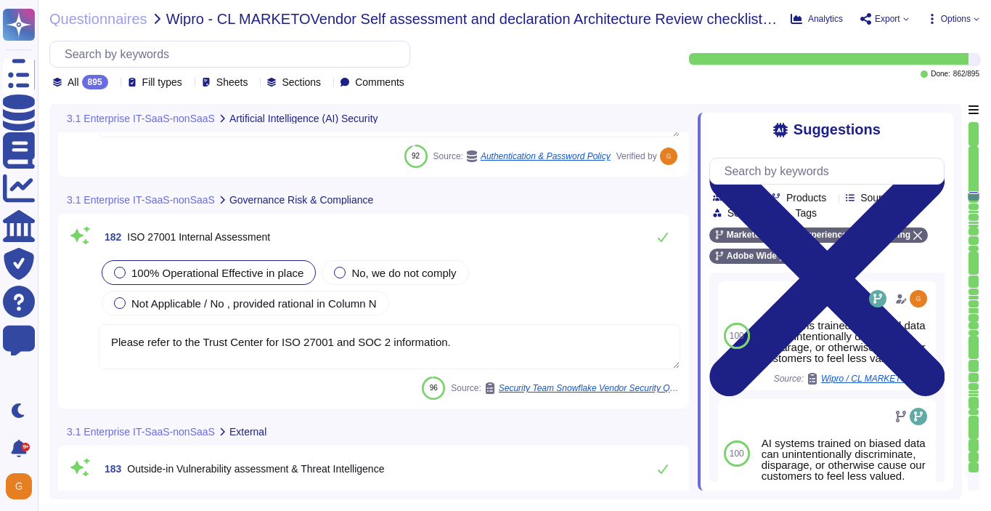
scroll to position [40408, 0]
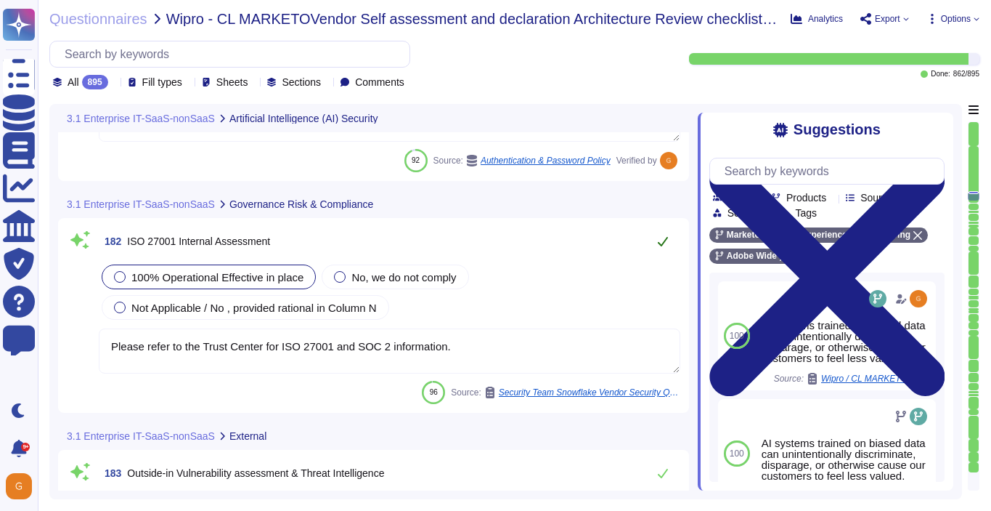
click at [661, 256] on button at bounding box center [663, 241] width 35 height 29
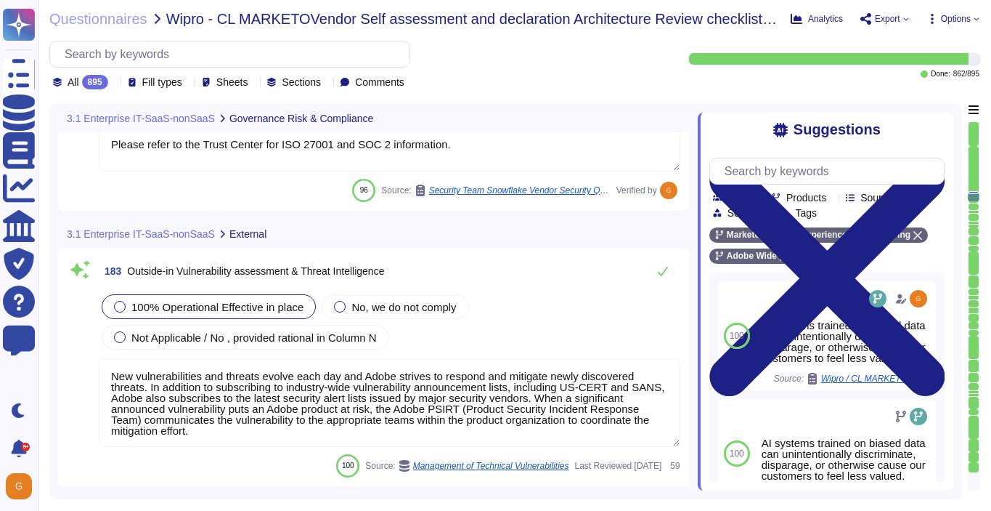
scroll to position [40632, 0]
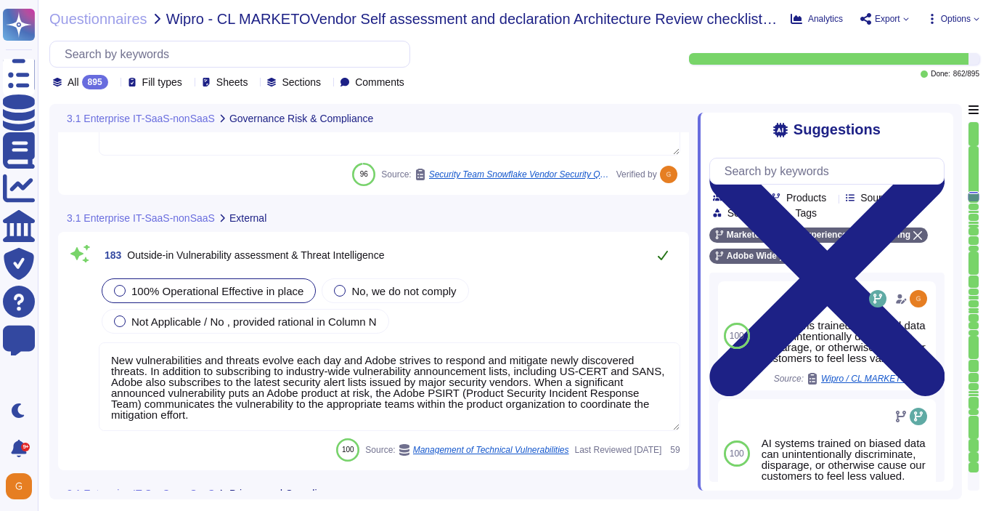
click at [661, 250] on icon at bounding box center [663, 255] width 12 height 12
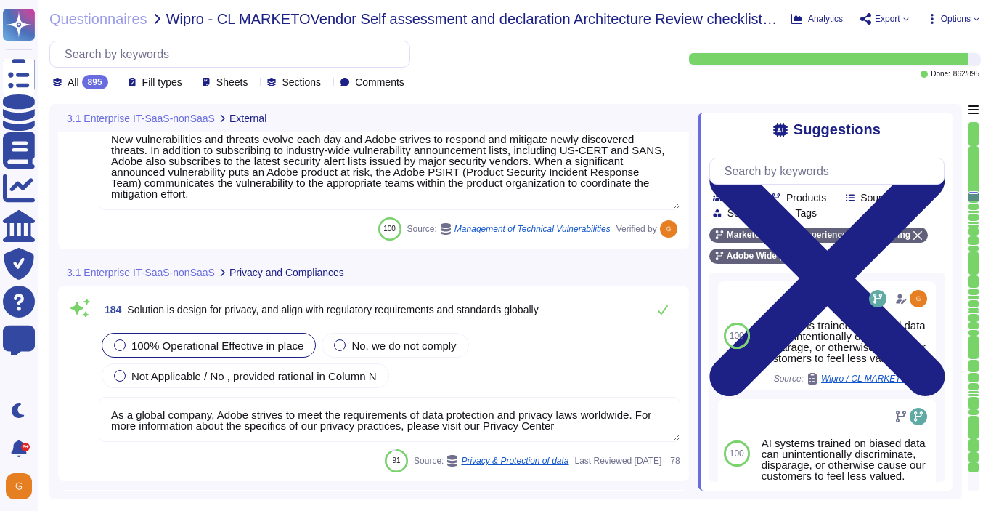
scroll to position [40849, 0]
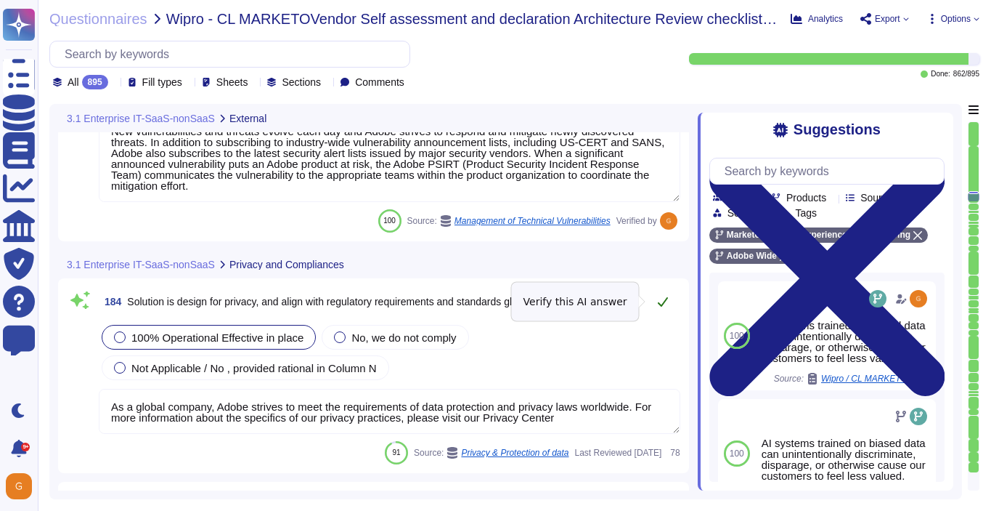
click at [663, 301] on icon at bounding box center [663, 302] width 12 height 12
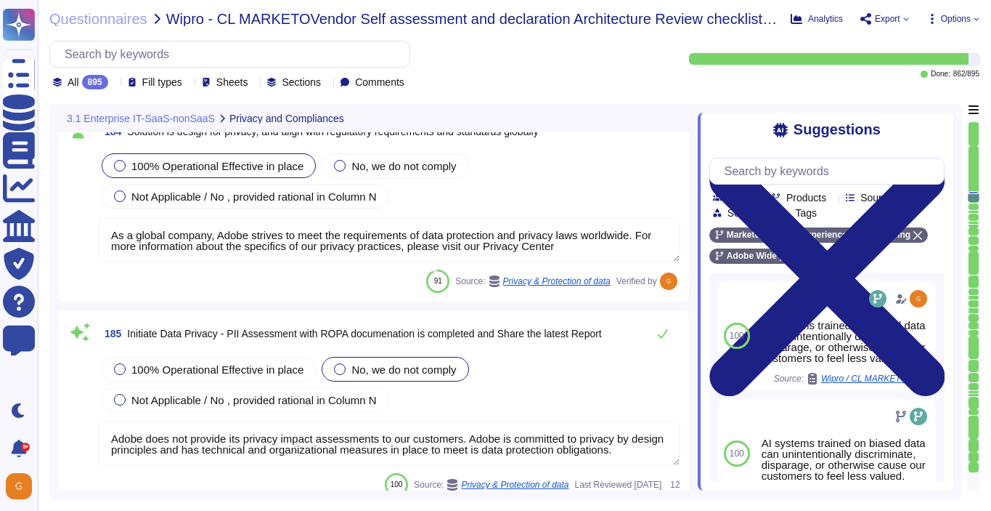
scroll to position [41026, 0]
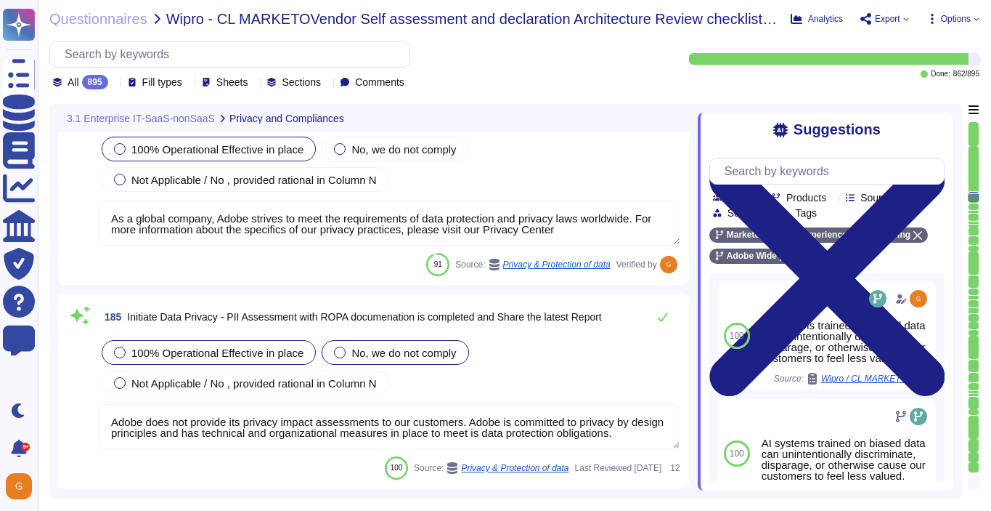
click at [230, 345] on div "100% Operational Effective in place" at bounding box center [209, 352] width 214 height 25
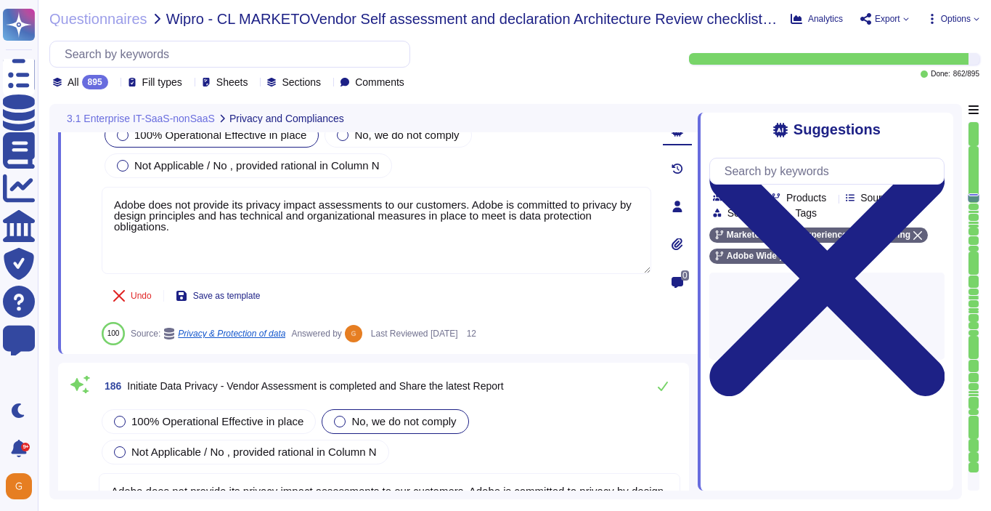
scroll to position [41257, 0]
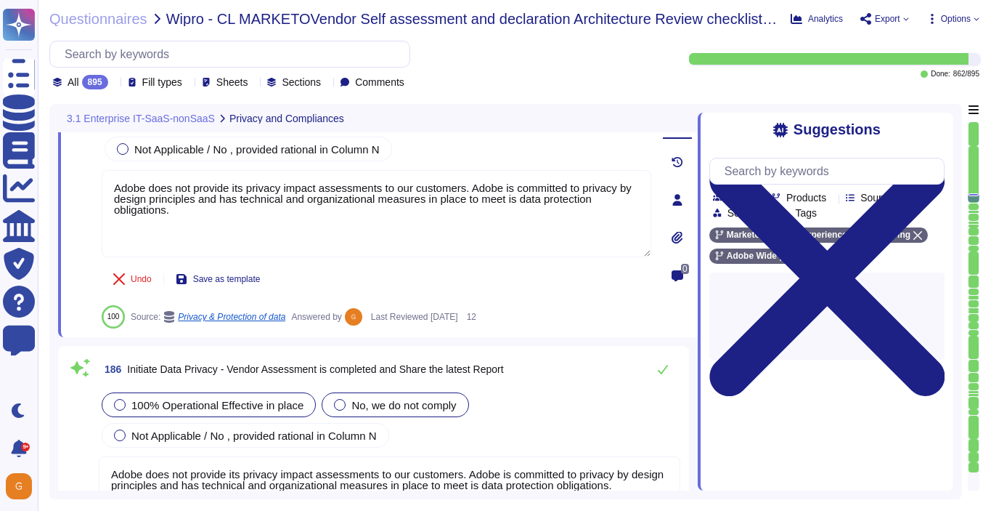
click at [144, 407] on span "100% Operational Effective in place" at bounding box center [217, 405] width 172 height 12
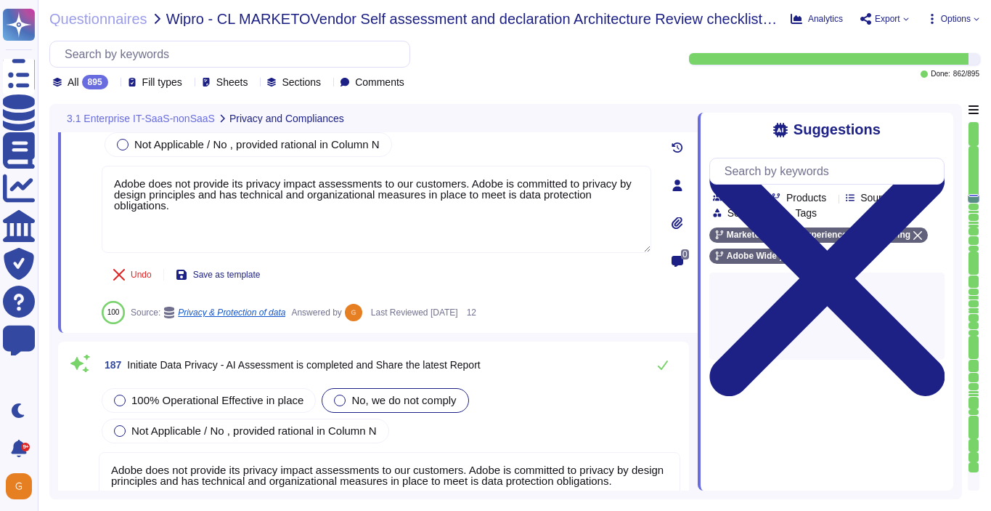
scroll to position [41475, 0]
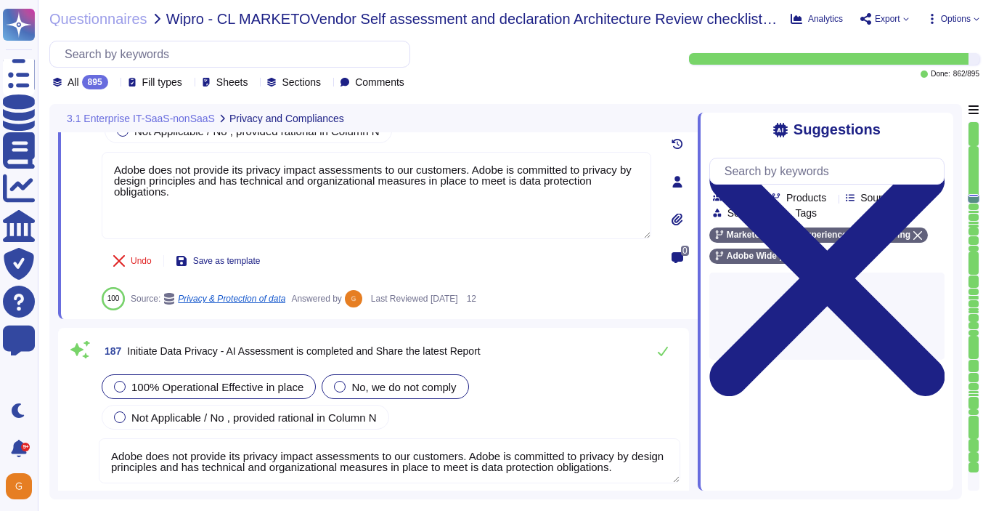
click at [198, 392] on span "100% Operational Effective in place" at bounding box center [217, 387] width 172 height 12
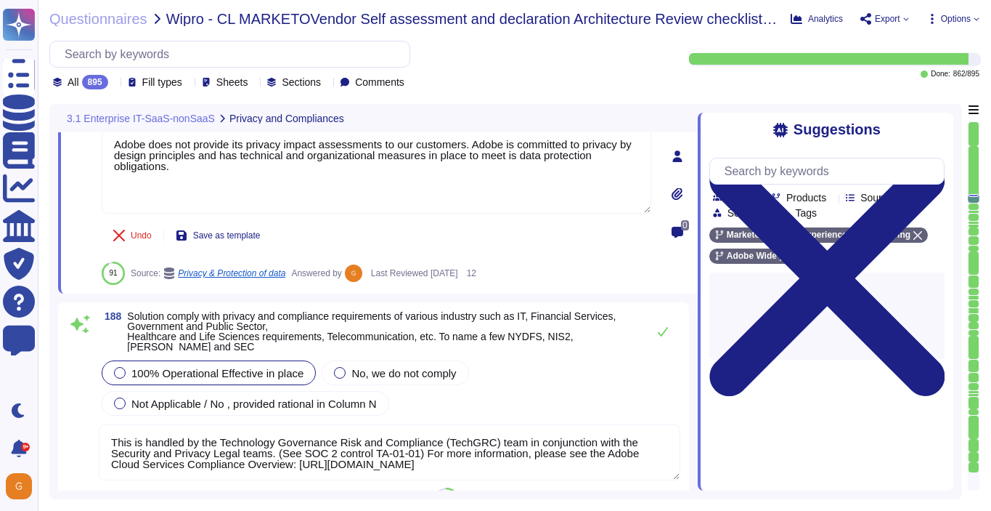
scroll to position [41691, 0]
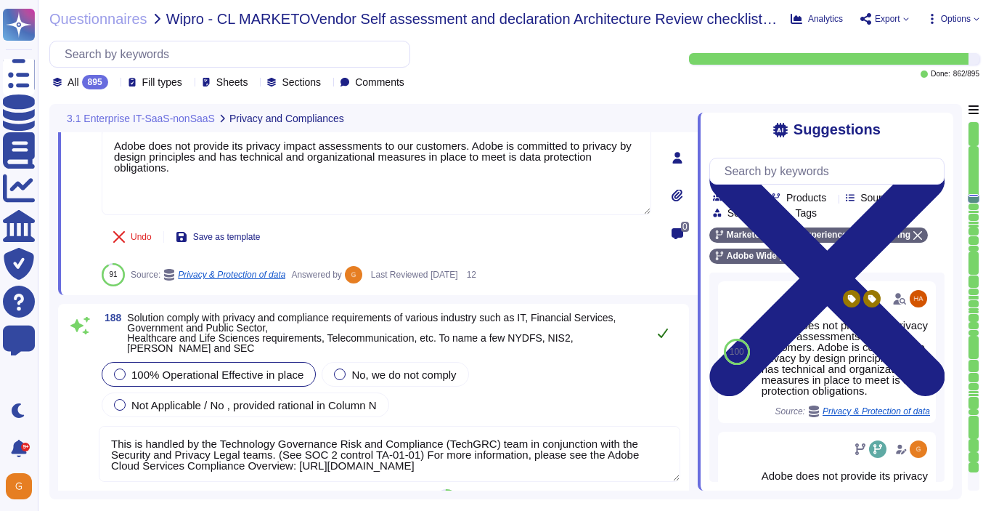
click at [659, 346] on button at bounding box center [663, 332] width 35 height 29
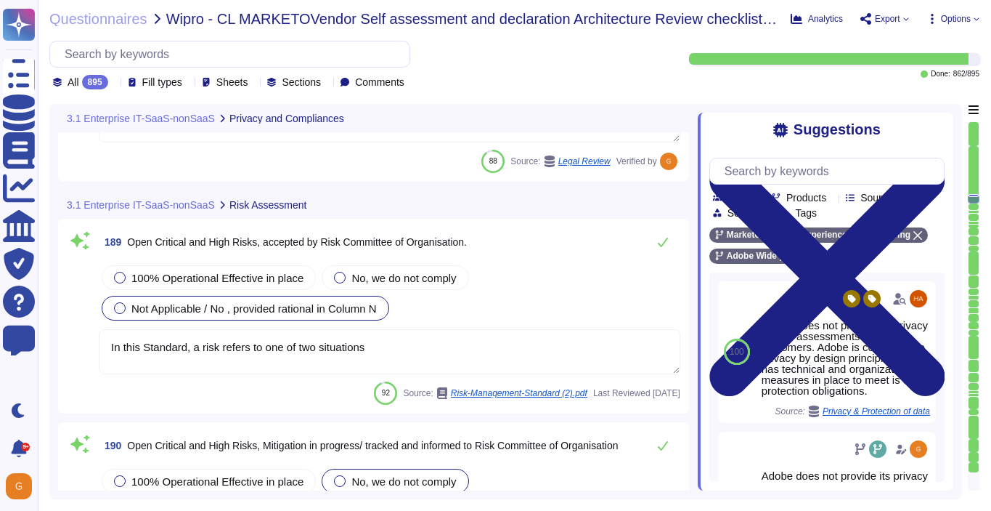
scroll to position [42019, 0]
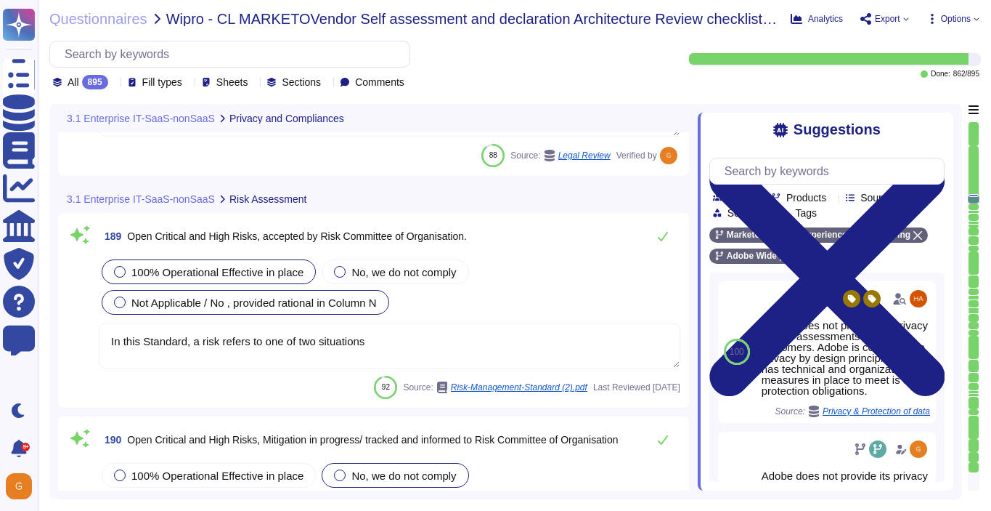
click at [180, 266] on span "100% Operational Effective in place" at bounding box center [217, 272] width 172 height 12
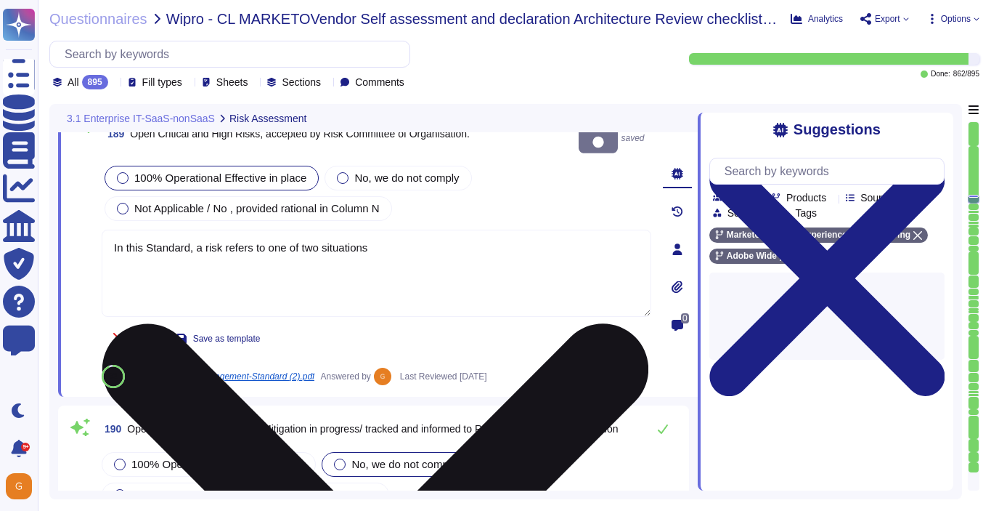
click at [414, 252] on textarea "In this Standard, a risk refers to one of two situations" at bounding box center [377, 273] width 550 height 87
drag, startPoint x: 376, startPoint y: 231, endPoint x: 108, endPoint y: 228, distance: 268.0
click at [108, 230] on textarea "In this Standard, a risk refers to one of two situations" at bounding box center [377, 273] width 550 height 87
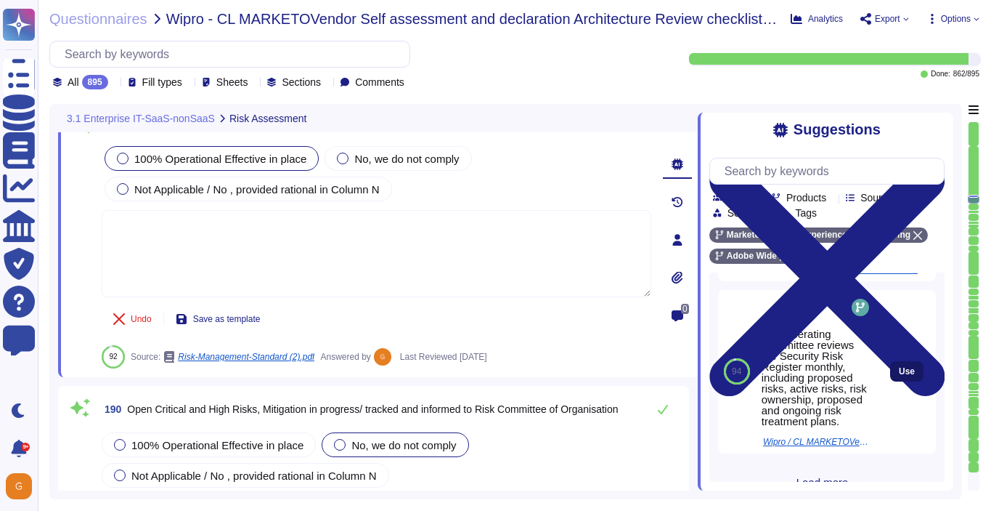
scroll to position [375, 0]
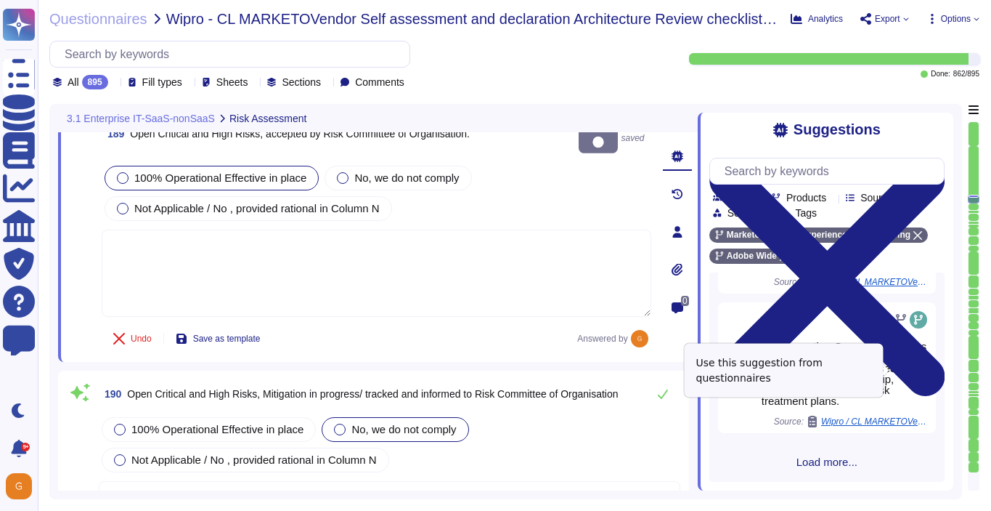
click at [928, 370] on span "Use" at bounding box center [936, 367] width 16 height 9
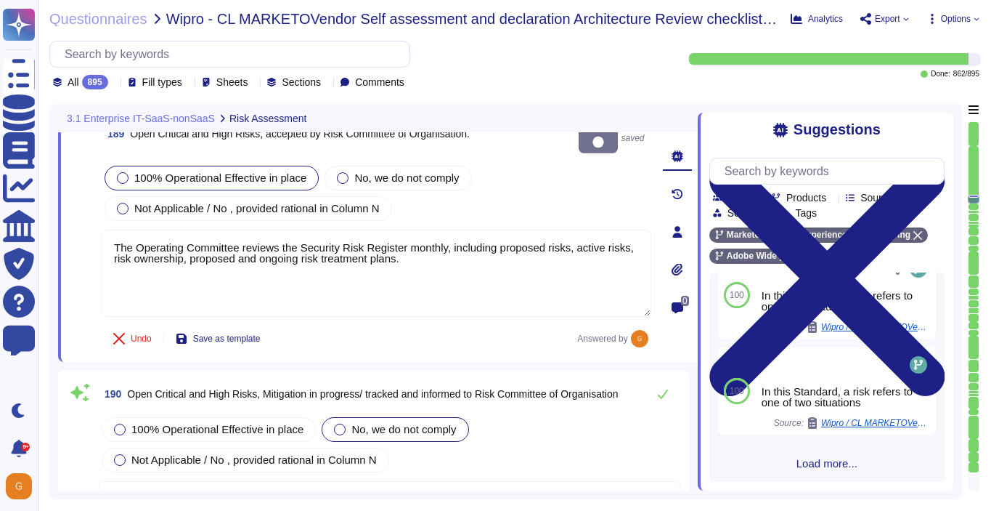
scroll to position [42114, 0]
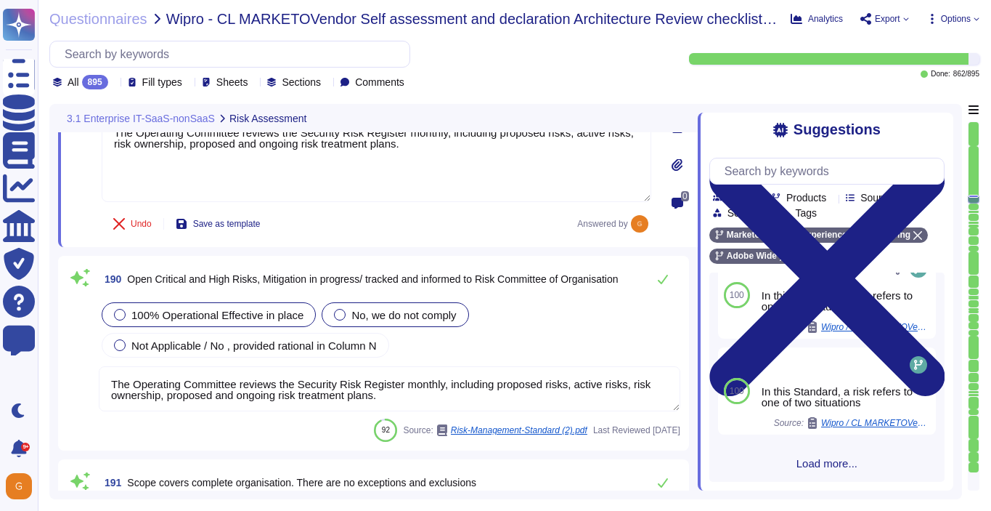
click at [210, 314] on span "100% Operational Effective in place" at bounding box center [217, 315] width 172 height 12
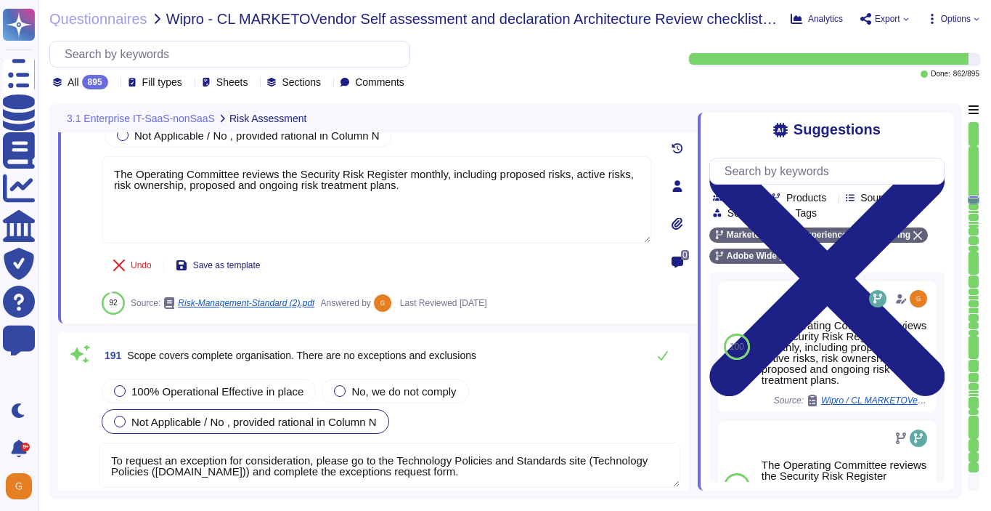
scroll to position [42384, 0]
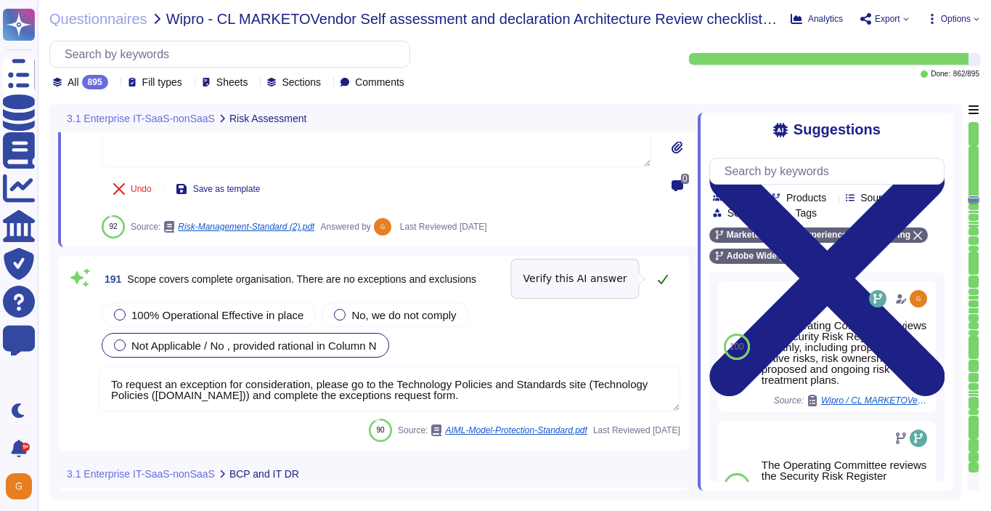
click at [665, 280] on icon at bounding box center [663, 279] width 12 height 12
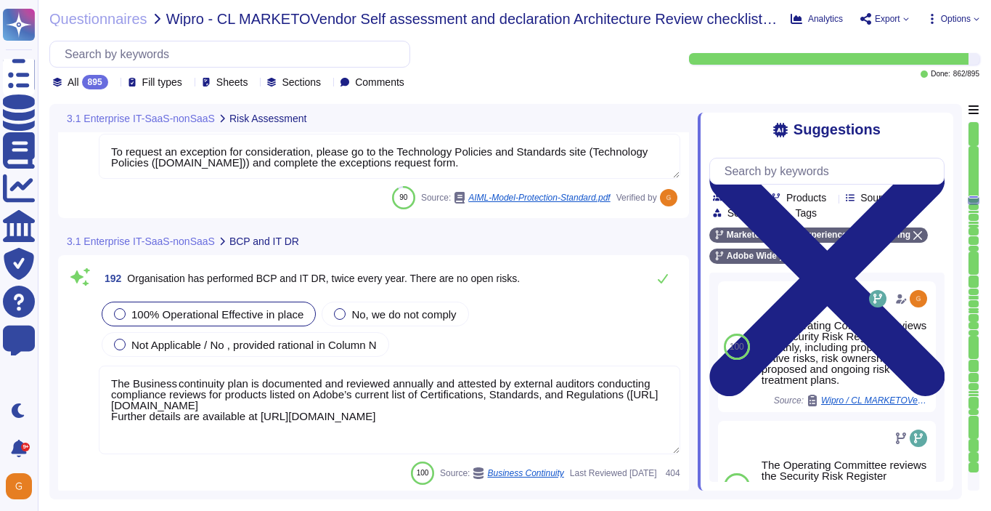
scroll to position [42602, 0]
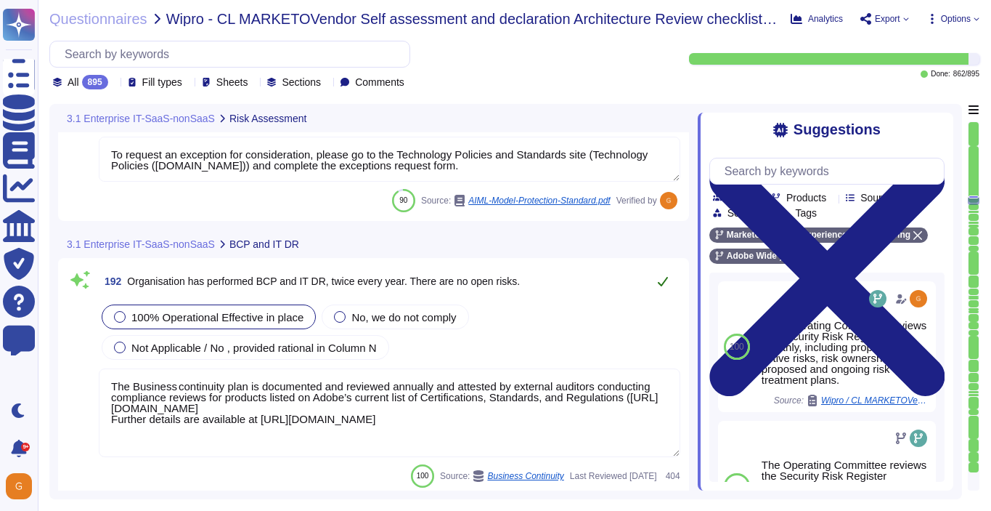
click at [665, 287] on button at bounding box center [663, 281] width 35 height 29
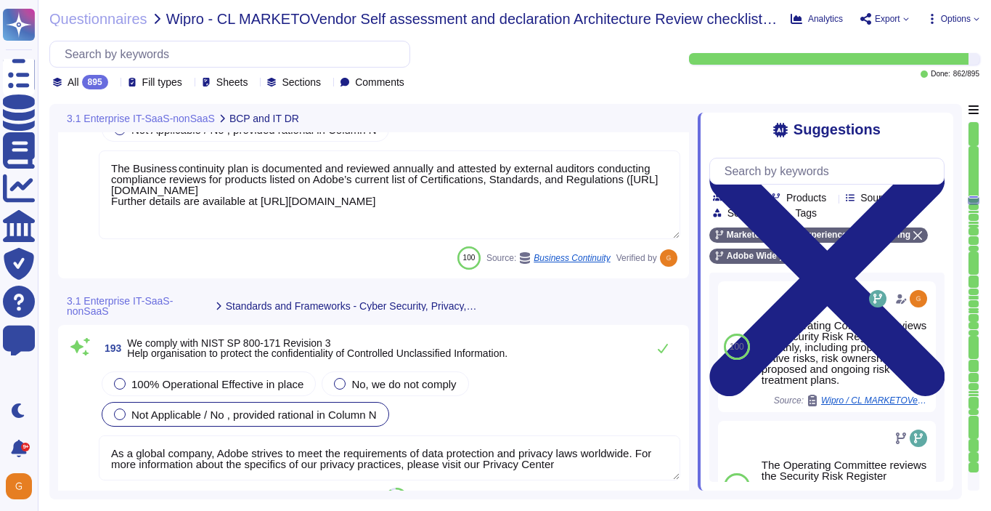
scroll to position [42797, 0]
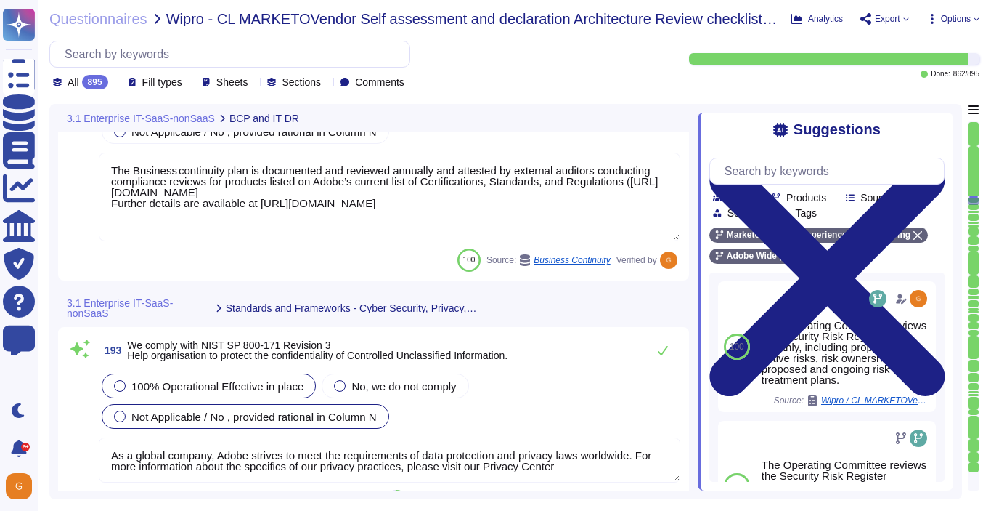
click at [236, 387] on span "100% Operational Effective in place" at bounding box center [217, 386] width 172 height 12
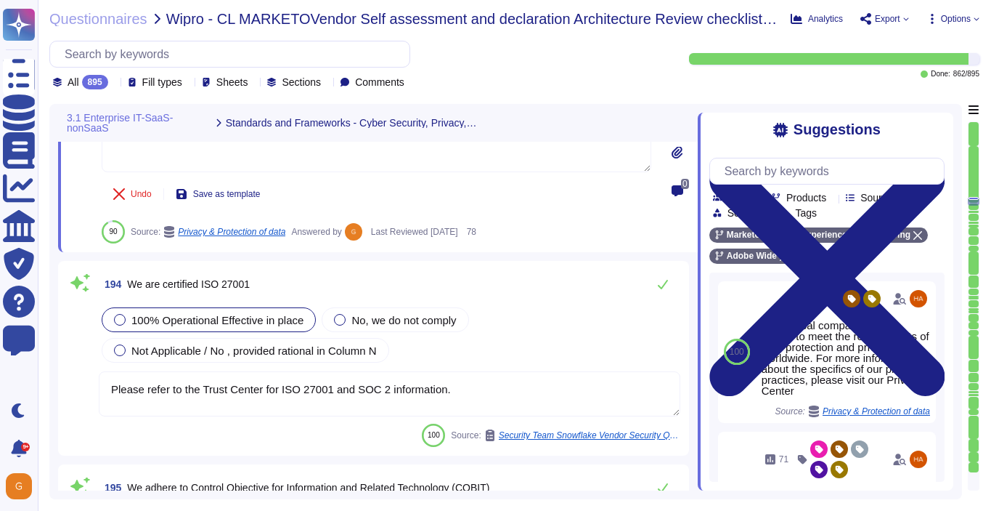
scroll to position [43136, 0]
click at [666, 286] on icon at bounding box center [663, 286] width 12 height 12
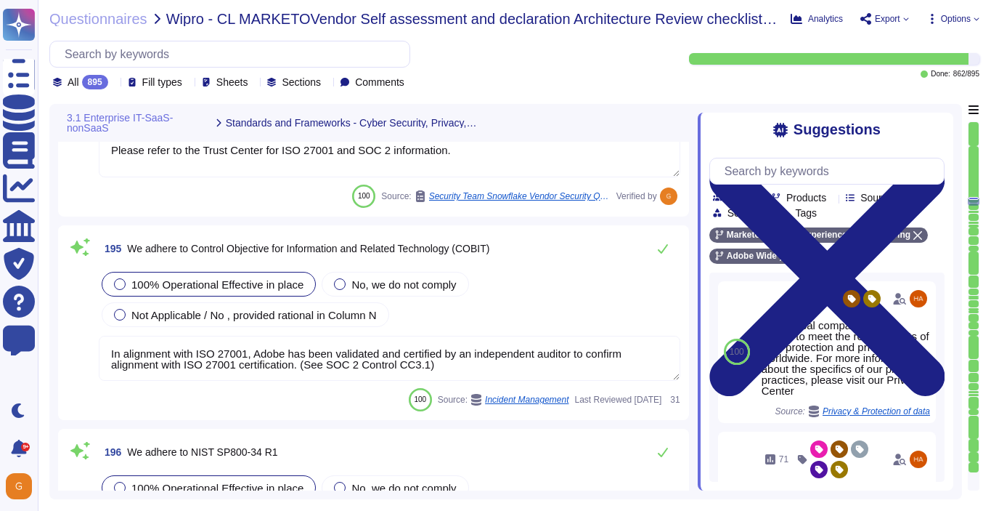
scroll to position [43372, 0]
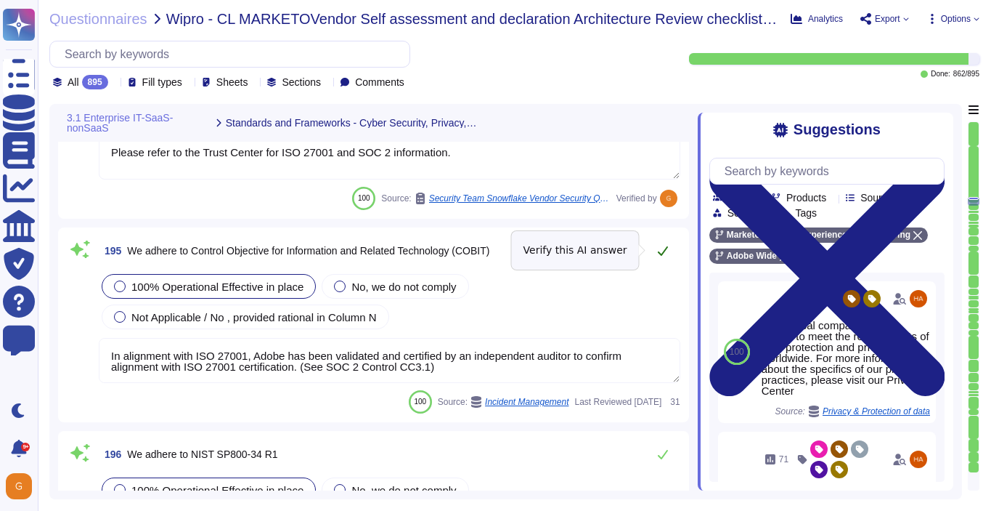
click at [667, 248] on icon at bounding box center [663, 251] width 12 height 12
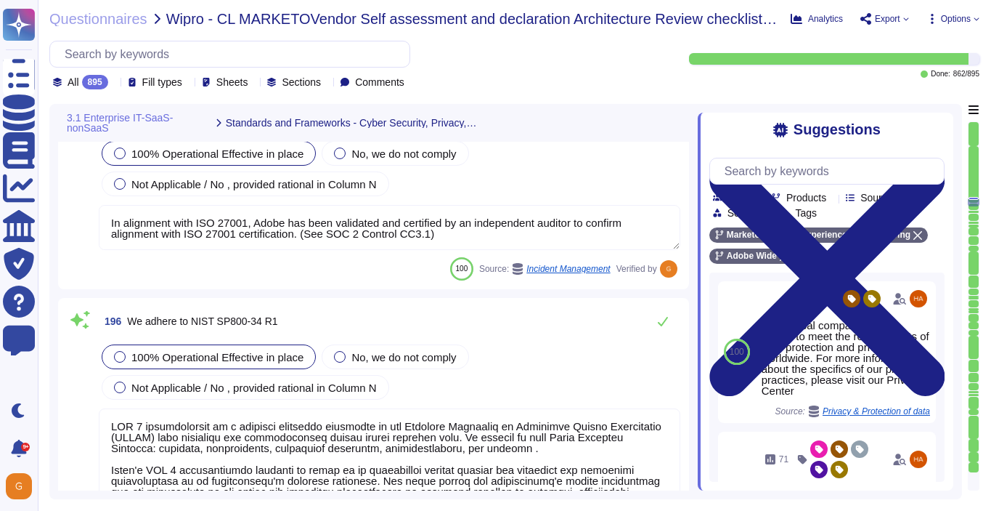
scroll to position [43608, 0]
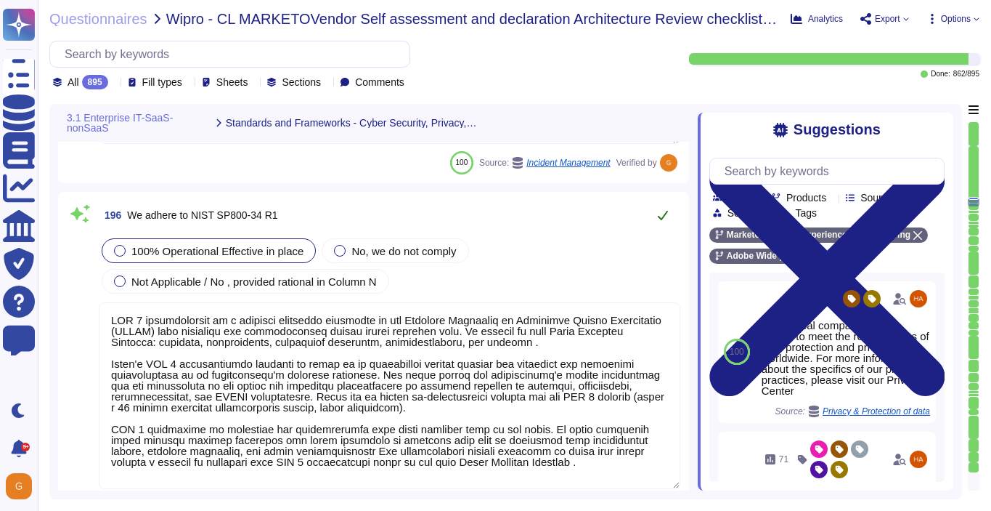
click at [666, 214] on icon at bounding box center [663, 215] width 12 height 12
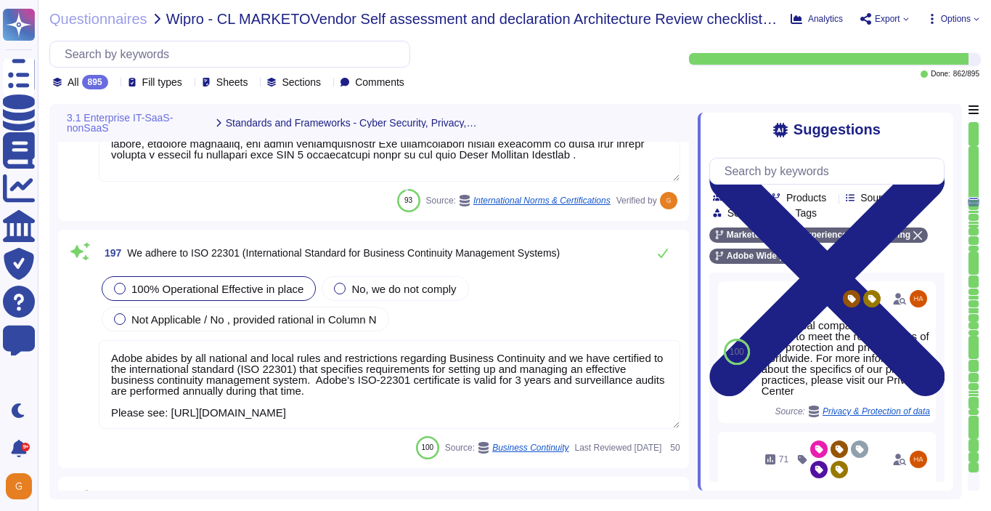
scroll to position [43896, 0]
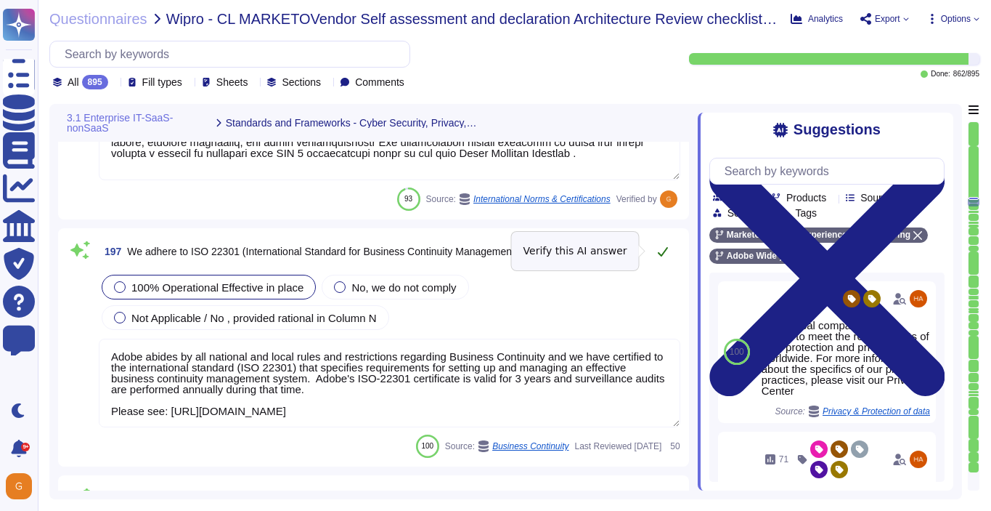
click at [664, 252] on icon at bounding box center [663, 251] width 10 height 9
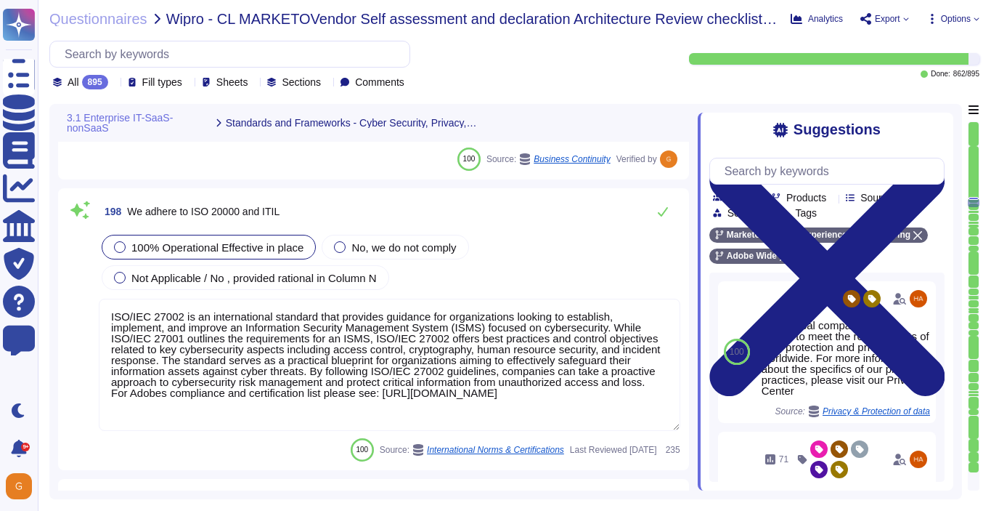
scroll to position [44174, 0]
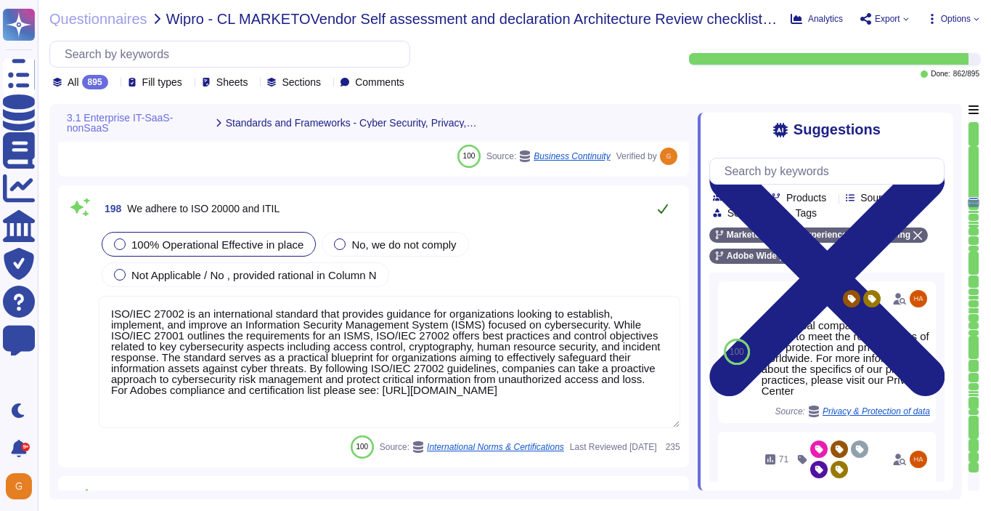
click at [667, 197] on button at bounding box center [663, 208] width 35 height 29
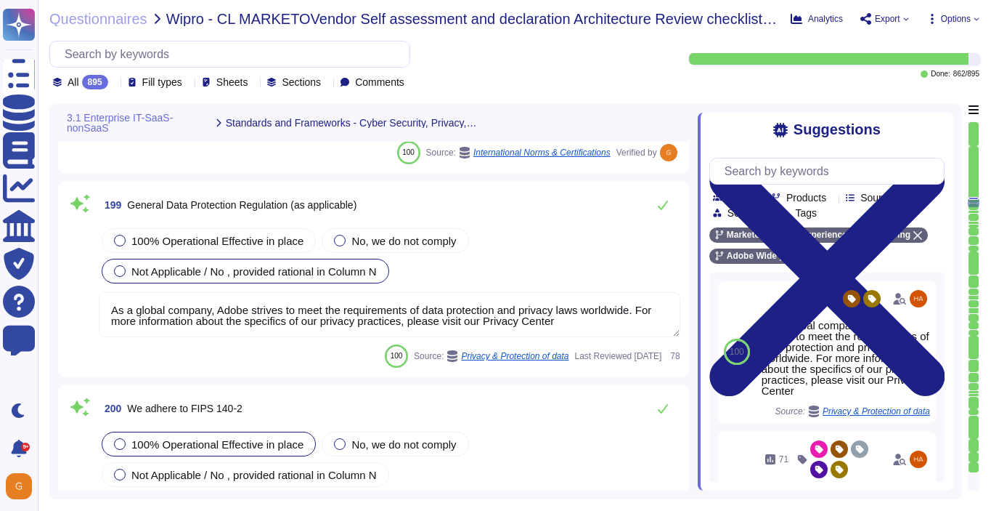
scroll to position [44469, 0]
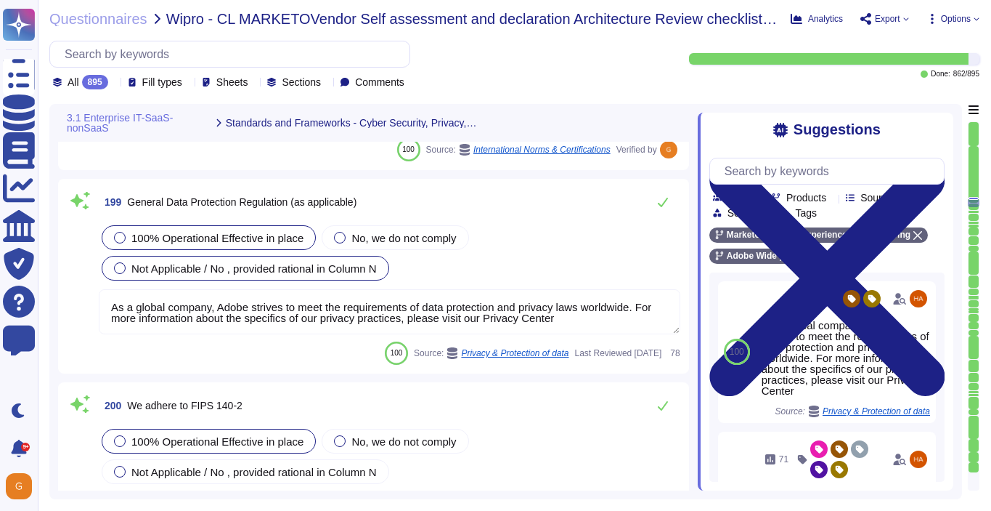
click at [210, 230] on div "100% Operational Effective in place" at bounding box center [209, 237] width 214 height 25
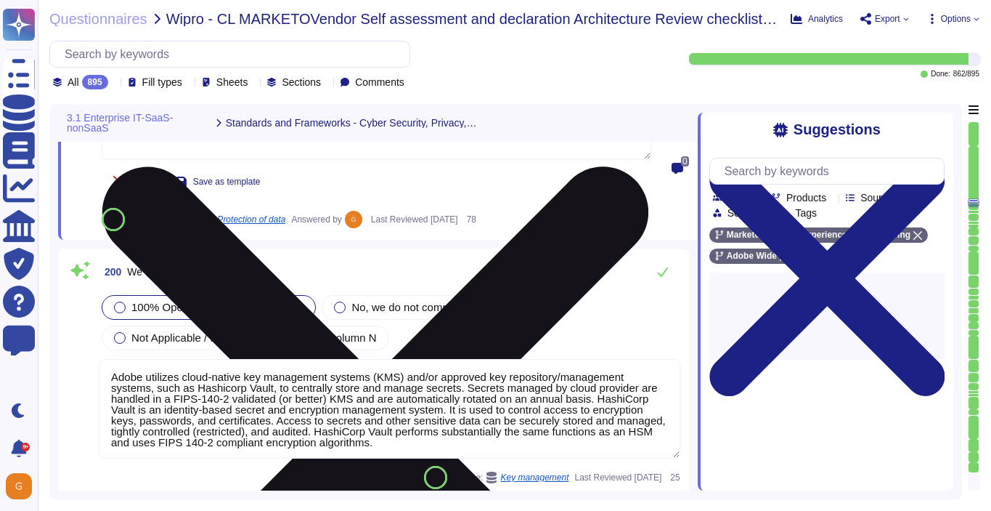
scroll to position [44703, 0]
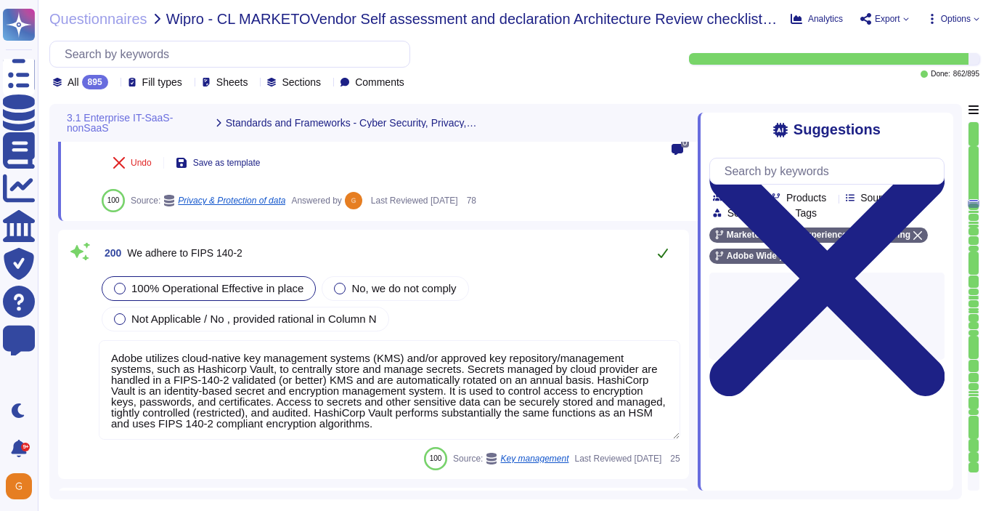
click at [665, 247] on icon at bounding box center [663, 253] width 12 height 12
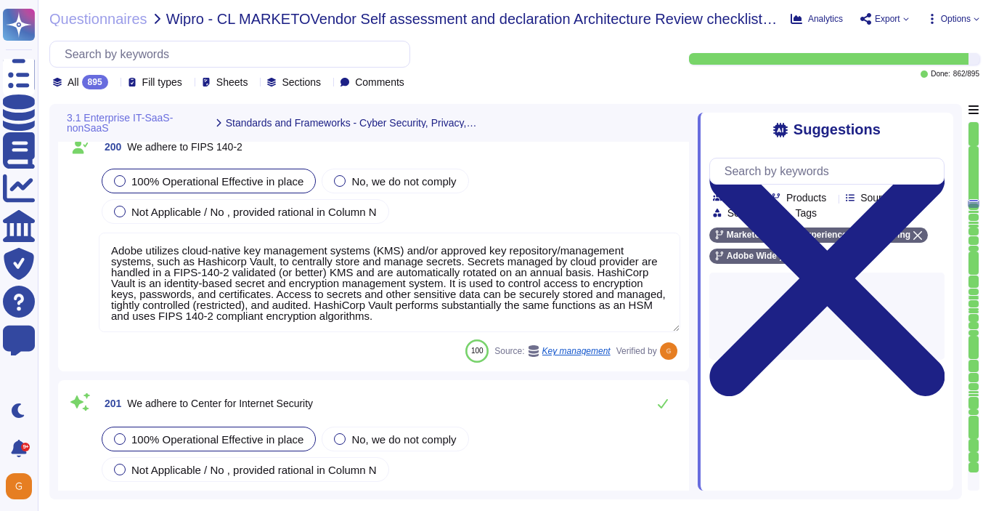
scroll to position [44912, 0]
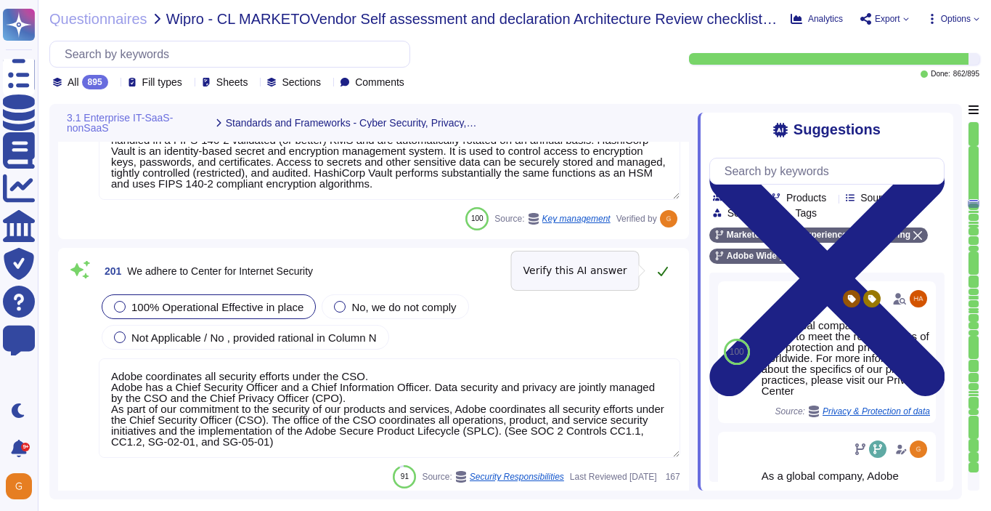
click at [669, 276] on button at bounding box center [663, 270] width 35 height 29
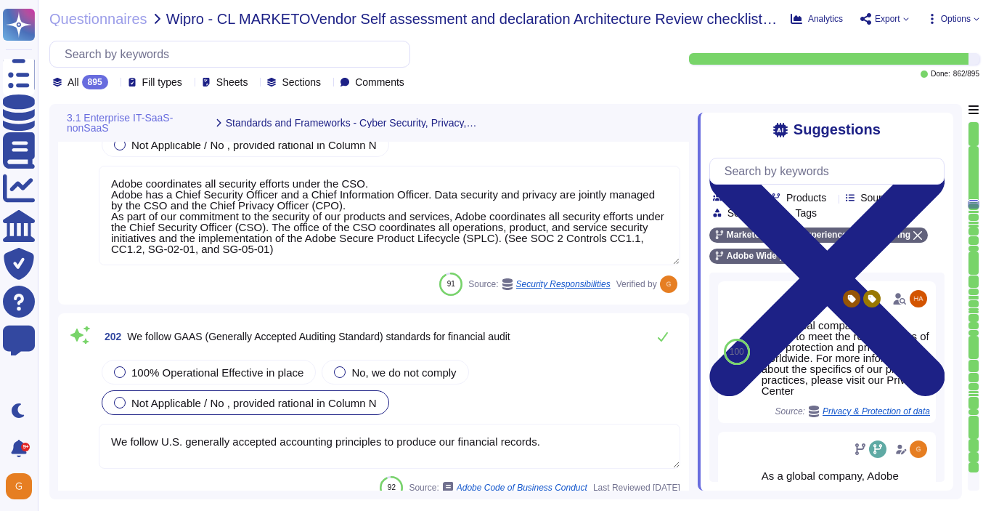
scroll to position [45105, 0]
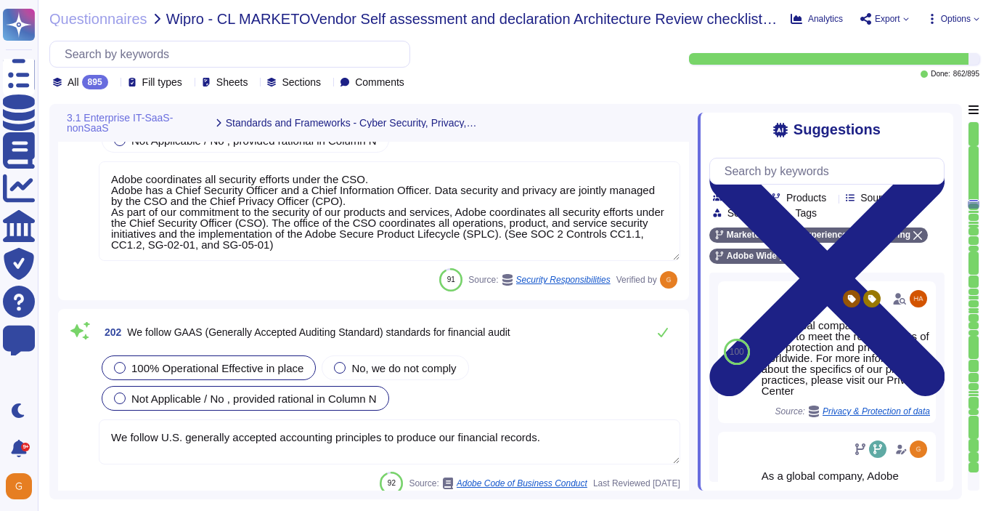
click at [187, 365] on span "100% Operational Effective in place" at bounding box center [217, 368] width 172 height 12
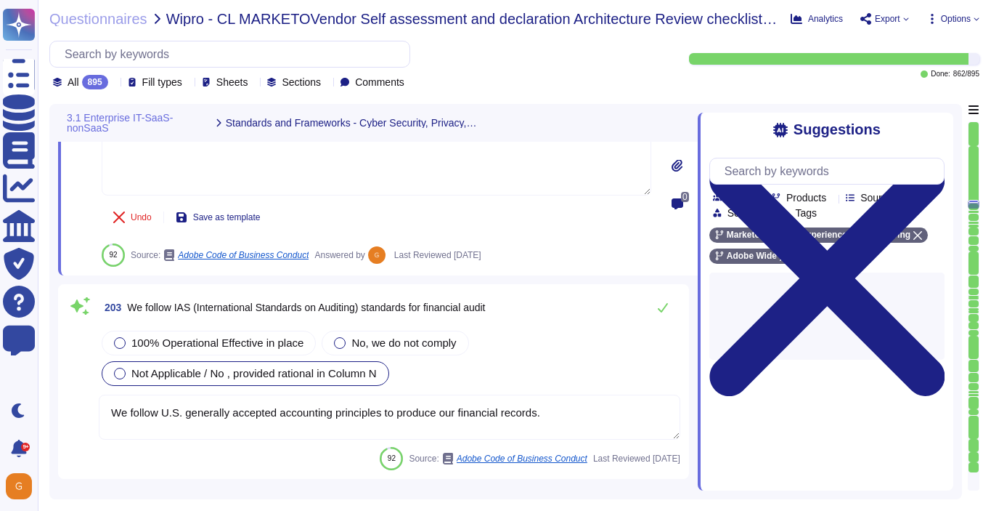
scroll to position [45352, 0]
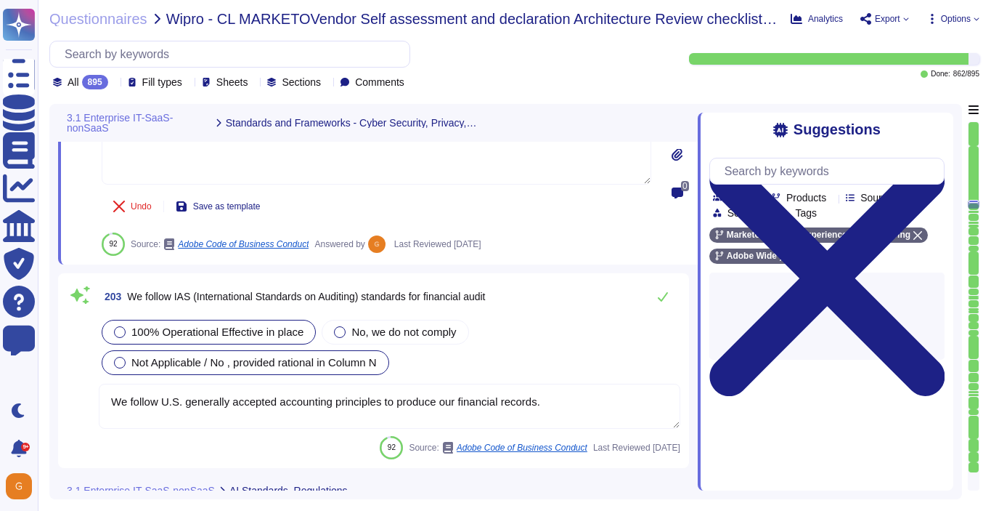
click at [256, 320] on div "100% Operational Effective in place" at bounding box center [209, 332] width 214 height 25
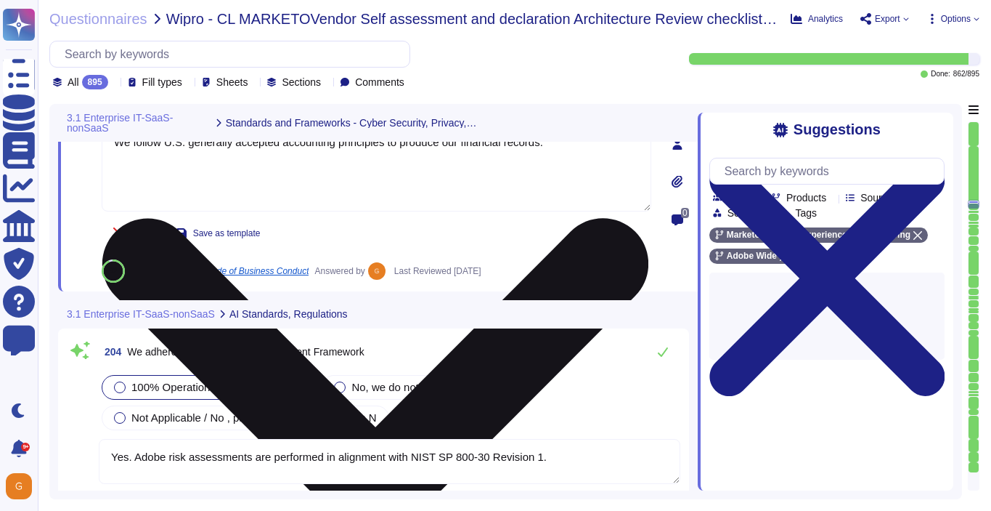
scroll to position [45596, 0]
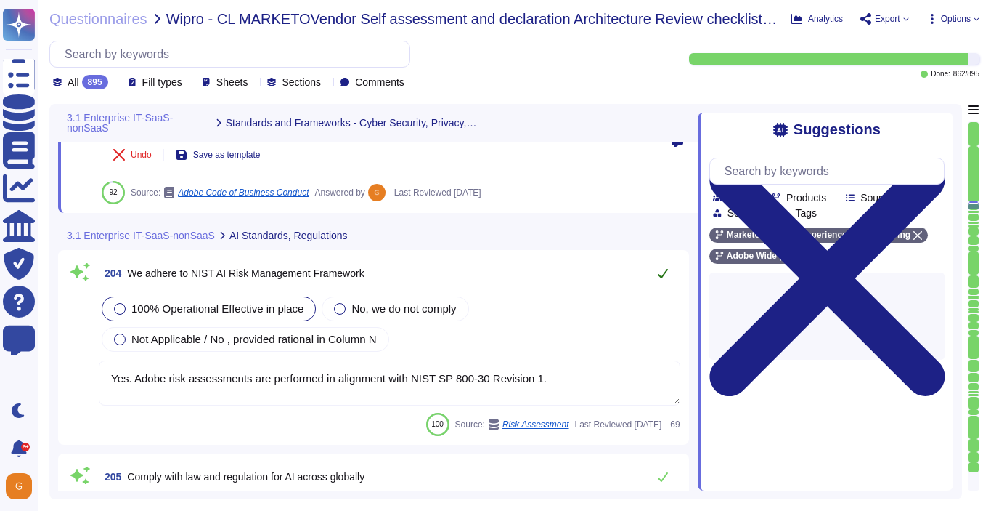
click at [666, 267] on icon at bounding box center [663, 273] width 12 height 12
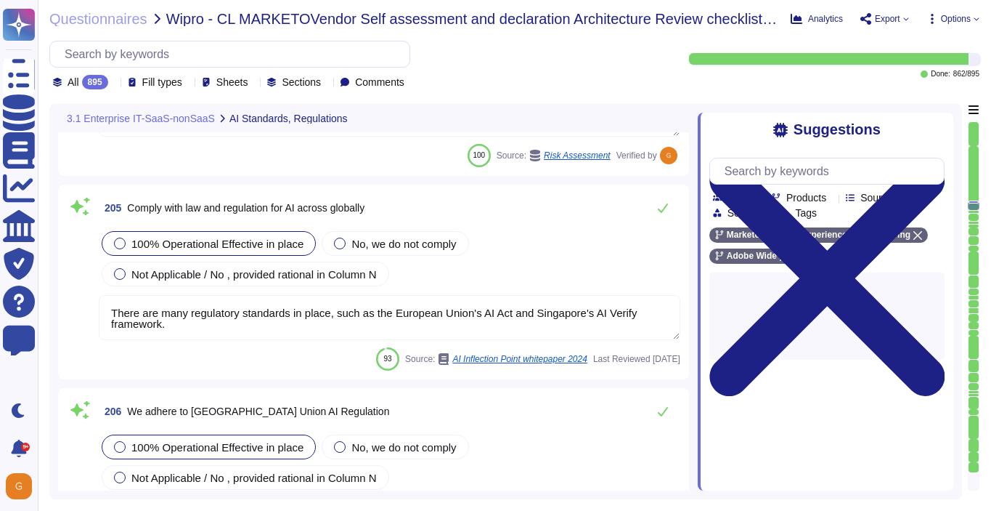
scroll to position [45824, 0]
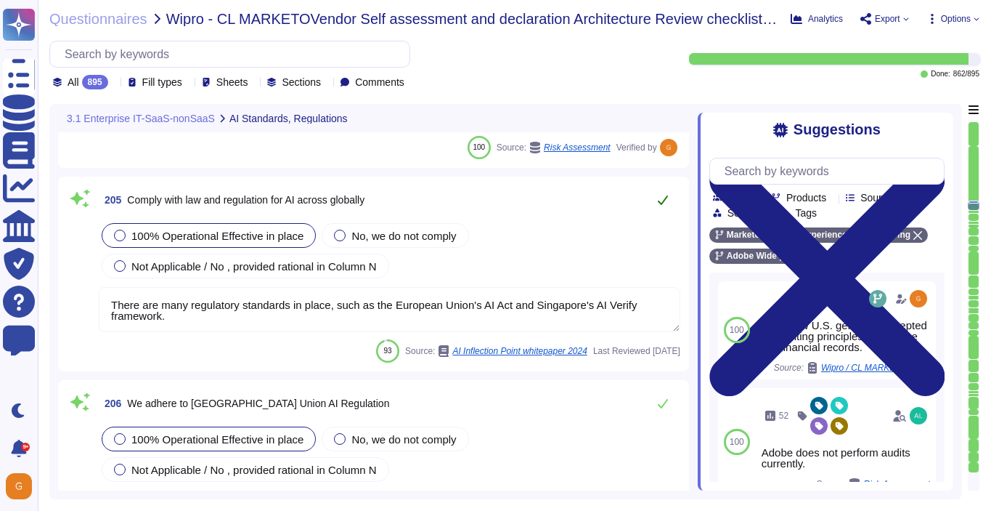
click at [665, 208] on button at bounding box center [663, 199] width 35 height 29
click at [667, 191] on button at bounding box center [663, 199] width 35 height 29
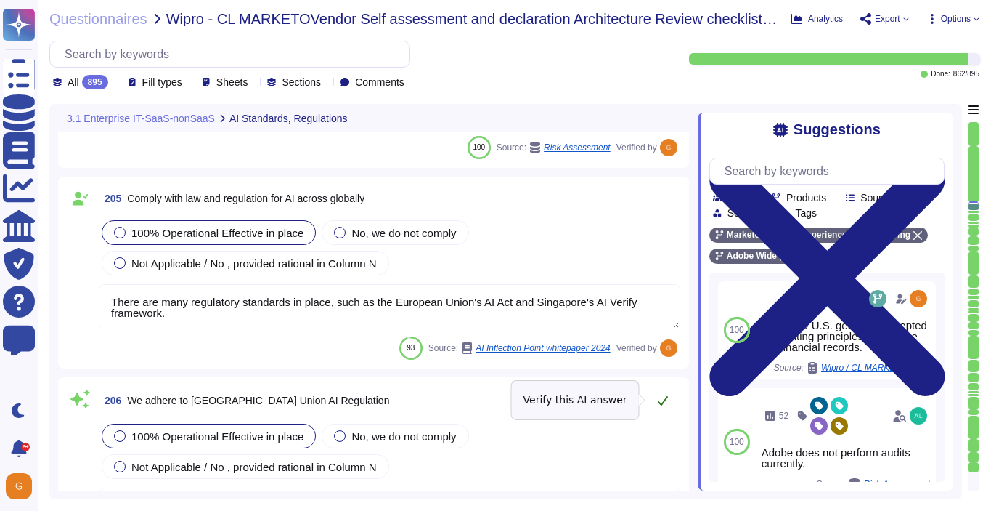
click at [665, 402] on icon at bounding box center [663, 400] width 12 height 12
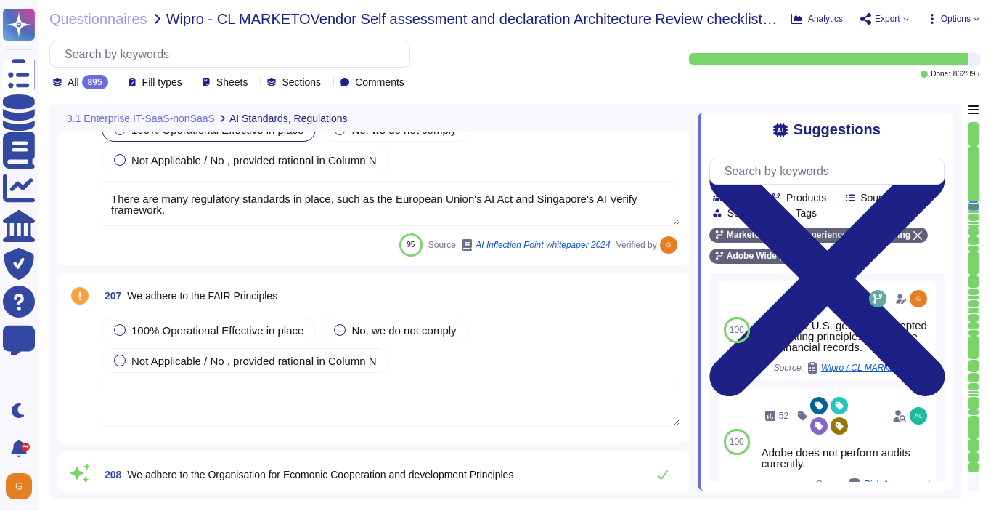
scroll to position [46131, 0]
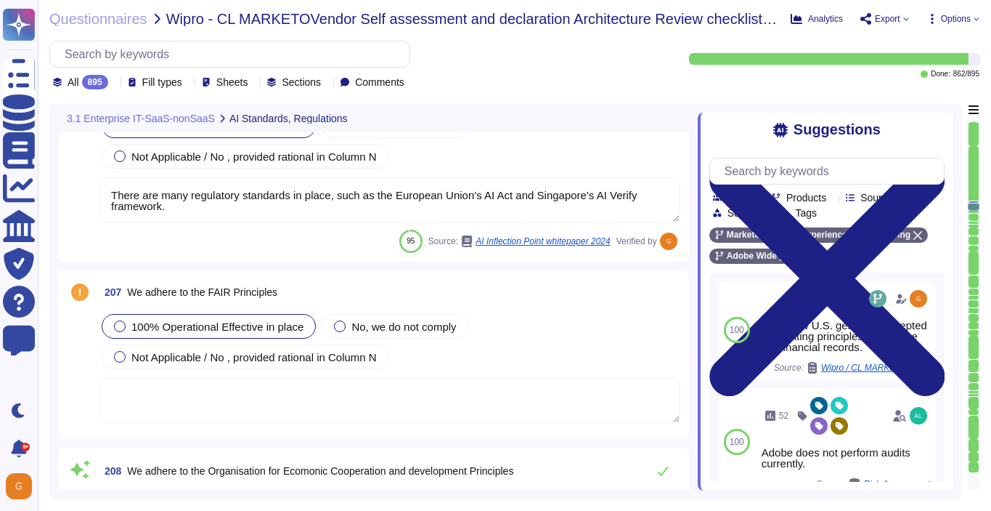
click at [119, 324] on div at bounding box center [120, 326] width 12 height 12
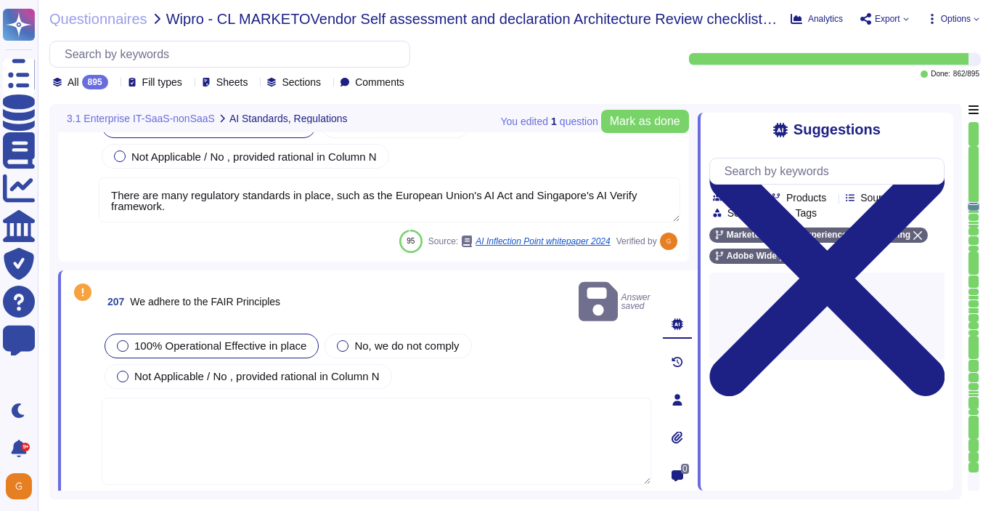
click at [338, 426] on textarea at bounding box center [377, 440] width 550 height 87
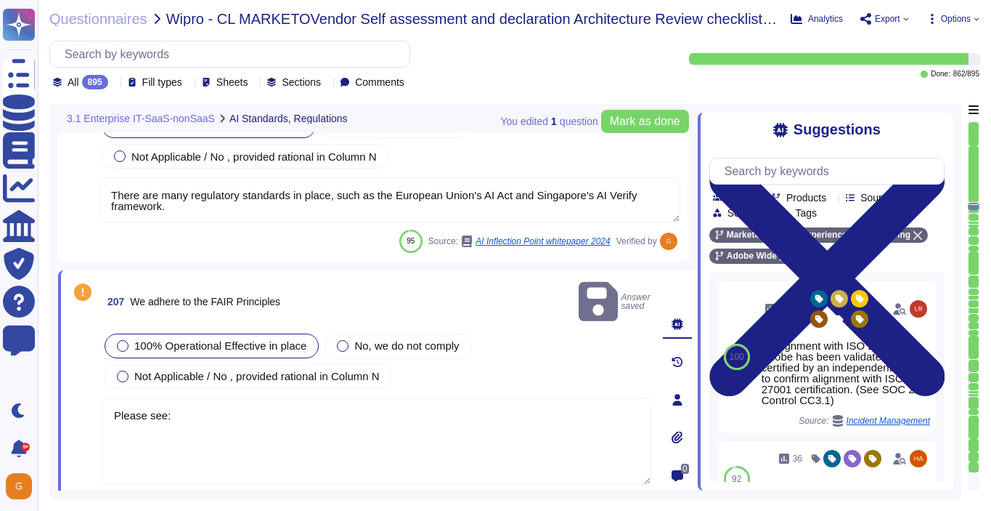
click at [235, 406] on textarea "Please see:" at bounding box center [377, 440] width 550 height 87
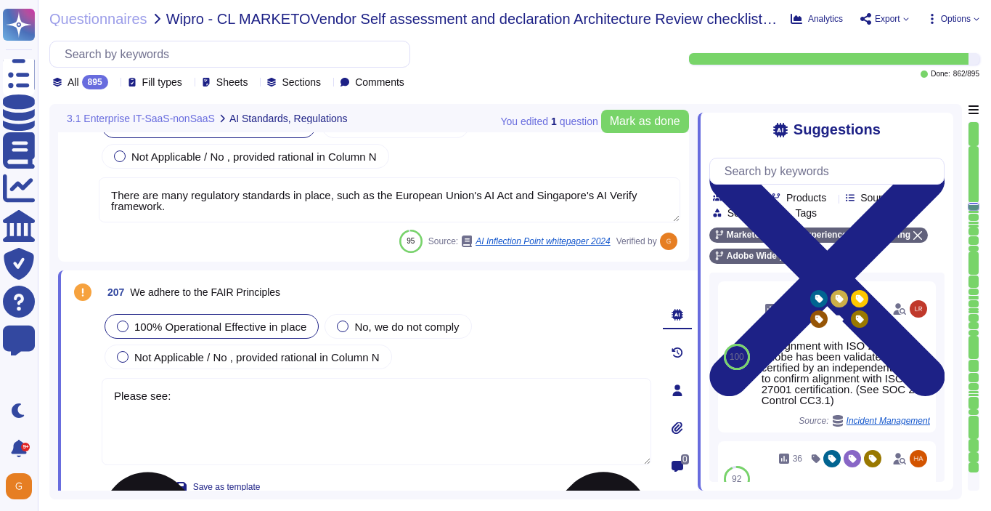
paste textarea "[URL][DOMAIN_NAME]"
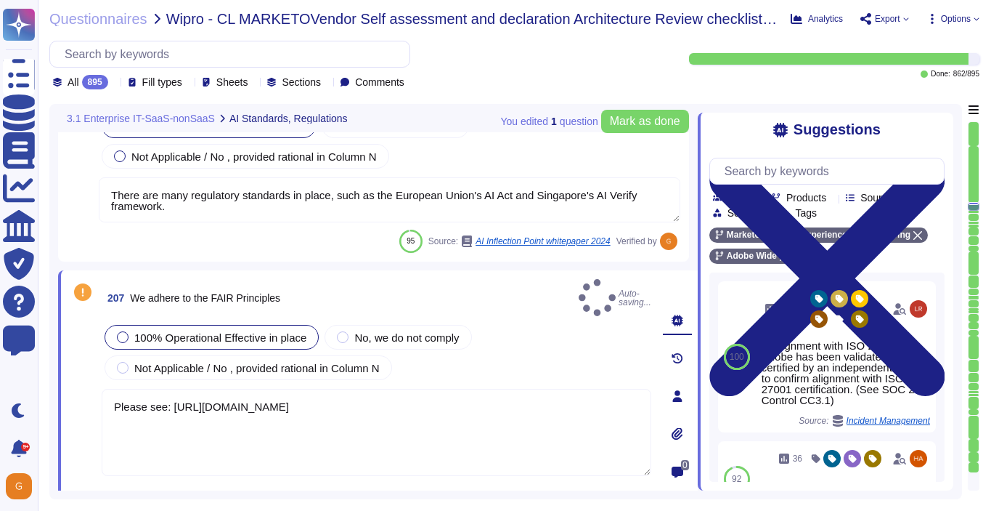
click at [131, 493] on span "Done" at bounding box center [141, 497] width 21 height 9
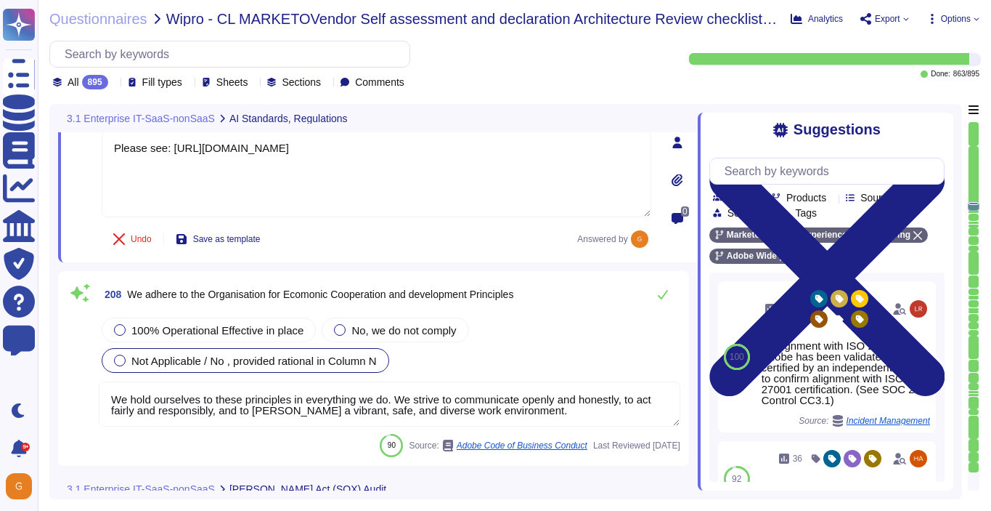
scroll to position [46371, 0]
click at [203, 340] on div "100% Operational Effective in place" at bounding box center [209, 329] width 214 height 25
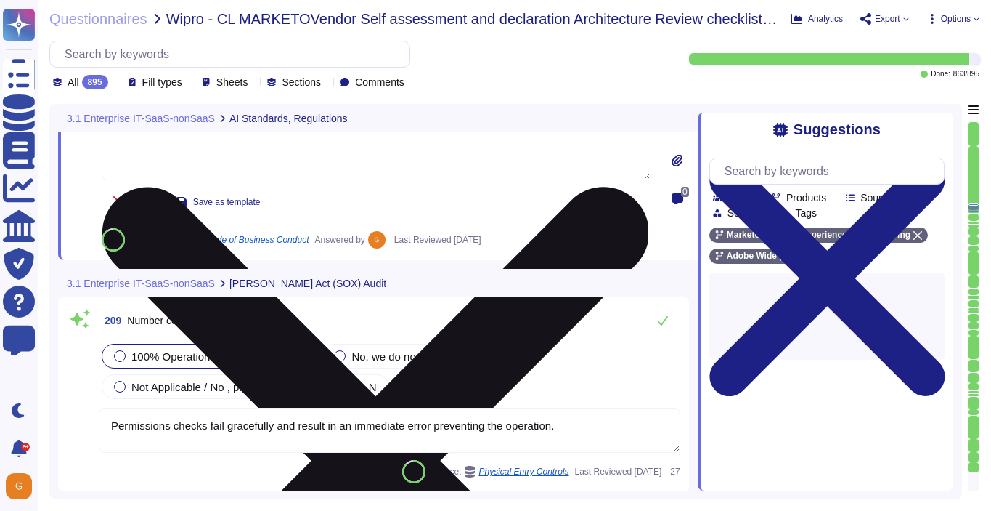
scroll to position [46632, 0]
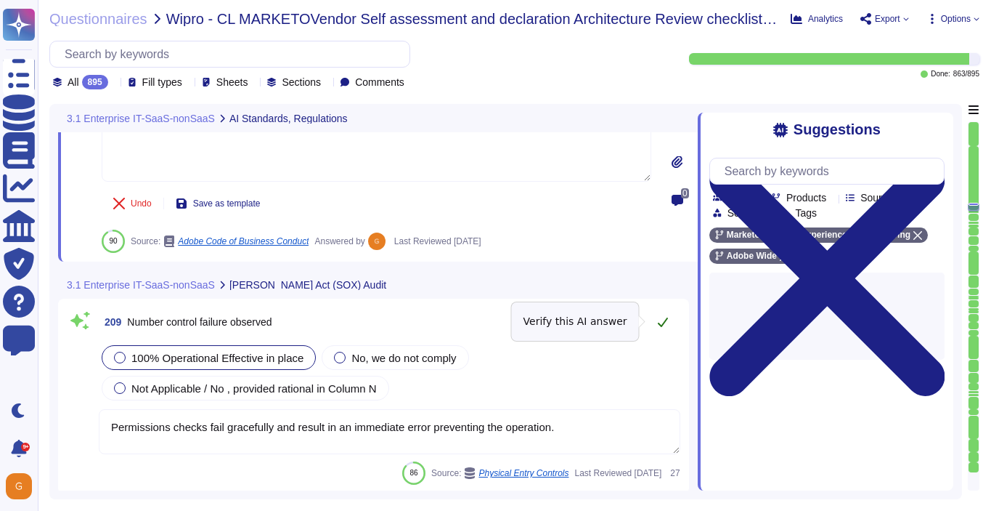
click at [662, 321] on icon at bounding box center [663, 322] width 12 height 12
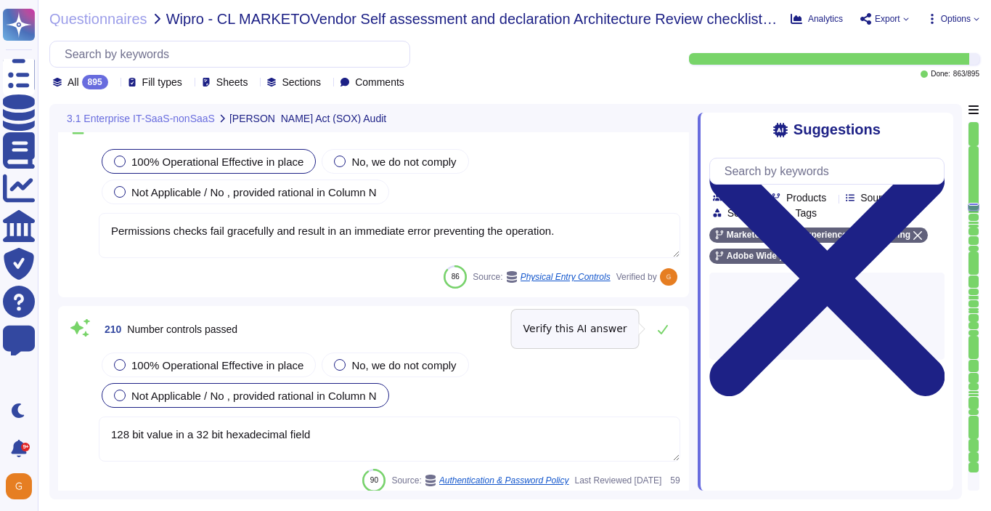
scroll to position [46852, 0]
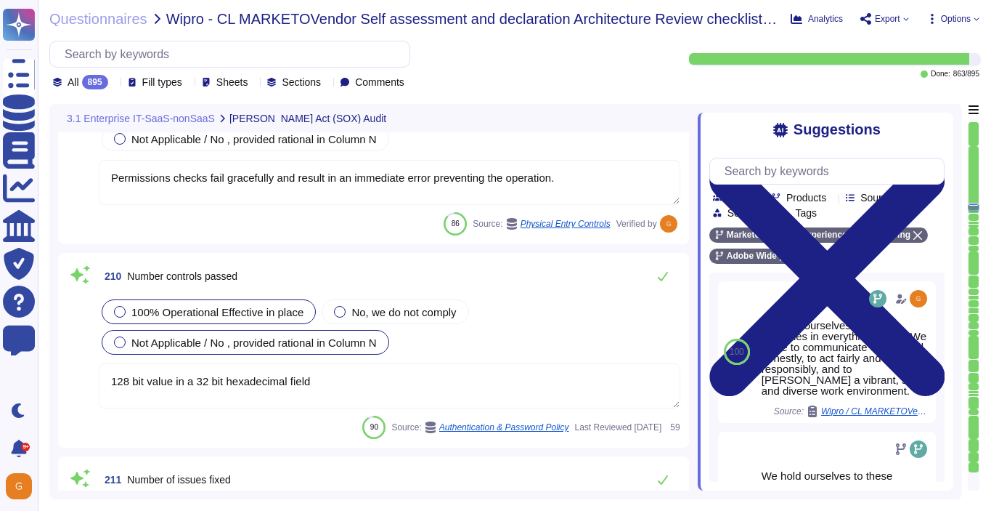
click at [191, 311] on span "100% Operational Effective in place" at bounding box center [217, 312] width 172 height 12
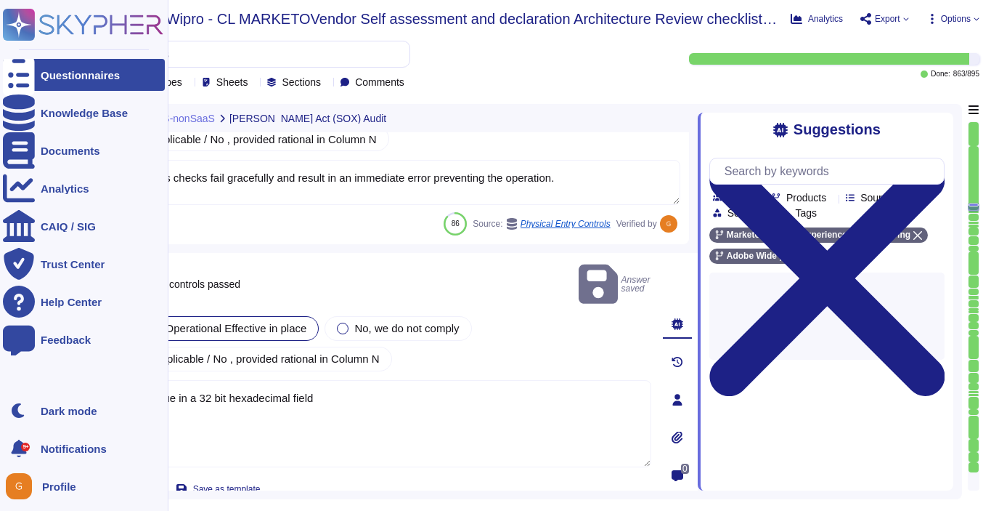
drag, startPoint x: 344, startPoint y: 393, endPoint x: 1, endPoint y: 373, distance: 342.7
click at [1, 373] on div "Questionnaires Knowledge Base Documents Analytics CAIQ / SIG Trust Center Help …" at bounding box center [495, 255] width 991 height 511
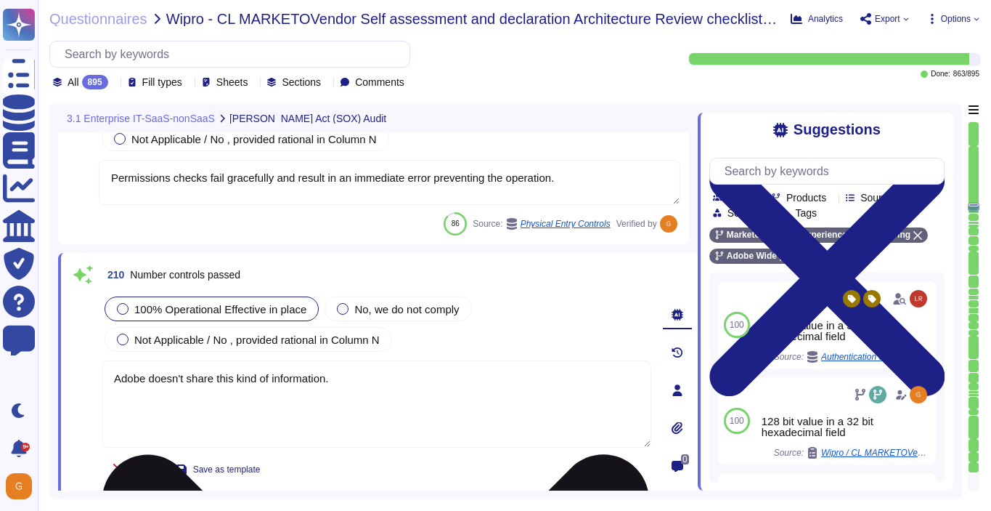
drag, startPoint x: 341, startPoint y: 380, endPoint x: 109, endPoint y: 381, distance: 232.4
click at [109, 381] on textarea "Adobe doesn't share this kind of information." at bounding box center [377, 403] width 550 height 87
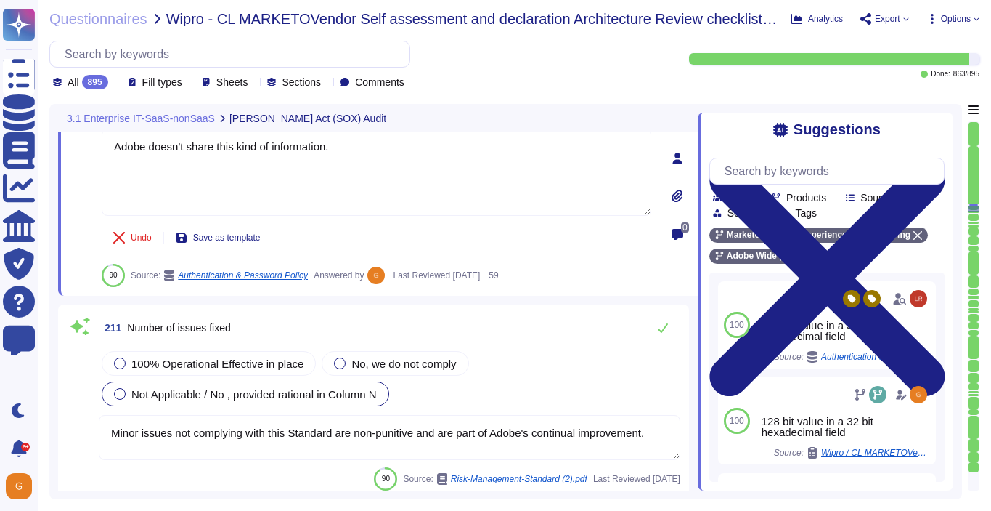
scroll to position [47083, 0]
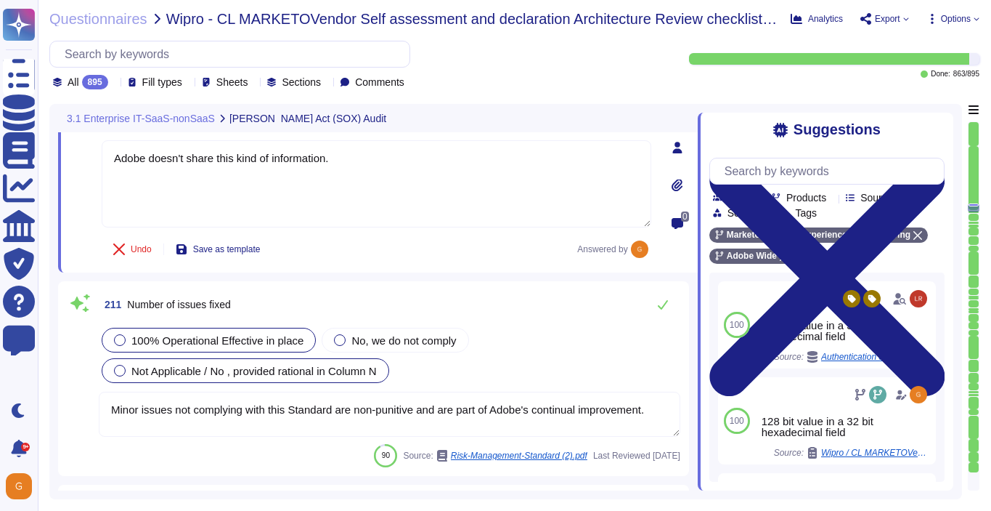
click at [201, 370] on div "100% Operational Effective in place No, we do not comply Not Applicable / No , …" at bounding box center [390, 355] width 582 height 61
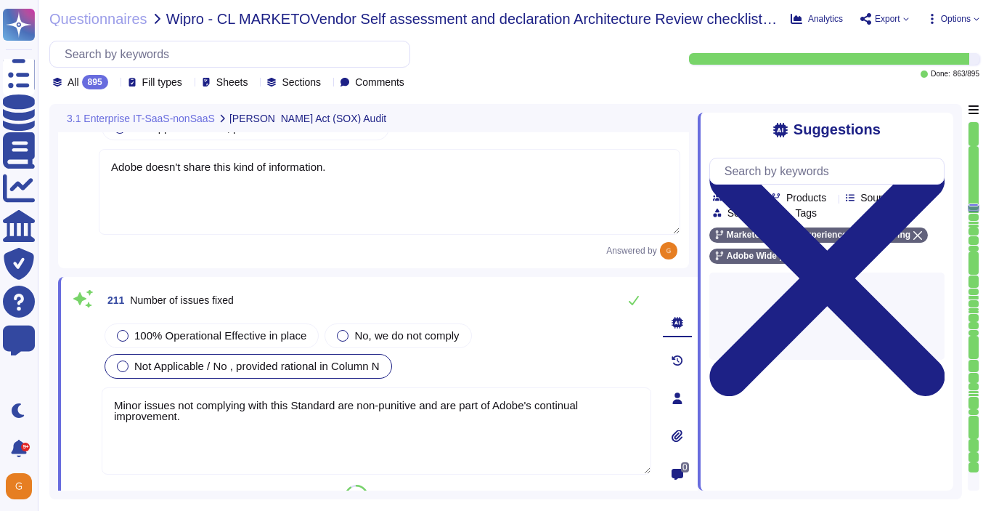
drag, startPoint x: 185, startPoint y: 399, endPoint x: 84, endPoint y: 372, distance: 105.2
click at [84, 372] on div "211 Number of issues fixed 100% Operational Effective in place No, we do not co…" at bounding box center [361, 397] width 582 height 225
paste textarea "Adobe doesn't share this kind of information"
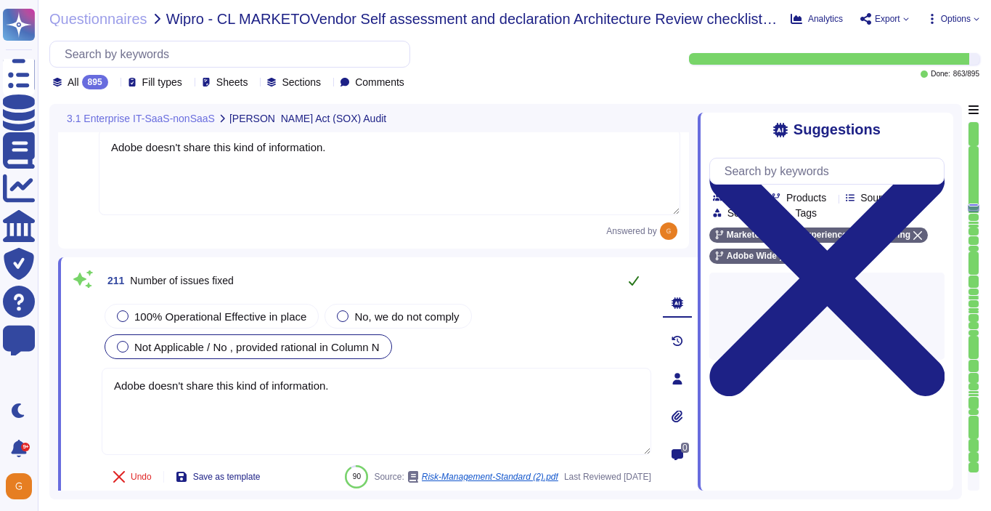
click at [640, 291] on button at bounding box center [634, 280] width 35 height 29
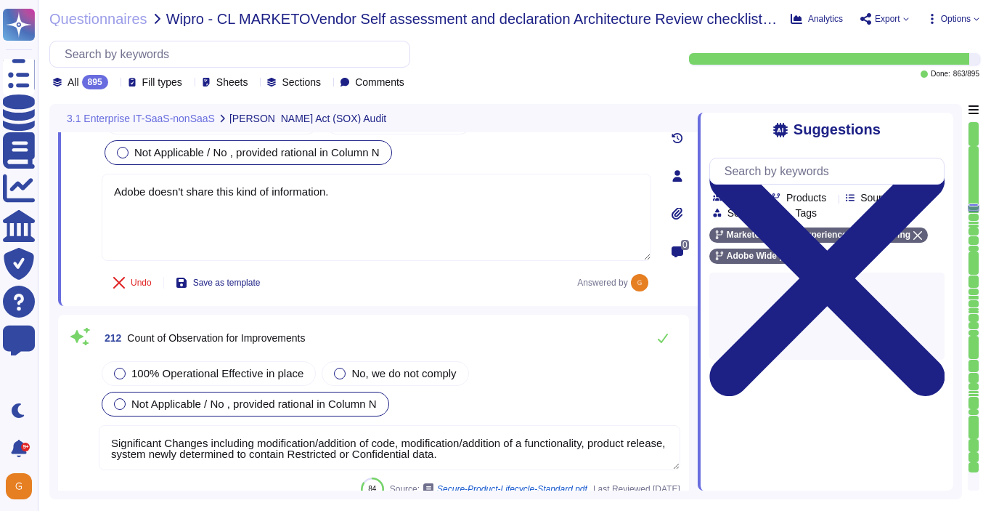
scroll to position [47292, 0]
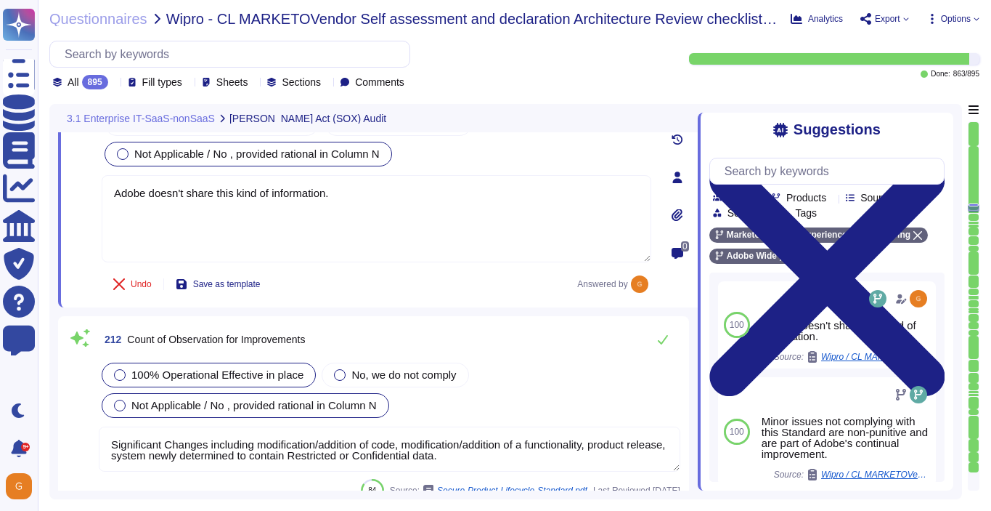
click at [281, 368] on span "100% Operational Effective in place" at bounding box center [217, 374] width 172 height 12
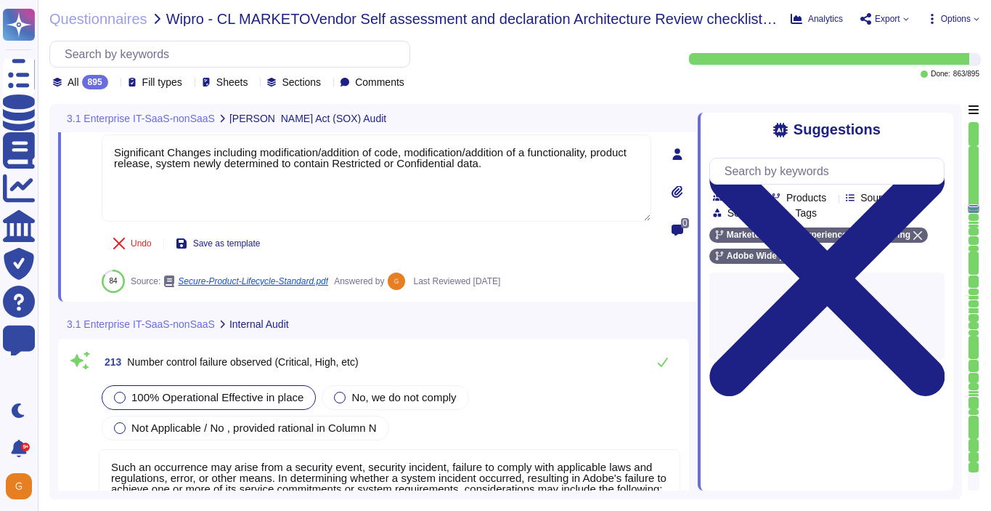
scroll to position [47602, 0]
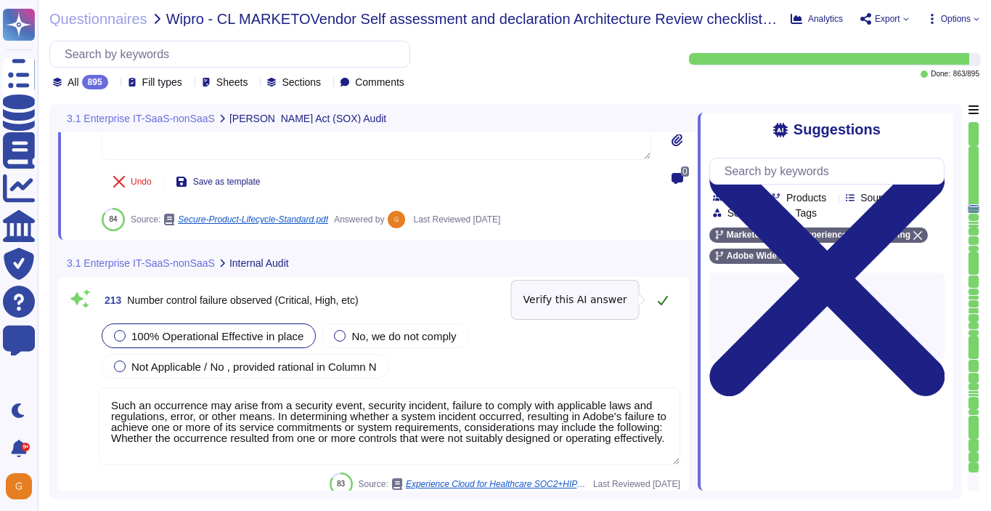
click at [665, 301] on icon at bounding box center [663, 300] width 12 height 12
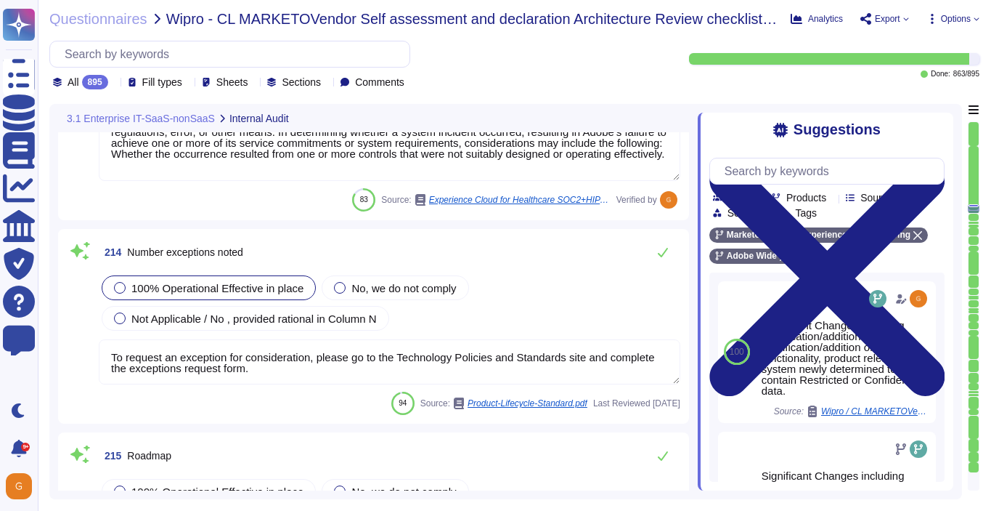
scroll to position [47855, 0]
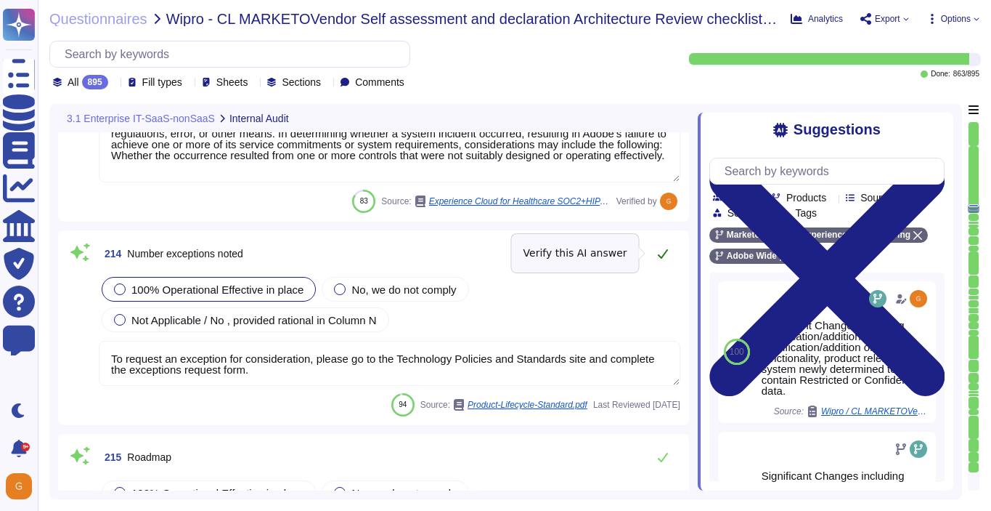
click at [662, 254] on icon at bounding box center [663, 253] width 10 height 9
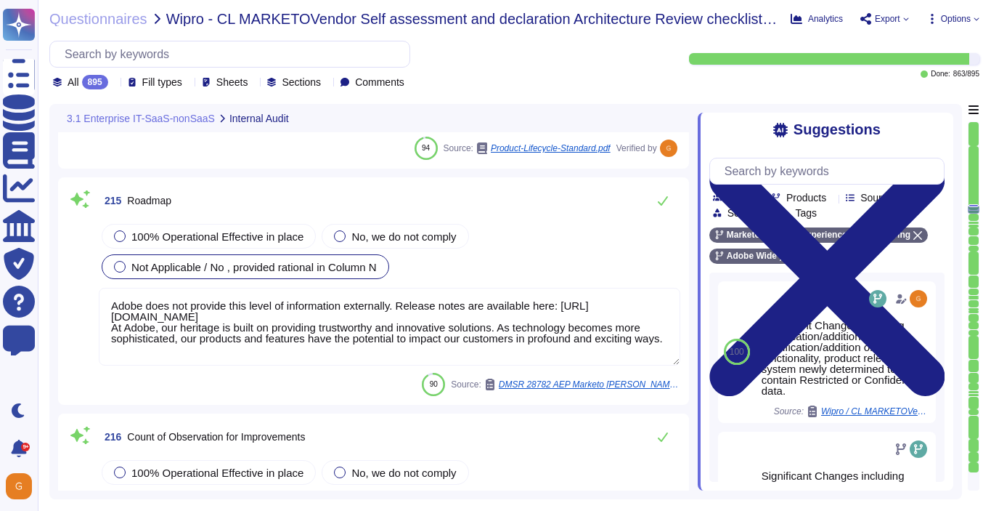
scroll to position [48128, 0]
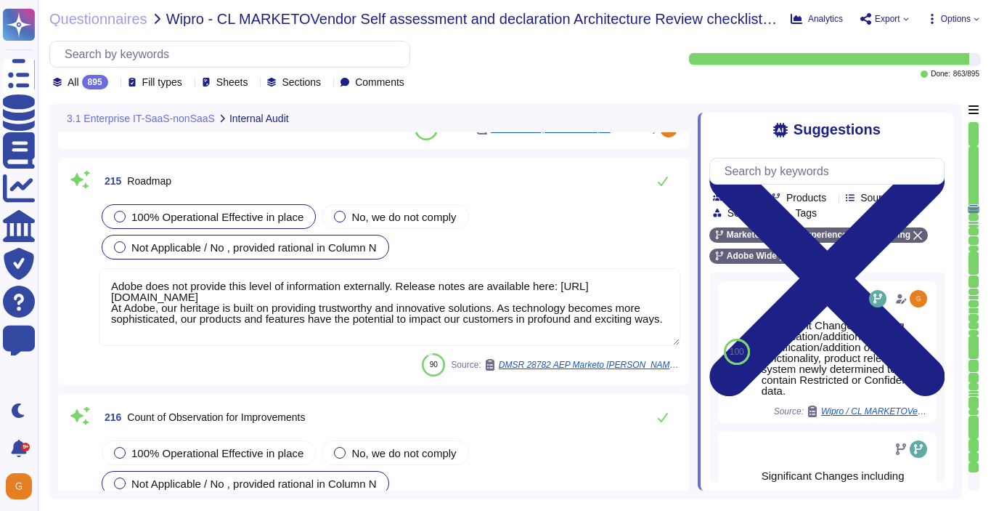
click at [171, 213] on span "100% Operational Effective in place" at bounding box center [217, 217] width 172 height 12
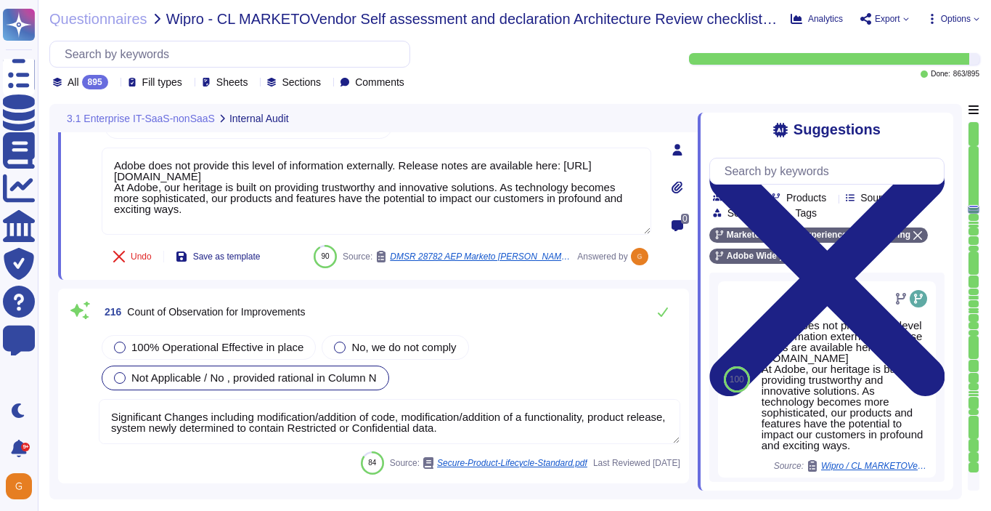
scroll to position [48319, 0]
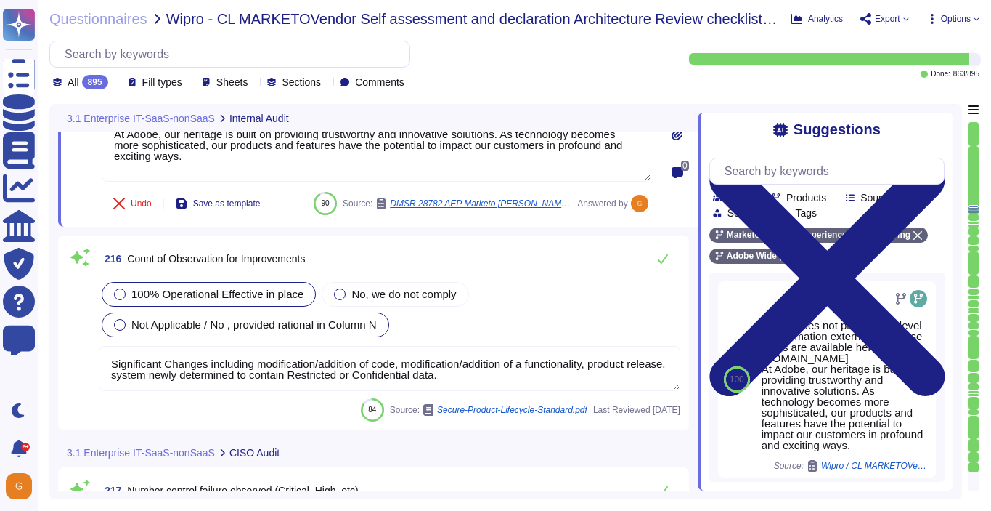
click at [145, 288] on span "100% Operational Effective in place" at bounding box center [217, 294] width 172 height 12
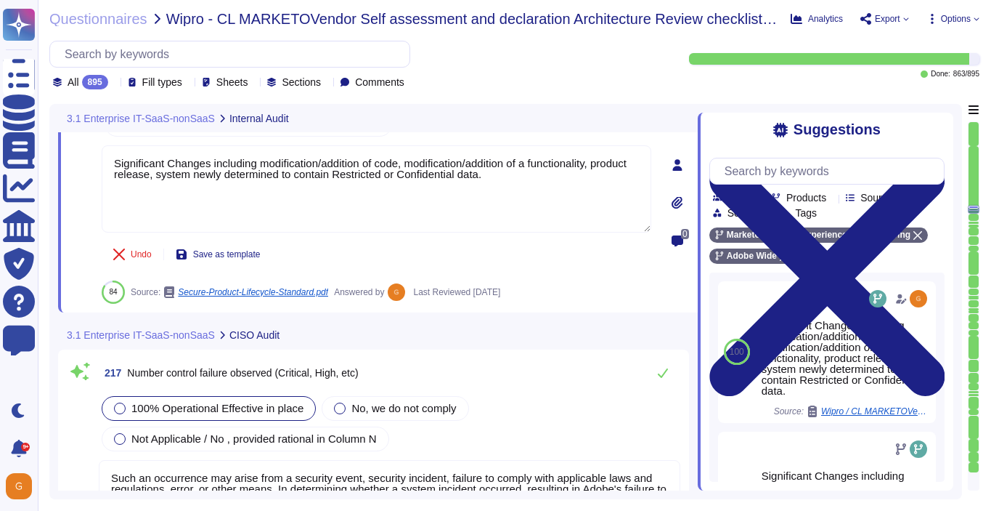
scroll to position [48501, 0]
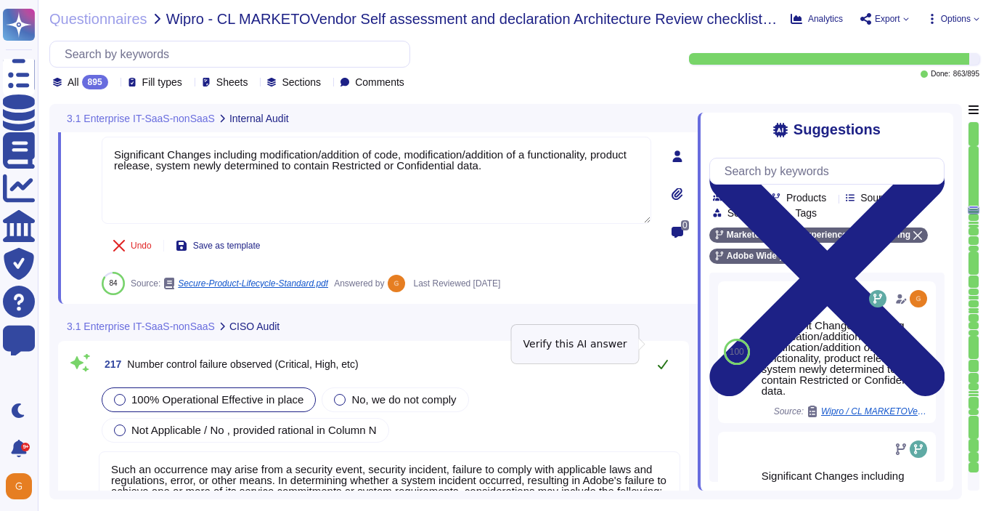
click at [665, 358] on icon at bounding box center [663, 364] width 12 height 12
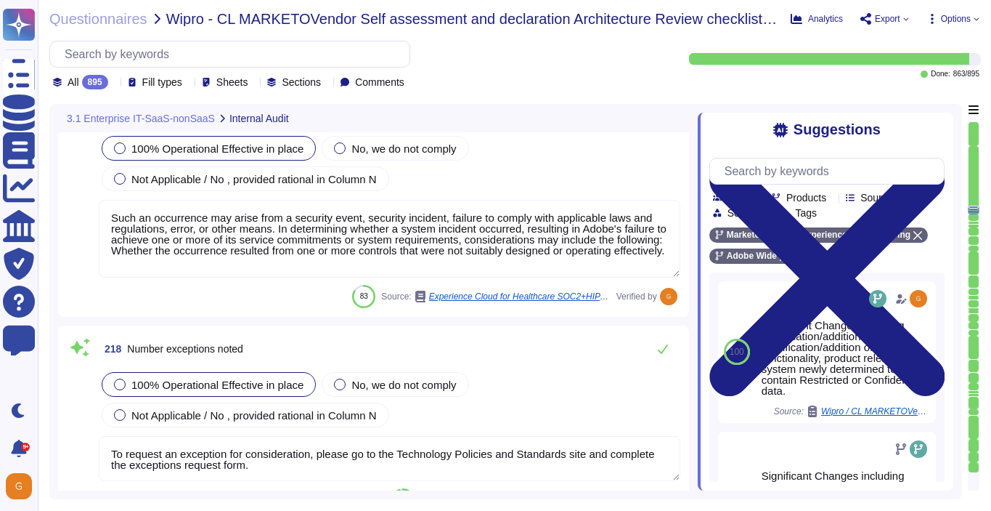
scroll to position [48729, 0]
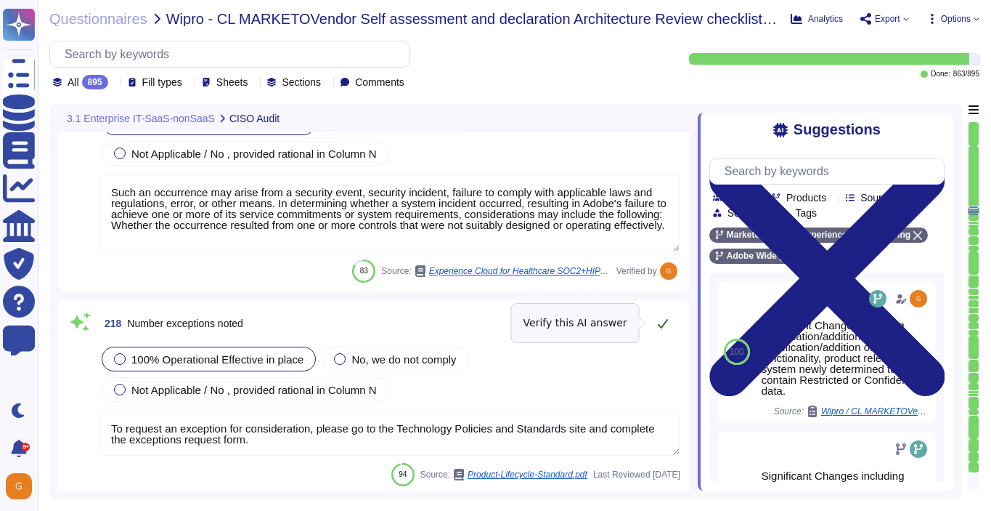
click at [666, 322] on icon at bounding box center [663, 323] width 12 height 12
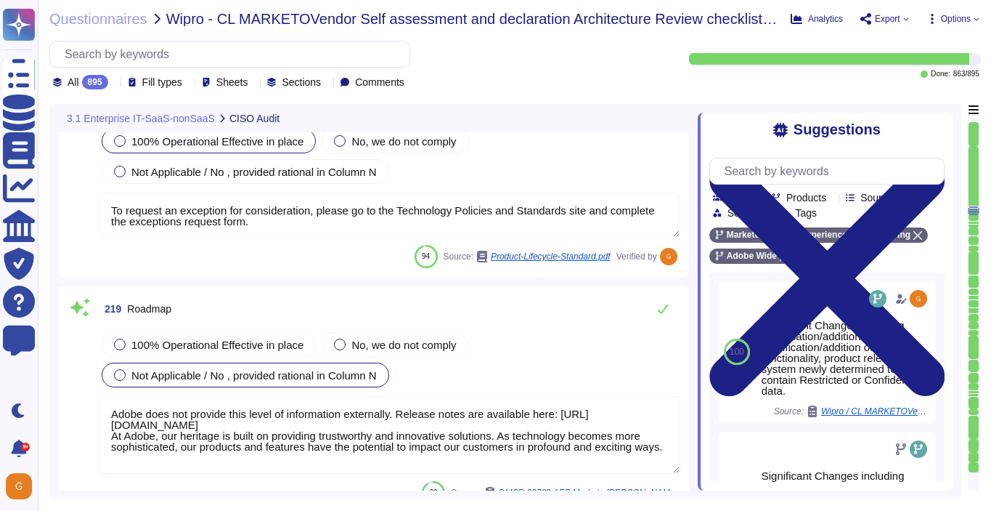
scroll to position [48942, 0]
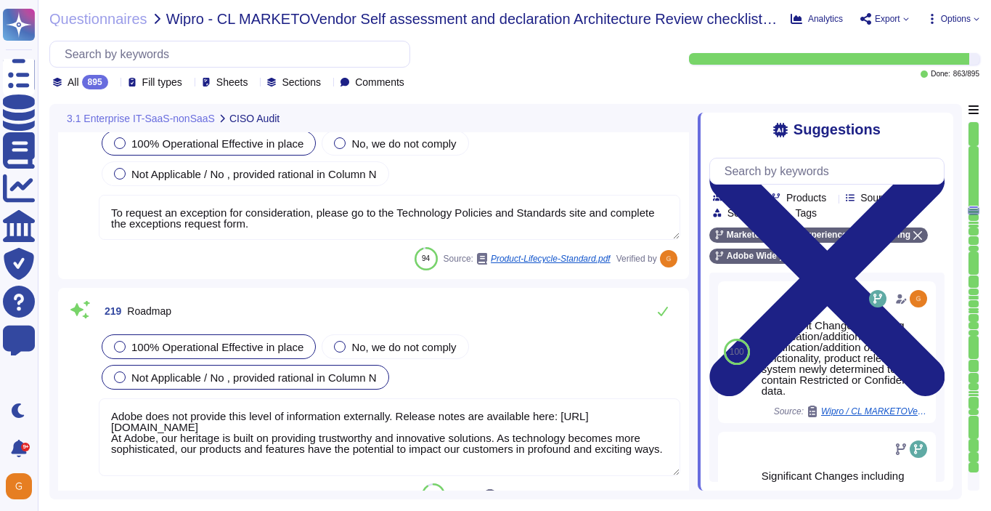
click at [274, 344] on span "100% Operational Effective in place" at bounding box center [217, 347] width 172 height 12
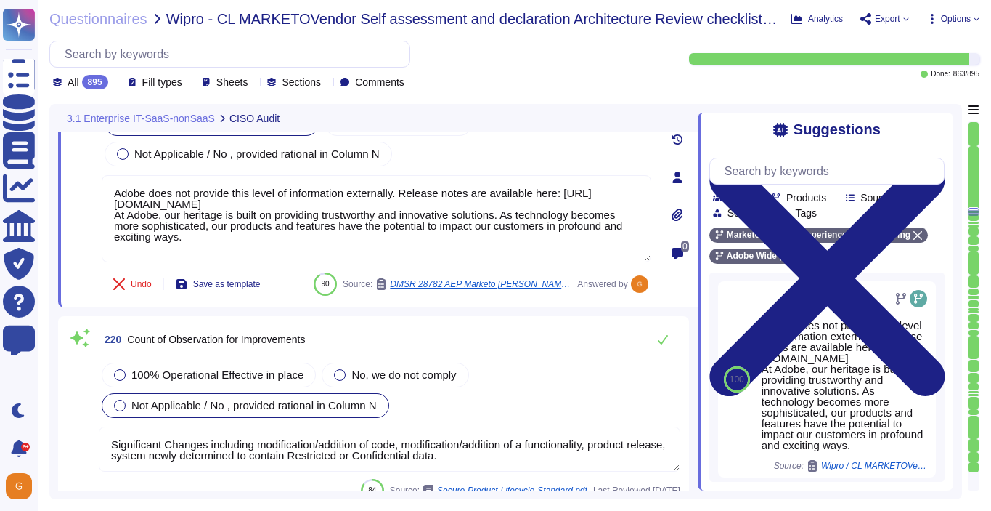
scroll to position [49180, 0]
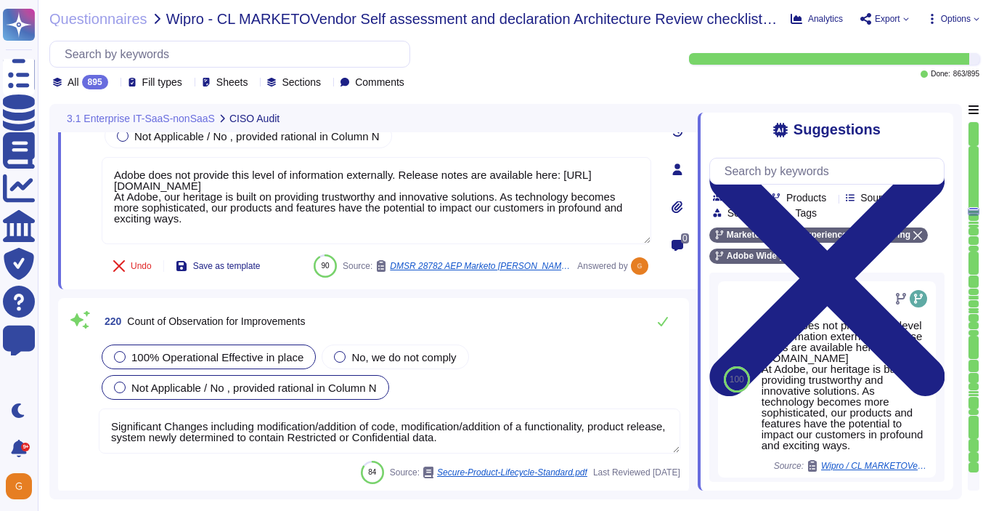
click at [205, 357] on span "100% Operational Effective in place" at bounding box center [217, 357] width 172 height 12
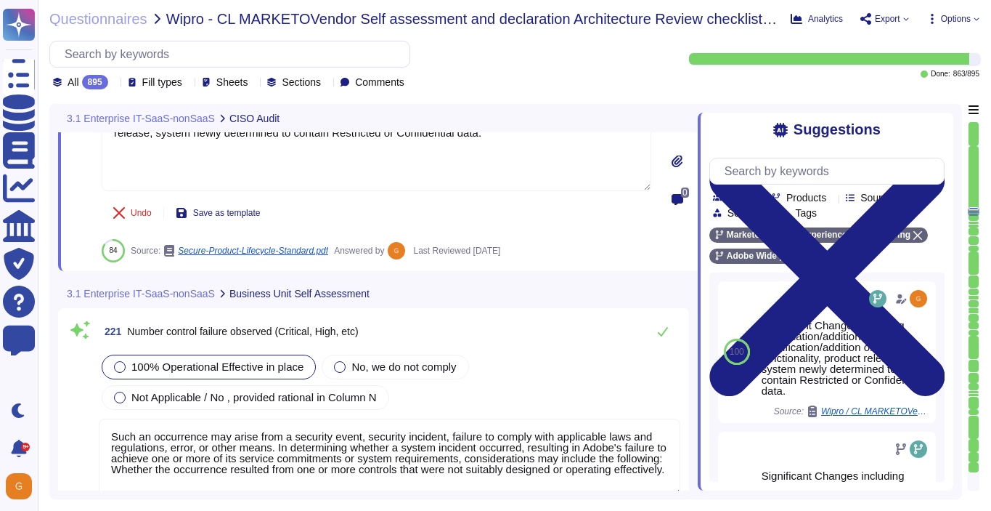
scroll to position [49480, 0]
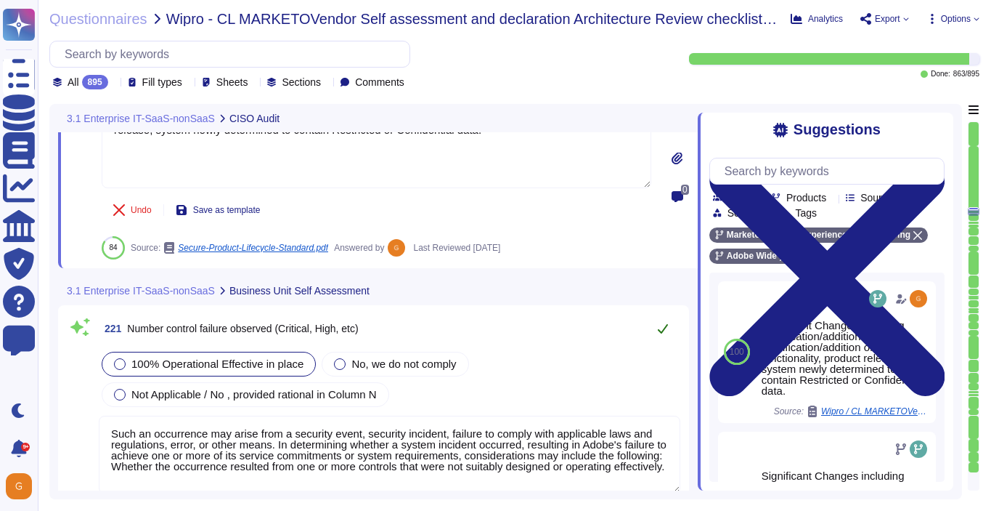
click at [668, 322] on icon at bounding box center [663, 328] width 12 height 12
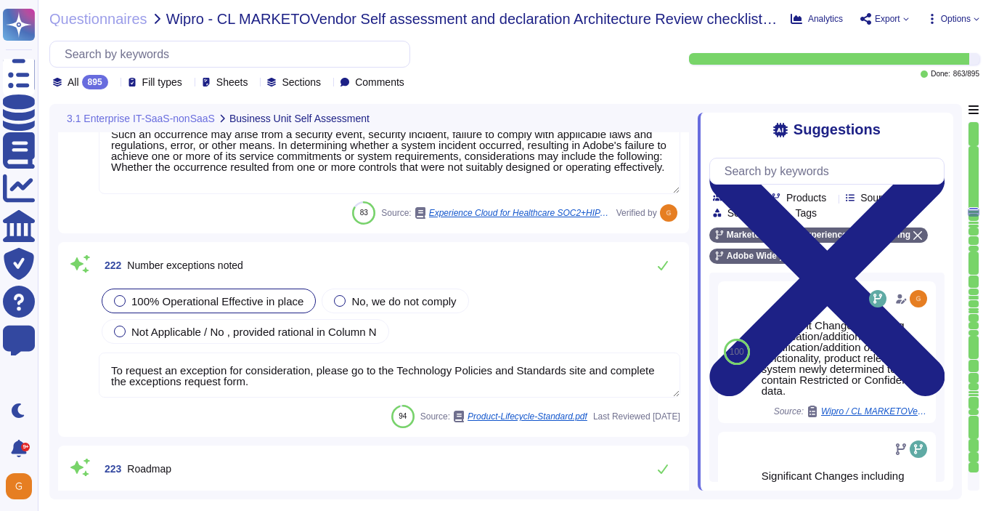
scroll to position [49734, 0]
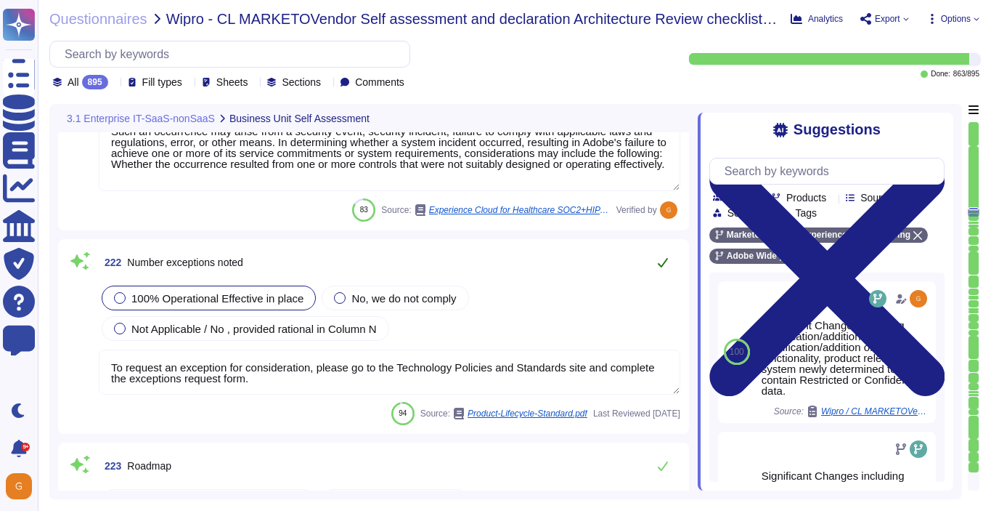
click at [661, 261] on icon at bounding box center [663, 262] width 12 height 12
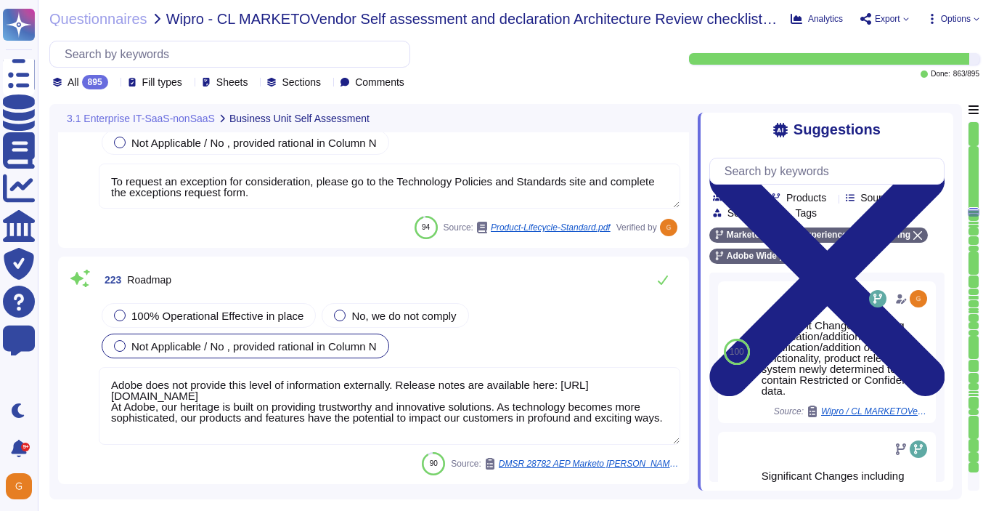
scroll to position [49943, 0]
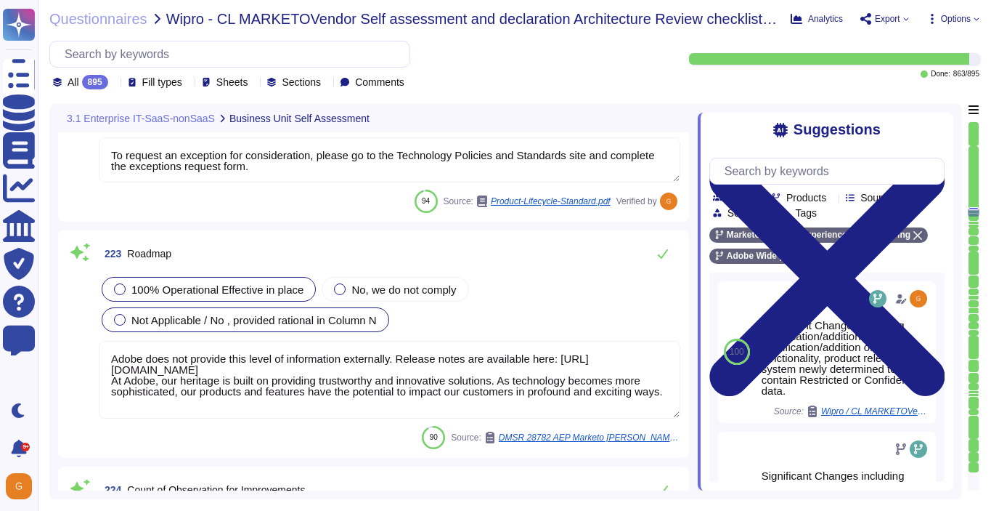
click at [147, 288] on span "100% Operational Effective in place" at bounding box center [217, 289] width 172 height 12
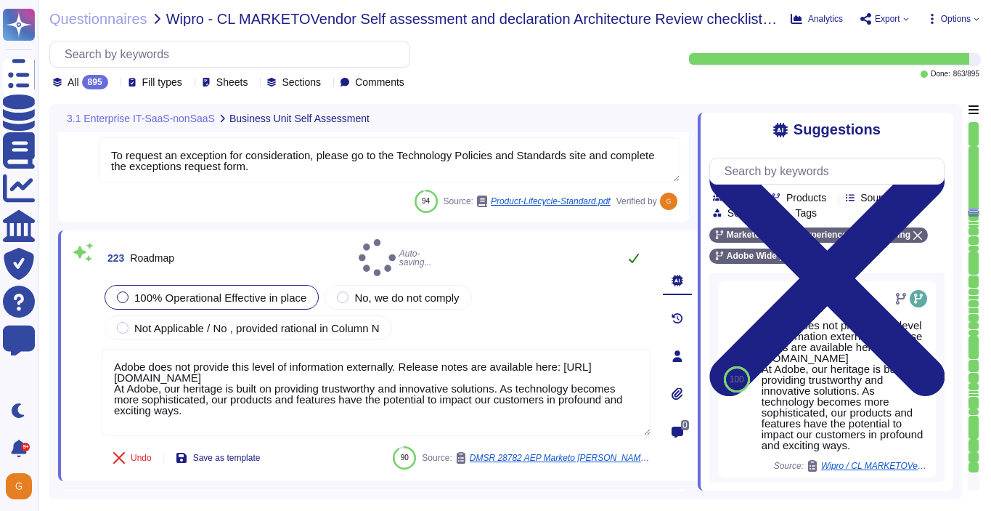
click at [628, 259] on button at bounding box center [634, 257] width 35 height 29
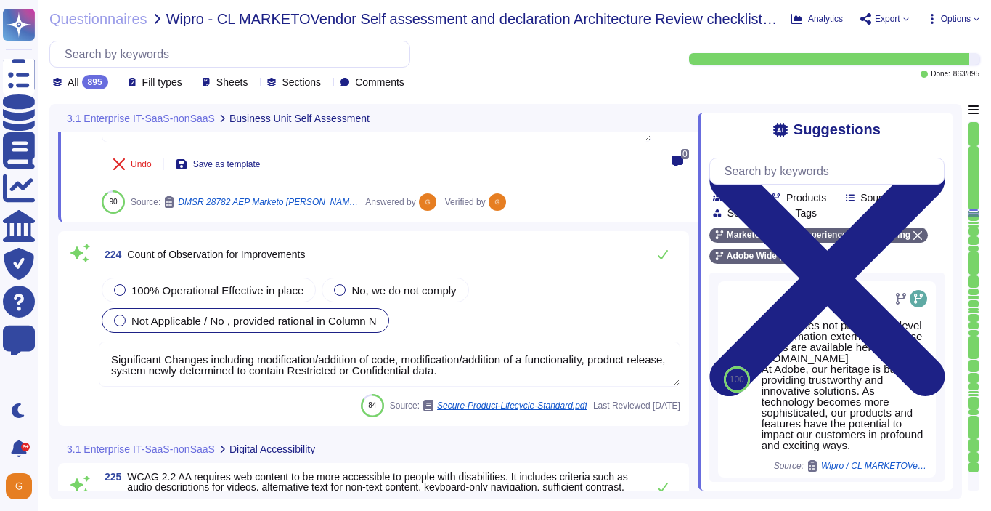
scroll to position [50228, 0]
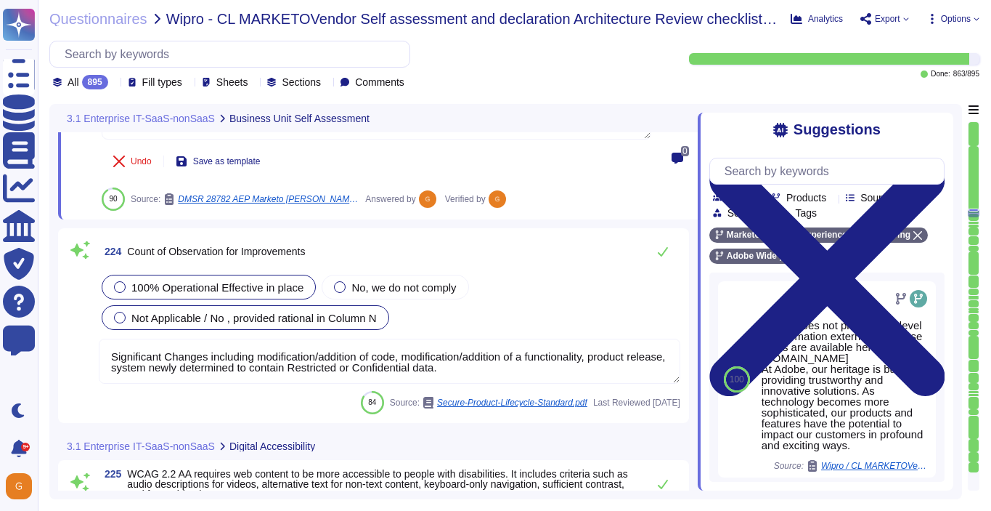
click at [183, 285] on span "100% Operational Effective in place" at bounding box center [217, 287] width 172 height 12
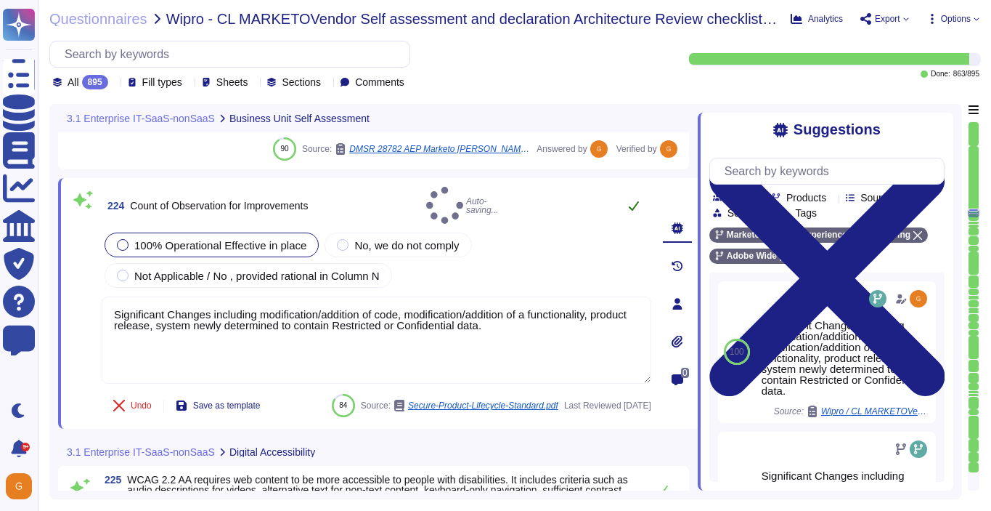
click at [637, 208] on button at bounding box center [634, 205] width 35 height 29
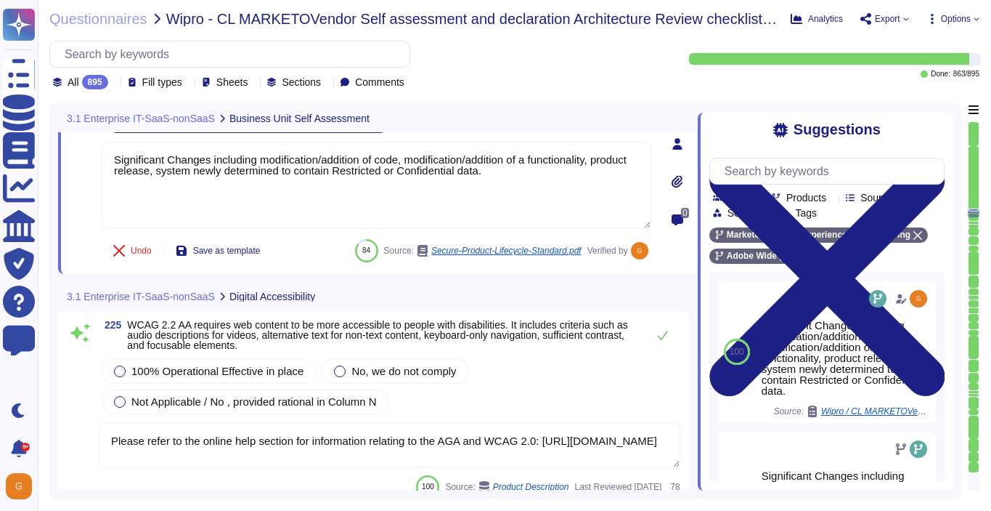
scroll to position [50396, 0]
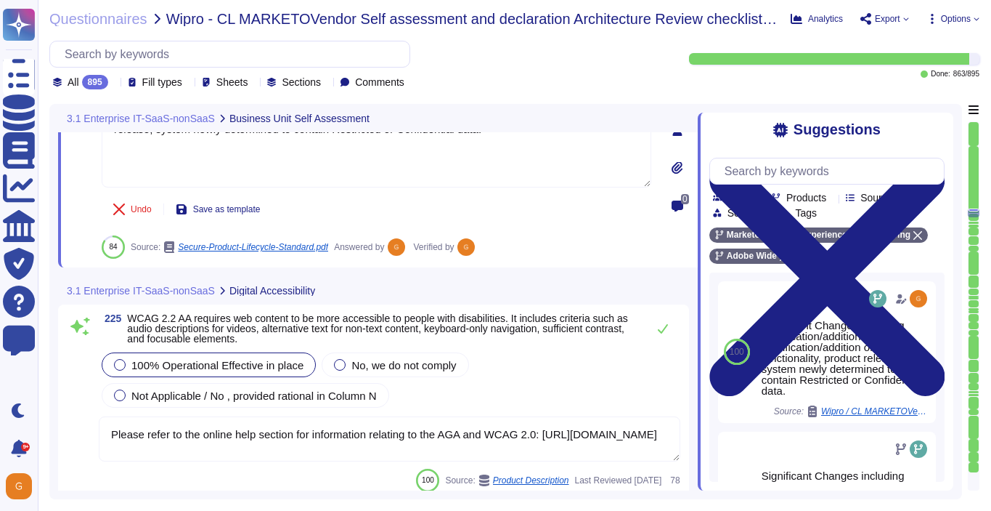
click at [121, 368] on div at bounding box center [120, 365] width 12 height 12
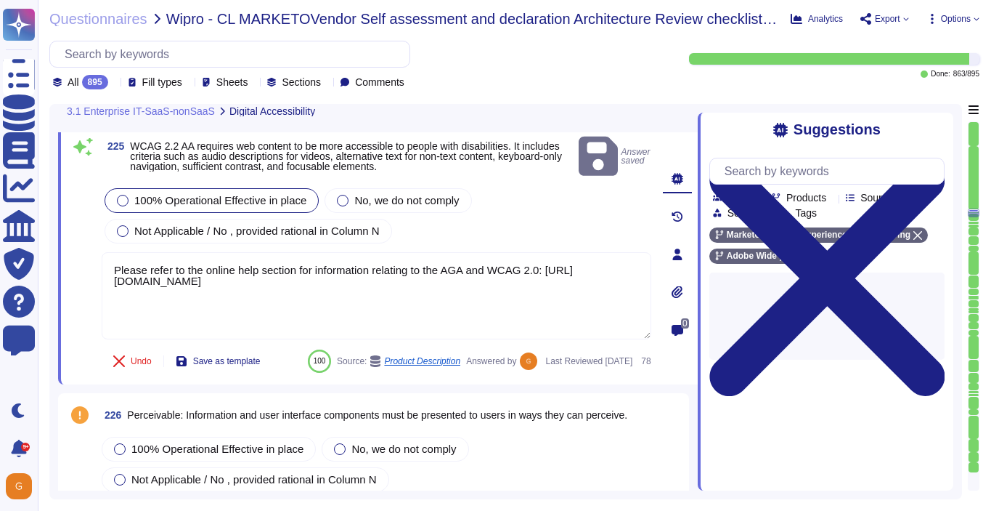
scroll to position [50578, 0]
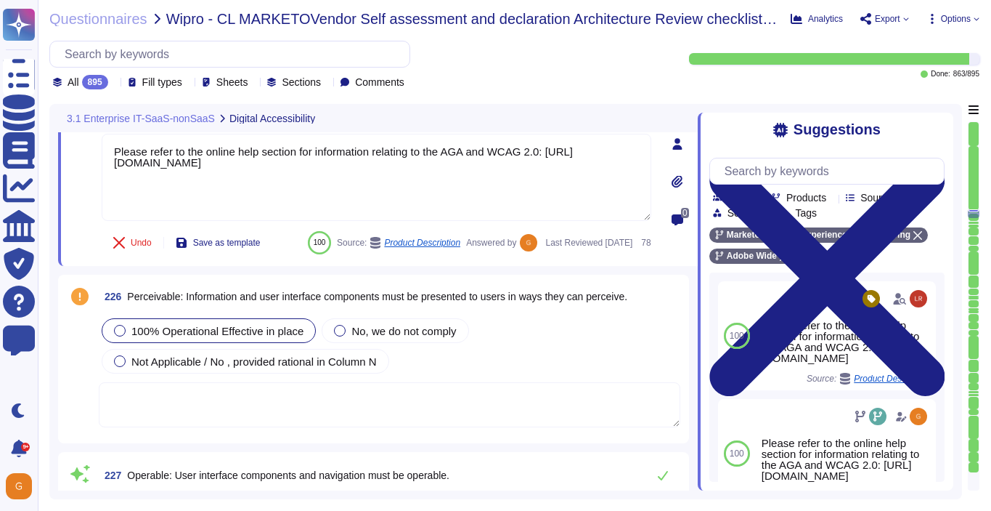
click at [183, 337] on span "100% Operational Effective in place" at bounding box center [217, 331] width 172 height 12
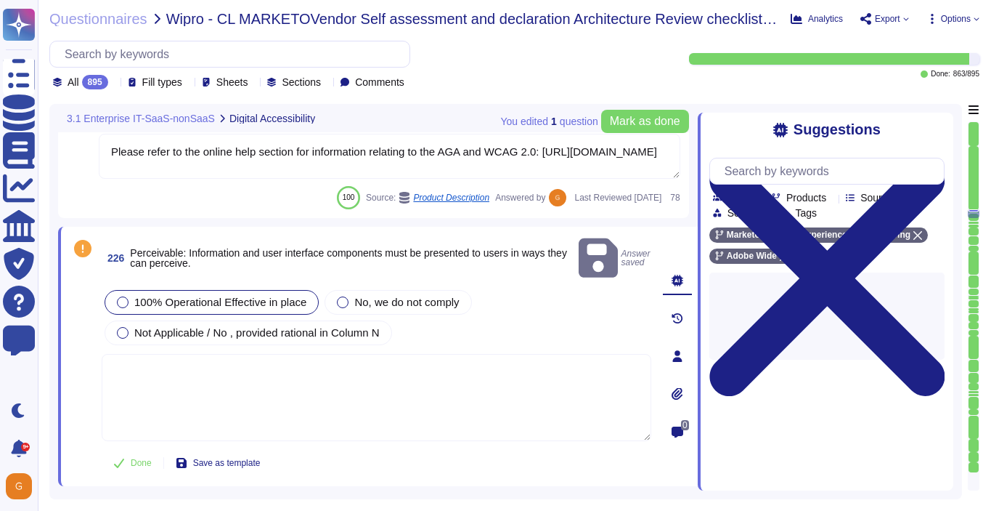
click at [208, 378] on textarea at bounding box center [377, 397] width 550 height 87
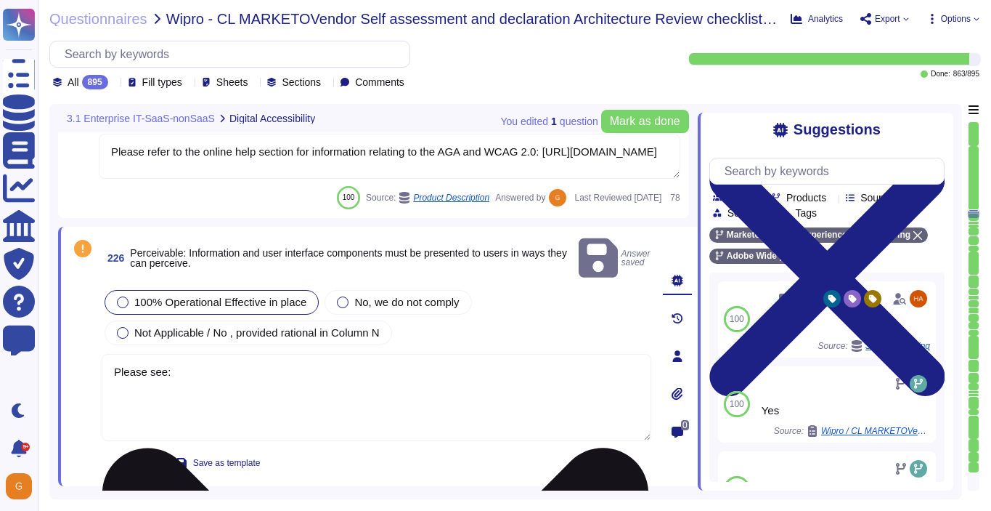
click at [262, 356] on textarea "Please see:" at bounding box center [377, 397] width 550 height 87
paste textarea "[URL][DOMAIN_NAME]"
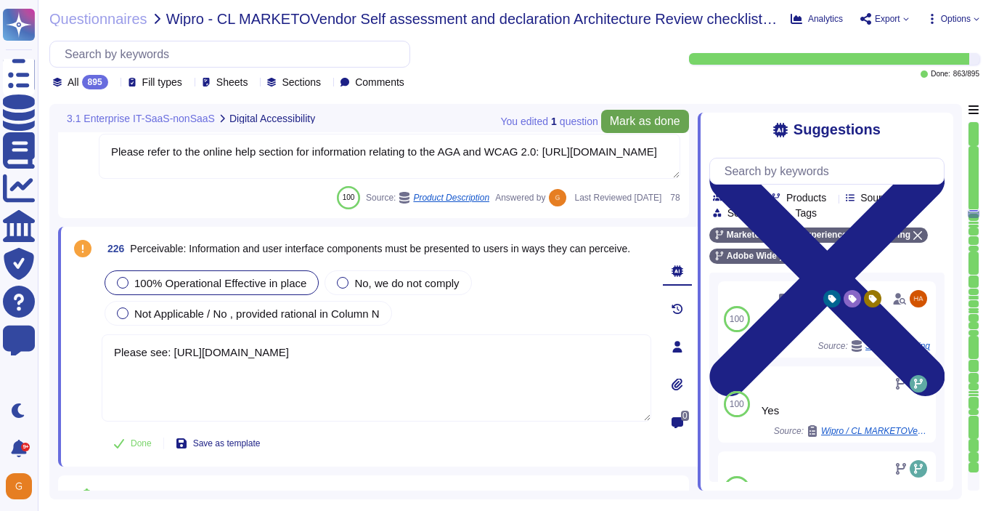
click at [643, 121] on span "Mark as done" at bounding box center [645, 121] width 70 height 12
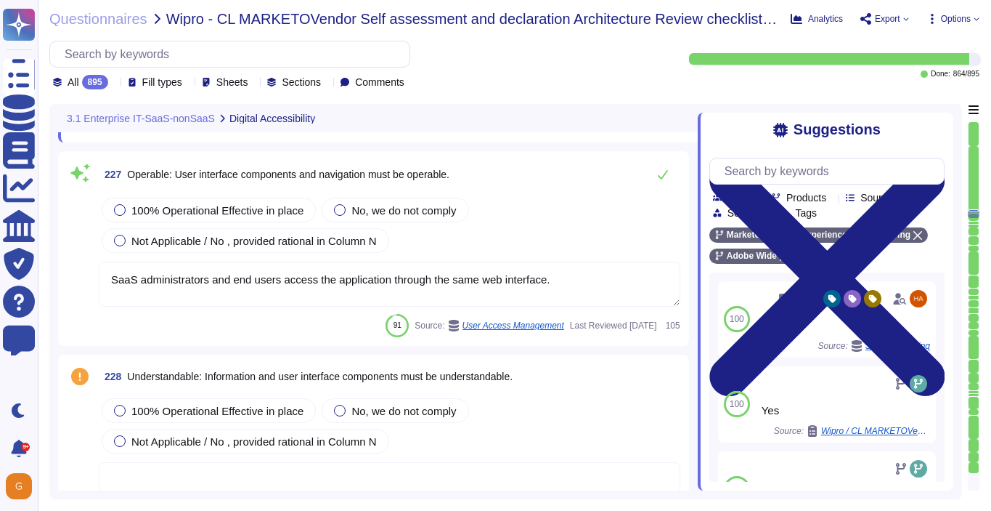
scroll to position [50913, 0]
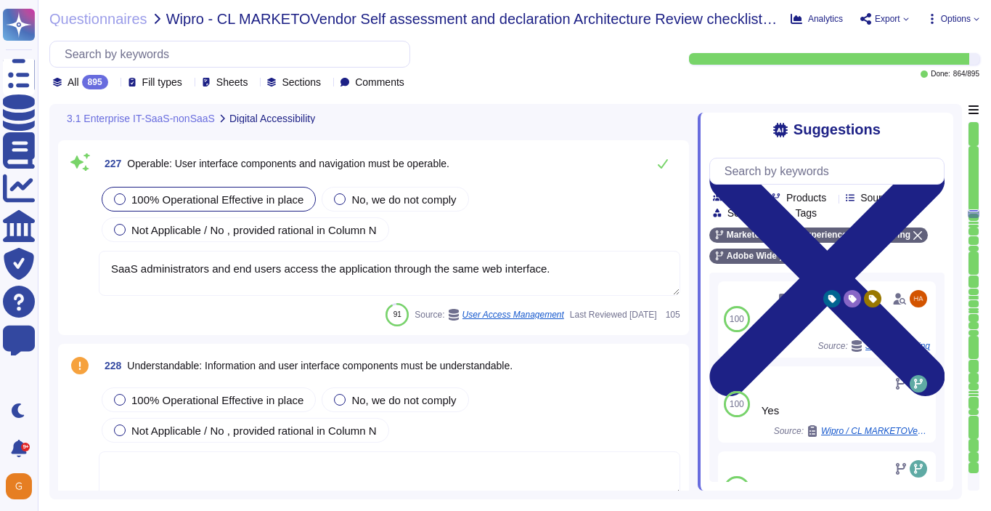
click at [140, 200] on span "100% Operational Effective in place" at bounding box center [217, 199] width 172 height 12
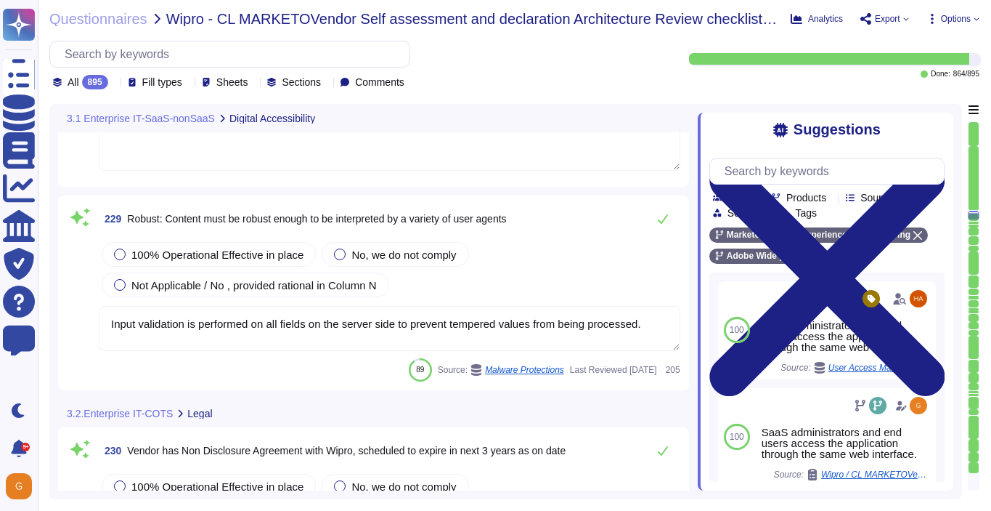
scroll to position [51299, 0]
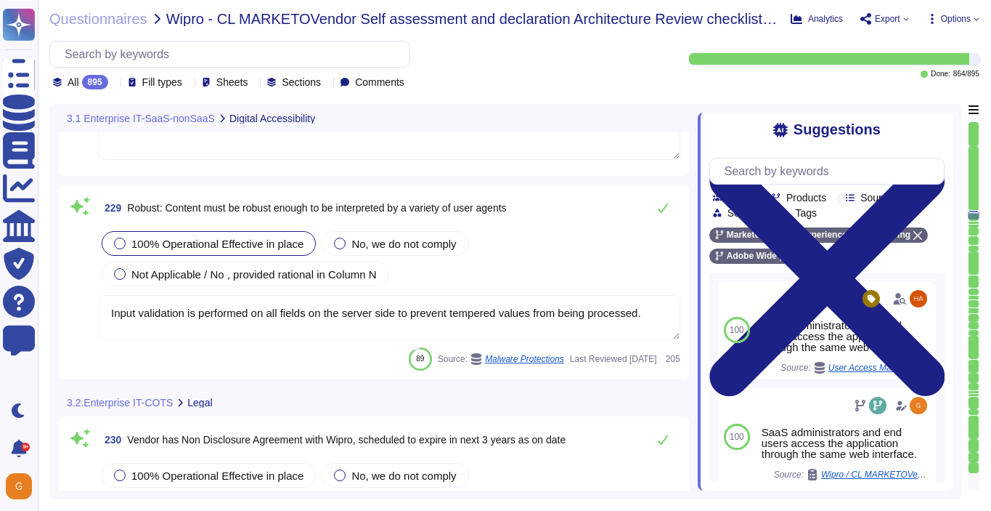
click at [182, 245] on span "100% Operational Effective in place" at bounding box center [217, 244] width 172 height 12
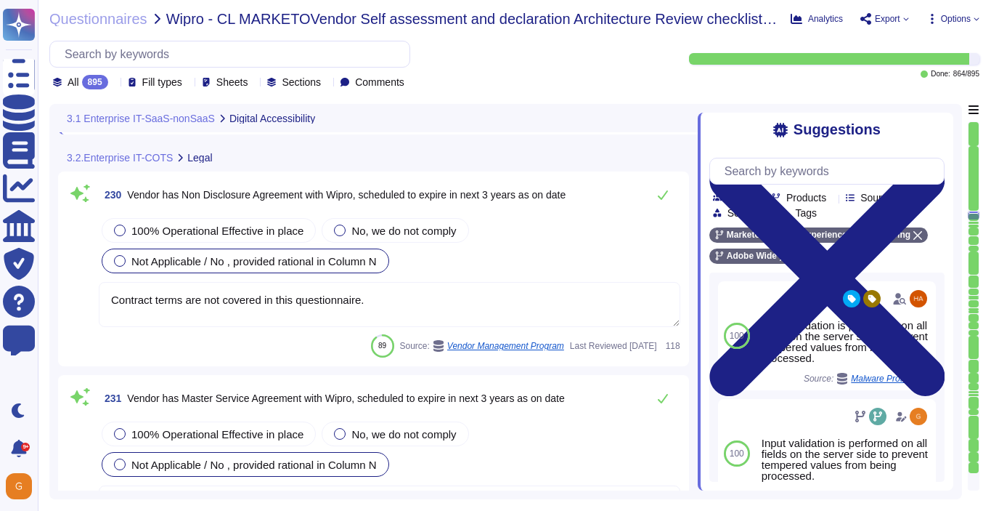
scroll to position [51498, 0]
click at [665, 199] on icon at bounding box center [663, 194] width 10 height 9
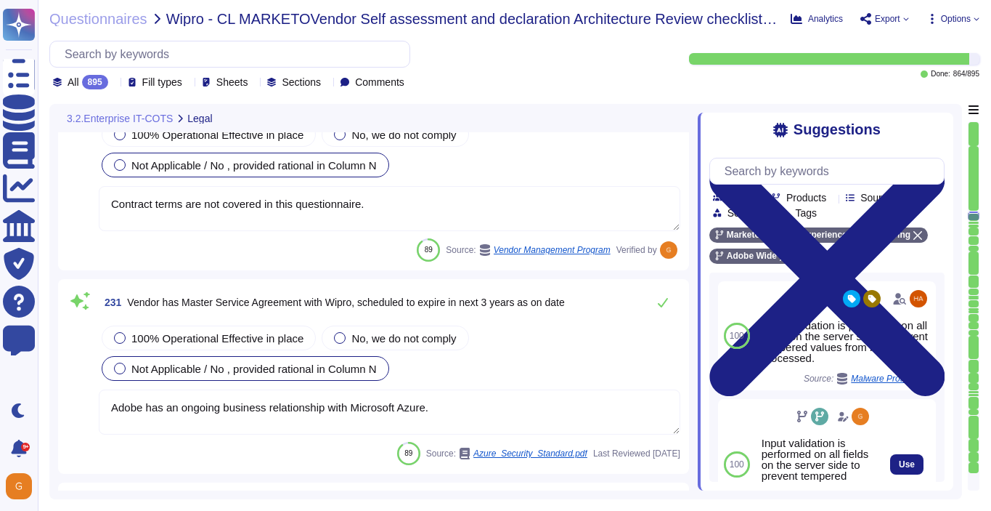
scroll to position [51639, 0]
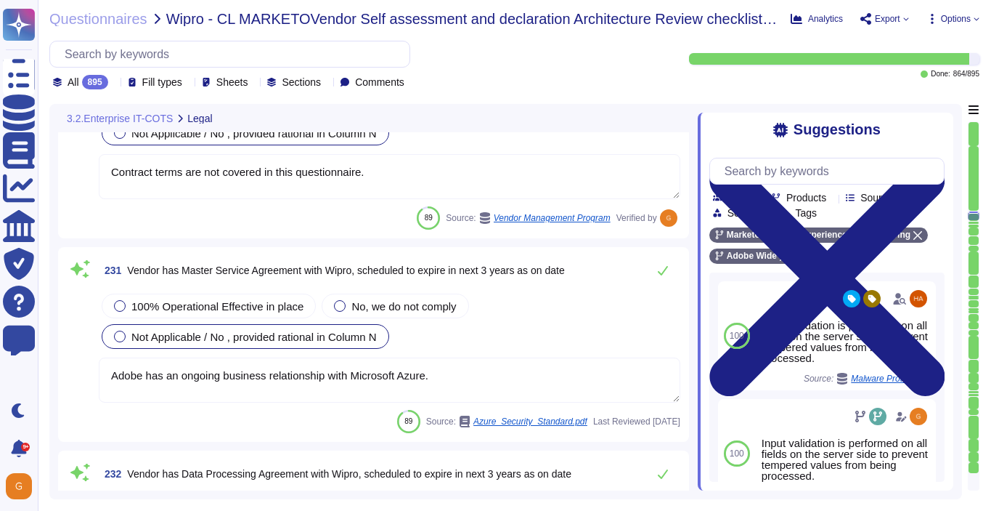
click at [378, 173] on textarea "Contract terms are not covered in this questionnaire." at bounding box center [390, 176] width 582 height 45
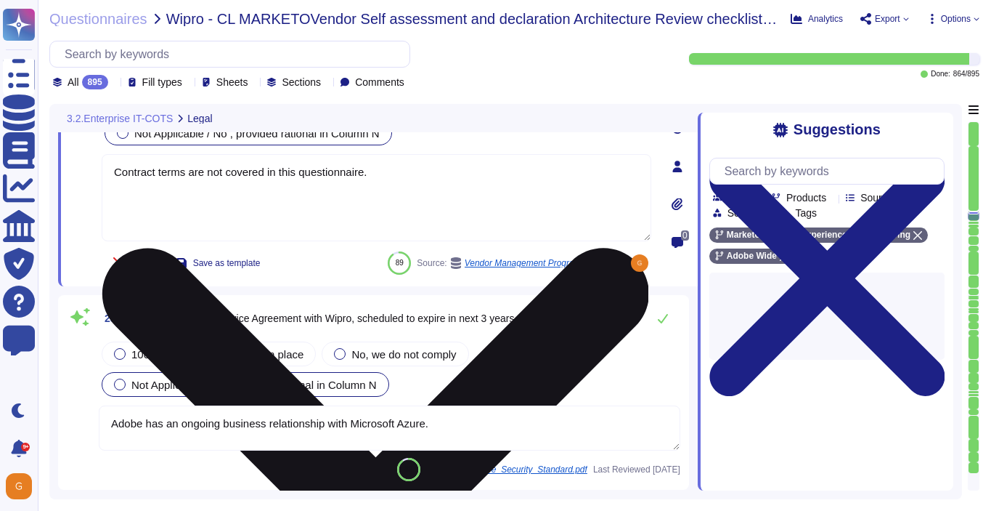
drag, startPoint x: 374, startPoint y: 172, endPoint x: 110, endPoint y: 173, distance: 264.4
click at [110, 171] on textarea "Contract terms are not covered in this questionnaire." at bounding box center [377, 197] width 550 height 87
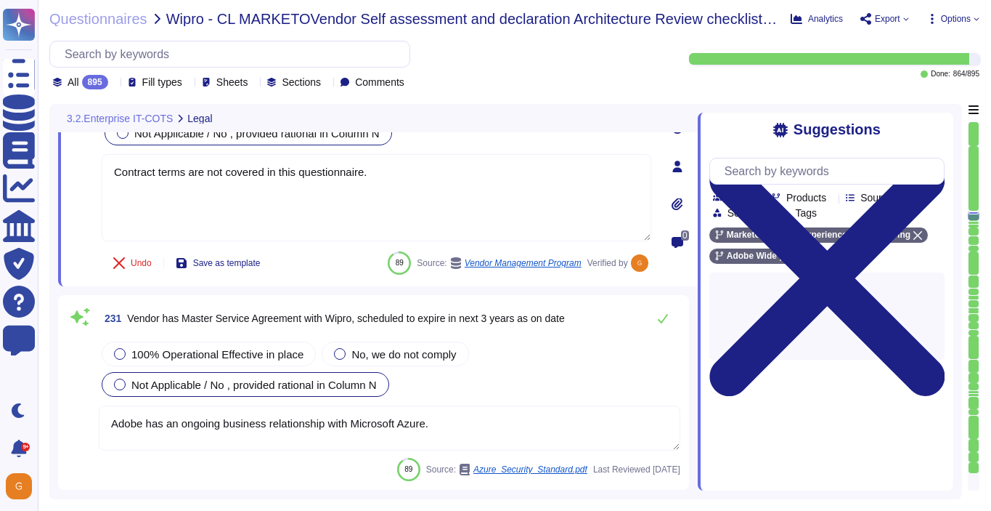
click at [426, 417] on textarea "Adobe has an ongoing business relationship with Microsoft Azure." at bounding box center [390, 427] width 582 height 45
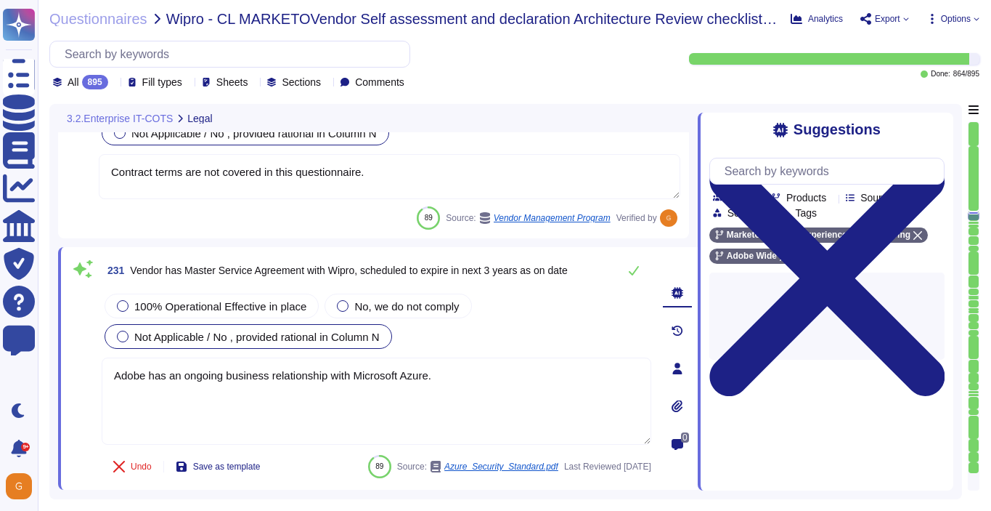
drag, startPoint x: 448, startPoint y: 376, endPoint x: 97, endPoint y: 371, distance: 351.6
click at [97, 371] on div "231 Vendor has Master Service Agreement with Wipro, scheduled to expire in next…" at bounding box center [361, 368] width 582 height 225
paste textarea "Contract terms are not covered in this questionnaire"
click at [629, 267] on icon at bounding box center [634, 270] width 12 height 12
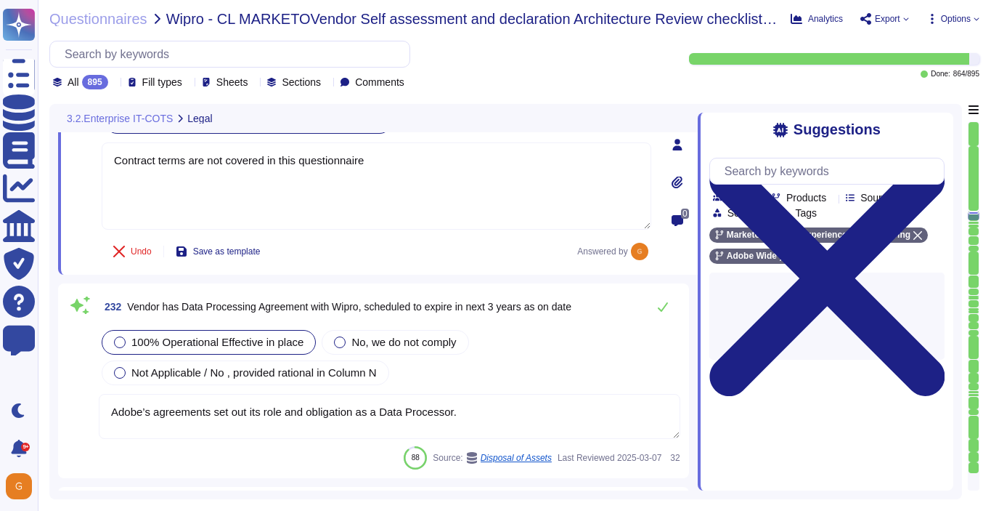
scroll to position [51876, 0]
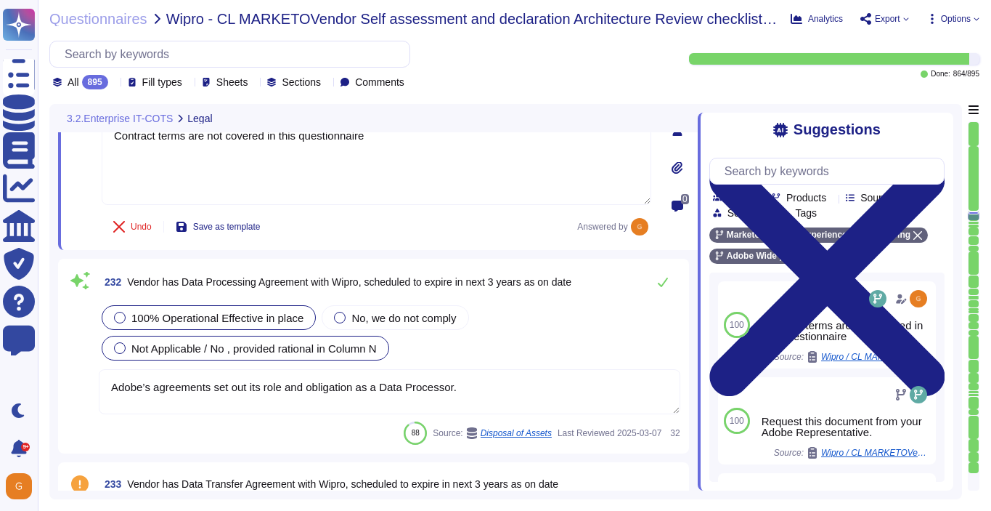
click at [271, 344] on span "Not Applicable / No , provided rational in Column N" at bounding box center [253, 348] width 245 height 12
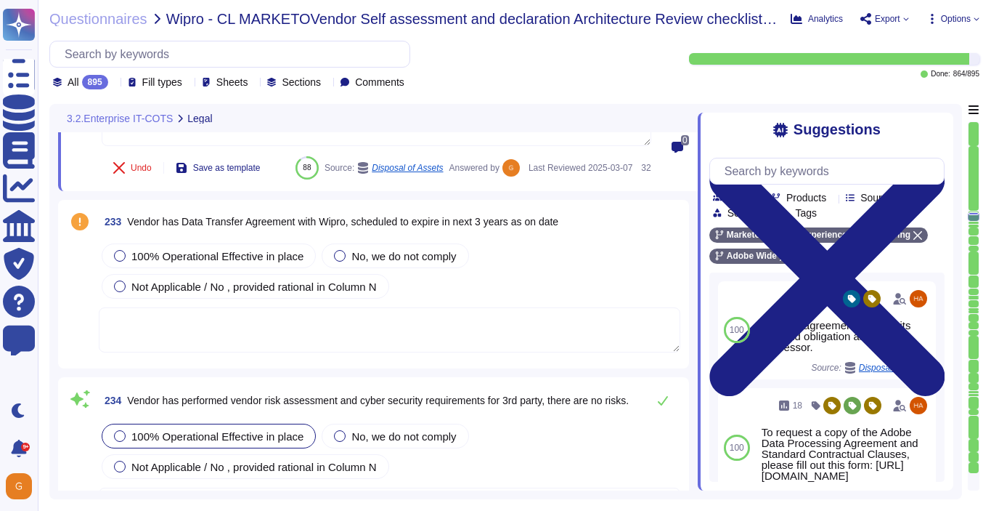
scroll to position [52198, 0]
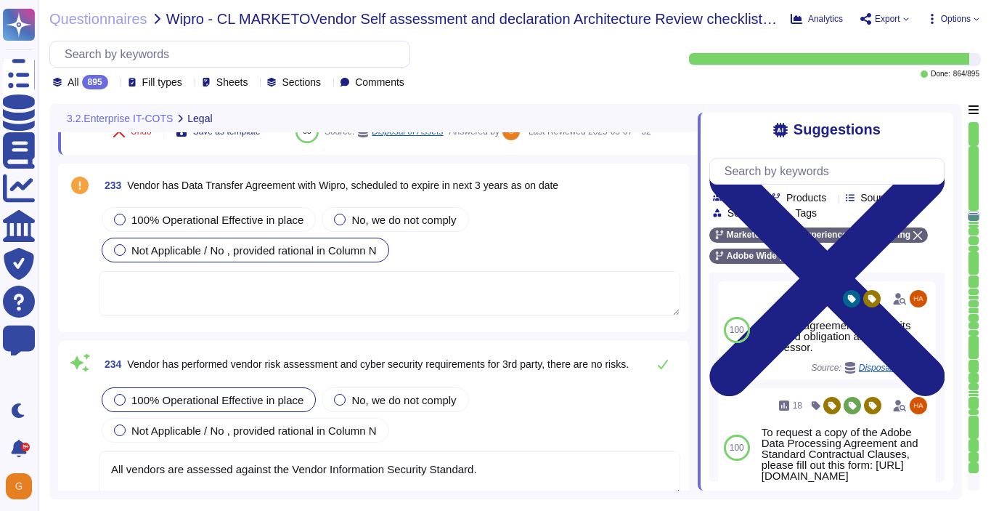
click at [157, 256] on span "Not Applicable / No , provided rational in Column N" at bounding box center [253, 250] width 245 height 12
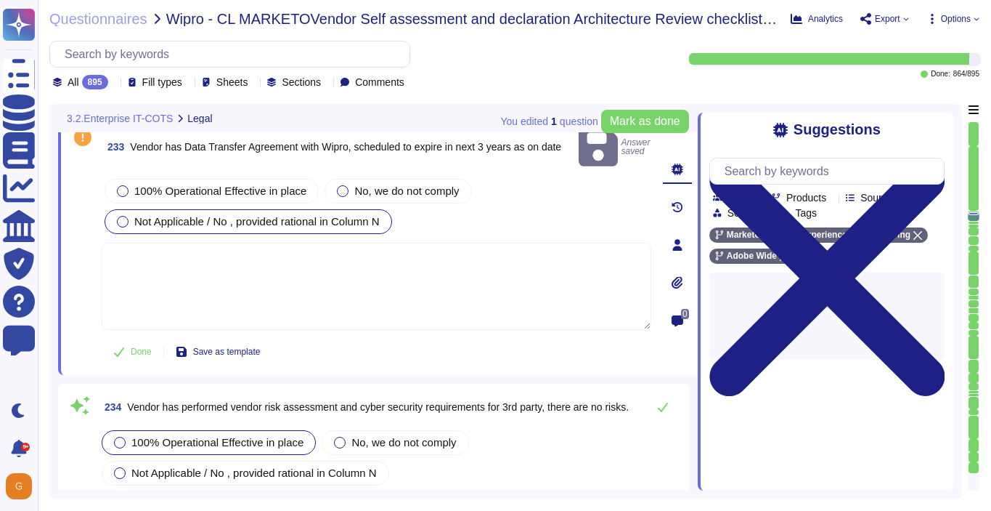
click at [274, 256] on textarea at bounding box center [377, 286] width 550 height 87
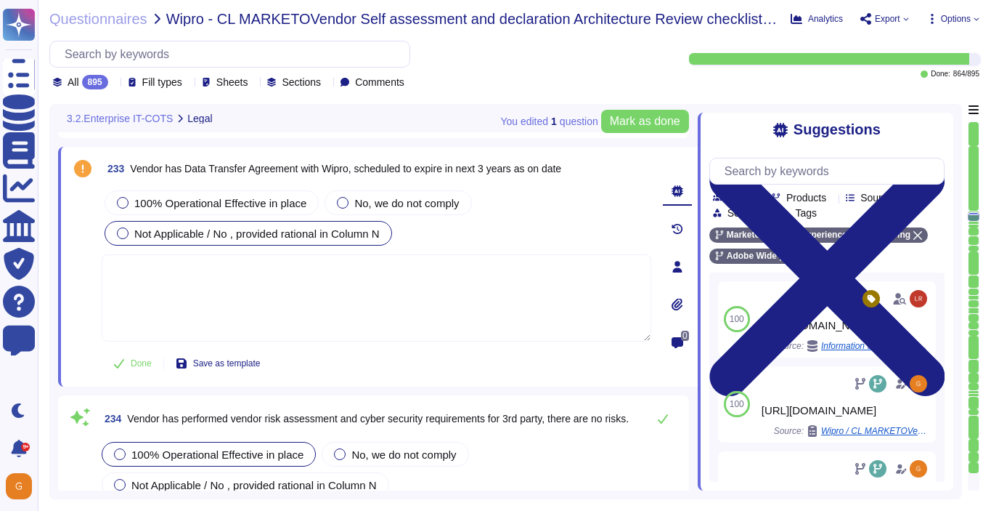
scroll to position [52166, 0]
click at [639, 129] on button "Mark as done" at bounding box center [645, 121] width 88 height 23
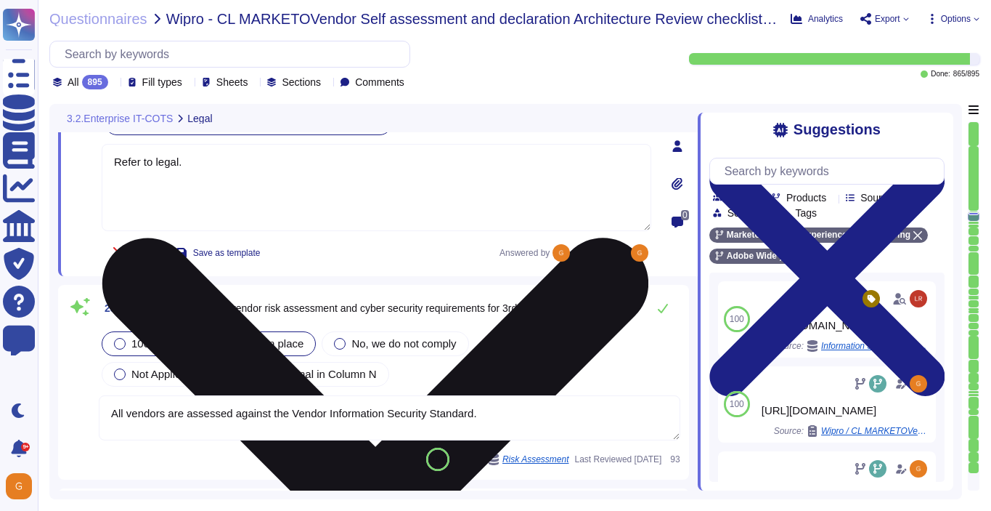
scroll to position [52299, 0]
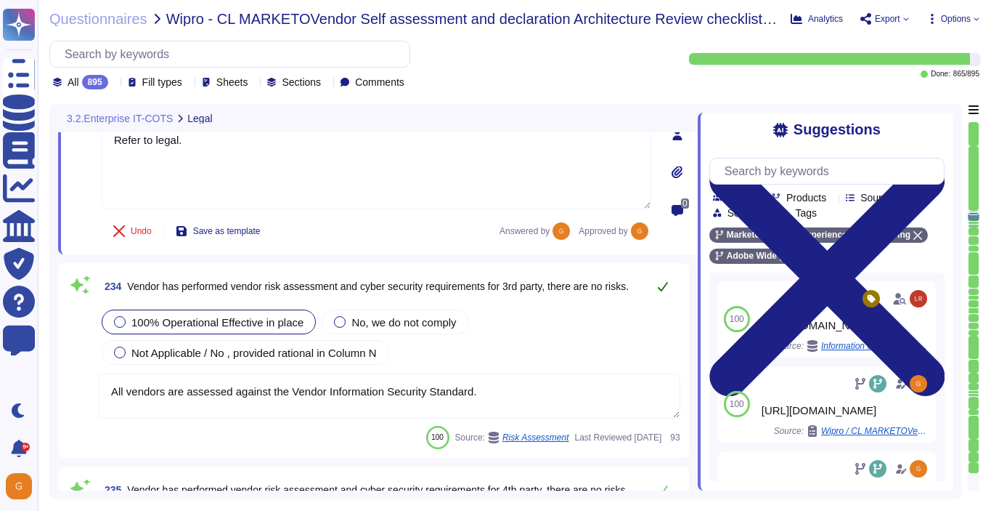
click at [666, 293] on button at bounding box center [663, 286] width 35 height 29
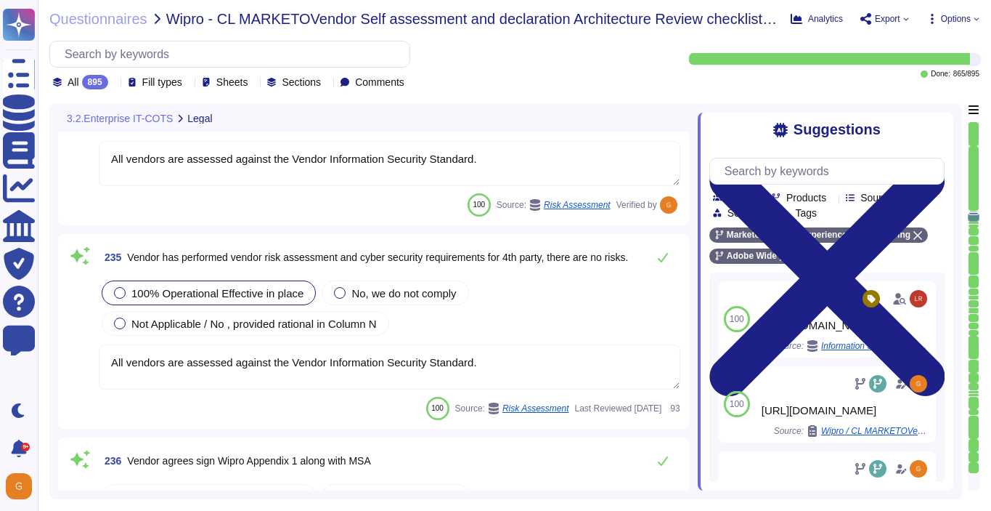
scroll to position [52543, 0]
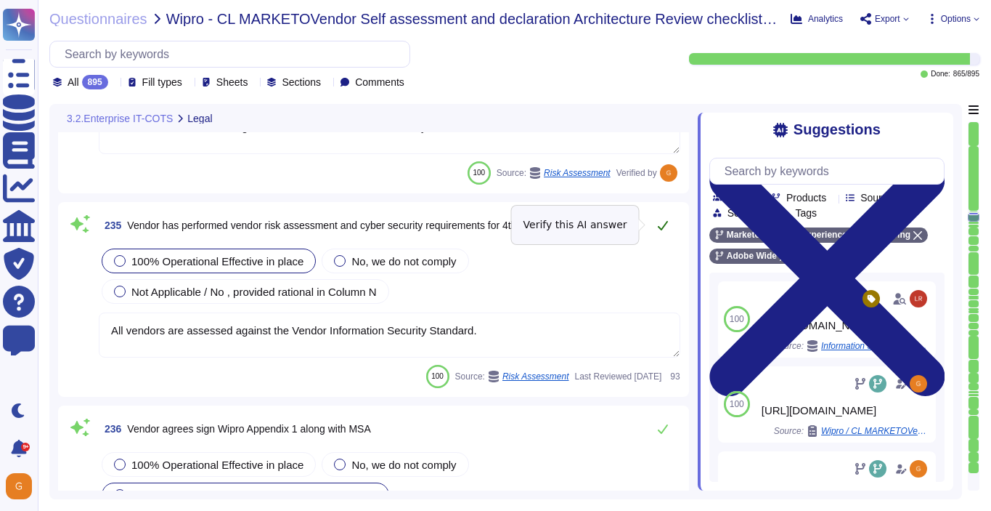
click at [663, 231] on button at bounding box center [663, 225] width 35 height 29
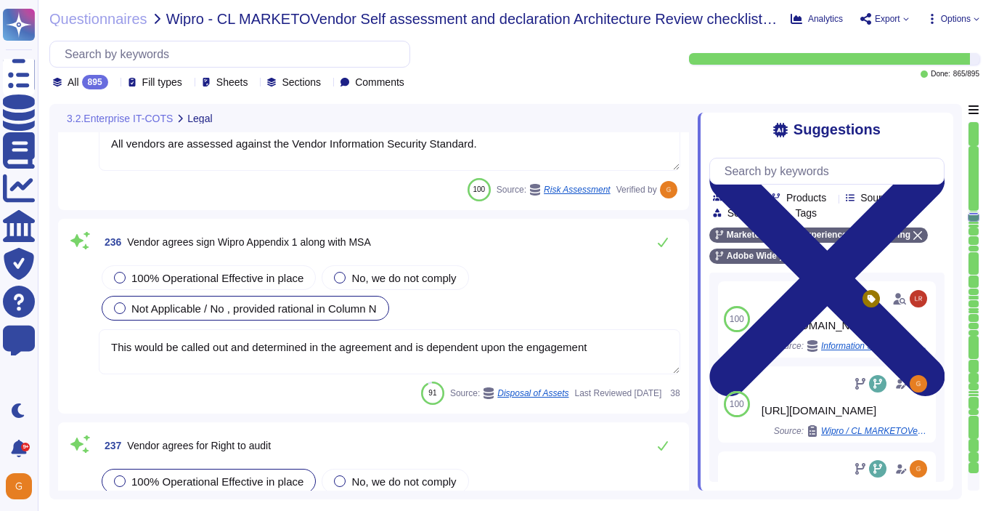
scroll to position [52729, 0]
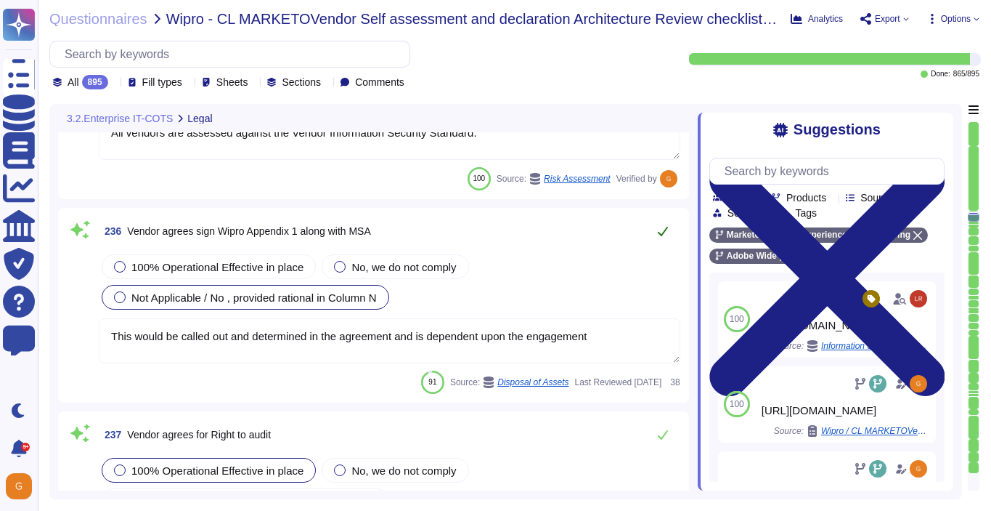
click at [661, 232] on icon at bounding box center [663, 231] width 12 height 12
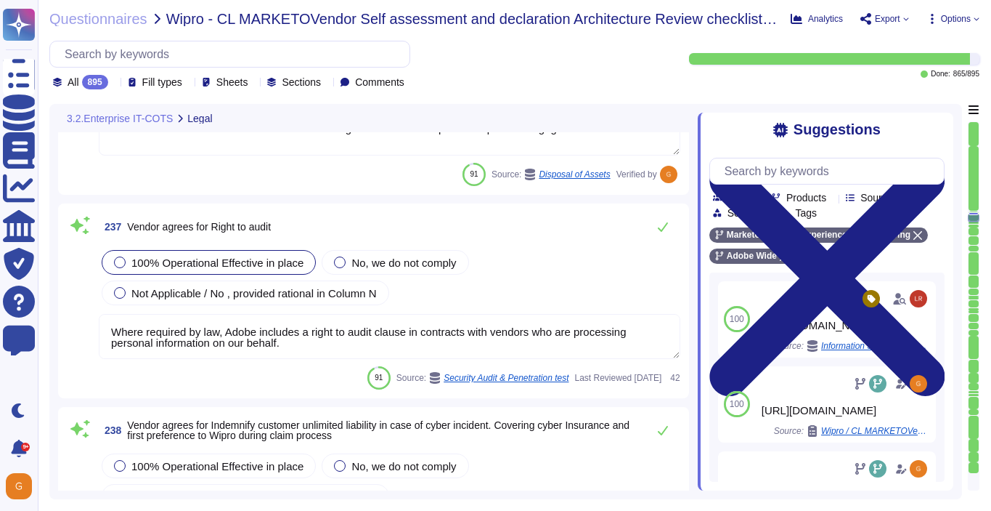
scroll to position [52950, 0]
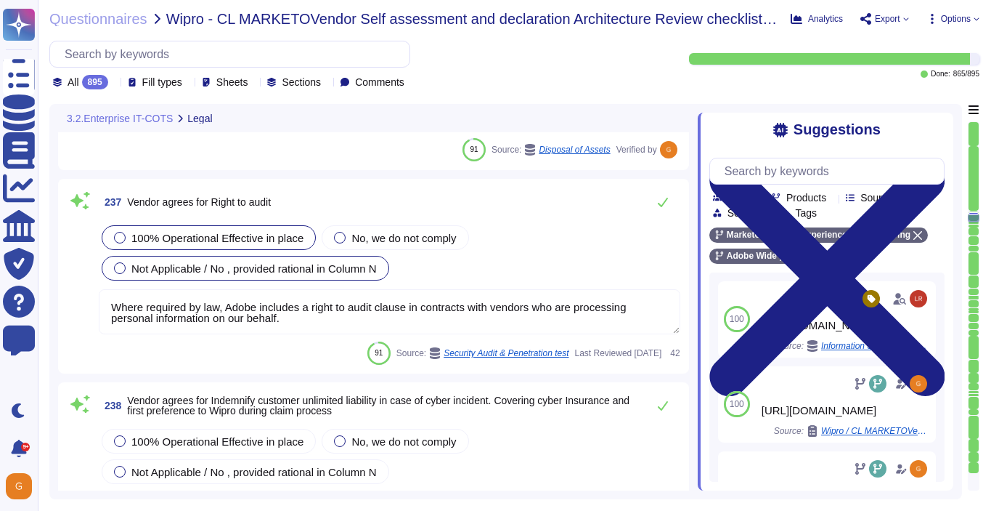
click at [232, 269] on span "Not Applicable / No , provided rational in Column N" at bounding box center [253, 268] width 245 height 12
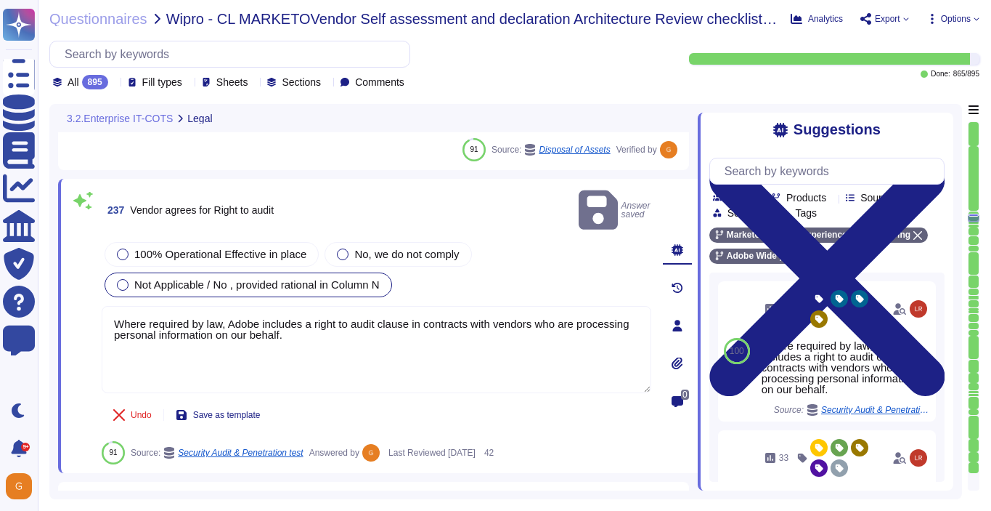
drag, startPoint x: 354, startPoint y: 324, endPoint x: 58, endPoint y: 295, distance: 297.8
click at [58, 295] on div "237 Vendor agrees for Right to audit Answer saved 100% Operational Effective in…" at bounding box center [378, 326] width 640 height 294
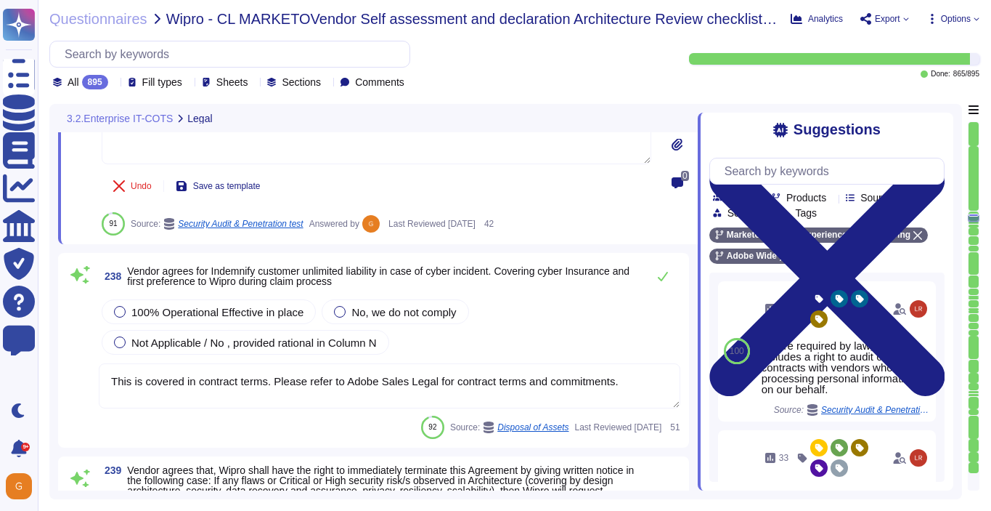
scroll to position [53187, 0]
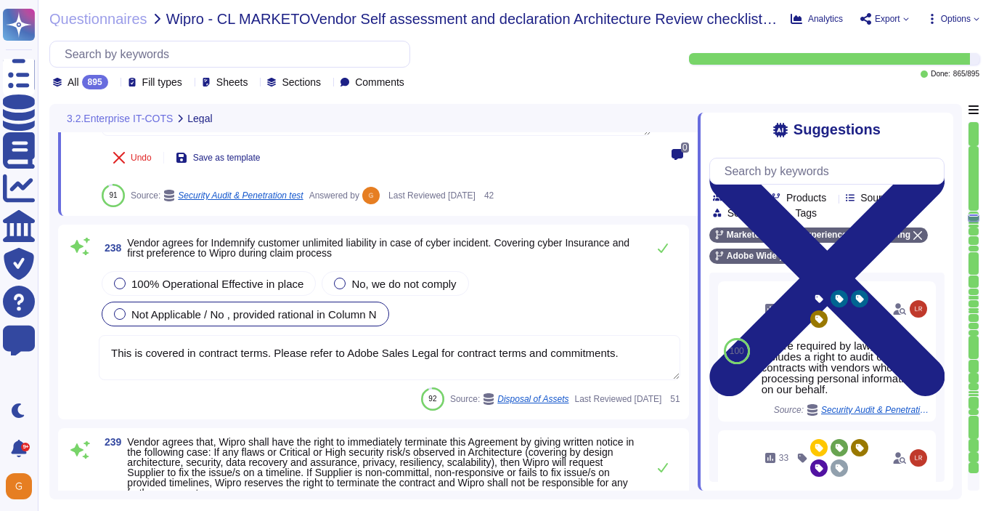
click at [219, 314] on div "100% Operational Effective in place No, we do not comply Not Applicable / No , …" at bounding box center [390, 324] width 582 height 113
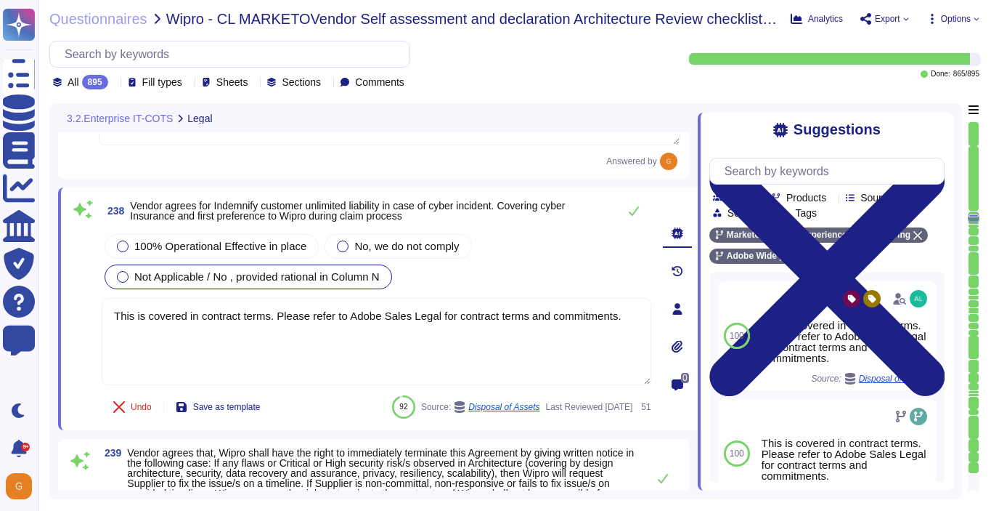
click at [264, 270] on span "Not Applicable / No , provided rational in Column N" at bounding box center [256, 276] width 245 height 12
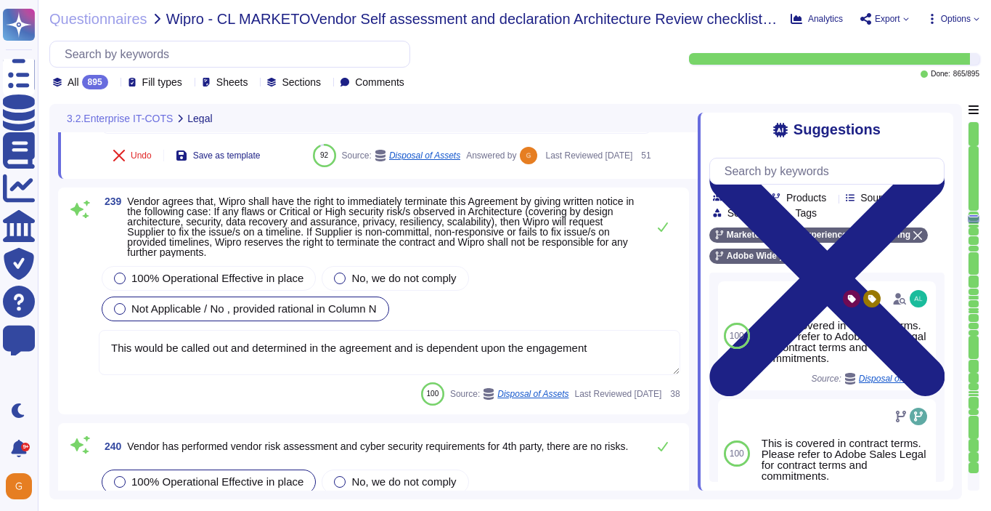
scroll to position [53442, 0]
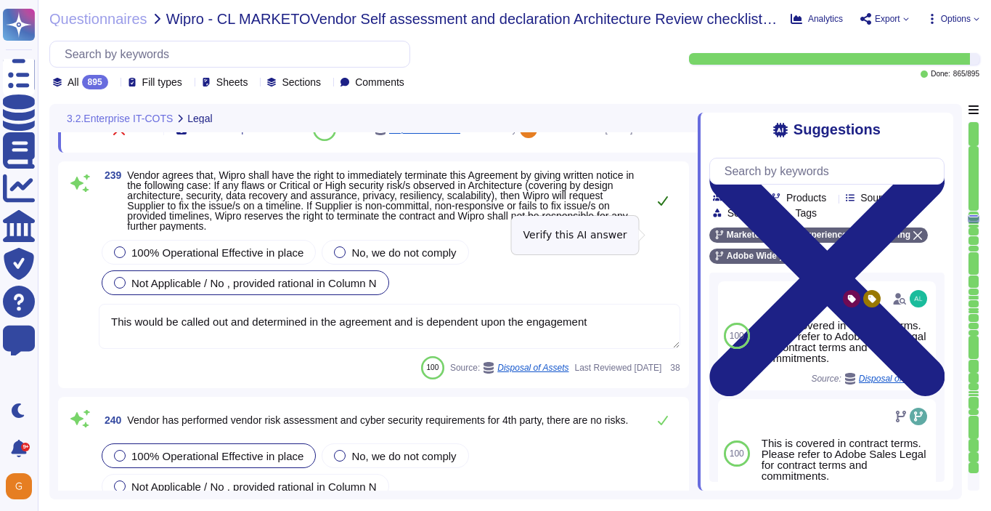
click at [662, 206] on icon at bounding box center [663, 201] width 12 height 12
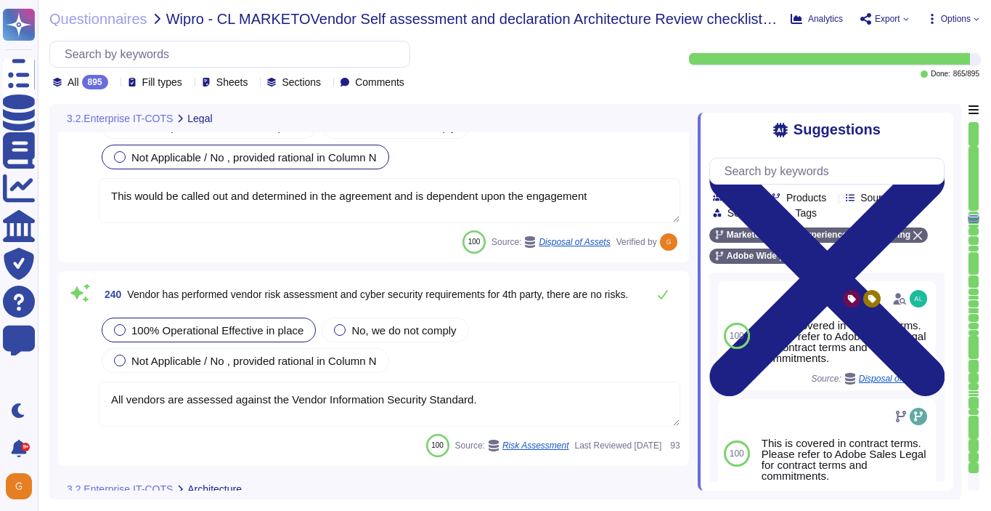
scroll to position [53627, 0]
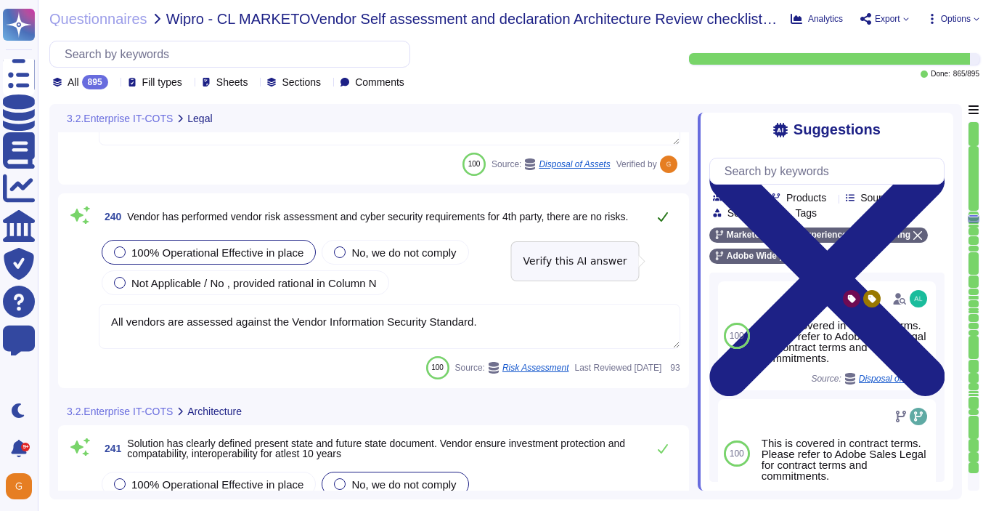
click at [662, 222] on icon at bounding box center [663, 217] width 12 height 12
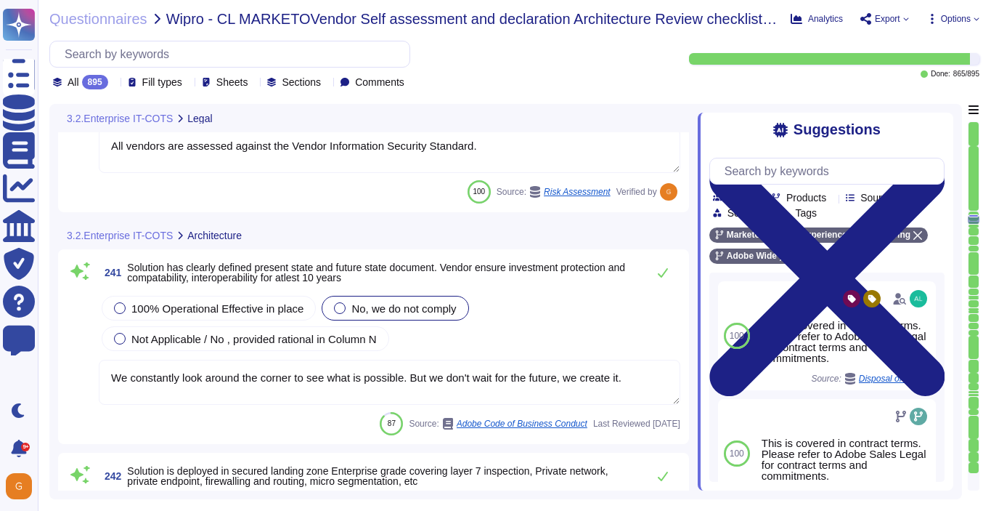
scroll to position [53801, 0]
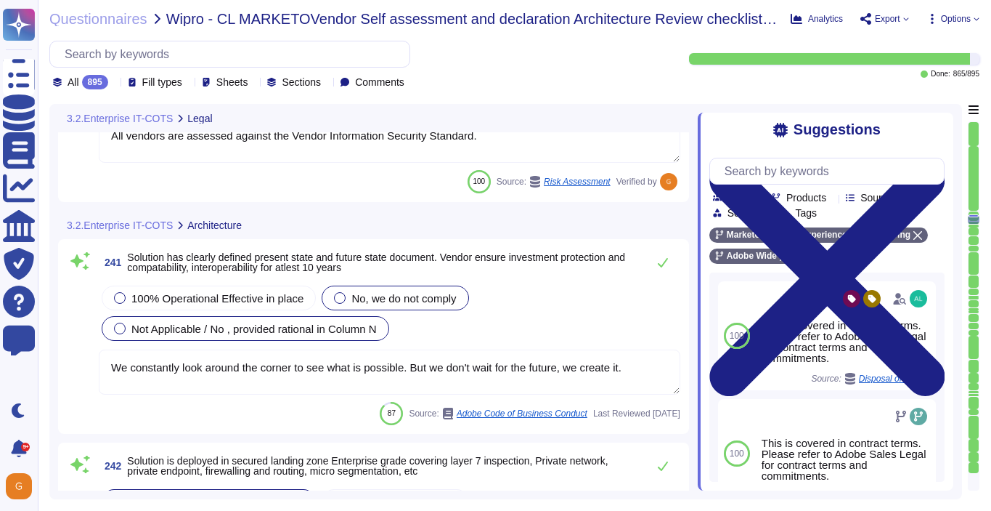
click at [321, 335] on span "Not Applicable / No , provided rational in Column N" at bounding box center [253, 328] width 245 height 12
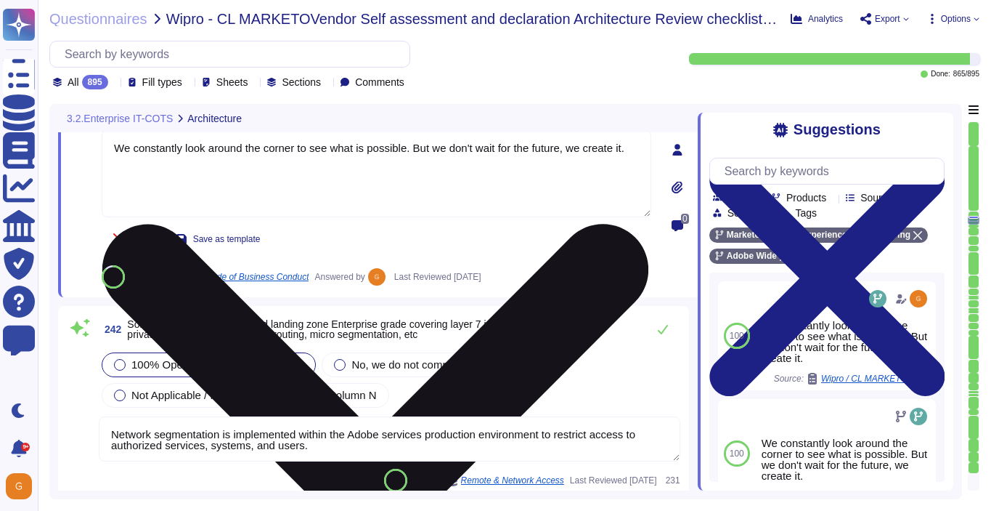
scroll to position [53981, 0]
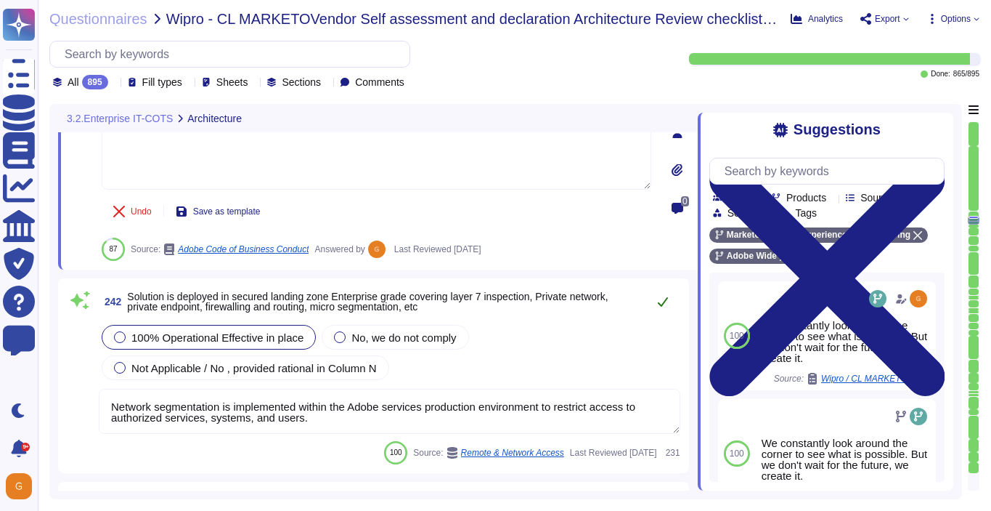
click at [661, 302] on icon at bounding box center [663, 302] width 12 height 12
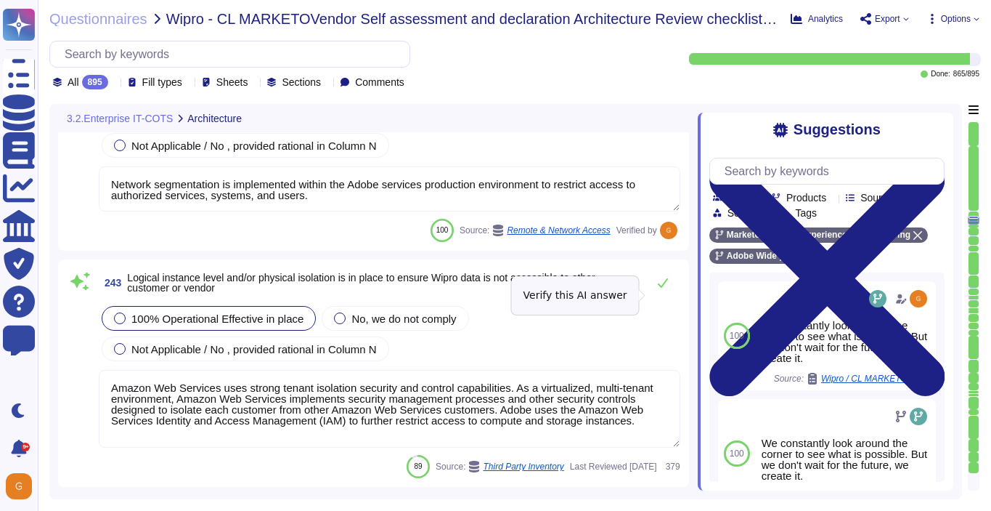
scroll to position [54211, 0]
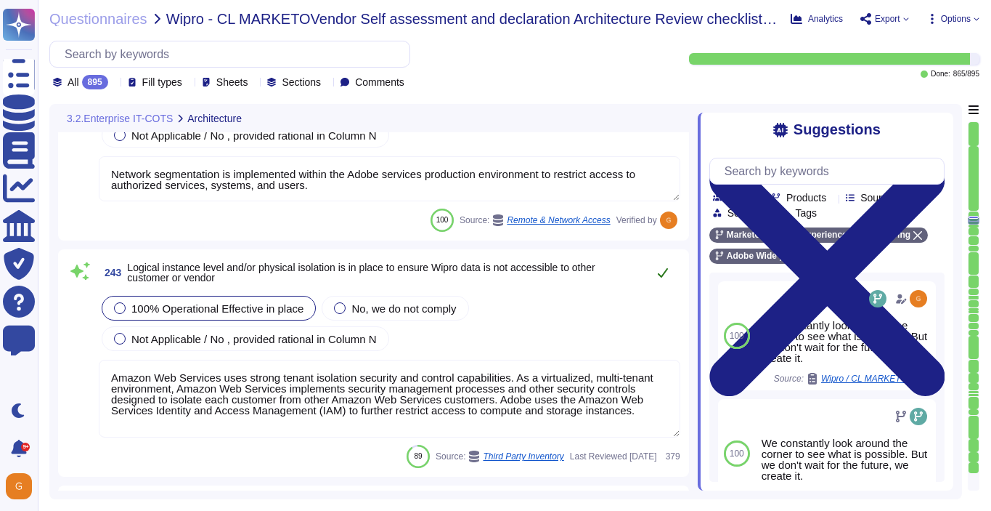
click at [665, 268] on icon at bounding box center [663, 273] width 12 height 12
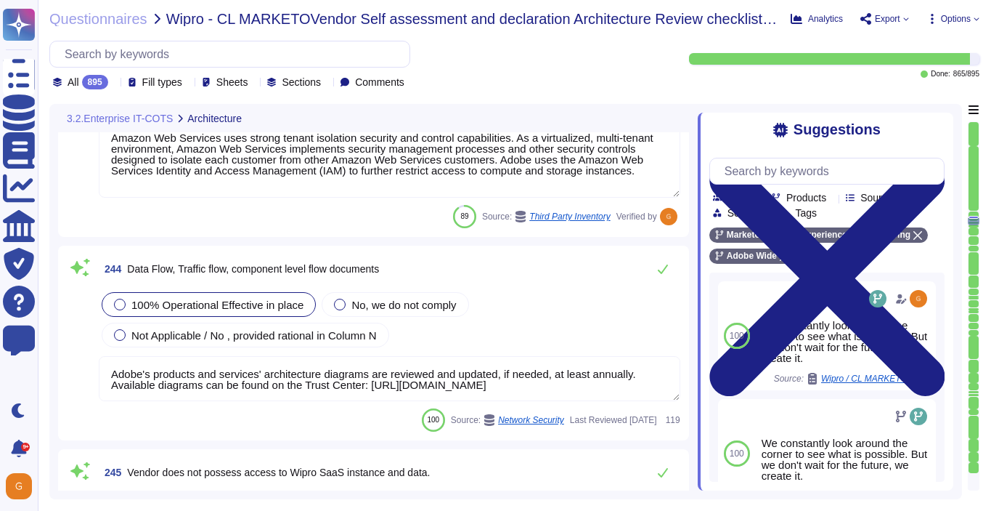
scroll to position [54460, 0]
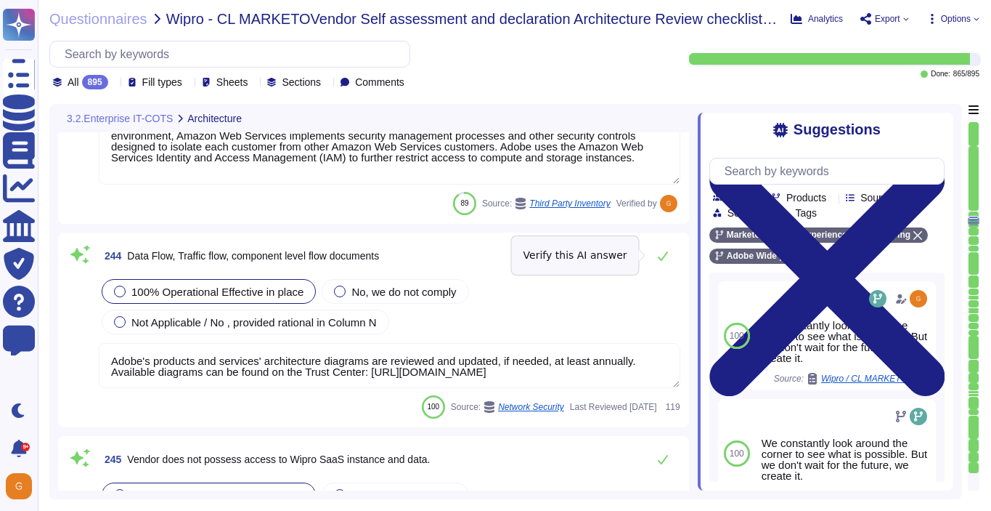
click at [665, 268] on button at bounding box center [663, 255] width 35 height 29
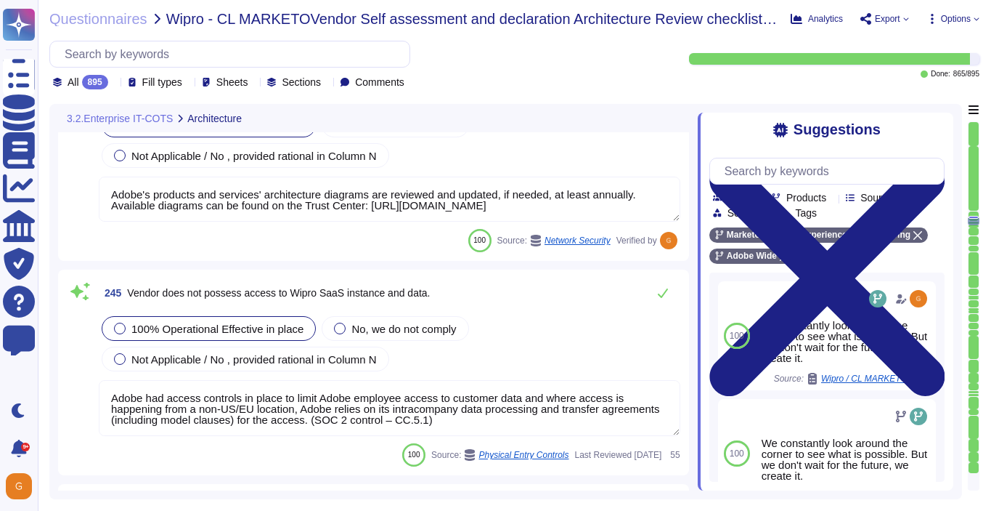
scroll to position [54628, 0]
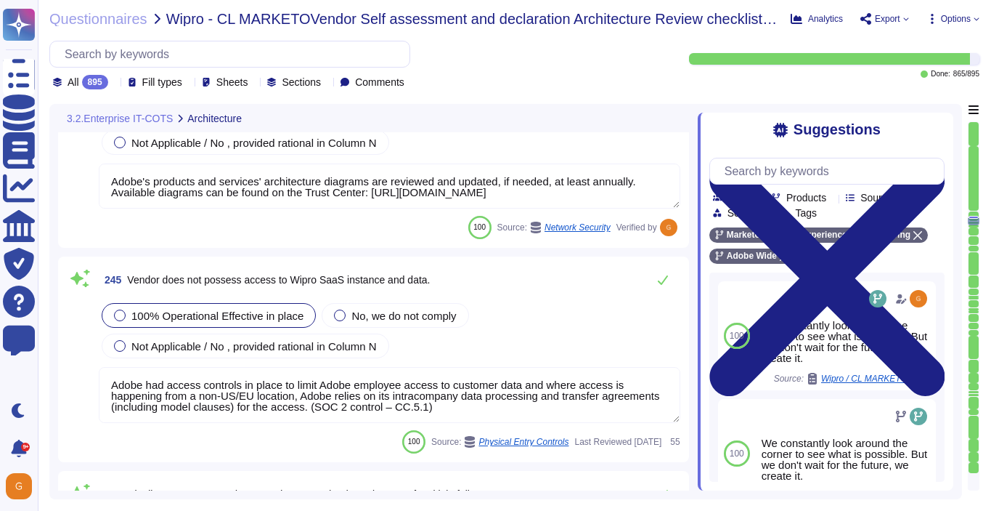
click at [665, 259] on div "245 Vendor does not possess access to Wipro SaaS instance and data. 100% Operat…" at bounding box center [373, 359] width 631 height 206
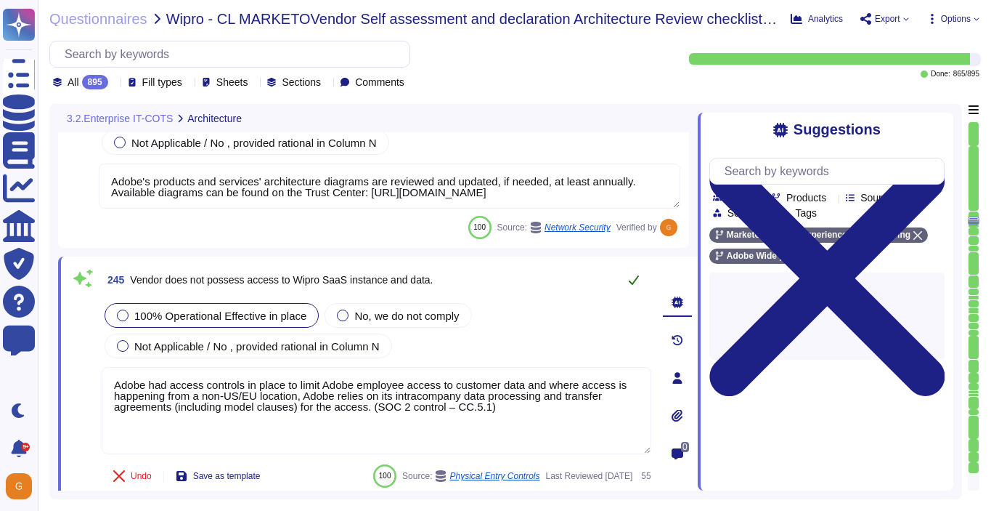
click at [641, 279] on button at bounding box center [634, 279] width 35 height 29
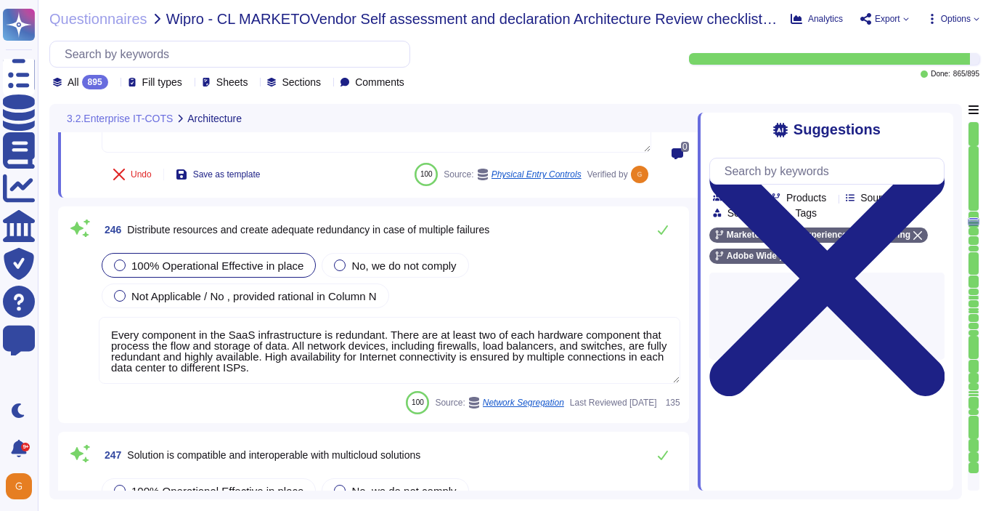
scroll to position [54919, 0]
click at [660, 238] on button at bounding box center [663, 228] width 35 height 29
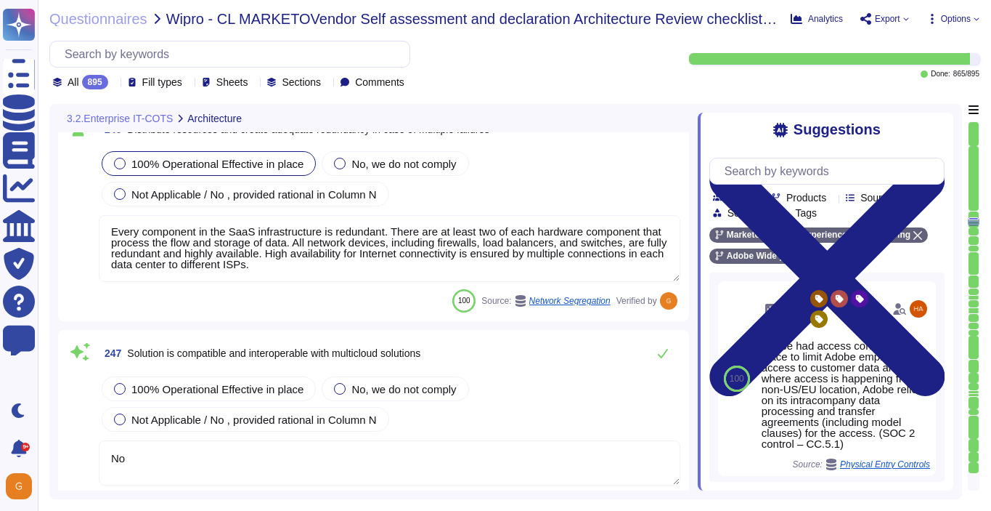
scroll to position [55021, 0]
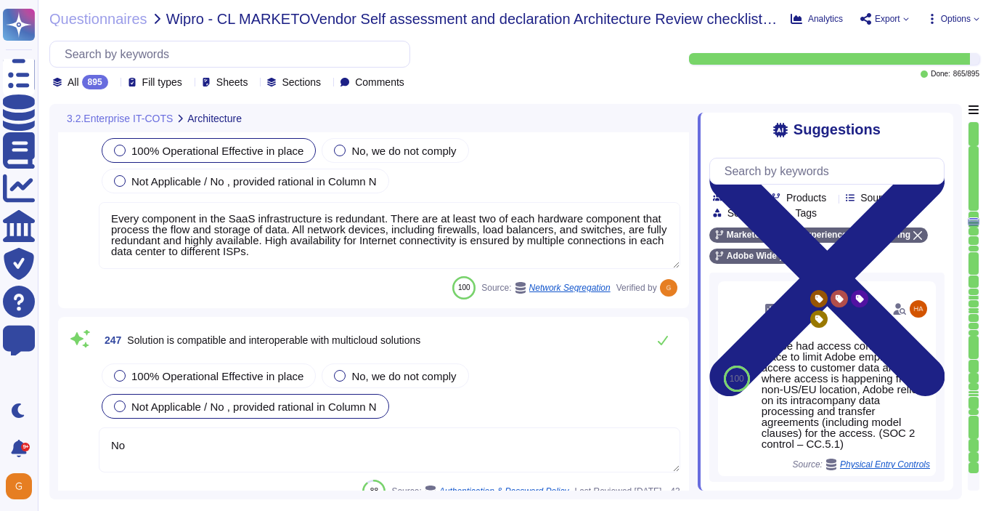
click at [228, 408] on span "Not Applicable / No , provided rational in Column N" at bounding box center [253, 406] width 245 height 12
